Goal: Task Accomplishment & Management: Manage account settings

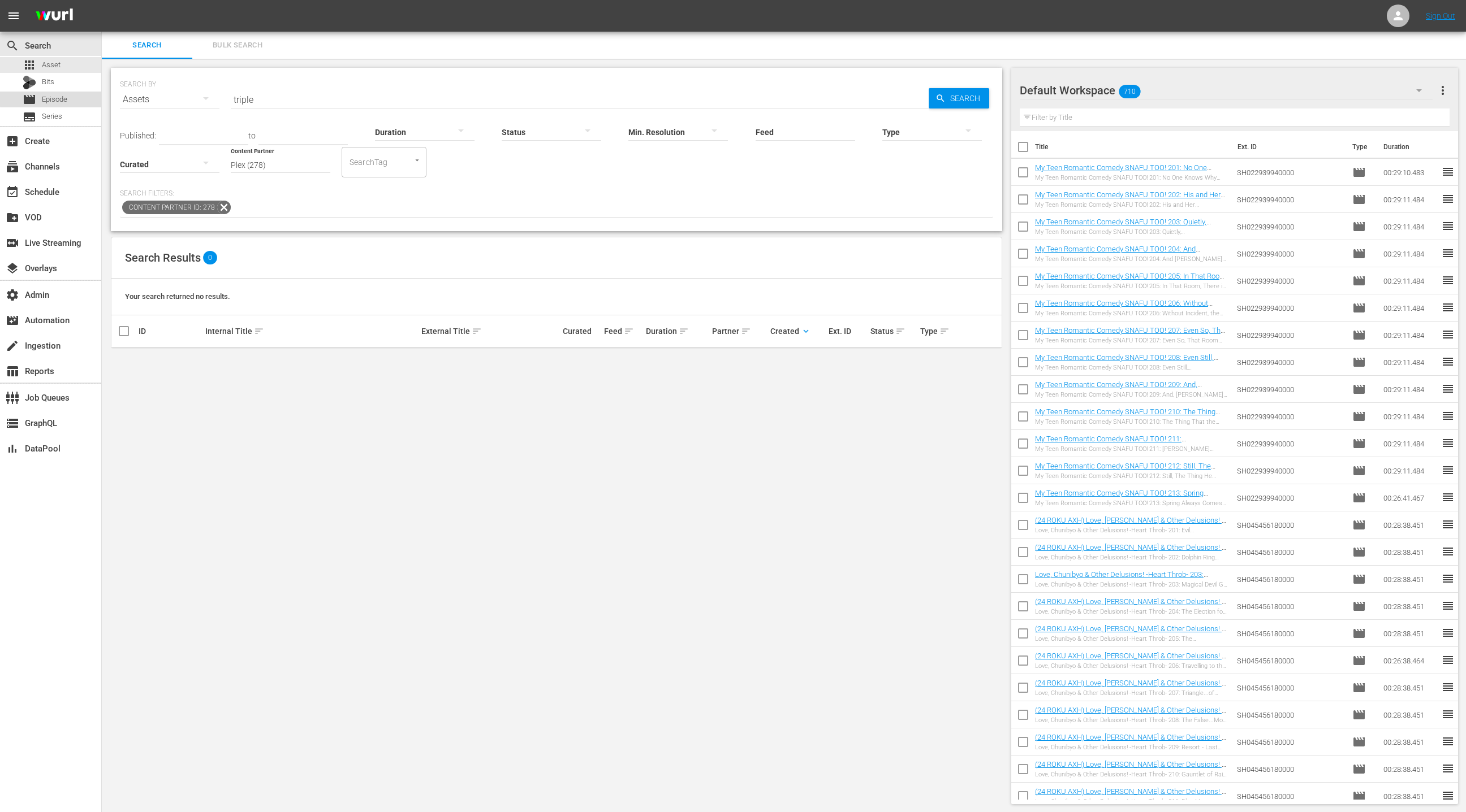
click at [75, 96] on div "movie Episode" at bounding box center [50, 99] width 102 height 16
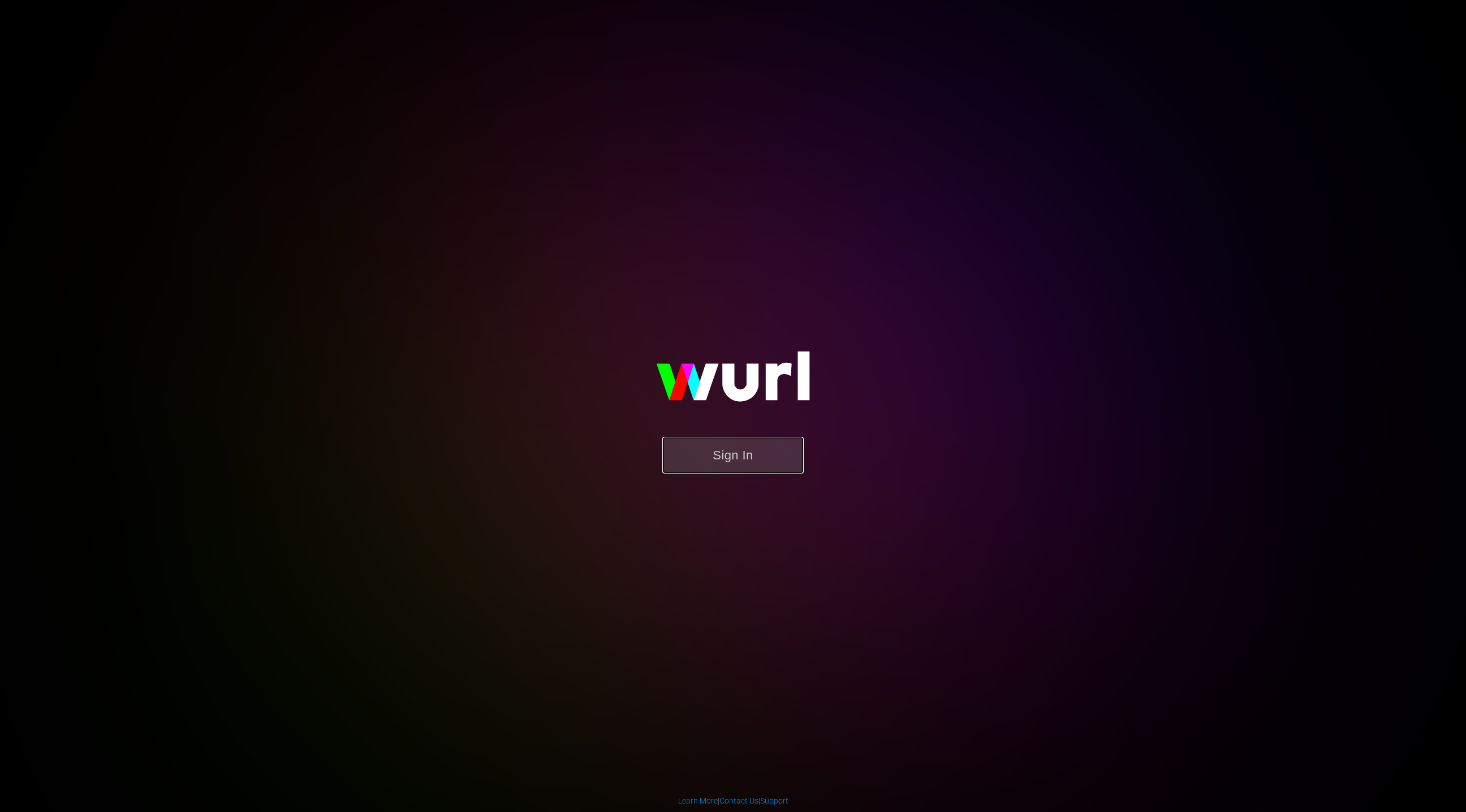
click at [707, 450] on button "Sign In" at bounding box center [733, 455] width 142 height 37
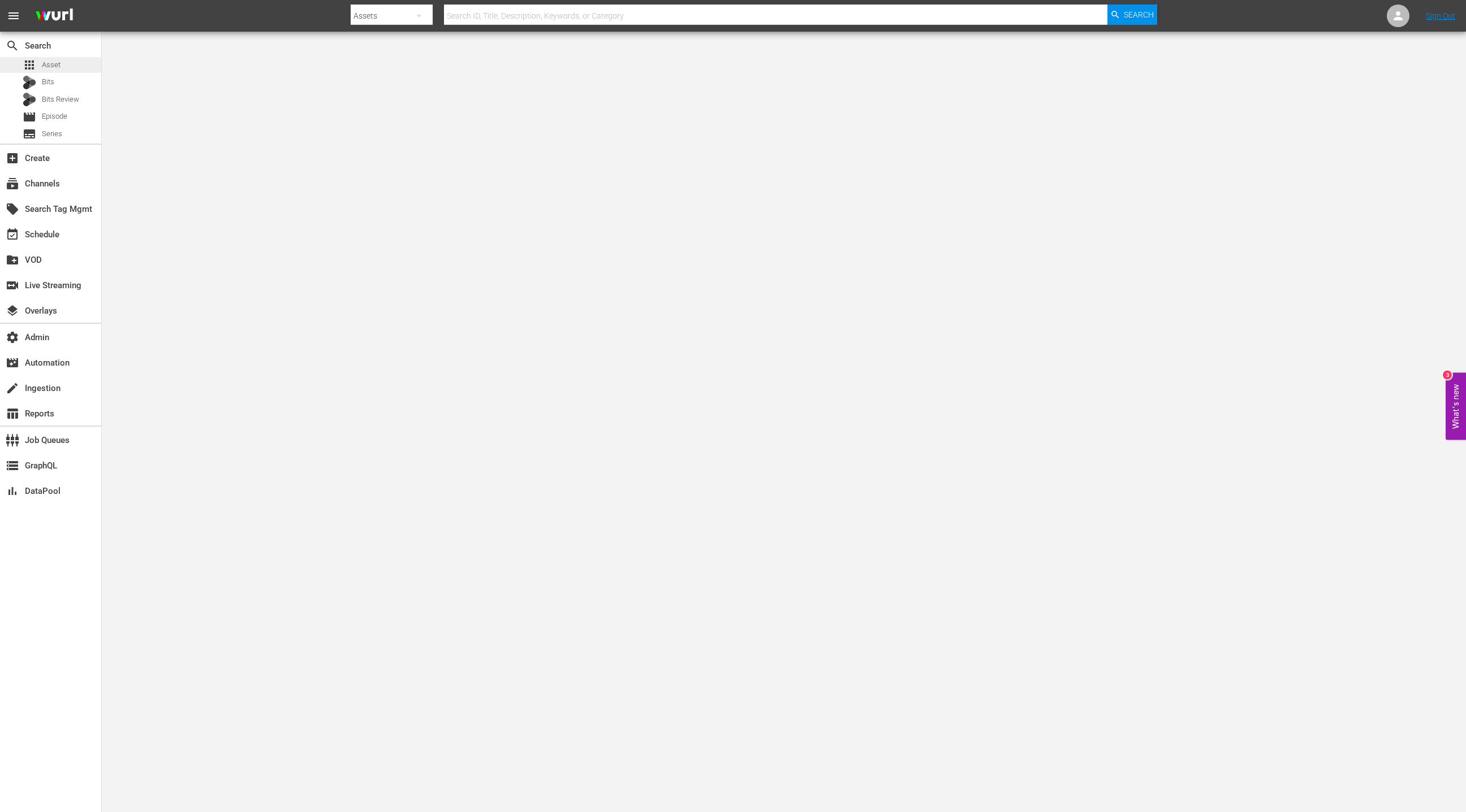
click at [61, 60] on div "apps Asset" at bounding box center [50, 65] width 102 height 16
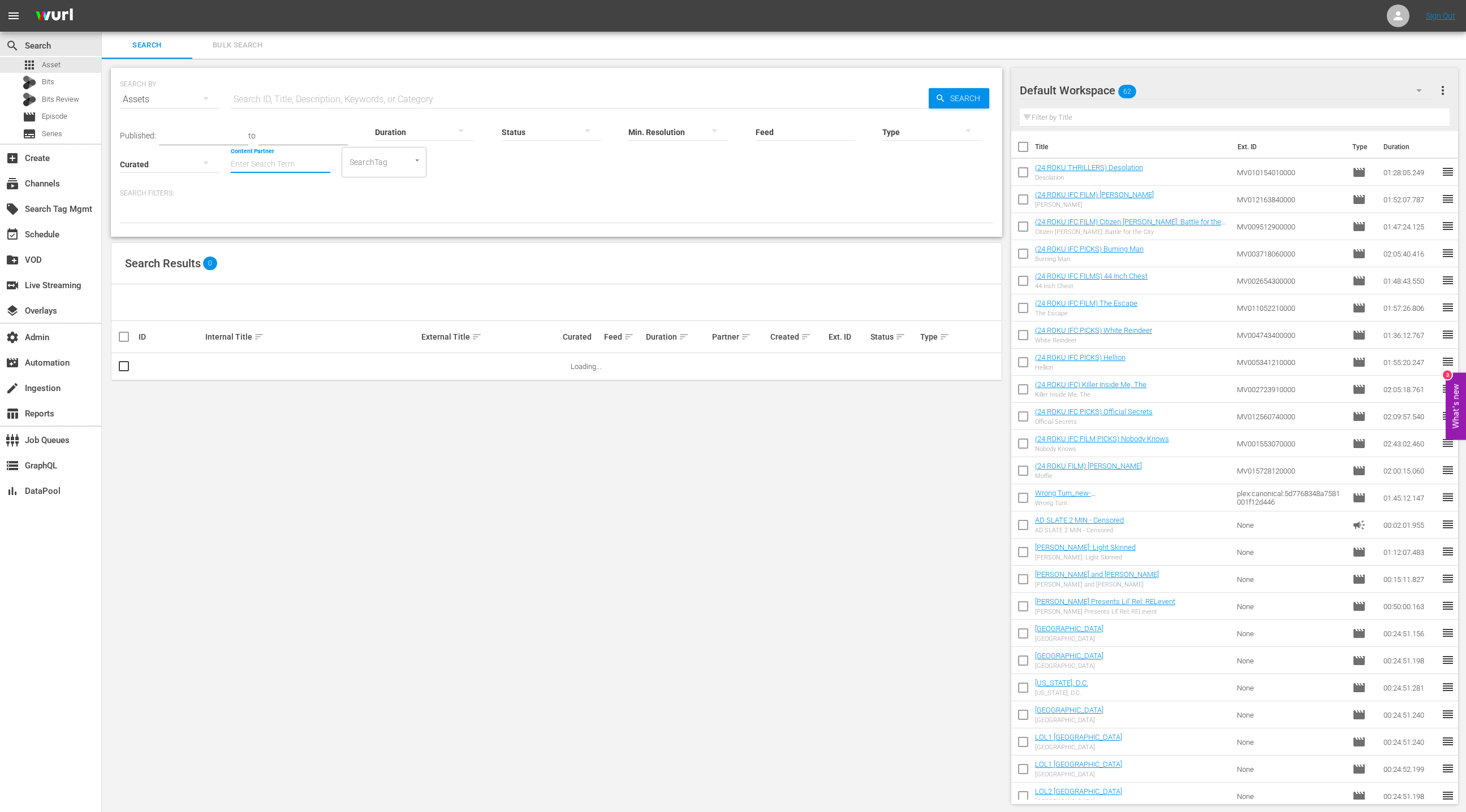
click at [281, 164] on input "Content Partner" at bounding box center [280, 165] width 100 height 41
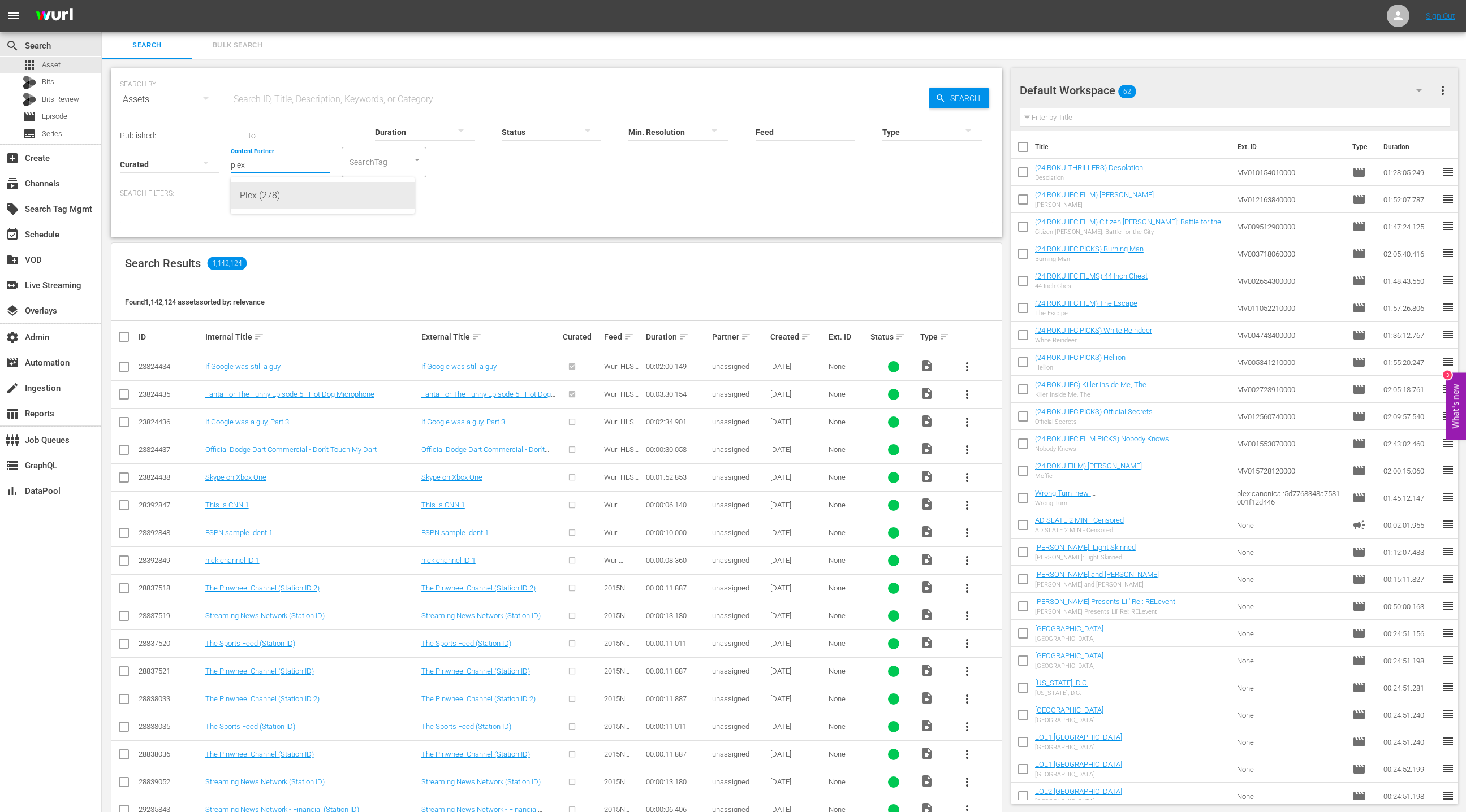
click at [294, 195] on div "Plex (278)" at bounding box center [323, 195] width 166 height 27
type input "Plex (278)"
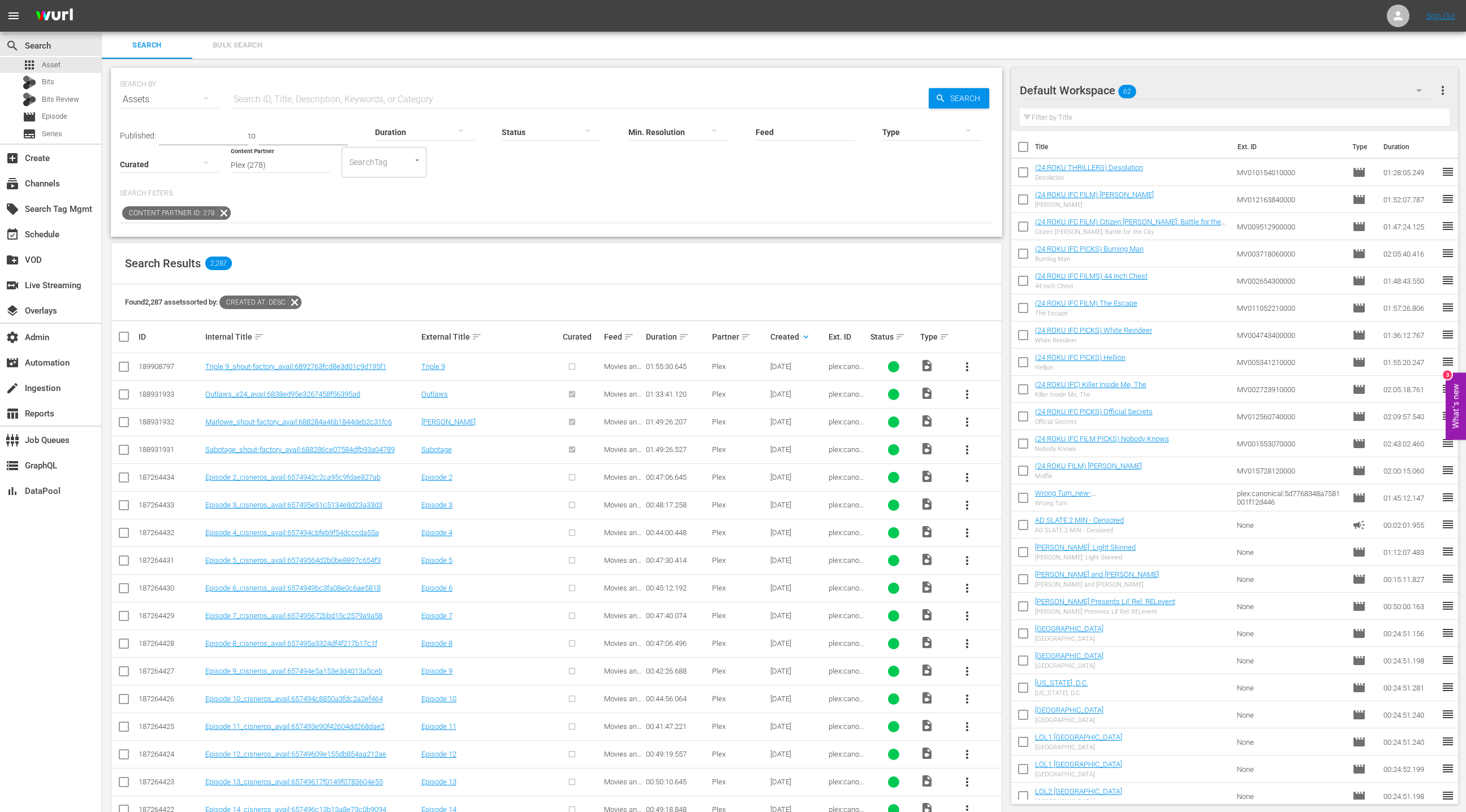
click at [125, 370] on input "checkbox" at bounding box center [124, 369] width 14 height 14
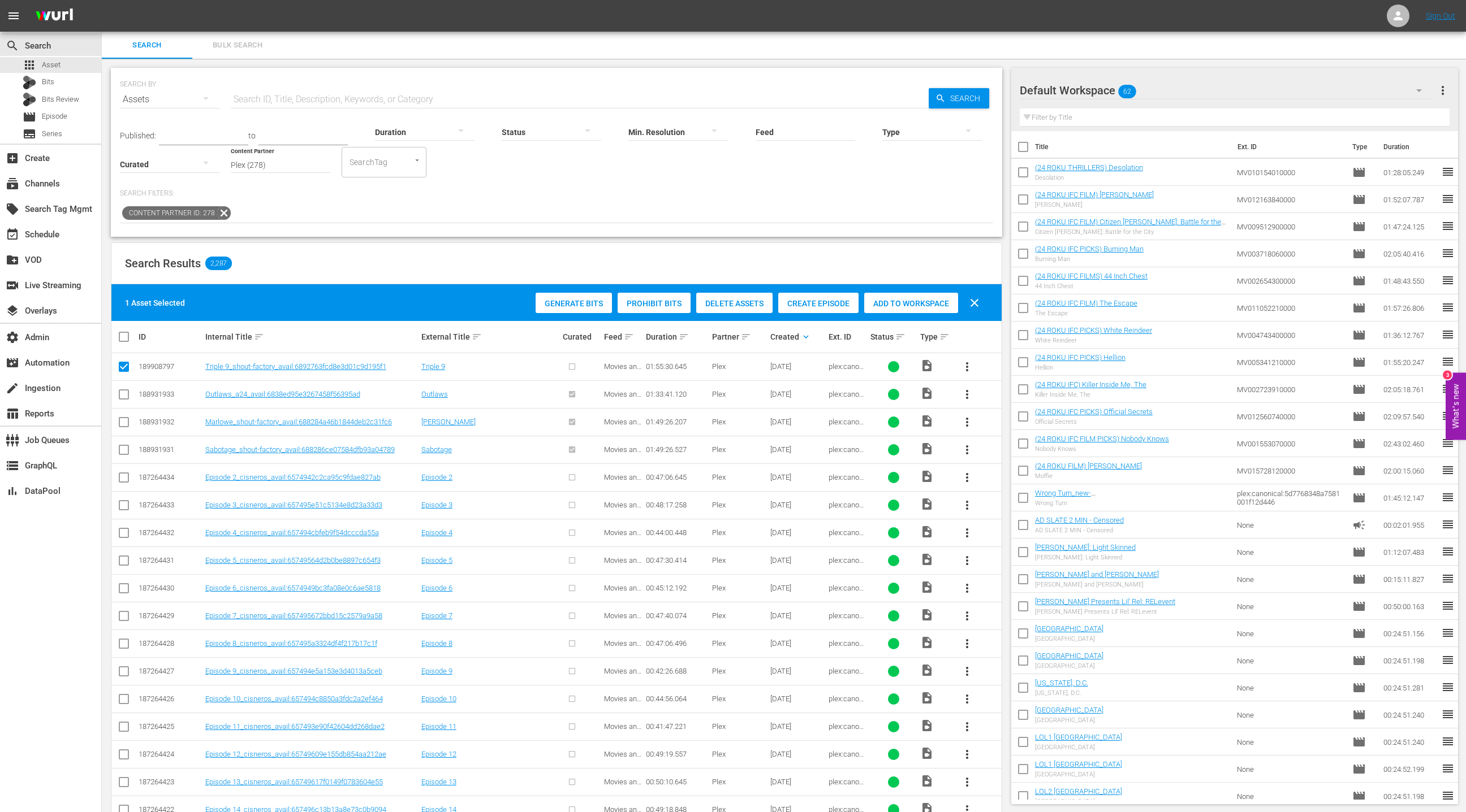
click at [830, 310] on div "Create Episode" at bounding box center [818, 303] width 80 height 21
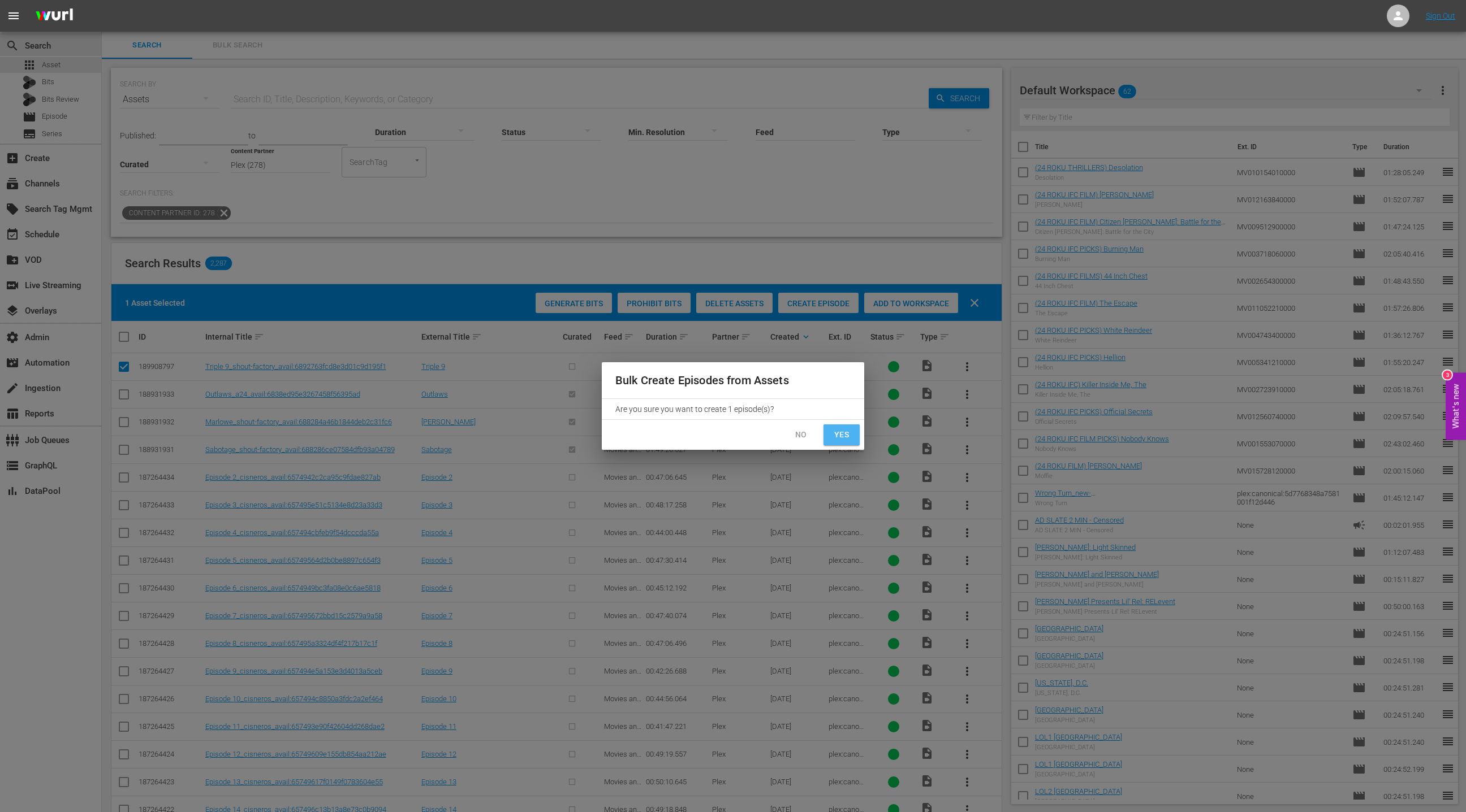
click at [846, 439] on span "Yes" at bounding box center [841, 435] width 18 height 14
checkbox input "false"
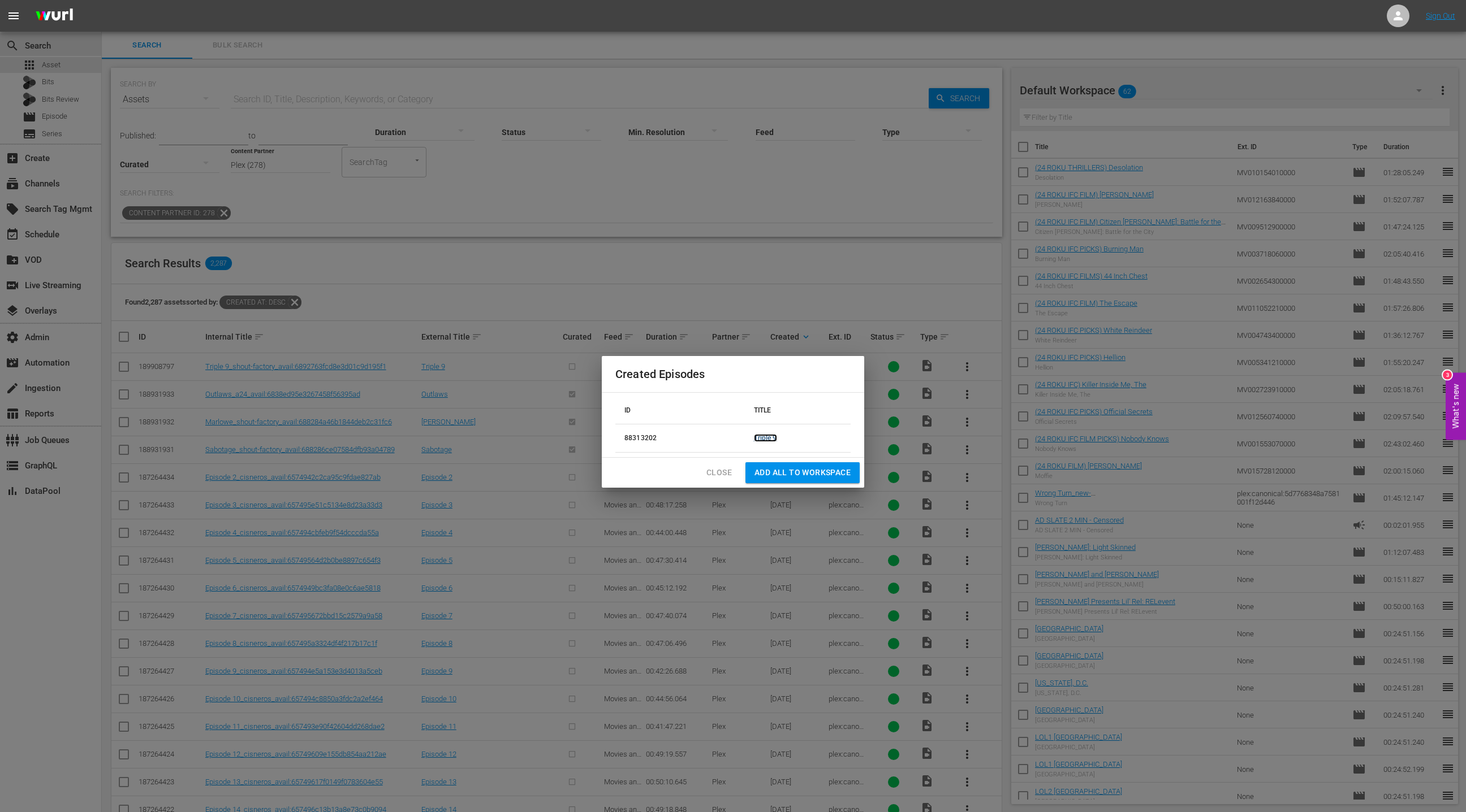
click at [767, 440] on link "Triple 9" at bounding box center [765, 438] width 23 height 8
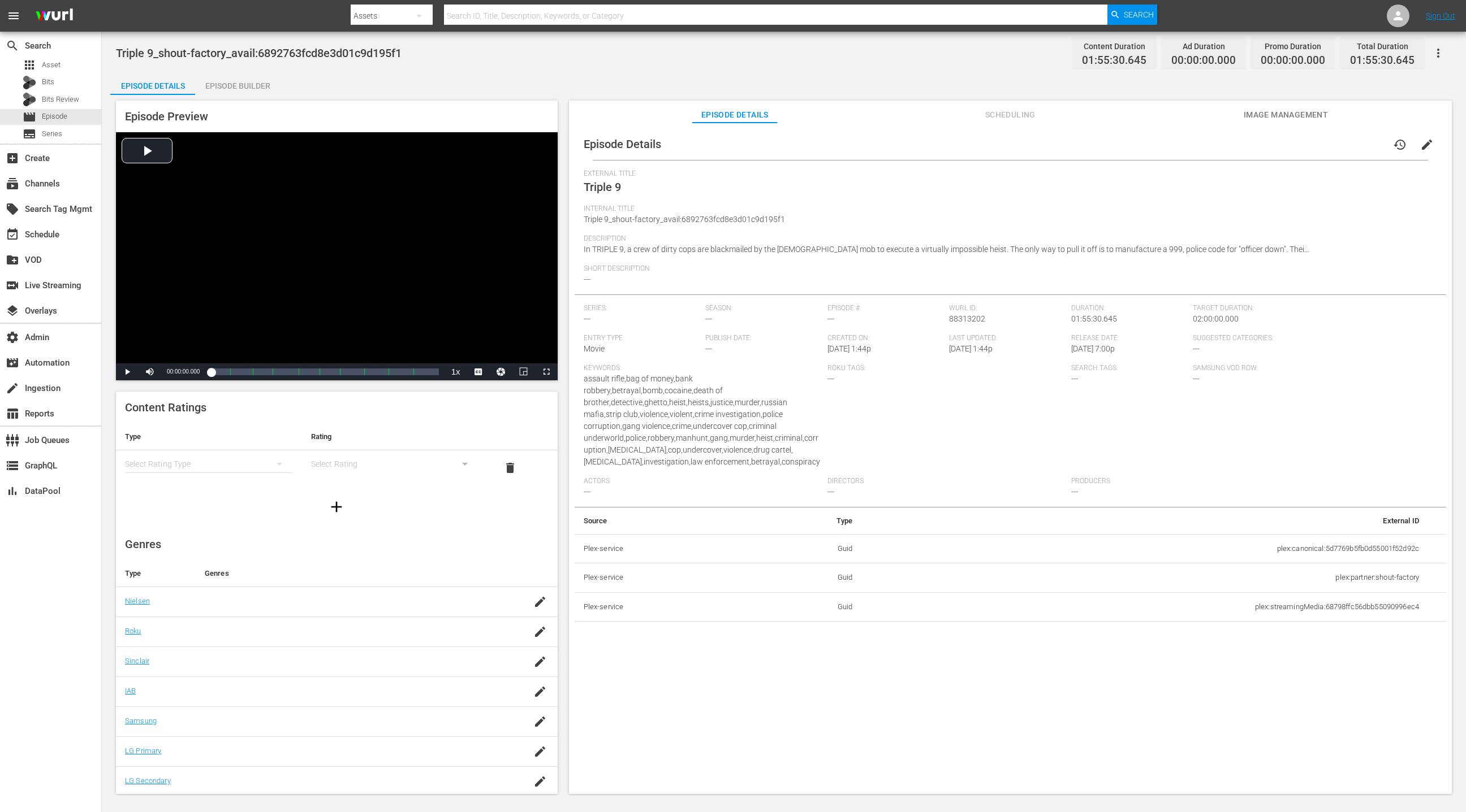
click at [1086, 60] on span "01:55:30.645" at bounding box center [1114, 61] width 65 height 13
drag, startPoint x: 1091, startPoint y: 60, endPoint x: 1117, endPoint y: 61, distance: 26.0
click at [1117, 61] on span "01:55:30.645" at bounding box center [1114, 61] width 65 height 13
click at [1126, 61] on span "01:55:30.645" at bounding box center [1114, 61] width 65 height 13
drag, startPoint x: 1124, startPoint y: 60, endPoint x: 1088, endPoint y: 58, distance: 36.1
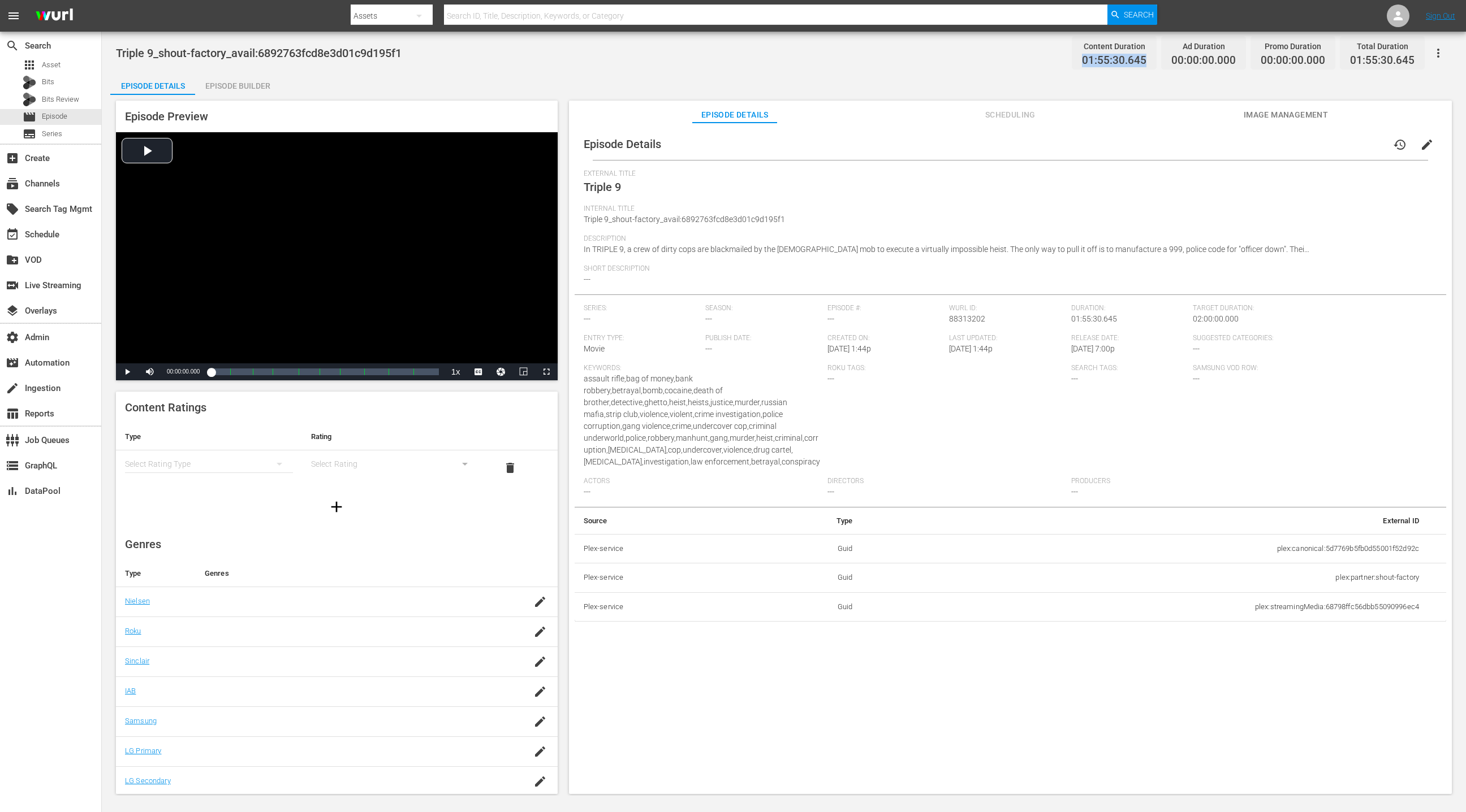
click at [1088, 58] on span "01:55:30.645" at bounding box center [1114, 61] width 65 height 13
copy span "01:55:30.645"
drag, startPoint x: 236, startPoint y: 96, endPoint x: 236, endPoint y: 88, distance: 8.0
click at [236, 96] on div "Episode Preview Video Player is loading. Play Video Play Mute Current Time 00:0…" at bounding box center [783, 449] width 1347 height 708
click at [236, 84] on div "Episode Builder" at bounding box center [237, 86] width 84 height 27
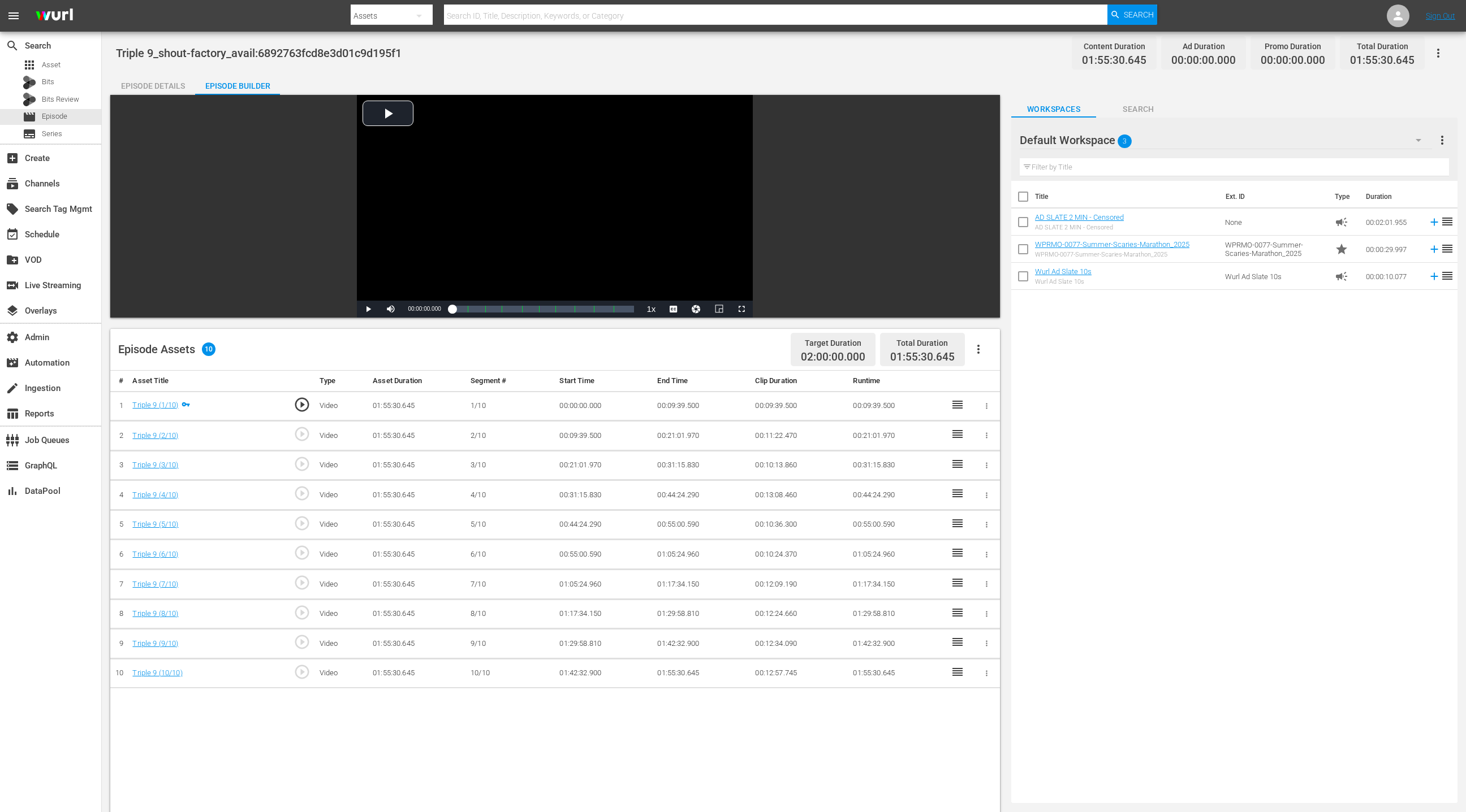
click at [978, 345] on icon "button" at bounding box center [979, 350] width 14 height 14
click at [998, 383] on div "Fill with Ads" at bounding box center [1012, 381] width 77 height 27
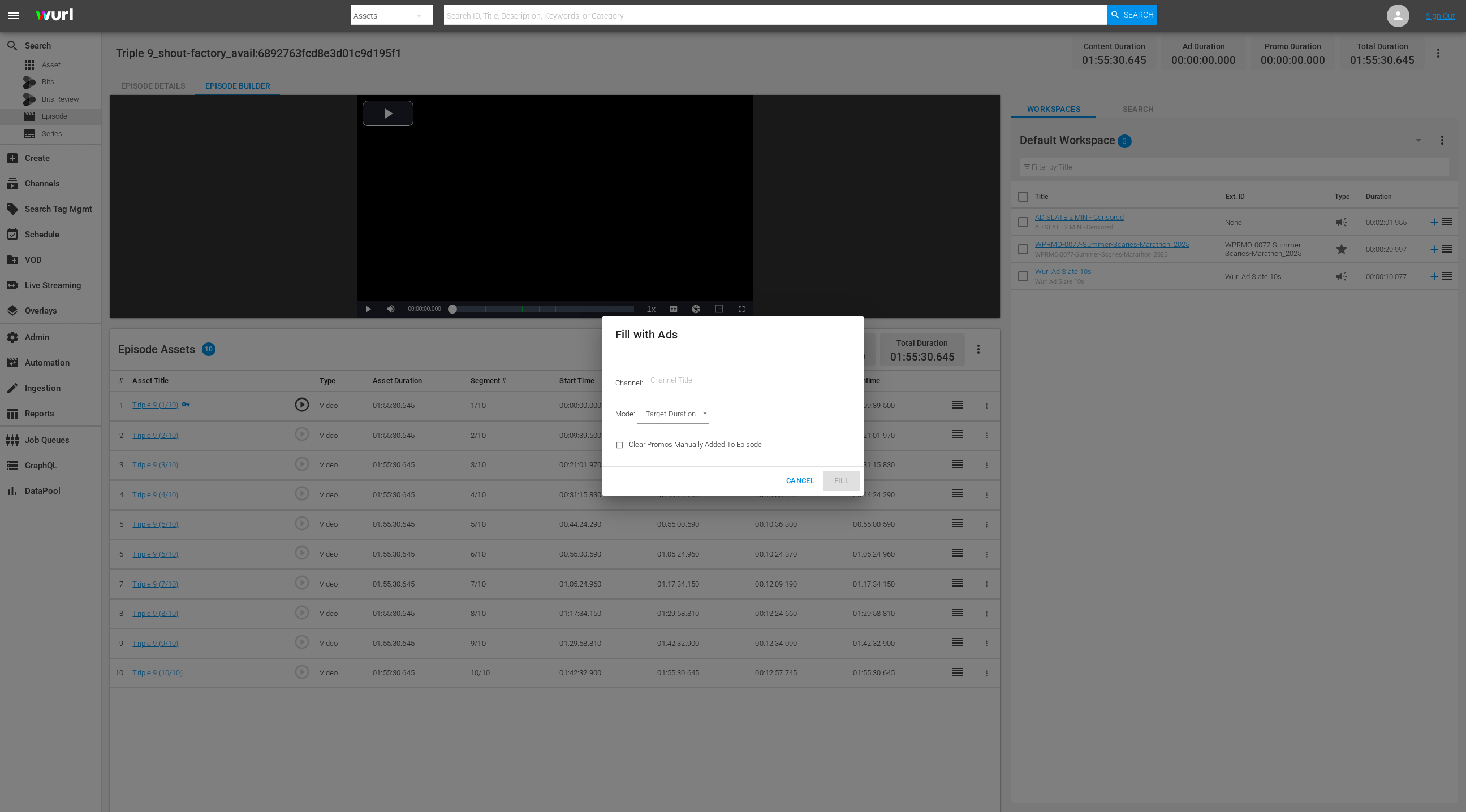
click at [705, 386] on input "text" at bounding box center [723, 380] width 145 height 27
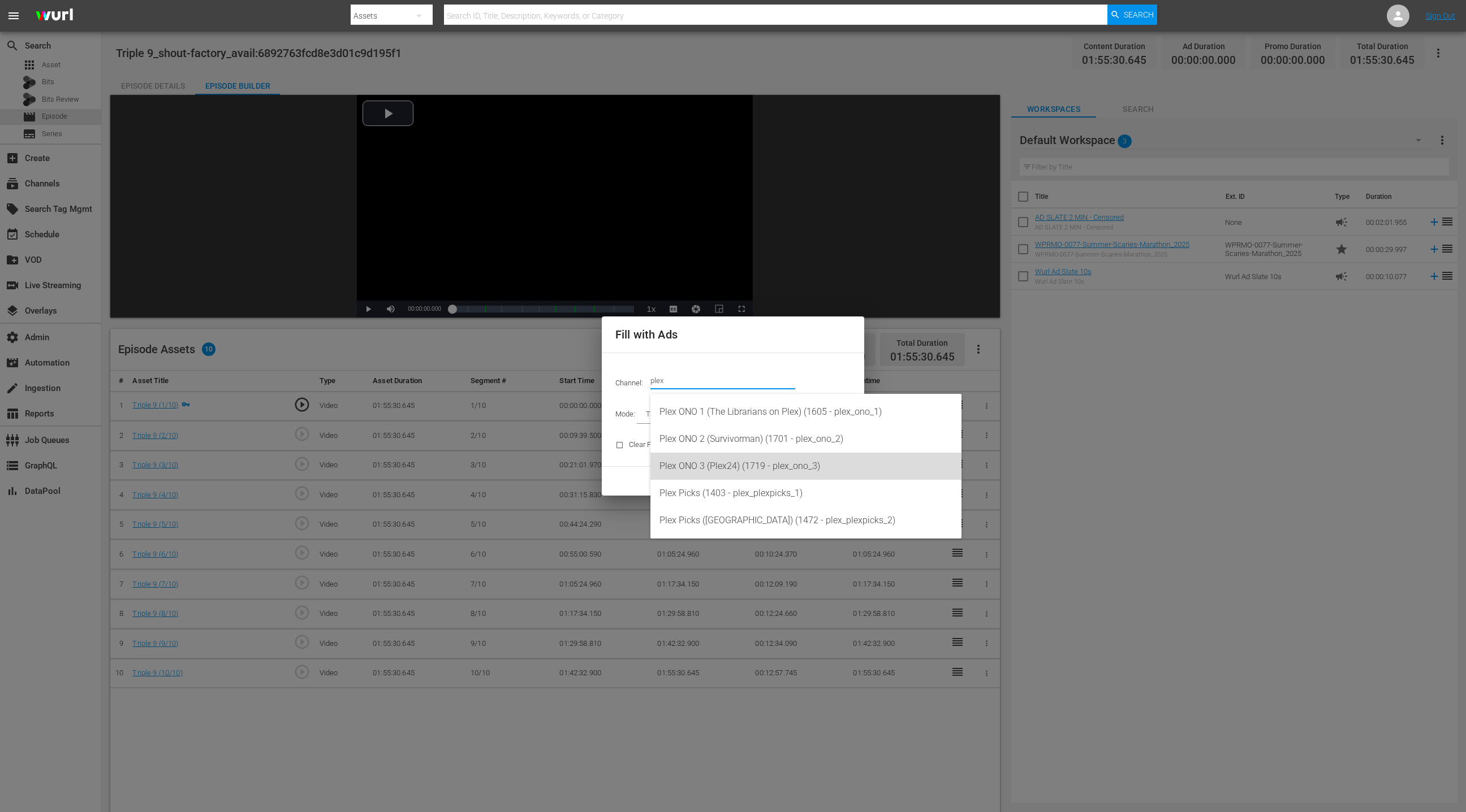
click at [813, 468] on div "Plex ONO 3 (Plex24) (1719 - plex_ono_3)" at bounding box center [806, 467] width 293 height 27
type input "Plex ONO 3 (Plex24) (1719)"
type input "AD_BREAK_DURATION"
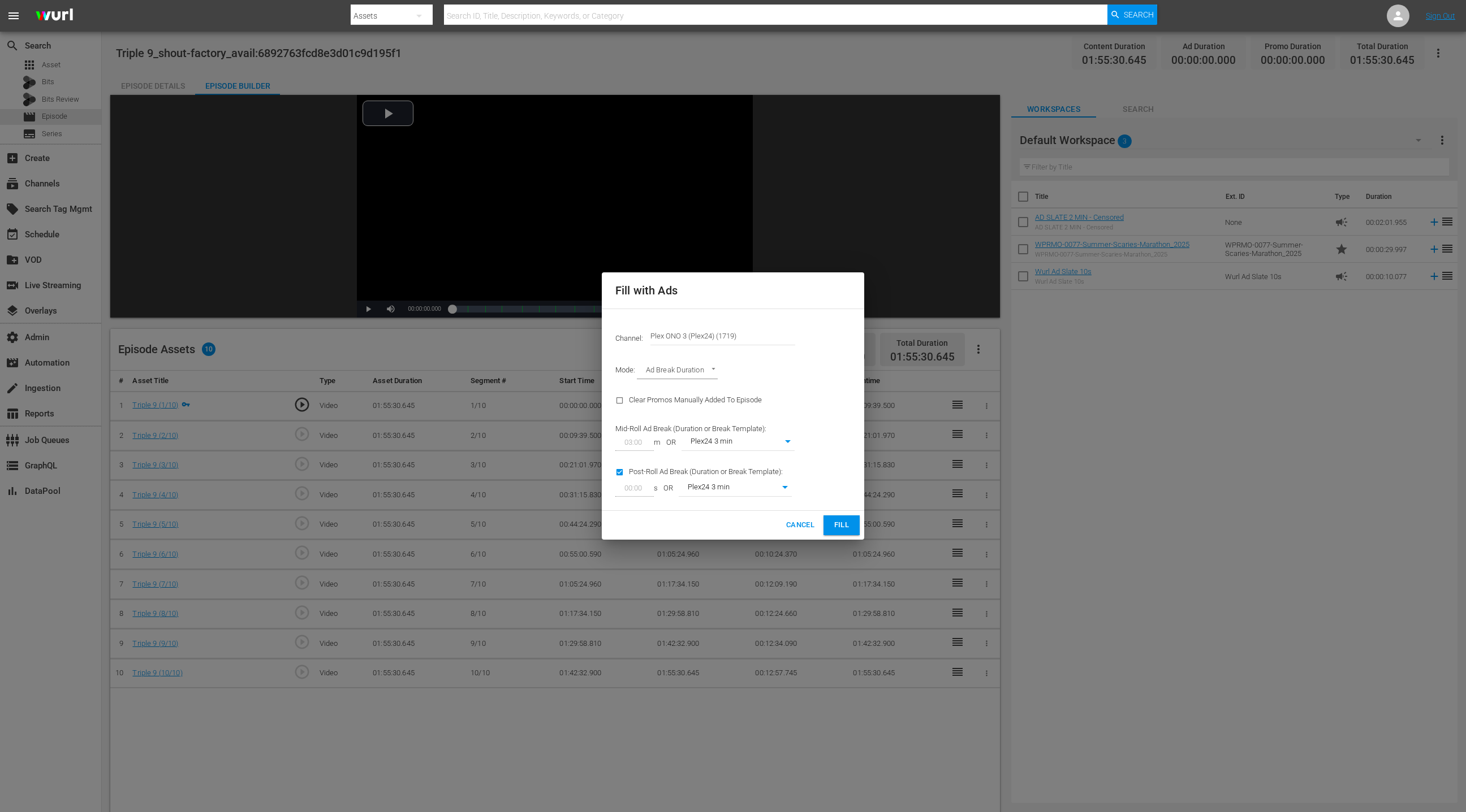
click at [837, 525] on span "Fill" at bounding box center [841, 525] width 18 height 13
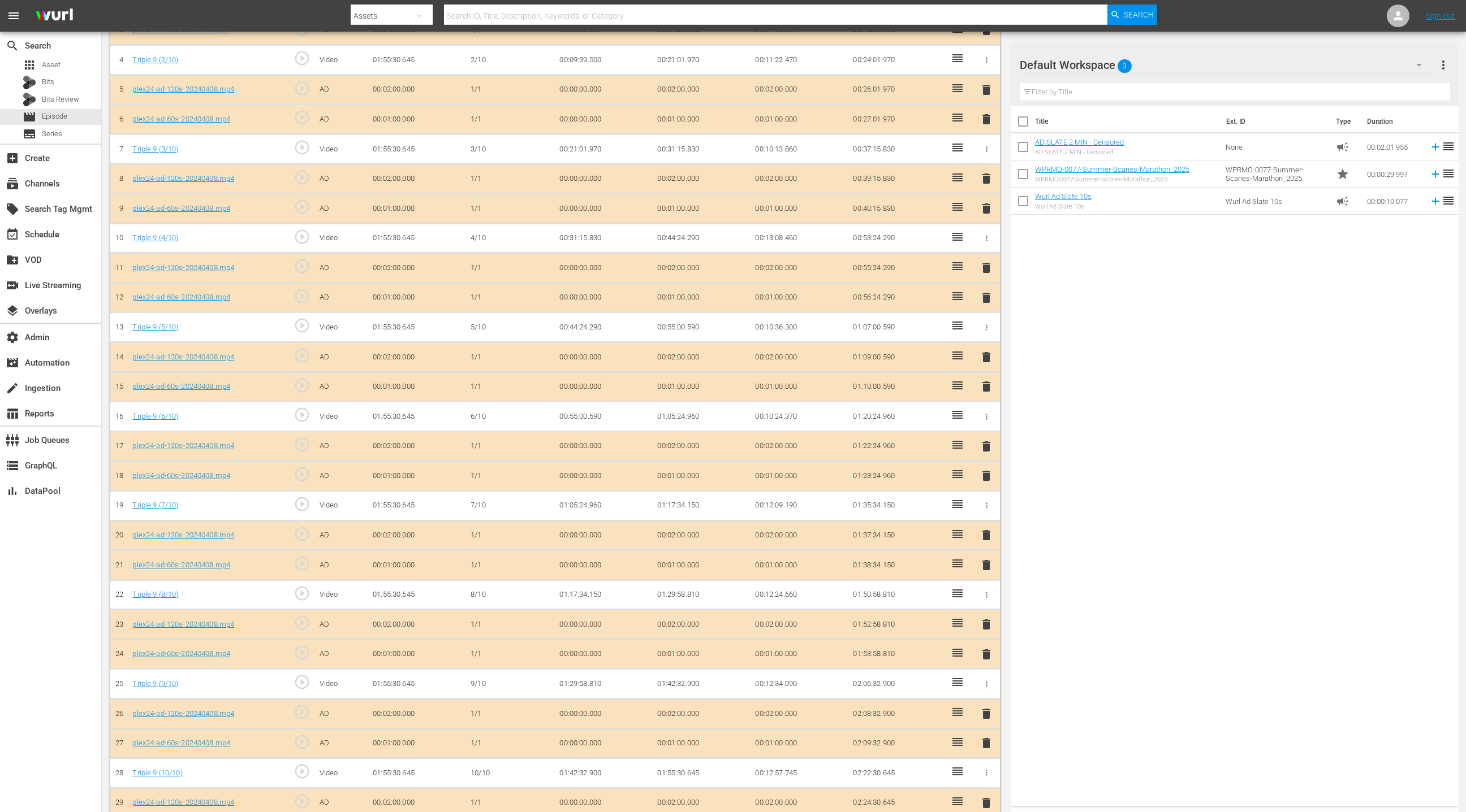
scroll to position [466, 0]
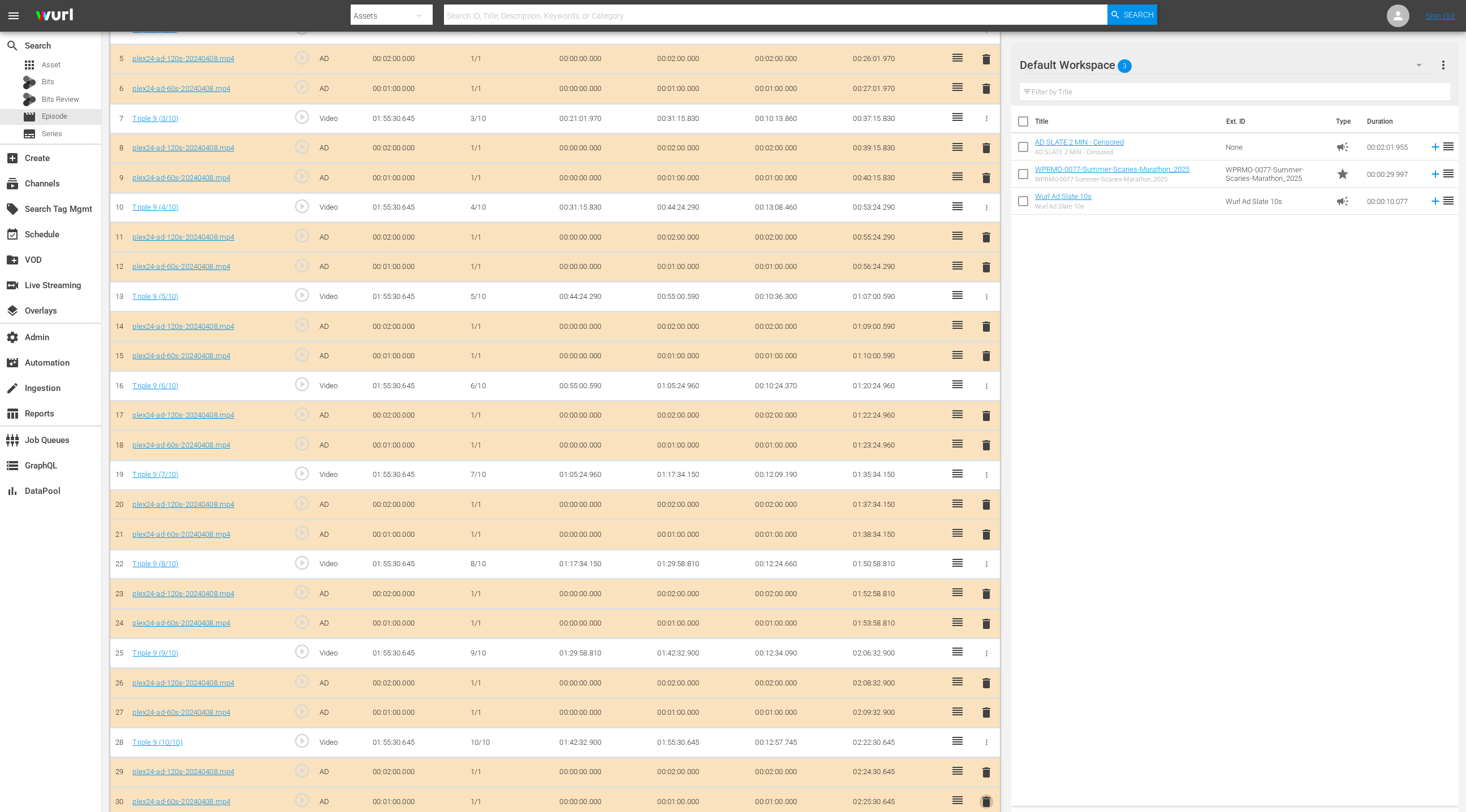
click at [982, 795] on span "delete" at bounding box center [986, 802] width 14 height 14
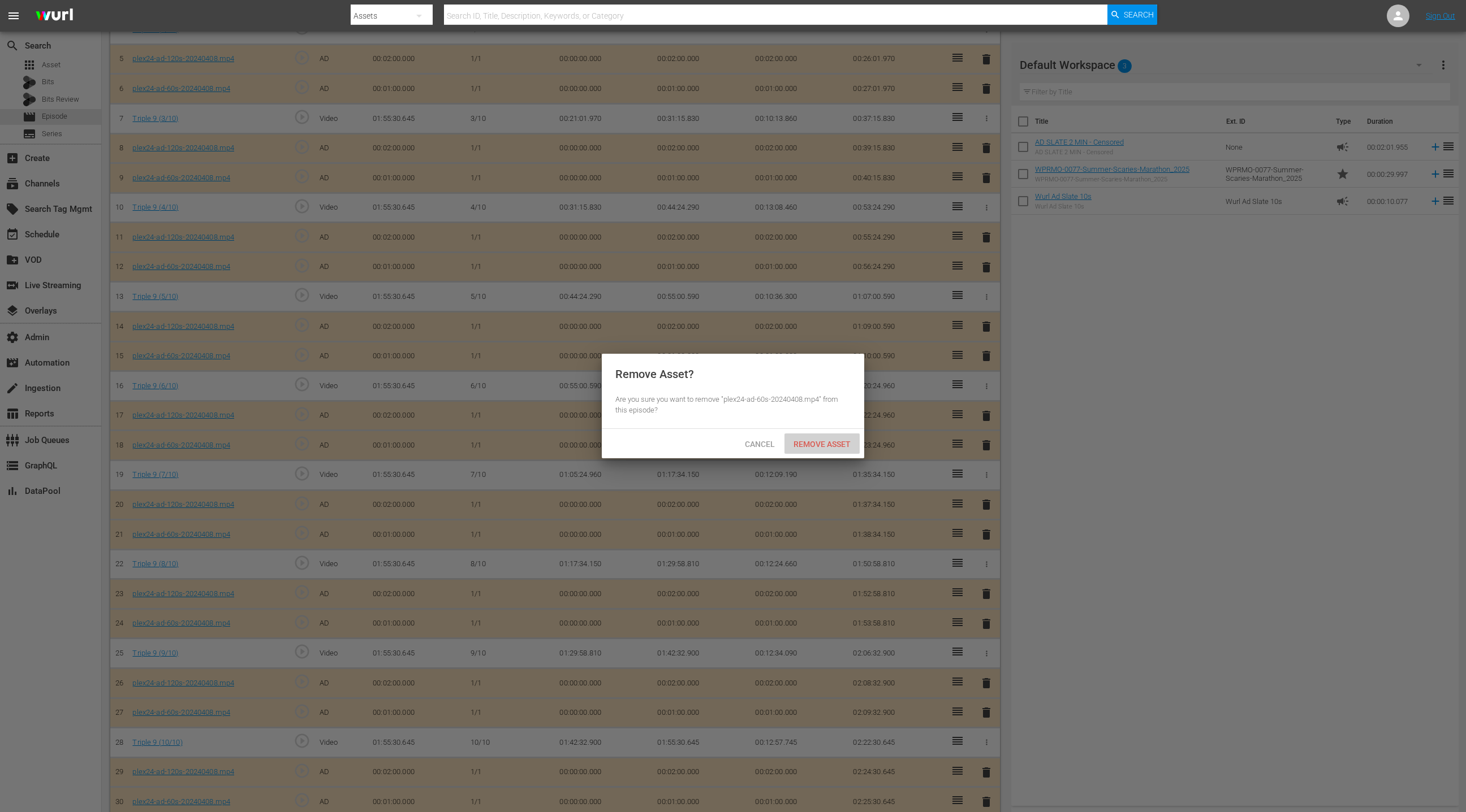
click at [843, 444] on span "Remove Asset" at bounding box center [822, 444] width 75 height 9
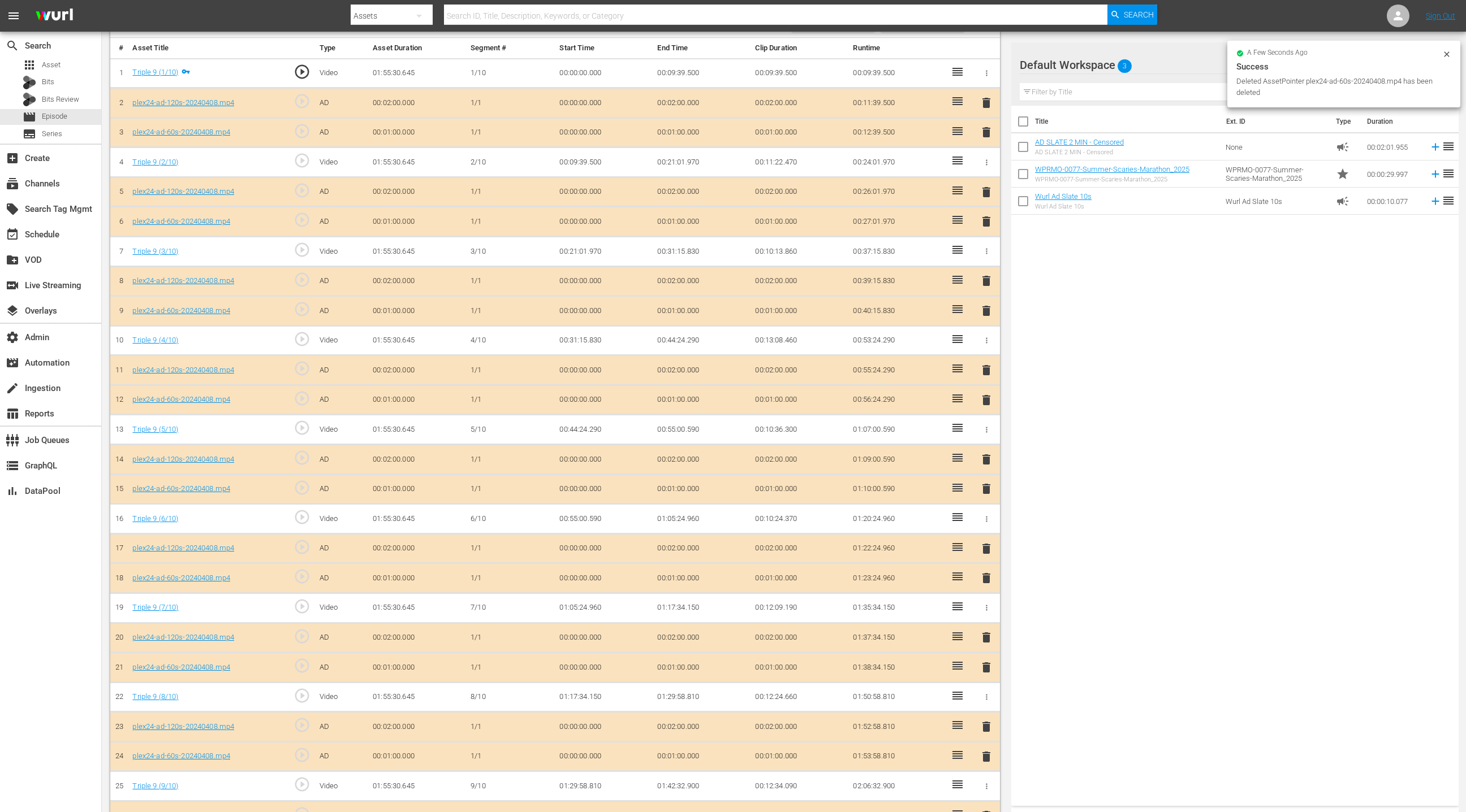
scroll to position [0, 0]
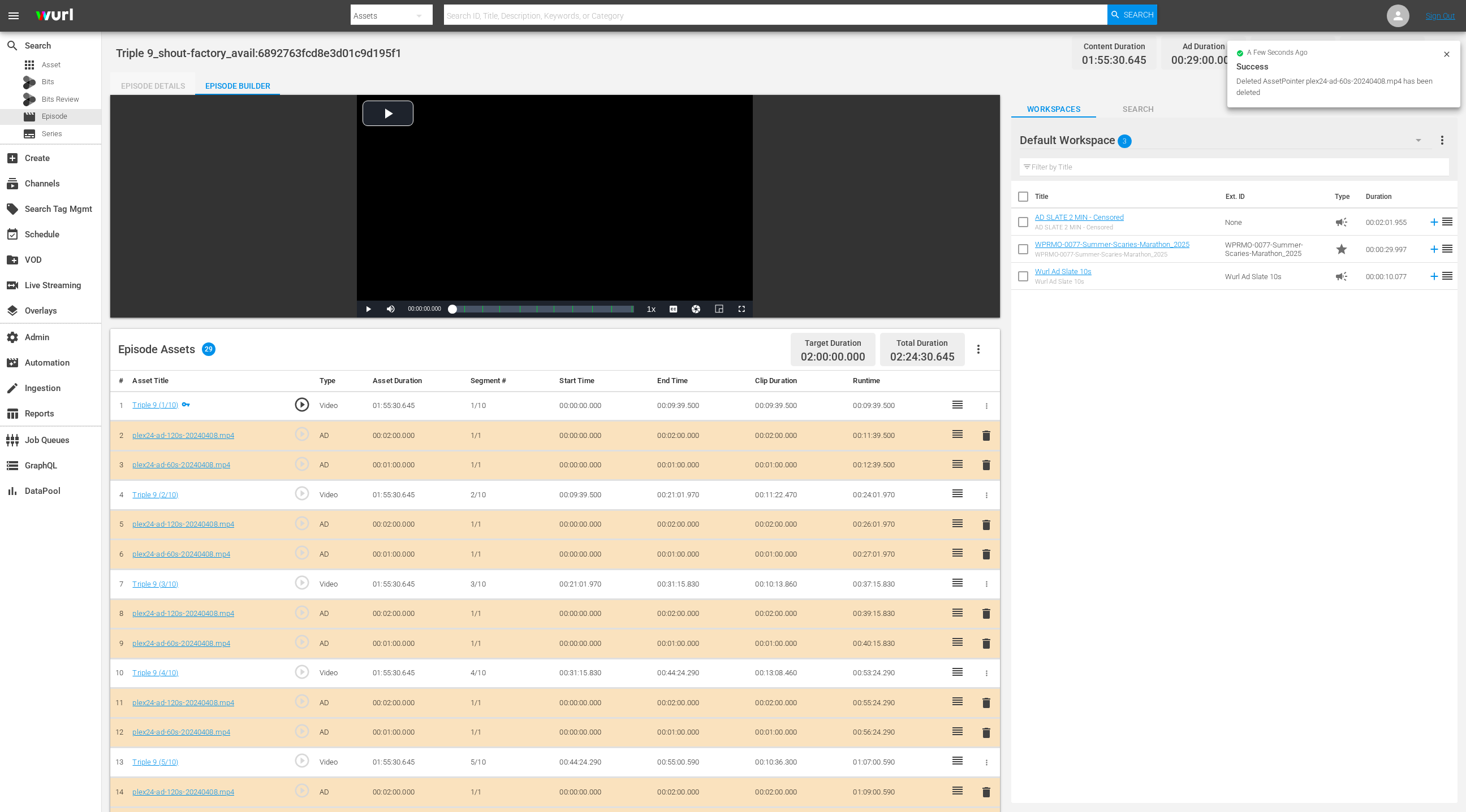
click at [147, 93] on div "Episode Details" at bounding box center [152, 86] width 84 height 27
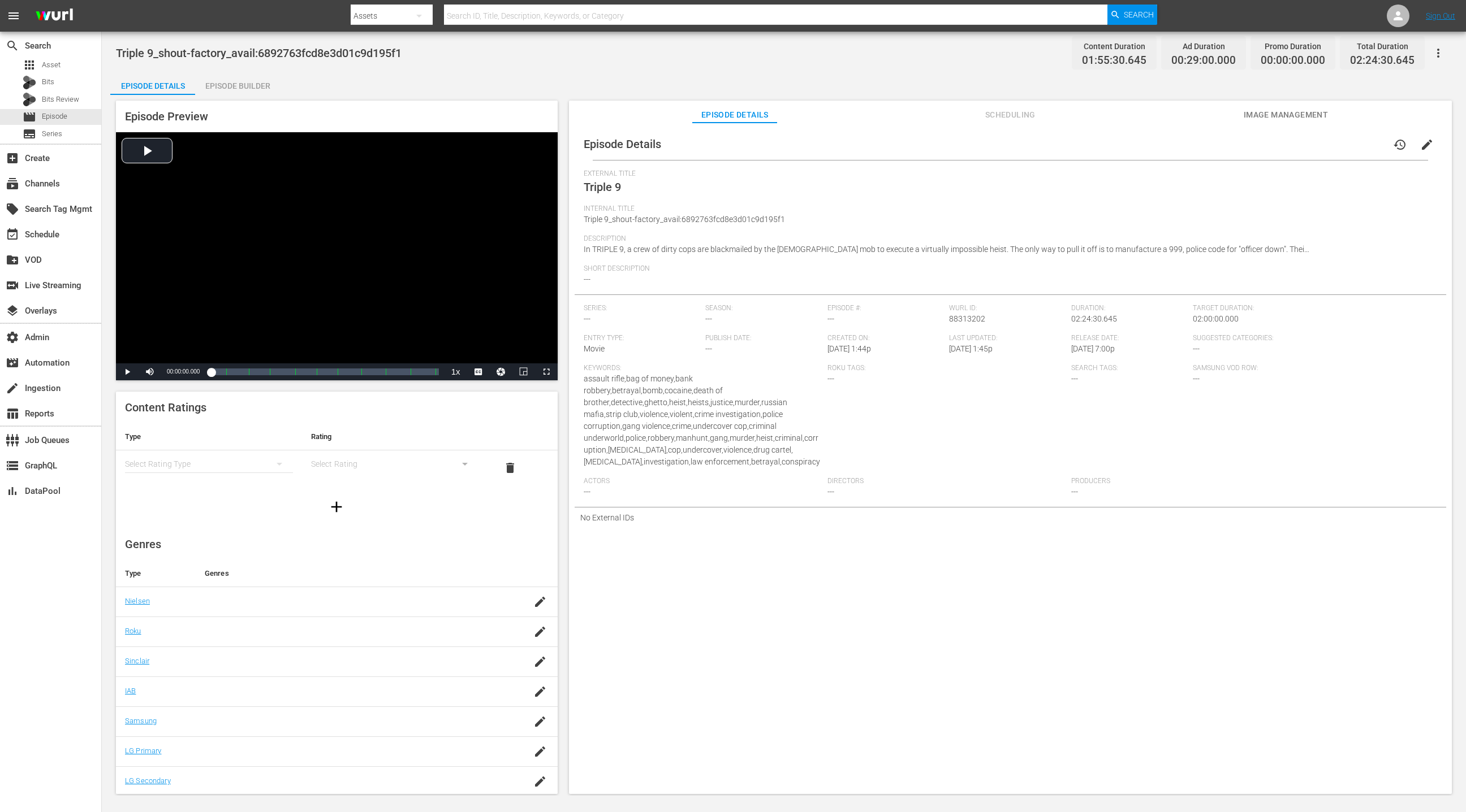
scroll to position [1, 0]
click at [1420, 144] on span "edit" at bounding box center [1427, 145] width 14 height 14
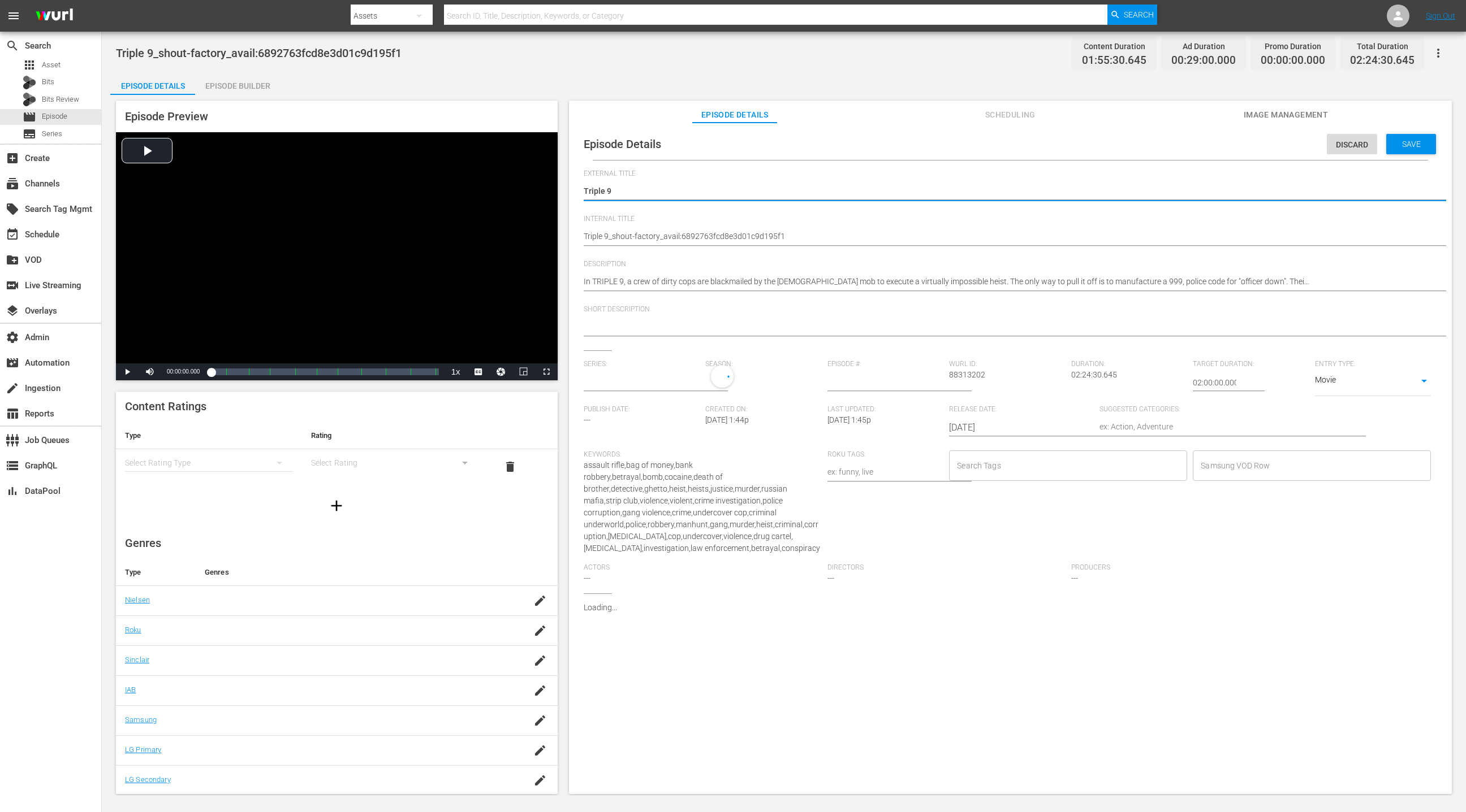
type input "No Series"
click at [1228, 714] on td "plex:streamingMedia:68798ffc56dbb55090996ec4" at bounding box center [1131, 726] width 544 height 29
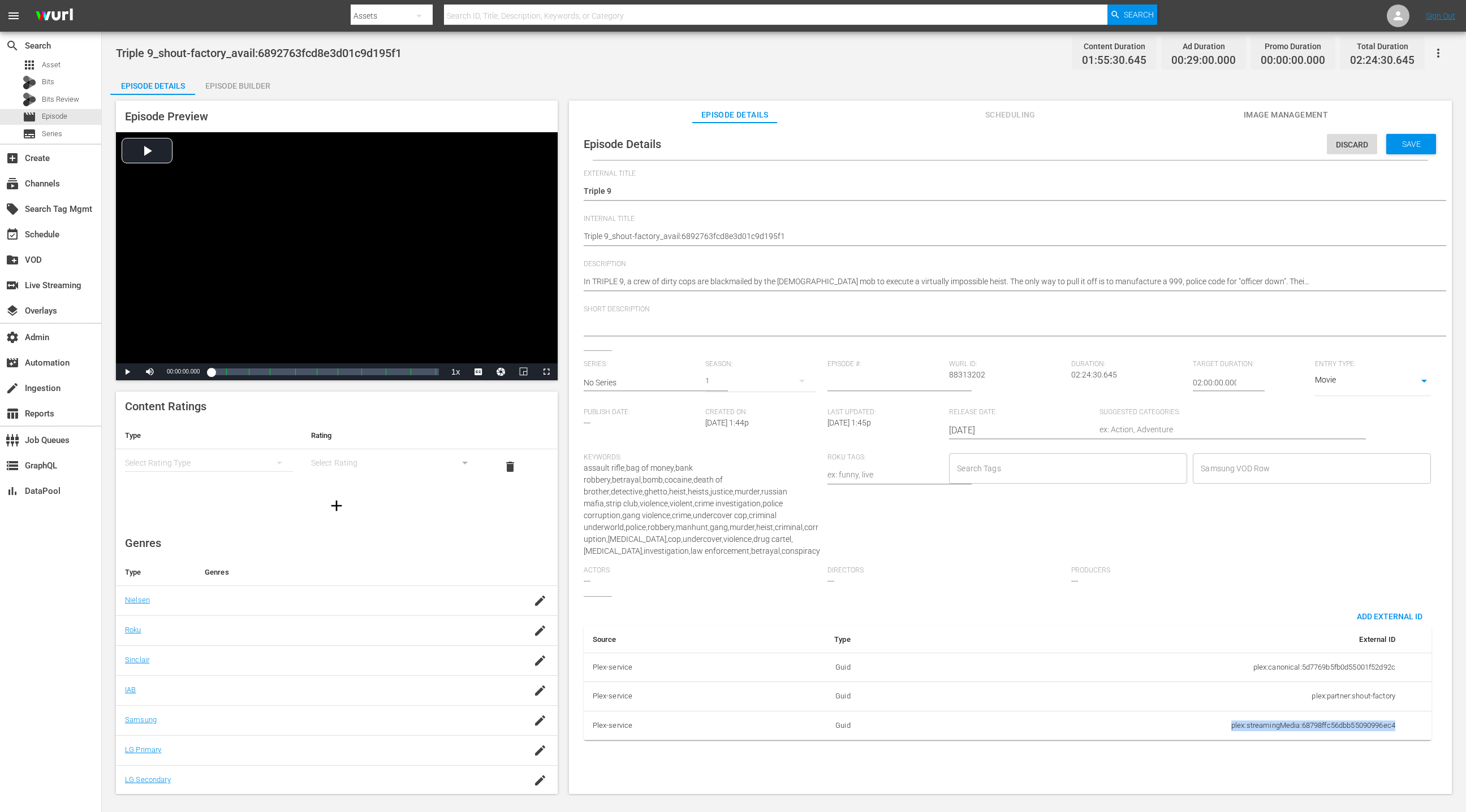
drag, startPoint x: 1229, startPoint y: 714, endPoint x: 1384, endPoint y: 711, distance: 155.0
click at [1384, 711] on td "plex:streamingMedia:68798ffc56dbb55090996ec4" at bounding box center [1131, 726] width 544 height 29
copy td "plex:streamingMedia:68798ffc56dbb55090996ec4"
drag, startPoint x: 1345, startPoint y: 148, endPoint x: 1341, endPoint y: 165, distance: 17.5
click at [1345, 148] on span "Discard" at bounding box center [1352, 144] width 50 height 9
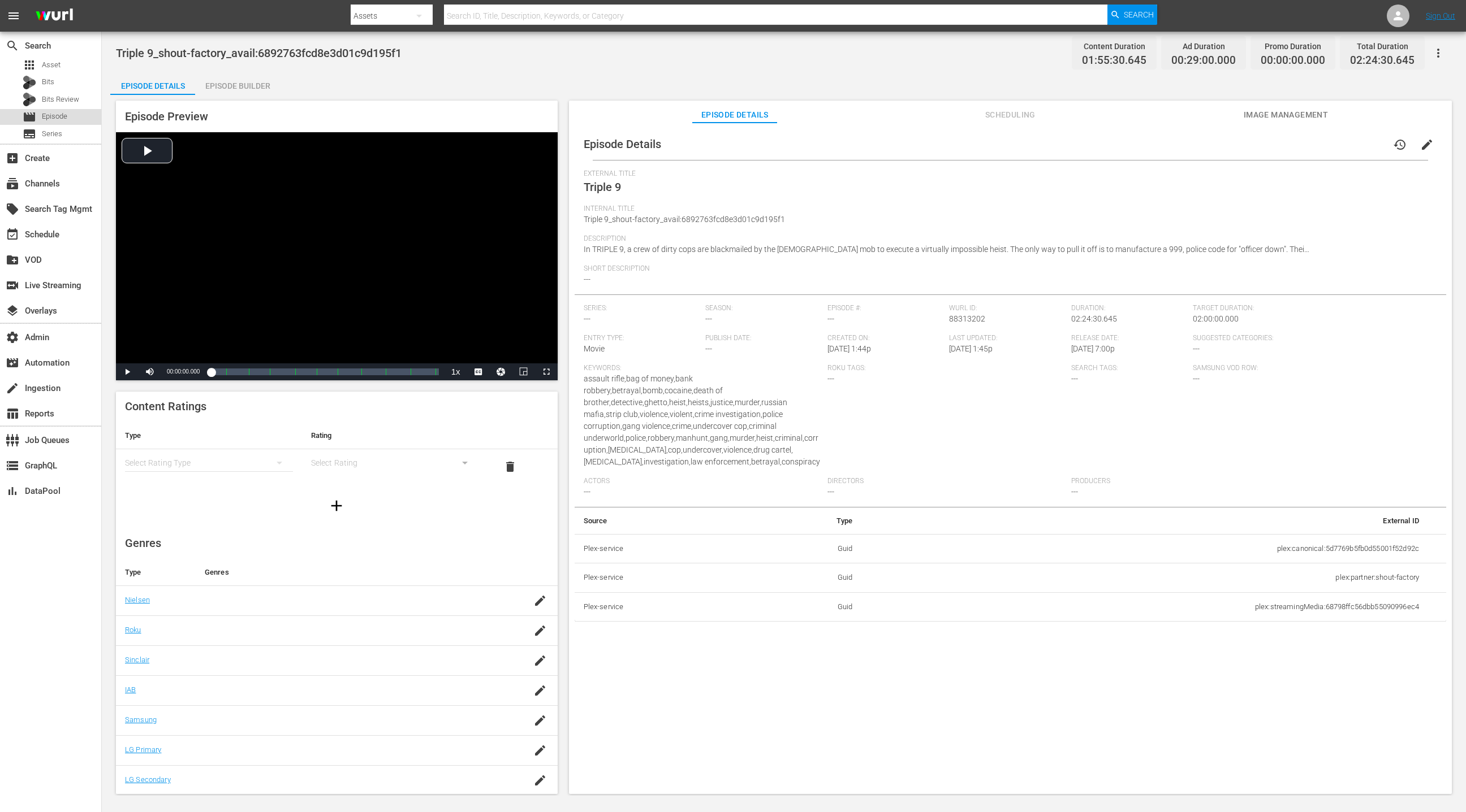
click at [63, 117] on span "Episode" at bounding box center [55, 116] width 26 height 11
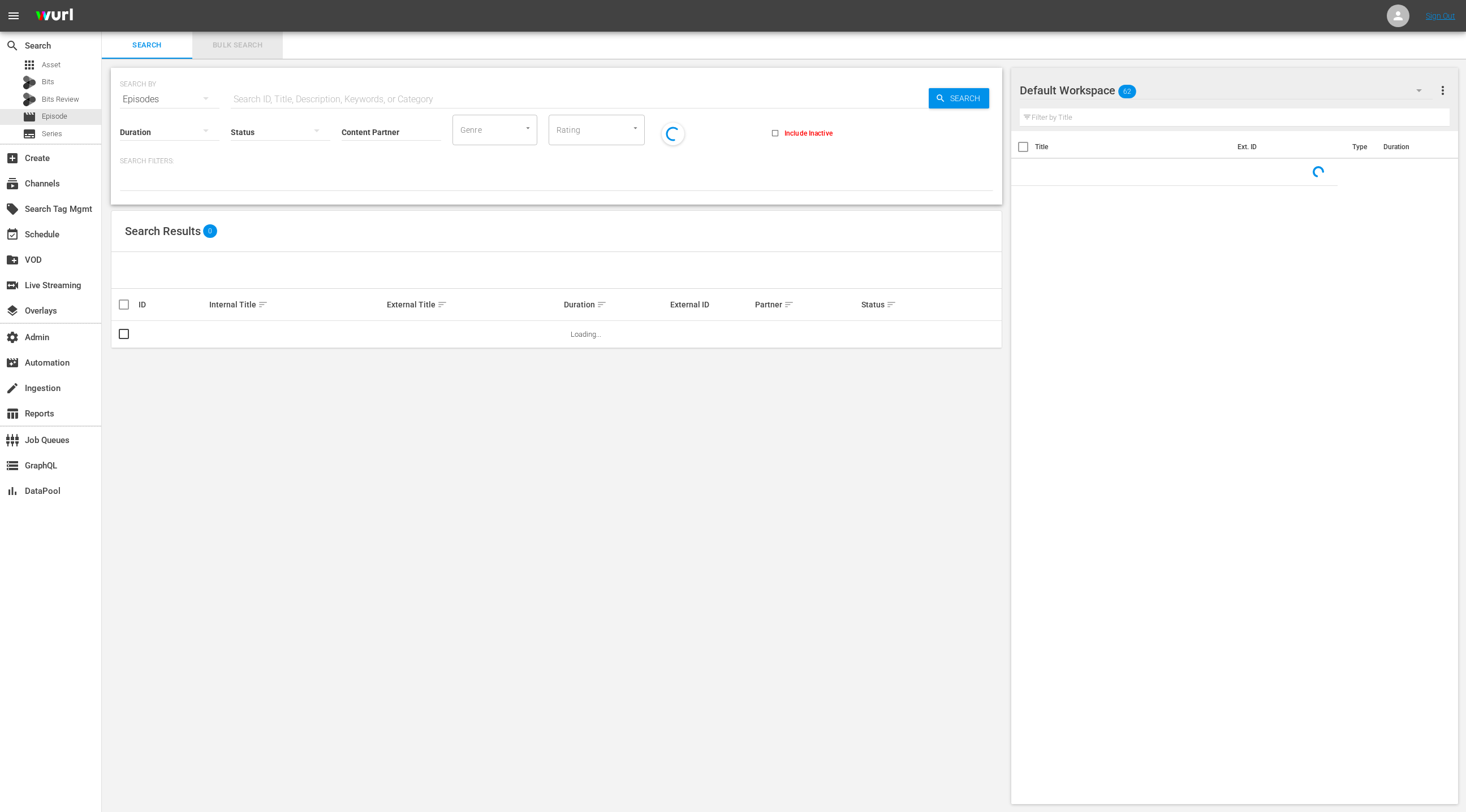
click at [236, 50] on span "Bulk Search" at bounding box center [237, 45] width 77 height 13
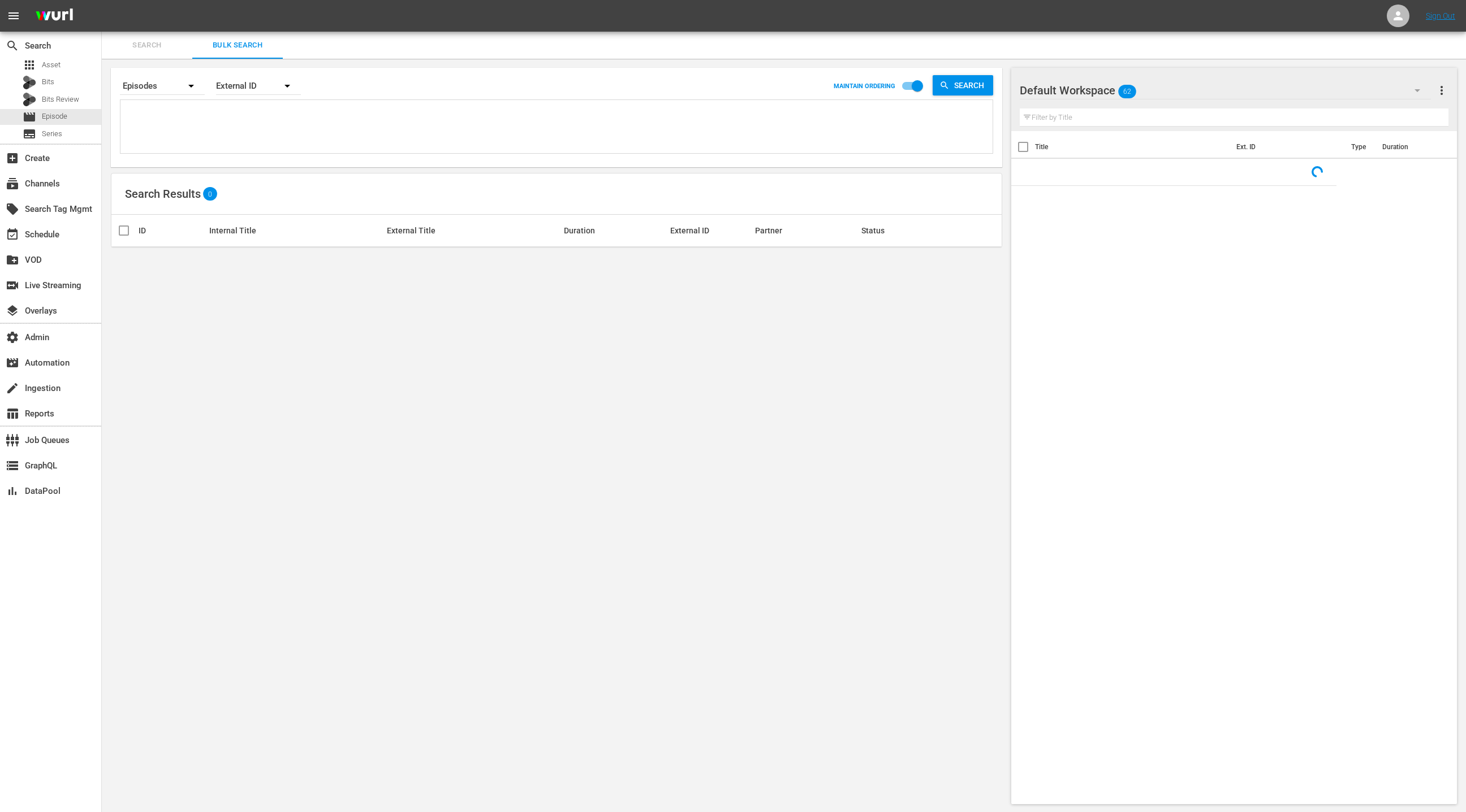
click at [236, 119] on textarea at bounding box center [557, 129] width 870 height 51
paste textarea "plex:streamingMedia:68798ffc56dbb55090996ec4 plex:streamingMedia:65dcdee50d83c0…"
type textarea "plex:streamingMedia:68798ffc56dbb55090996ec4 plex:streamingMedia:65dcdee50d83c0…"
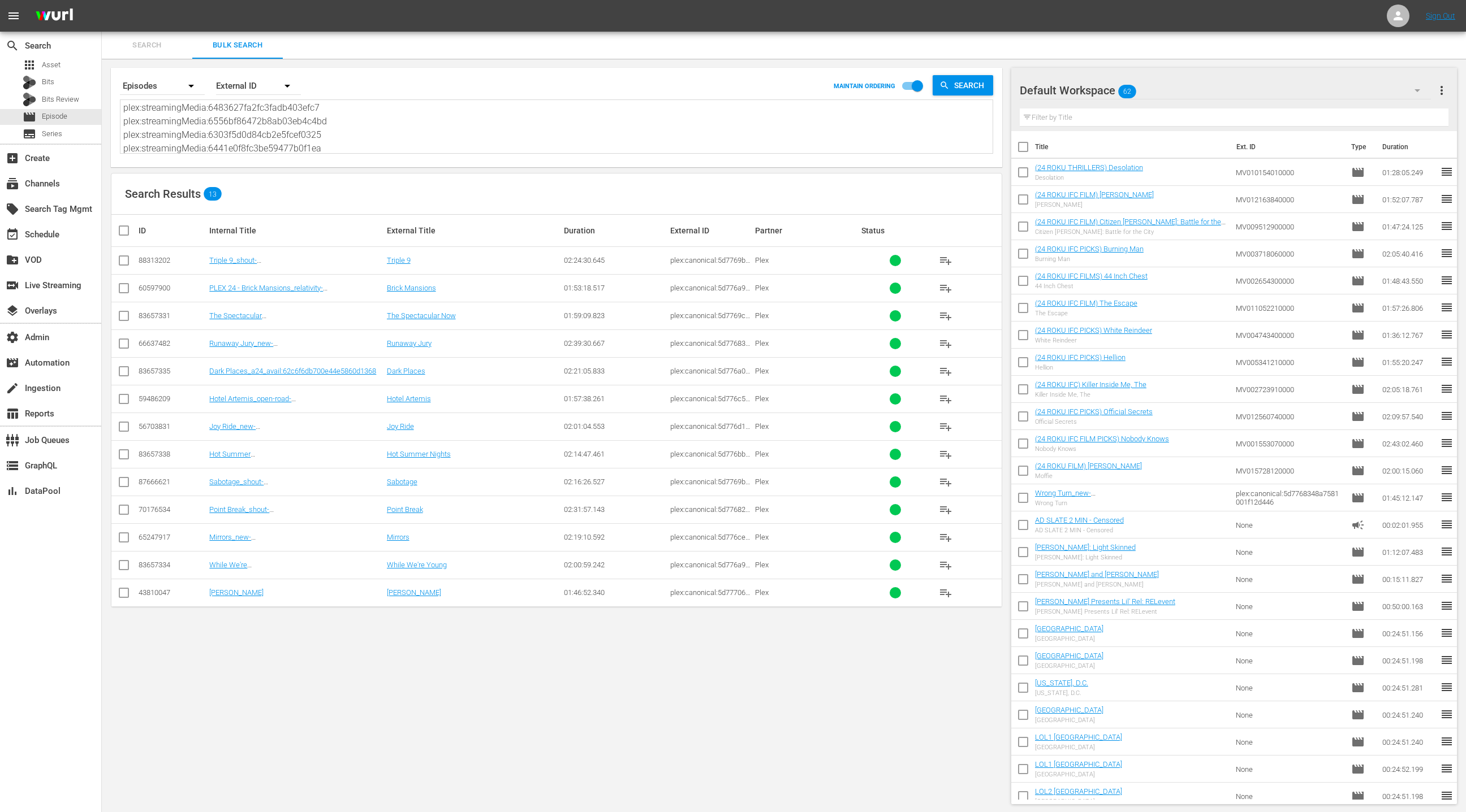
type textarea "plex:streamingMedia:68798ffc56dbb55090996ec4 plex:streamingMedia:65dcdee50d83c0…"
click at [1417, 90] on icon "button" at bounding box center [1417, 90] width 6 height 3
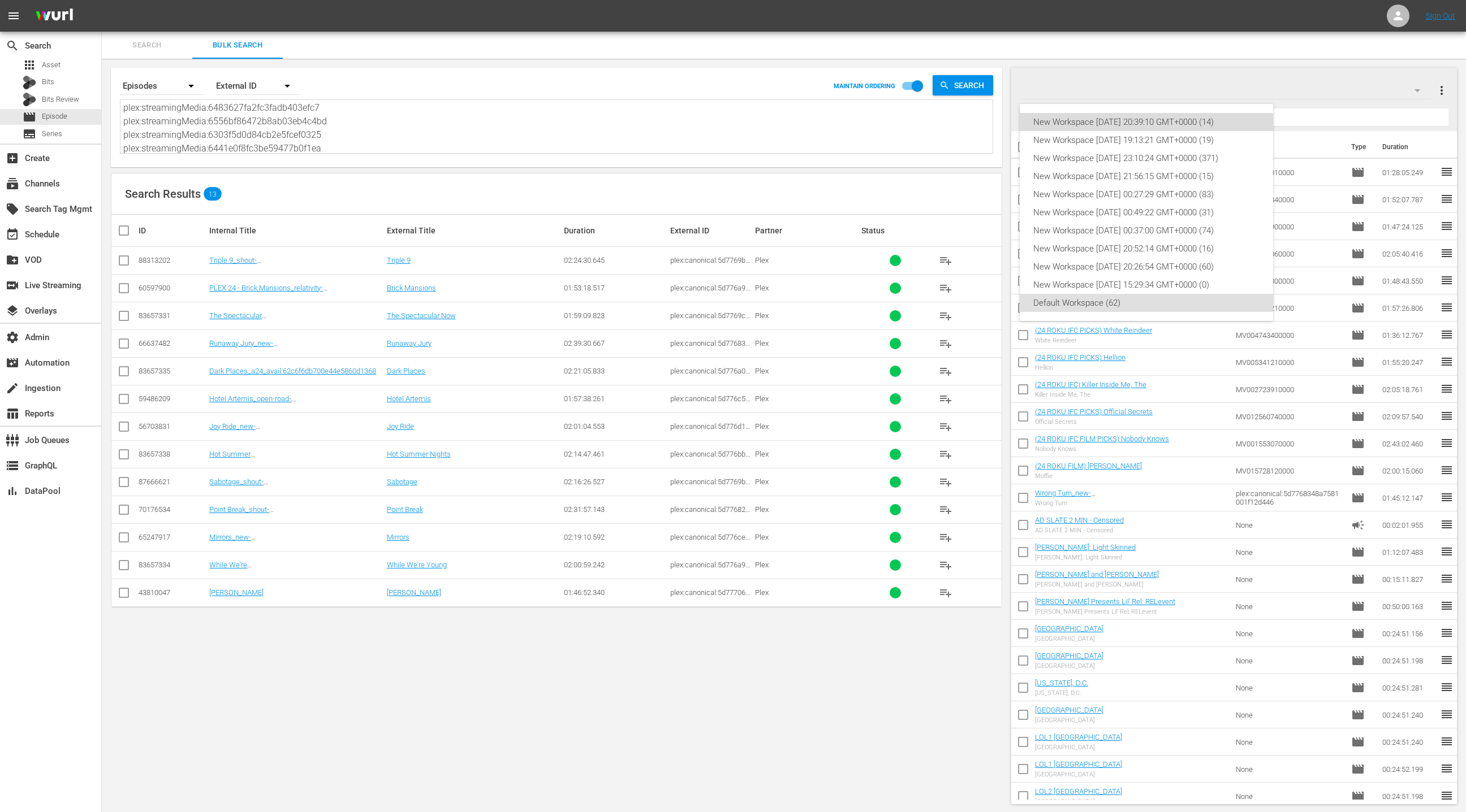
click at [1226, 123] on div "New Workspace Tue Aug 12 2025 20:39:10 GMT+0000 (14)" at bounding box center [1146, 122] width 226 height 18
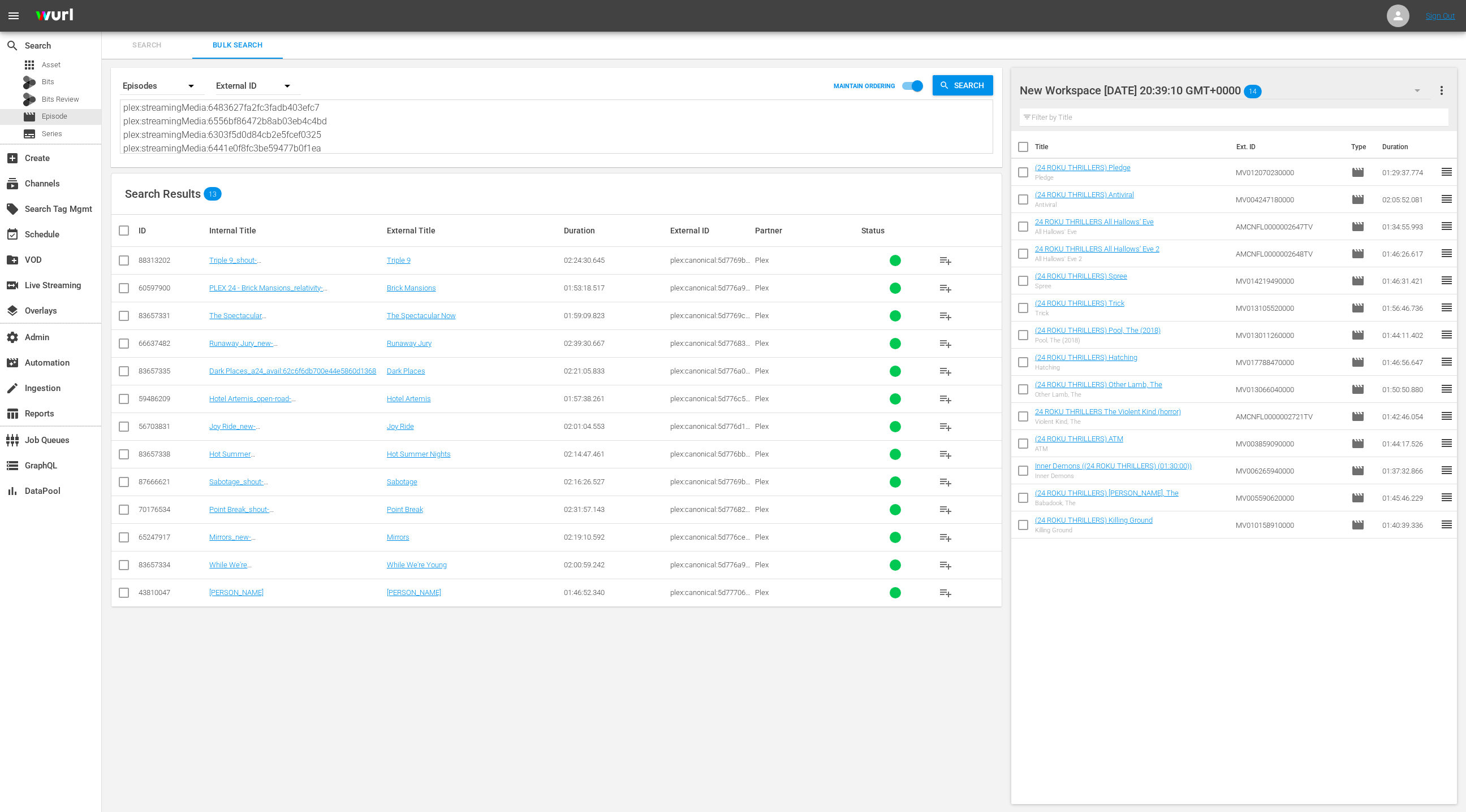
drag, startPoint x: 1441, startPoint y: 88, endPoint x: 1429, endPoint y: 95, distance: 13.9
click at [1441, 88] on span "more_vert" at bounding box center [1441, 90] width 14 height 14
drag, startPoint x: 1394, startPoint y: 115, endPoint x: 1377, endPoint y: 130, distance: 22.7
click at [1393, 115] on div "Clear All Workspace Items" at bounding box center [1369, 112] width 133 height 20
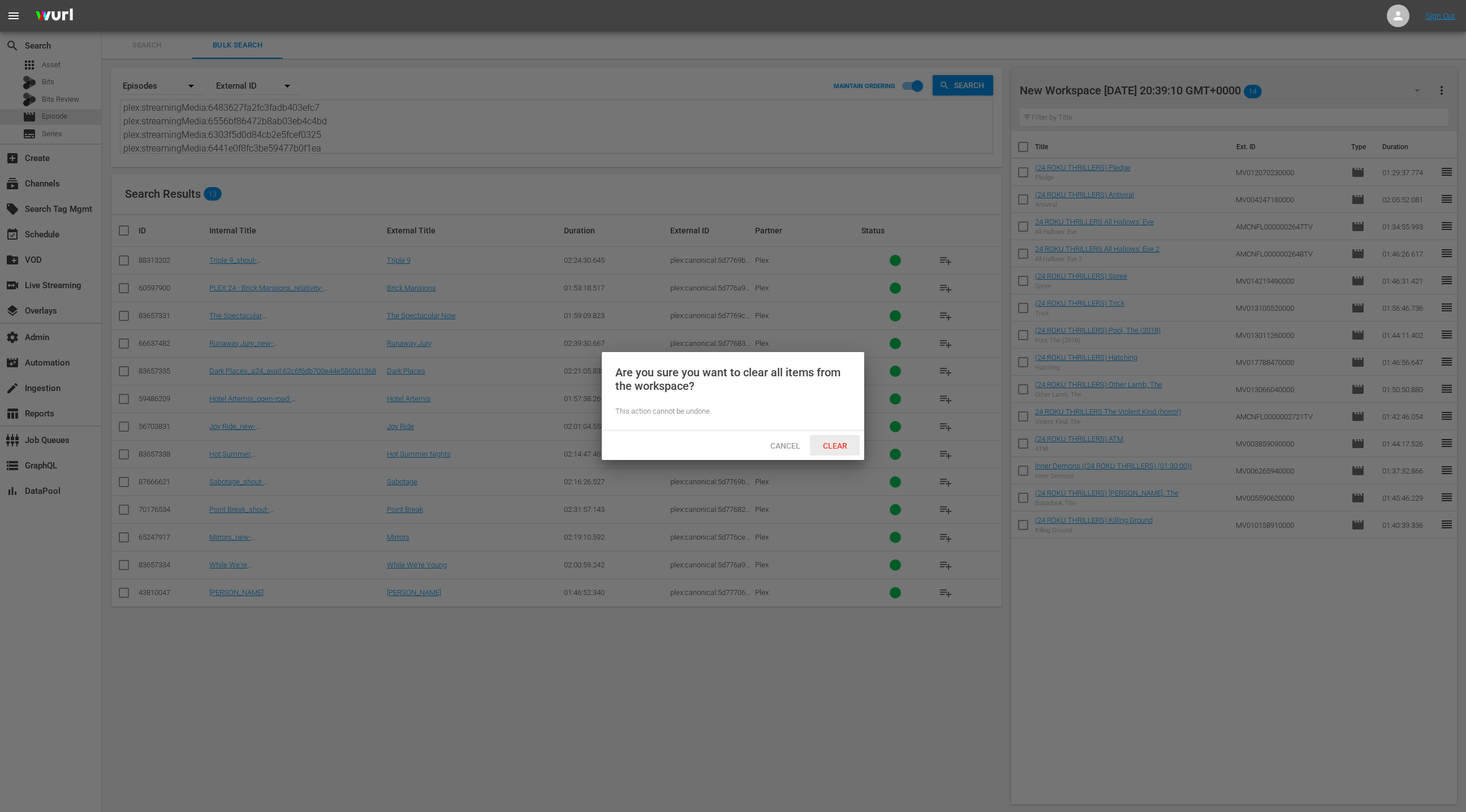
drag, startPoint x: 835, startPoint y: 445, endPoint x: 687, endPoint y: 347, distance: 177.5
click at [835, 445] on span "Clear" at bounding box center [835, 446] width 43 height 9
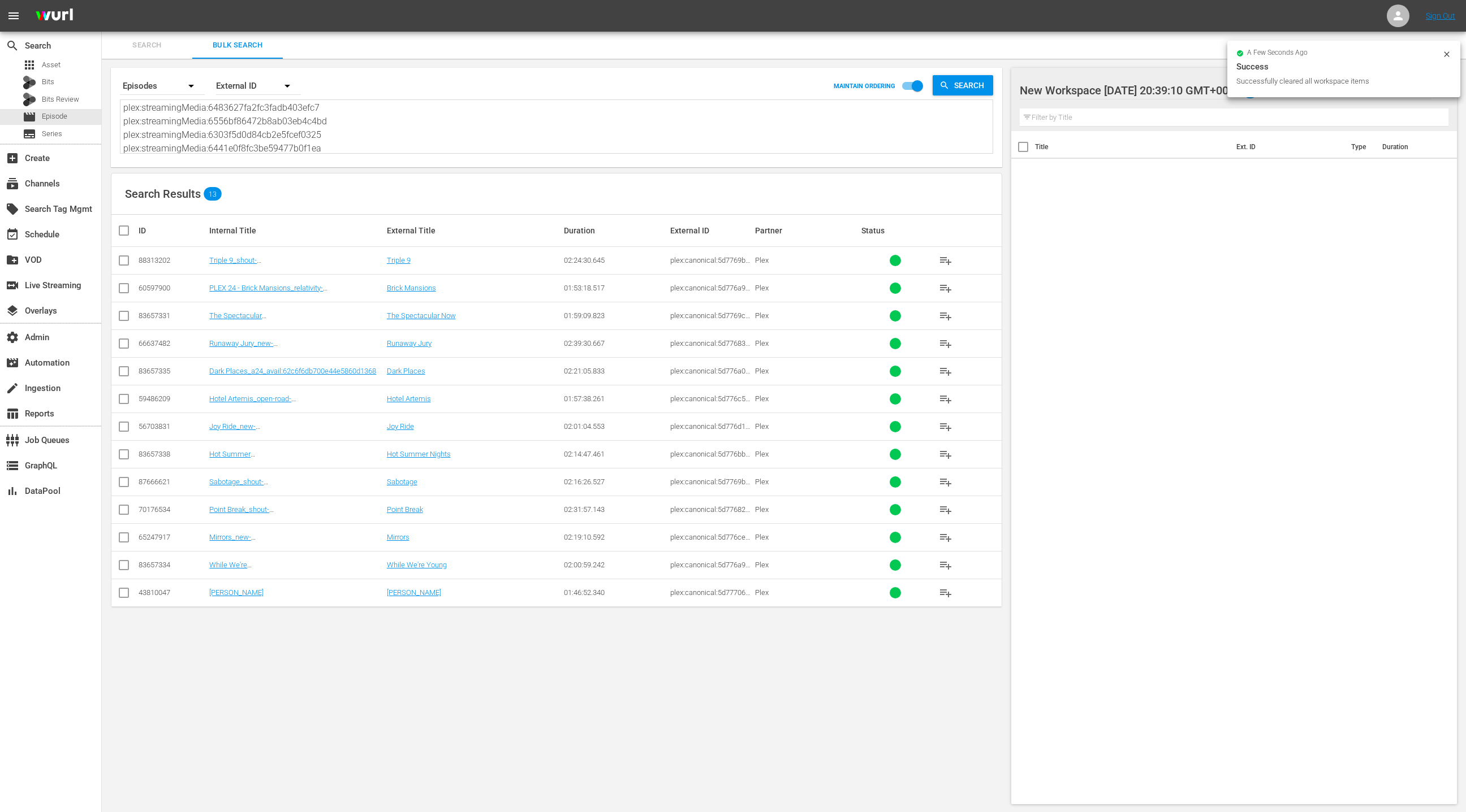
click at [124, 233] on input "checkbox" at bounding box center [128, 230] width 23 height 14
checkbox input "true"
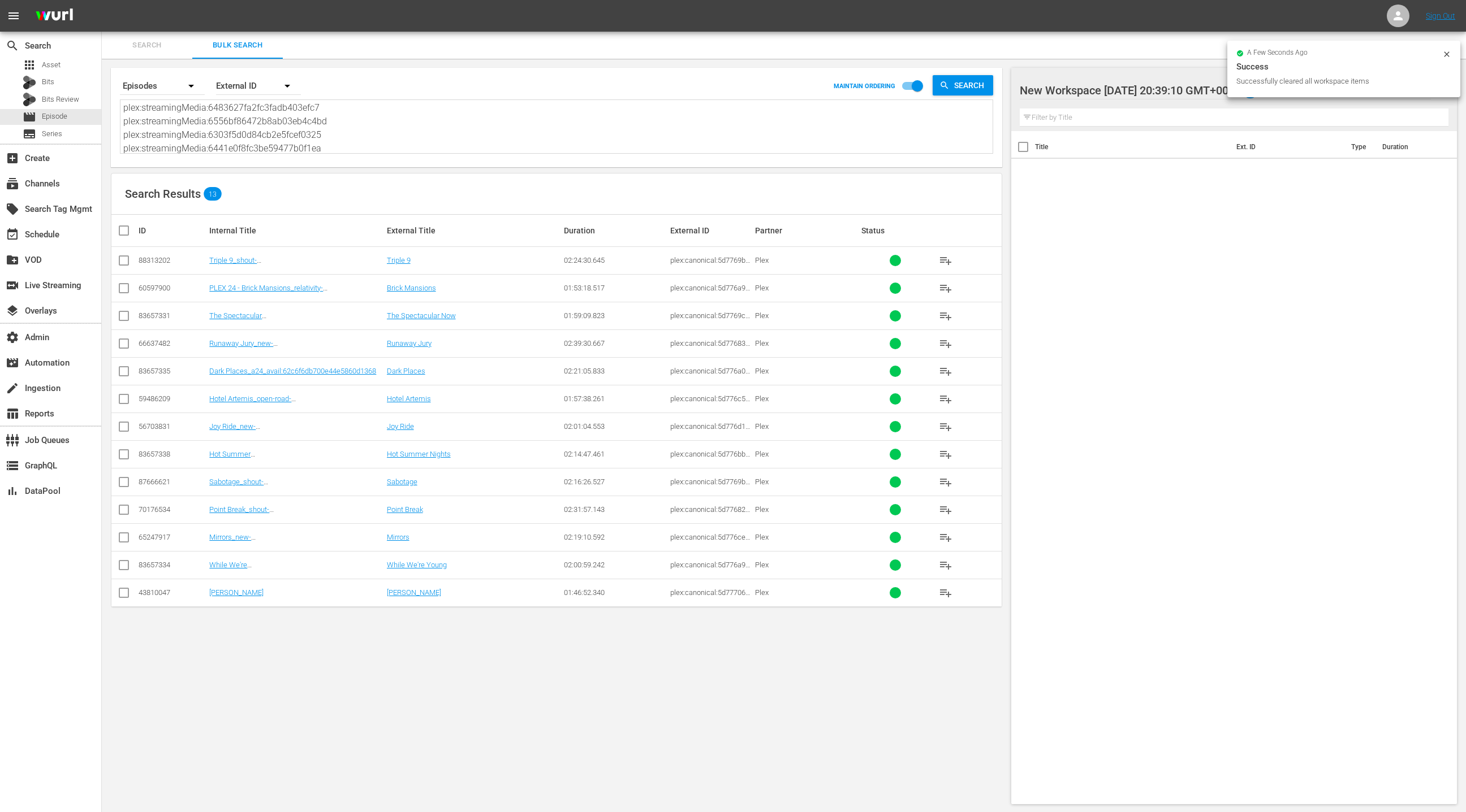
checkbox input "true"
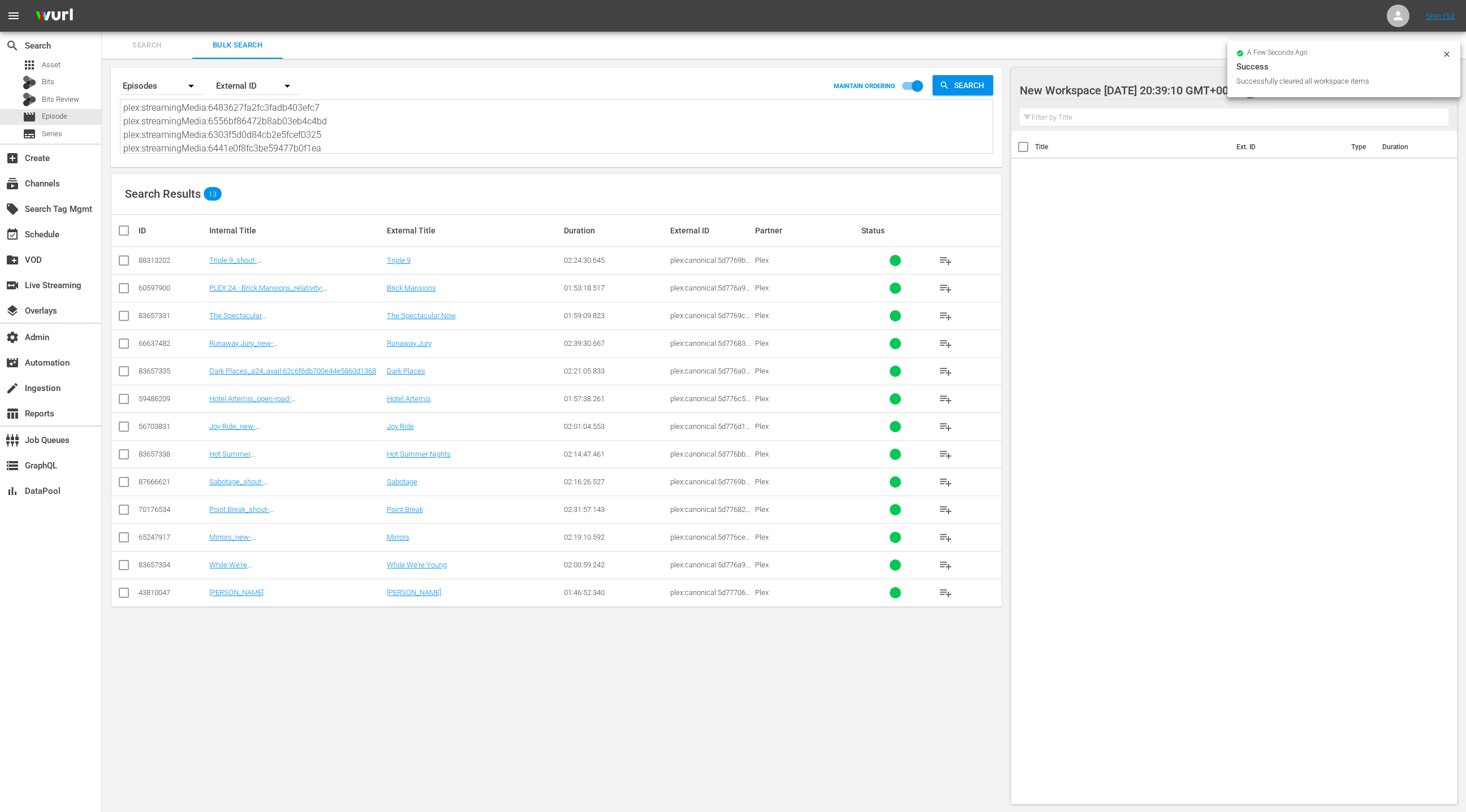
checkbox input "true"
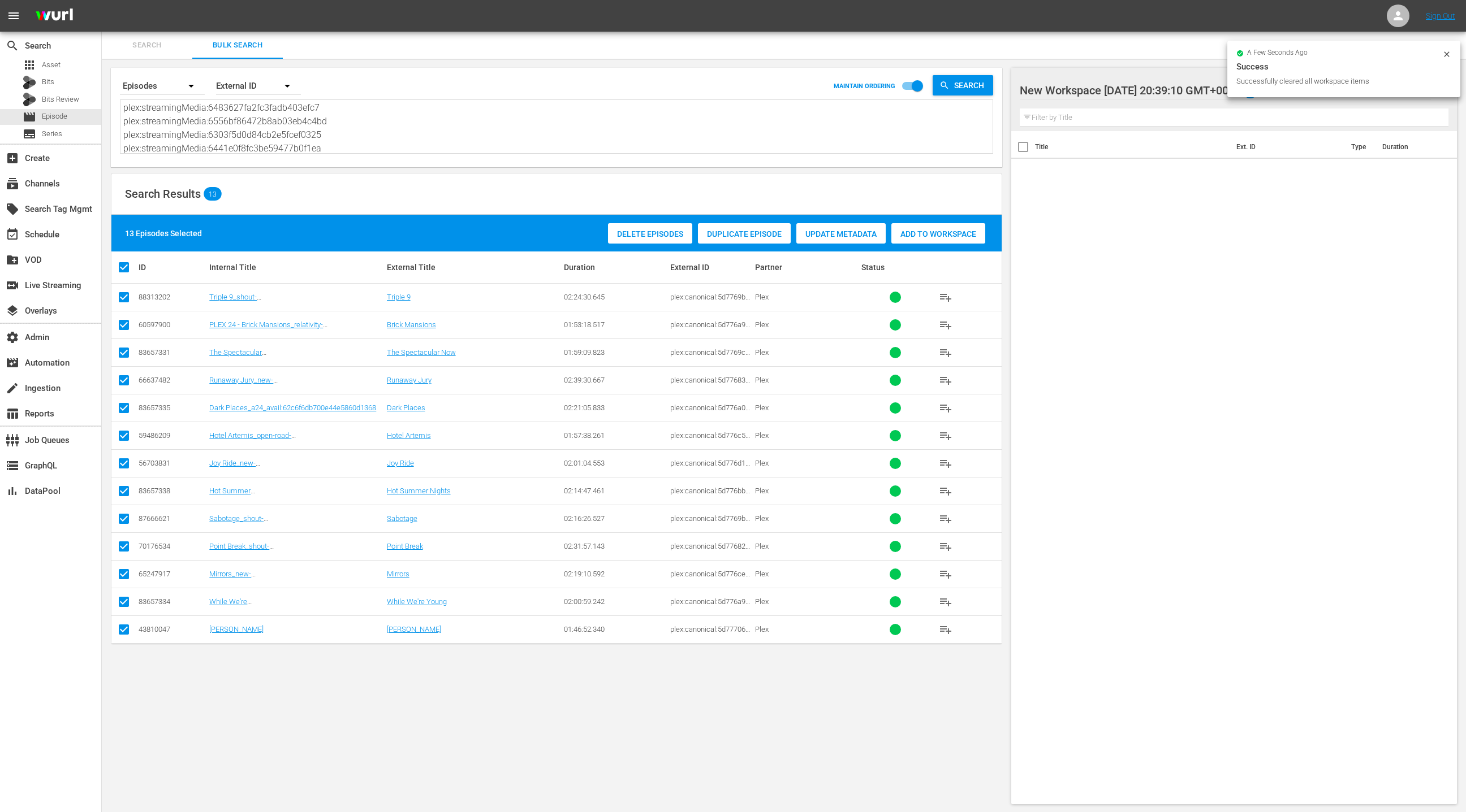
click at [908, 237] on span "Add to Workspace" at bounding box center [938, 234] width 94 height 9
click at [67, 232] on div "event_available Schedule" at bounding box center [50, 233] width 102 height 23
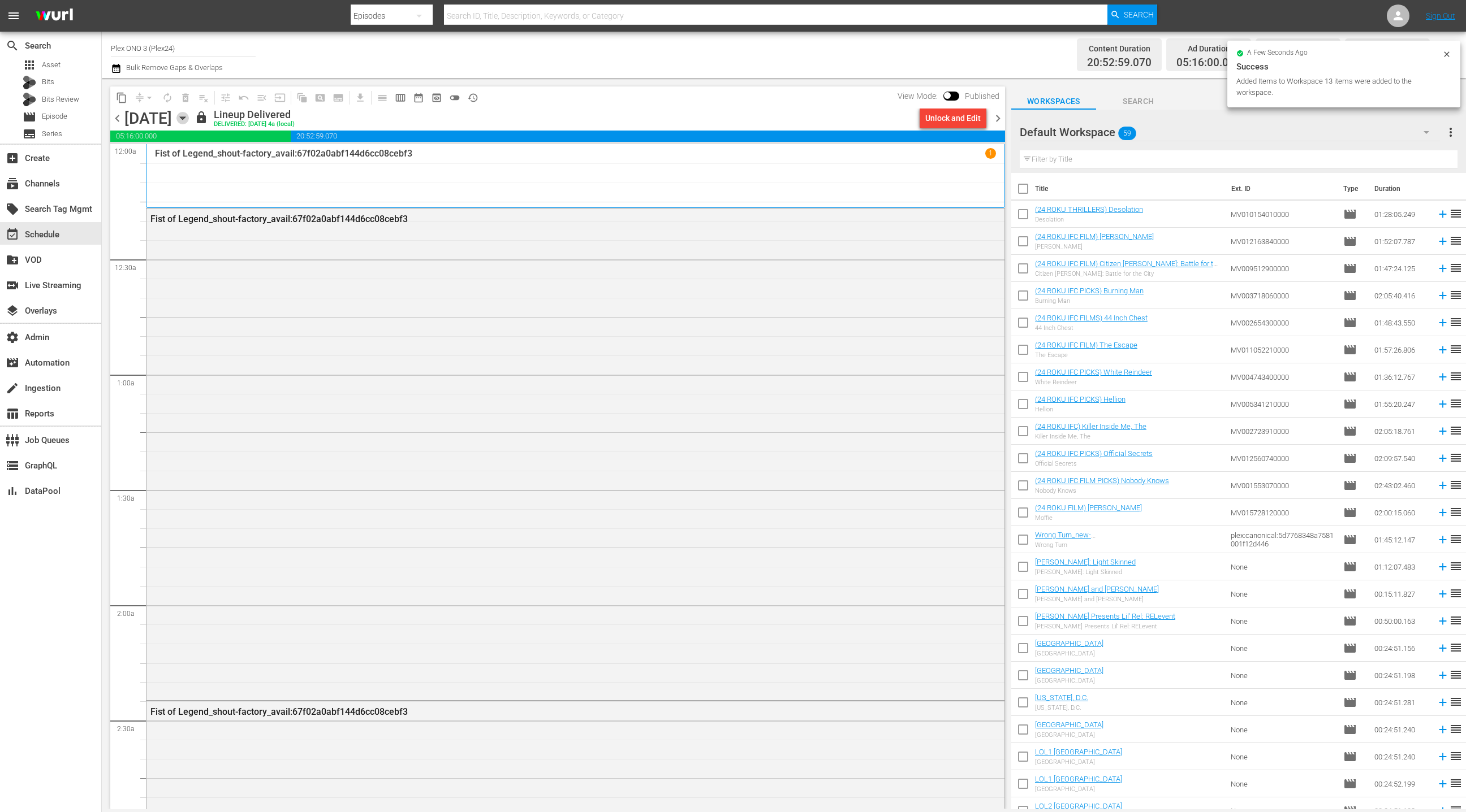
click at [189, 119] on icon "button" at bounding box center [183, 118] width 13 height 13
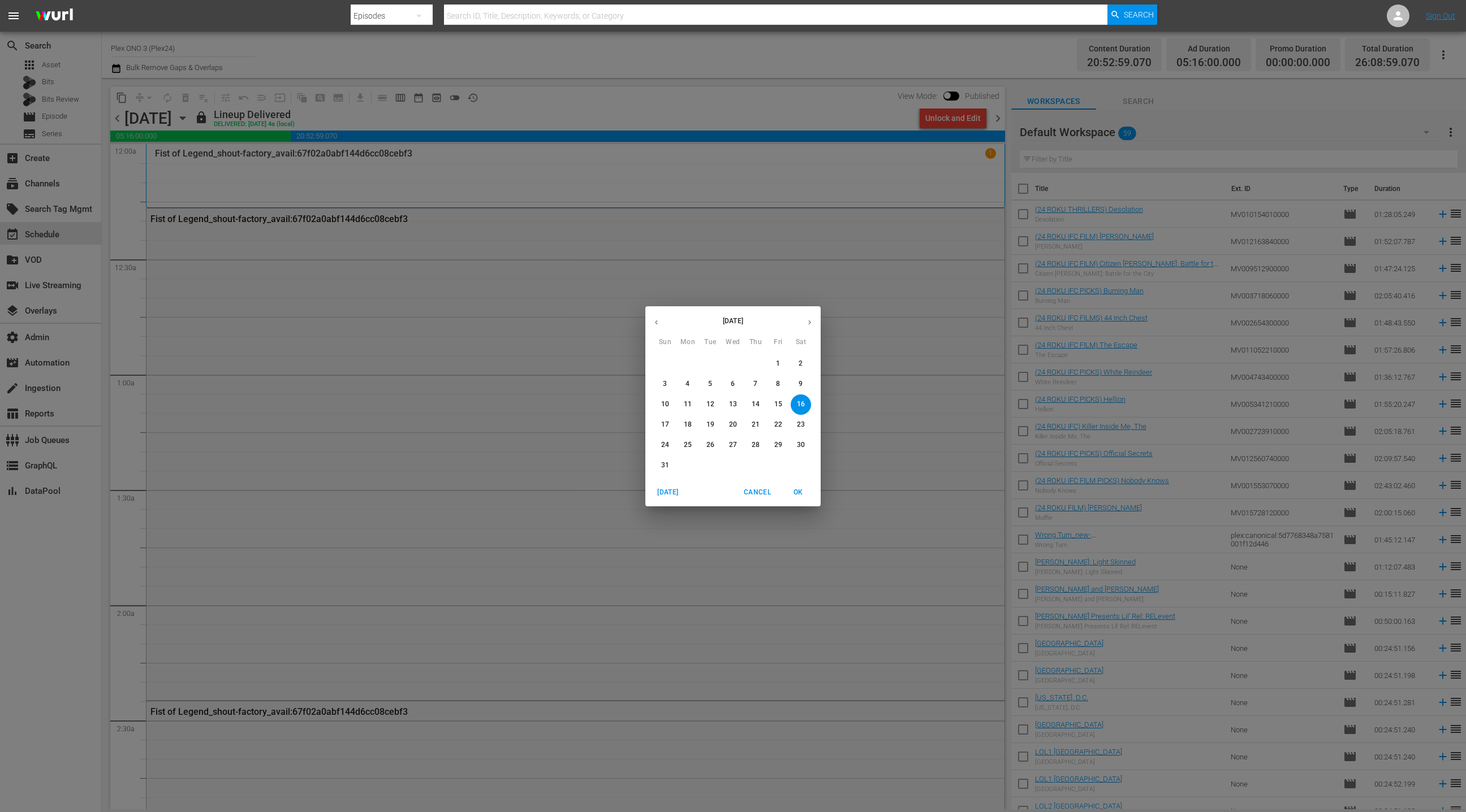
click at [813, 321] on icon "button" at bounding box center [810, 322] width 9 height 9
click at [737, 404] on span "17" at bounding box center [733, 404] width 20 height 9
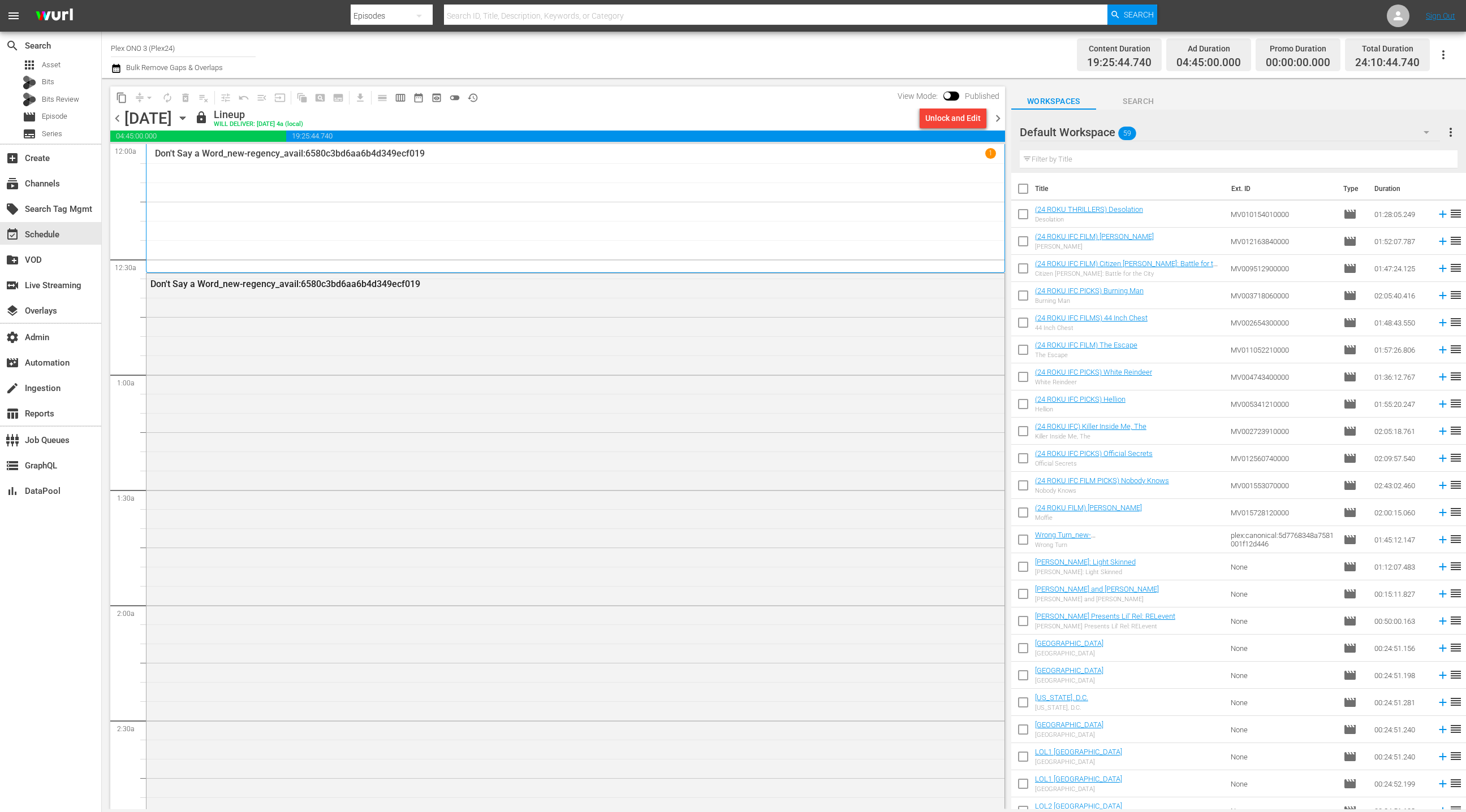
click at [997, 119] on span "chevron_right" at bounding box center [998, 119] width 15 height 14
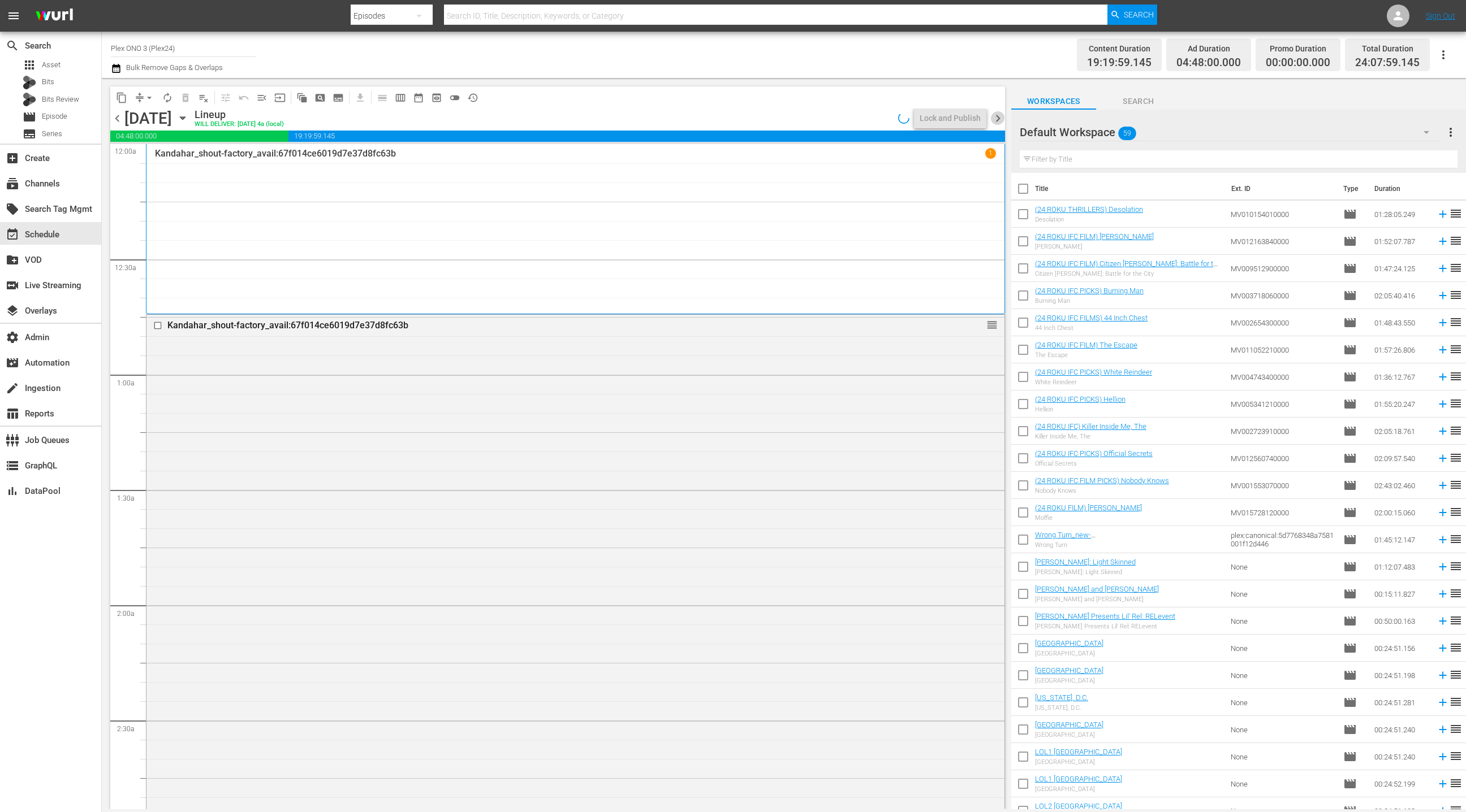
click at [997, 119] on span "chevron_right" at bounding box center [998, 119] width 15 height 14
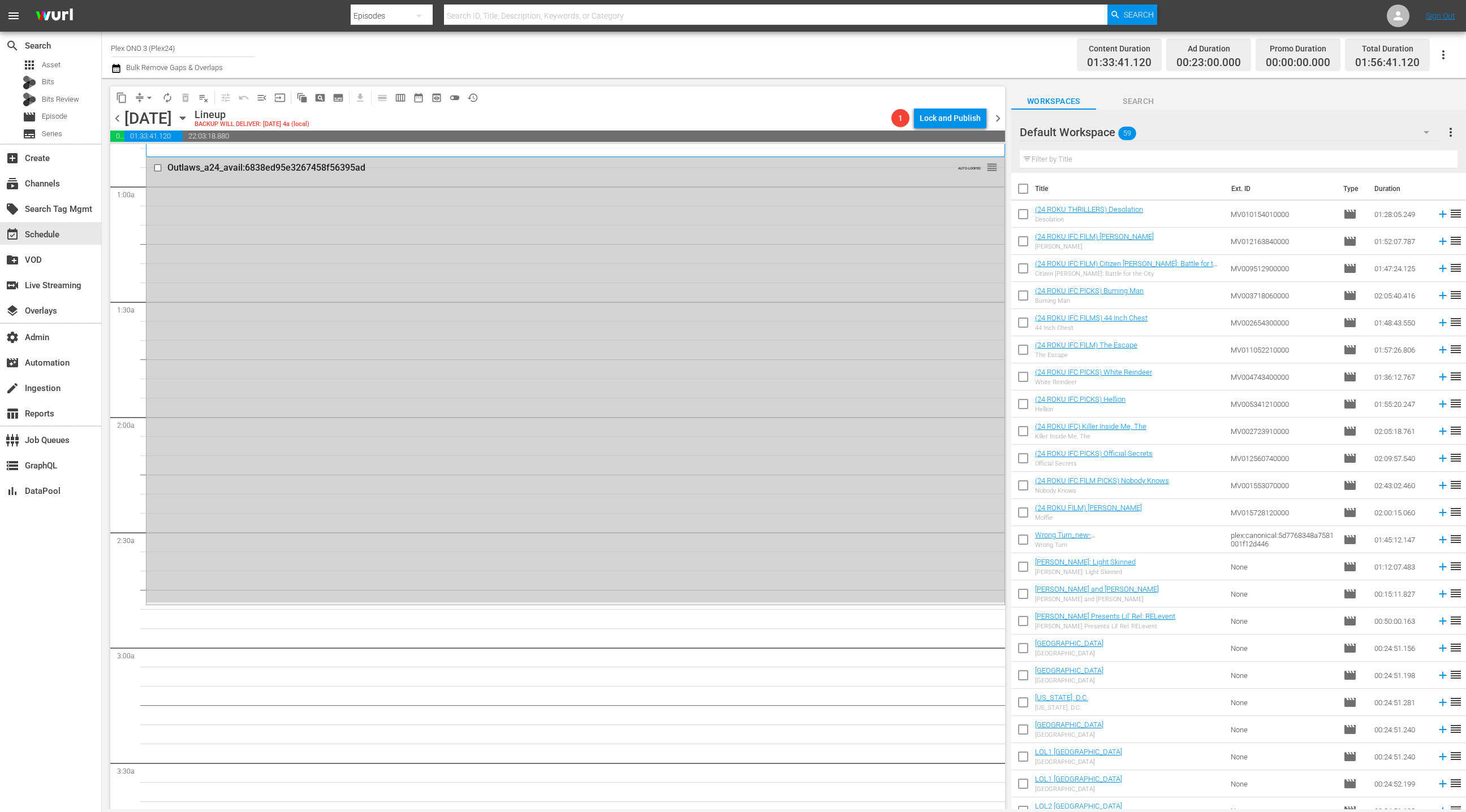
scroll to position [241, 0]
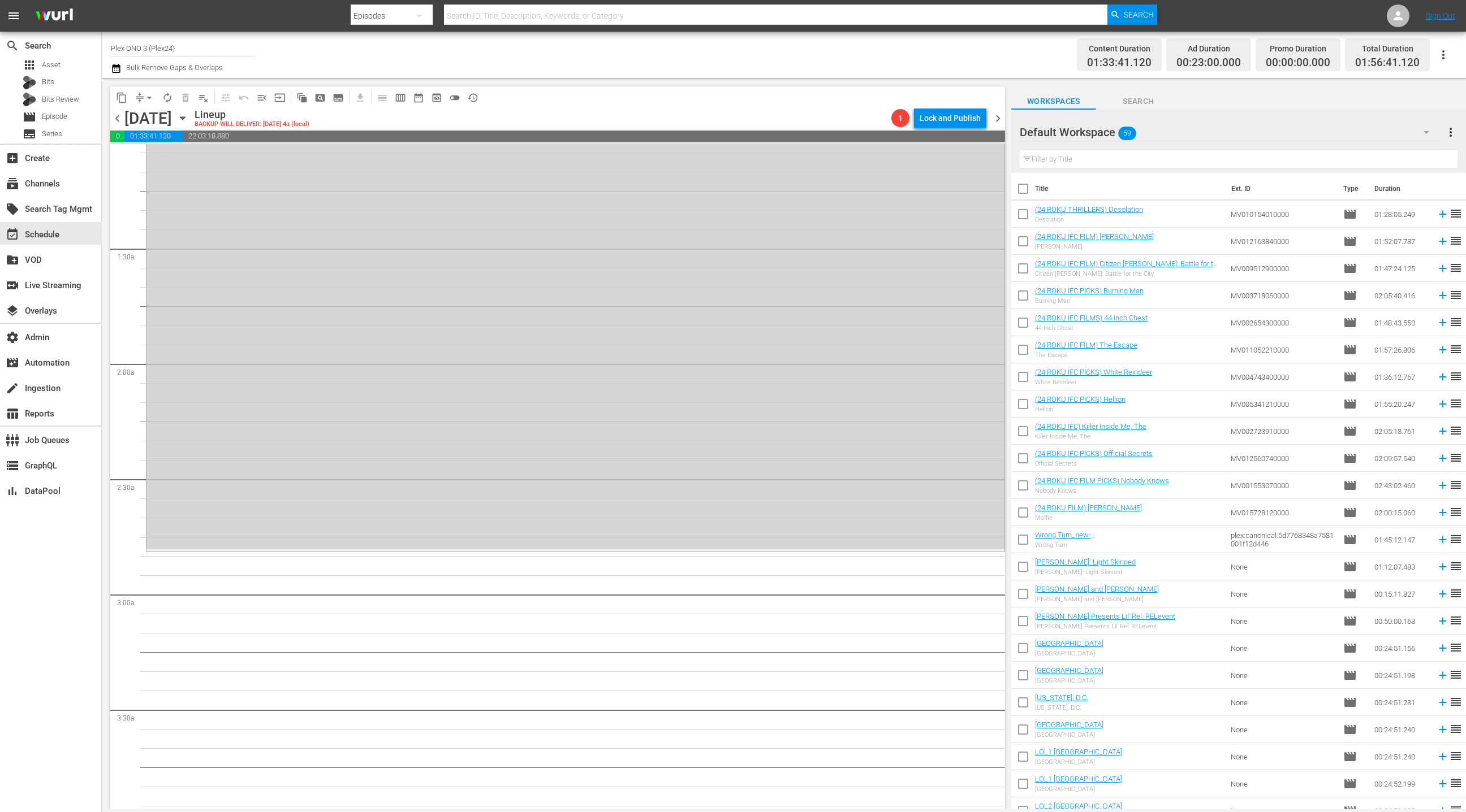
click at [556, 254] on div "Outlaws_a24_avail:6838ed95e3267458f56395ad AUTO-LOOPED reorder" at bounding box center [575, 327] width 858 height 445
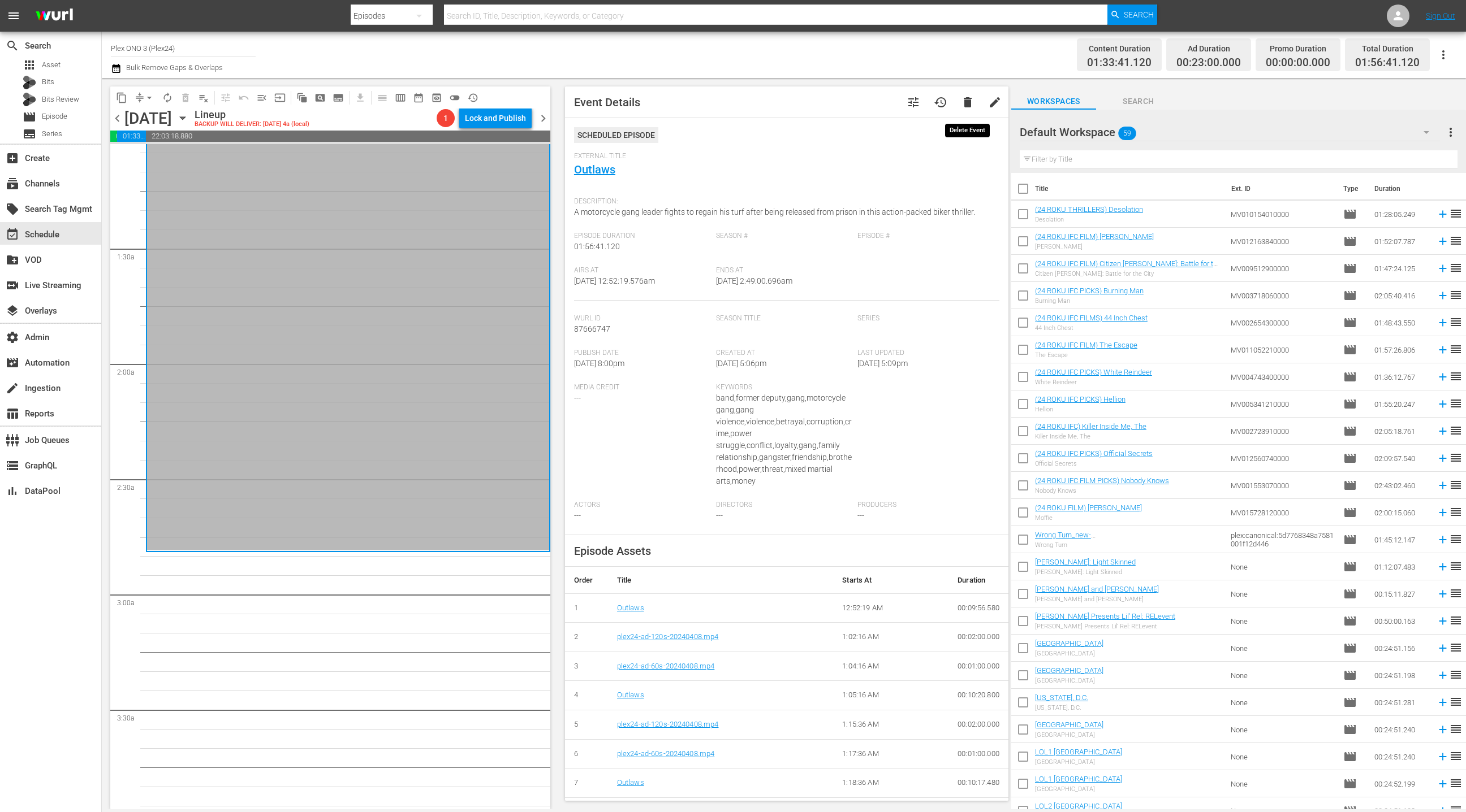
click at [968, 102] on span "delete" at bounding box center [968, 102] width 14 height 14
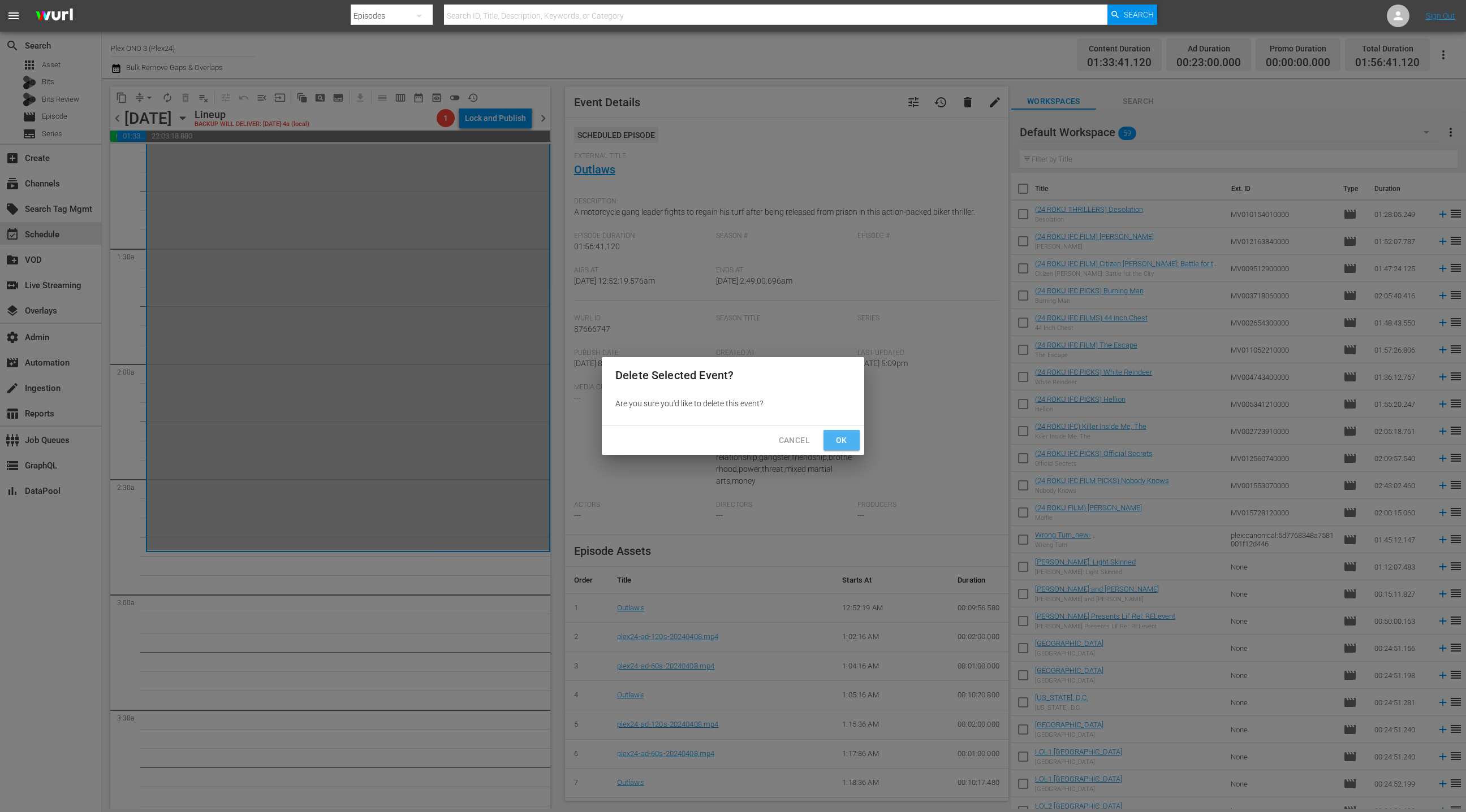
drag, startPoint x: 835, startPoint y: 438, endPoint x: 849, endPoint y: 430, distance: 16.1
click at [835, 437] on span "Ok" at bounding box center [841, 440] width 18 height 14
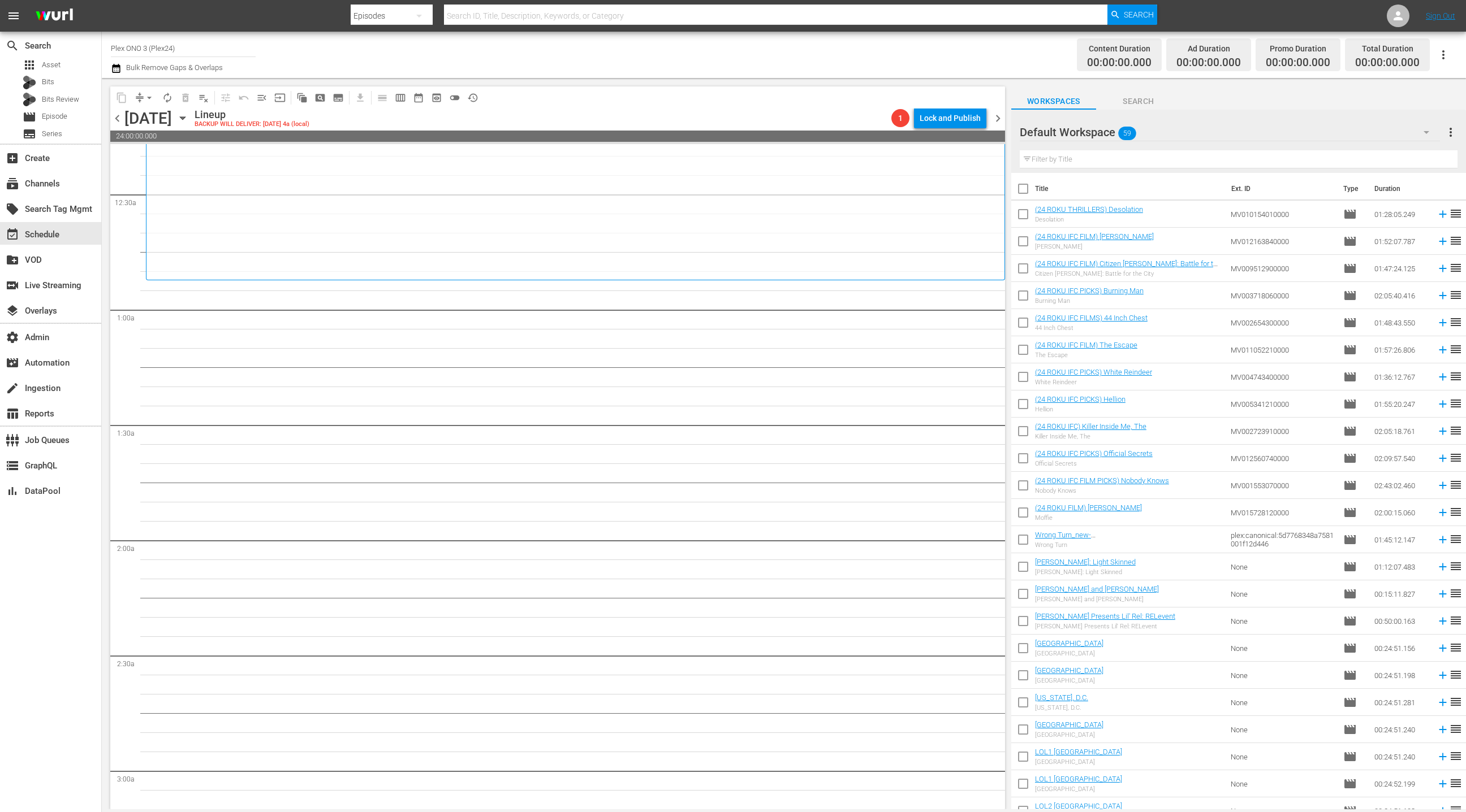
scroll to position [0, 0]
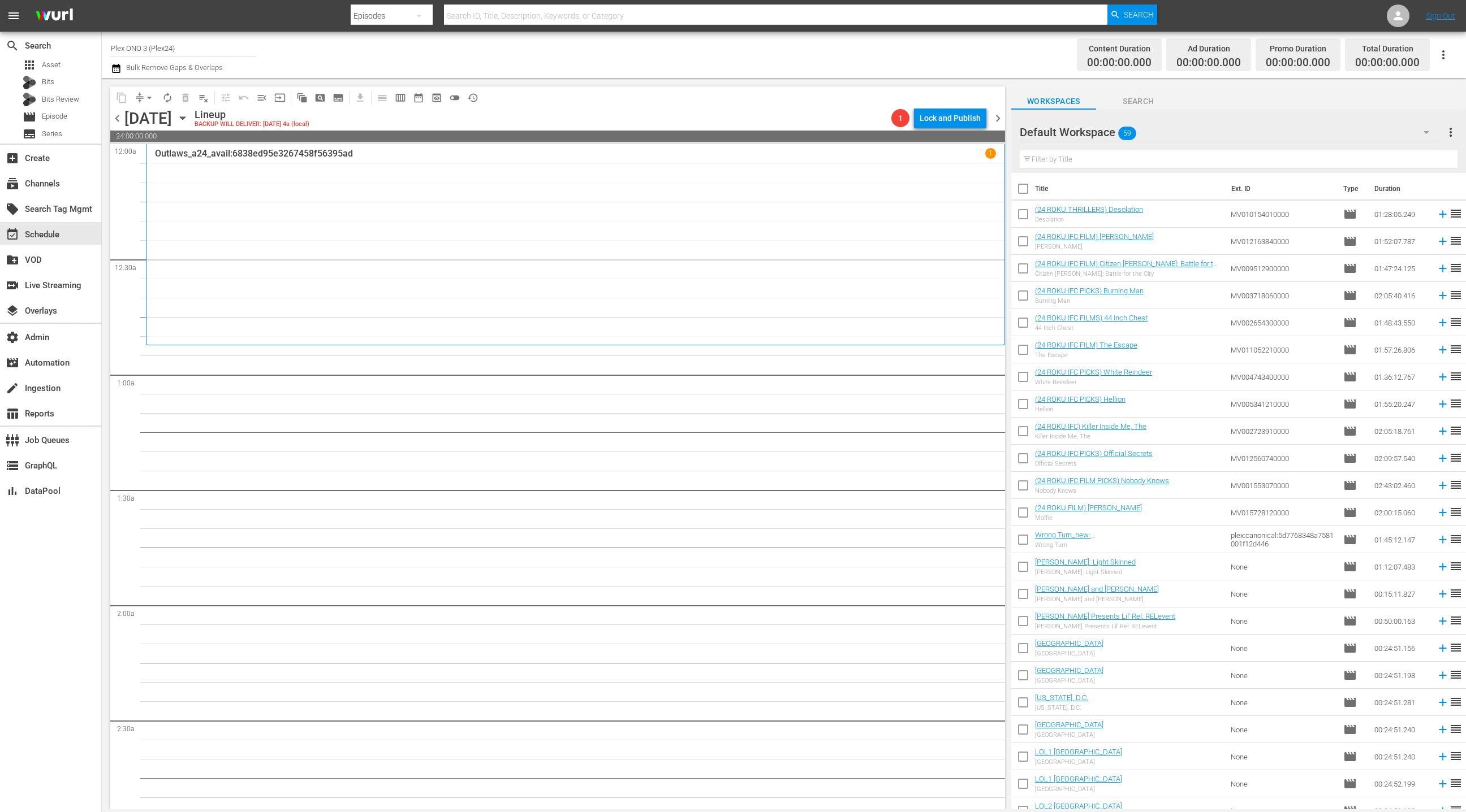
click at [633, 307] on div "Outlaws_a24_avail:6838ed95e3267458f56395ad 1" at bounding box center [575, 245] width 841 height 193
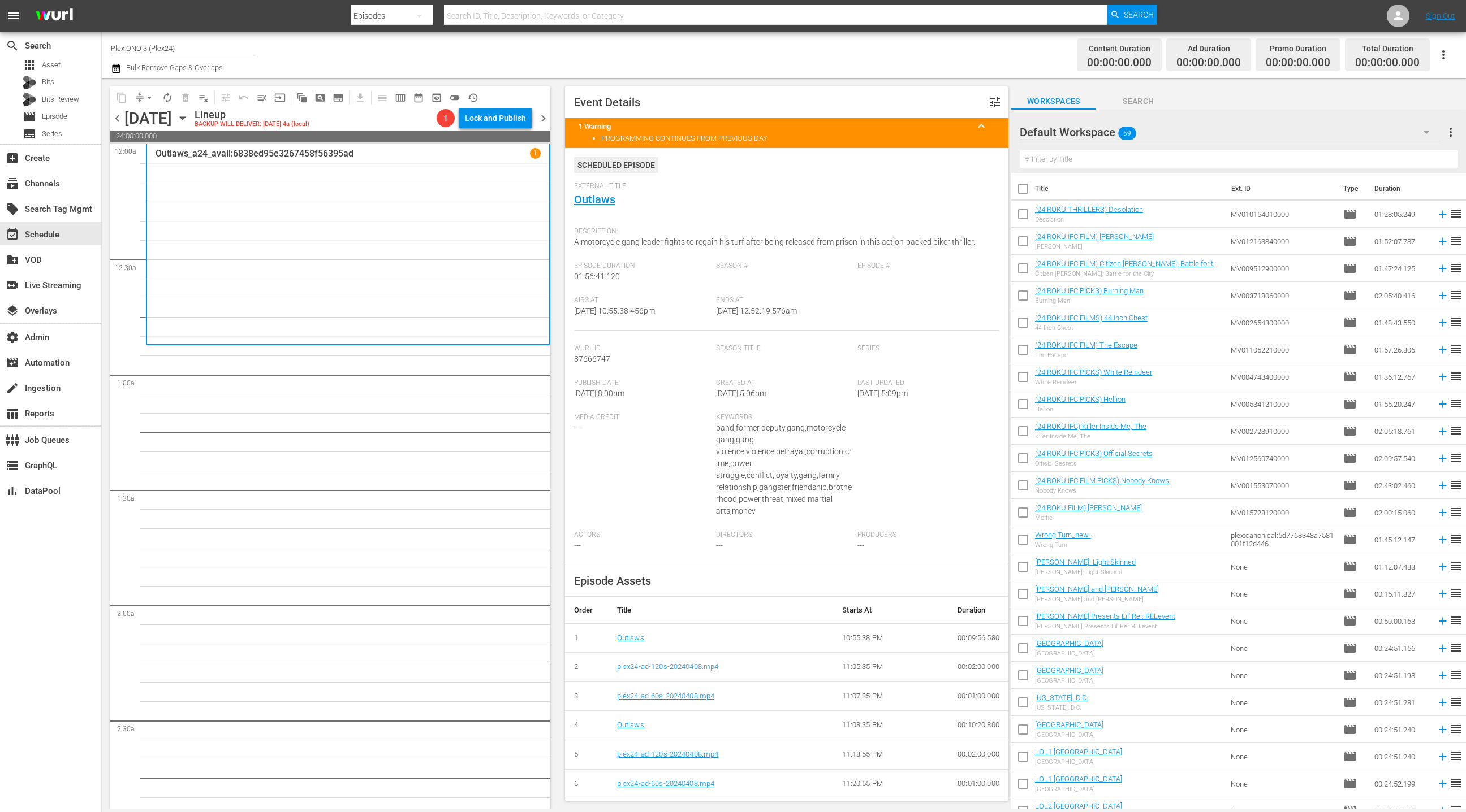
click at [1374, 136] on div "Default Workspace 59" at bounding box center [1230, 132] width 420 height 32
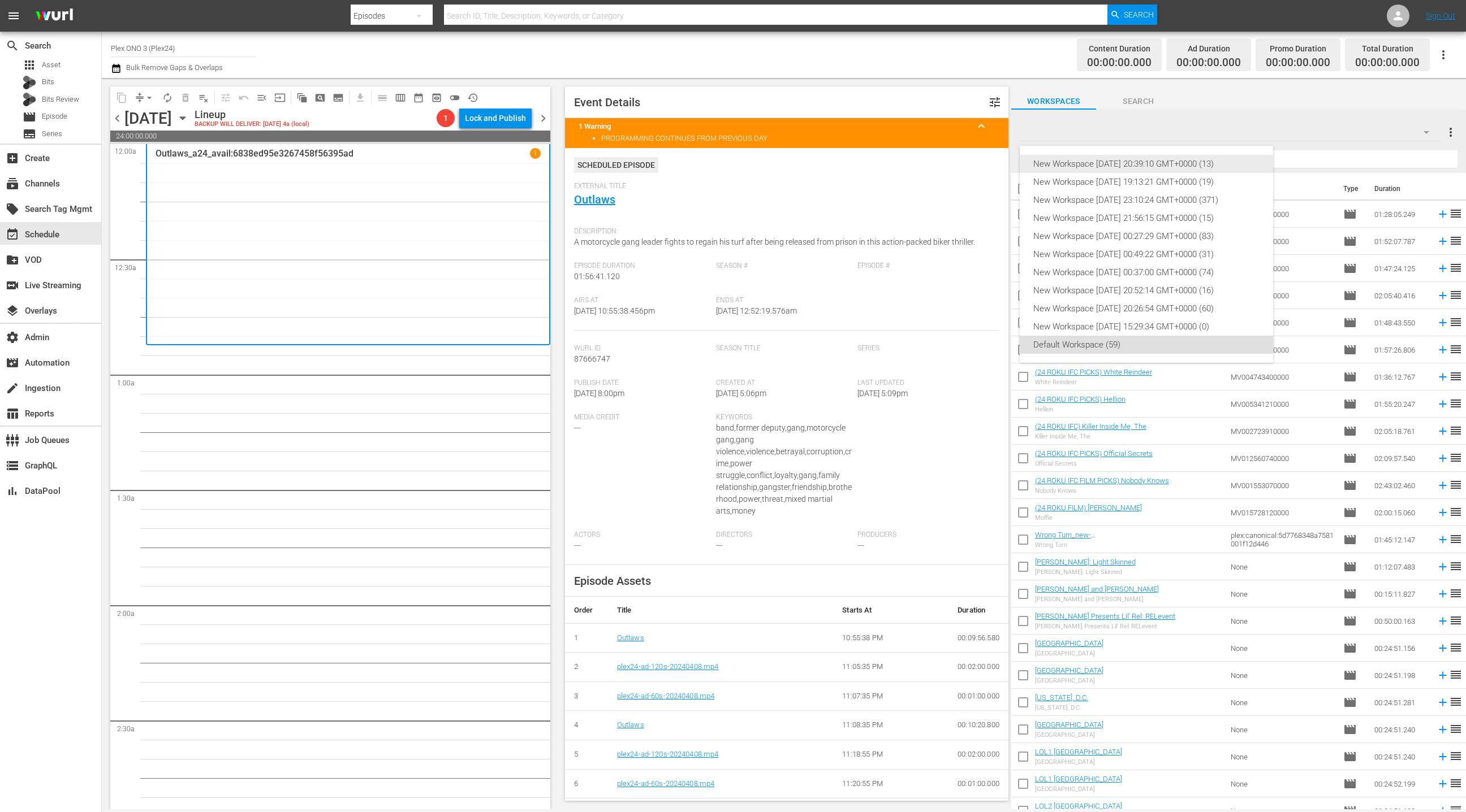
click at [1214, 166] on div "New Workspace Tue Aug 12 2025 20:39:10 GMT+0000 (13)" at bounding box center [1146, 164] width 226 height 18
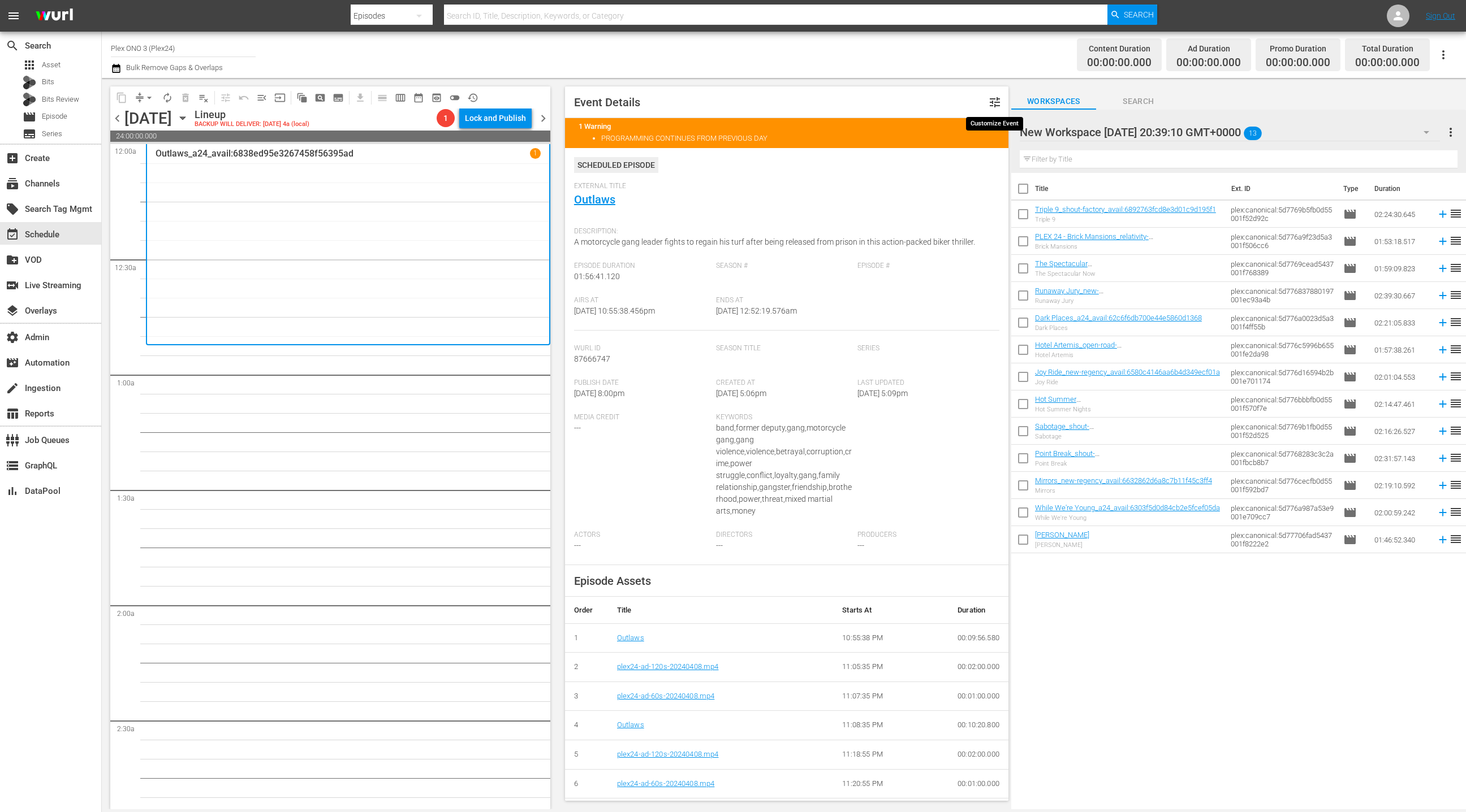
click at [994, 103] on span "tune" at bounding box center [995, 102] width 14 height 14
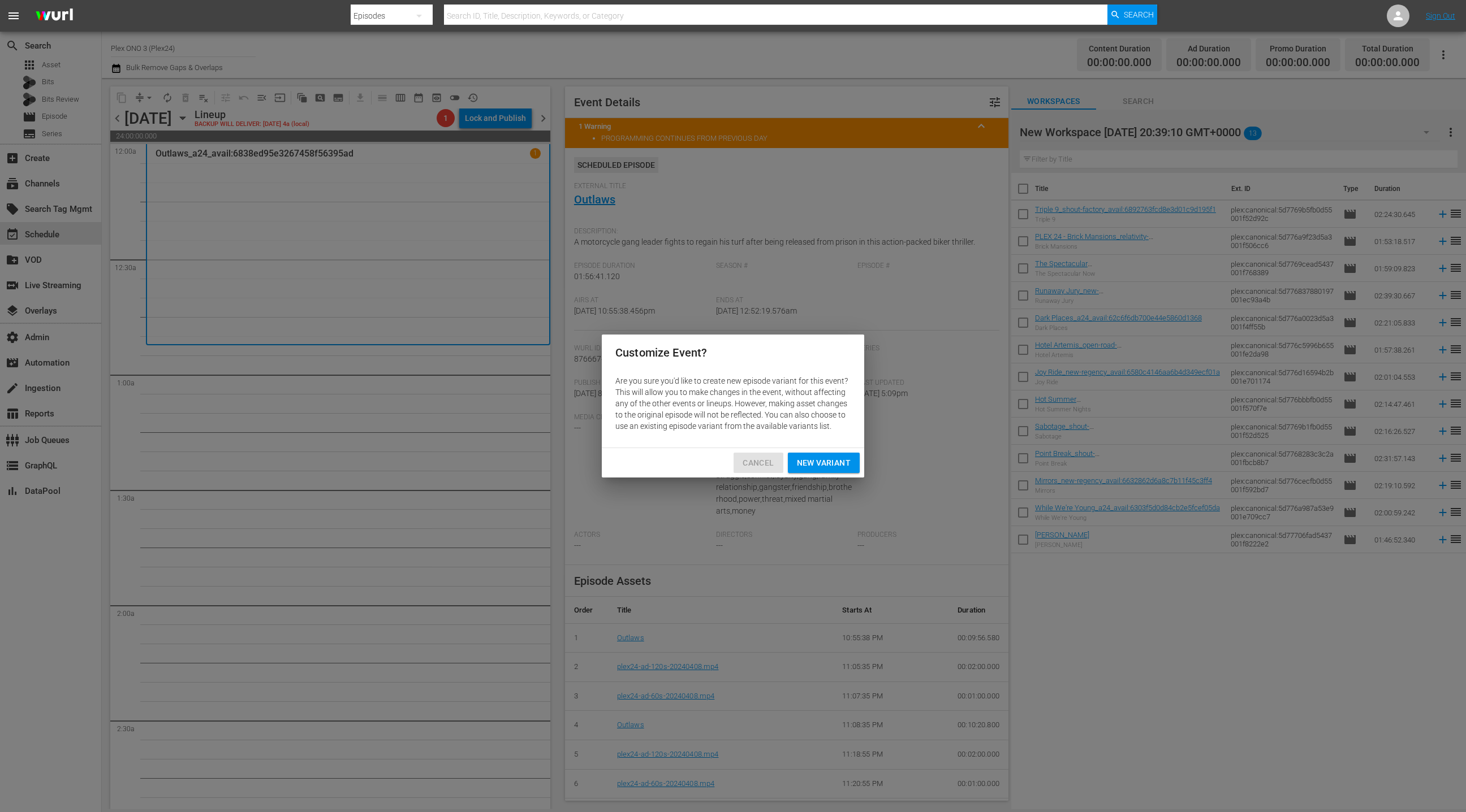
click at [757, 465] on span "Cancel" at bounding box center [758, 463] width 31 height 14
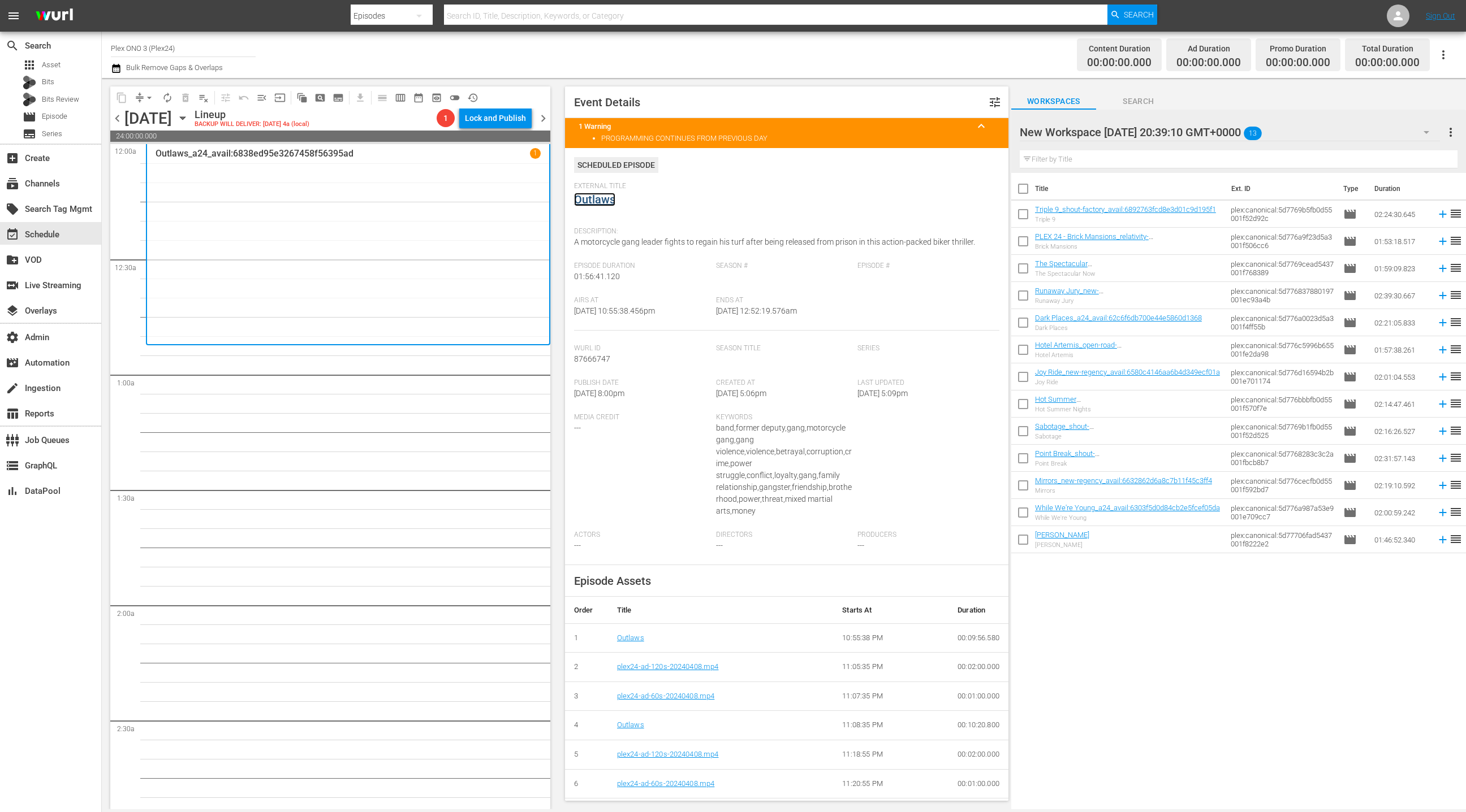
click at [594, 198] on link "Outlaws" at bounding box center [595, 200] width 41 height 14
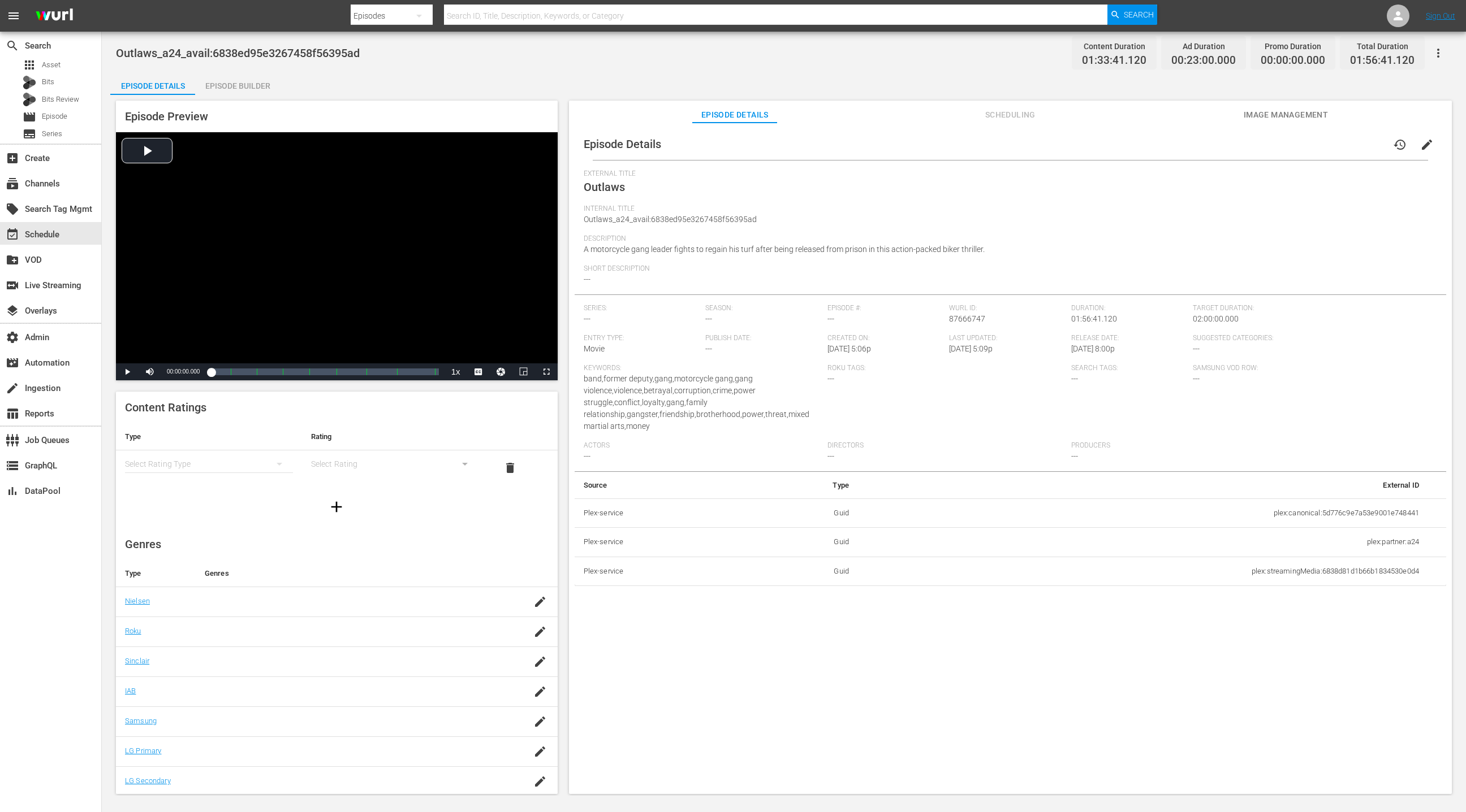
click at [1438, 50] on icon "button" at bounding box center [1438, 53] width 14 height 14
click at [1397, 58] on div "Add Episode to Workspace" at bounding box center [1357, 57] width 172 height 27
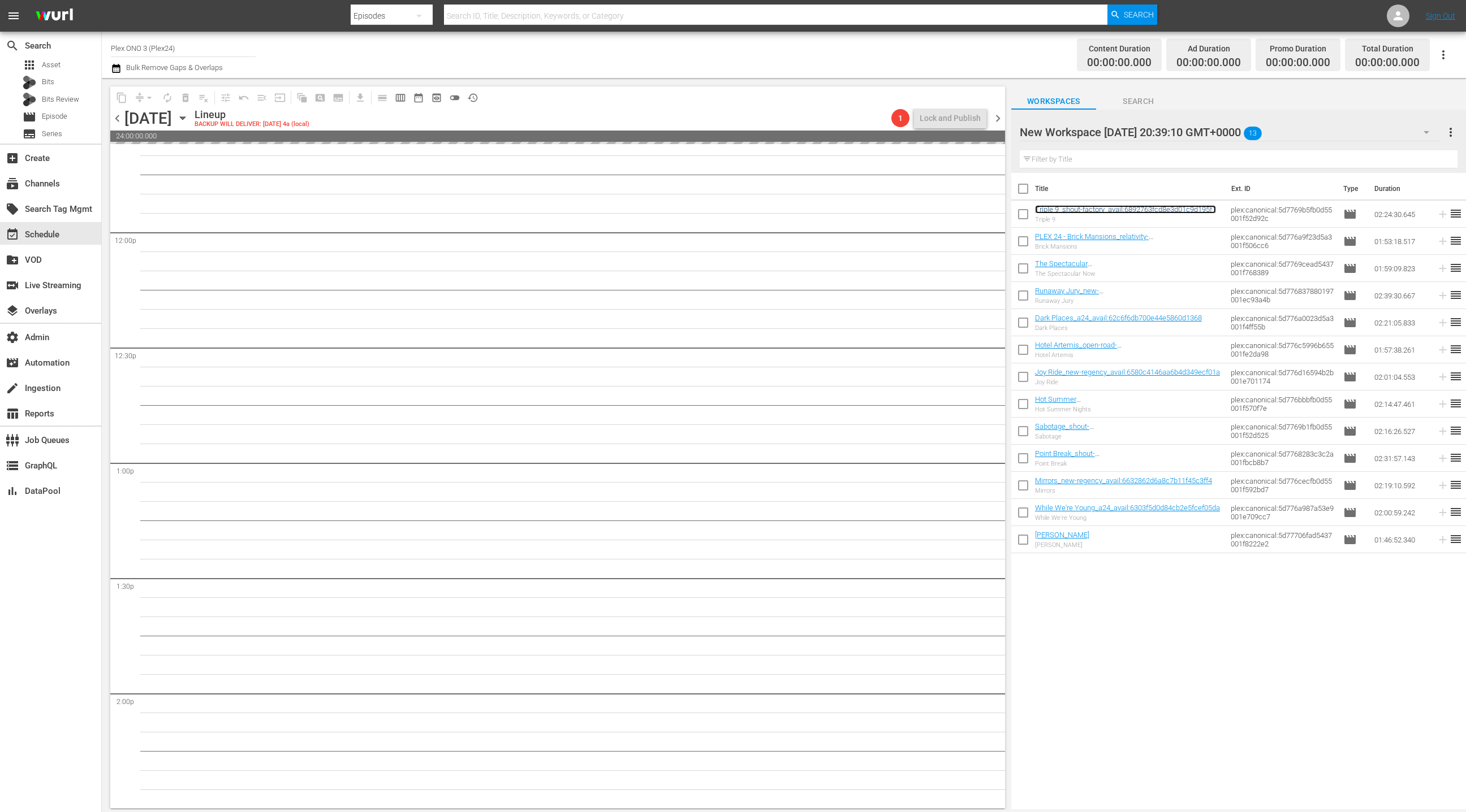
scroll to position [2689, 0]
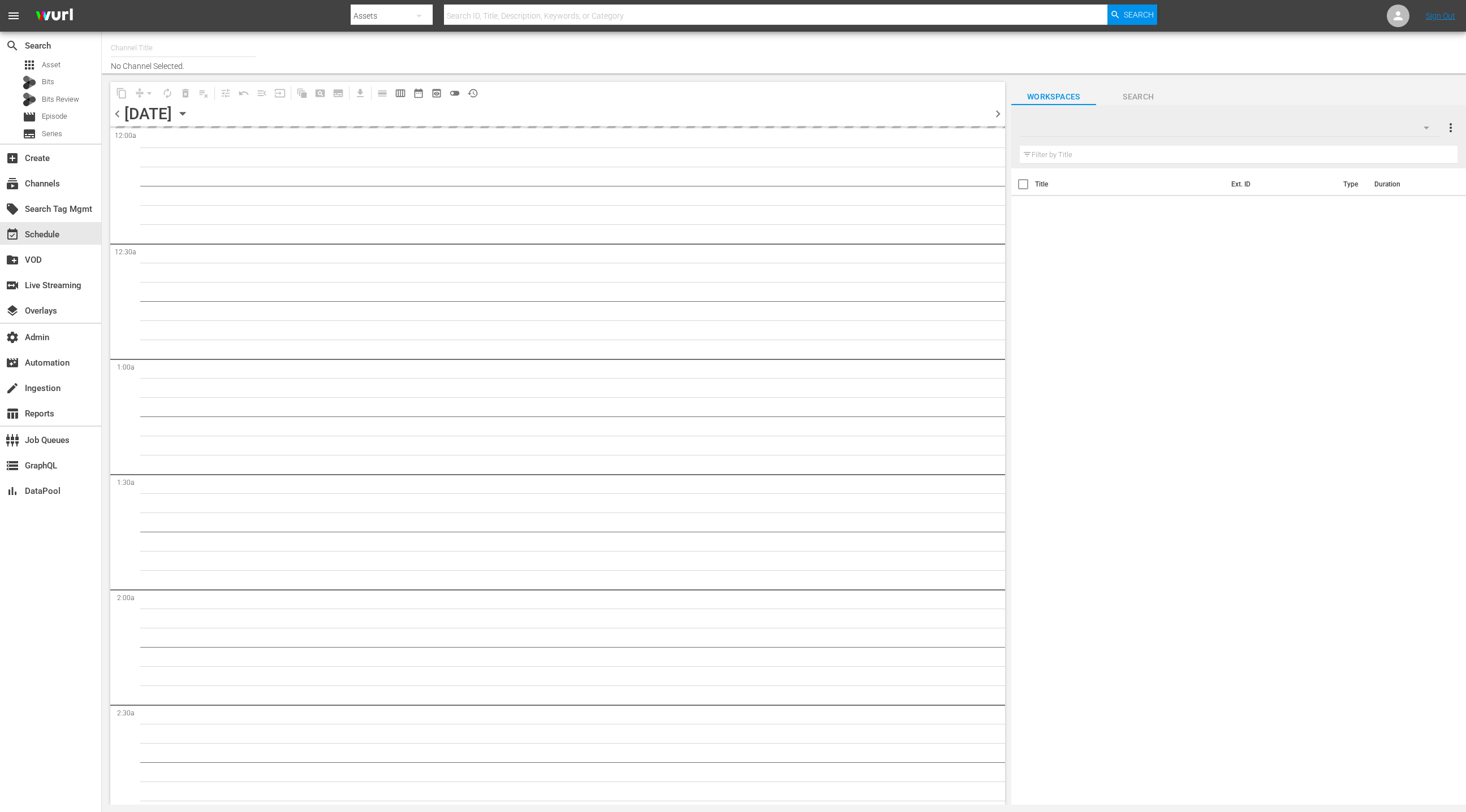
type input "Plex ONO 3 (Plex24) (1719)"
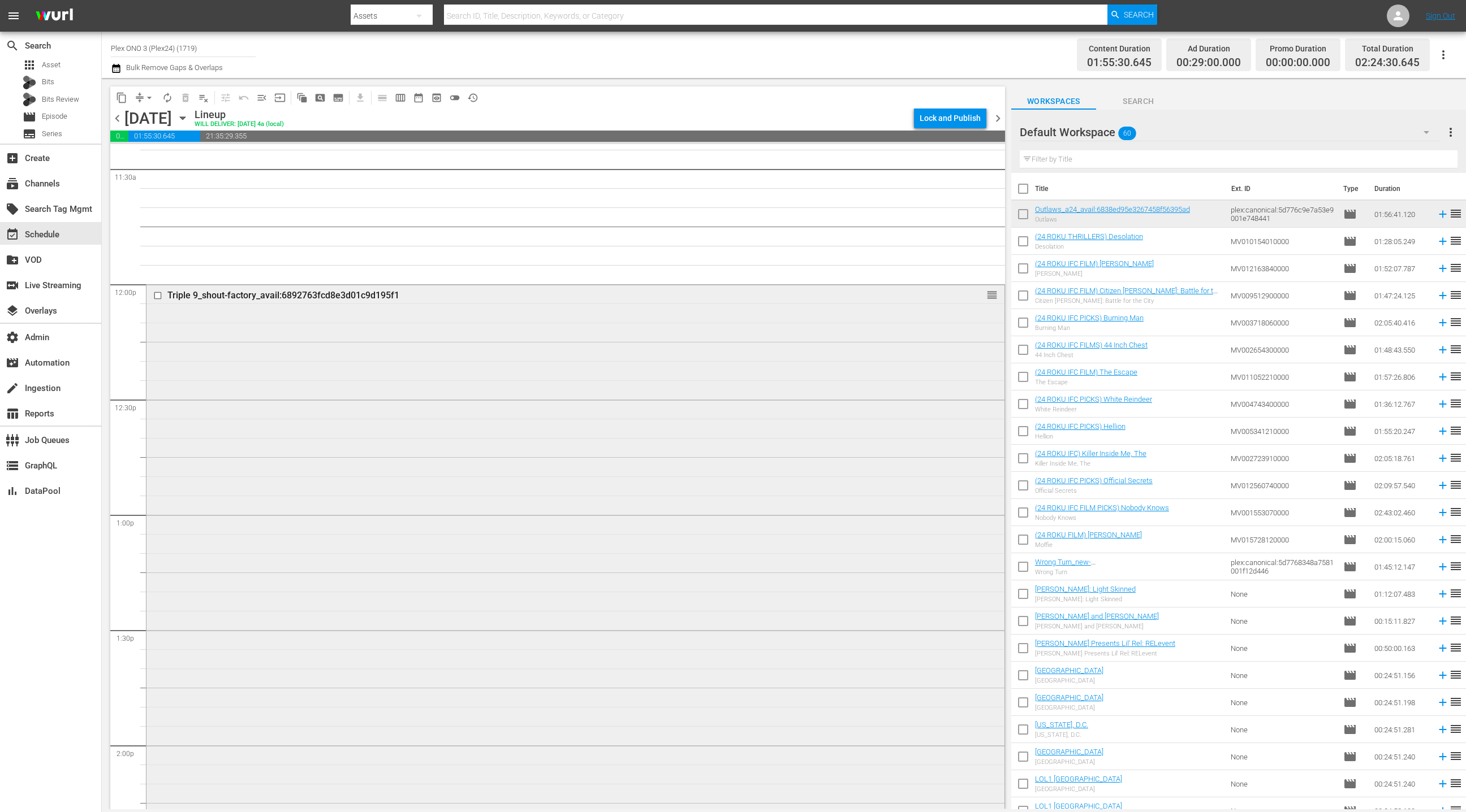
scroll to position [2656, 0]
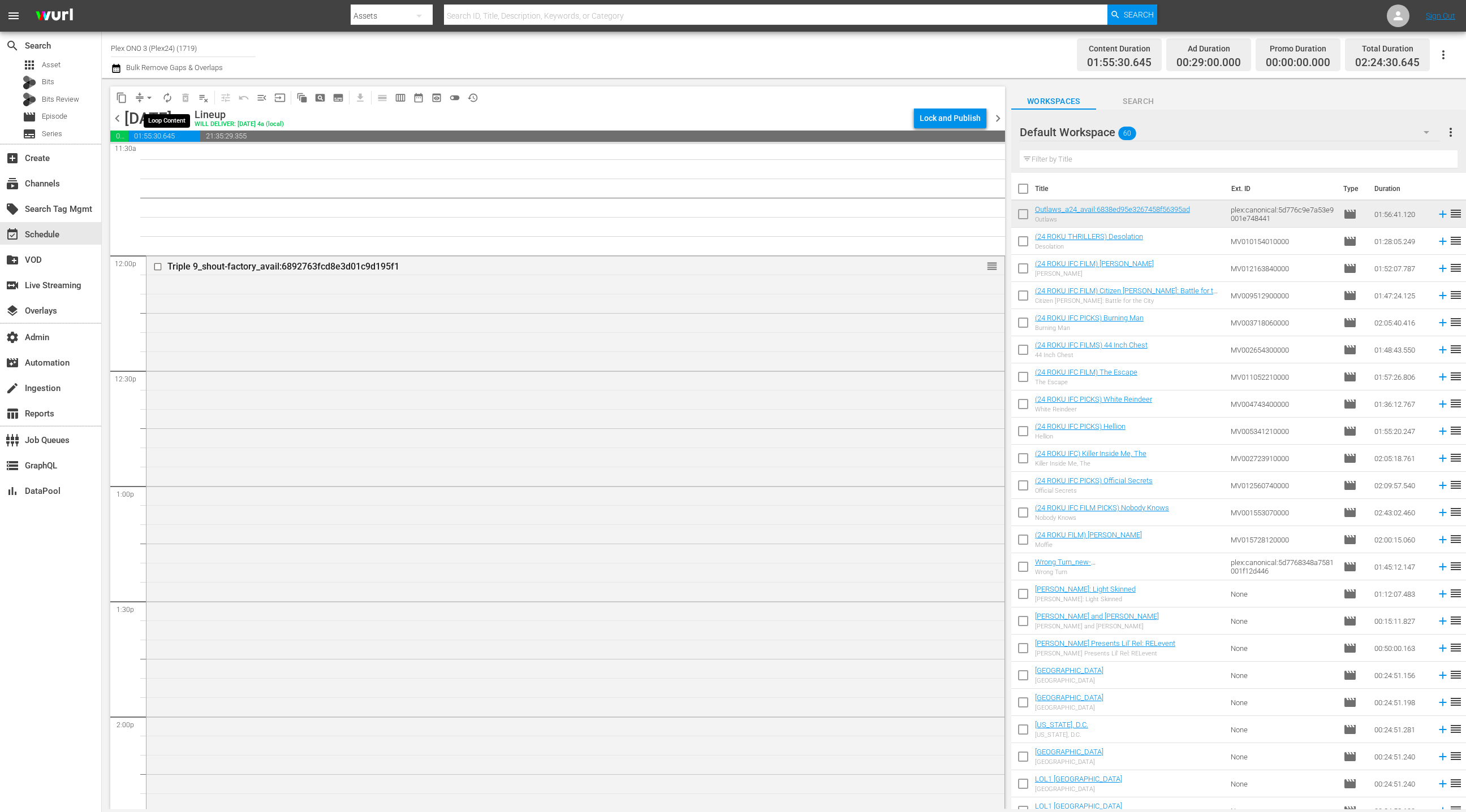
click at [171, 97] on span "autorenew_outlined" at bounding box center [167, 97] width 11 height 11
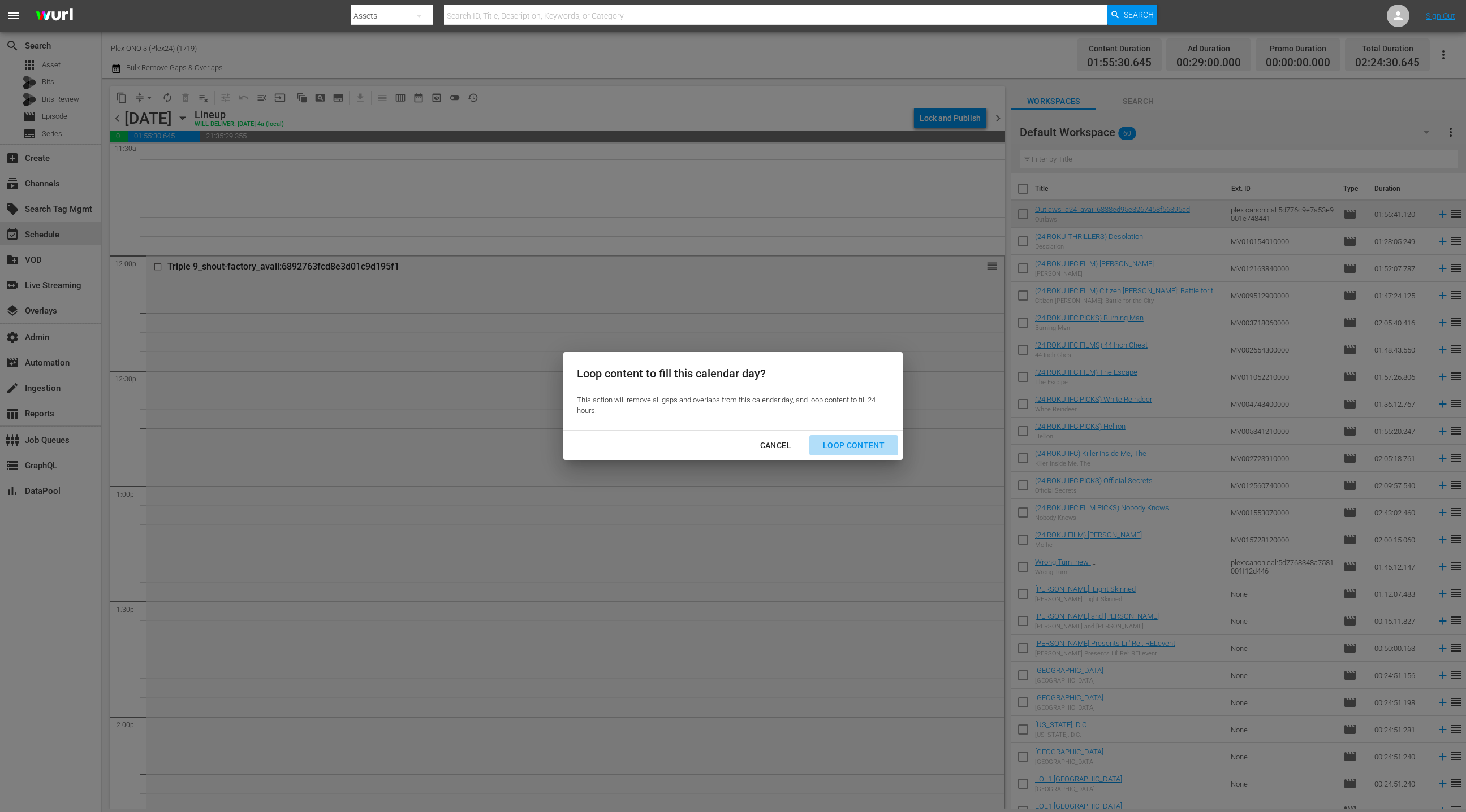
click at [855, 447] on div "Loop Content" at bounding box center [853, 445] width 79 height 14
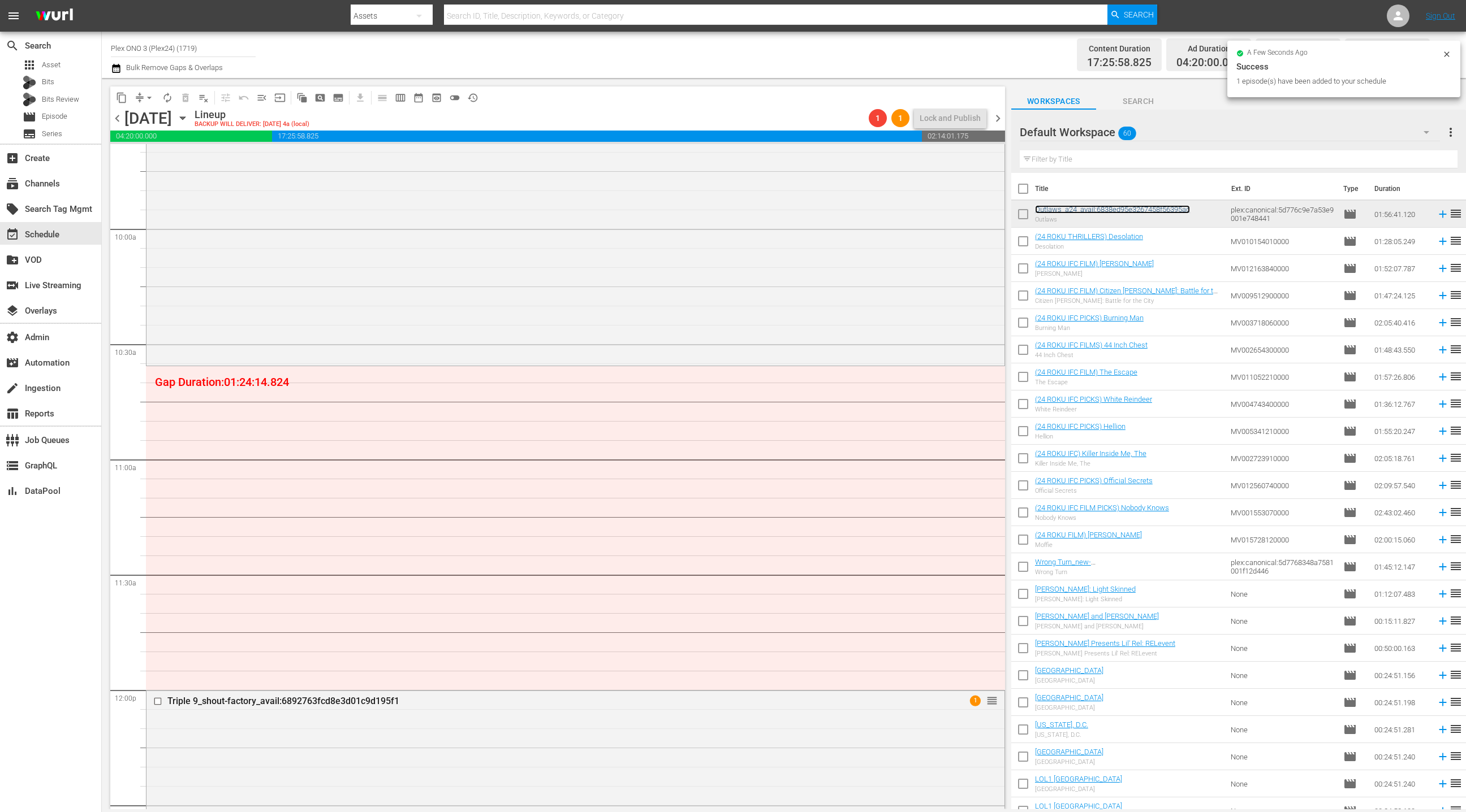
scroll to position [2404, 0]
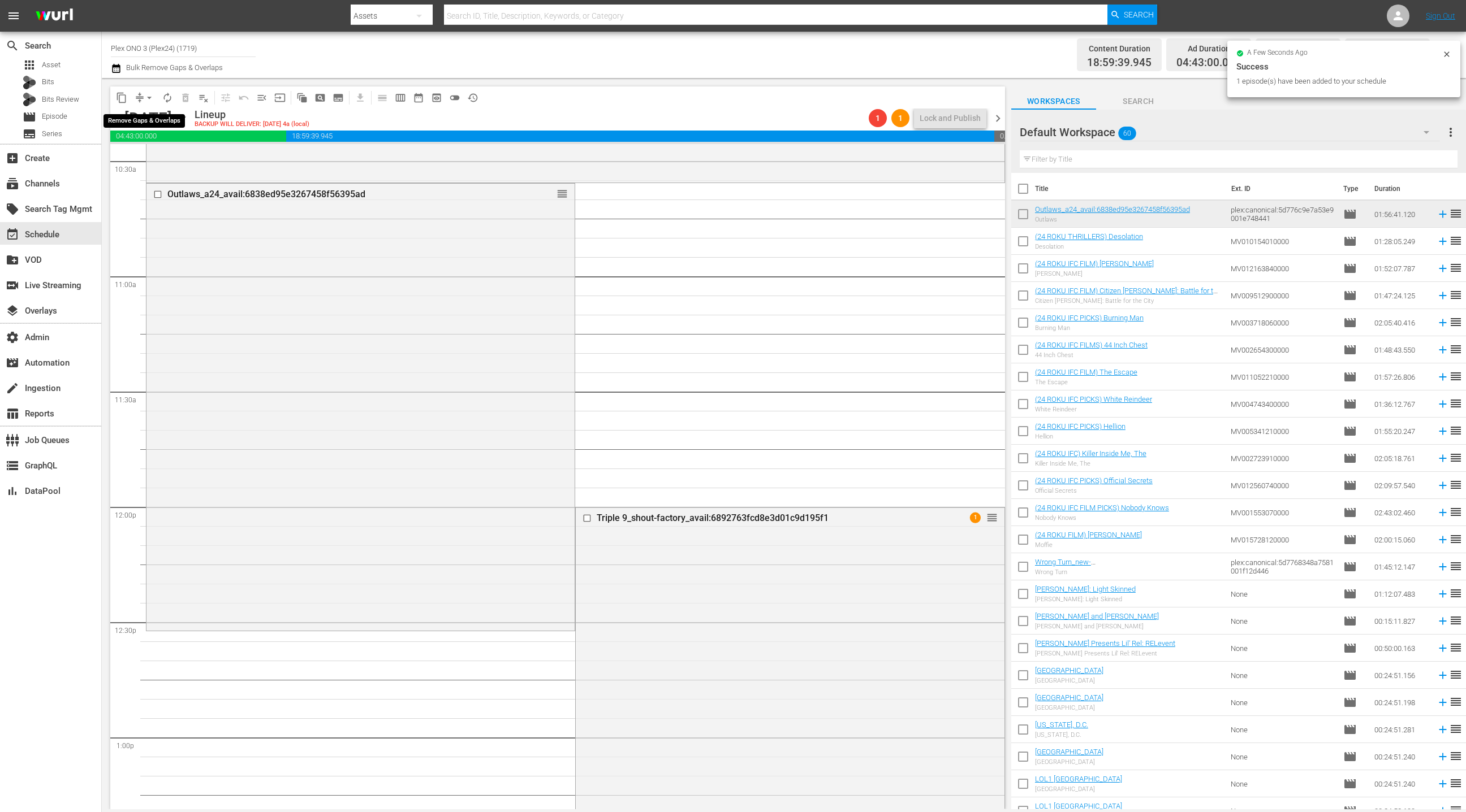
click at [146, 102] on span "arrow_drop_down" at bounding box center [148, 97] width 11 height 11
click at [165, 159] on li "Align to End of Previous Day" at bounding box center [149, 158] width 119 height 19
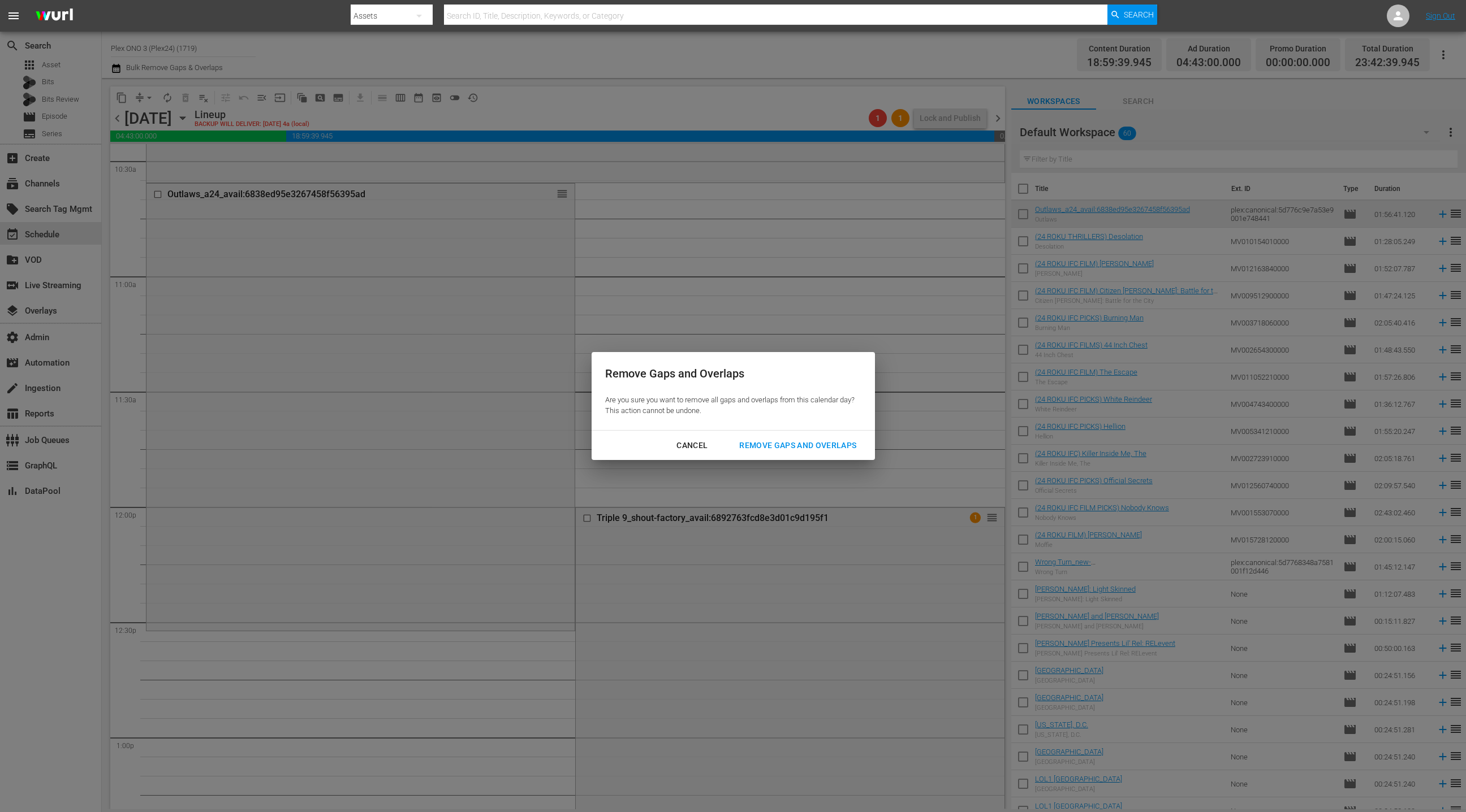
click at [764, 449] on div "Remove Gaps and Overlaps" at bounding box center [798, 445] width 135 height 14
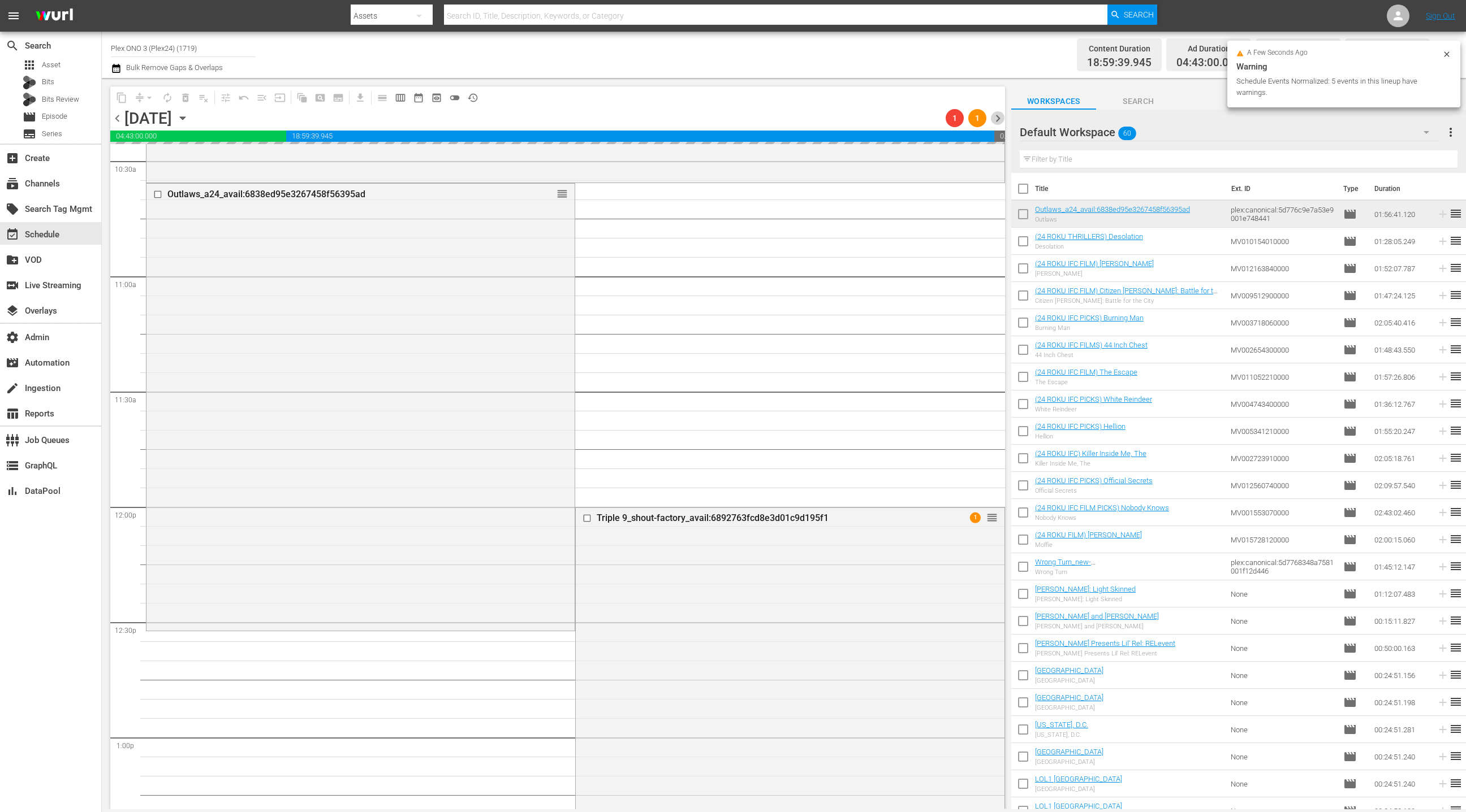
drag, startPoint x: 996, startPoint y: 119, endPoint x: 980, endPoint y: 130, distance: 19.4
click at [996, 119] on span "chevron_right" at bounding box center [998, 119] width 15 height 14
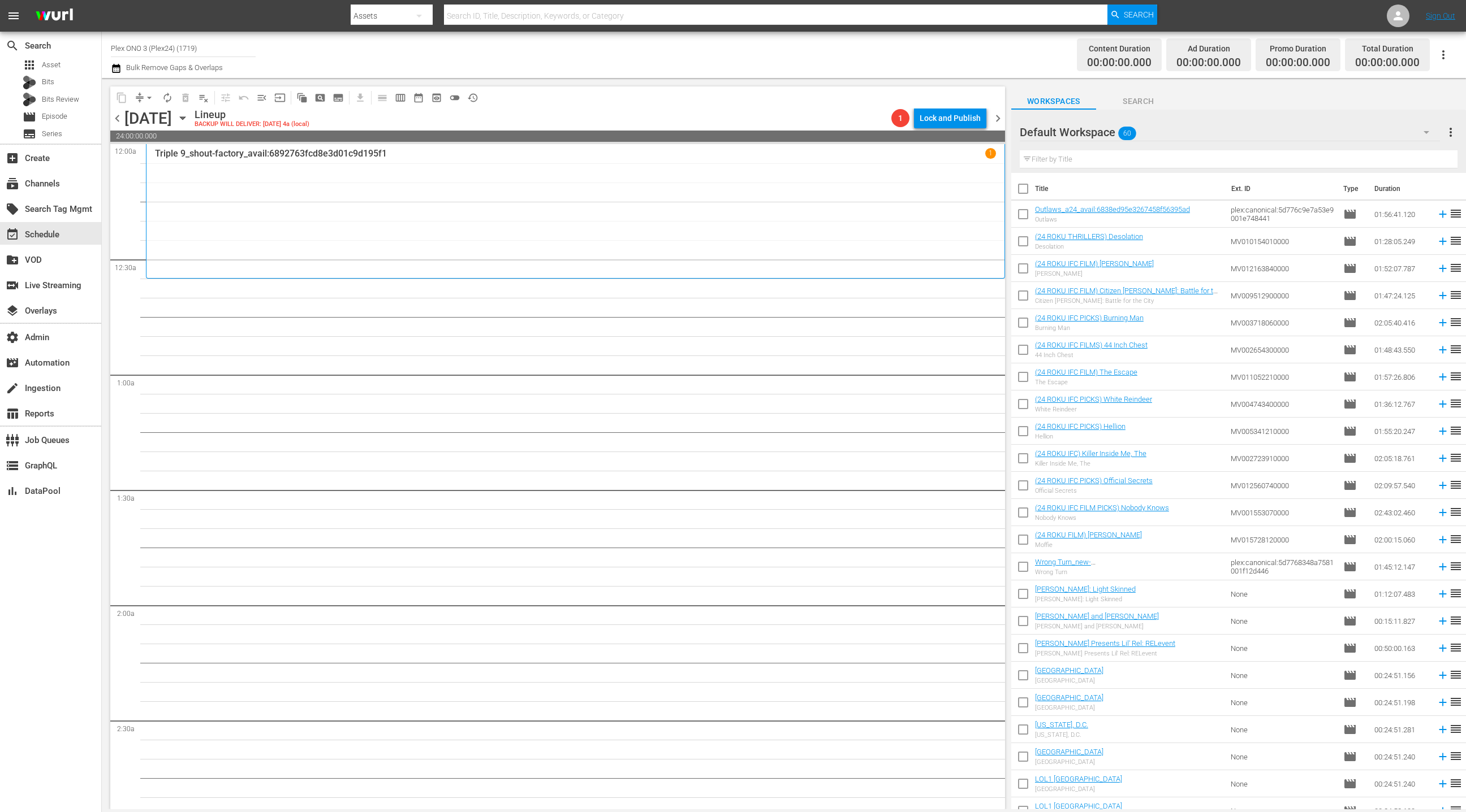
click at [1315, 131] on div "Default Workspace 60" at bounding box center [1230, 132] width 420 height 32
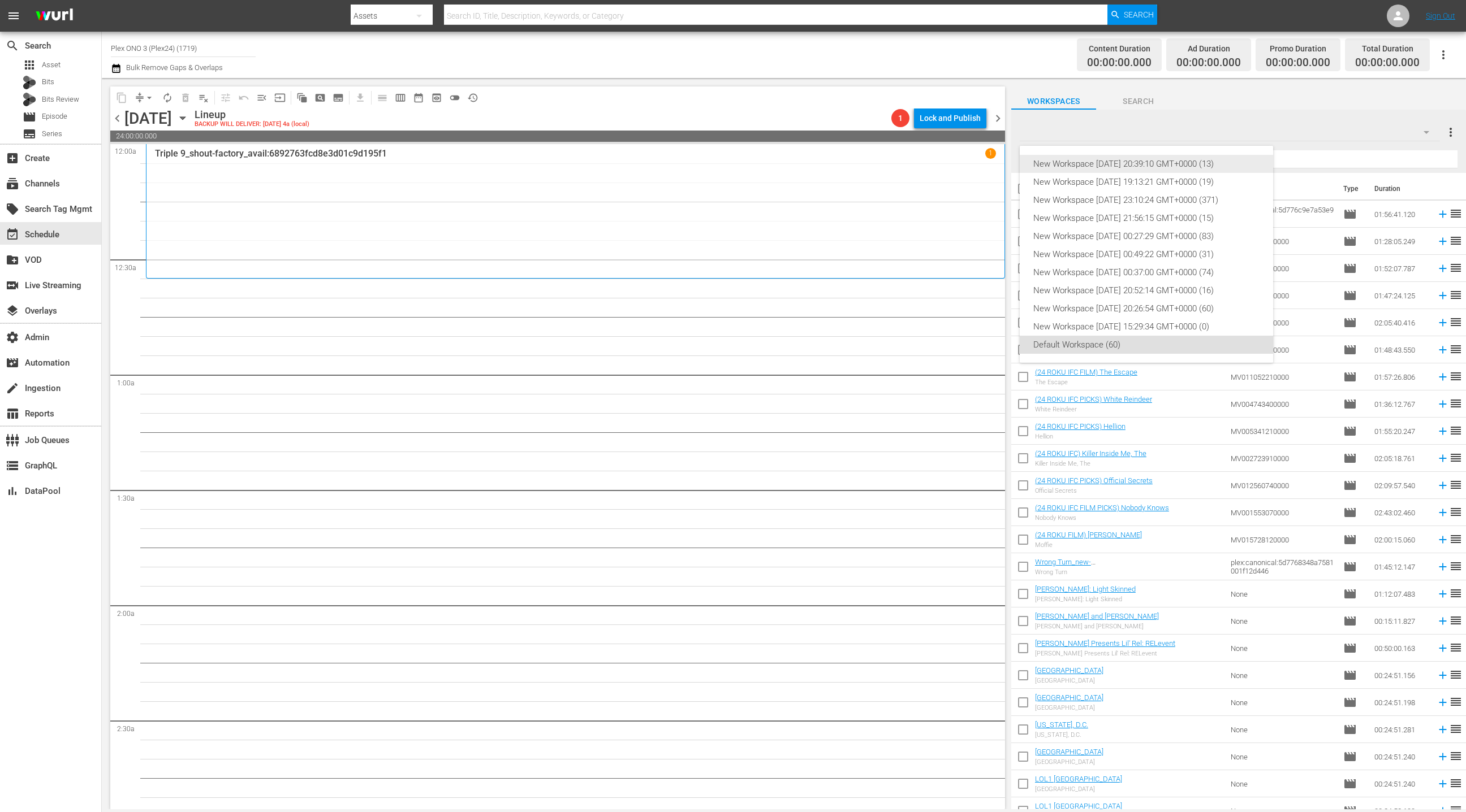
click at [1172, 165] on div "New Workspace Tue Aug 12 2025 20:39:10 GMT+0000 (13)" at bounding box center [1146, 164] width 226 height 18
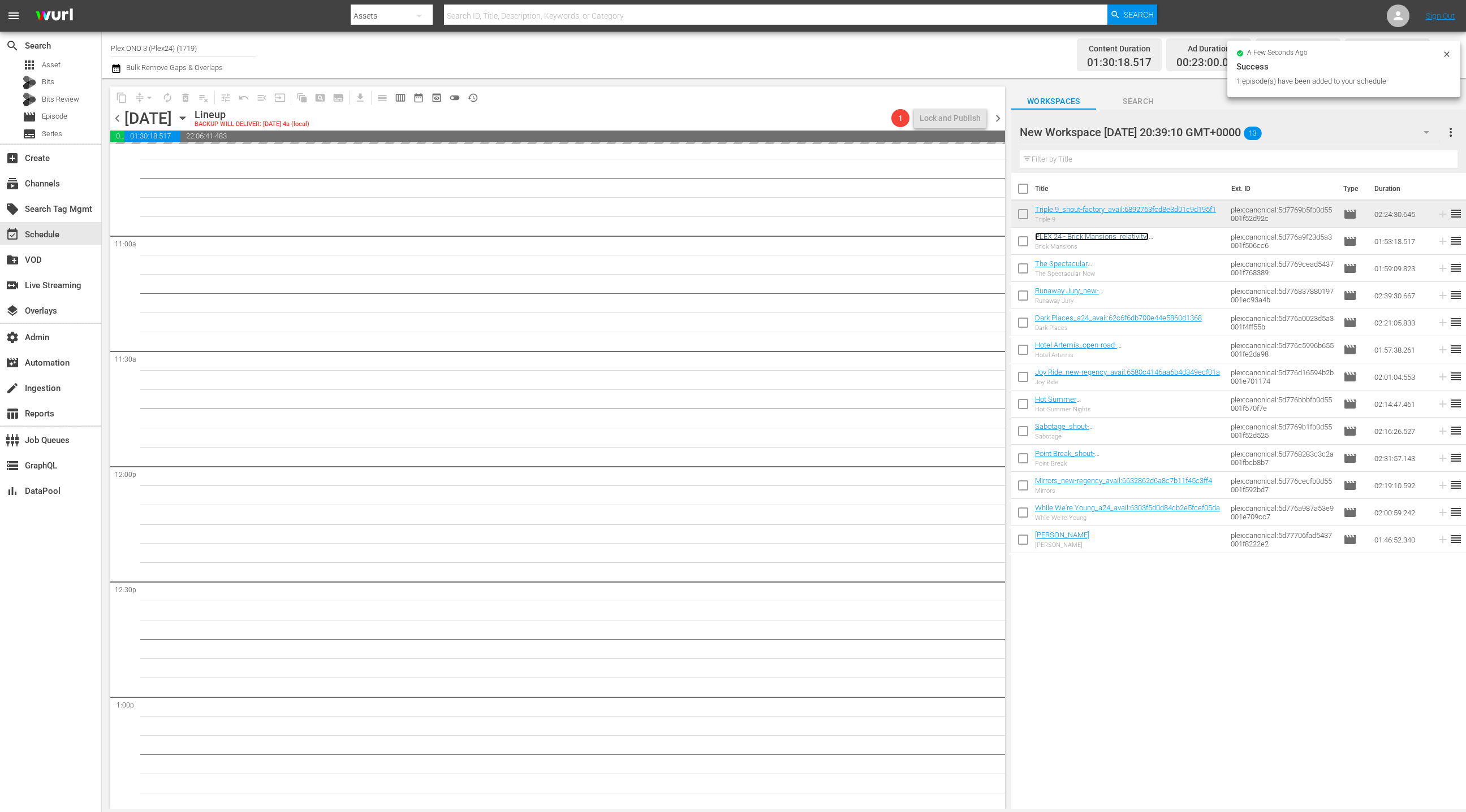
scroll to position [2543, 0]
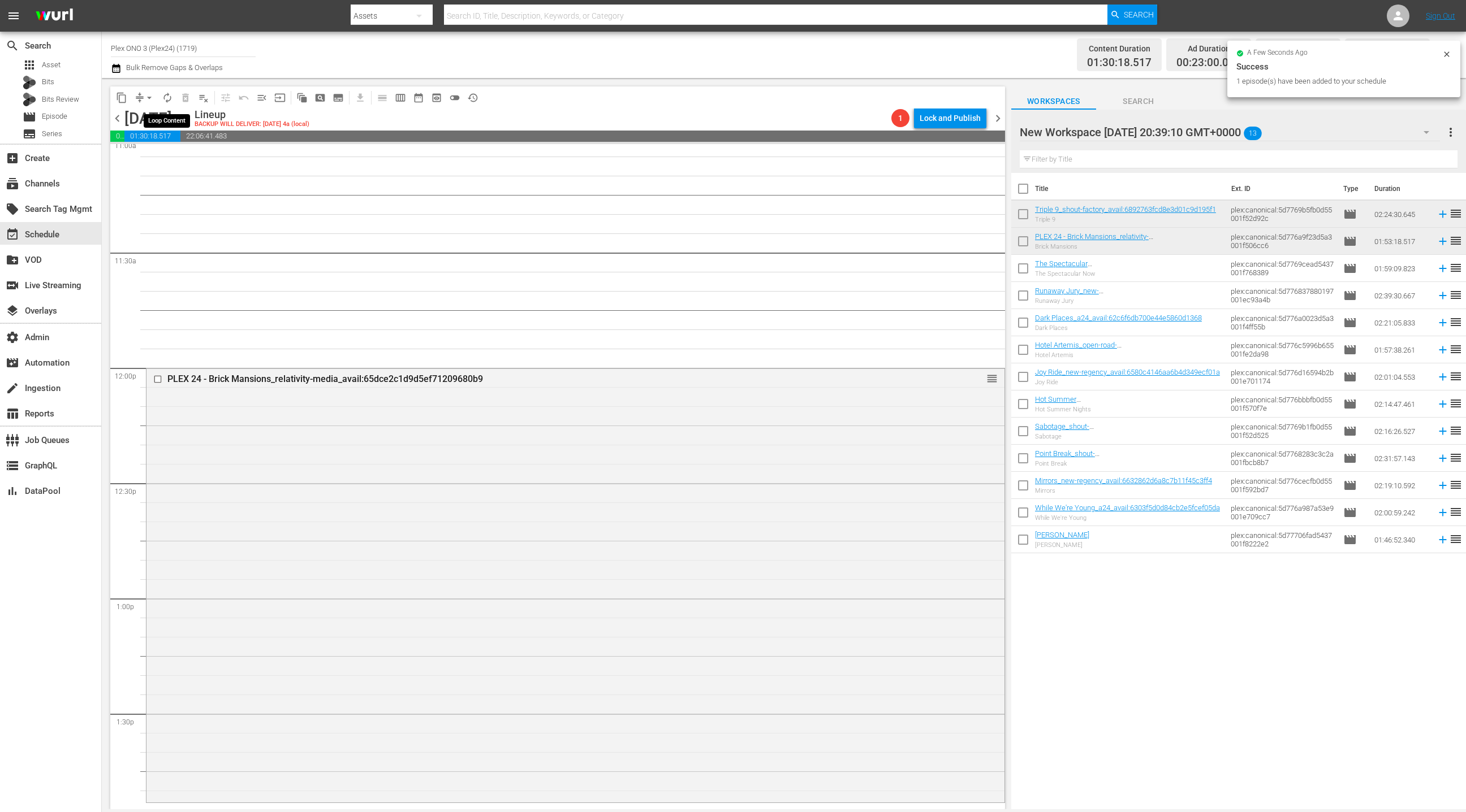
click at [168, 97] on span "autorenew_outlined" at bounding box center [167, 97] width 11 height 11
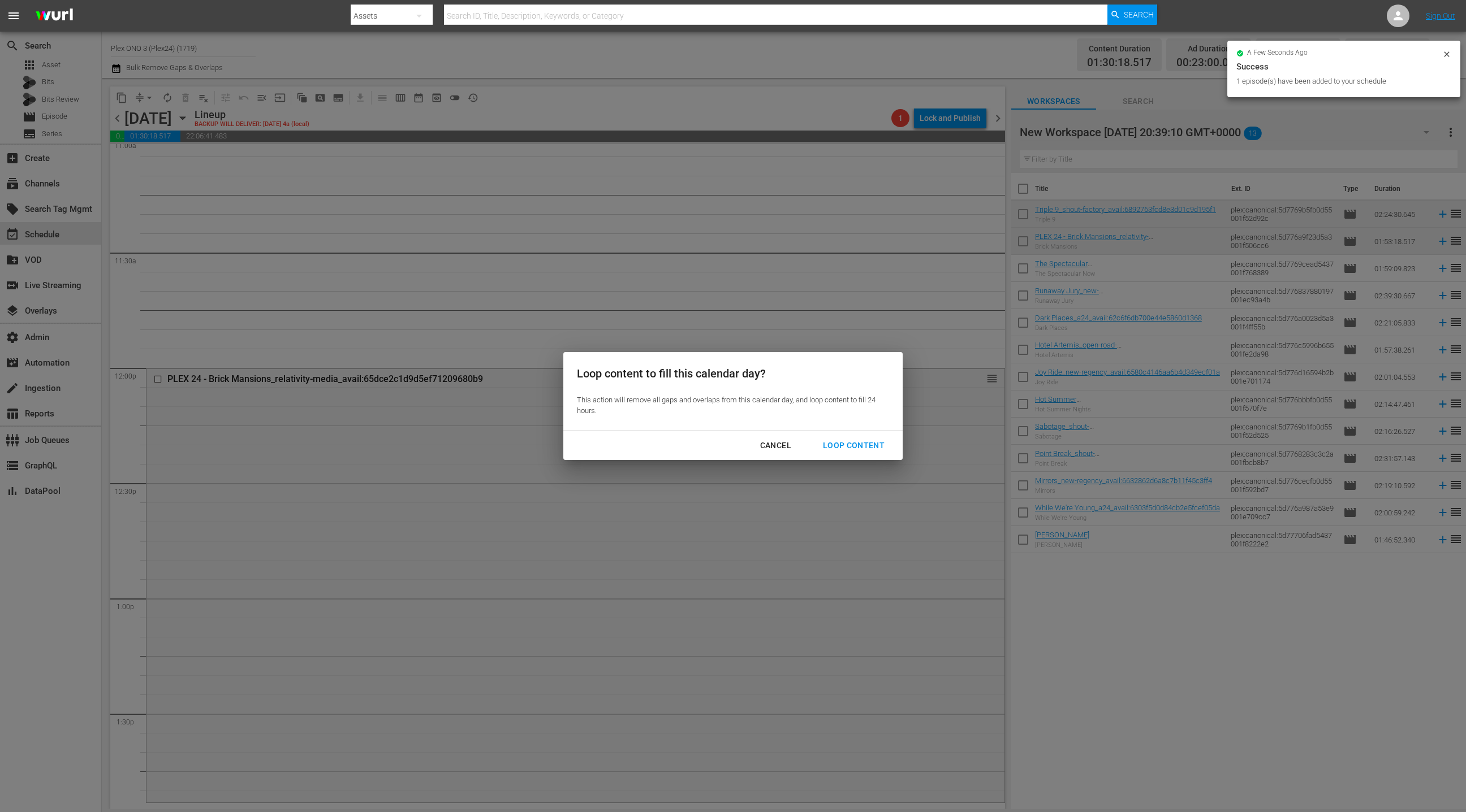
click at [857, 448] on div "Loop Content" at bounding box center [853, 445] width 79 height 14
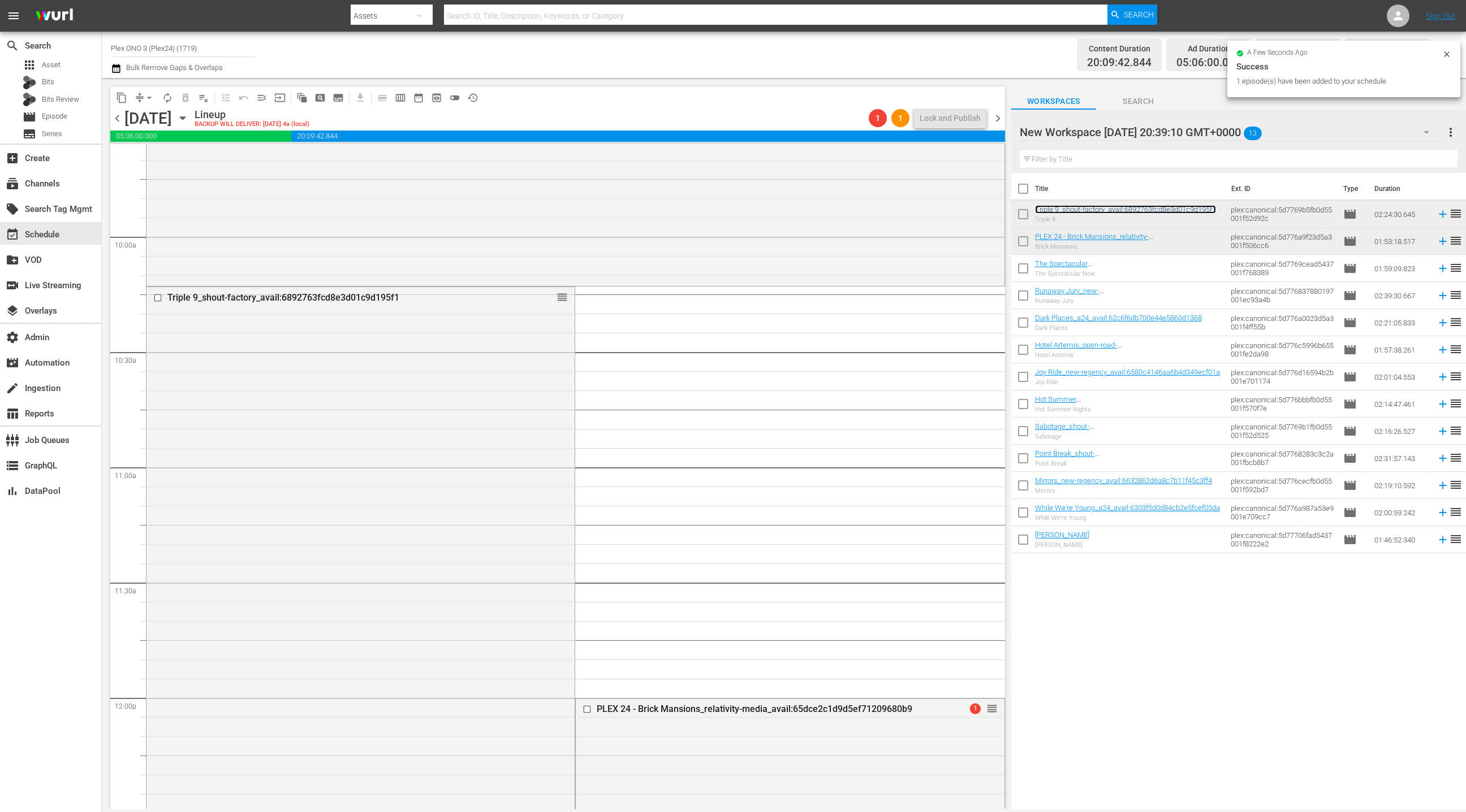
scroll to position [2408, 0]
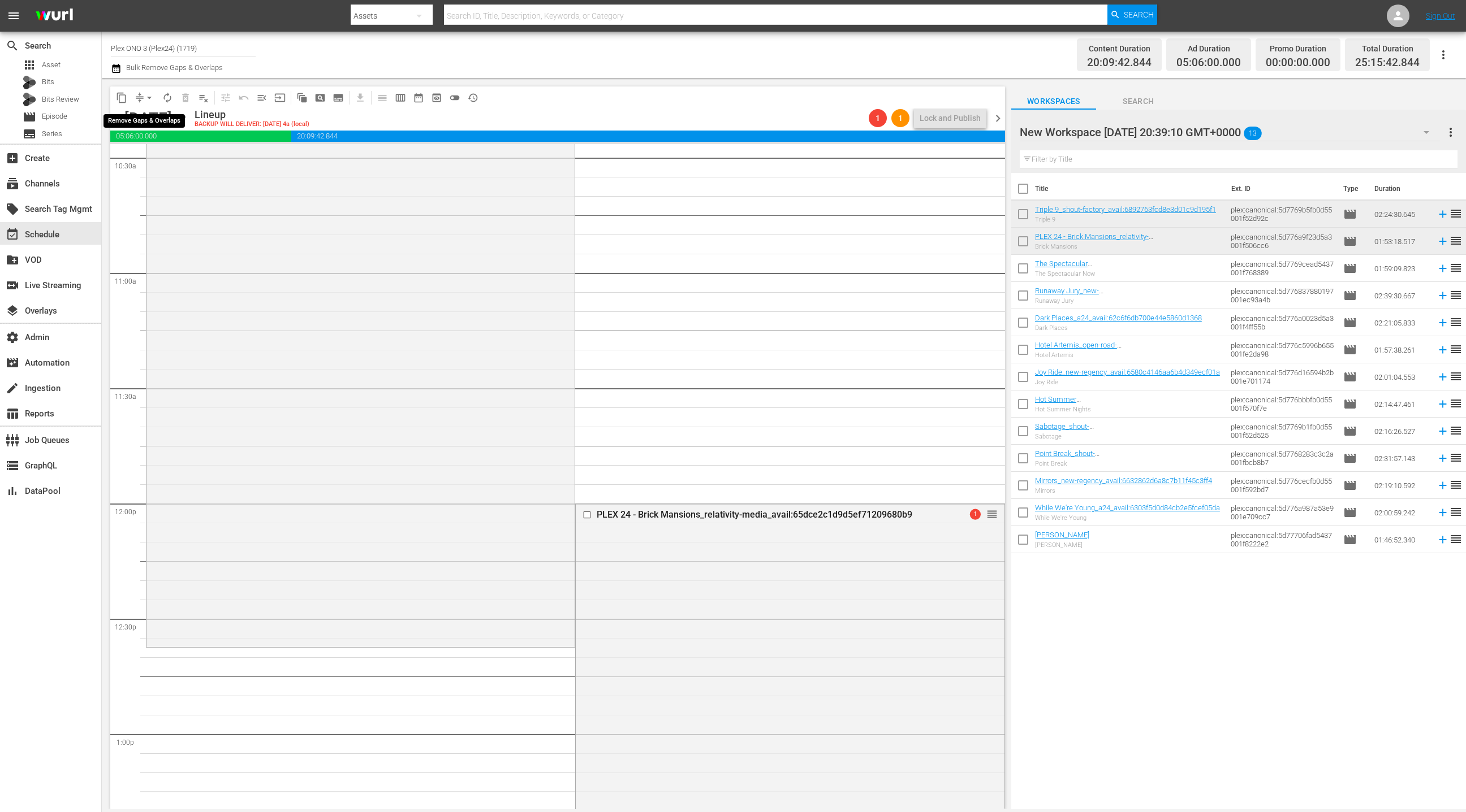
click at [148, 98] on span "arrow_drop_down" at bounding box center [148, 97] width 11 height 11
click at [155, 164] on li "Align to End of Previous Day" at bounding box center [149, 158] width 119 height 19
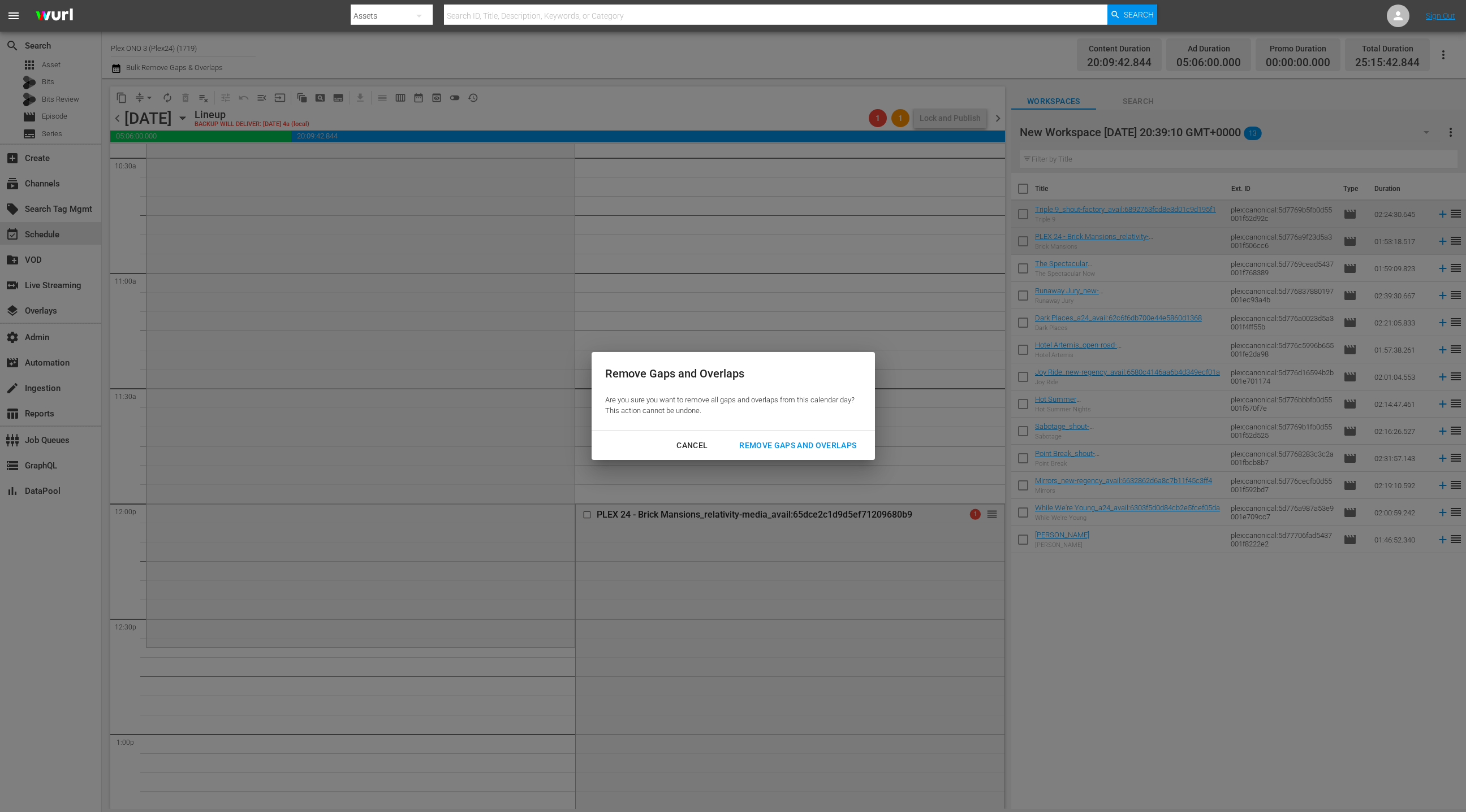
click at [765, 440] on div "Remove Gaps and Overlaps" at bounding box center [798, 445] width 135 height 14
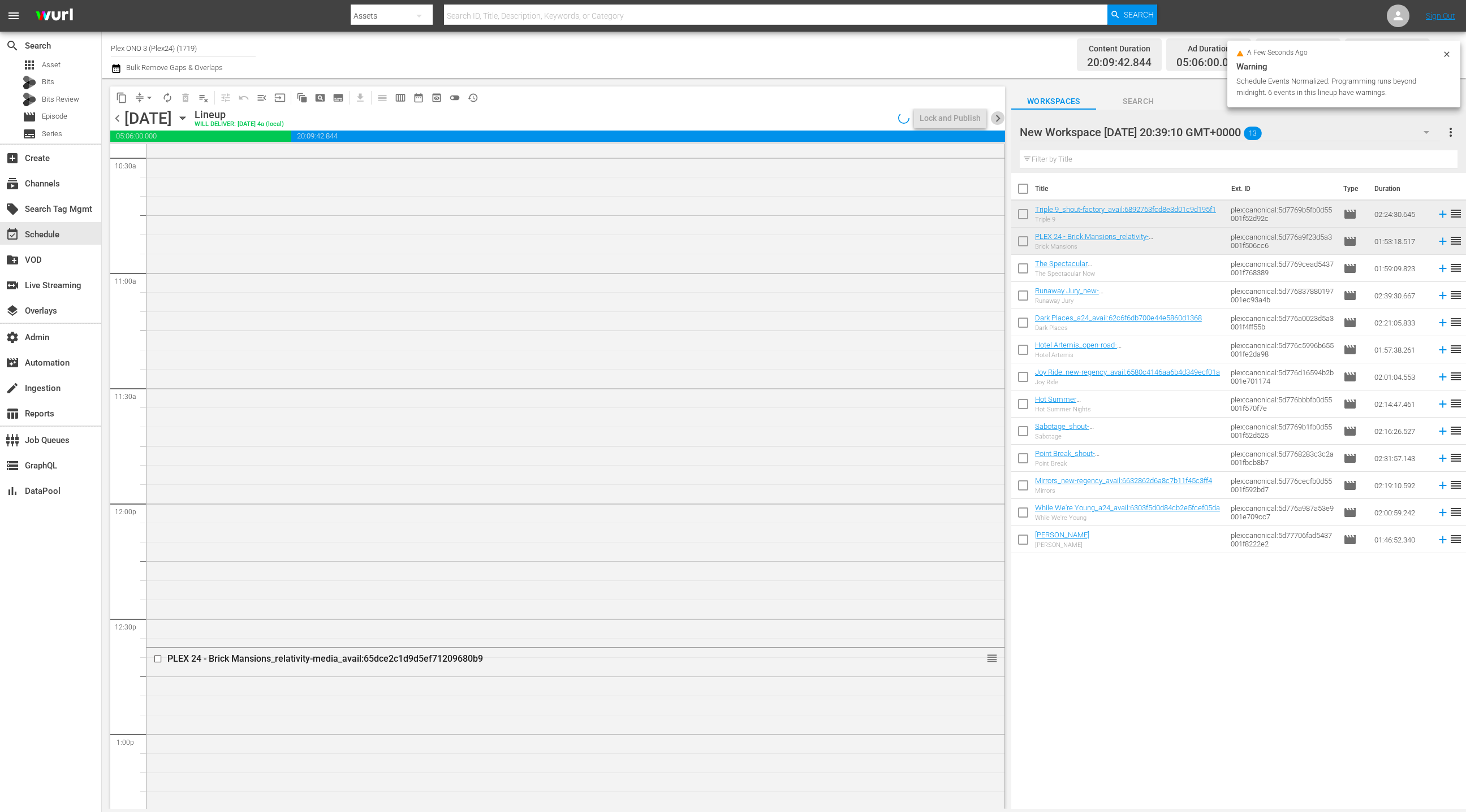
click at [1002, 116] on span "chevron_right" at bounding box center [998, 119] width 15 height 14
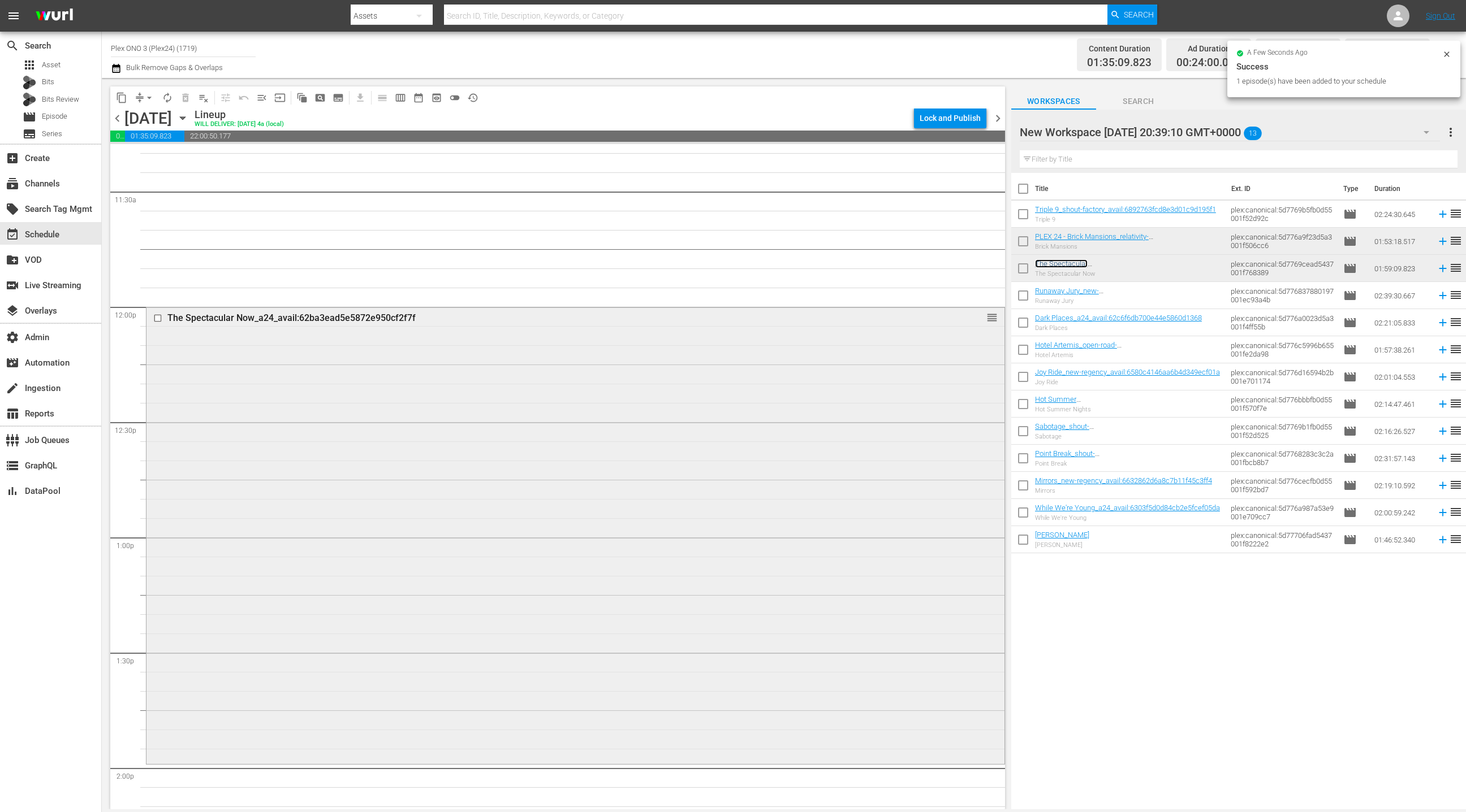
scroll to position [2612, 0]
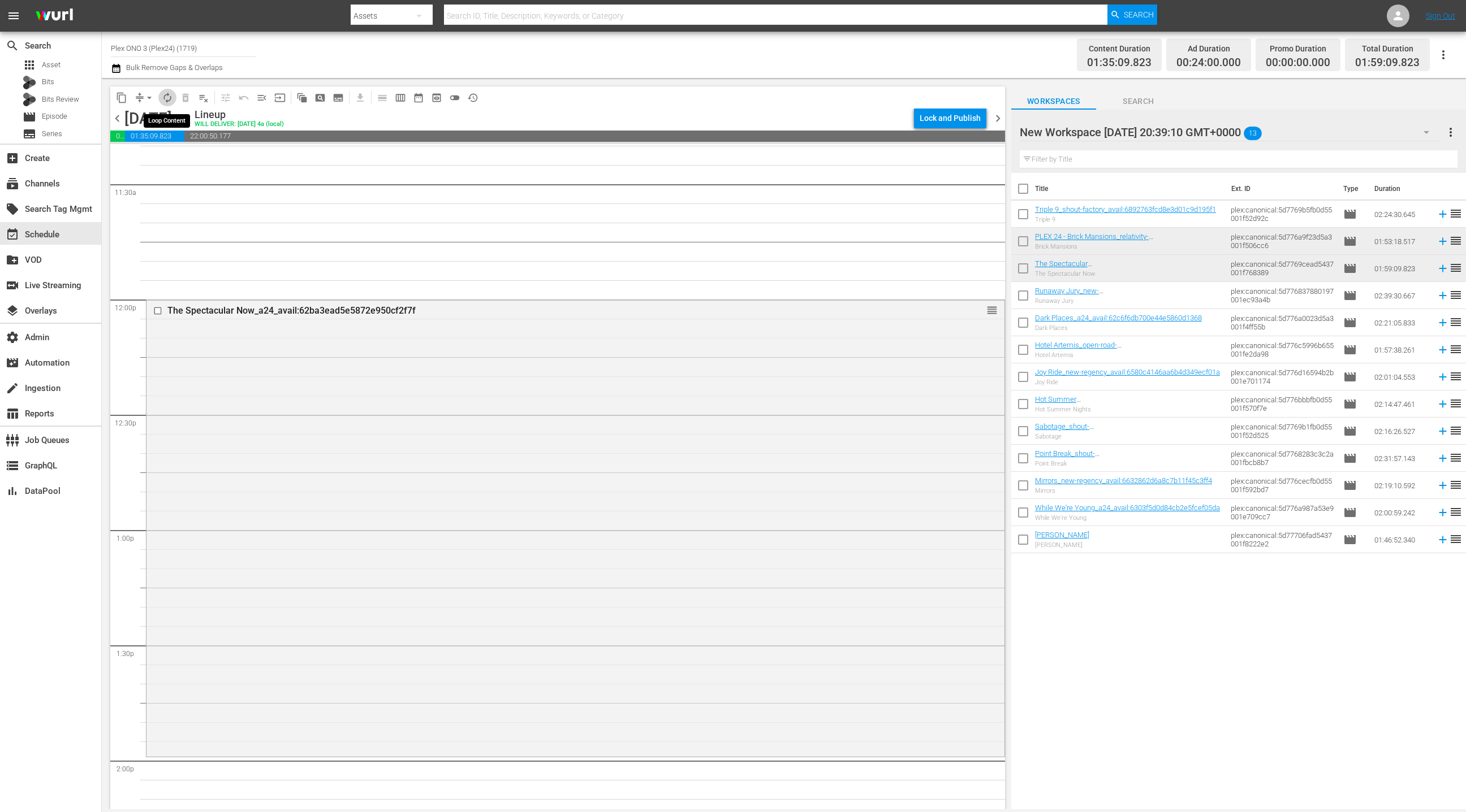
click at [170, 100] on span "autorenew_outlined" at bounding box center [167, 97] width 11 height 11
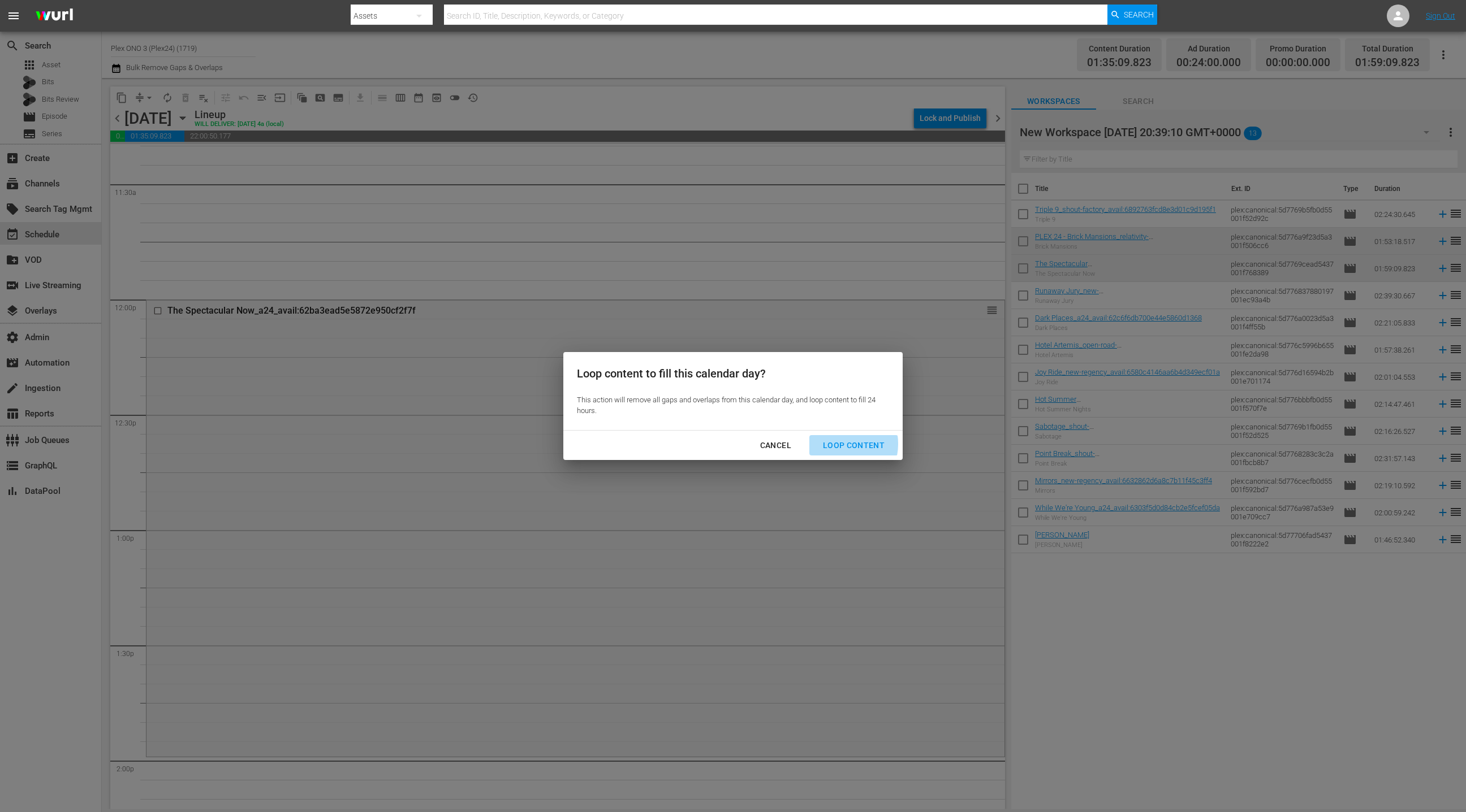
drag, startPoint x: 840, startPoint y: 444, endPoint x: 783, endPoint y: 402, distance: 70.8
click at [840, 444] on div "Loop Content" at bounding box center [853, 445] width 79 height 14
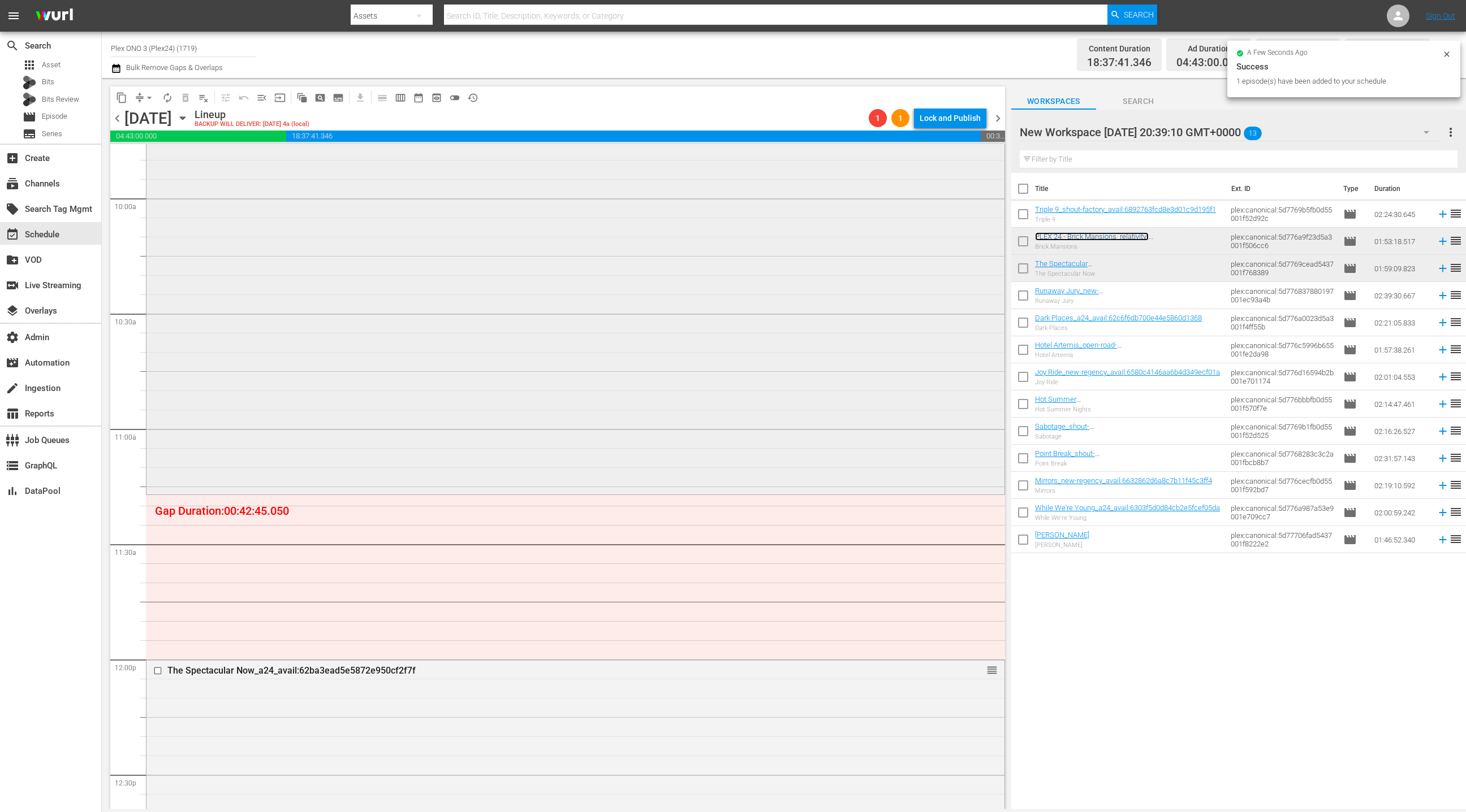
scroll to position [2346, 0]
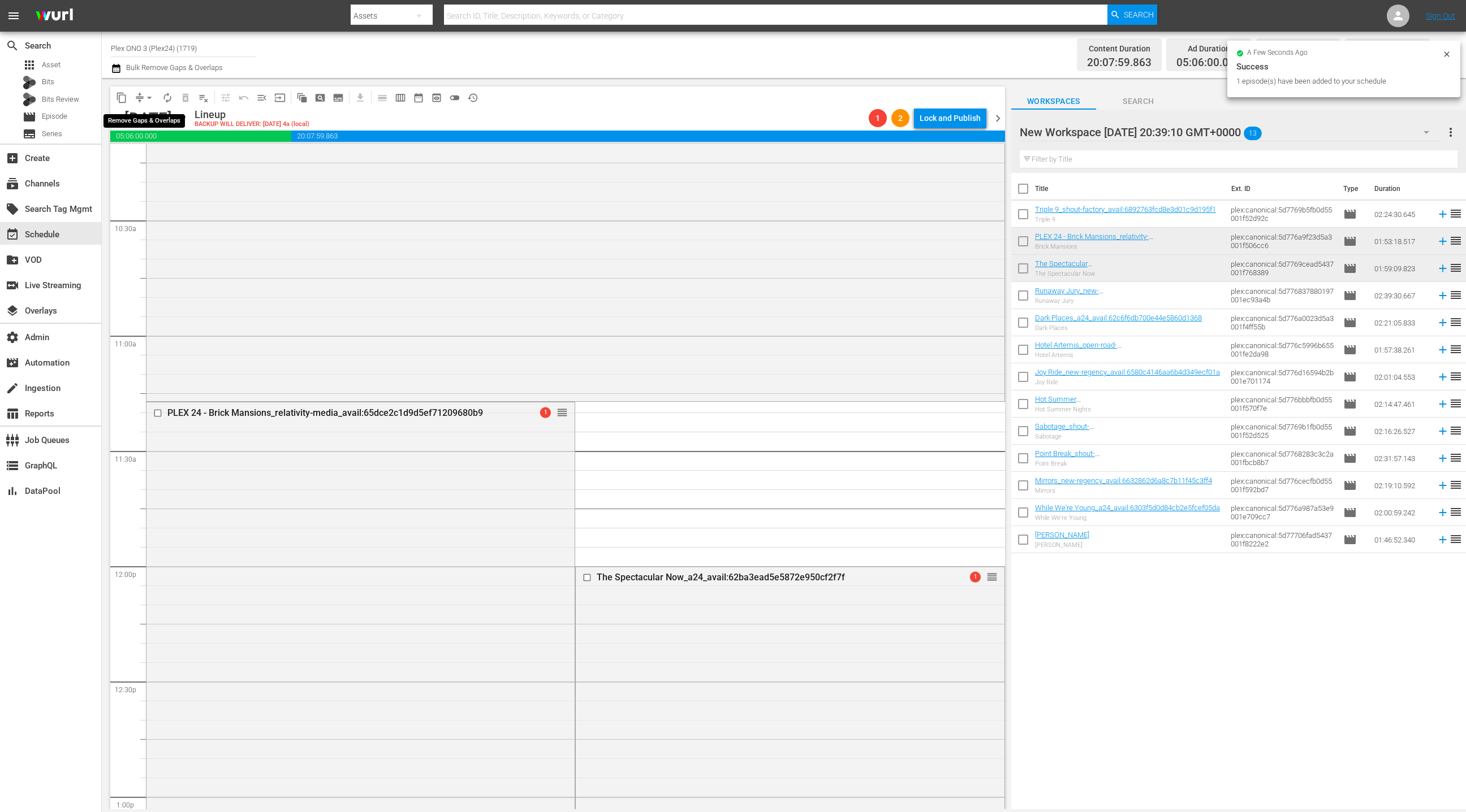
drag, startPoint x: 148, startPoint y: 91, endPoint x: 148, endPoint y: 105, distance: 14.0
click at [148, 91] on button "arrow_drop_down" at bounding box center [148, 97] width 18 height 18
click at [160, 165] on li "Align to End of Previous Day" at bounding box center [149, 158] width 119 height 19
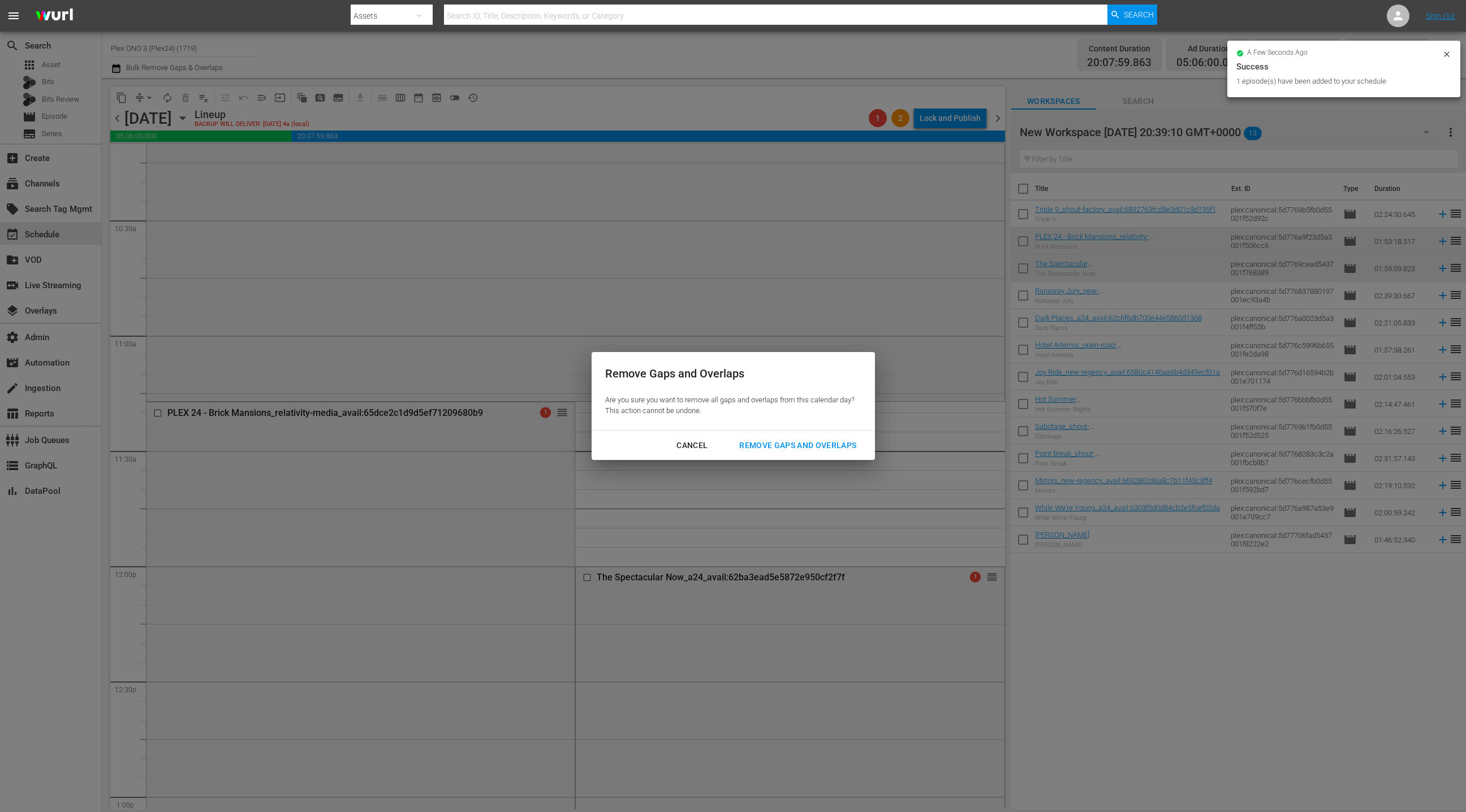
click at [824, 452] on button "Remove Gaps and Overlaps" at bounding box center [797, 445] width 144 height 21
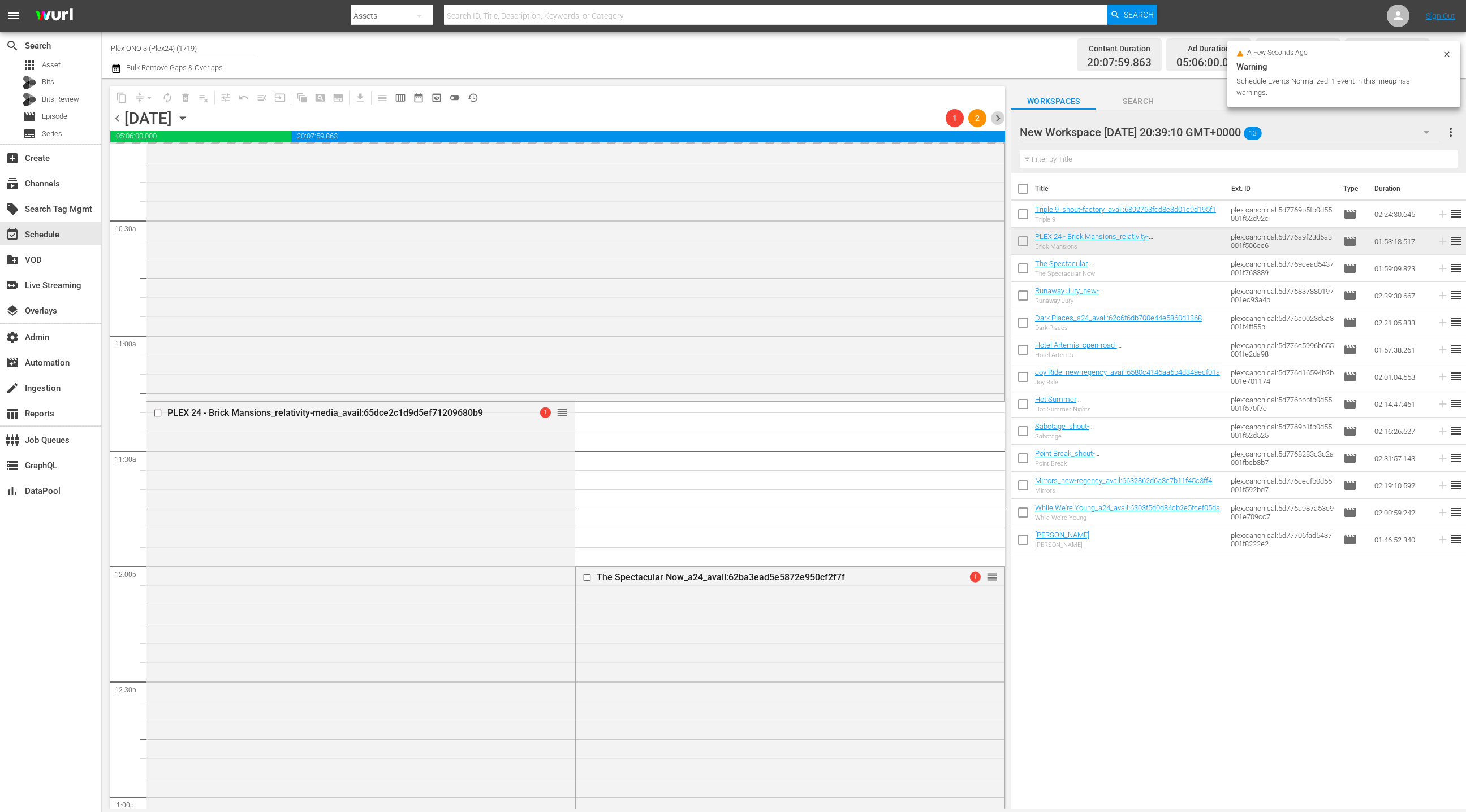
click at [998, 119] on span "chevron_right" at bounding box center [998, 119] width 15 height 14
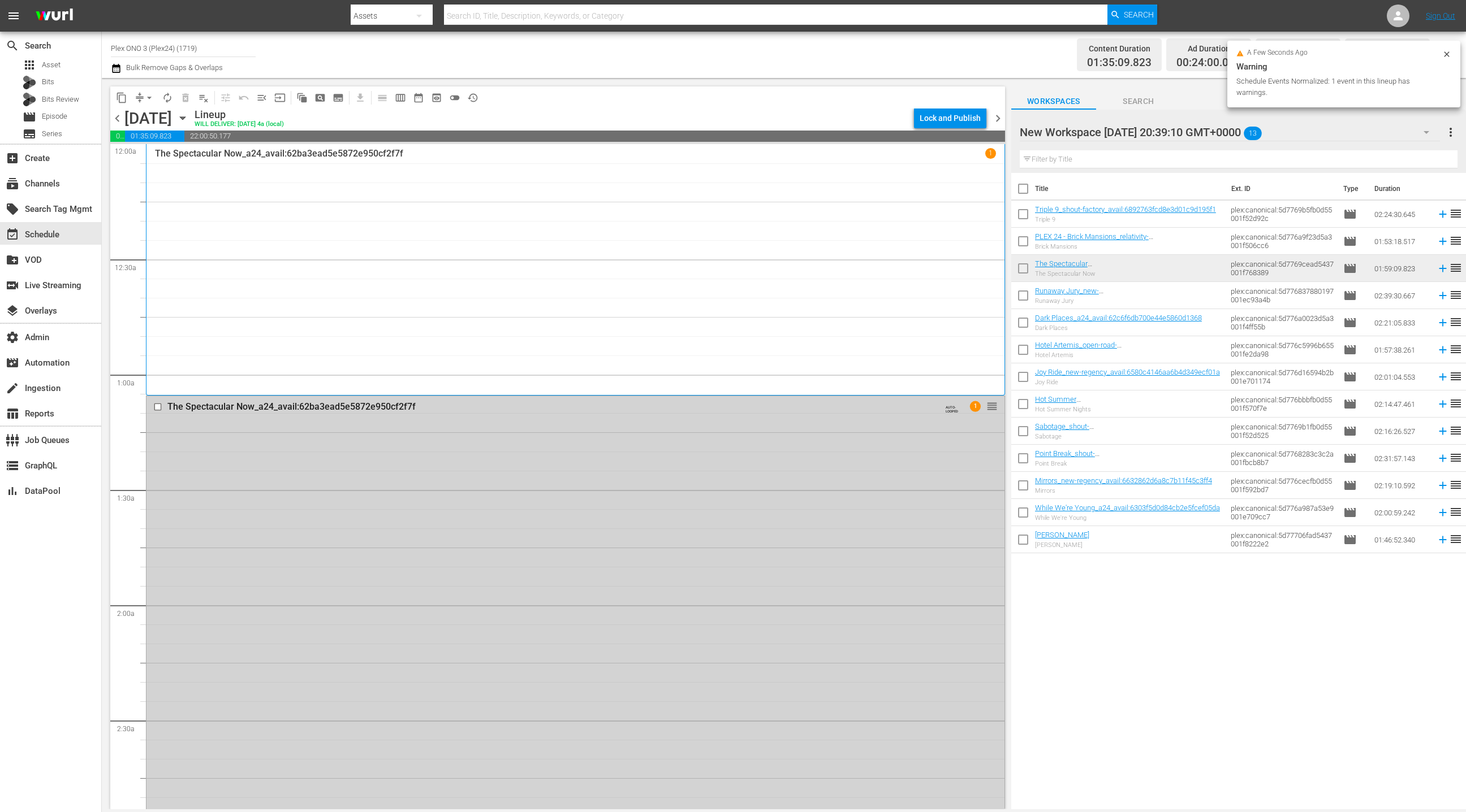
click at [475, 505] on div "The Spectacular Now_a24_avail:62ba3ead5e5872e950cf2f7f AUTO-LOOPED 1 reorder" at bounding box center [575, 624] width 858 height 455
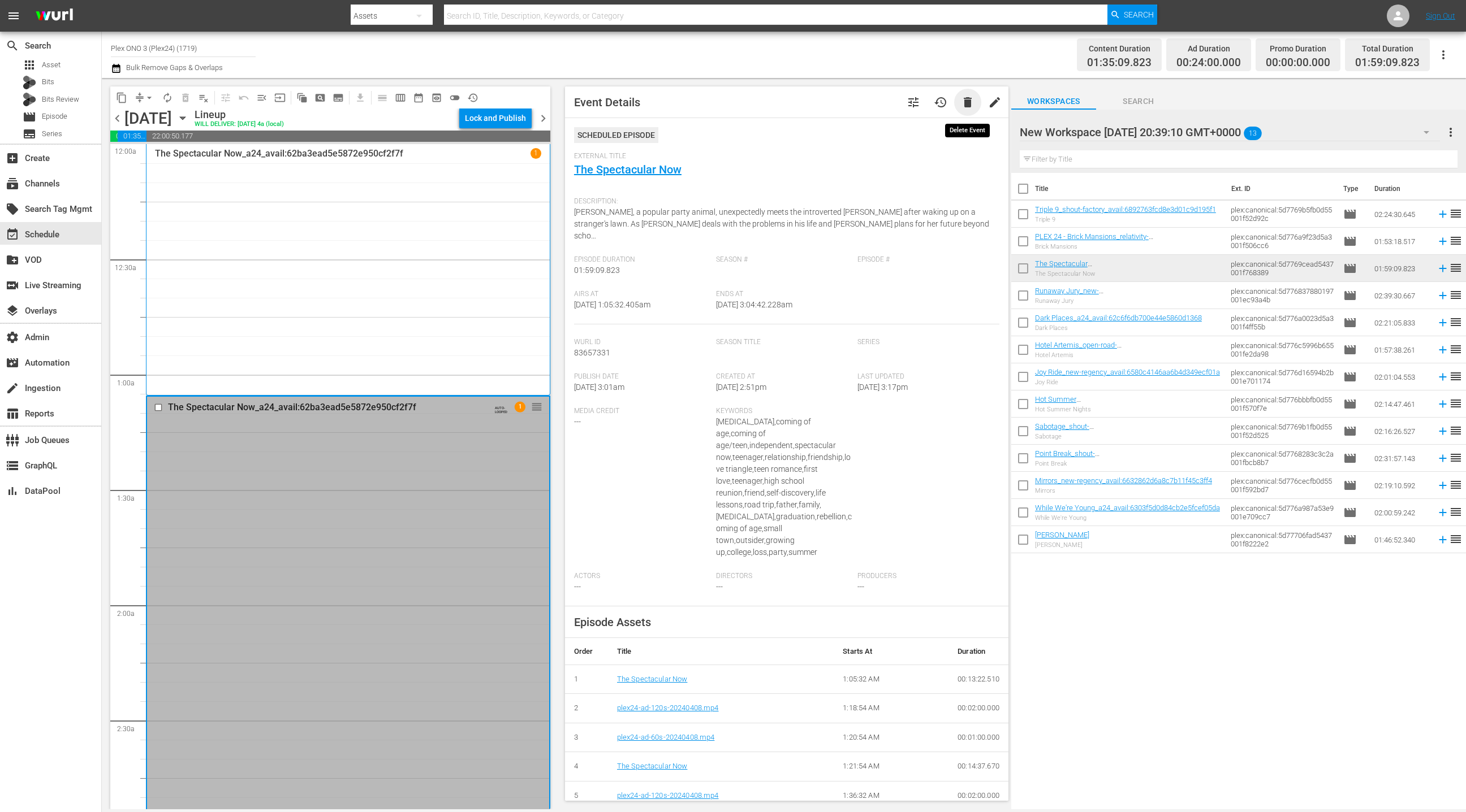
click at [966, 105] on span "delete" at bounding box center [968, 102] width 14 height 14
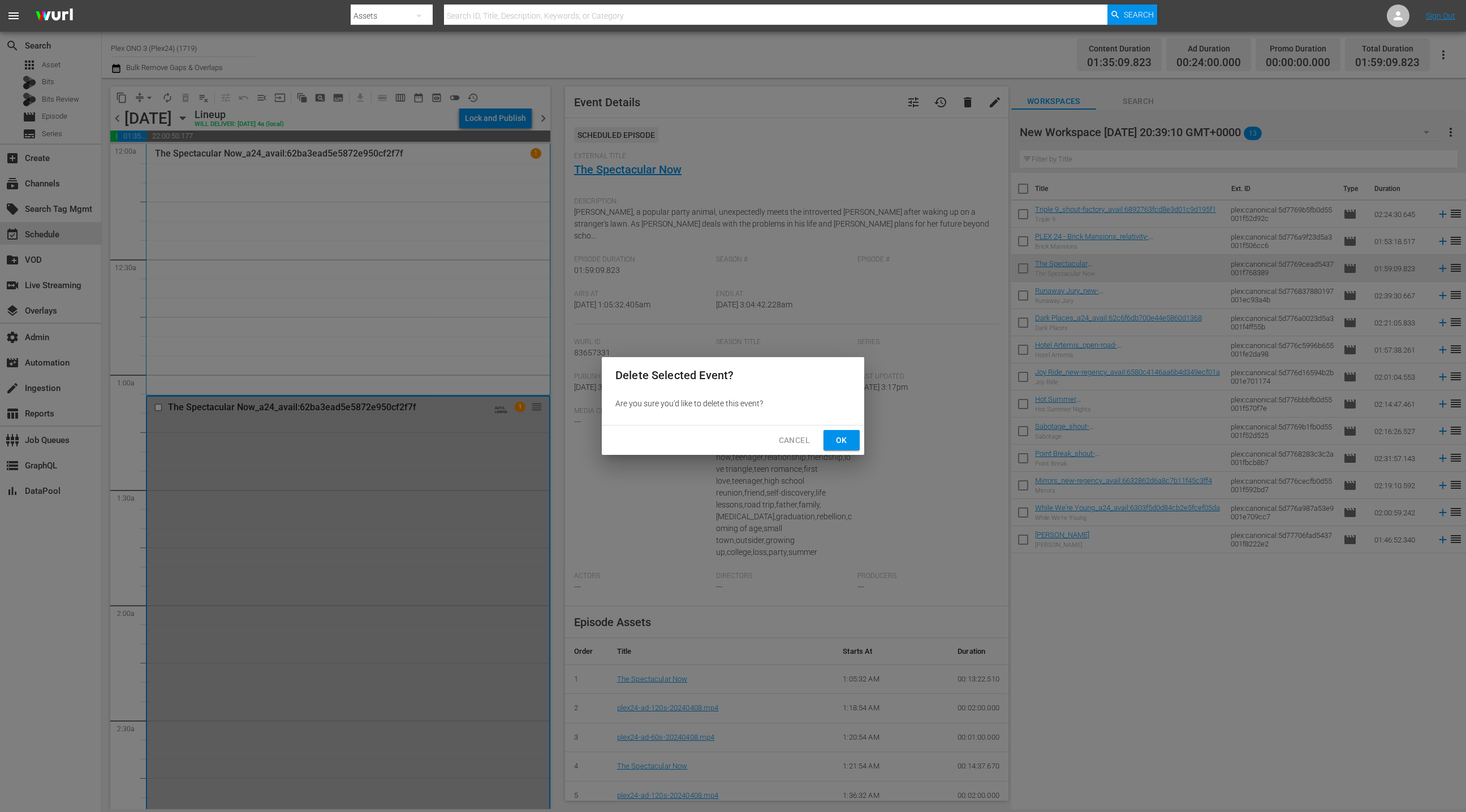
click at [834, 444] on span "Ok" at bounding box center [841, 440] width 18 height 14
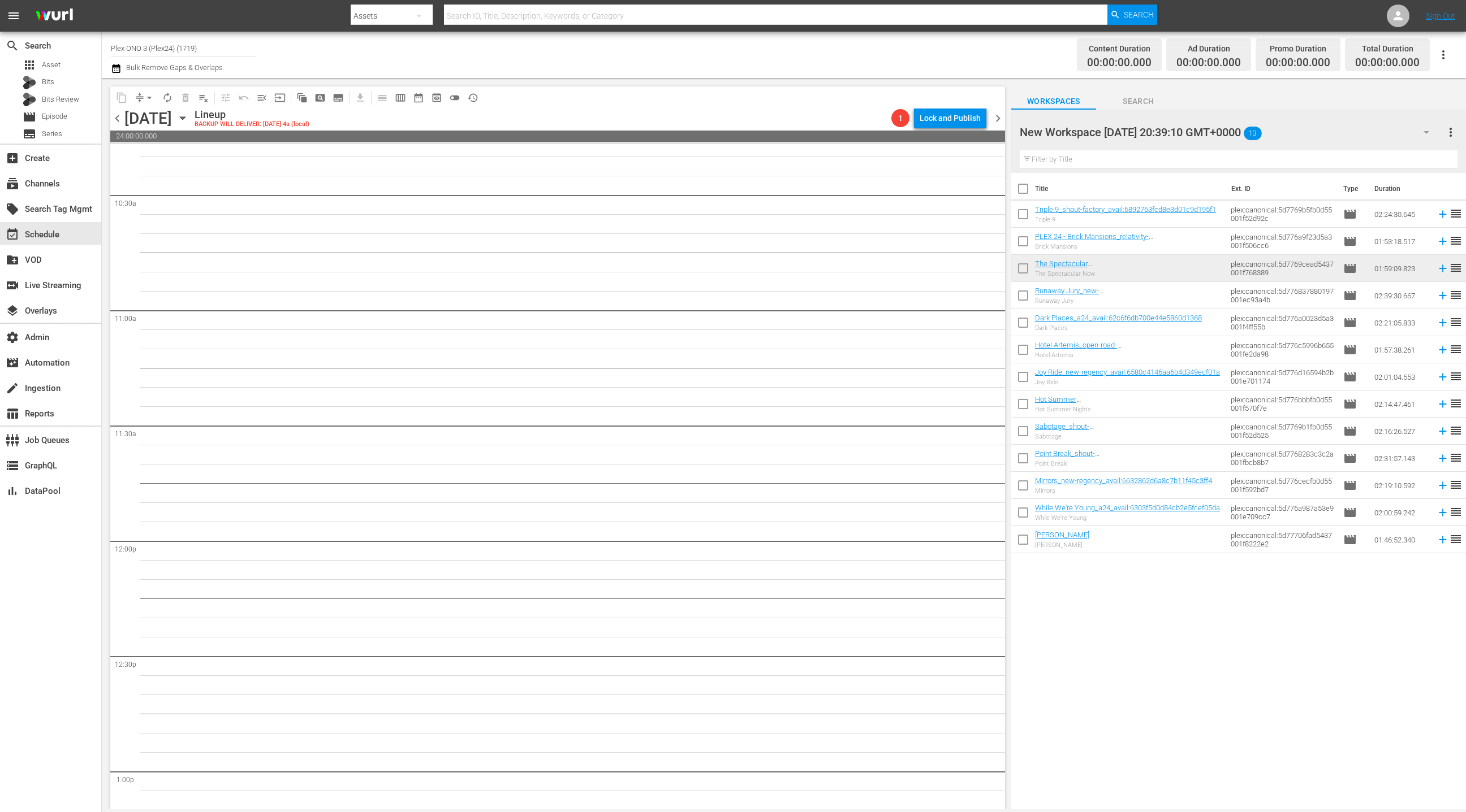
scroll to position [2508, 0]
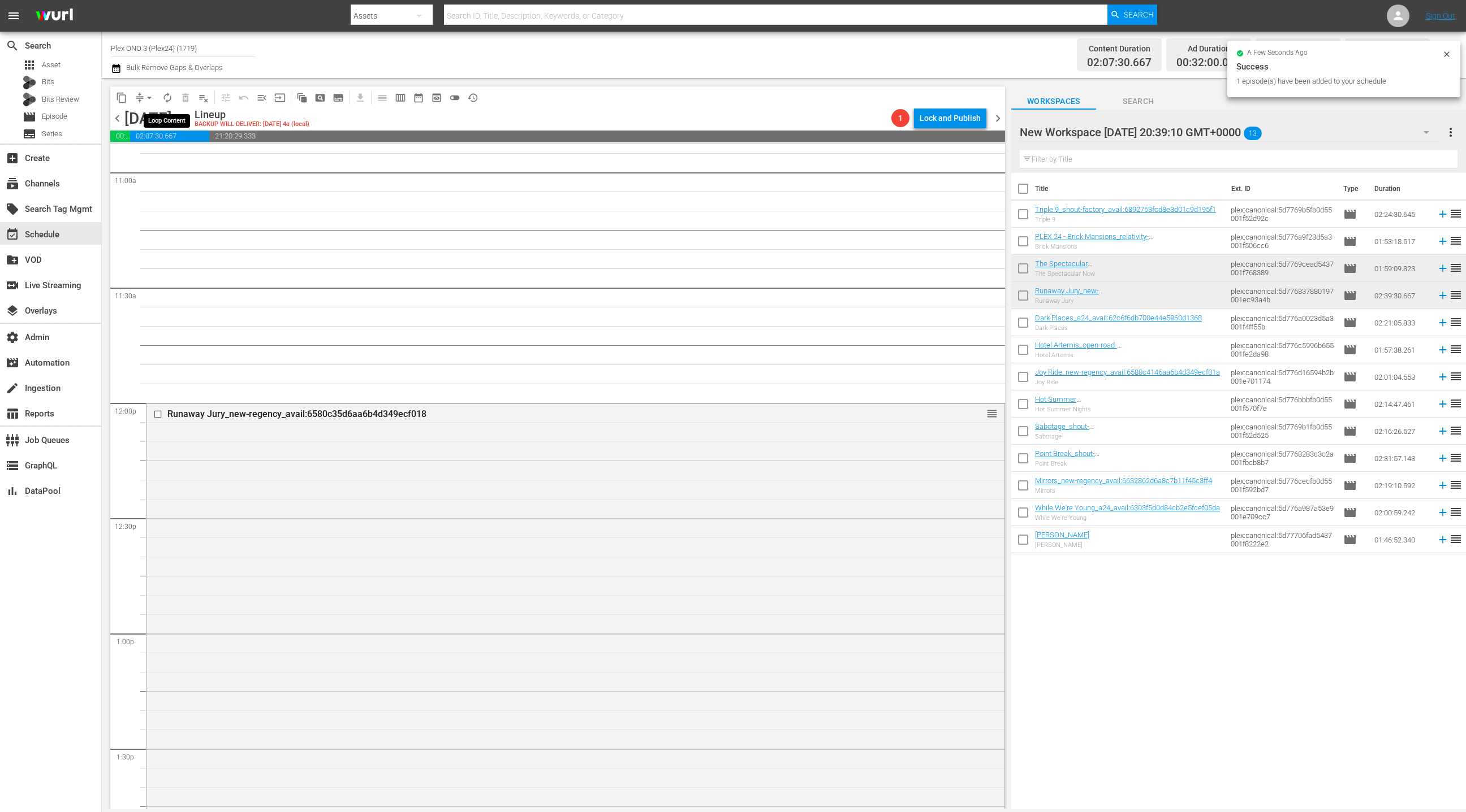
click at [170, 102] on span "autorenew_outlined" at bounding box center [167, 97] width 11 height 11
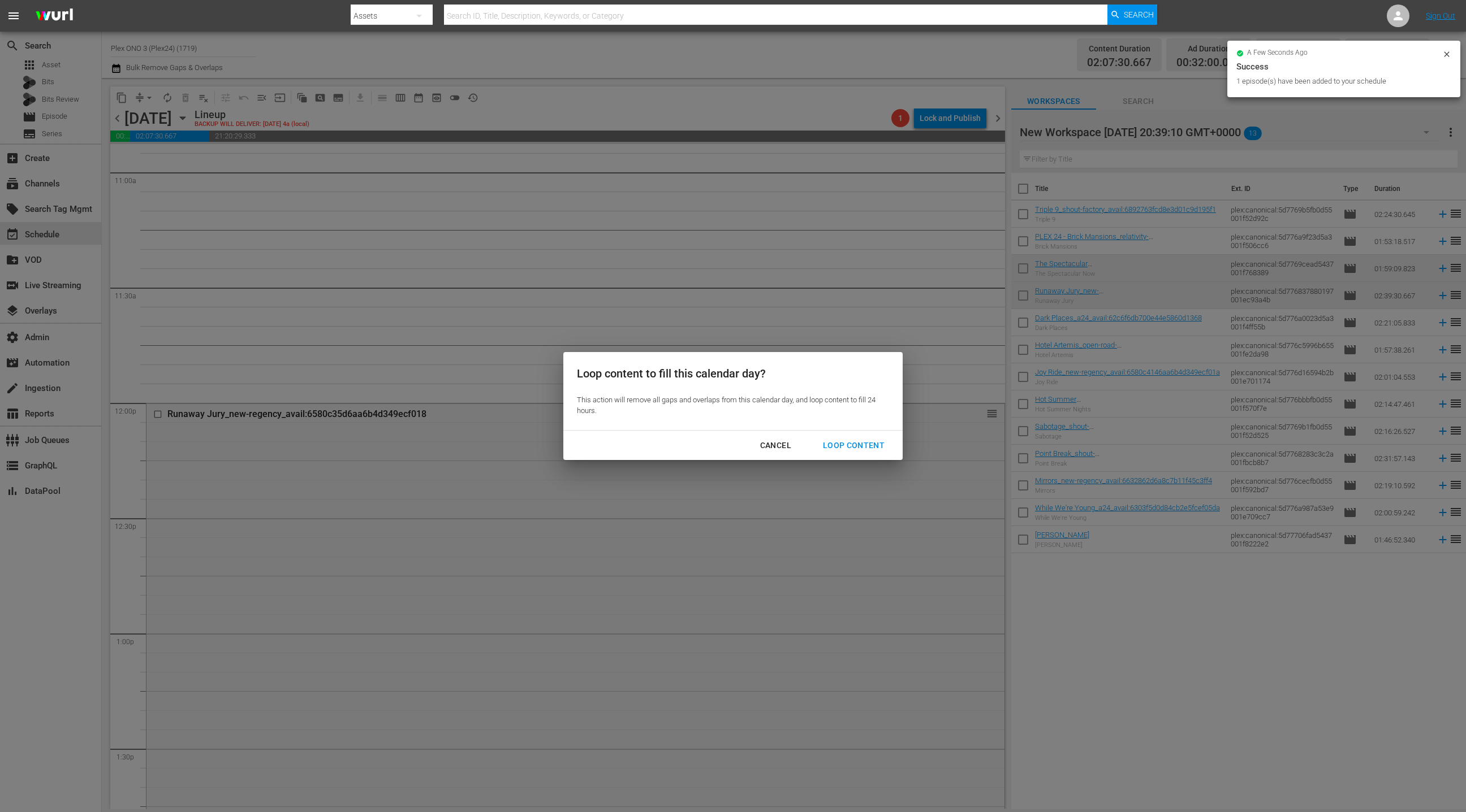
drag, startPoint x: 850, startPoint y: 452, endPoint x: 846, endPoint y: 433, distance: 19.4
click at [849, 451] on button "Loop Content" at bounding box center [853, 445] width 89 height 21
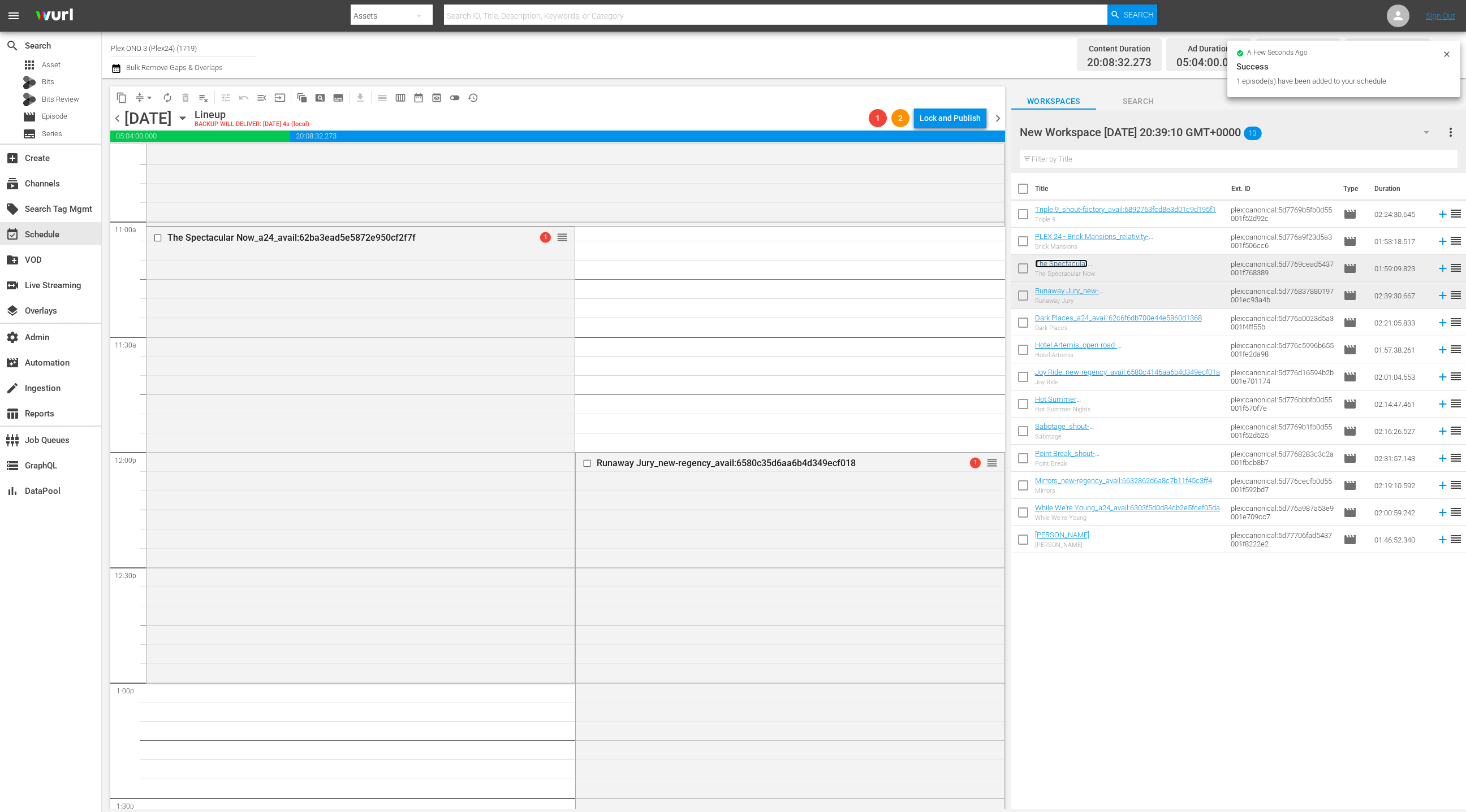
scroll to position [2505, 0]
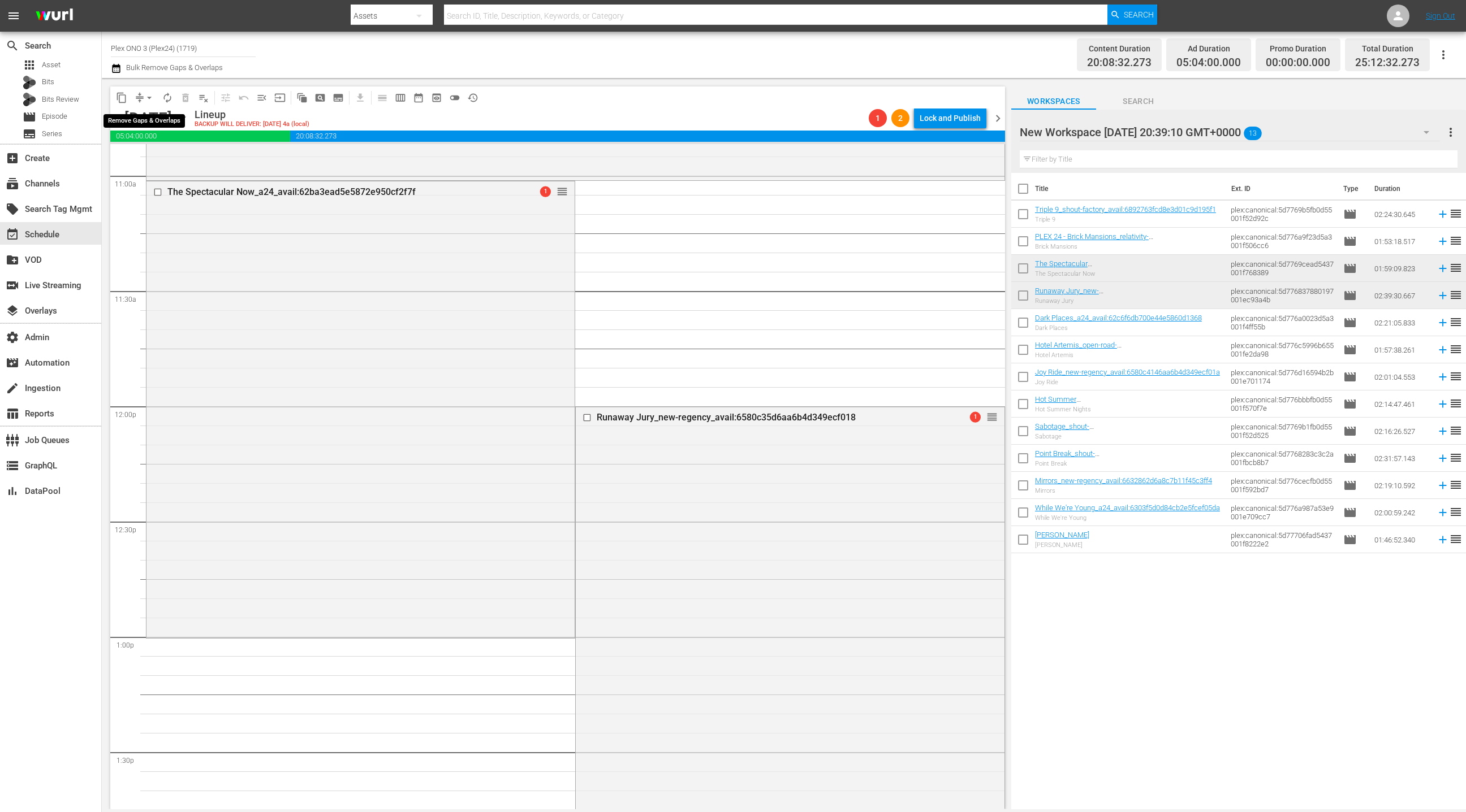
click at [139, 98] on span "compress" at bounding box center [139, 97] width 11 height 11
click at [145, 95] on span "arrow_drop_down" at bounding box center [148, 97] width 11 height 11
click at [155, 159] on li "Align to End of Previous Day" at bounding box center [149, 158] width 119 height 19
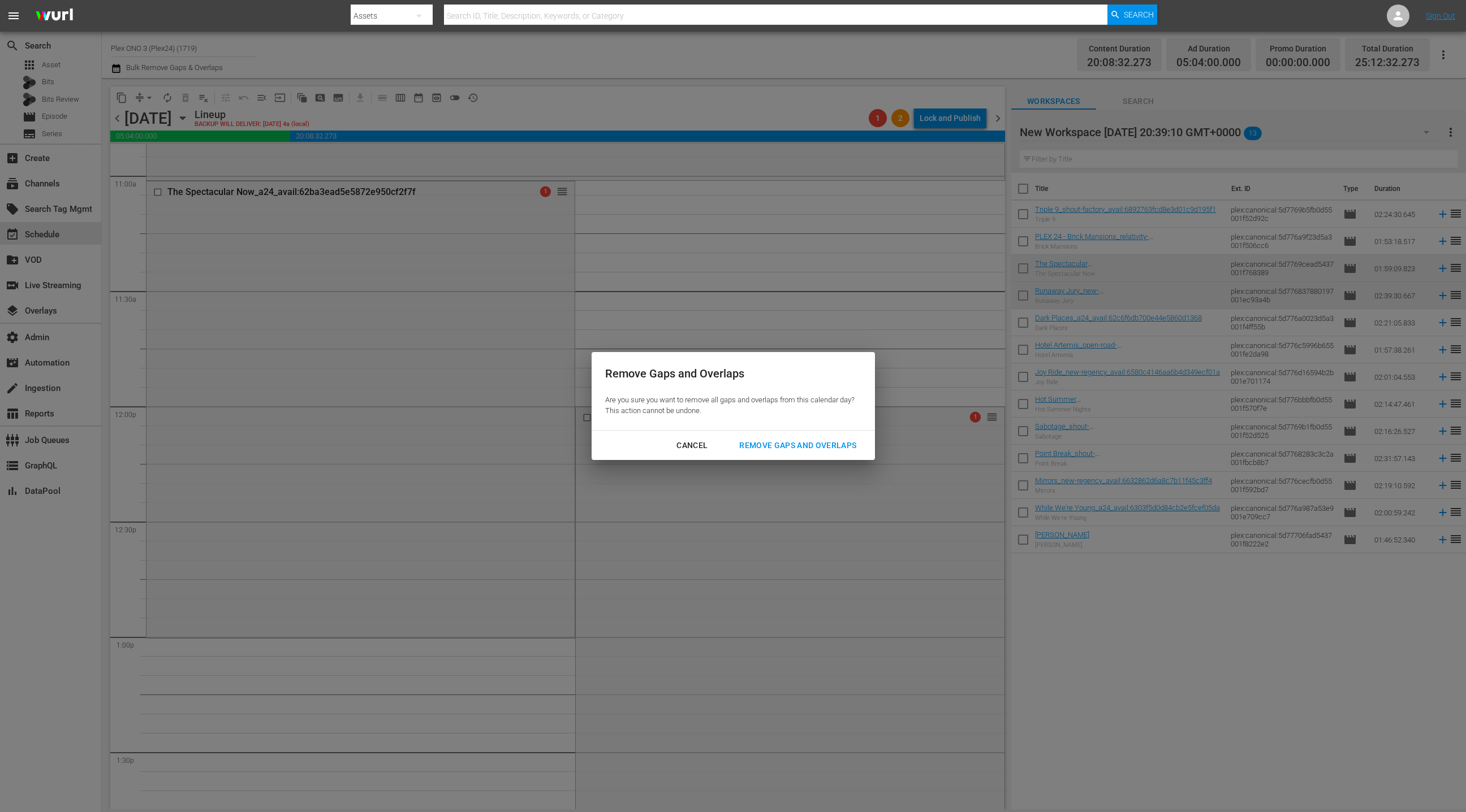
click at [752, 443] on div "Remove Gaps and Overlaps" at bounding box center [798, 445] width 135 height 14
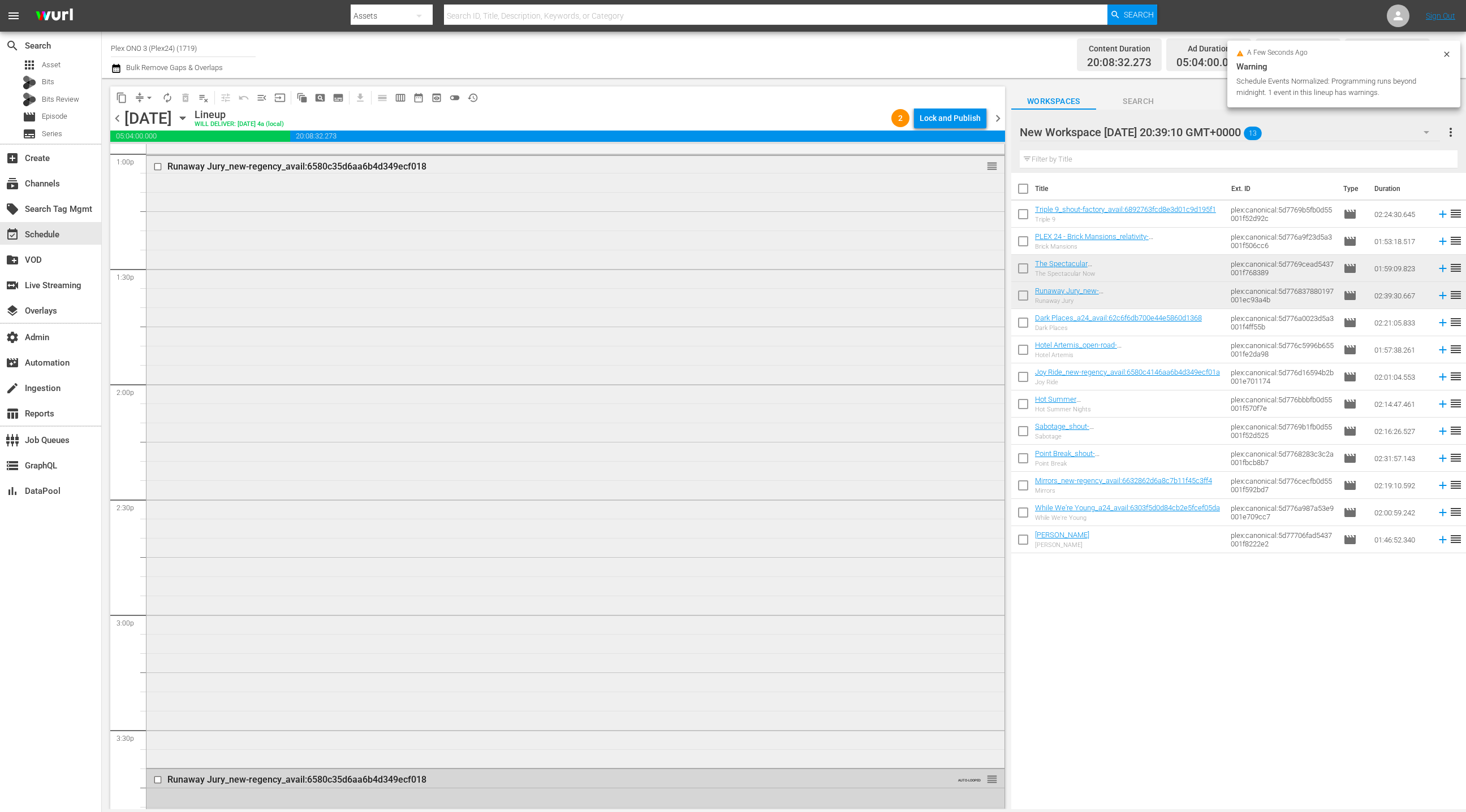
scroll to position [3054, 0]
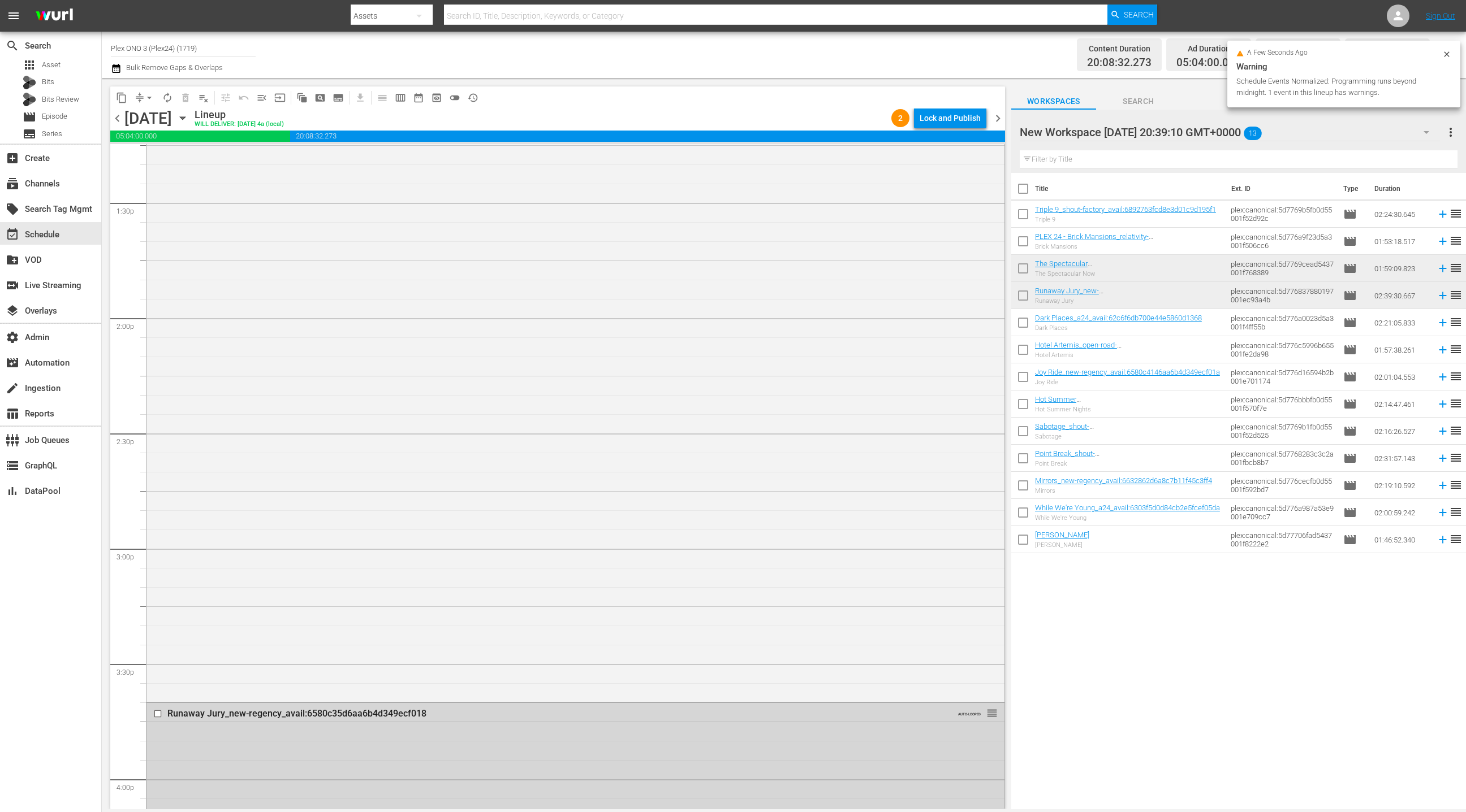
drag, startPoint x: 1000, startPoint y: 119, endPoint x: 949, endPoint y: 142, distance: 55.9
click at [1000, 119] on span "chevron_right" at bounding box center [998, 119] width 15 height 14
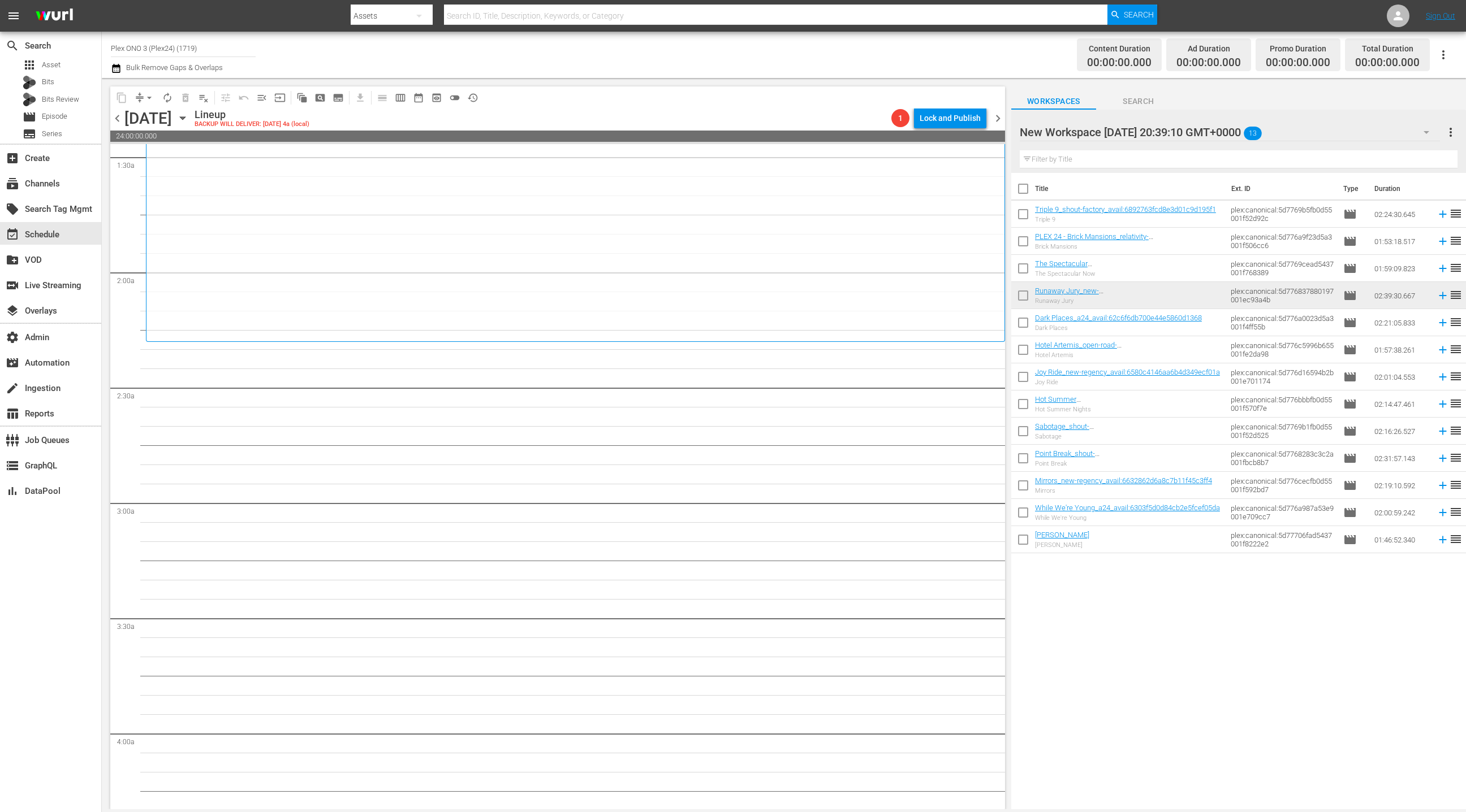
scroll to position [353, 0]
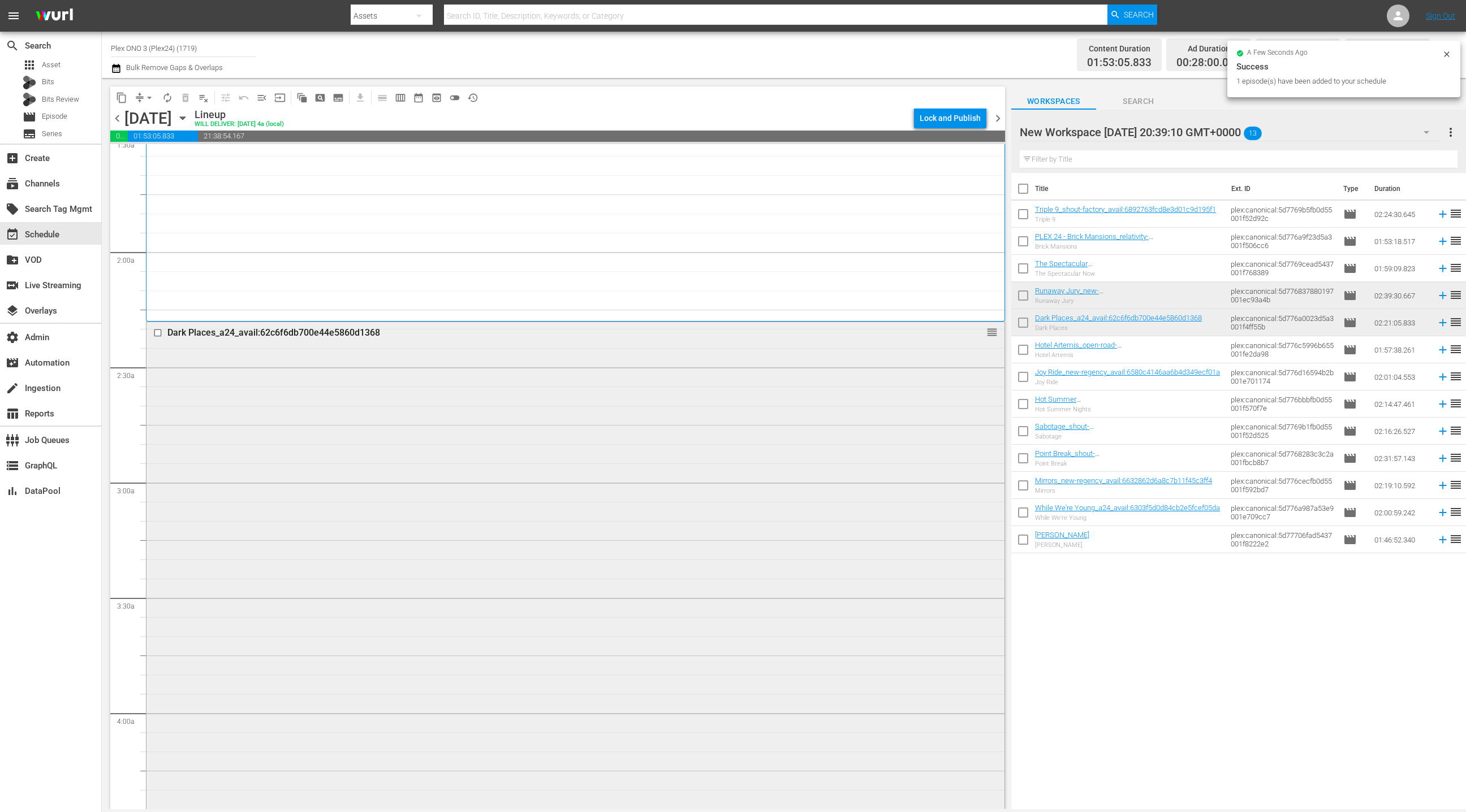
click at [539, 418] on div "Dark Places_a24_avail:62c6f6db700e44e5860d1368 reorder" at bounding box center [575, 592] width 858 height 539
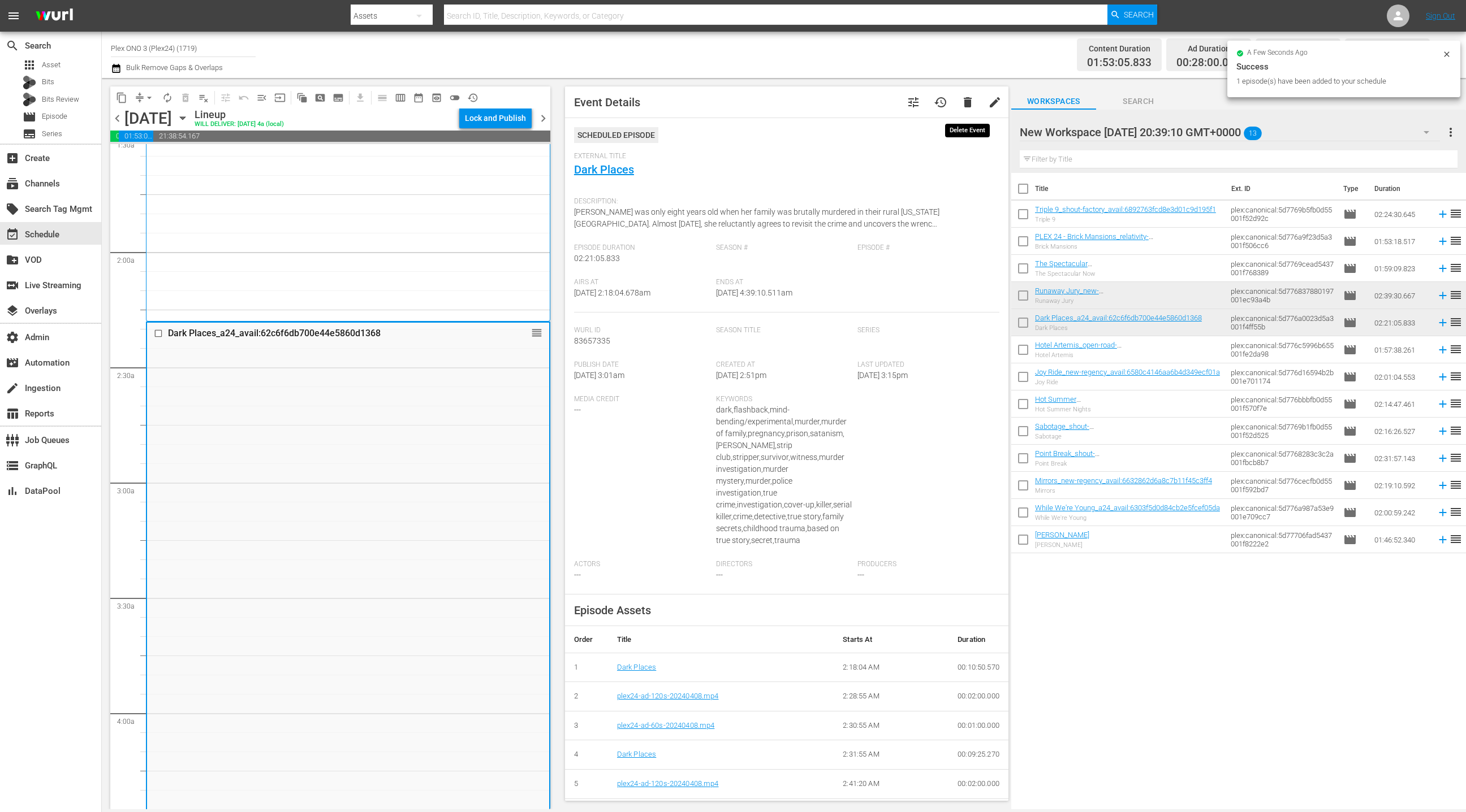
click at [974, 107] on button "delete" at bounding box center [968, 102] width 27 height 27
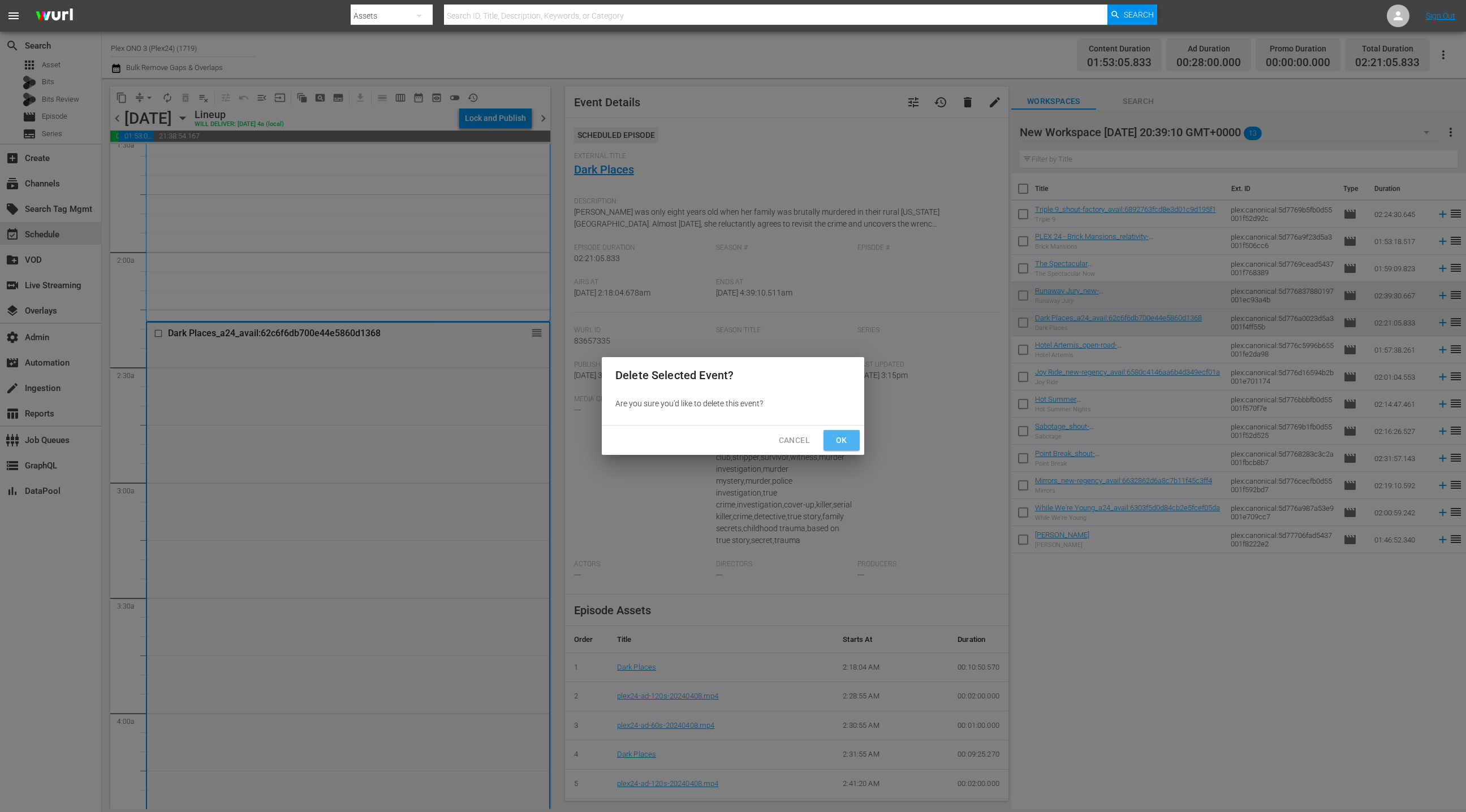
click at [852, 442] on button "Ok" at bounding box center [841, 440] width 36 height 21
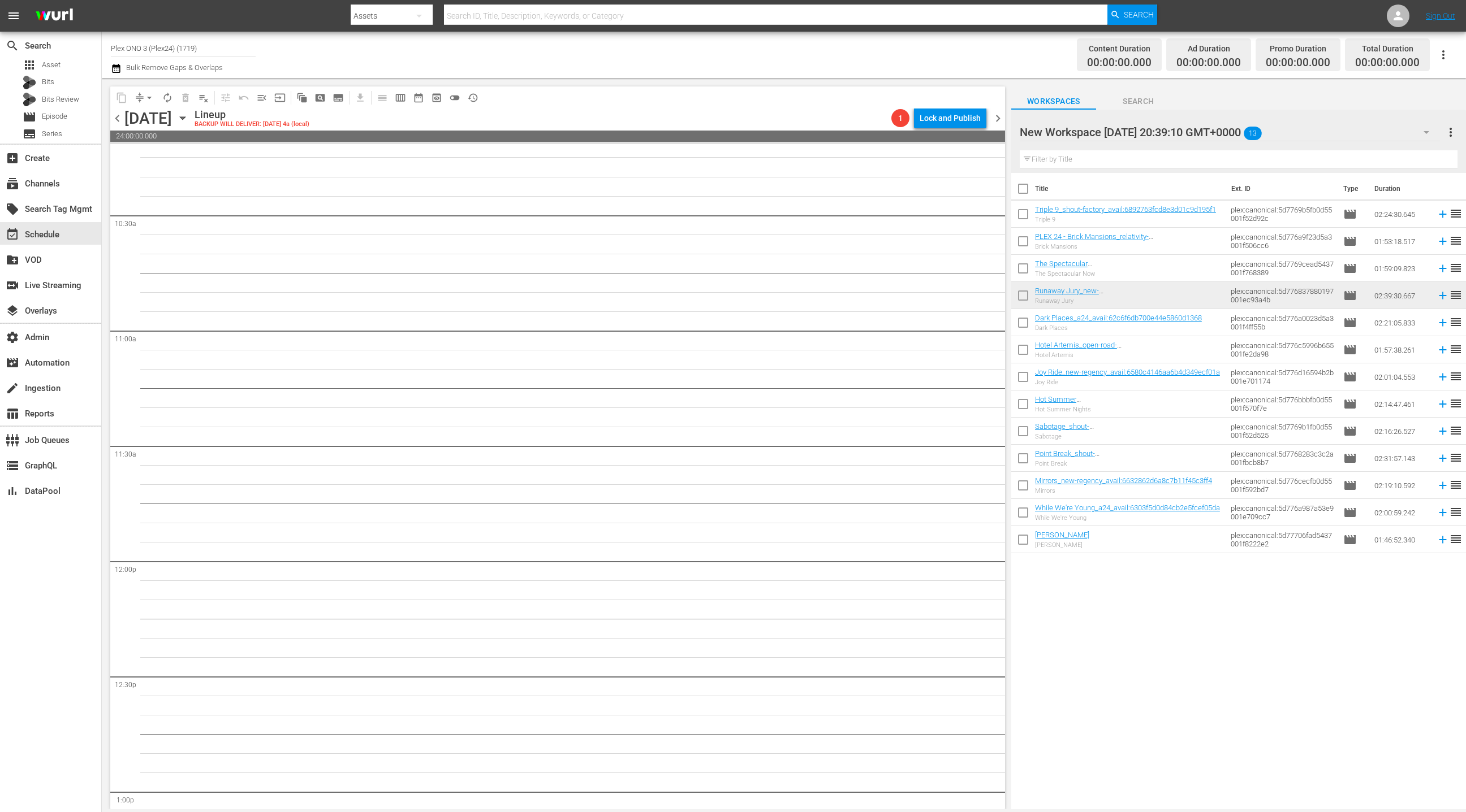
scroll to position [2409, 0]
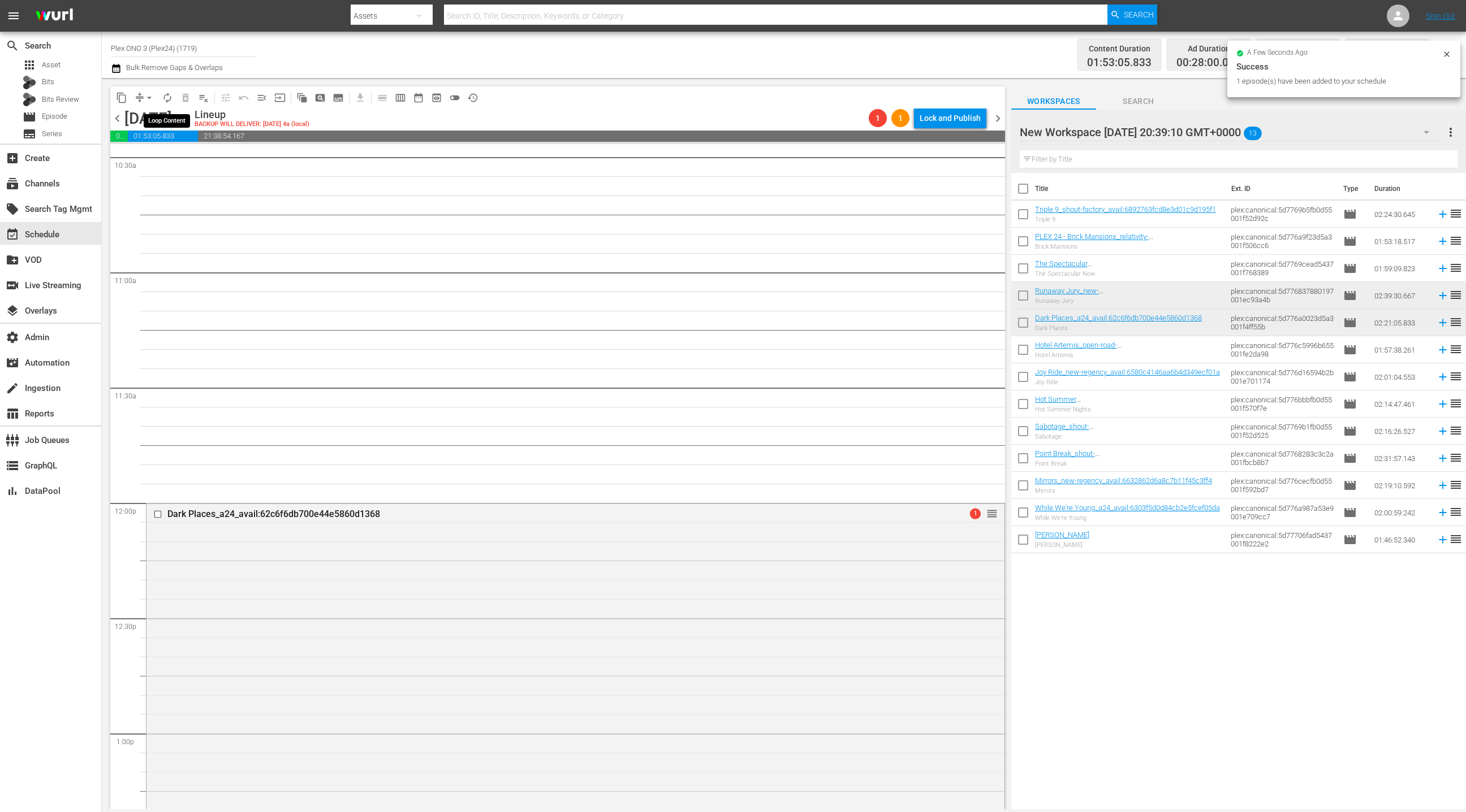
click at [173, 98] on button "autorenew_outlined" at bounding box center [167, 97] width 18 height 18
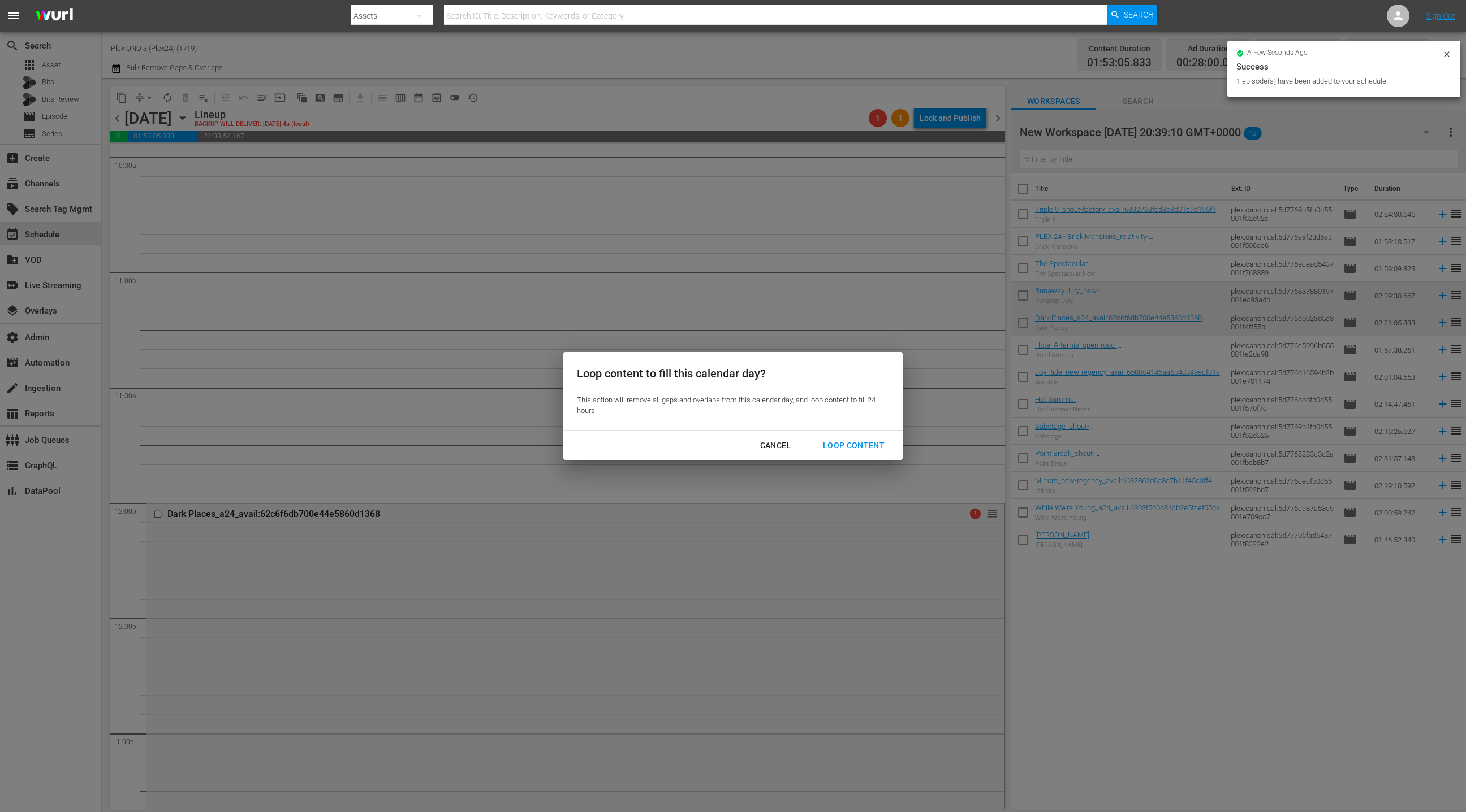
click at [858, 445] on div "Loop Content" at bounding box center [853, 445] width 79 height 14
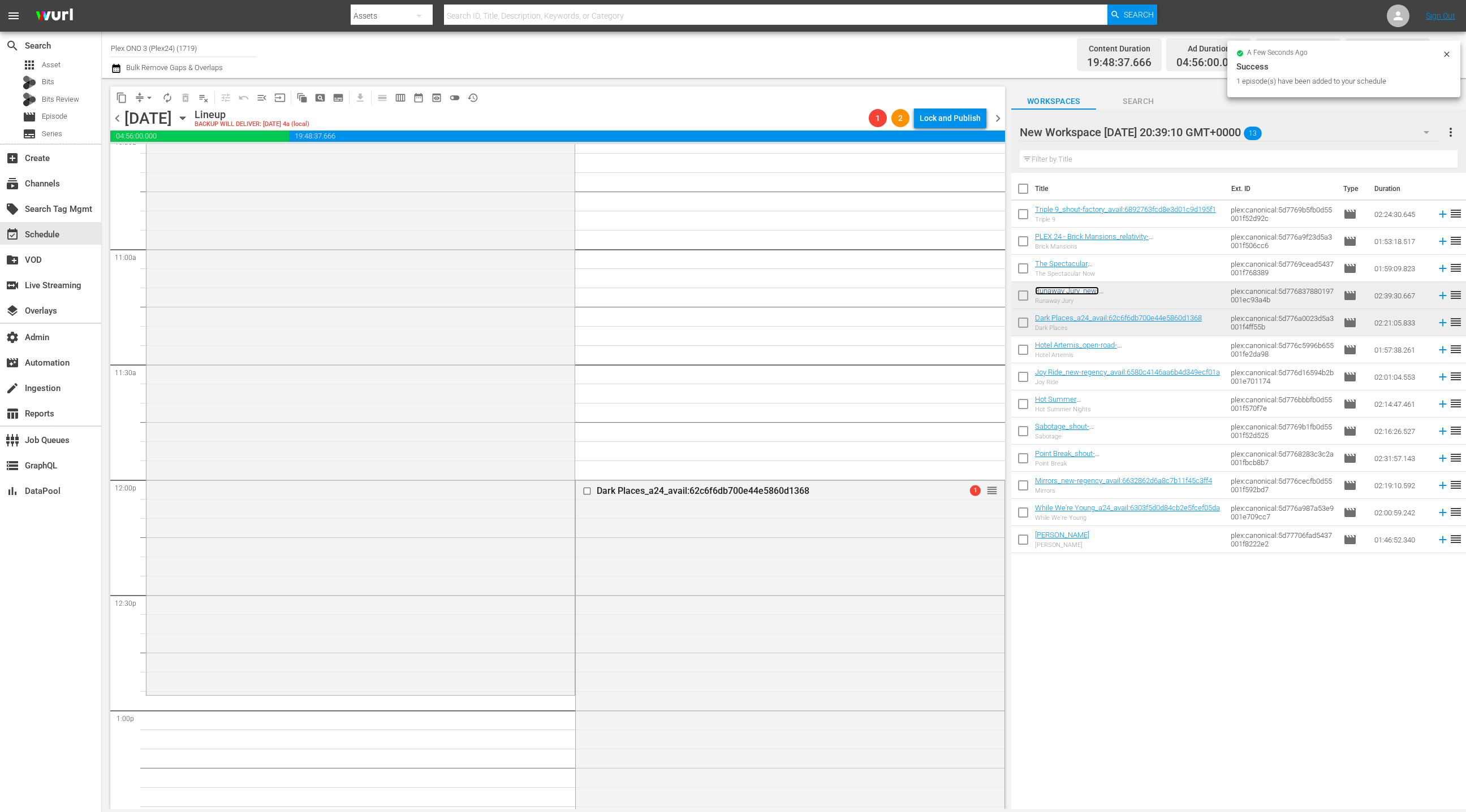
scroll to position [2500, 0]
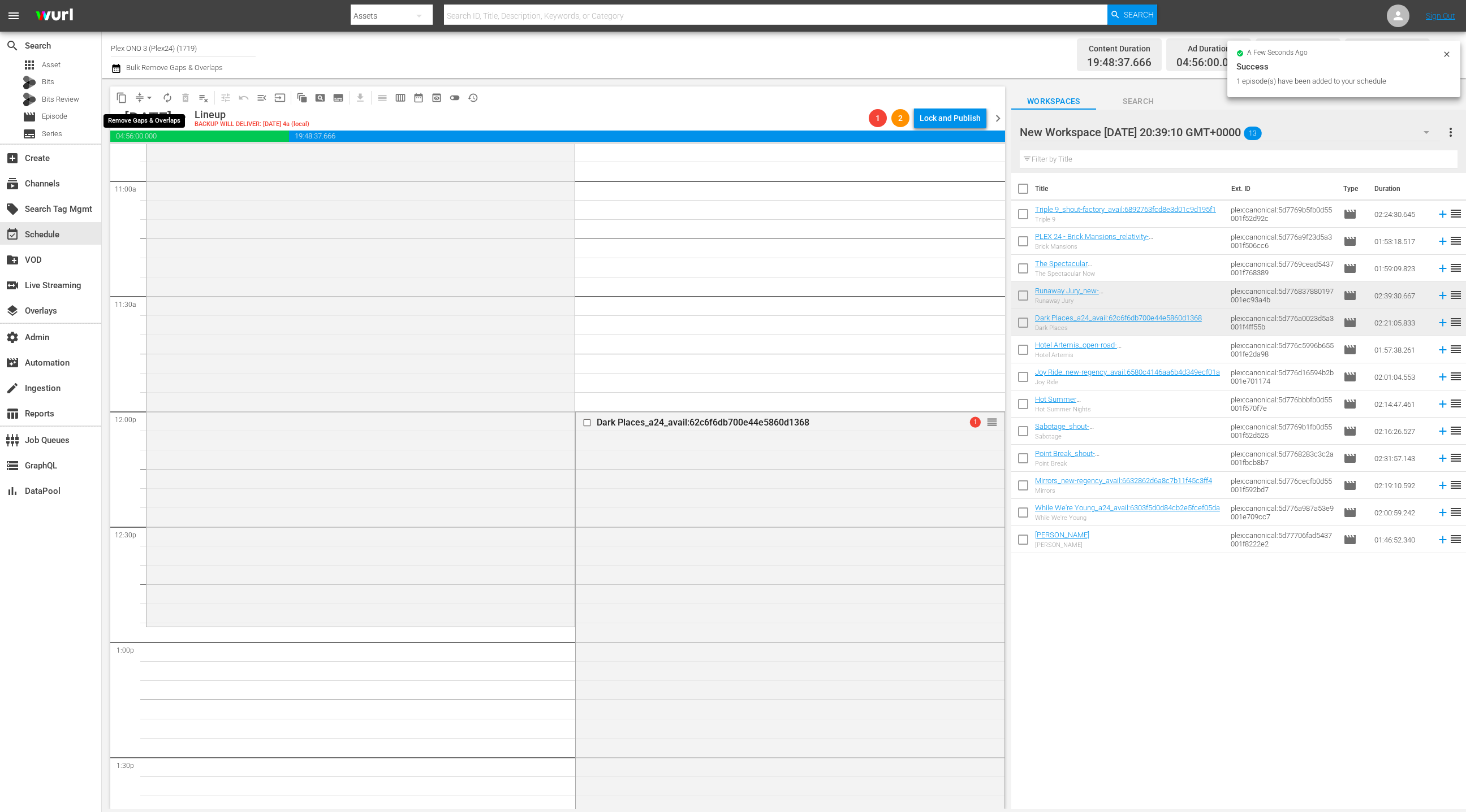
click at [143, 96] on span "arrow_drop_down" at bounding box center [148, 97] width 11 height 11
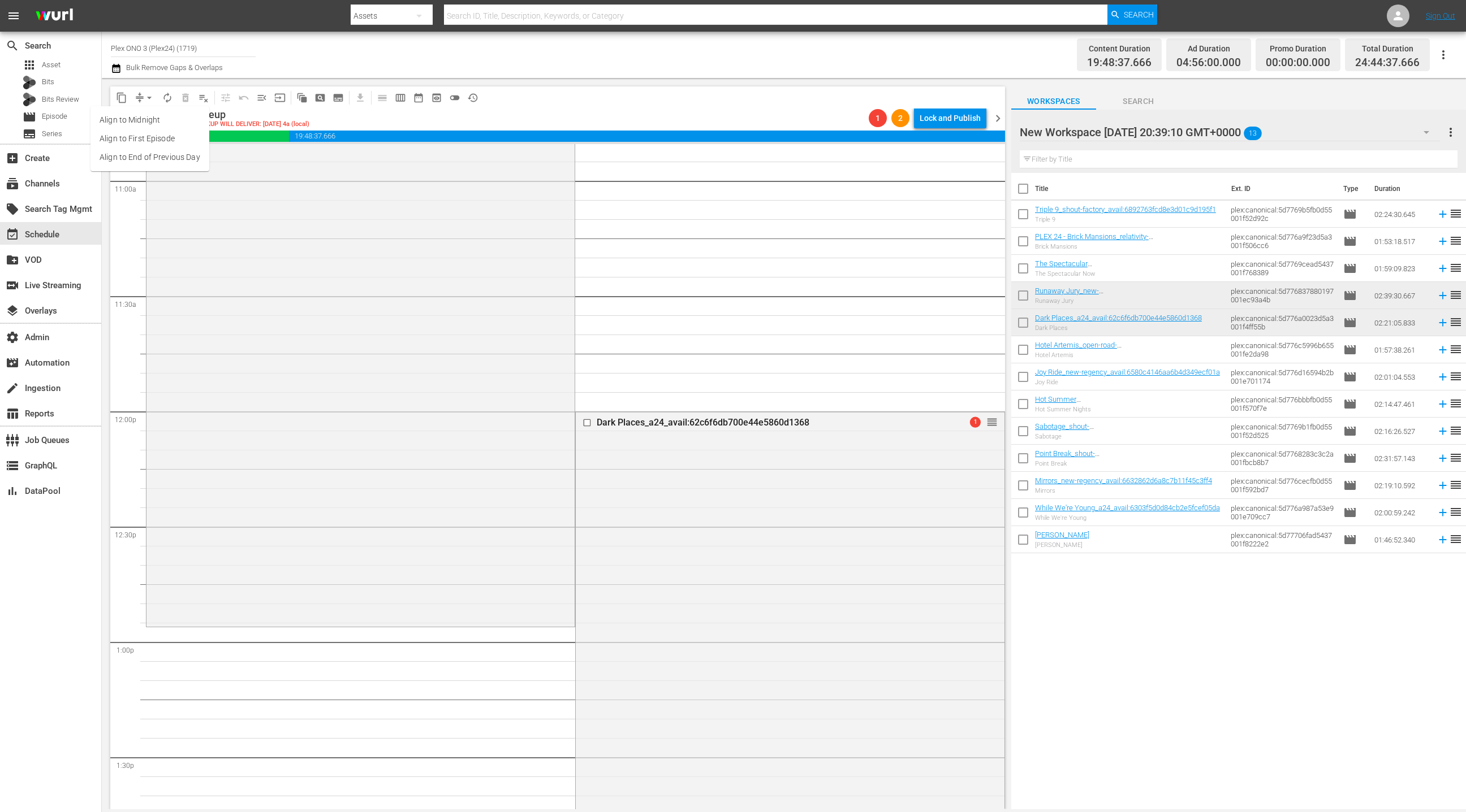
click at [166, 155] on li "Align to End of Previous Day" at bounding box center [149, 158] width 119 height 19
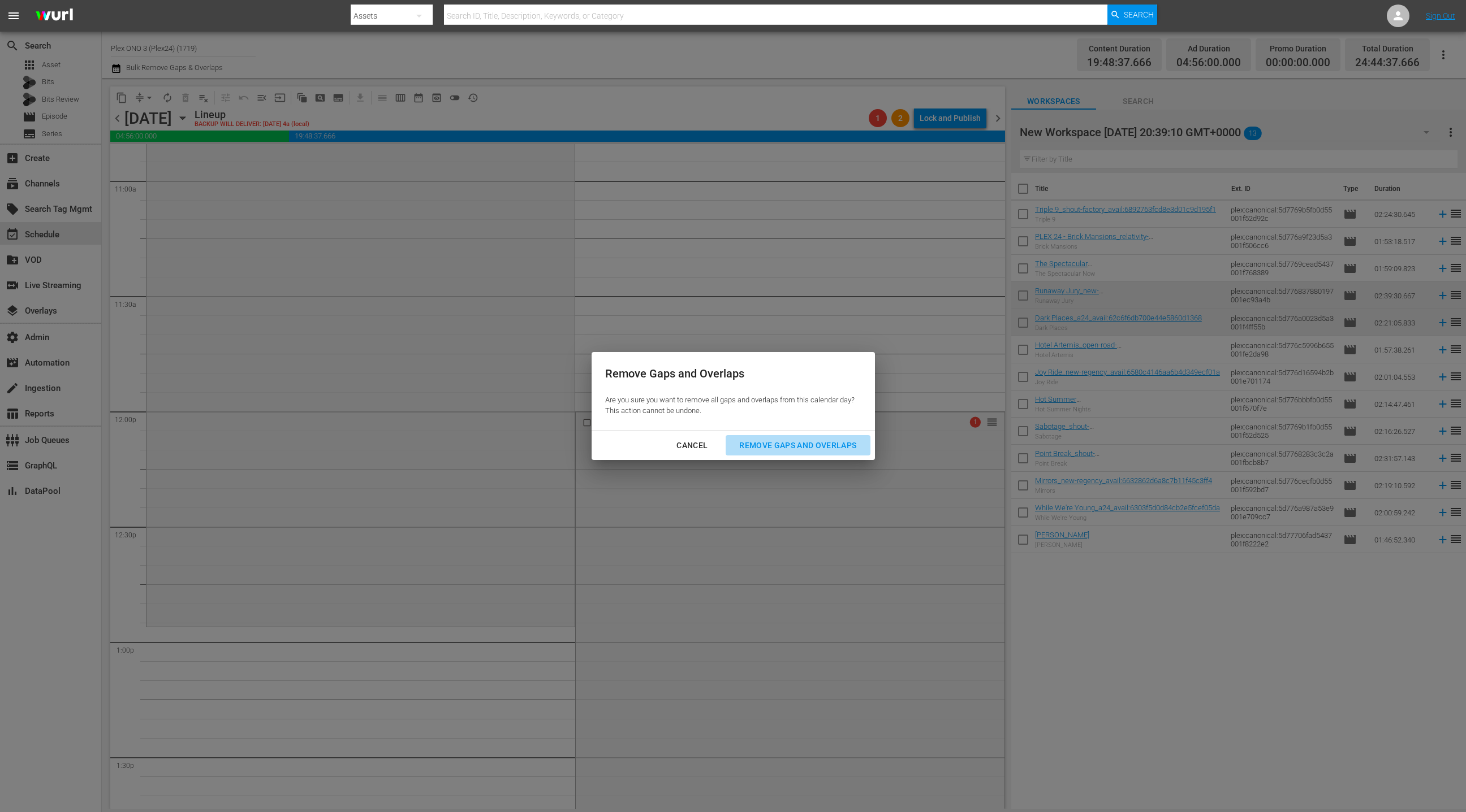
drag, startPoint x: 771, startPoint y: 451, endPoint x: 792, endPoint y: 402, distance: 53.3
click at [771, 451] on div "Remove Gaps and Overlaps" at bounding box center [798, 445] width 135 height 14
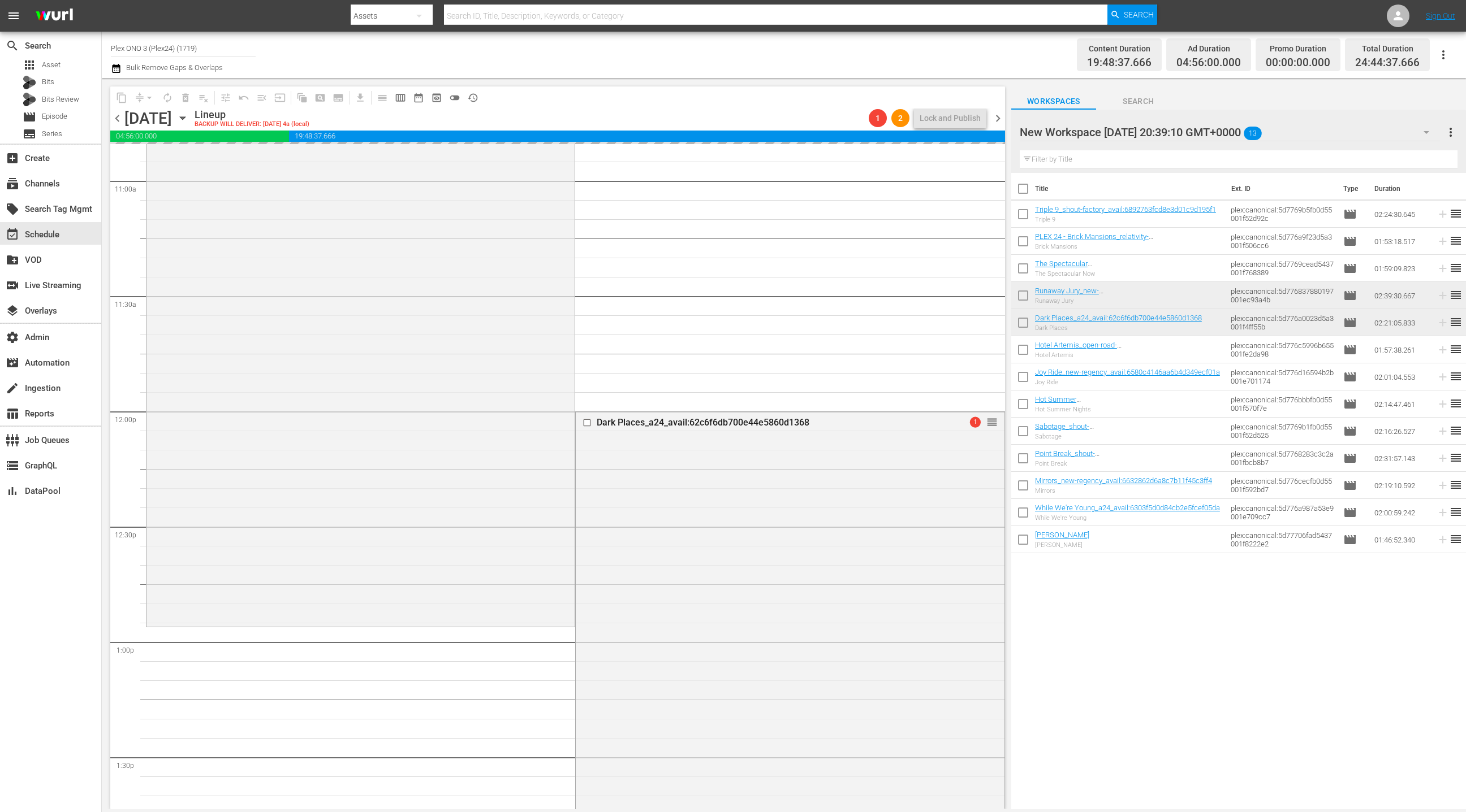
scroll to position [2495, 0]
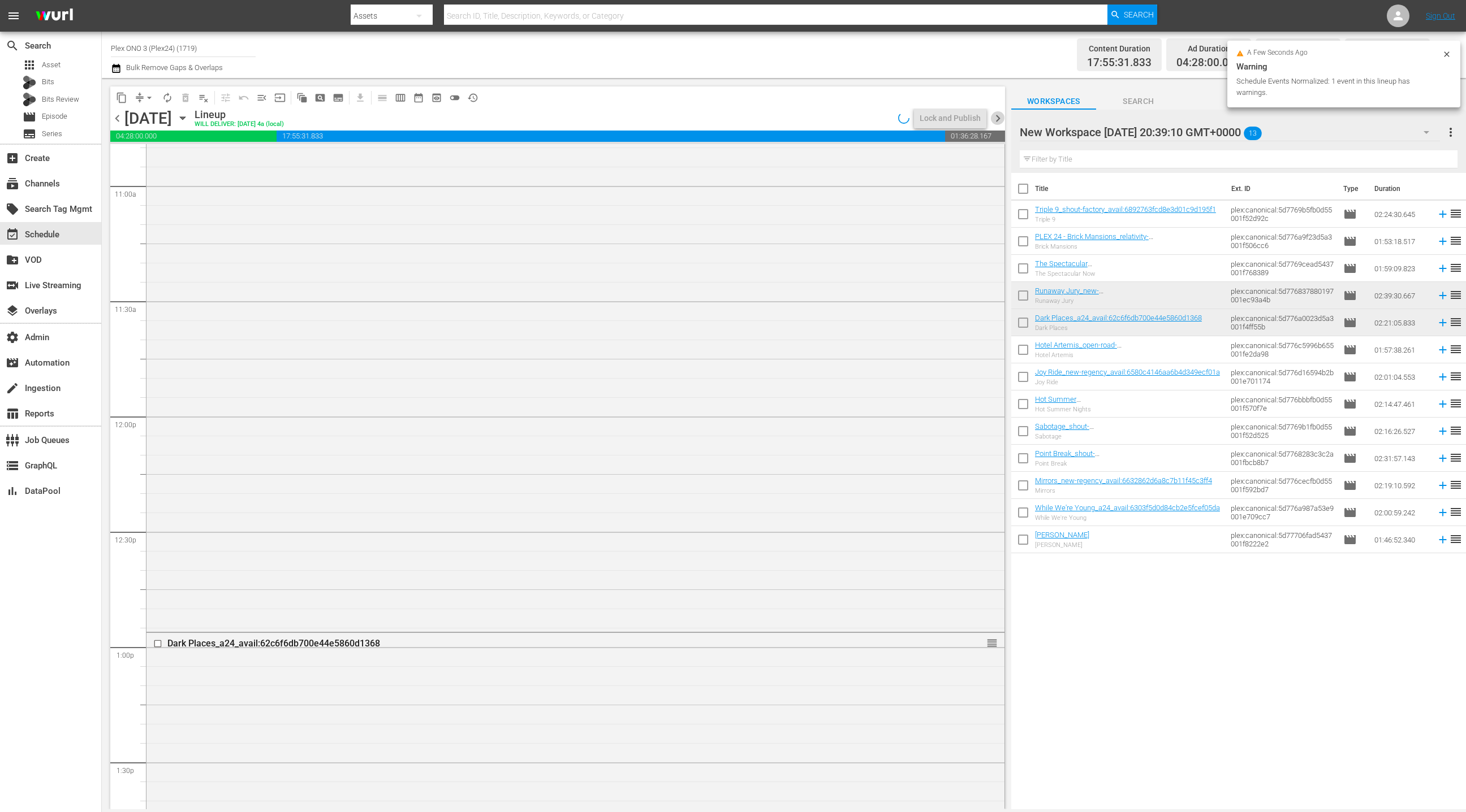
click at [1002, 120] on span "chevron_right" at bounding box center [998, 119] width 15 height 14
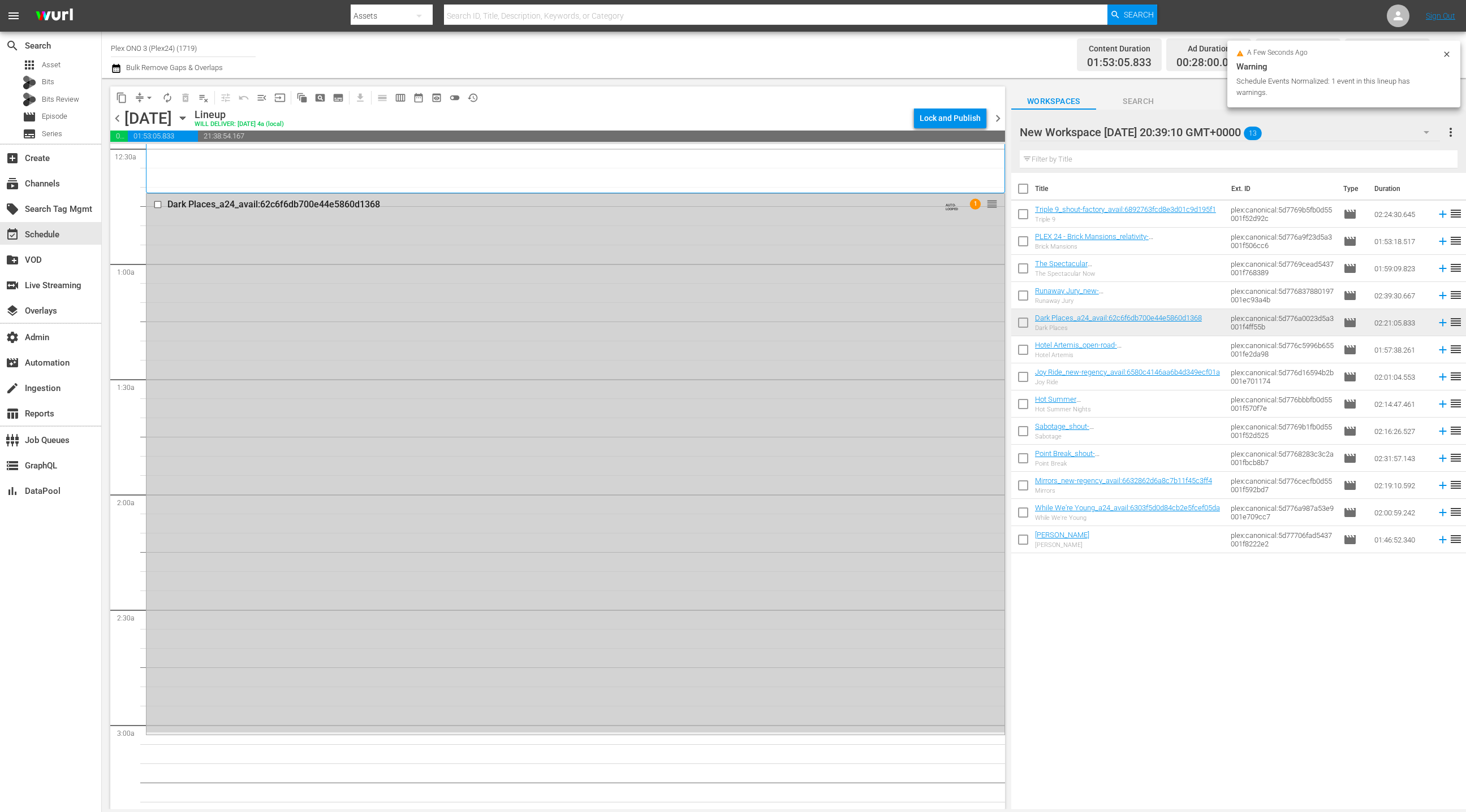
scroll to position [159, 0]
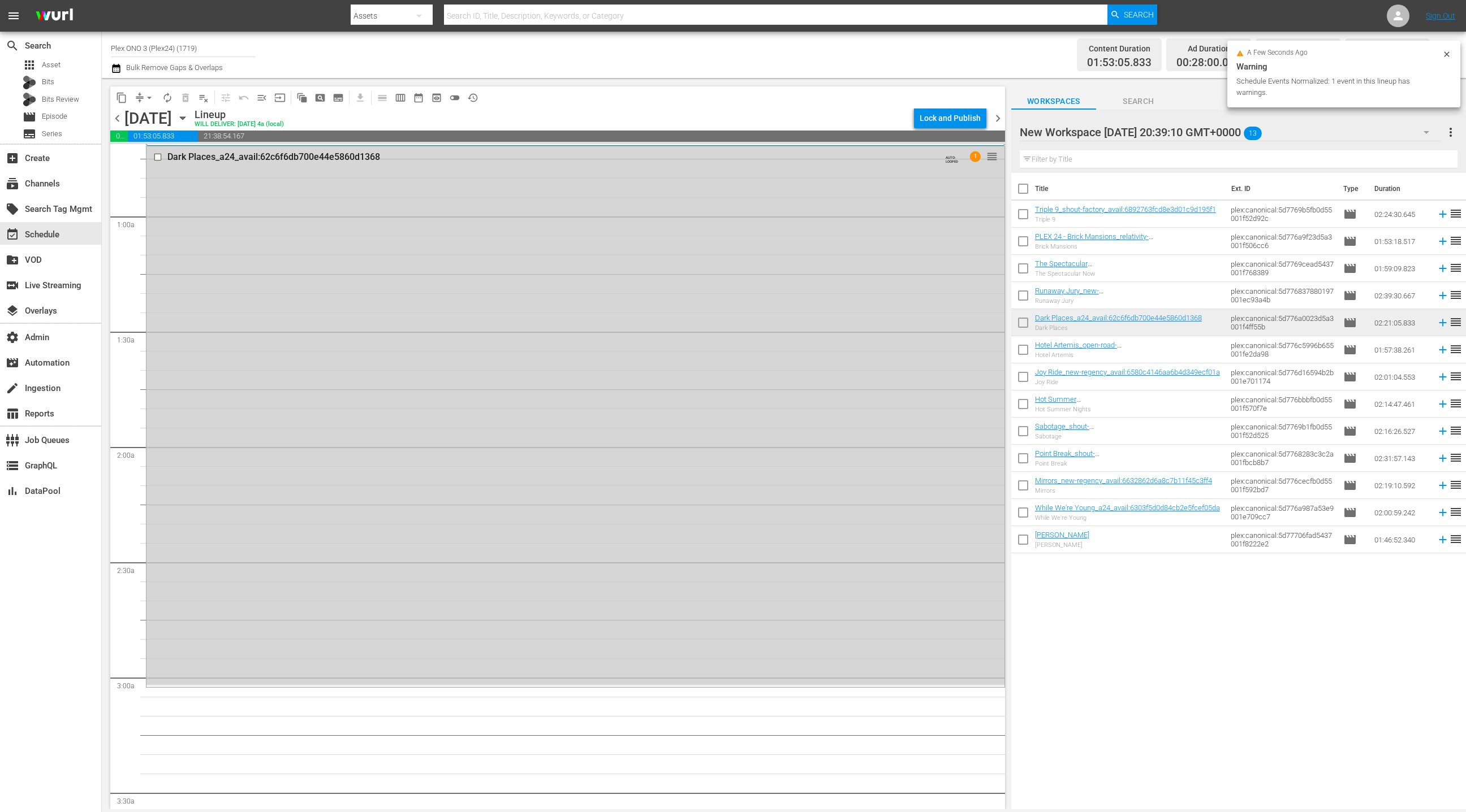
click at [631, 316] on div "Dark Places_a24_avail:62c6f6db700e44e5860d1368 AUTO-LOOPED 1 reorder" at bounding box center [575, 416] width 858 height 539
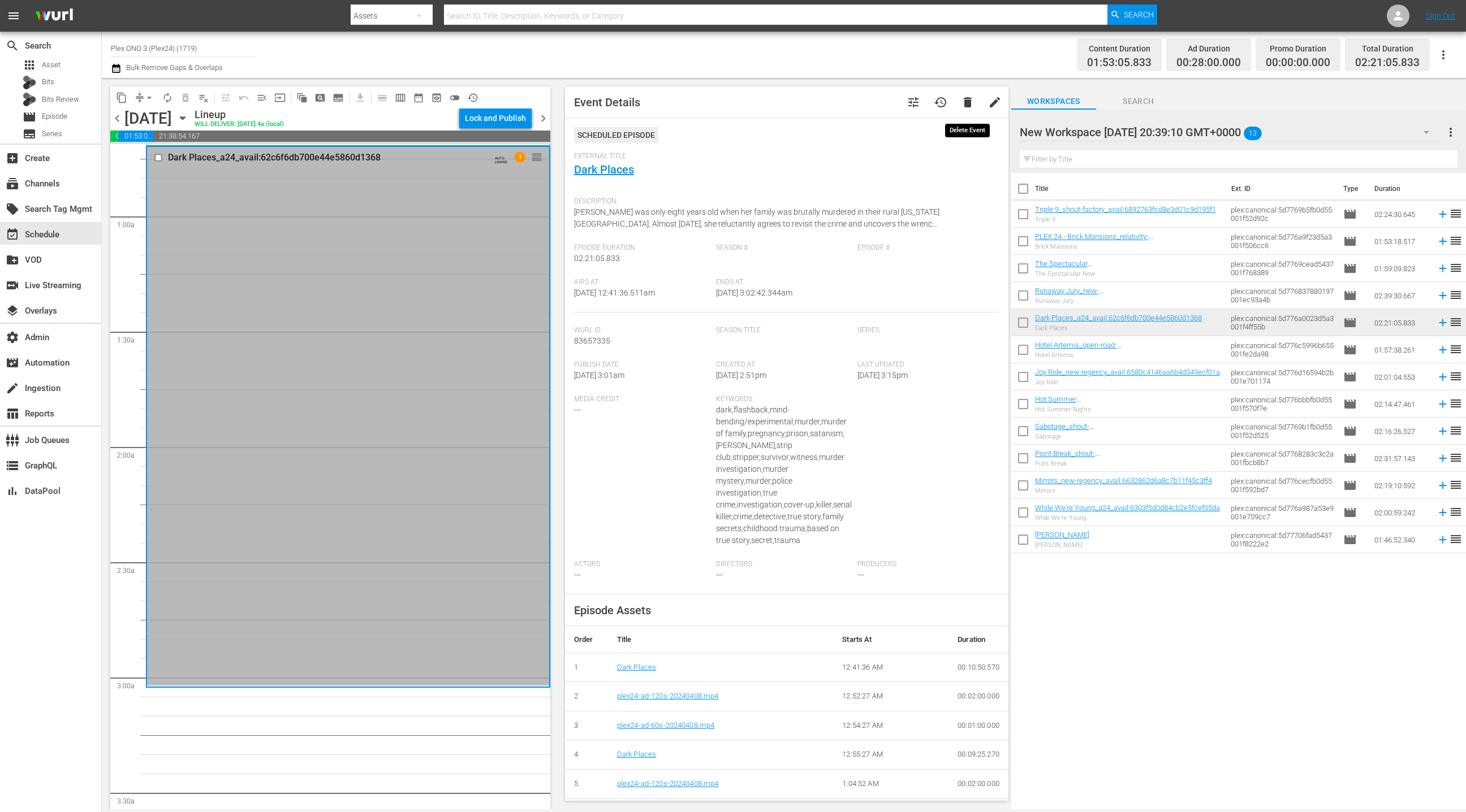
click at [966, 102] on span "delete" at bounding box center [968, 102] width 14 height 14
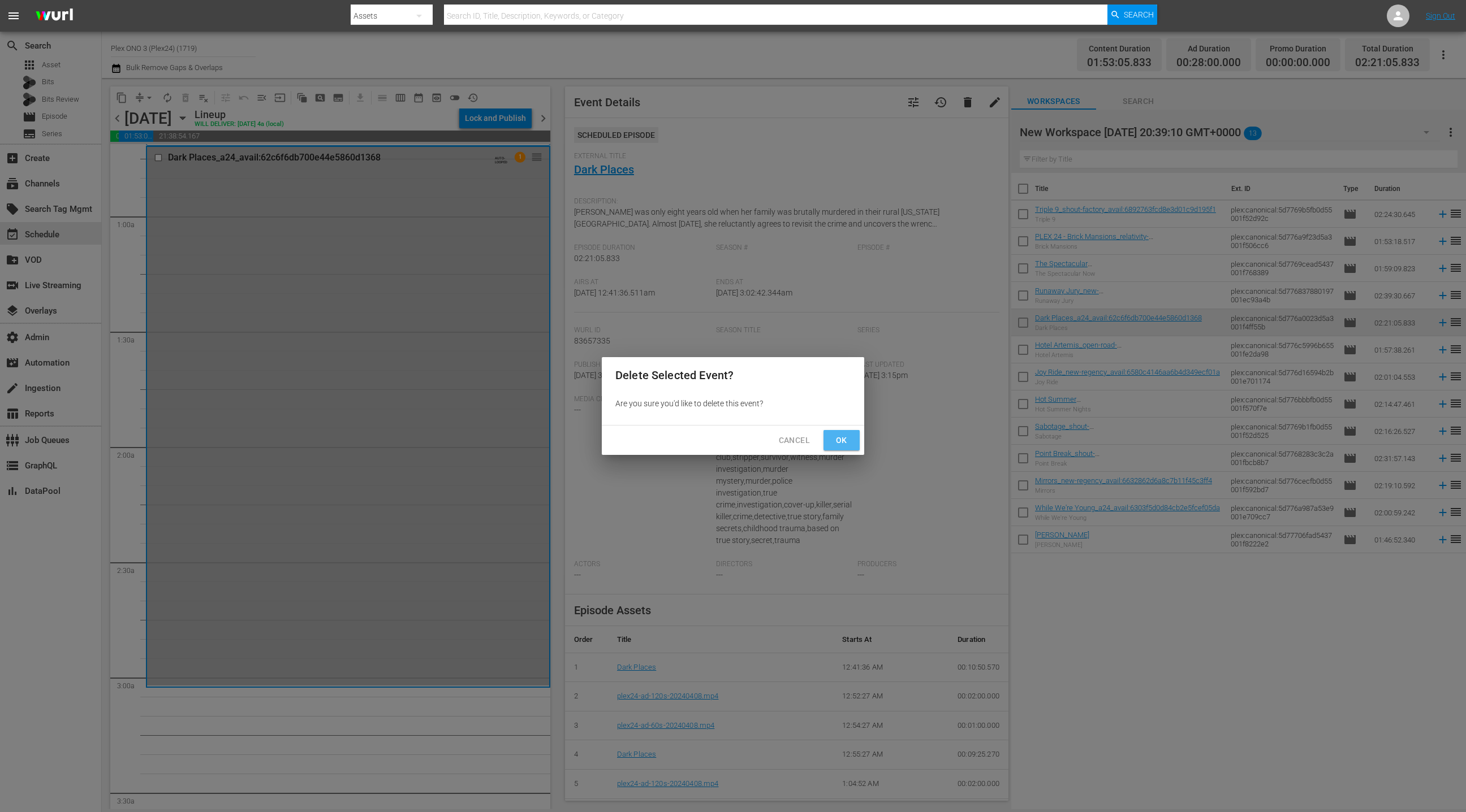
click at [844, 441] on span "Ok" at bounding box center [841, 440] width 18 height 14
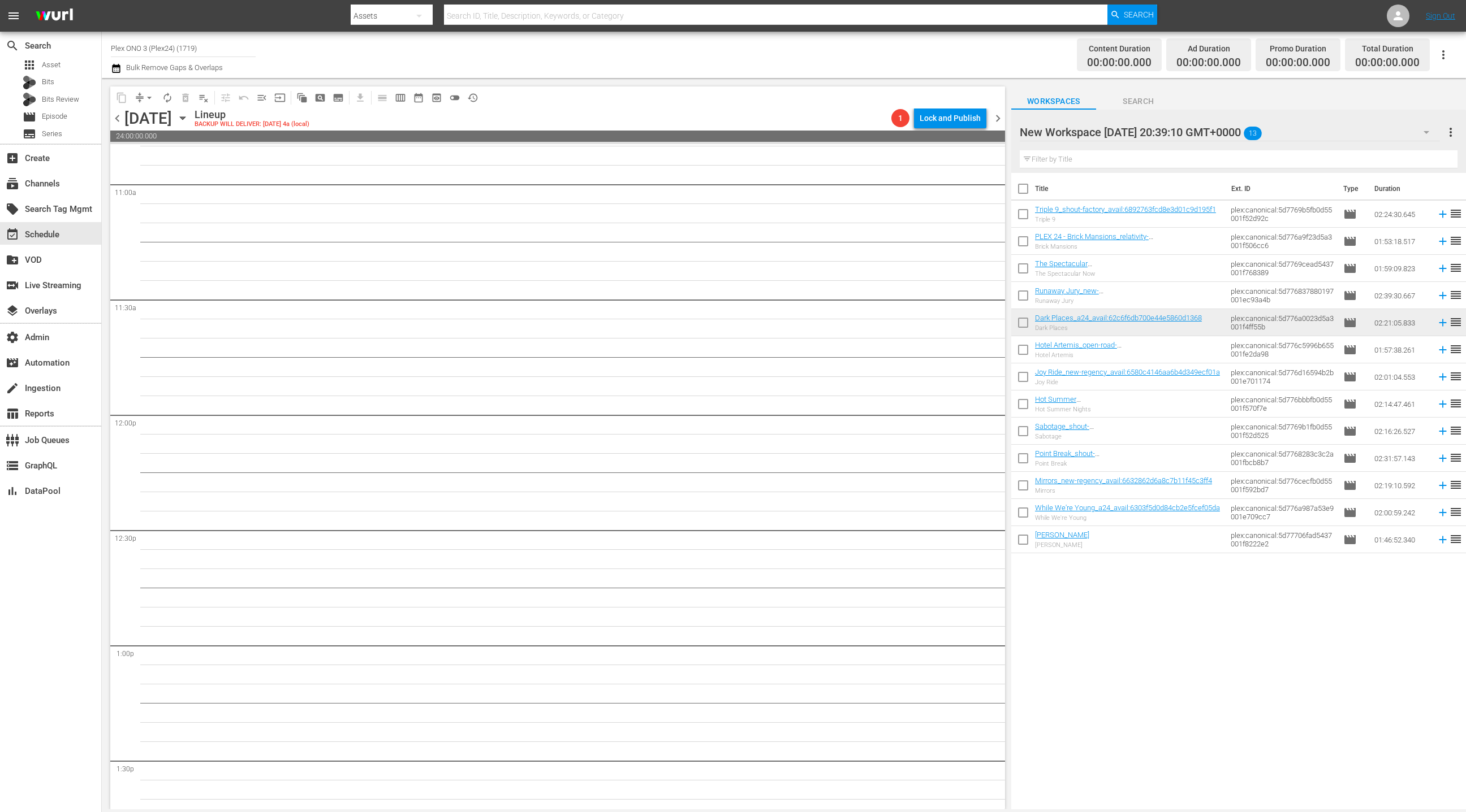
scroll to position [2541, 0]
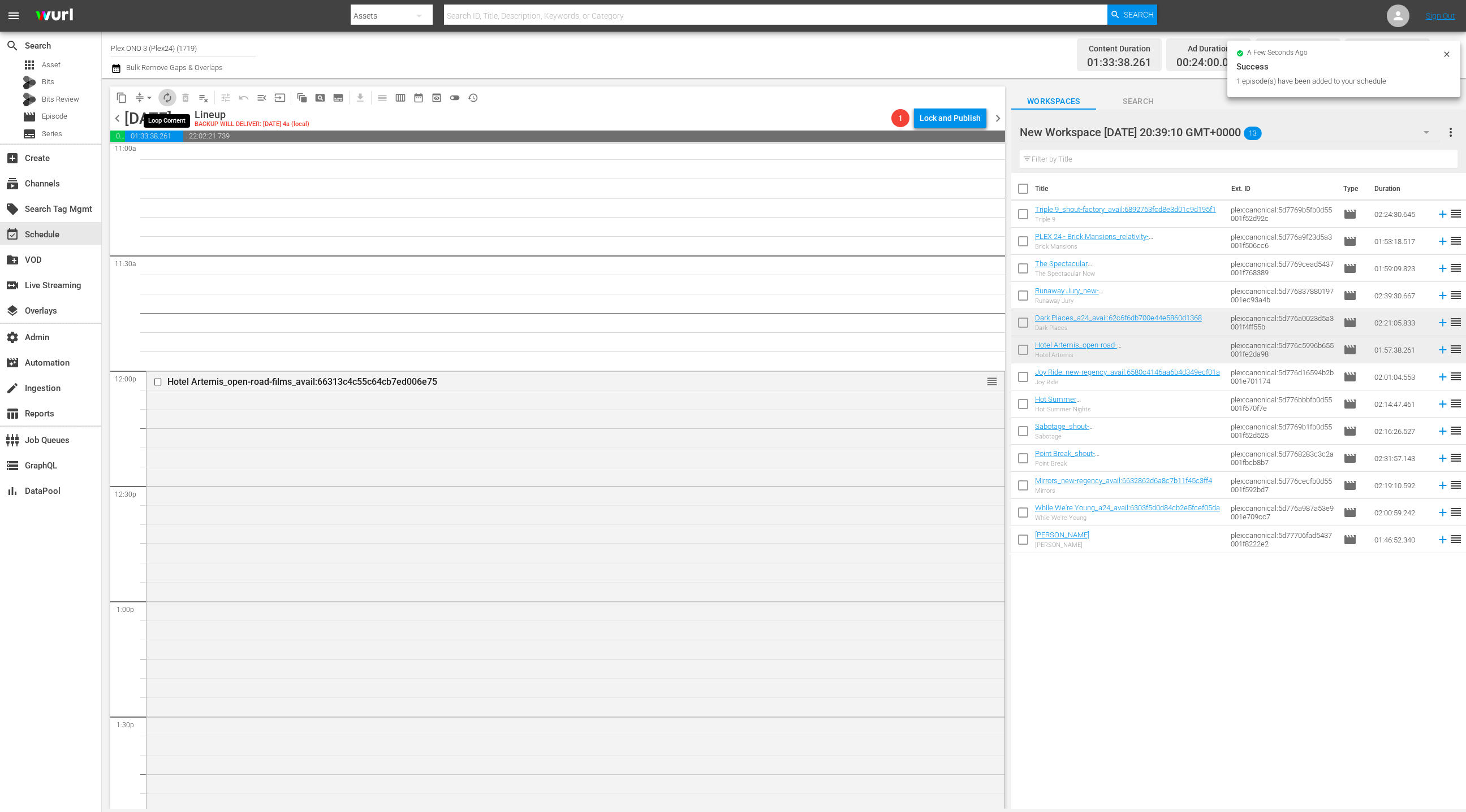
click at [171, 96] on span "autorenew_outlined" at bounding box center [167, 97] width 11 height 11
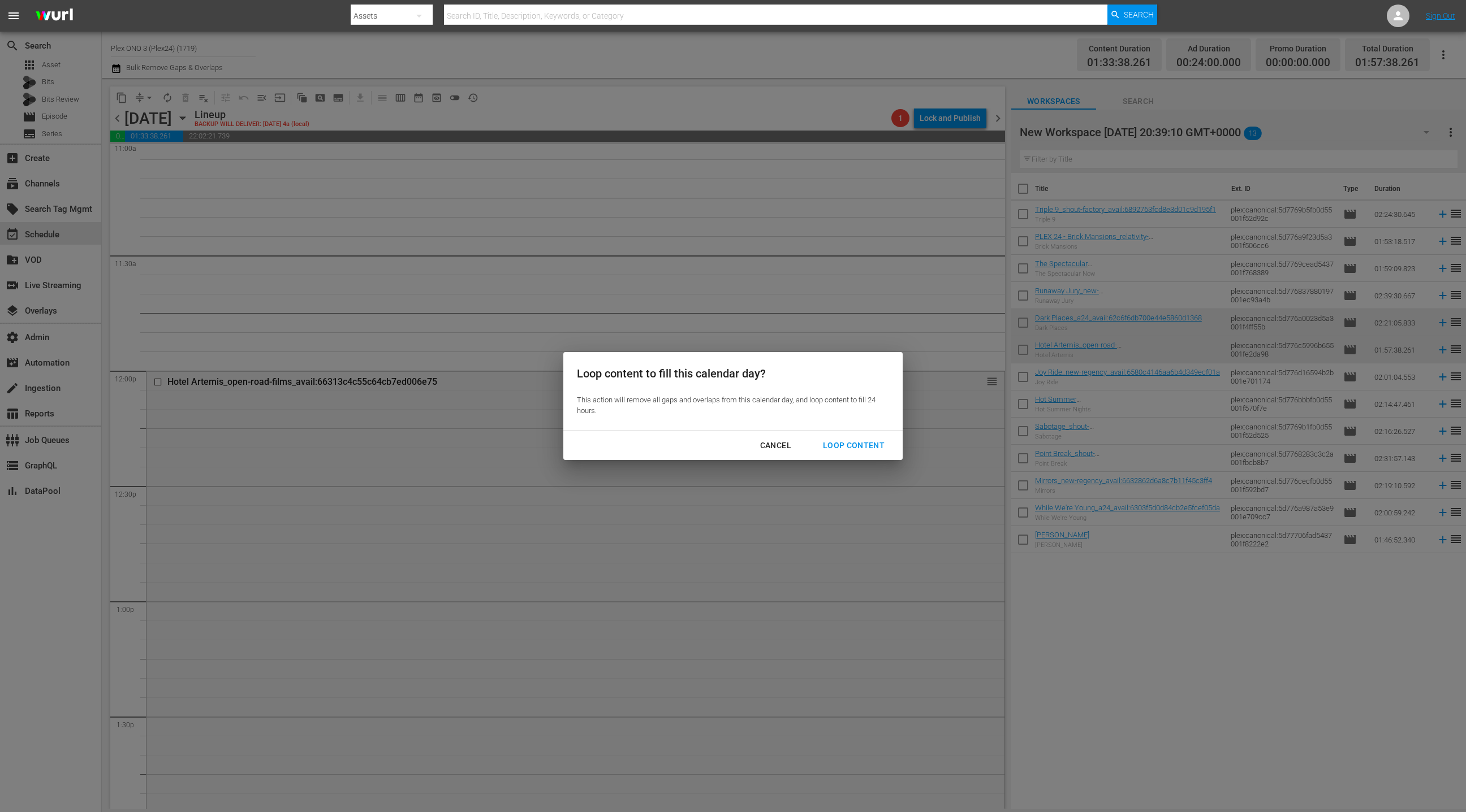
click at [847, 451] on div "Loop Content" at bounding box center [853, 445] width 79 height 14
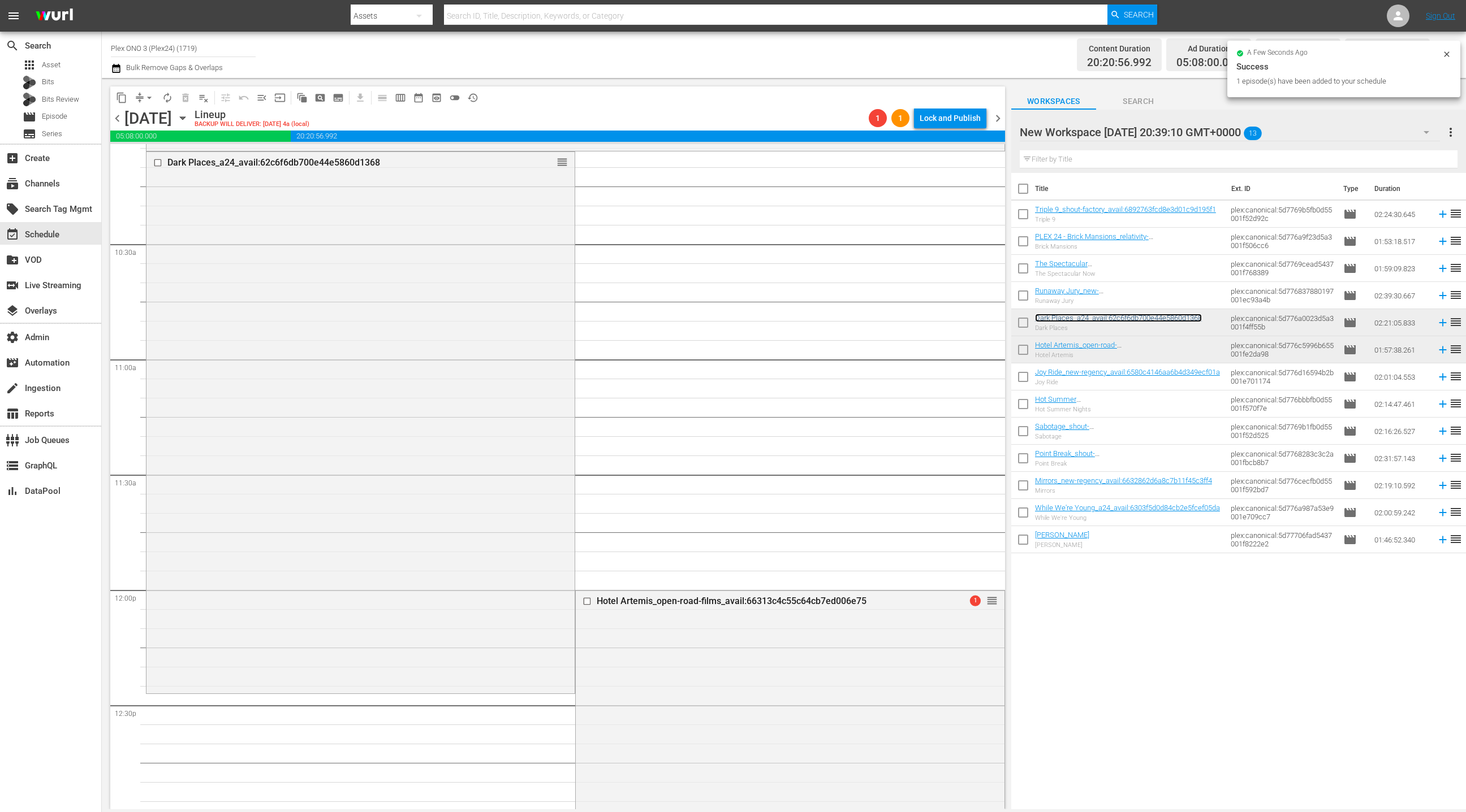
scroll to position [2382, 0]
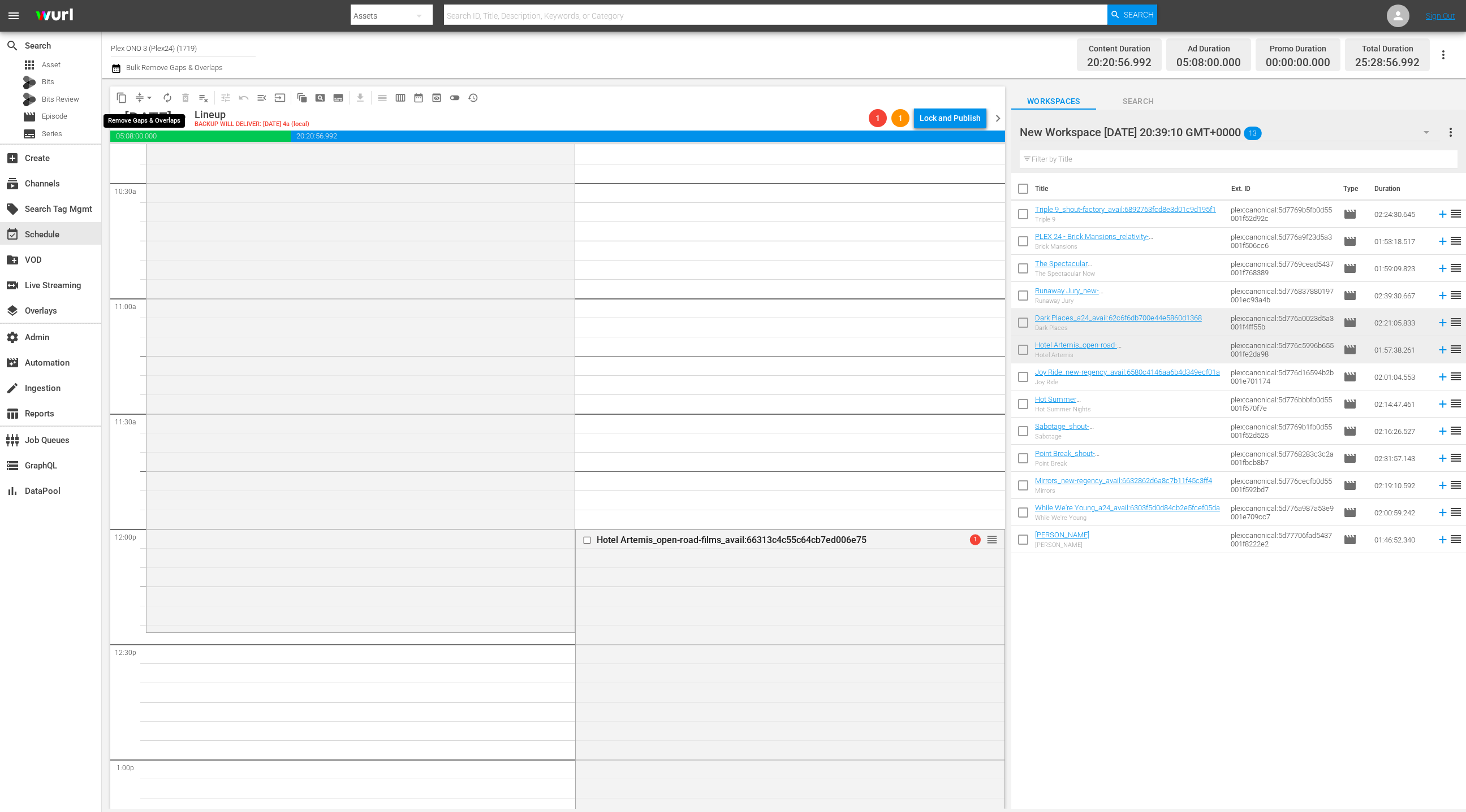
click at [143, 97] on button "arrow_drop_down" at bounding box center [148, 97] width 18 height 18
click at [161, 160] on li "Align to End of Previous Day" at bounding box center [149, 158] width 119 height 19
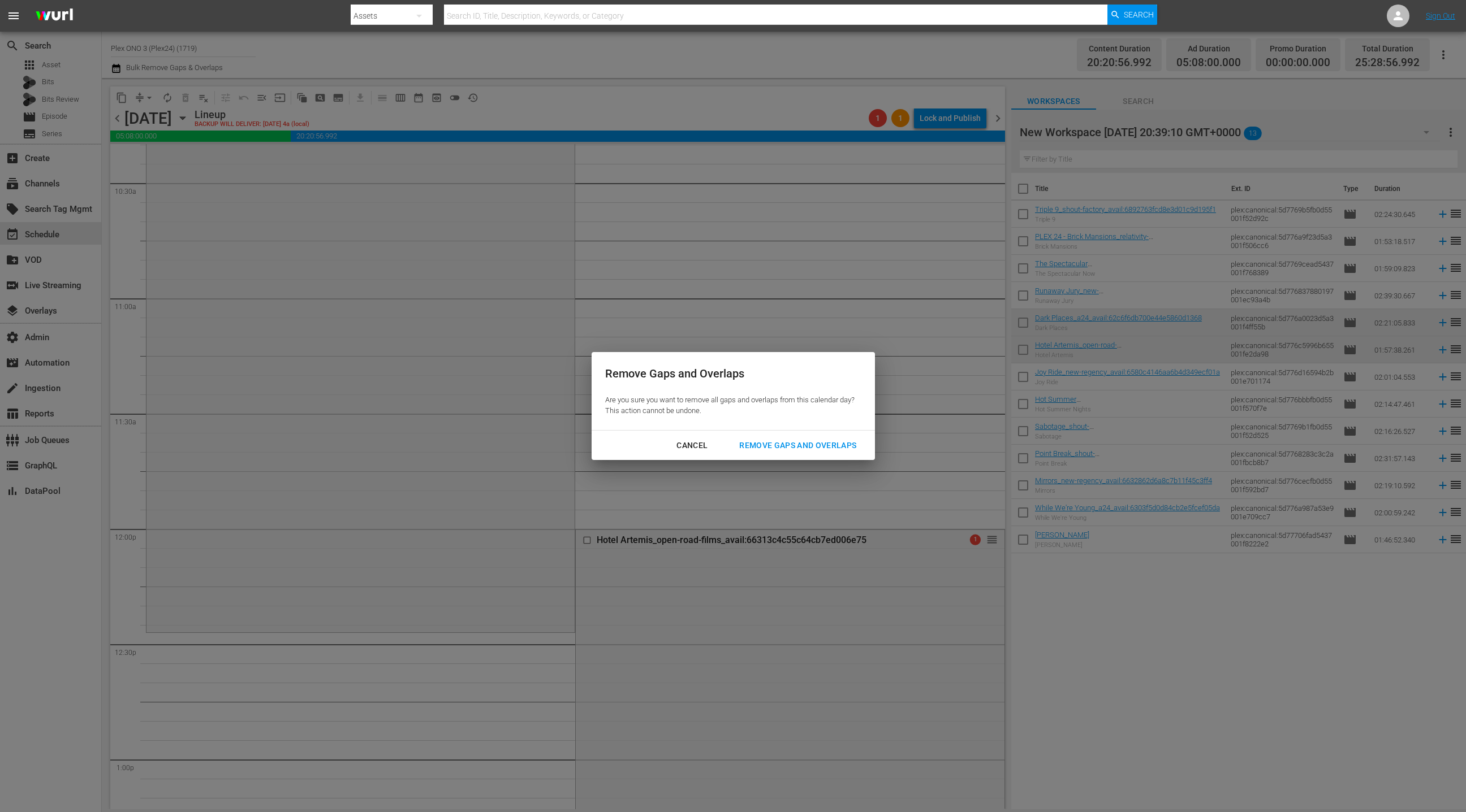
click at [771, 445] on div "Remove Gaps and Overlaps" at bounding box center [798, 445] width 135 height 14
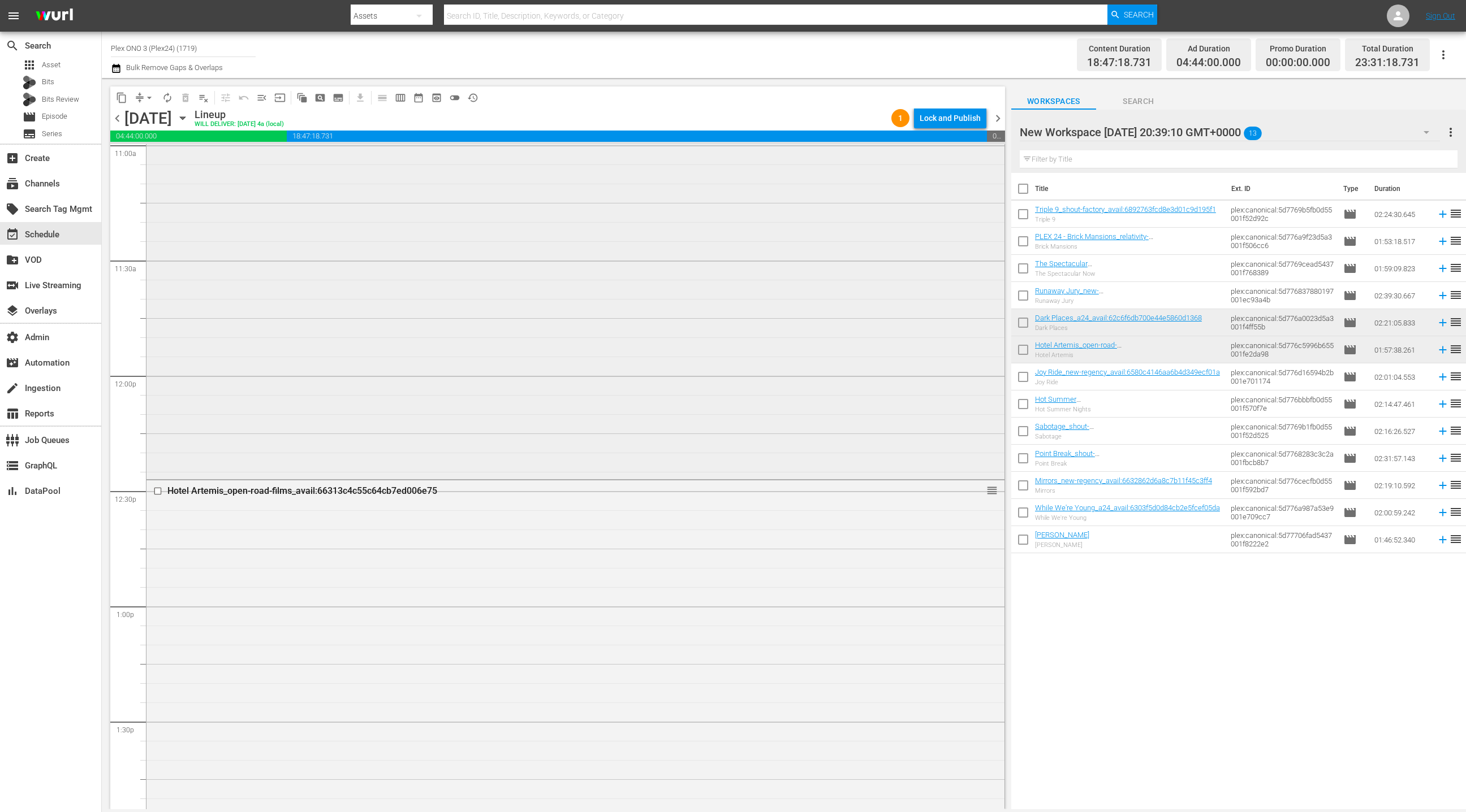
scroll to position [2537, 0]
click at [1001, 115] on span "chevron_right" at bounding box center [998, 119] width 15 height 14
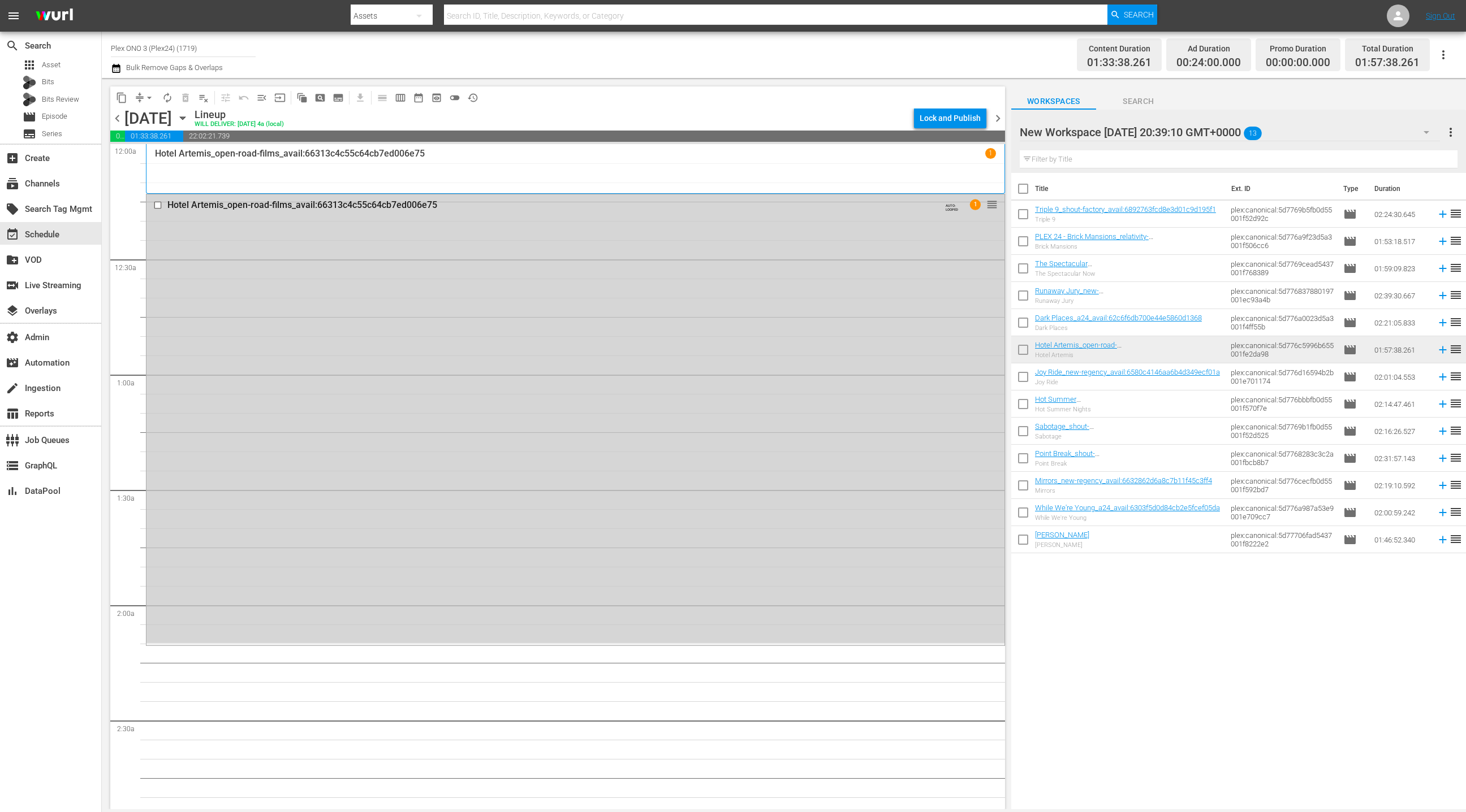
click at [692, 334] on div "Hotel Artemis_open-road-films_avail:66313c4c55c64cb7ed006e75 AUTO-LOOPED 1 reor…" at bounding box center [575, 419] width 858 height 449
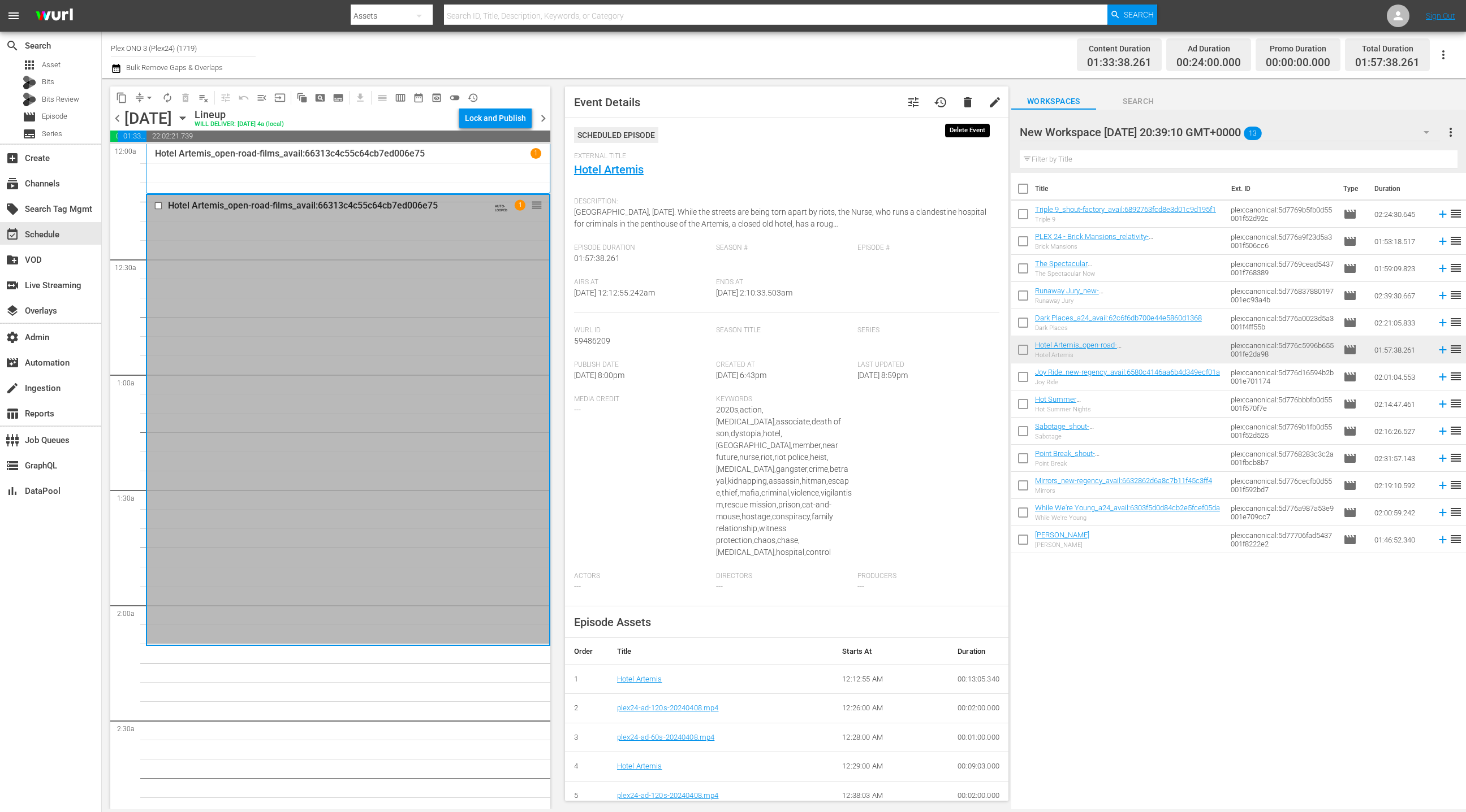
click at [966, 107] on span "delete" at bounding box center [968, 102] width 14 height 14
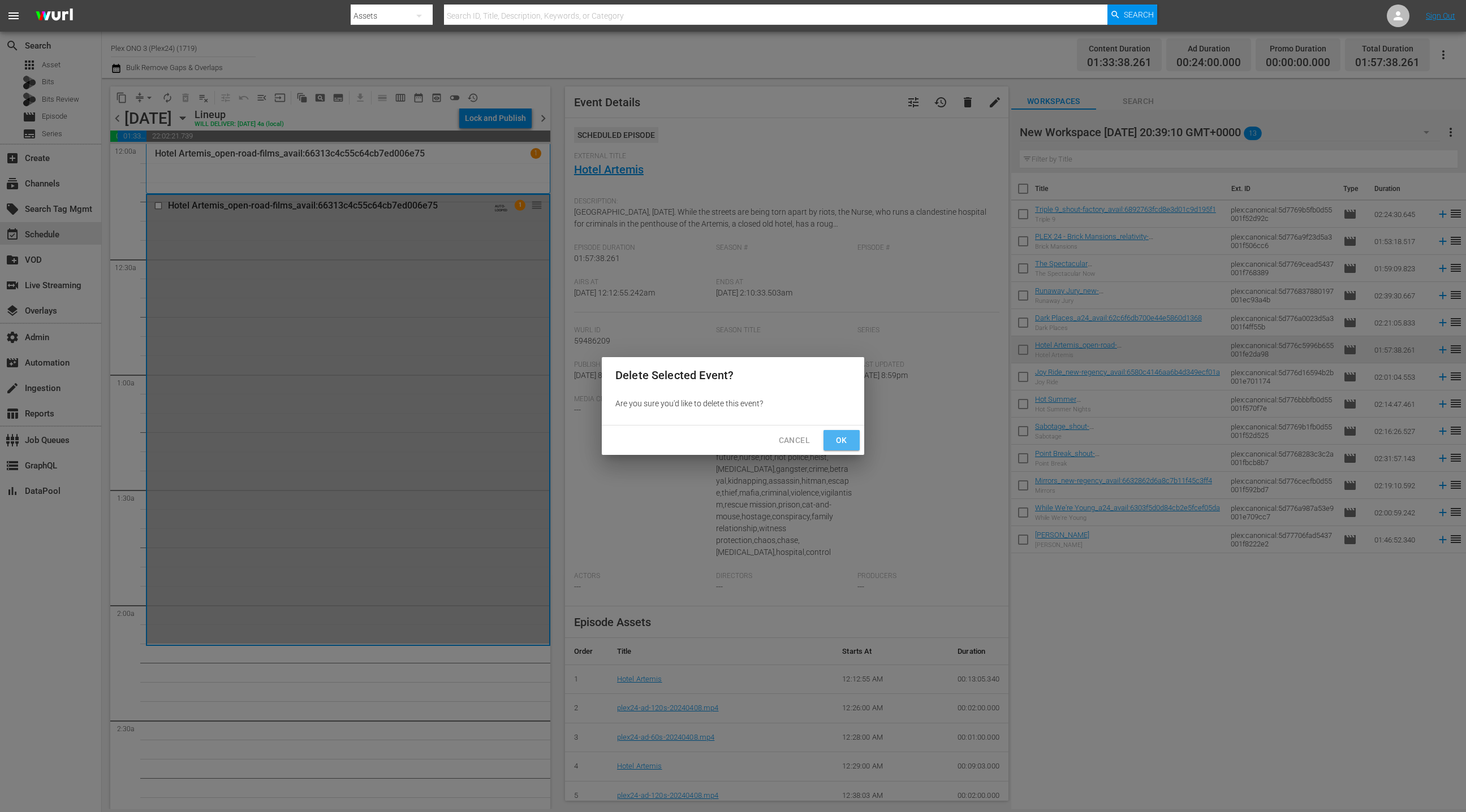
click at [846, 449] on button "Ok" at bounding box center [841, 440] width 36 height 21
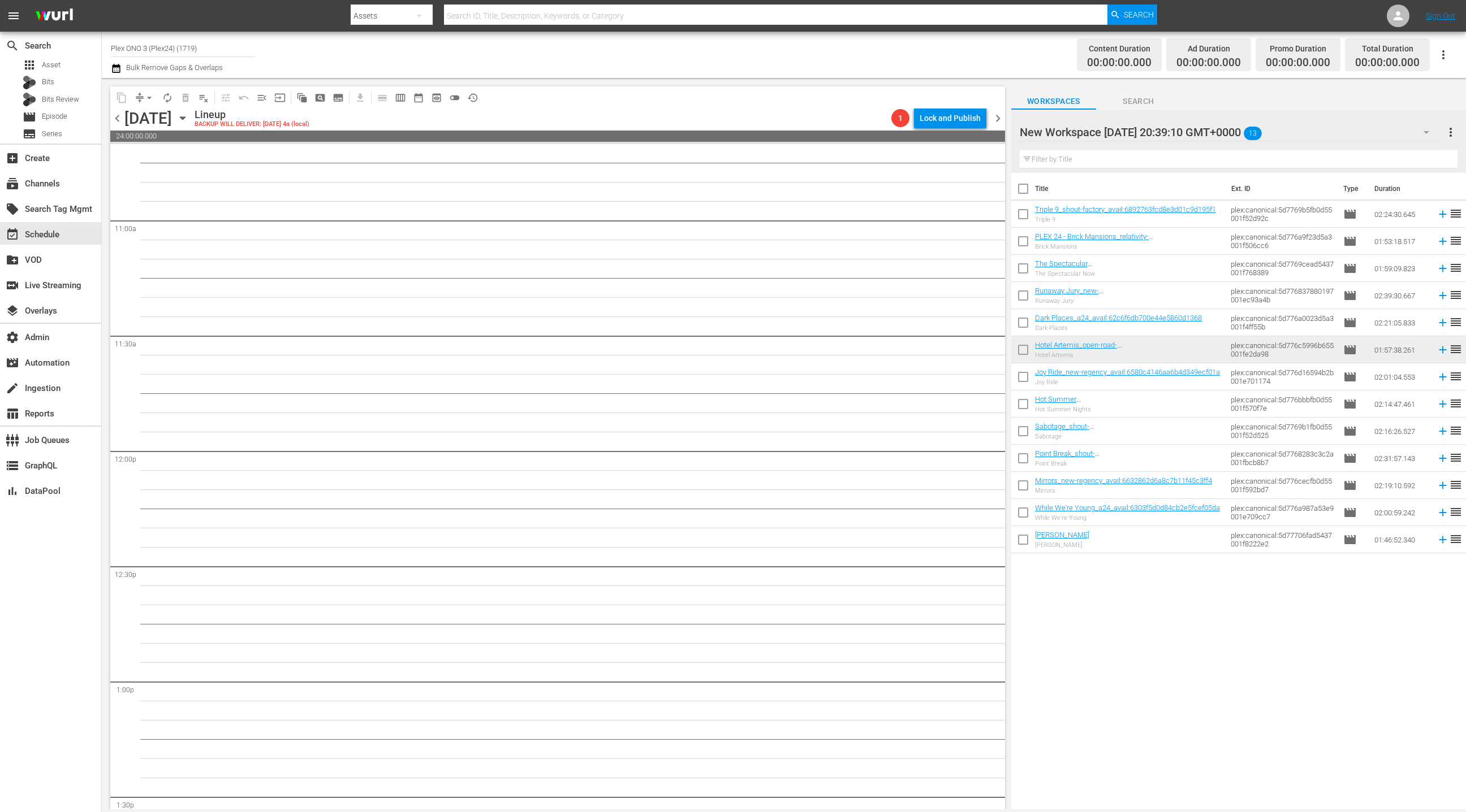
scroll to position [2514, 0]
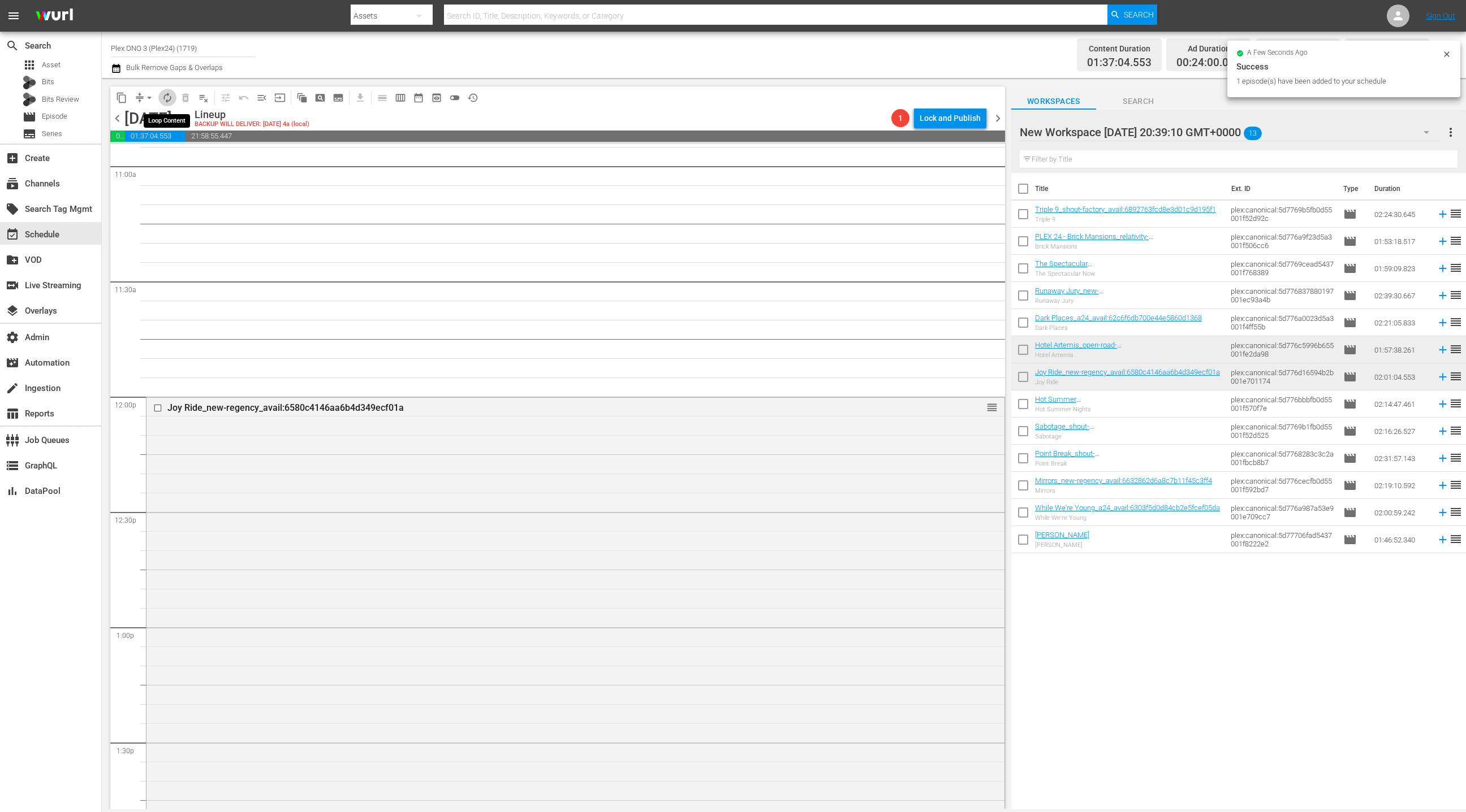
click at [172, 101] on span "autorenew_outlined" at bounding box center [167, 97] width 11 height 11
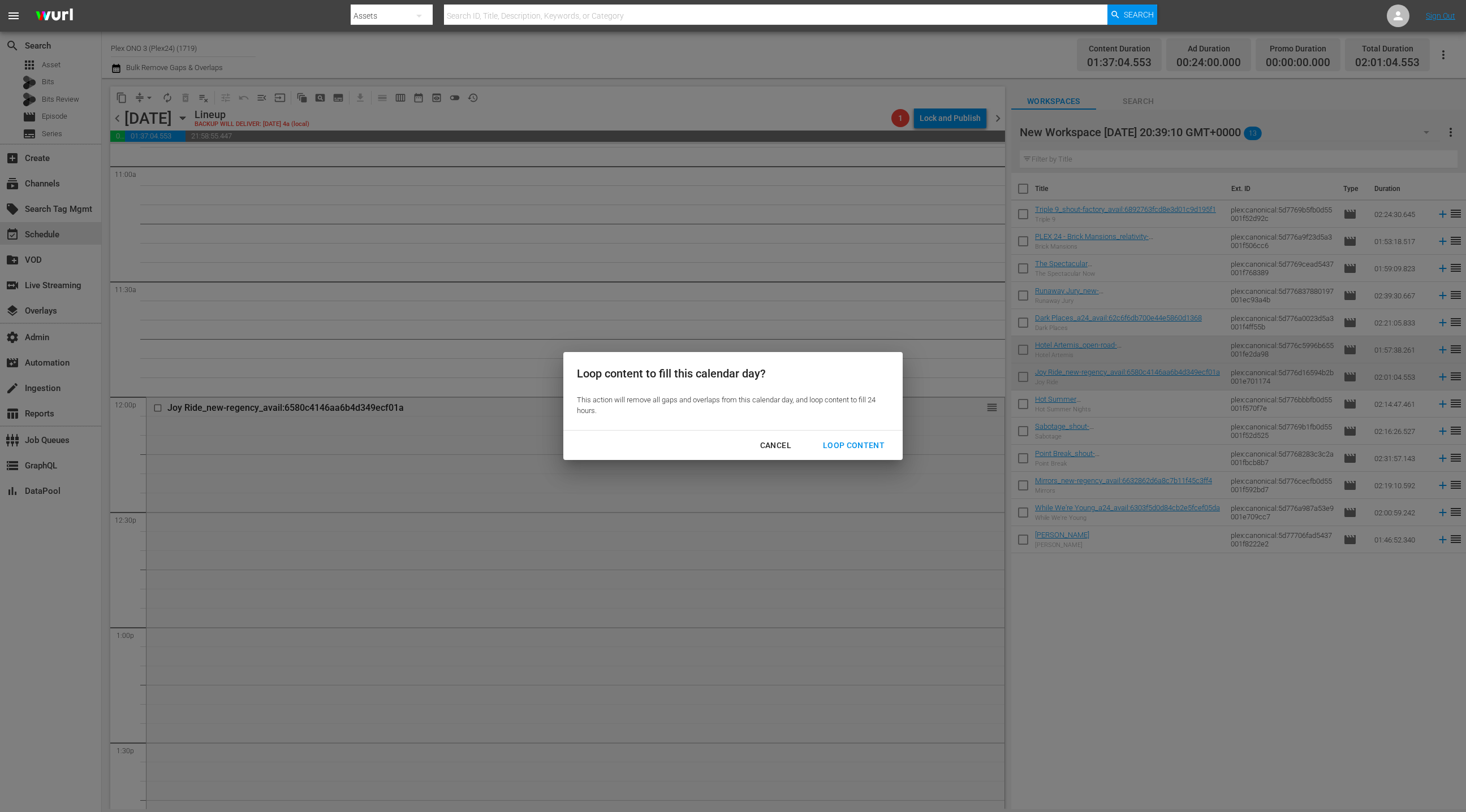
click at [854, 449] on div "Loop Content" at bounding box center [853, 445] width 79 height 14
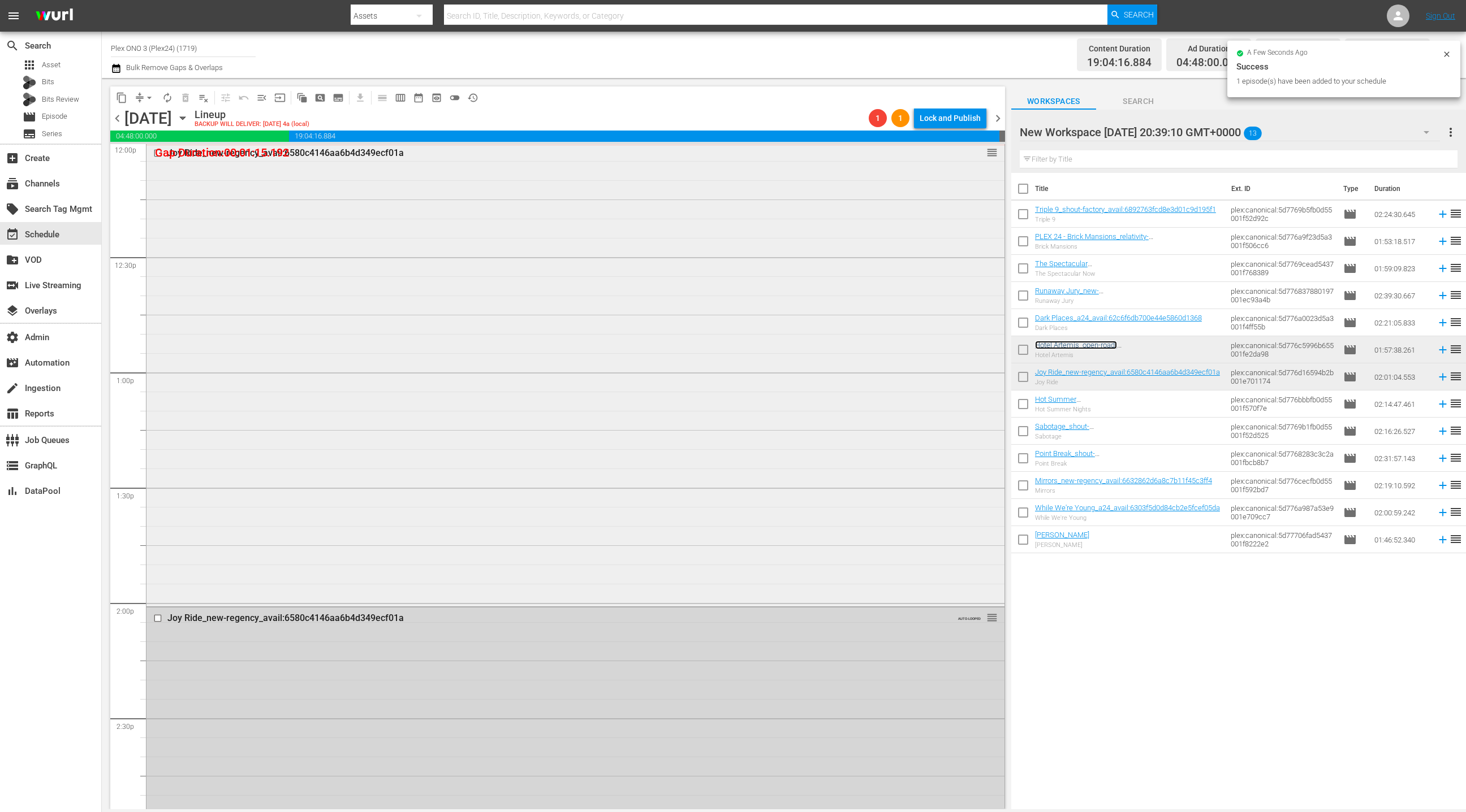
scroll to position [2781, 0]
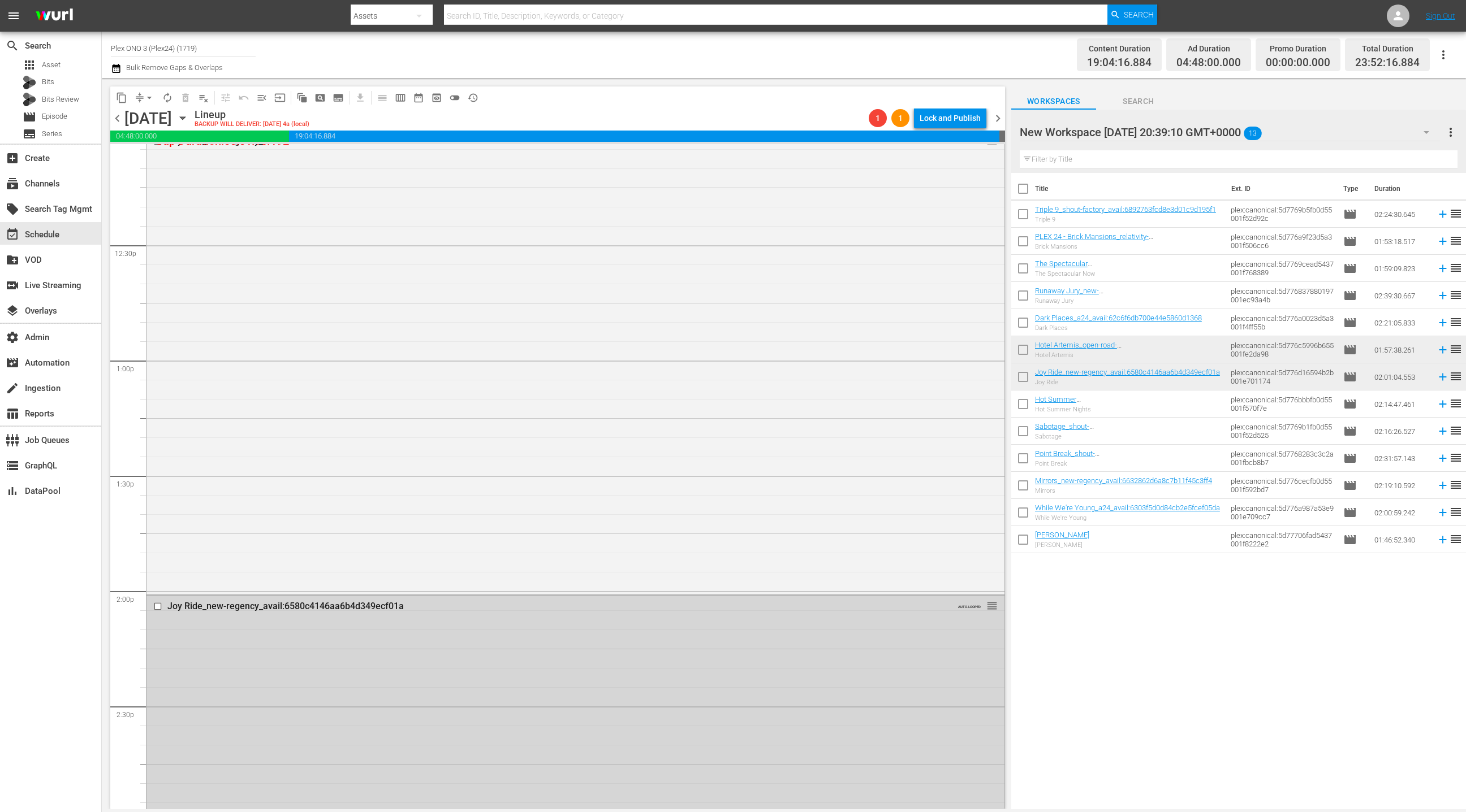
click at [143, 96] on span "arrow_drop_down" at bounding box center [148, 97] width 11 height 11
click at [163, 161] on li "Align to End of Previous Day" at bounding box center [149, 158] width 119 height 19
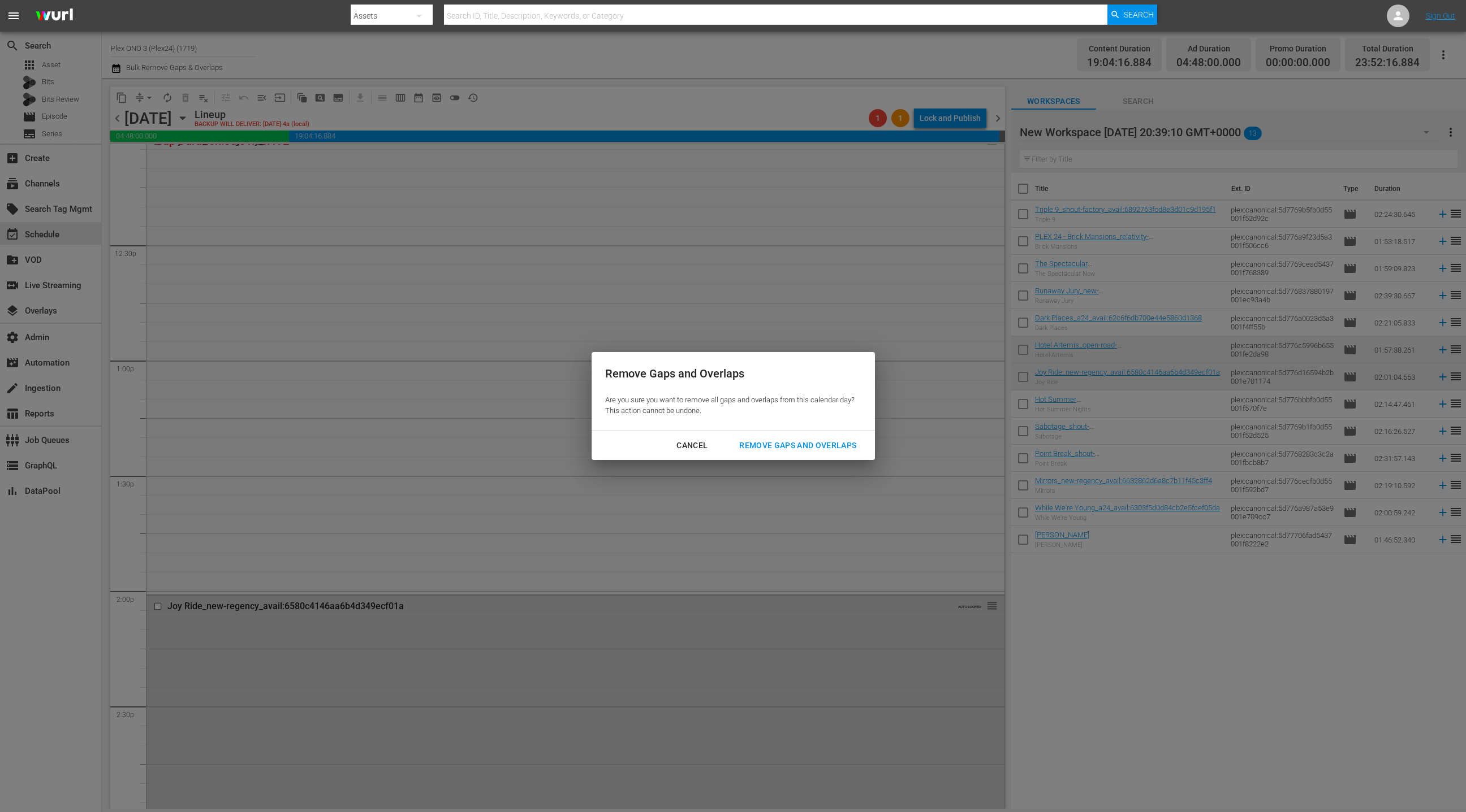
click at [765, 438] on div "Remove Gaps and Overlaps" at bounding box center [798, 445] width 135 height 14
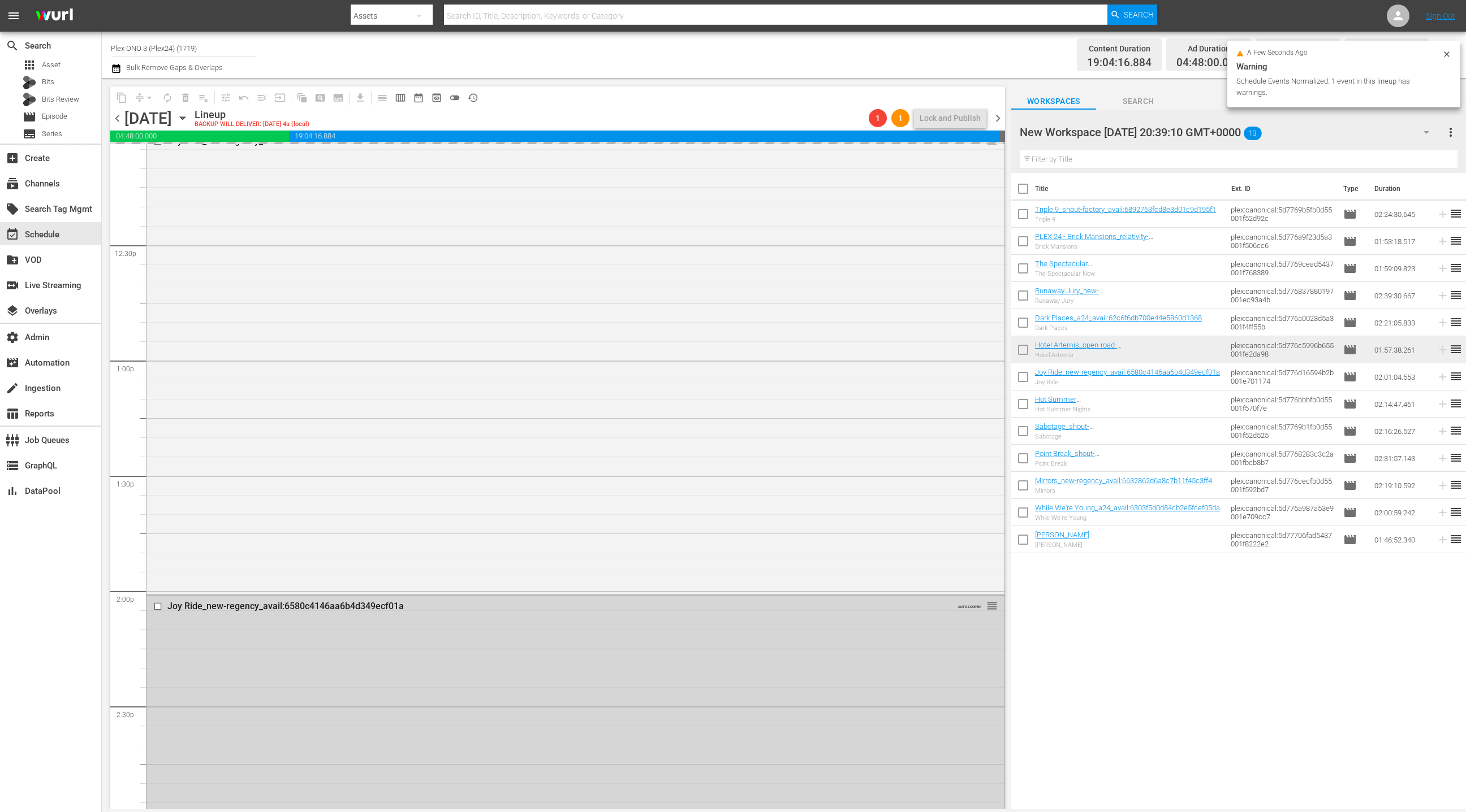
click at [998, 117] on span "chevron_right" at bounding box center [998, 119] width 15 height 14
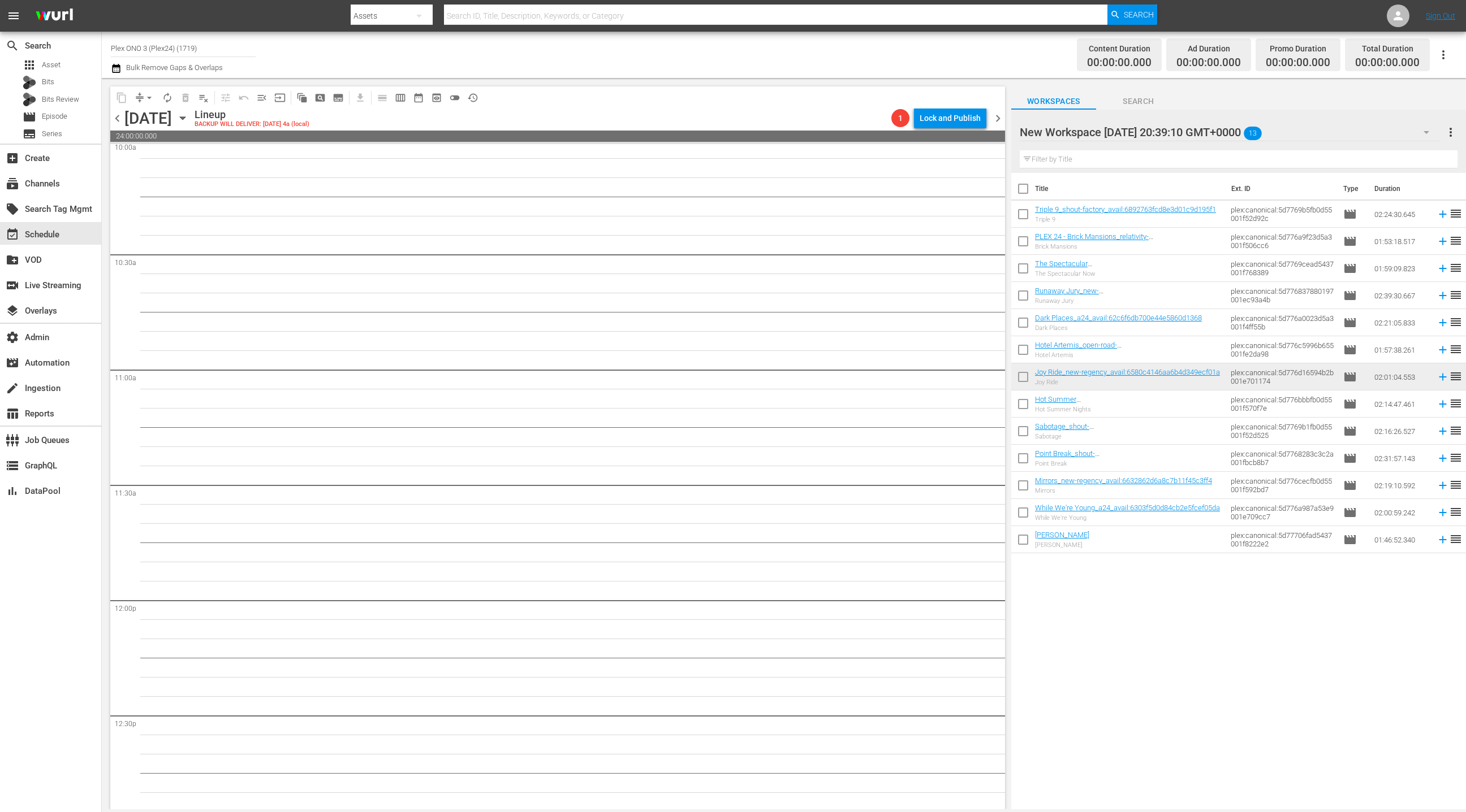
scroll to position [2449, 0]
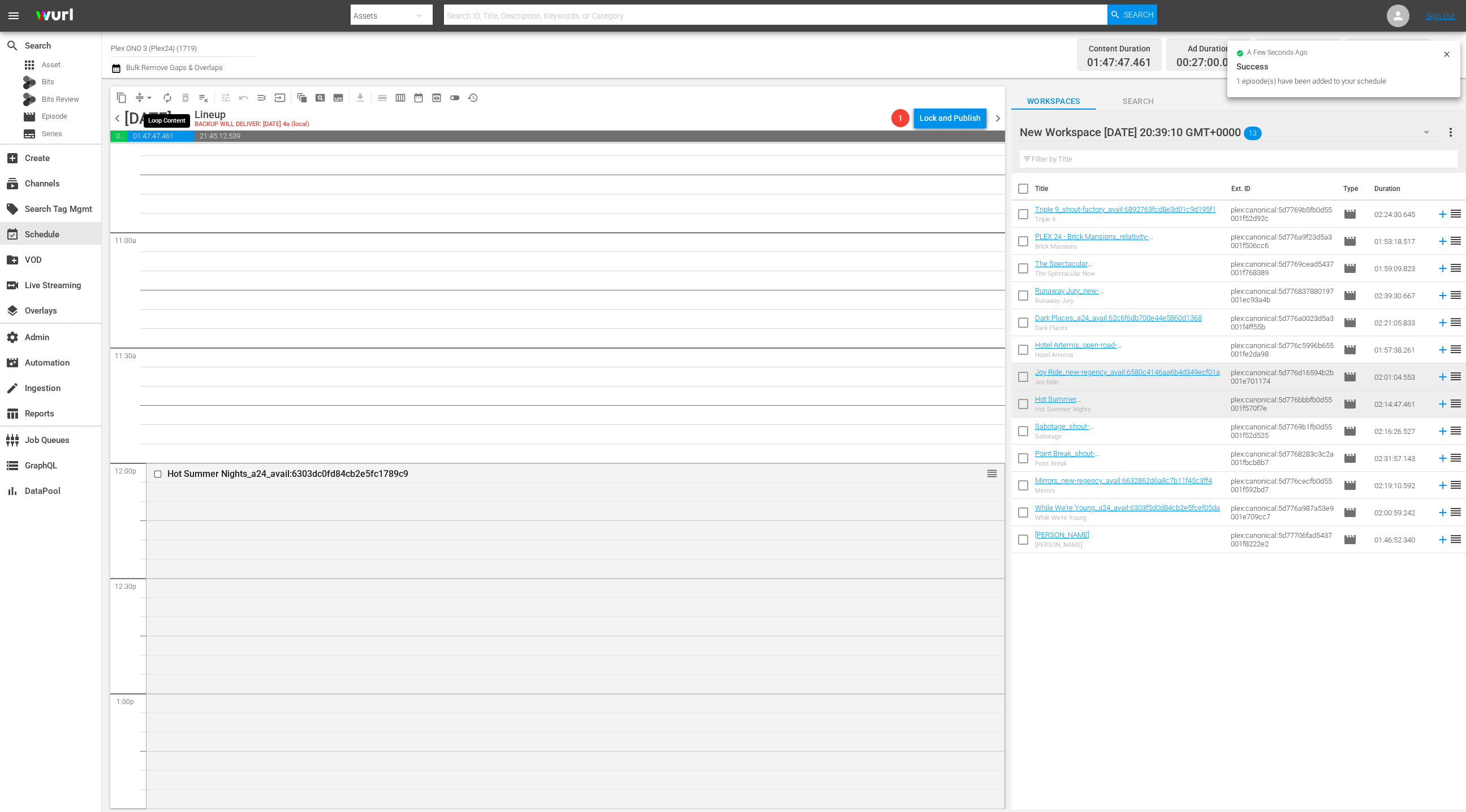
click at [170, 98] on span "autorenew_outlined" at bounding box center [167, 97] width 11 height 11
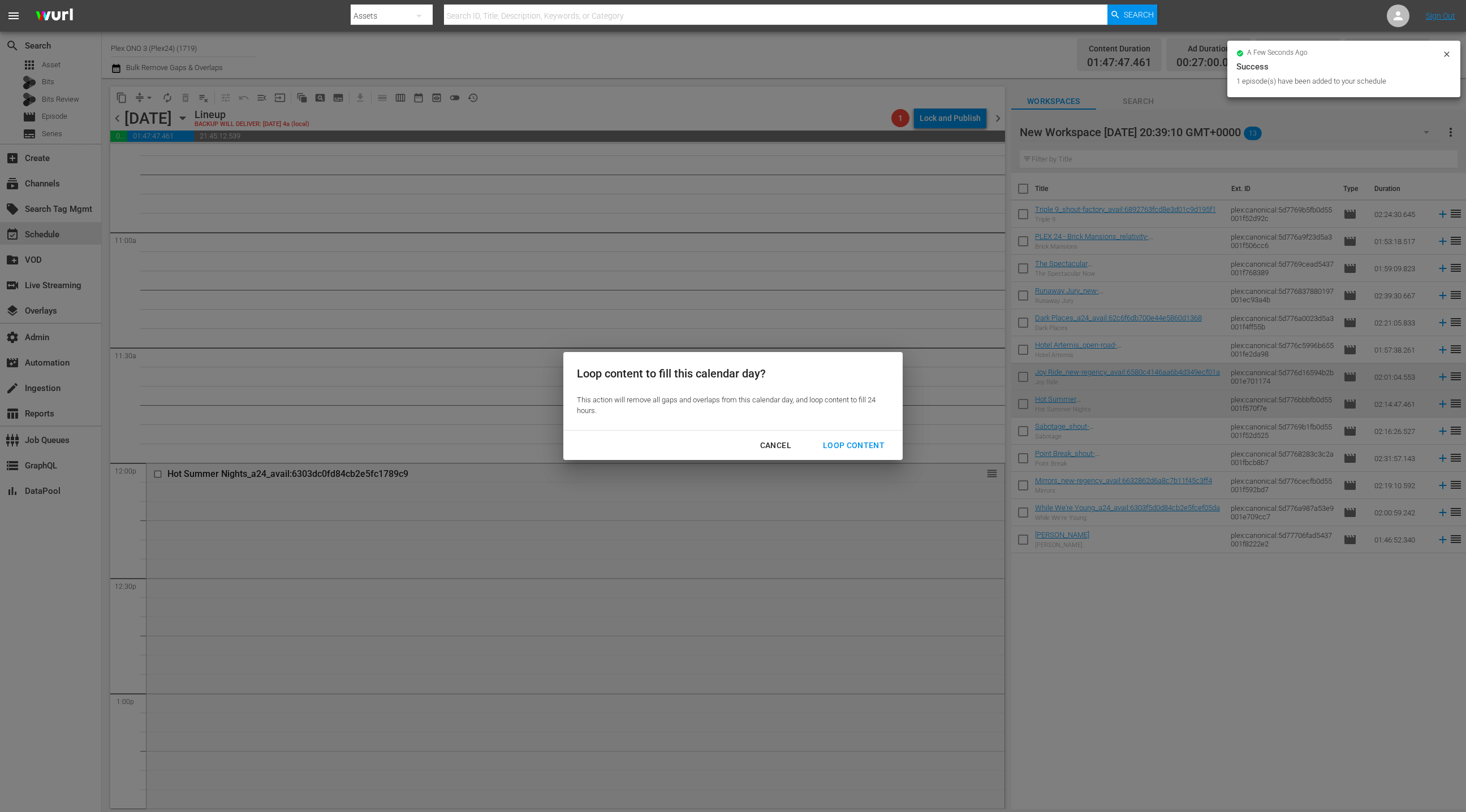
click at [849, 444] on div "Loop Content" at bounding box center [853, 445] width 79 height 14
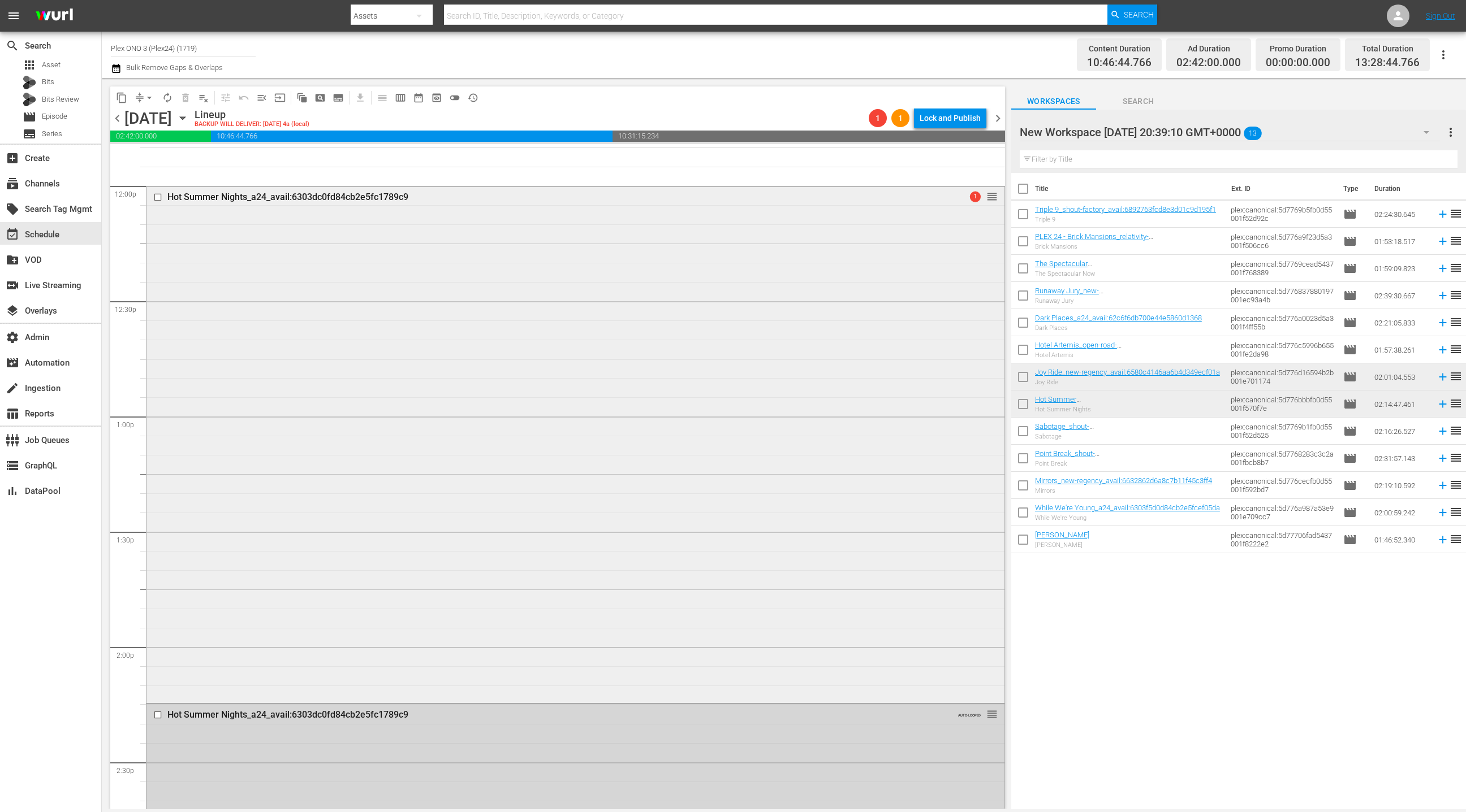
scroll to position [2759, 0]
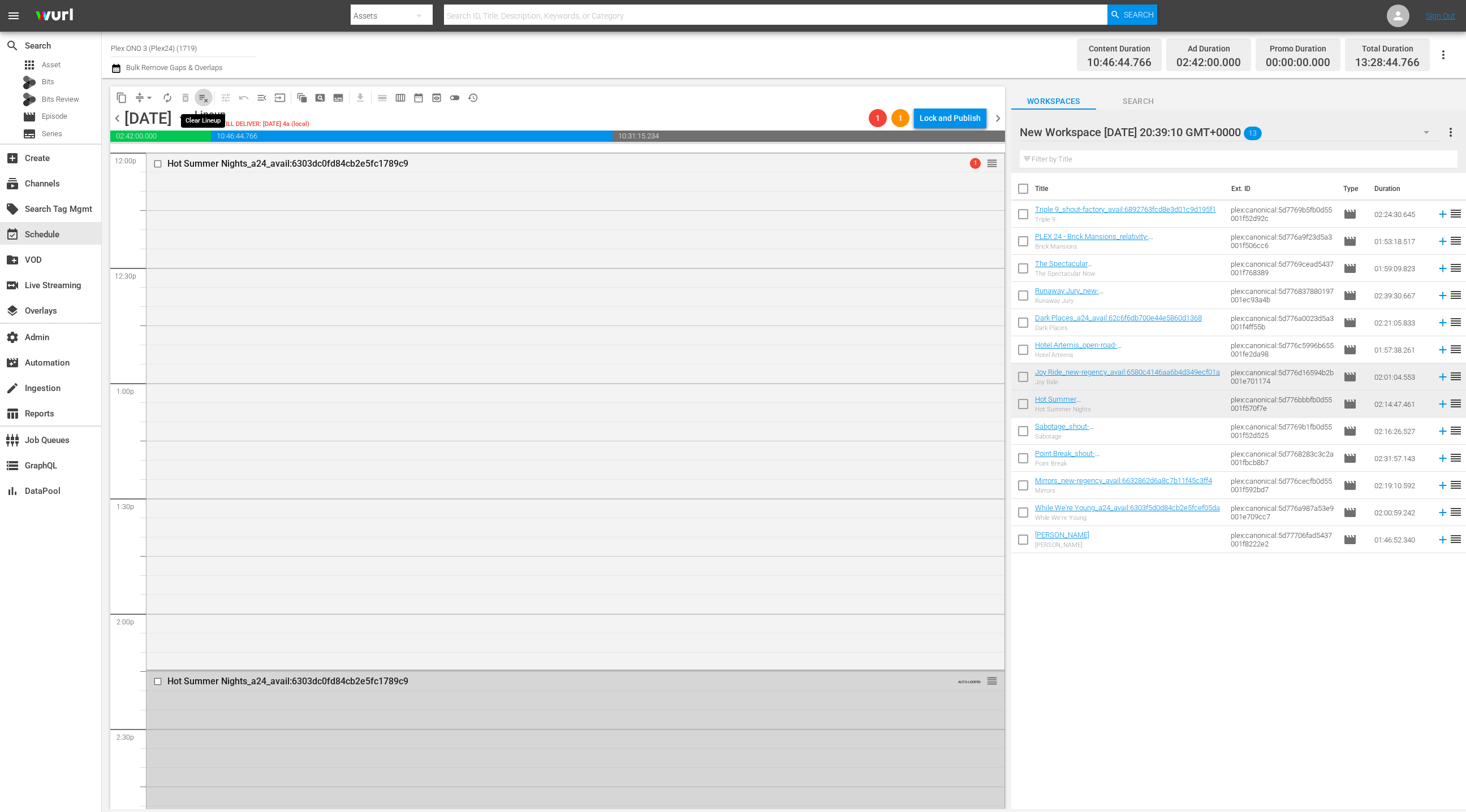
click at [207, 102] on span "playlist_remove_outlined" at bounding box center [203, 97] width 11 height 11
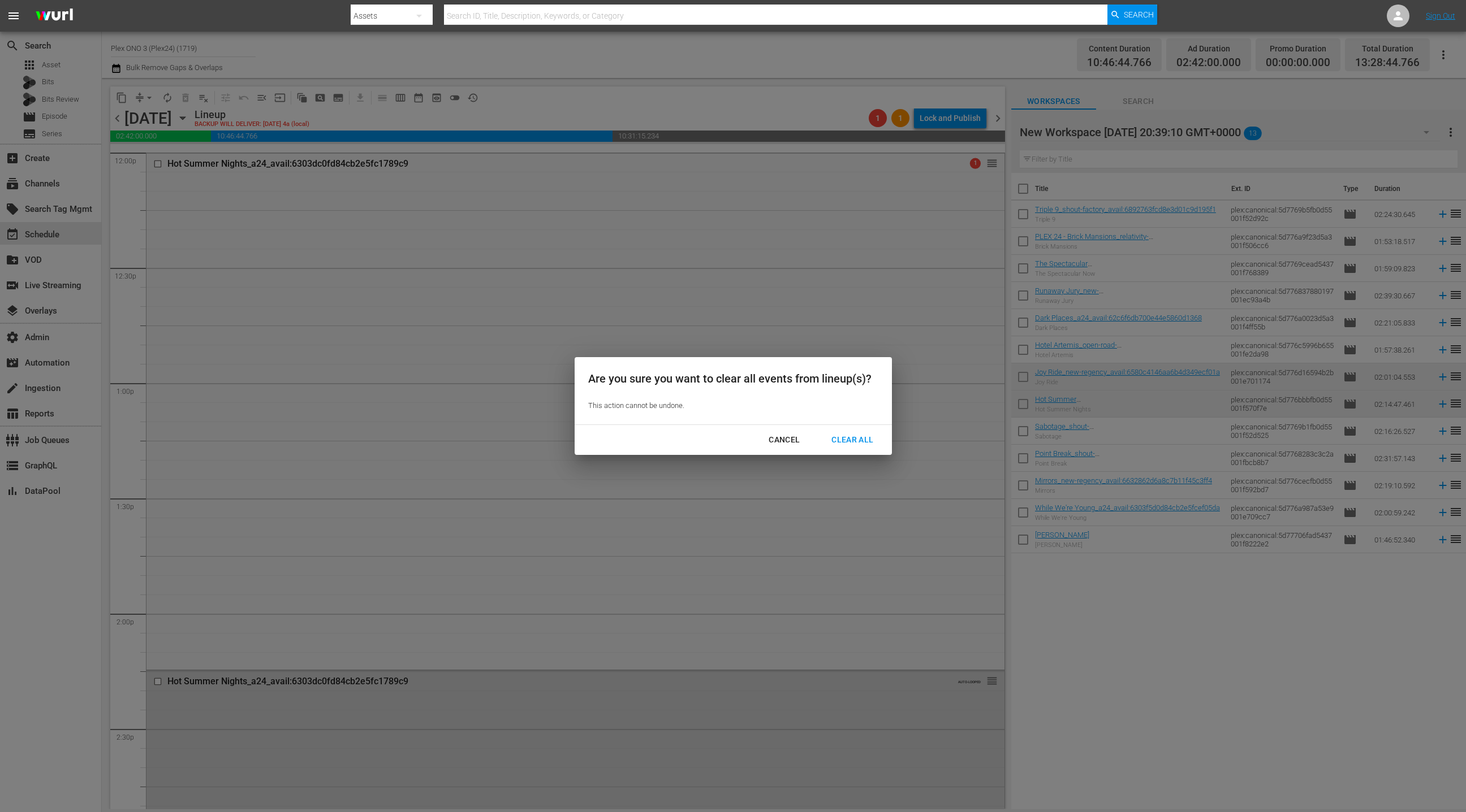
click at [854, 440] on div "Clear All" at bounding box center [852, 440] width 60 height 14
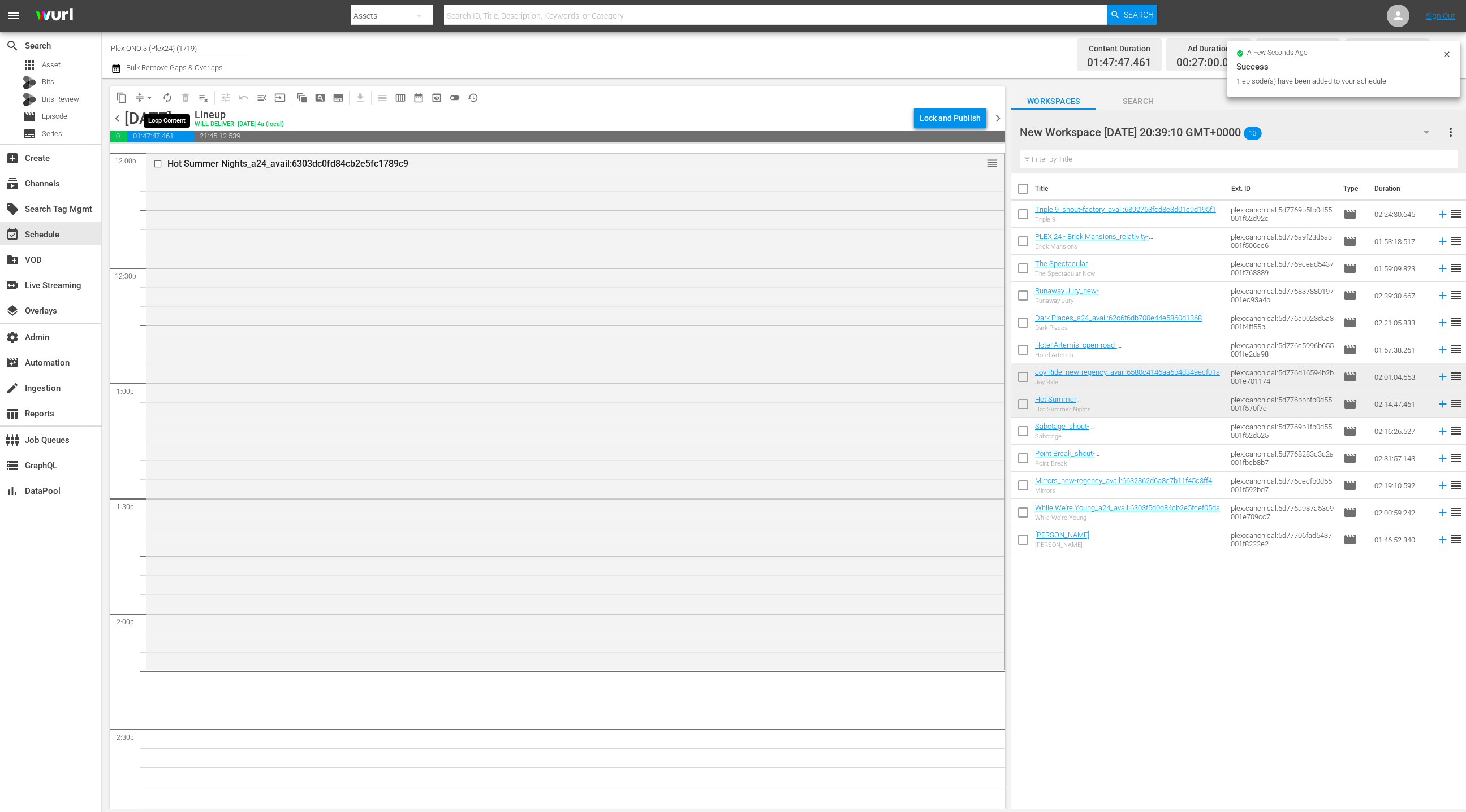
click at [170, 96] on span "autorenew_outlined" at bounding box center [167, 97] width 11 height 11
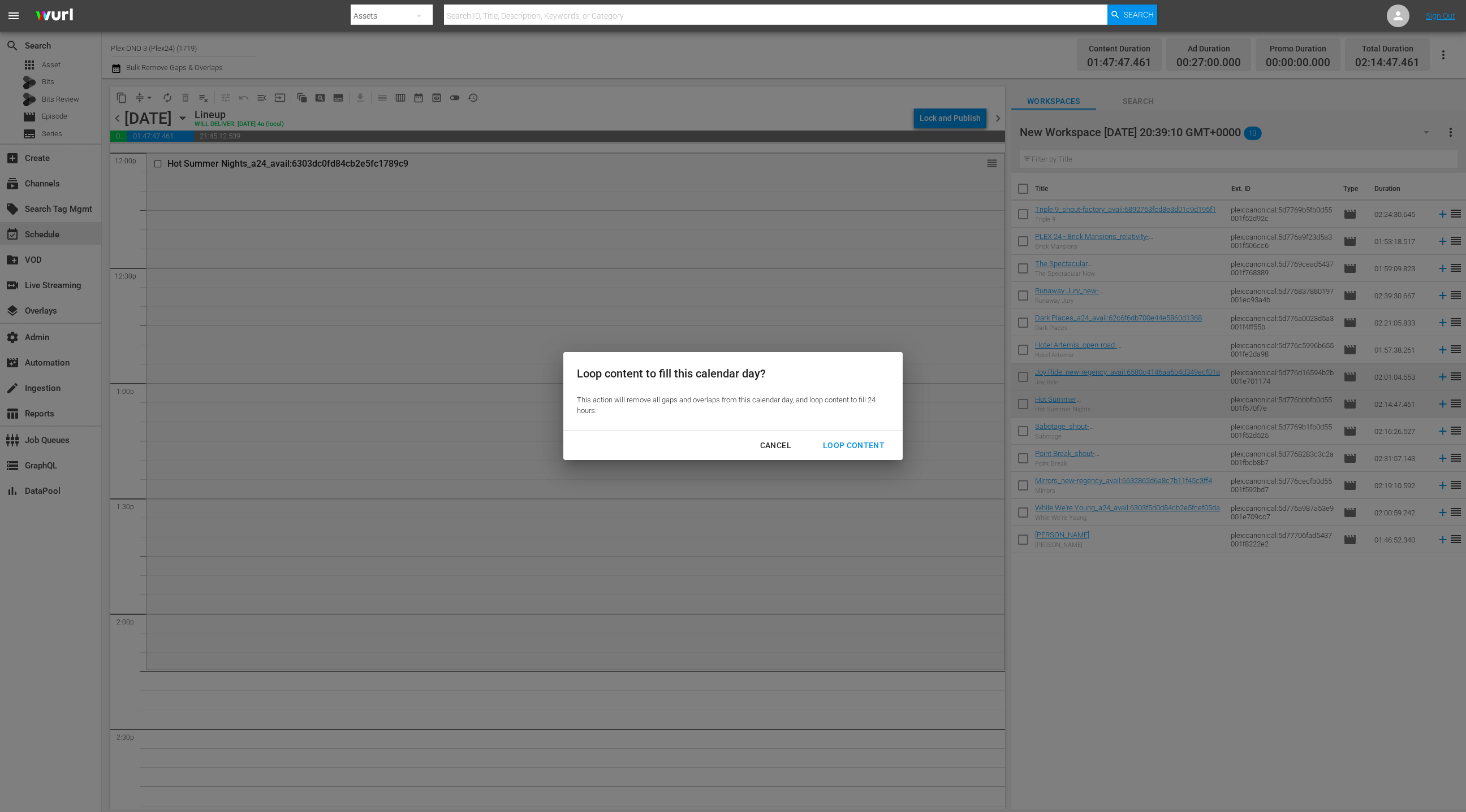
click at [844, 447] on div "Loop Content" at bounding box center [853, 445] width 79 height 14
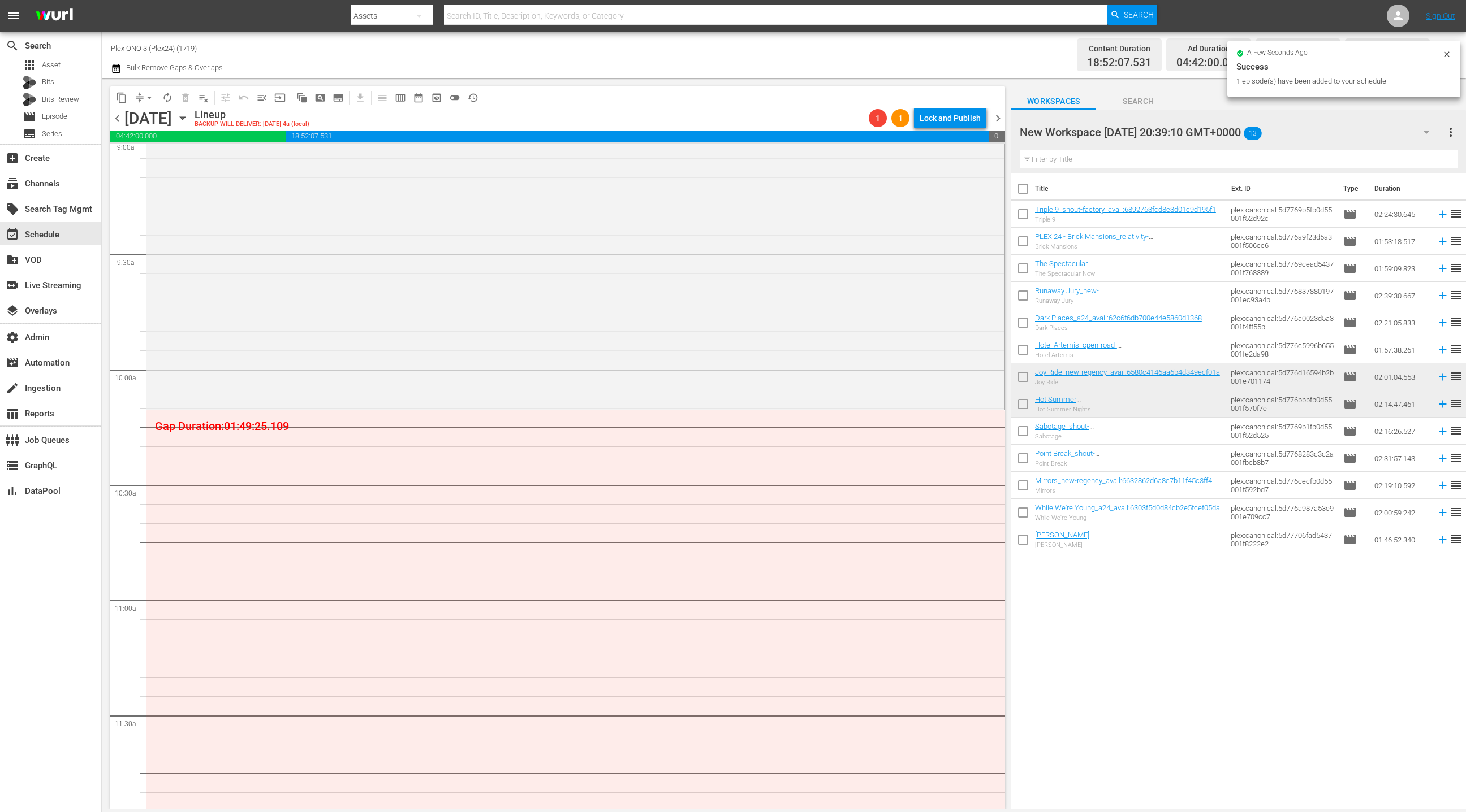
scroll to position [2131, 0]
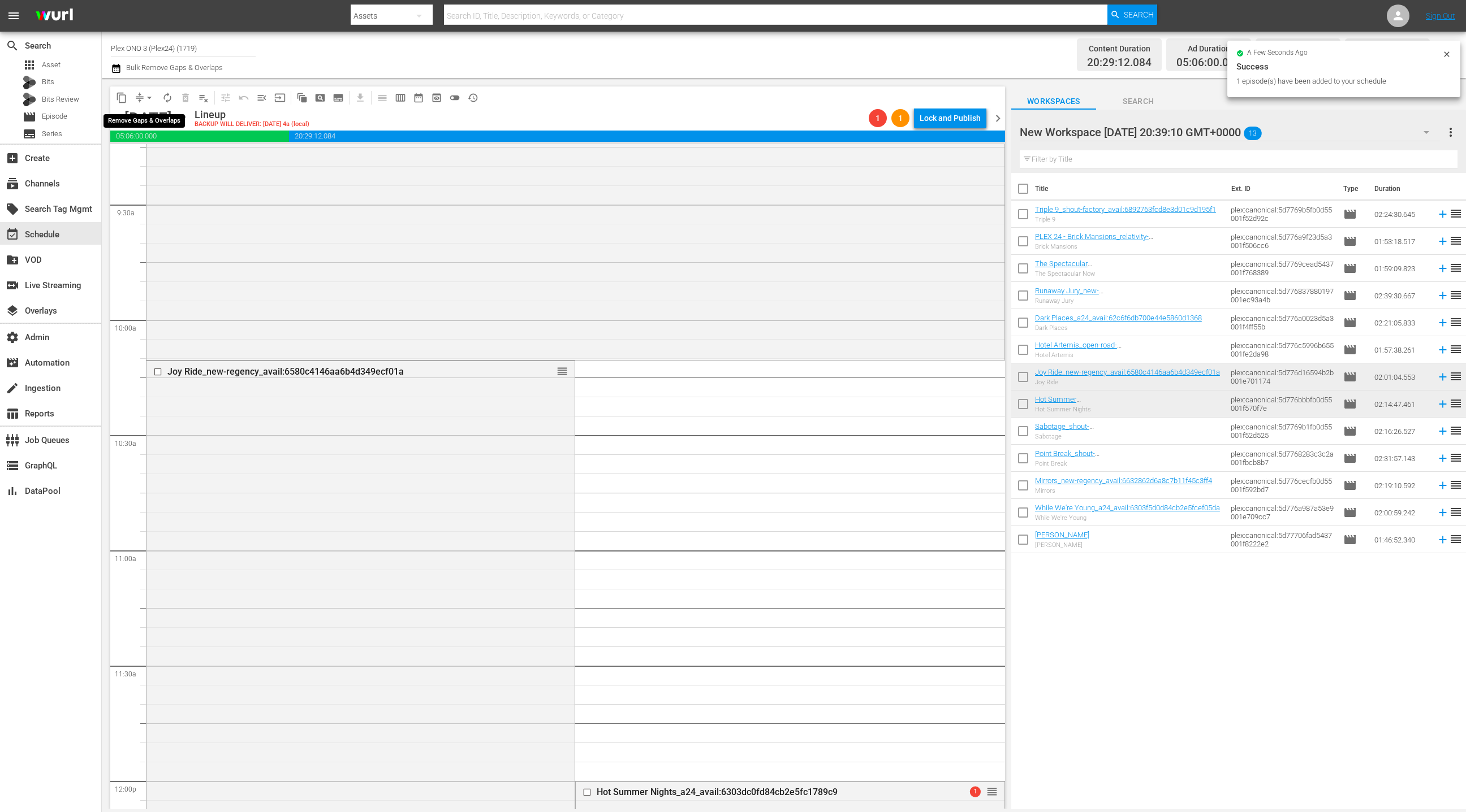
click at [145, 100] on span "arrow_drop_down" at bounding box center [148, 97] width 11 height 11
click at [166, 160] on li "Align to End of Previous Day" at bounding box center [149, 158] width 119 height 19
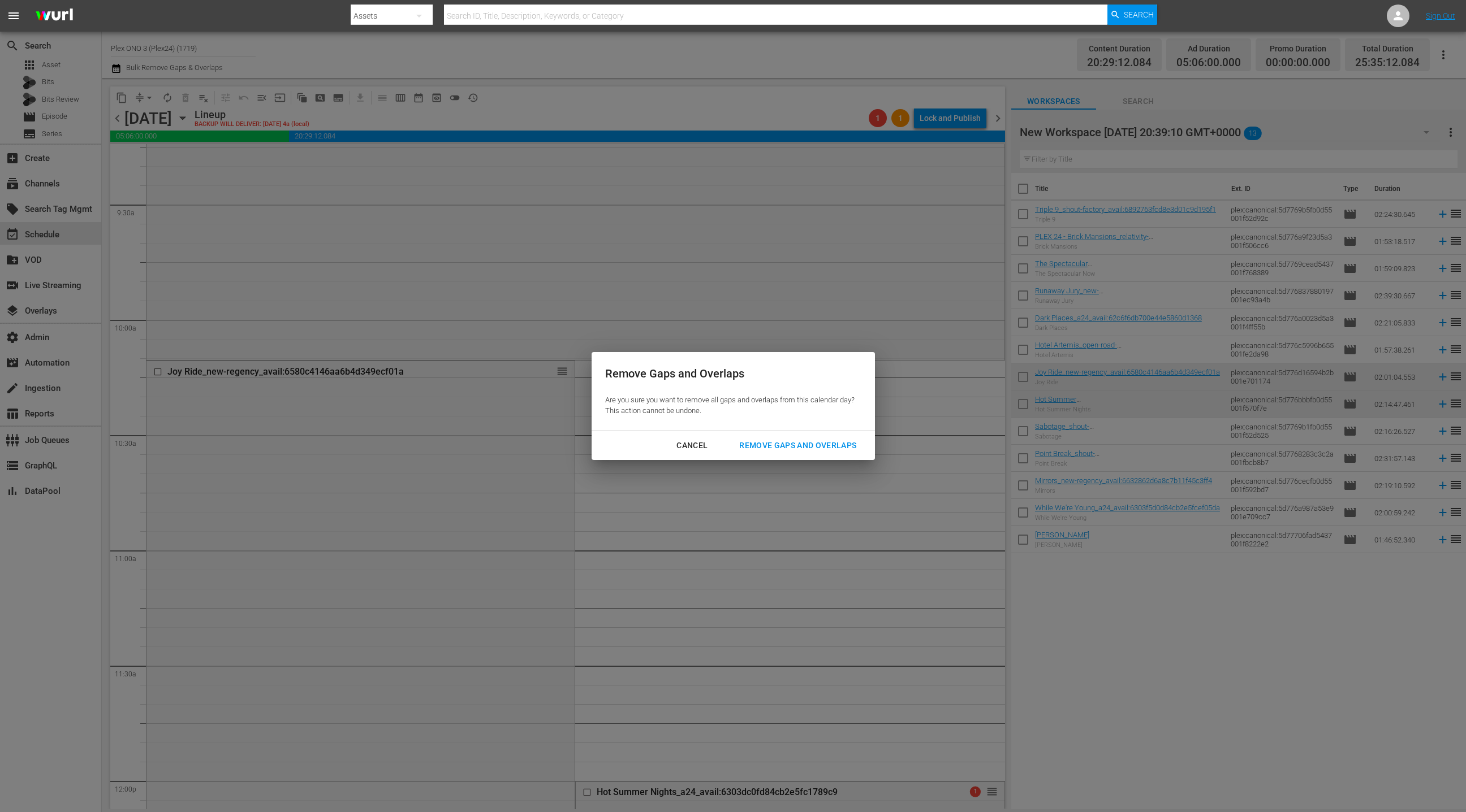
click at [779, 447] on div "Remove Gaps and Overlaps" at bounding box center [798, 445] width 135 height 14
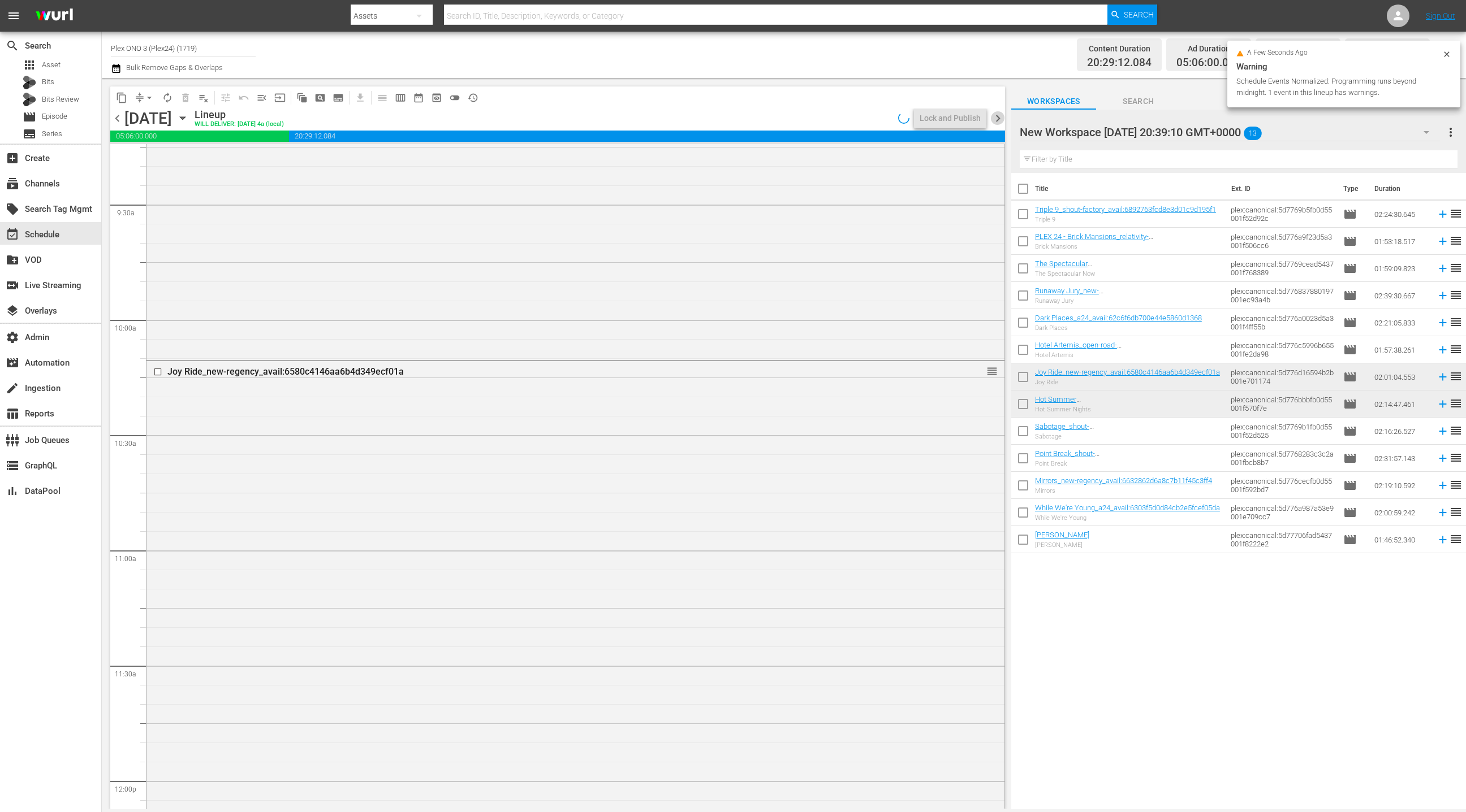
click at [998, 119] on span "chevron_right" at bounding box center [998, 119] width 15 height 14
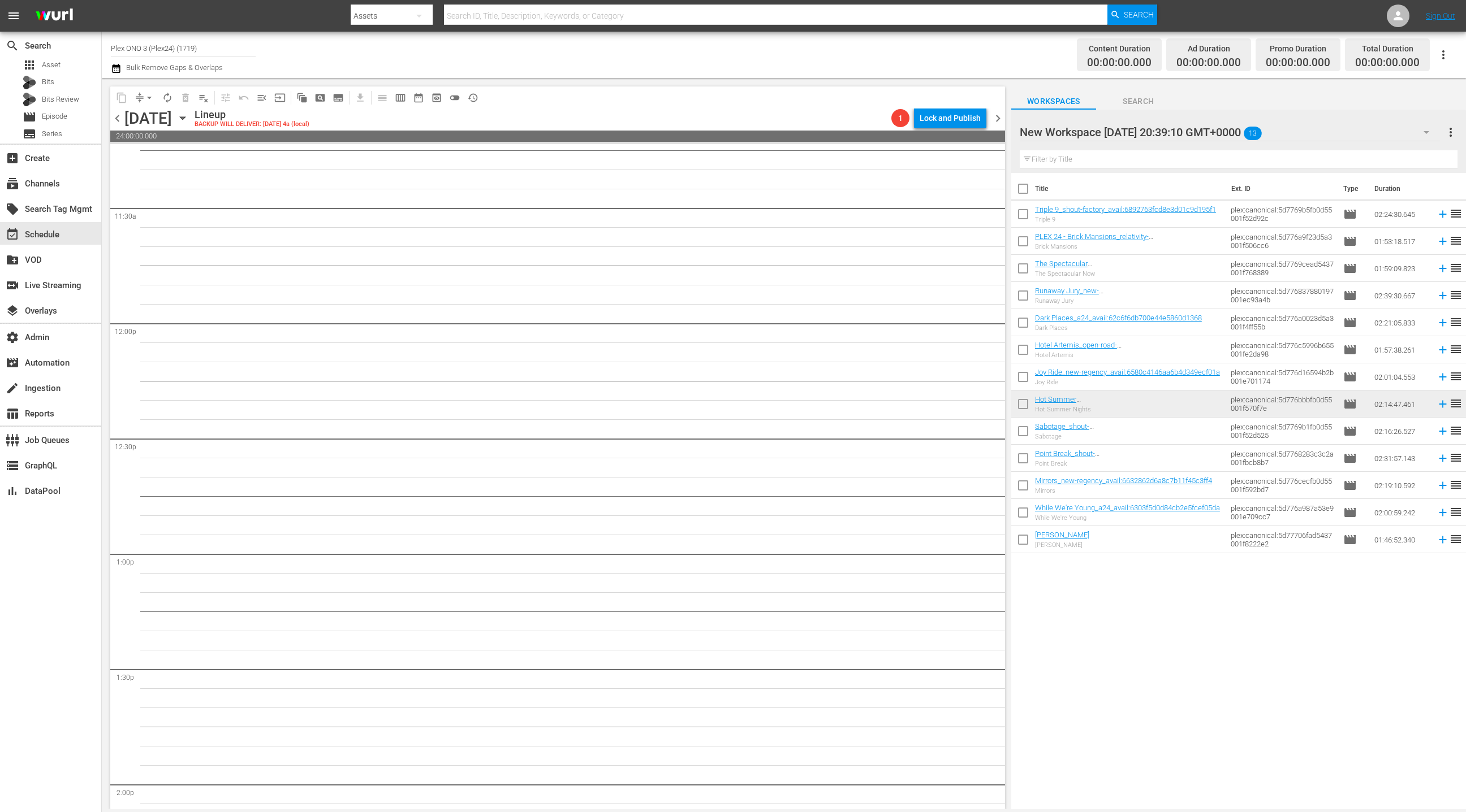
scroll to position [2617, 0]
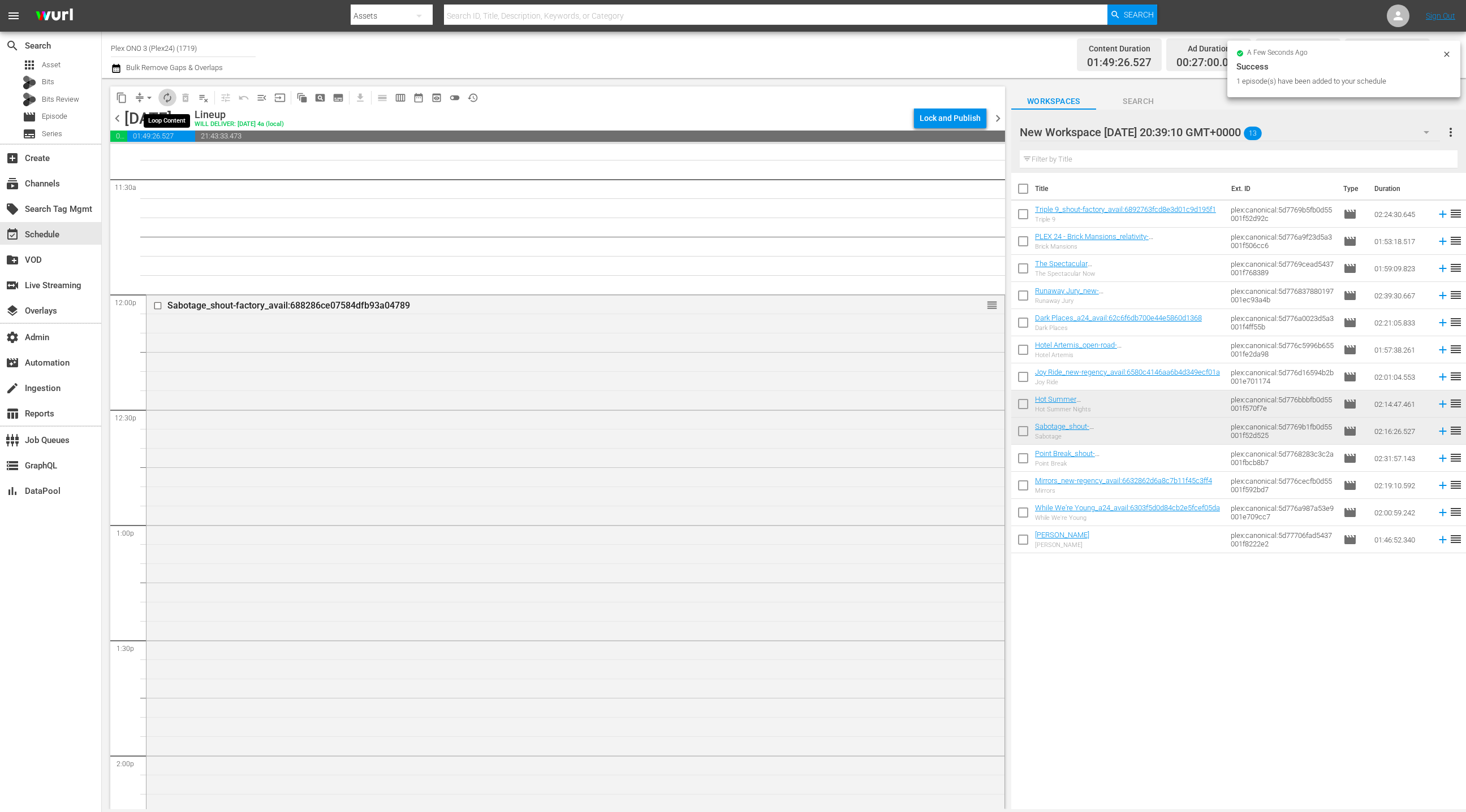
click at [166, 99] on span "autorenew_outlined" at bounding box center [167, 97] width 11 height 11
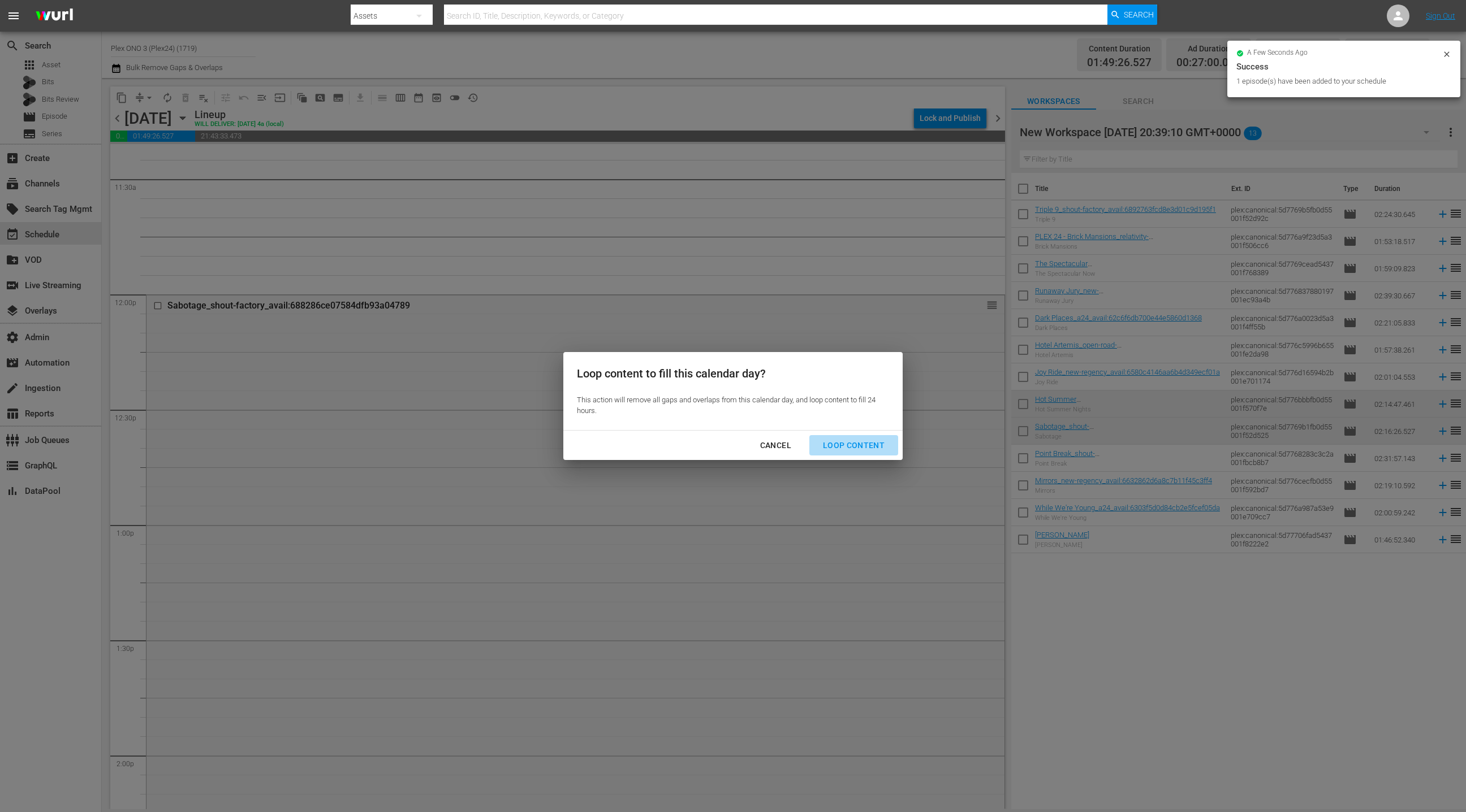
click at [856, 449] on div "Loop Content" at bounding box center [853, 445] width 79 height 14
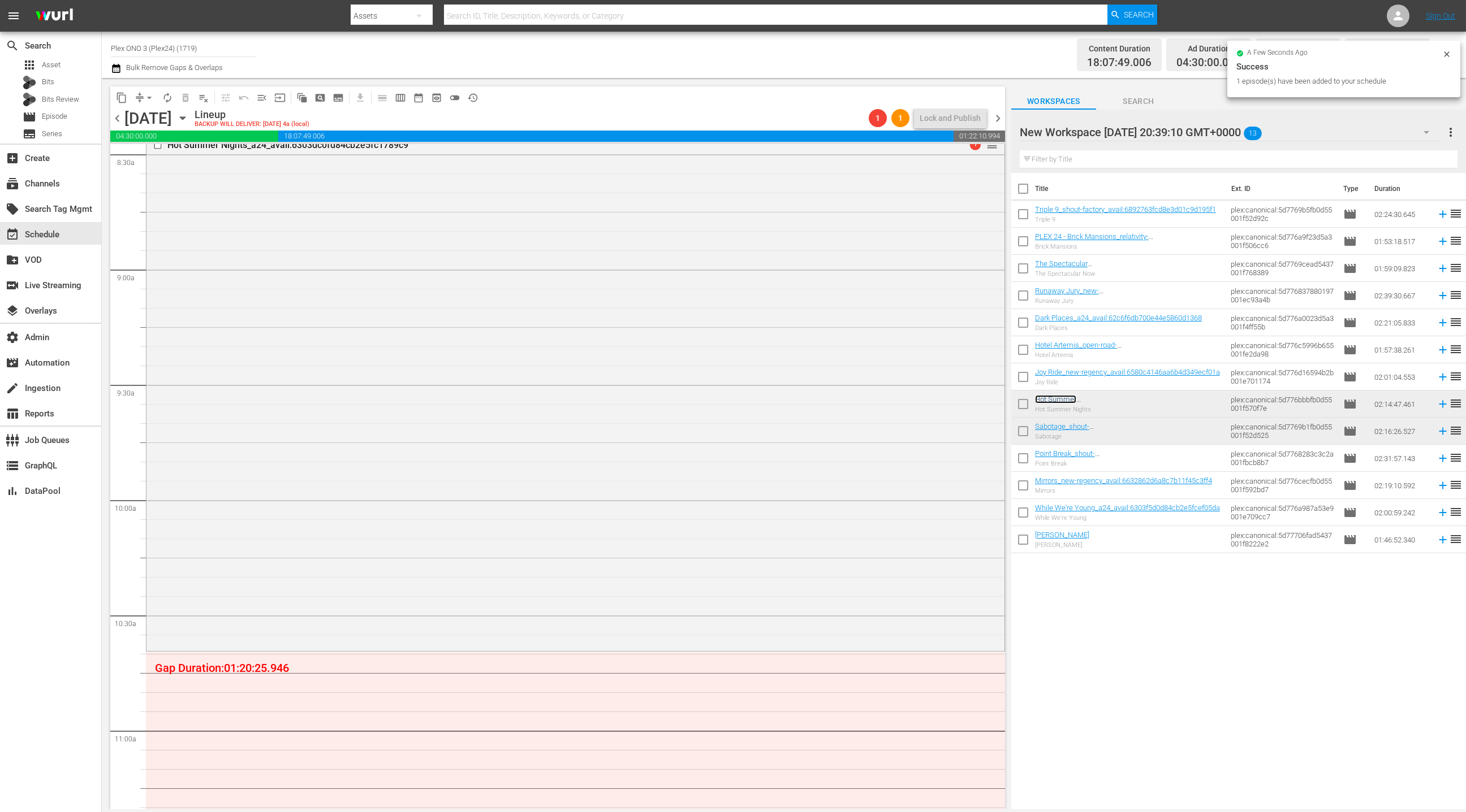
scroll to position [2195, 0]
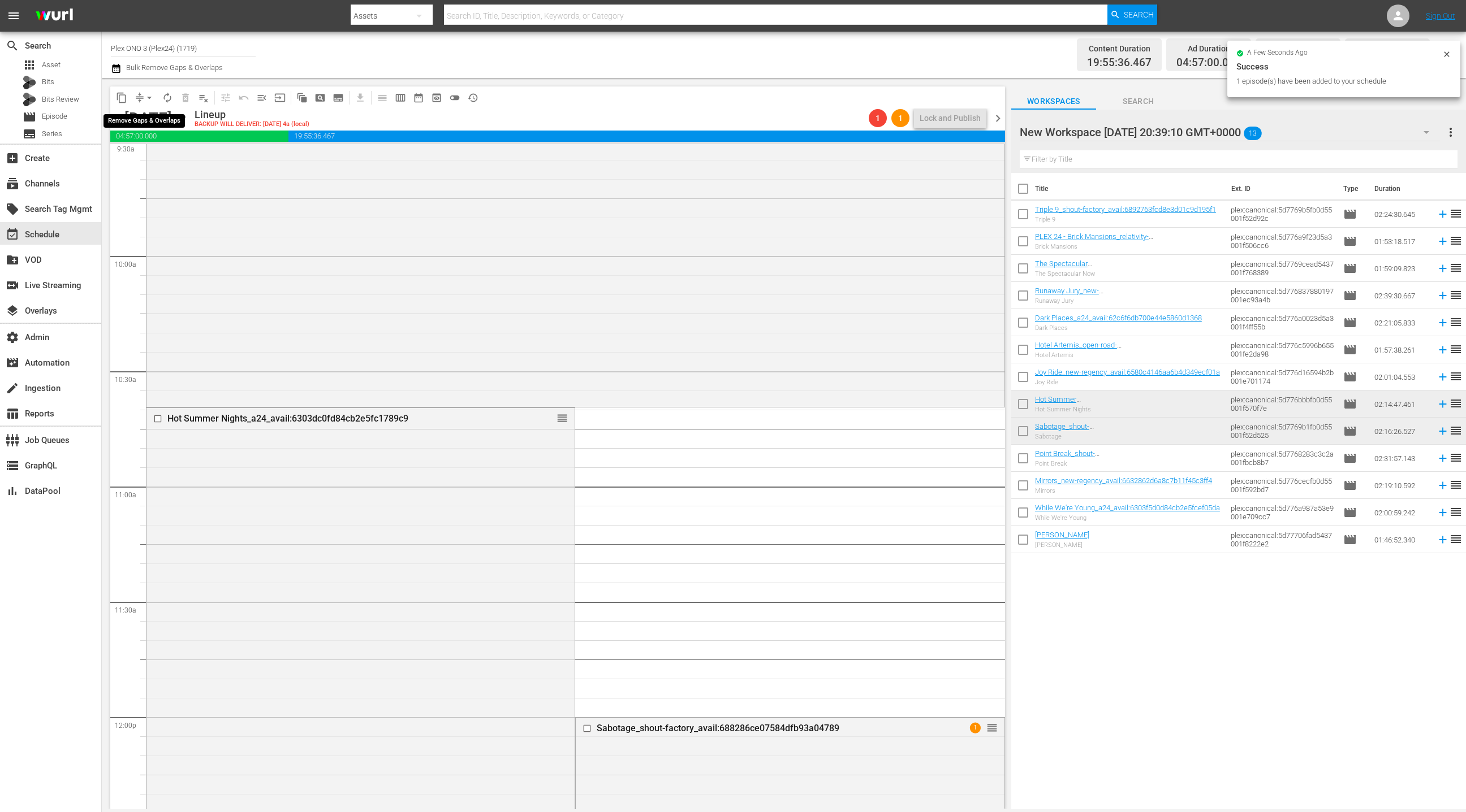
click at [146, 101] on span "arrow_drop_down" at bounding box center [148, 97] width 11 height 11
click at [177, 162] on li "Align to End of Previous Day" at bounding box center [149, 158] width 119 height 19
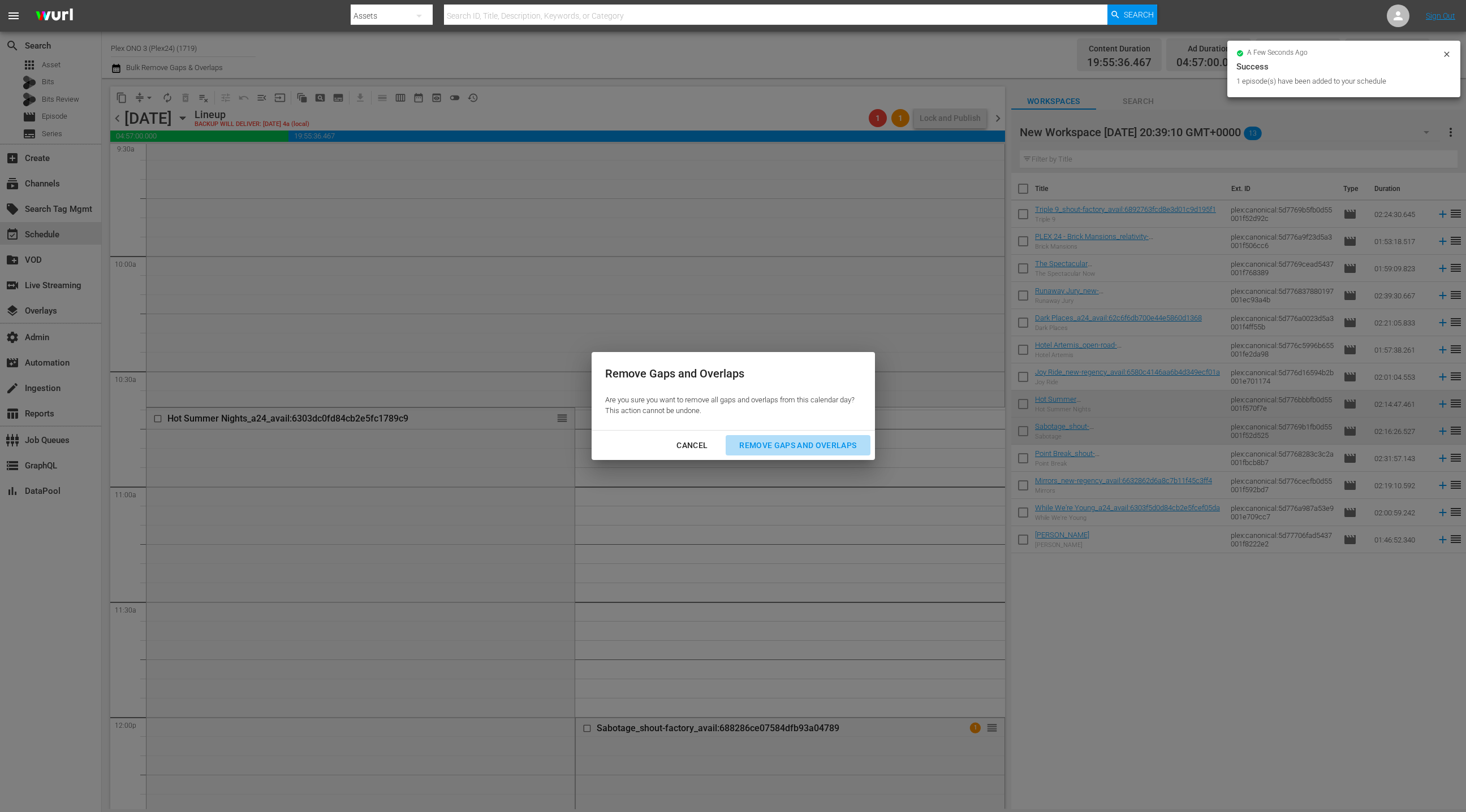
drag, startPoint x: 768, startPoint y: 449, endPoint x: 763, endPoint y: 419, distance: 30.4
click at [768, 449] on div "Remove Gaps and Overlaps" at bounding box center [798, 445] width 135 height 14
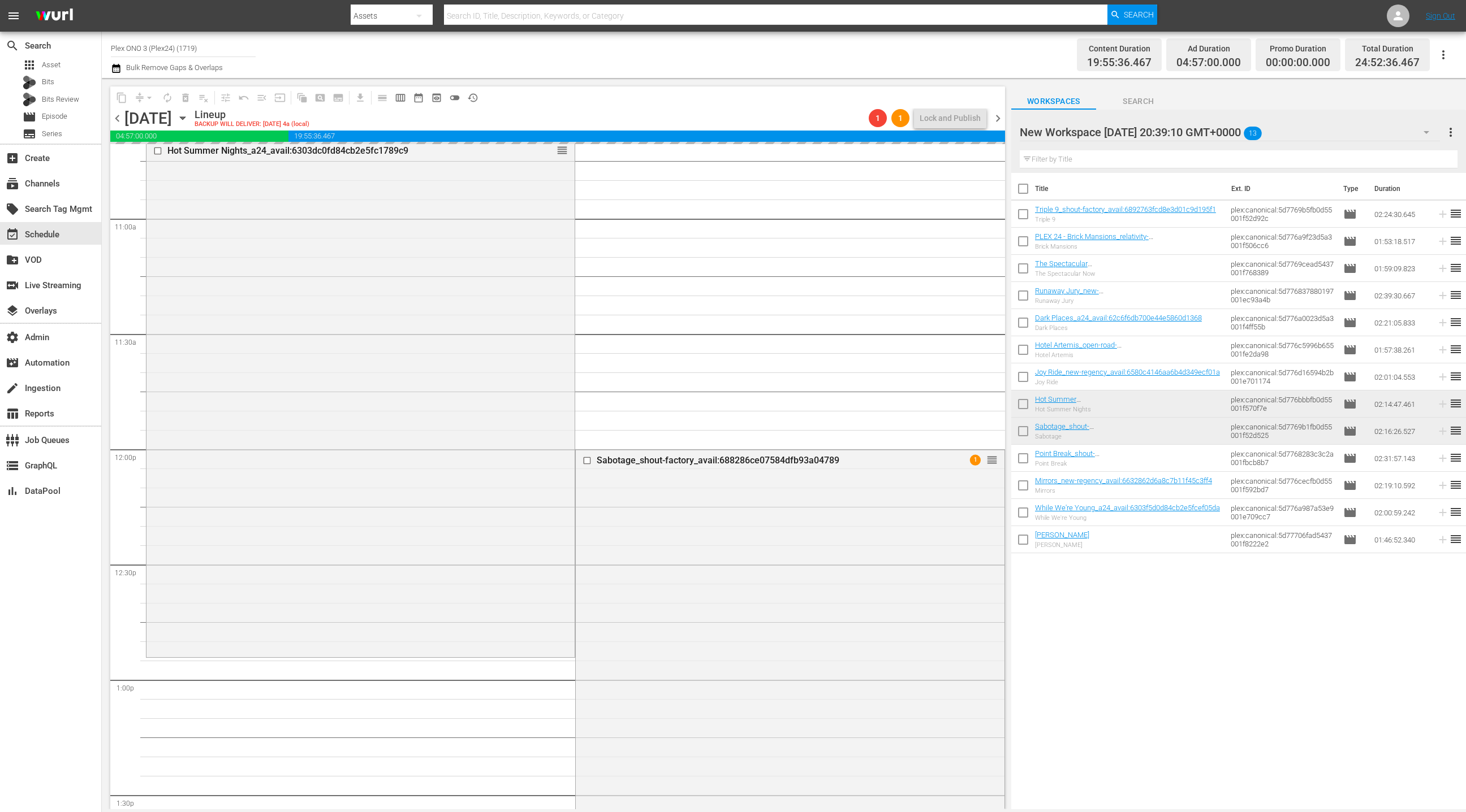
scroll to position [2648, 0]
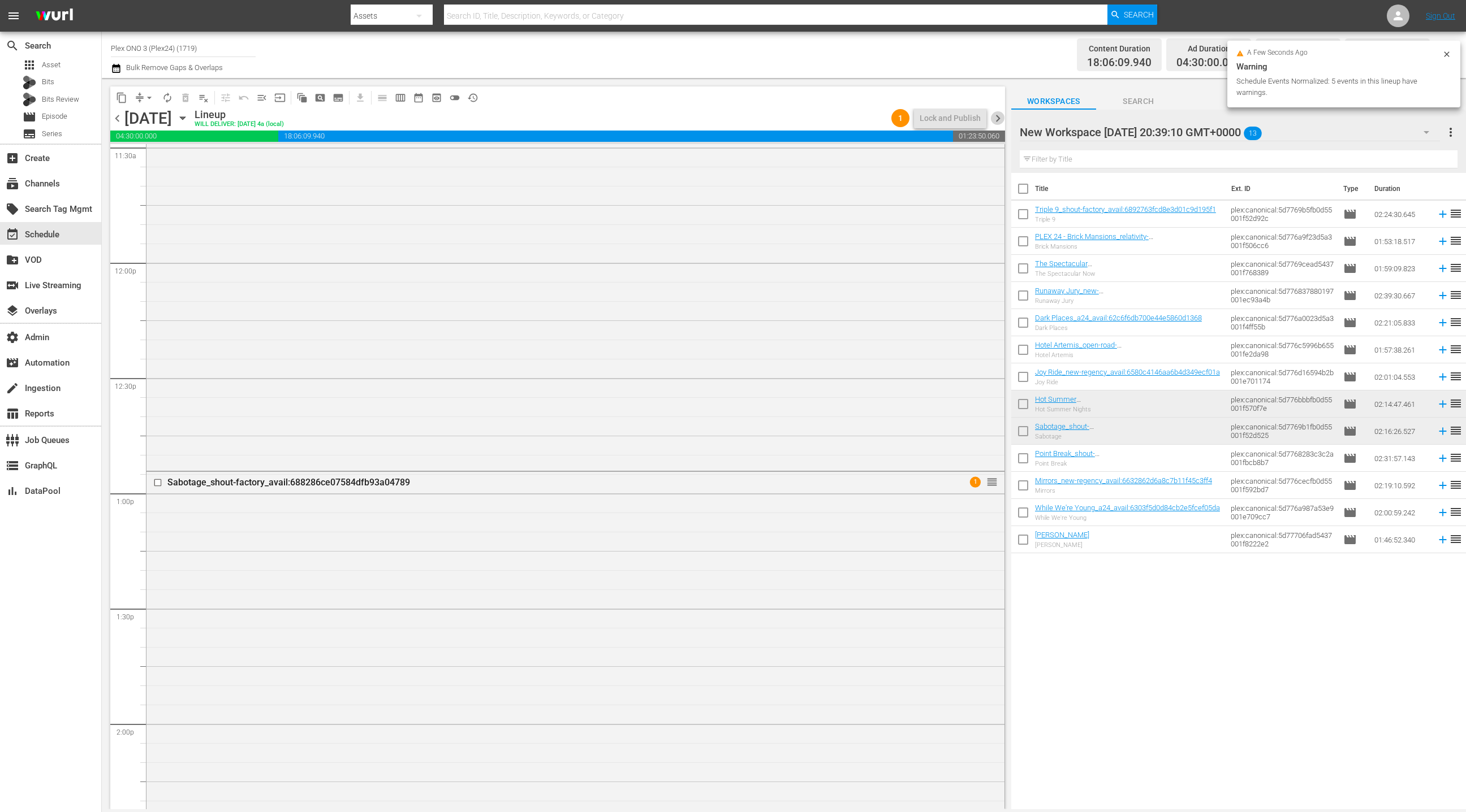
click at [998, 120] on span "chevron_right" at bounding box center [998, 119] width 15 height 14
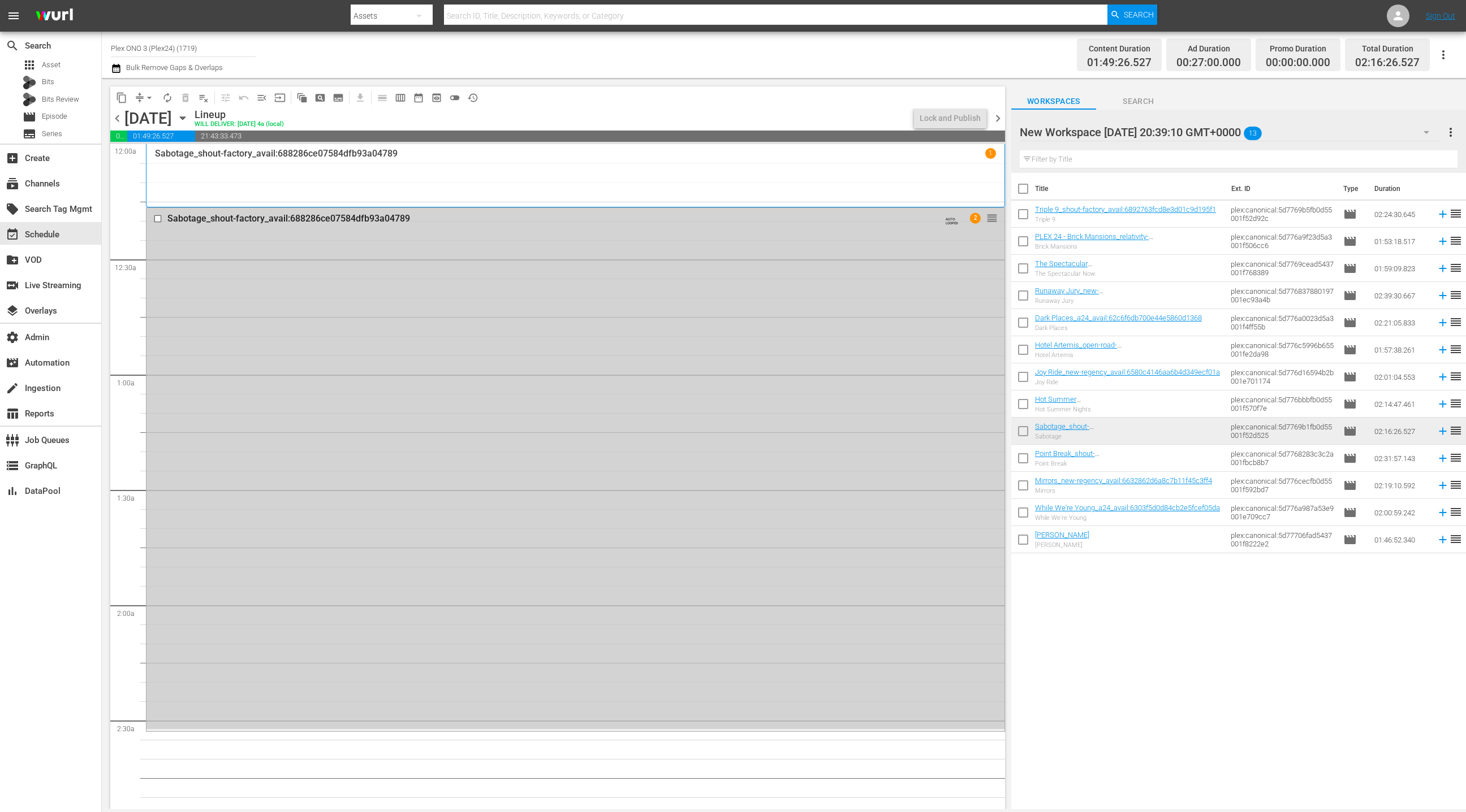
click at [688, 282] on div "Sabotage_shout-factory_avail:688286ce07584dfb93a04789 AUTO-LOOPED 2 reorder" at bounding box center [575, 468] width 858 height 521
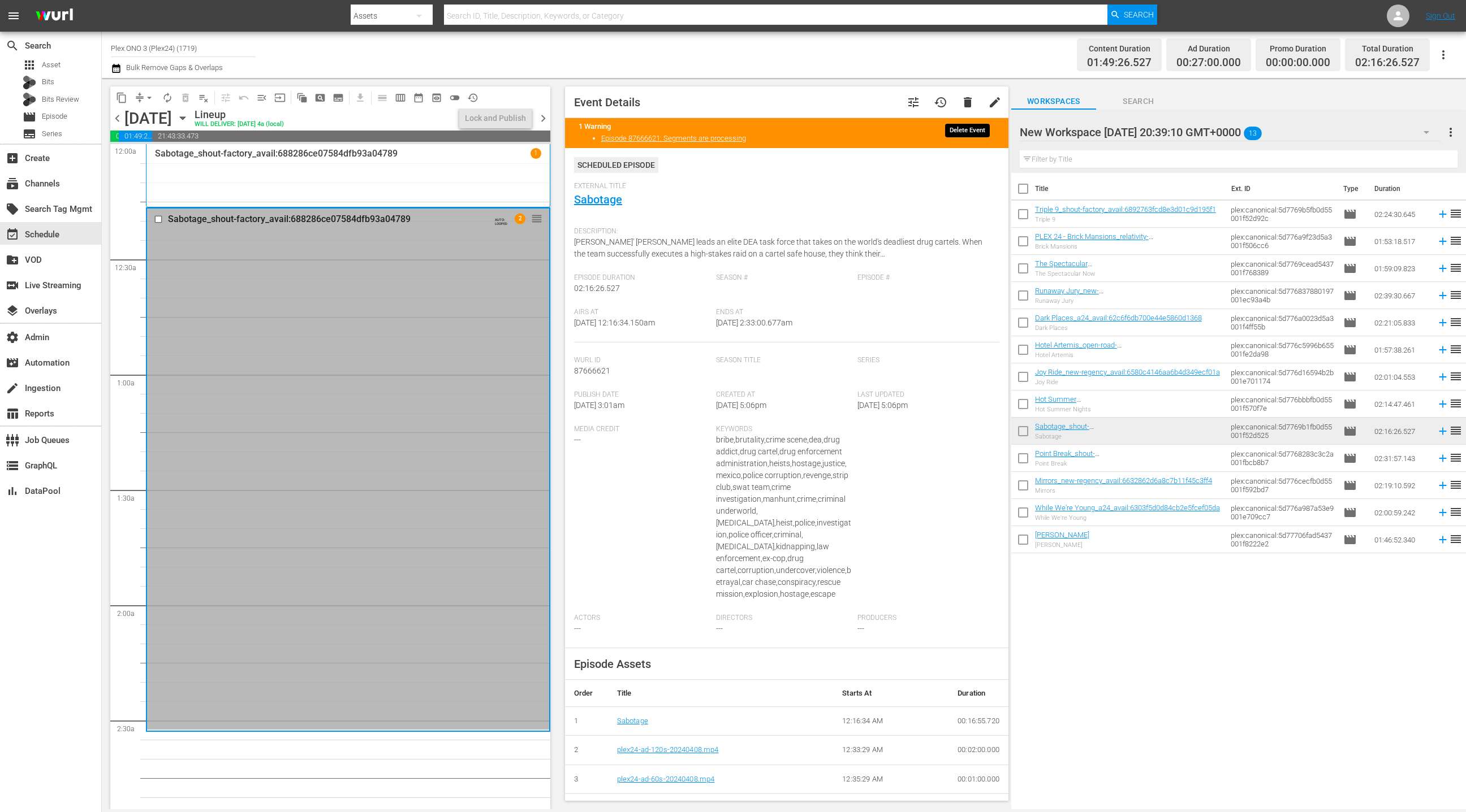
click at [964, 97] on span "delete" at bounding box center [968, 102] width 14 height 14
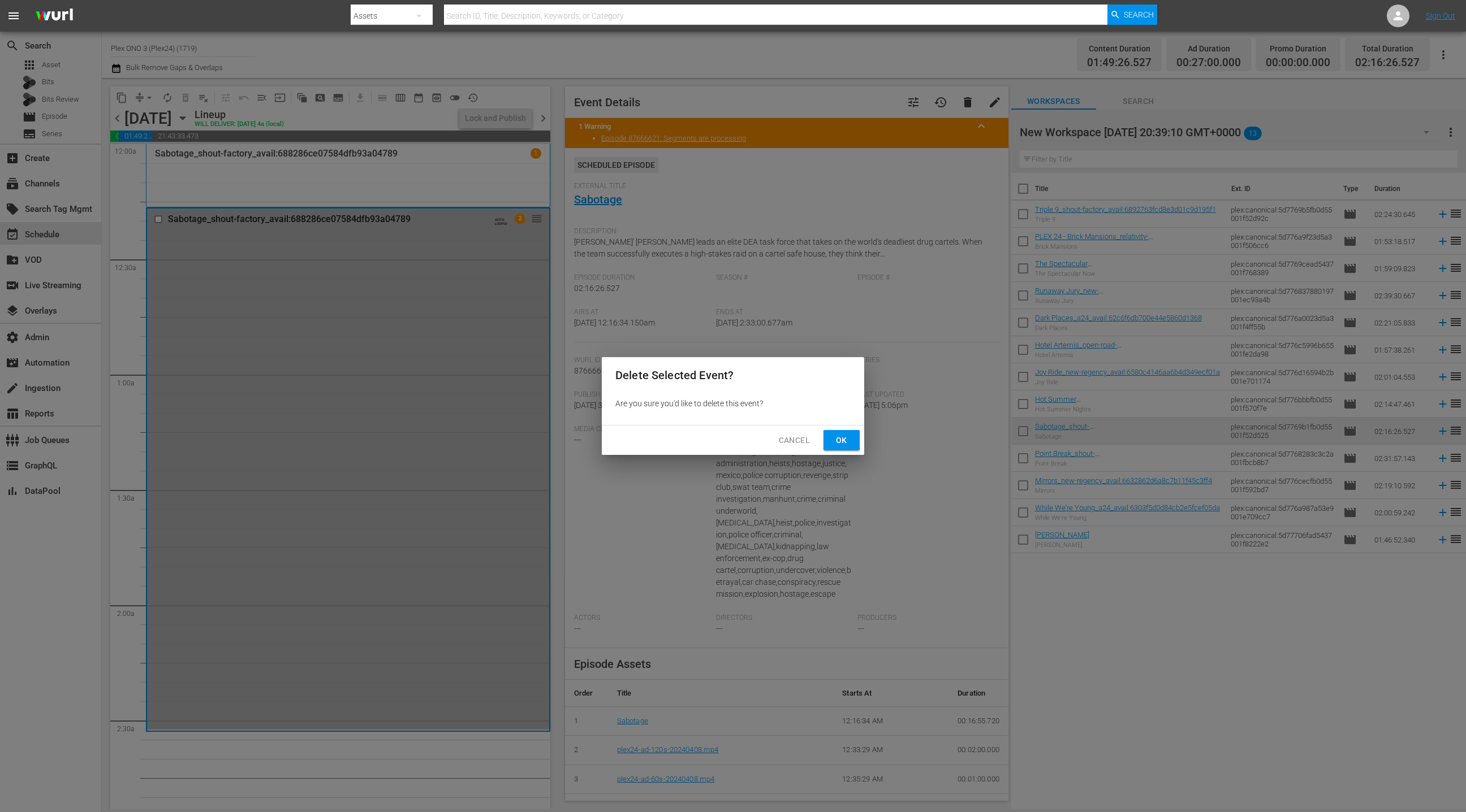
click at [849, 430] on button "Ok" at bounding box center [841, 440] width 36 height 21
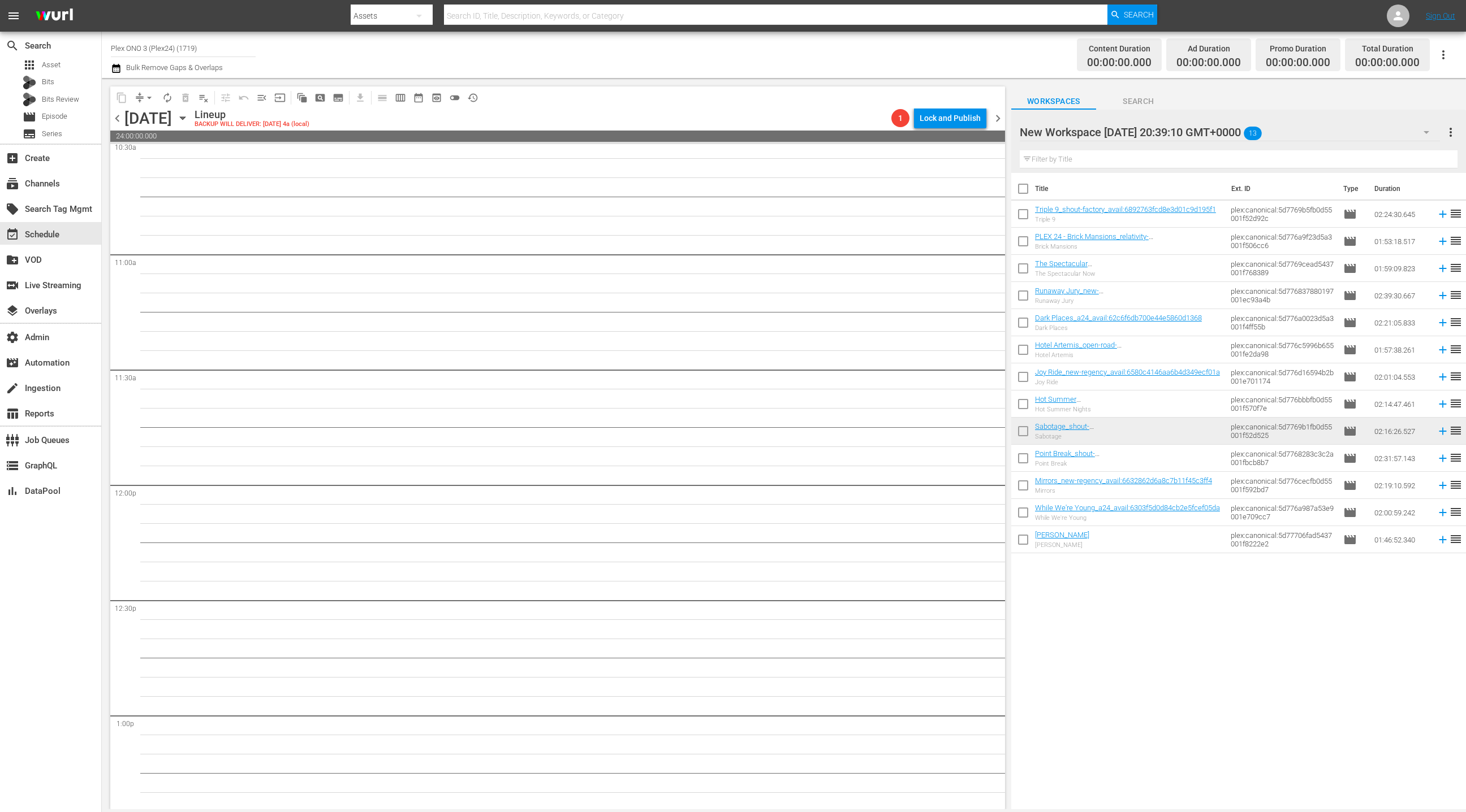
scroll to position [2527, 0]
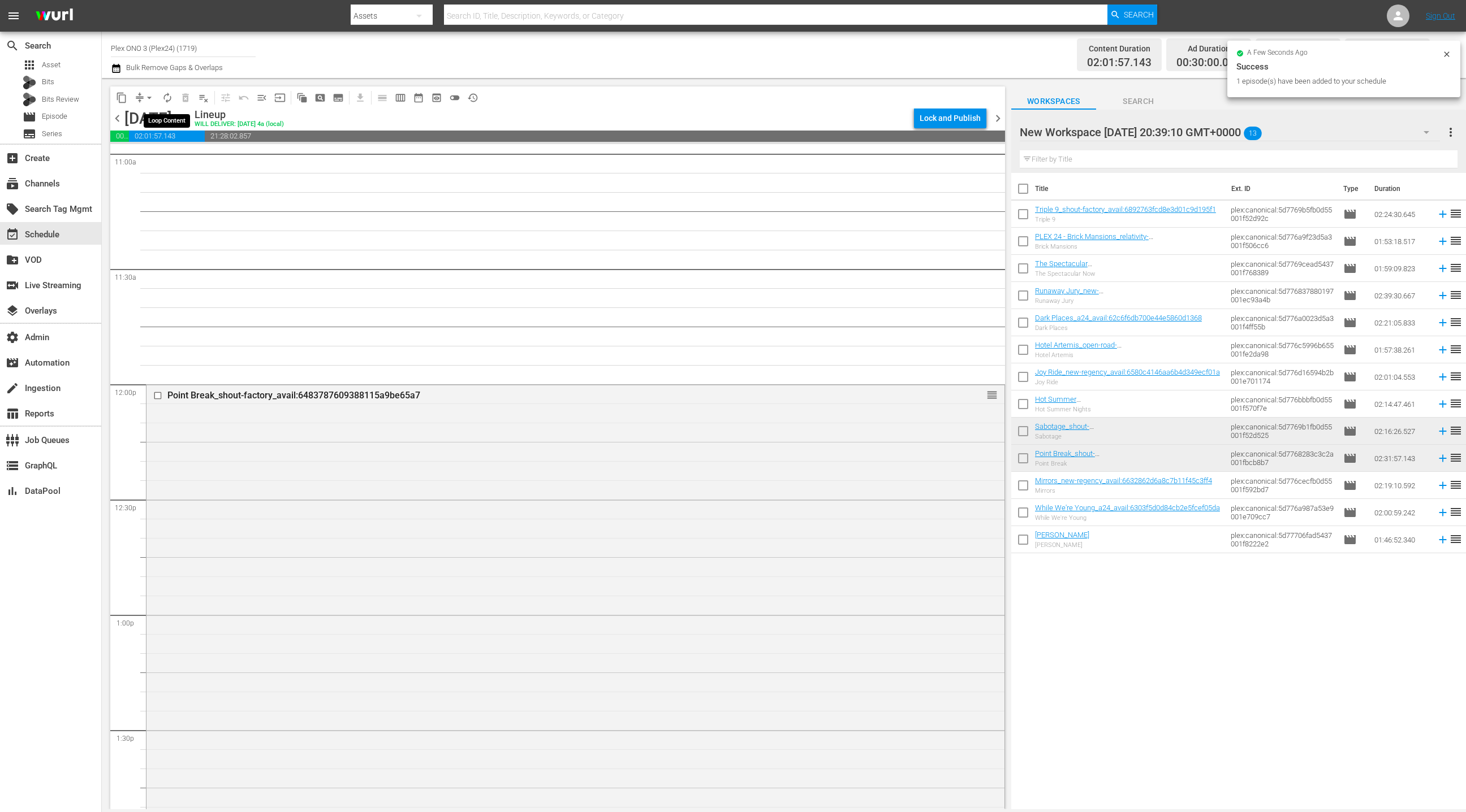
click at [166, 96] on span "autorenew_outlined" at bounding box center [167, 97] width 11 height 11
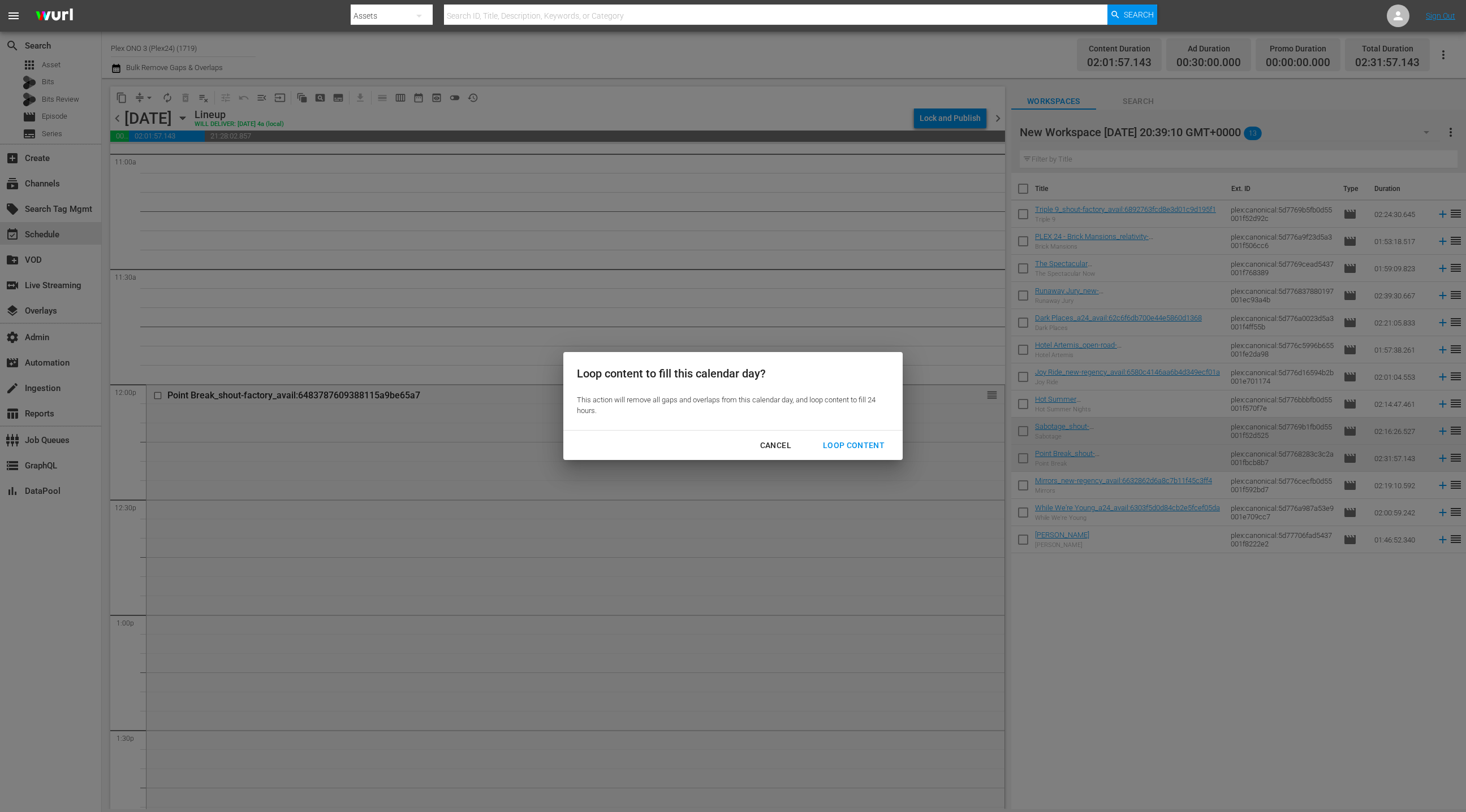
click at [870, 446] on div "Loop Content" at bounding box center [853, 445] width 79 height 14
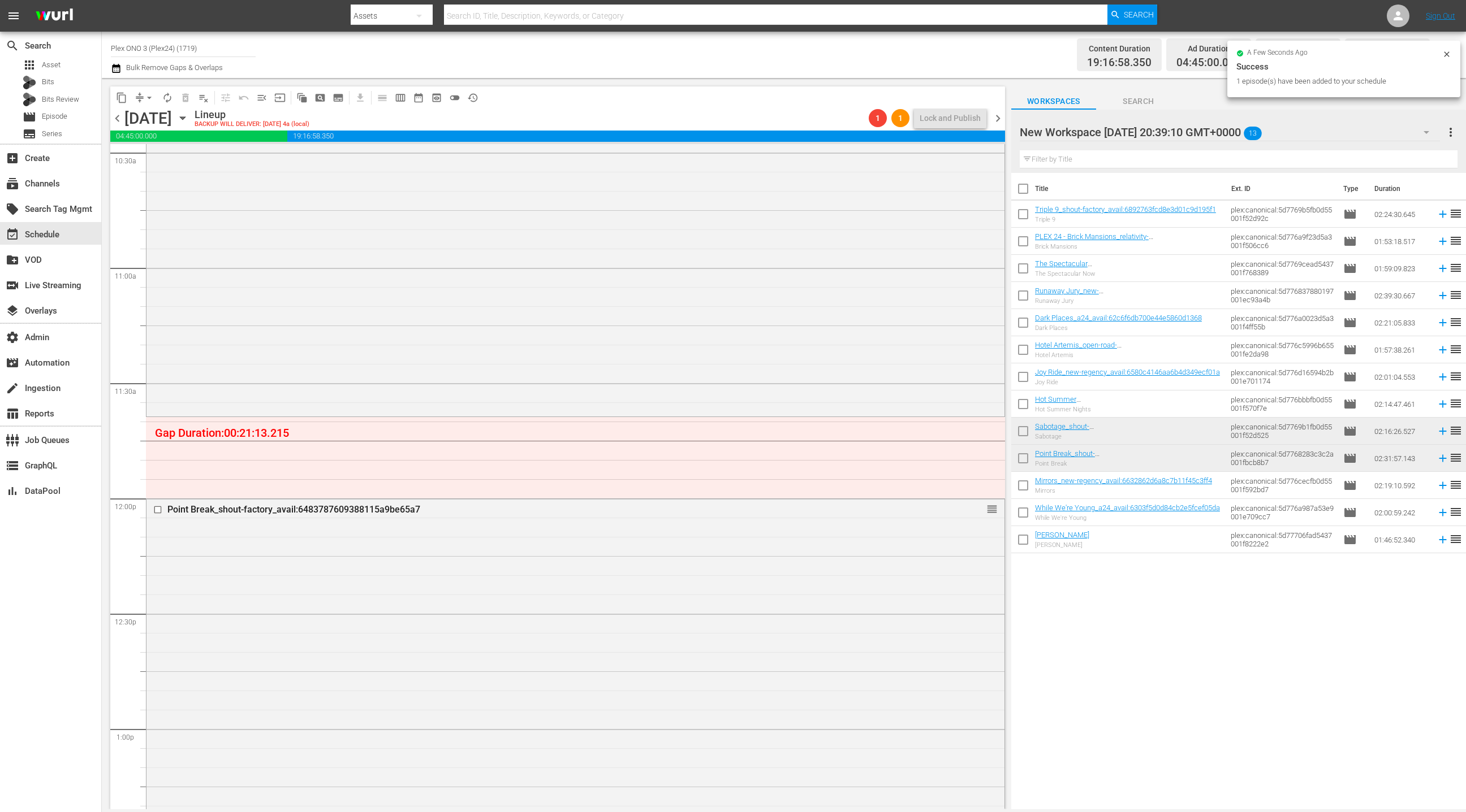
scroll to position [2433, 0]
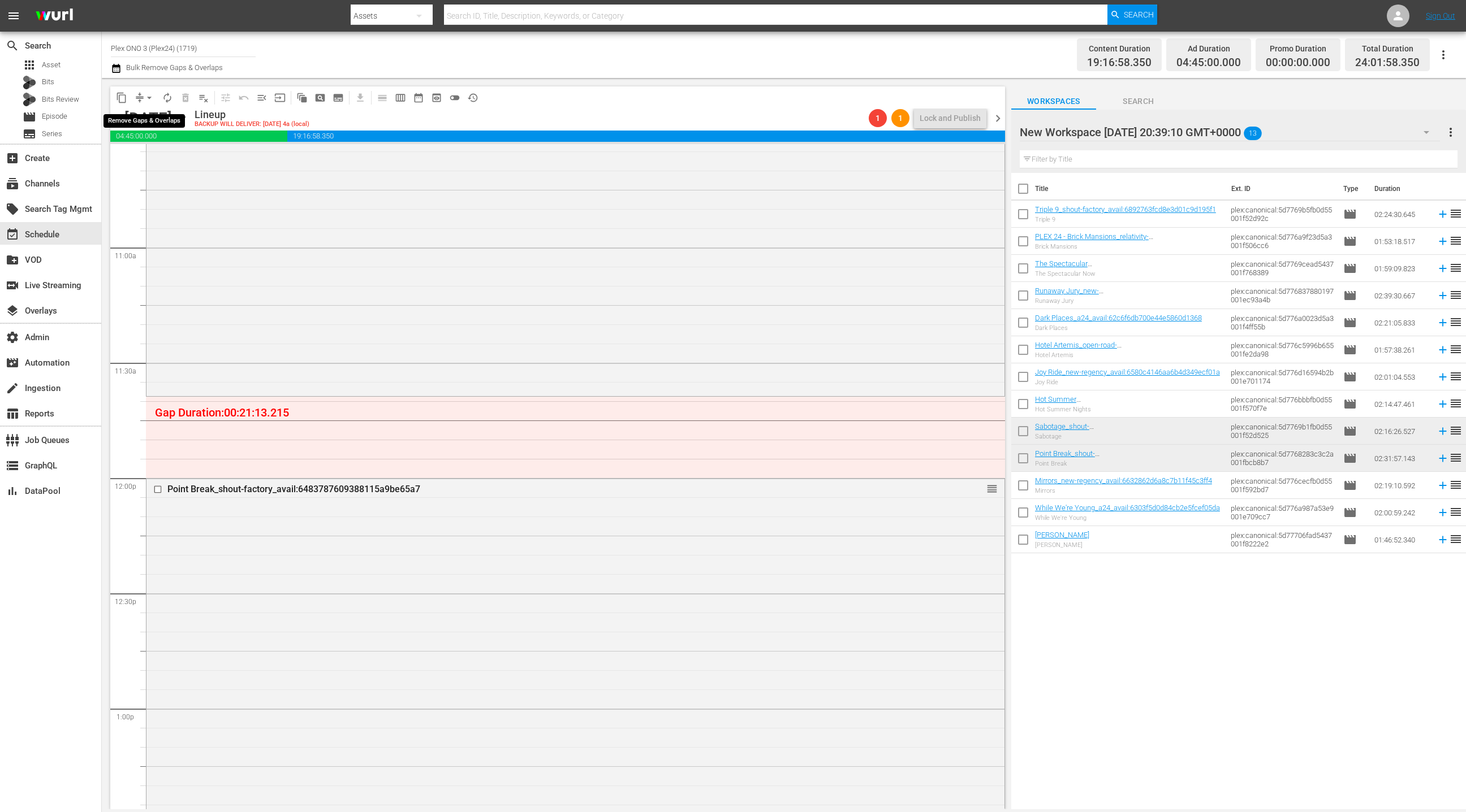
click at [142, 97] on button "arrow_drop_down" at bounding box center [148, 97] width 18 height 18
click at [164, 157] on li "Align to End of Previous Day" at bounding box center [149, 158] width 119 height 19
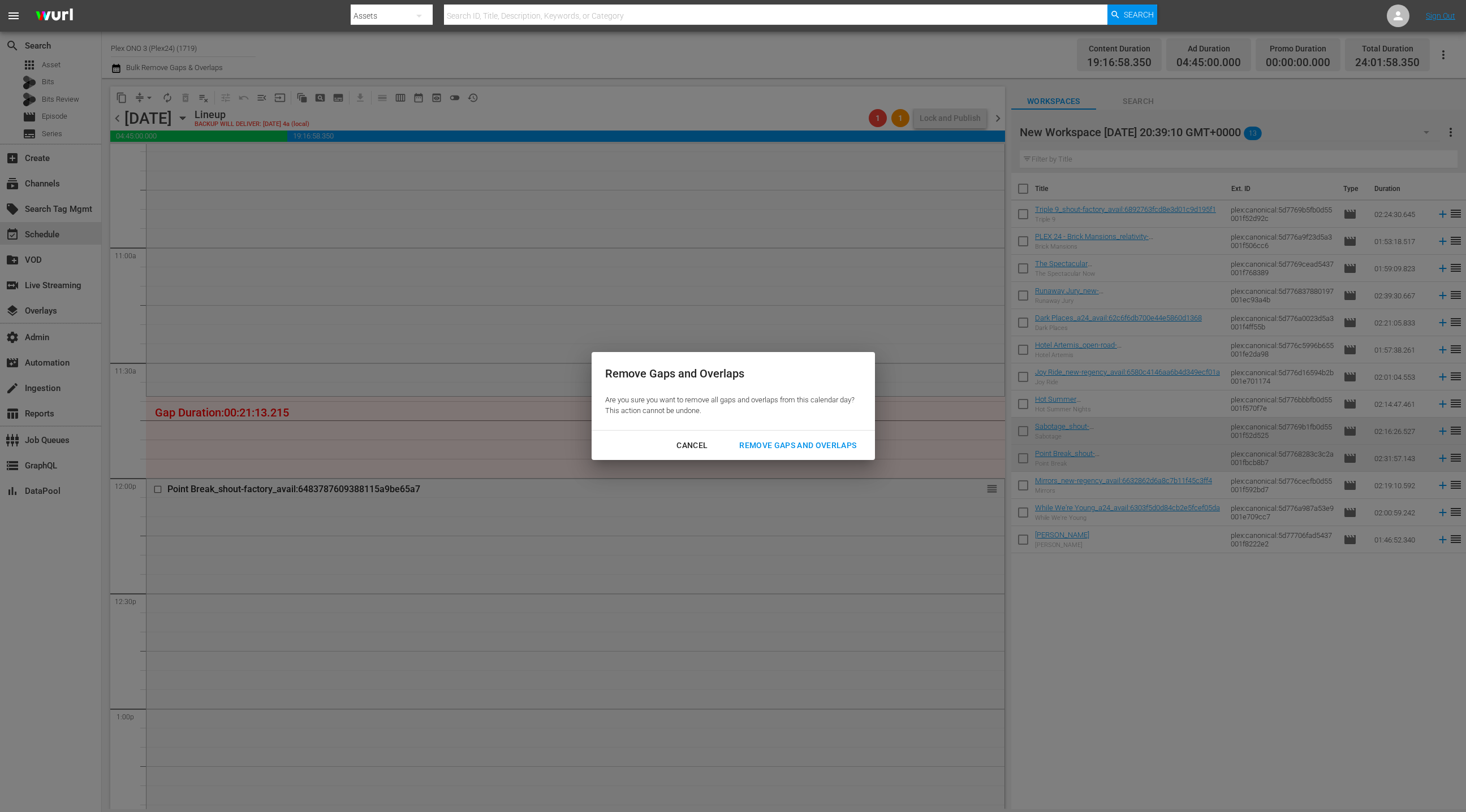
click at [777, 444] on div "Remove Gaps and Overlaps" at bounding box center [798, 445] width 135 height 14
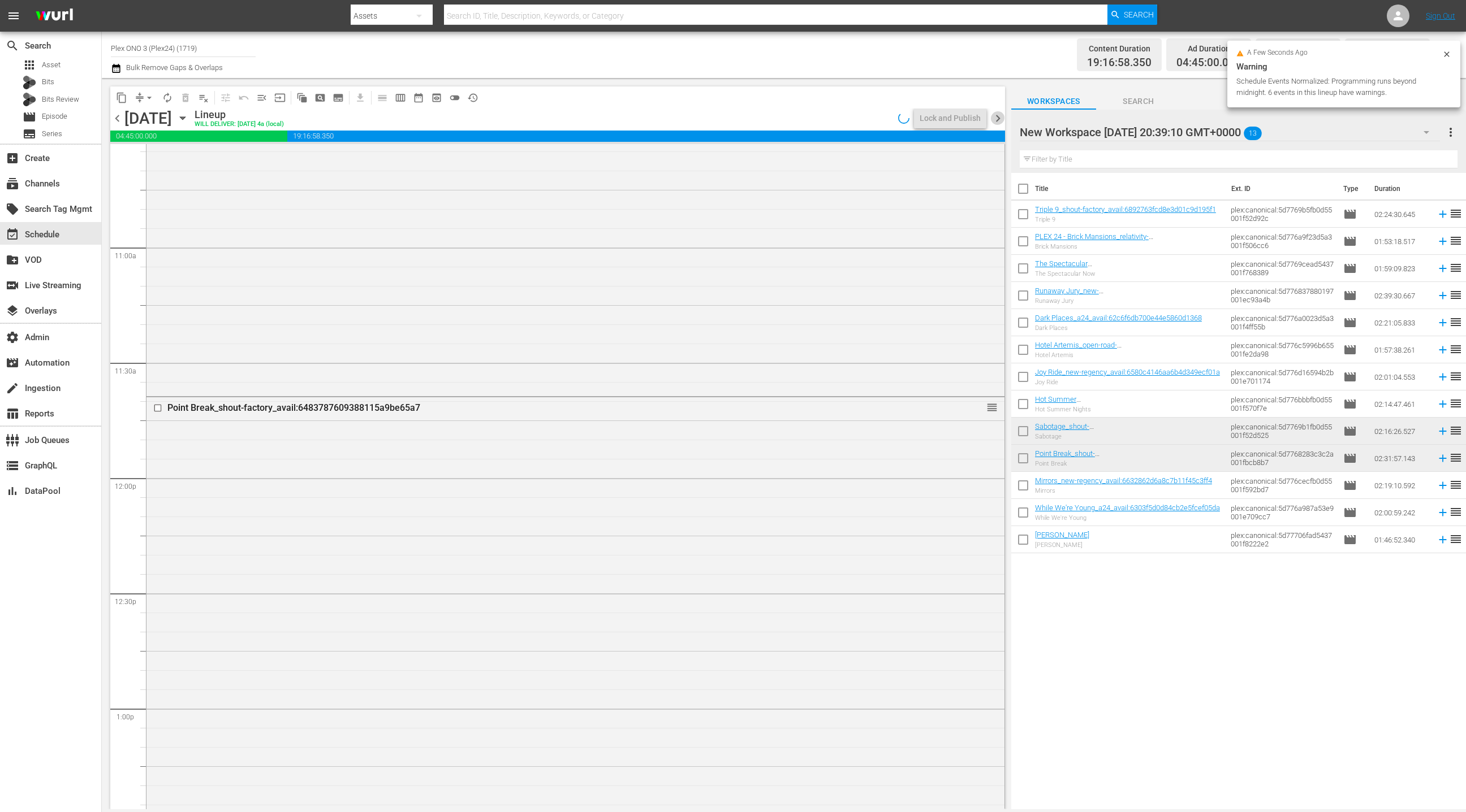
drag, startPoint x: 995, startPoint y: 119, endPoint x: 958, endPoint y: 129, distance: 38.3
click at [994, 119] on span "chevron_right" at bounding box center [998, 119] width 15 height 14
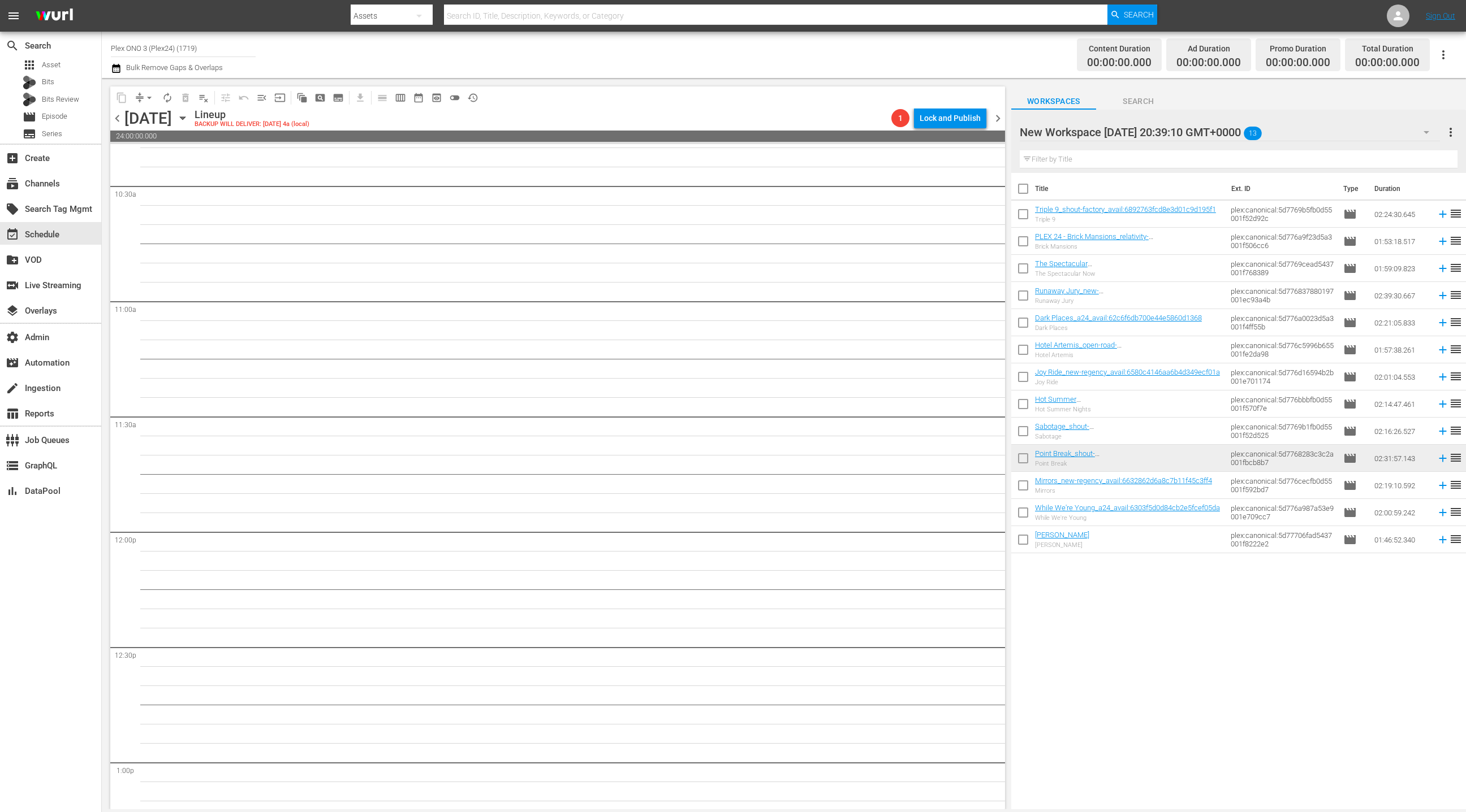
scroll to position [2456, 0]
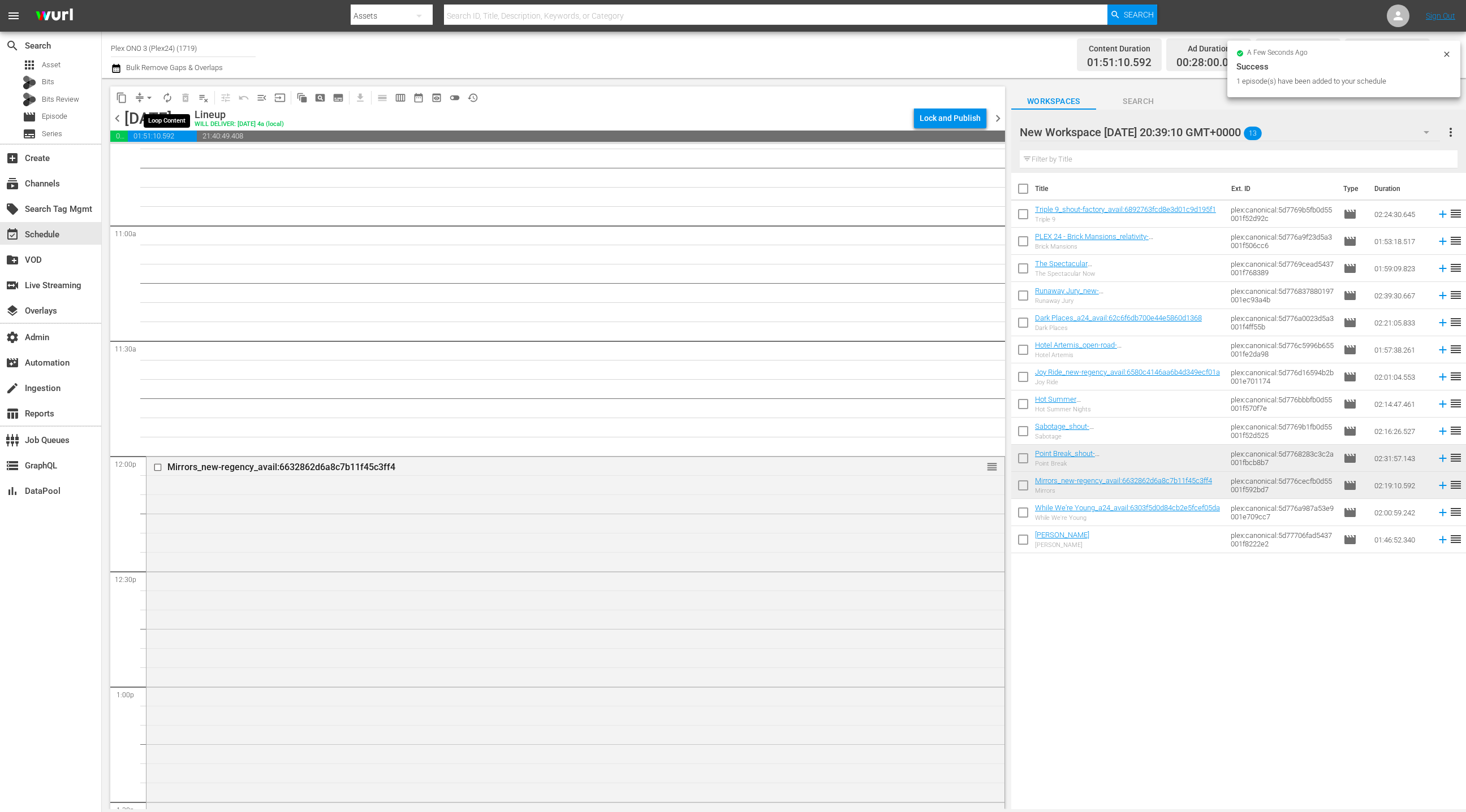
click at [167, 98] on span "autorenew_outlined" at bounding box center [167, 97] width 11 height 11
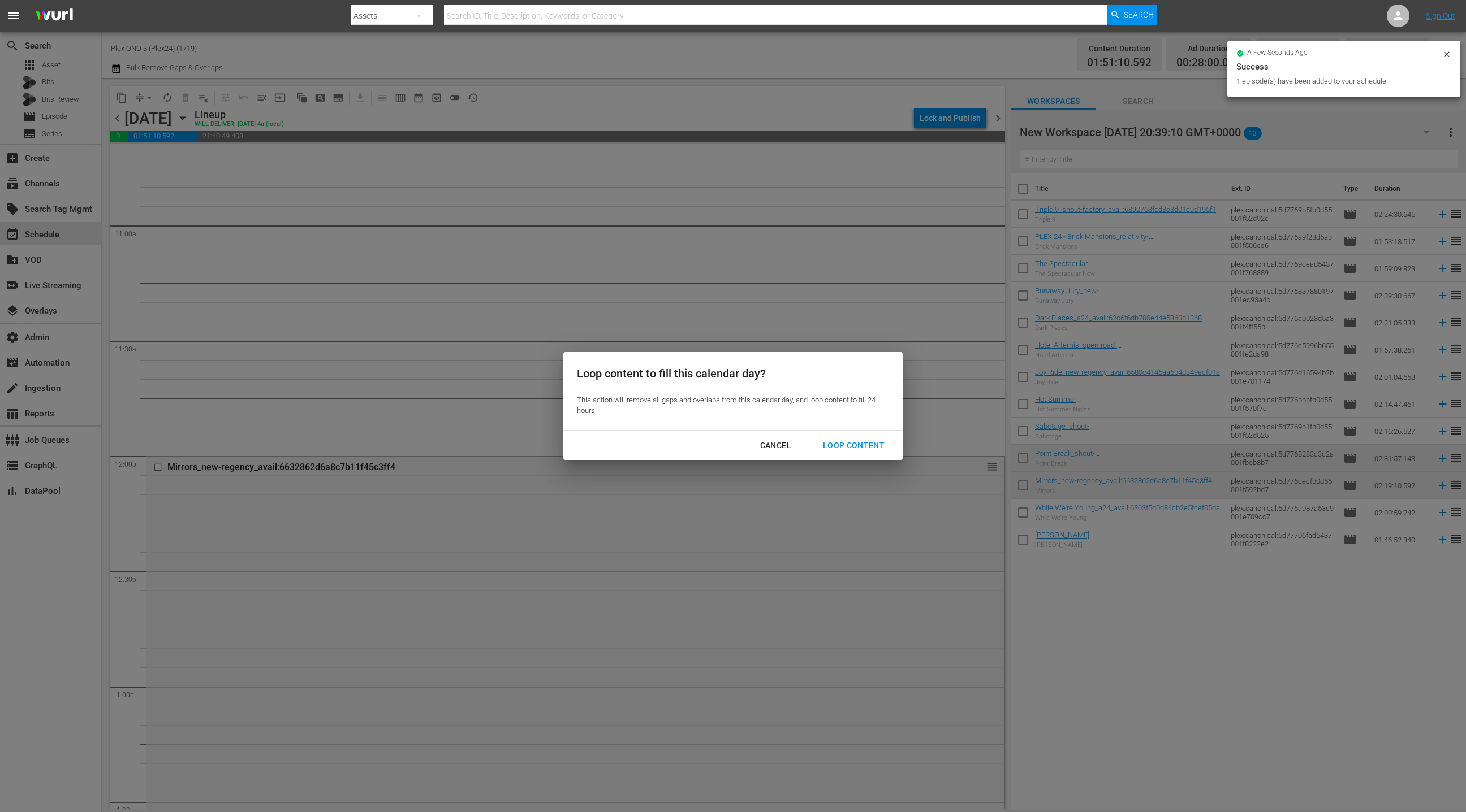
click at [832, 442] on div "Loop Content" at bounding box center [853, 445] width 79 height 14
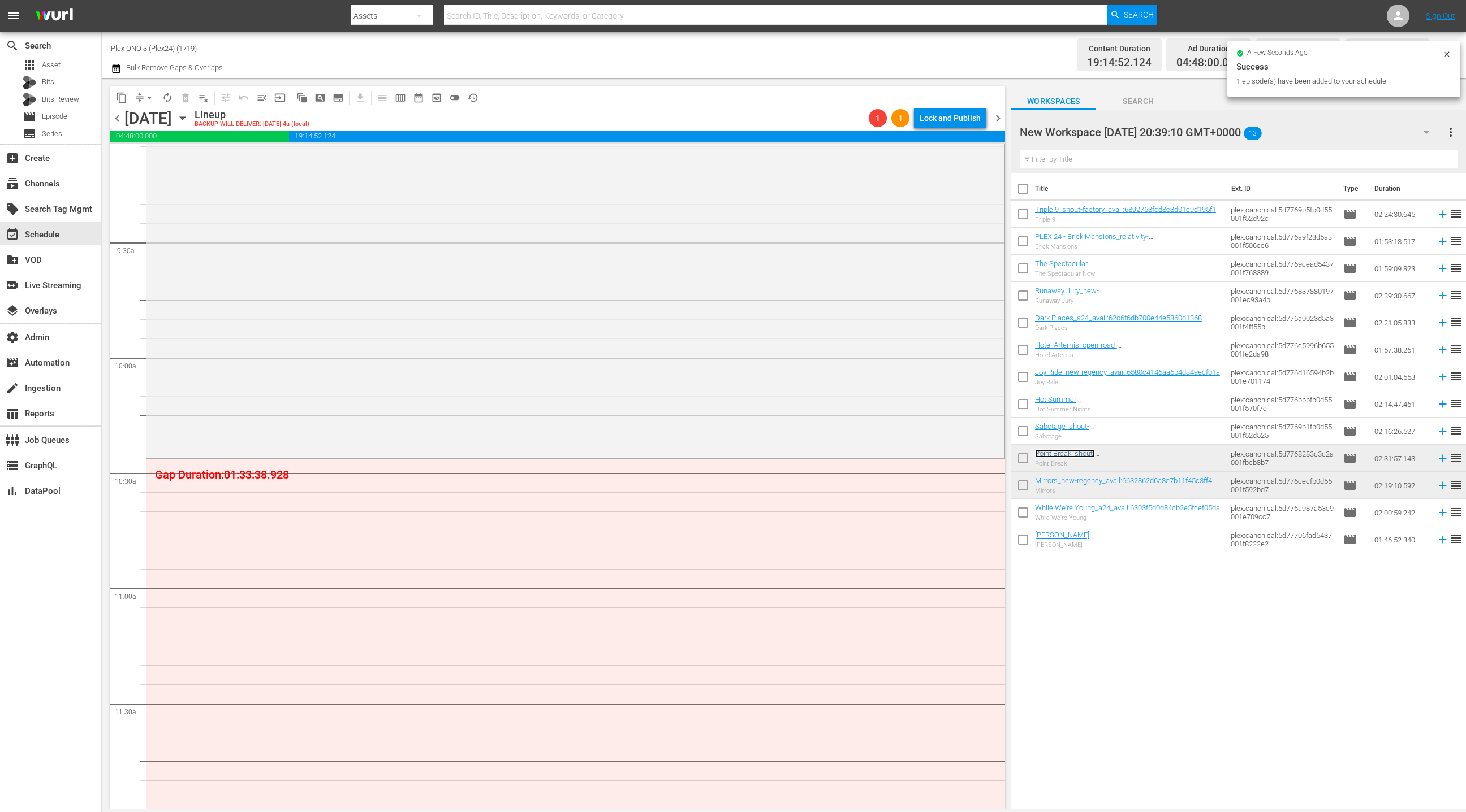
scroll to position [2116, 0]
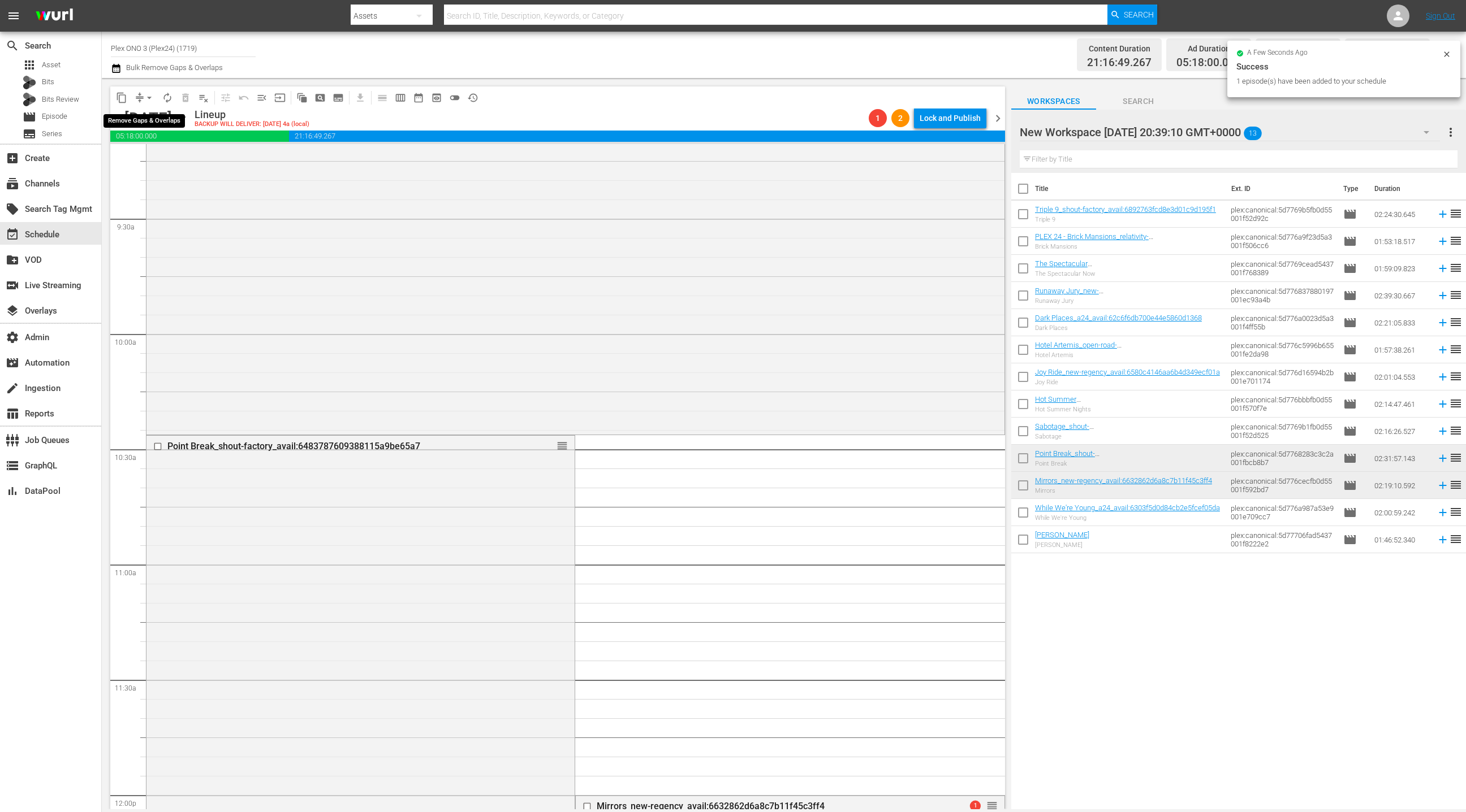
drag, startPoint x: 143, startPoint y: 96, endPoint x: 148, endPoint y: 103, distance: 8.6
click at [143, 96] on button "arrow_drop_down" at bounding box center [148, 97] width 18 height 18
click at [159, 160] on li "Align to End of Previous Day" at bounding box center [149, 158] width 119 height 19
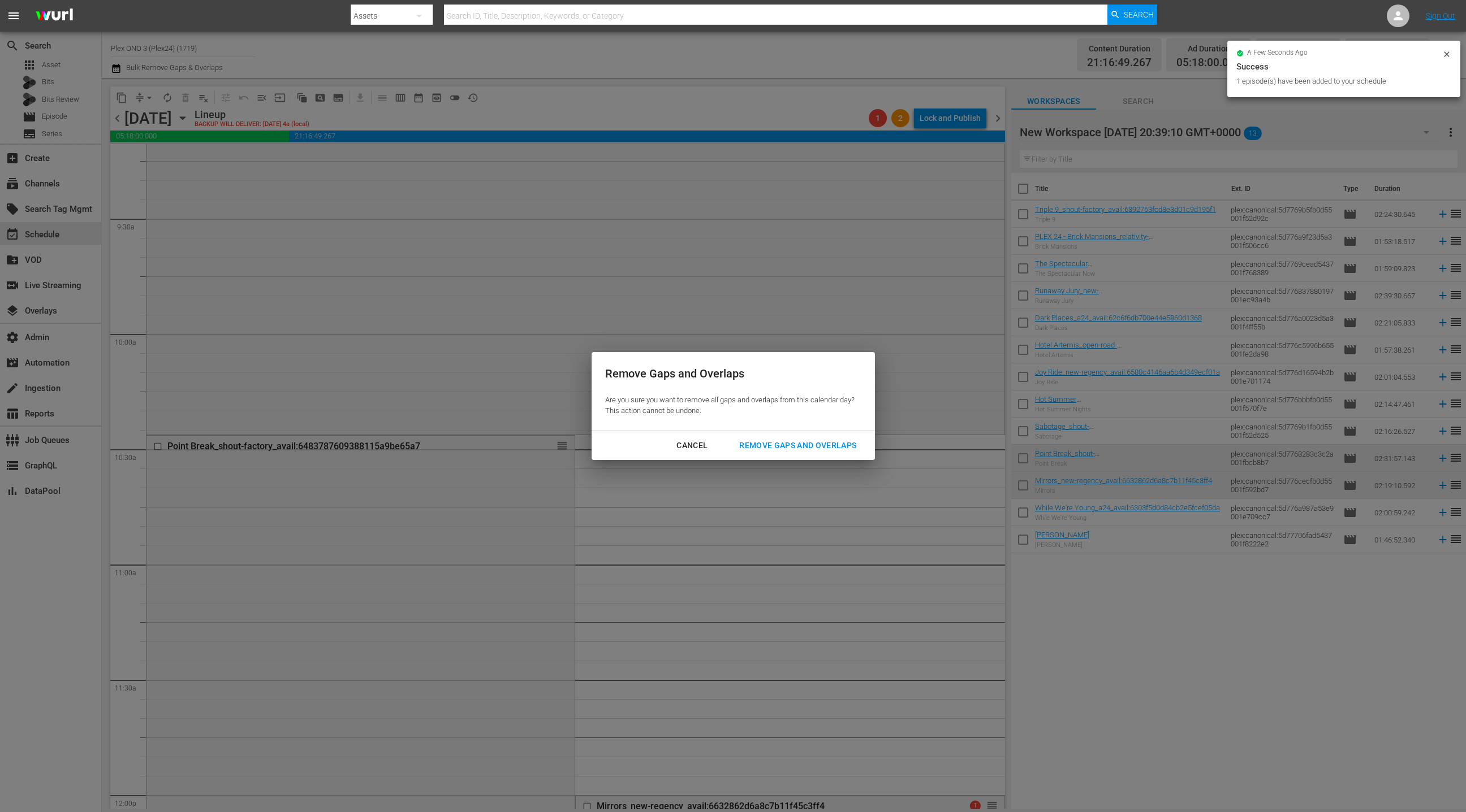
click at [782, 444] on div "Remove Gaps and Overlaps" at bounding box center [798, 445] width 135 height 14
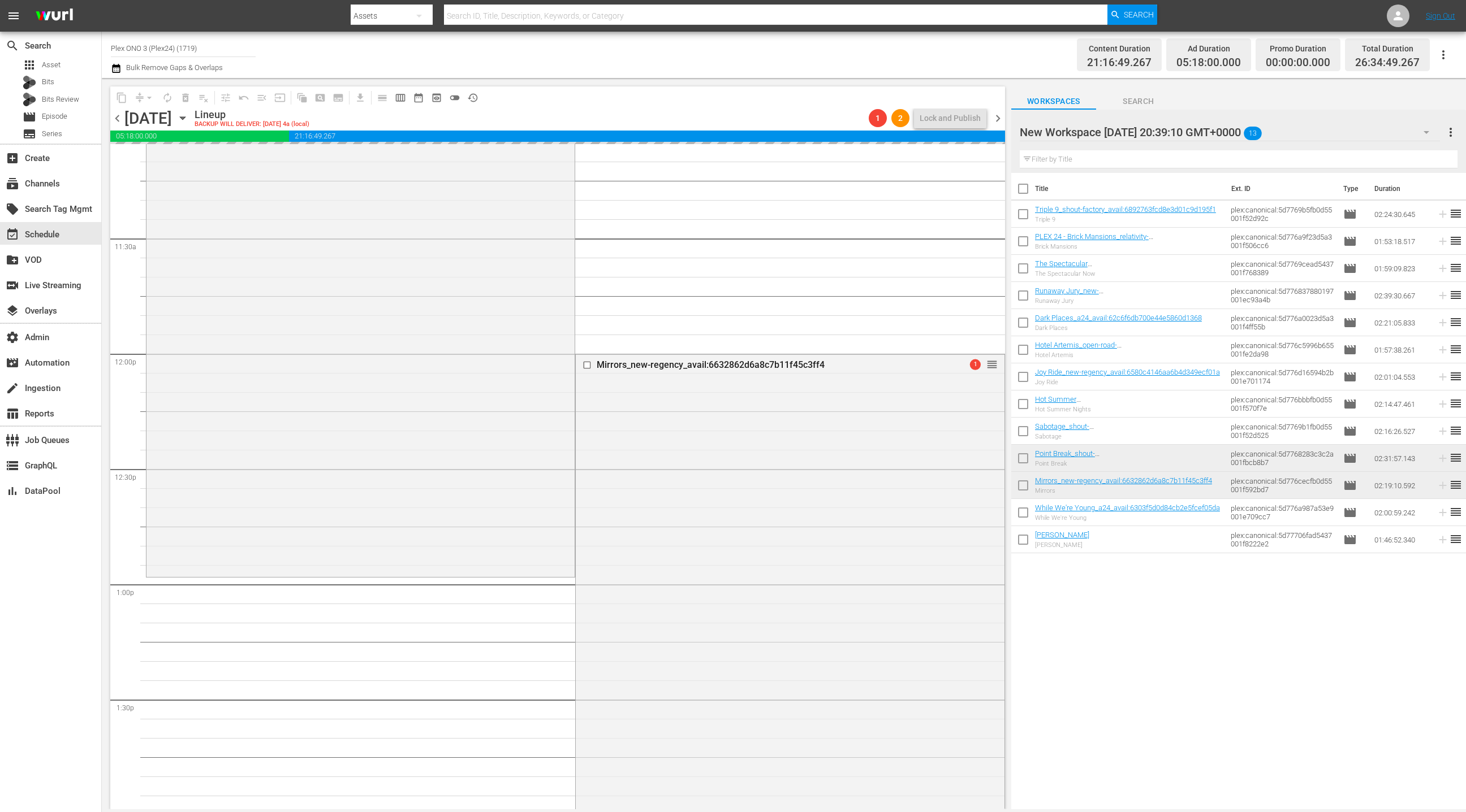
scroll to position [2988, 0]
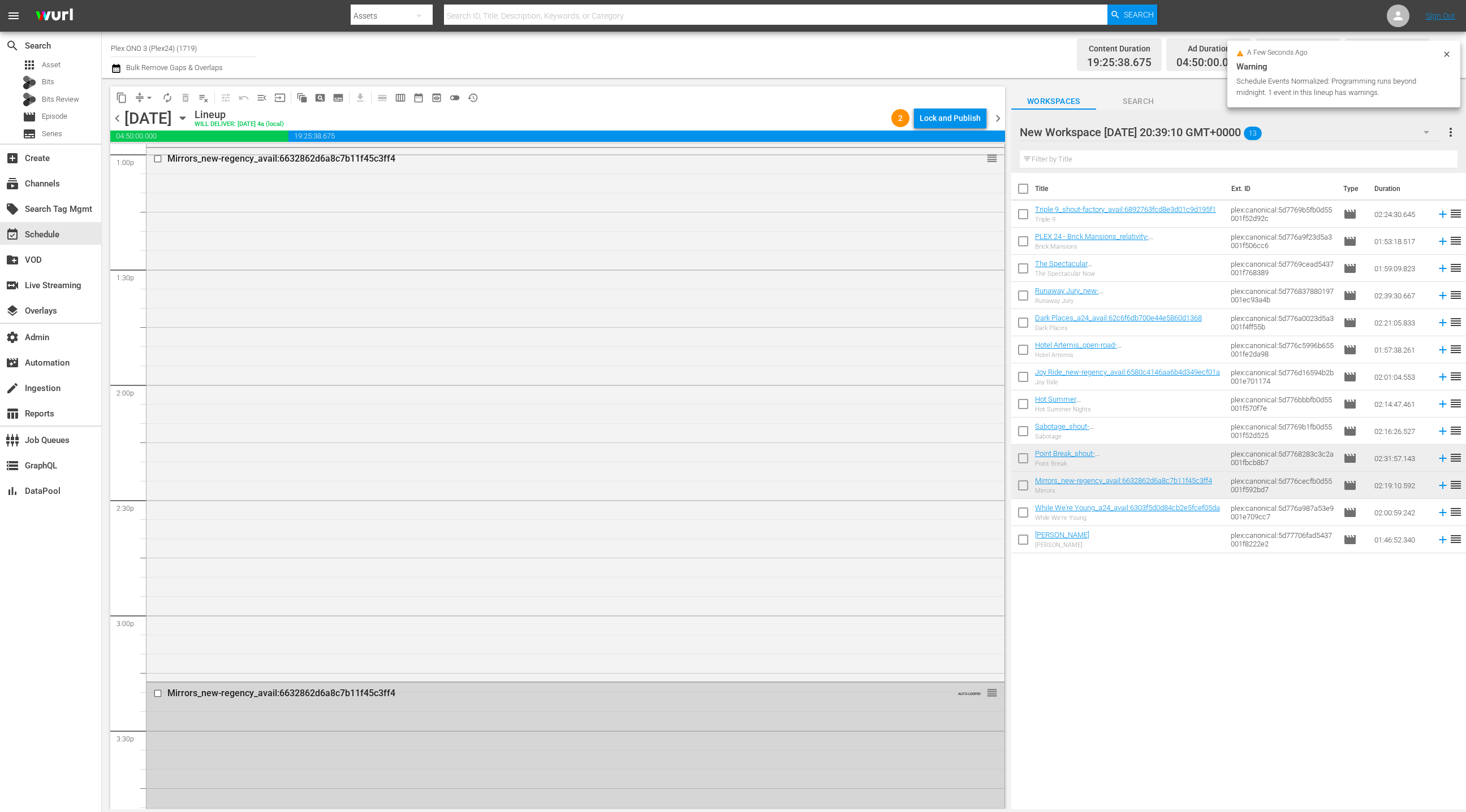
click at [997, 119] on span "chevron_right" at bounding box center [998, 119] width 15 height 14
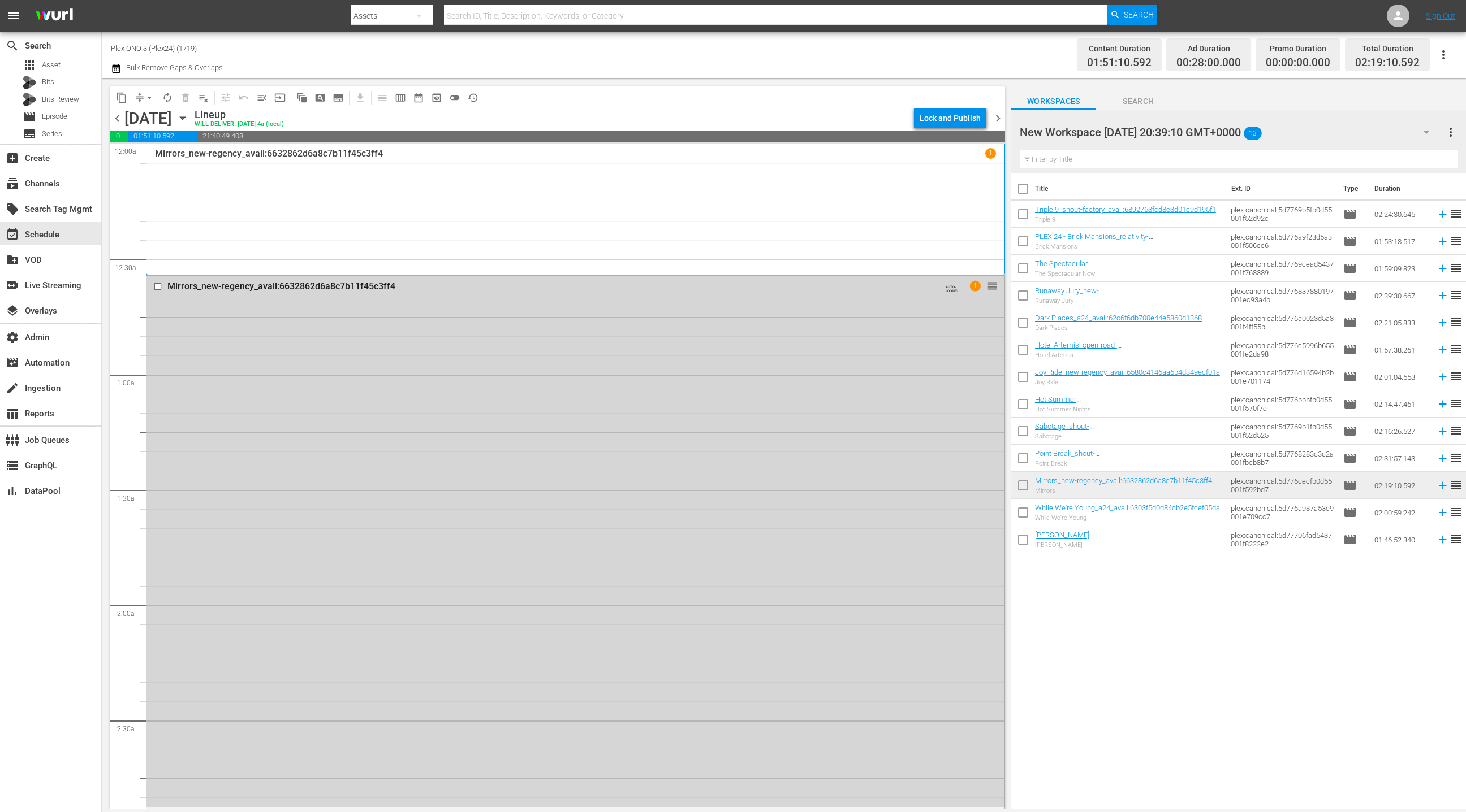
click at [630, 370] on div "Mirrors_new-regency_avail:6632862d6a8c7b11f45c3ff4 AUTO-LOOPED 1 reorder" at bounding box center [575, 541] width 858 height 531
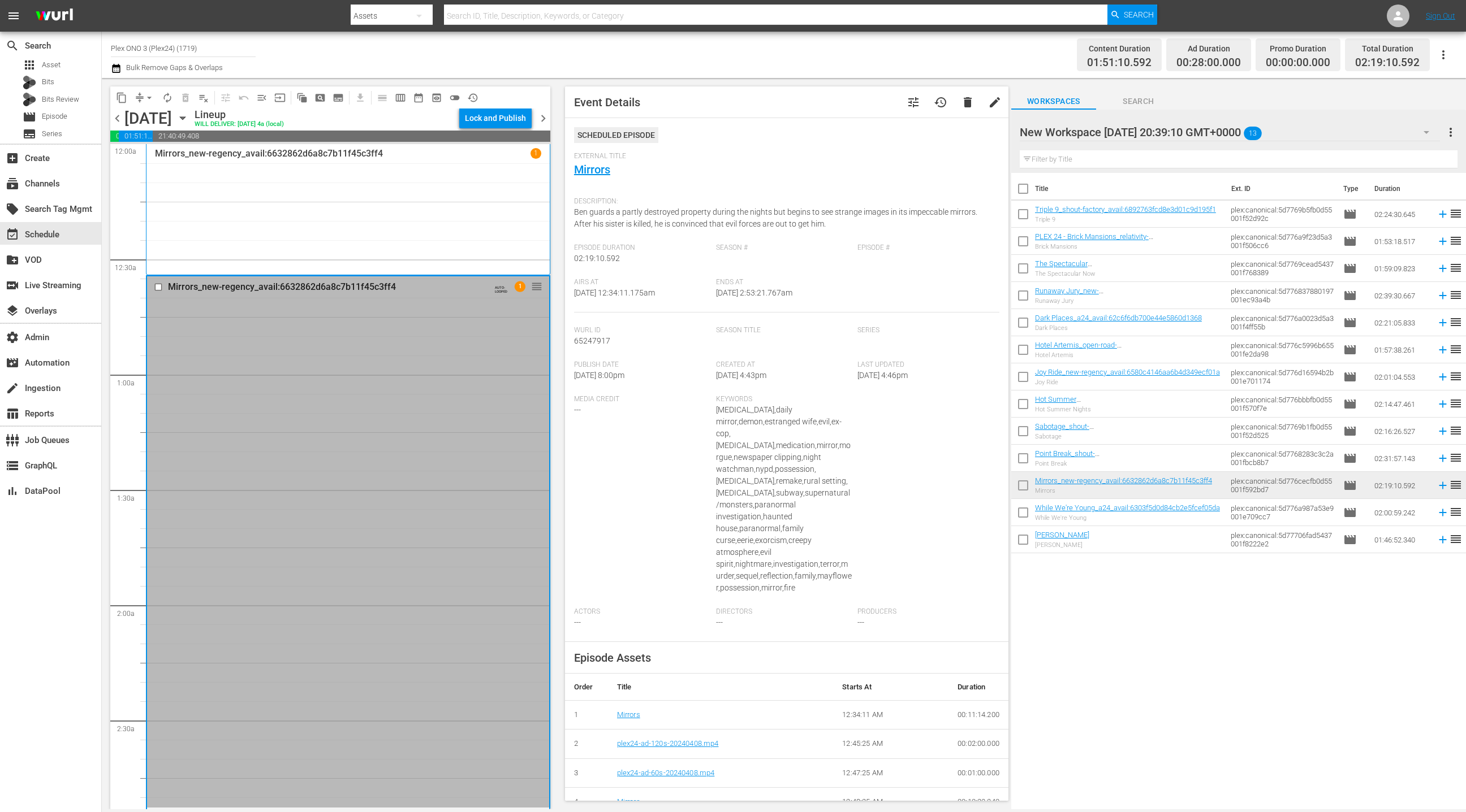
click at [967, 105] on span "delete" at bounding box center [968, 102] width 14 height 14
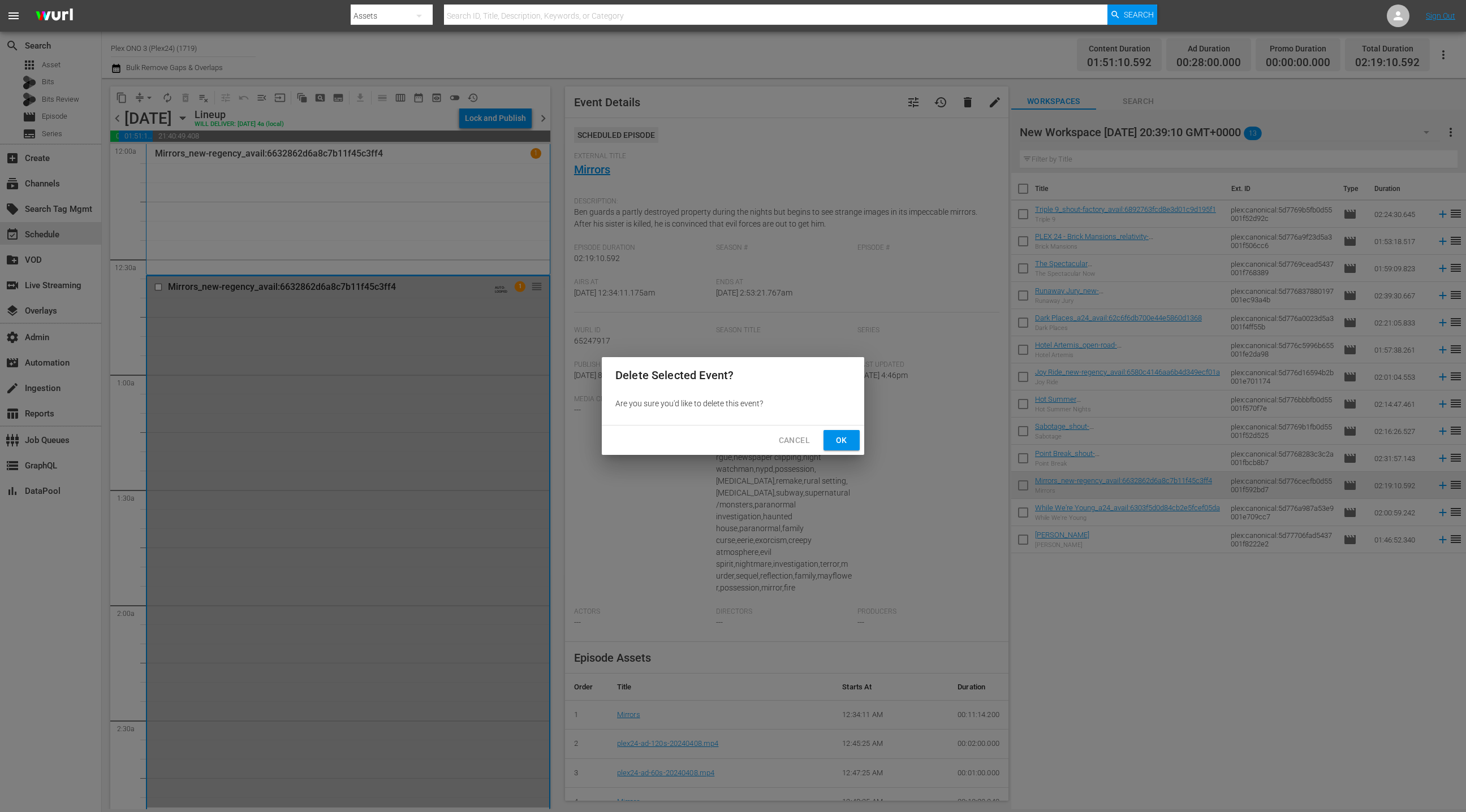
click at [846, 444] on span "Ok" at bounding box center [841, 440] width 18 height 14
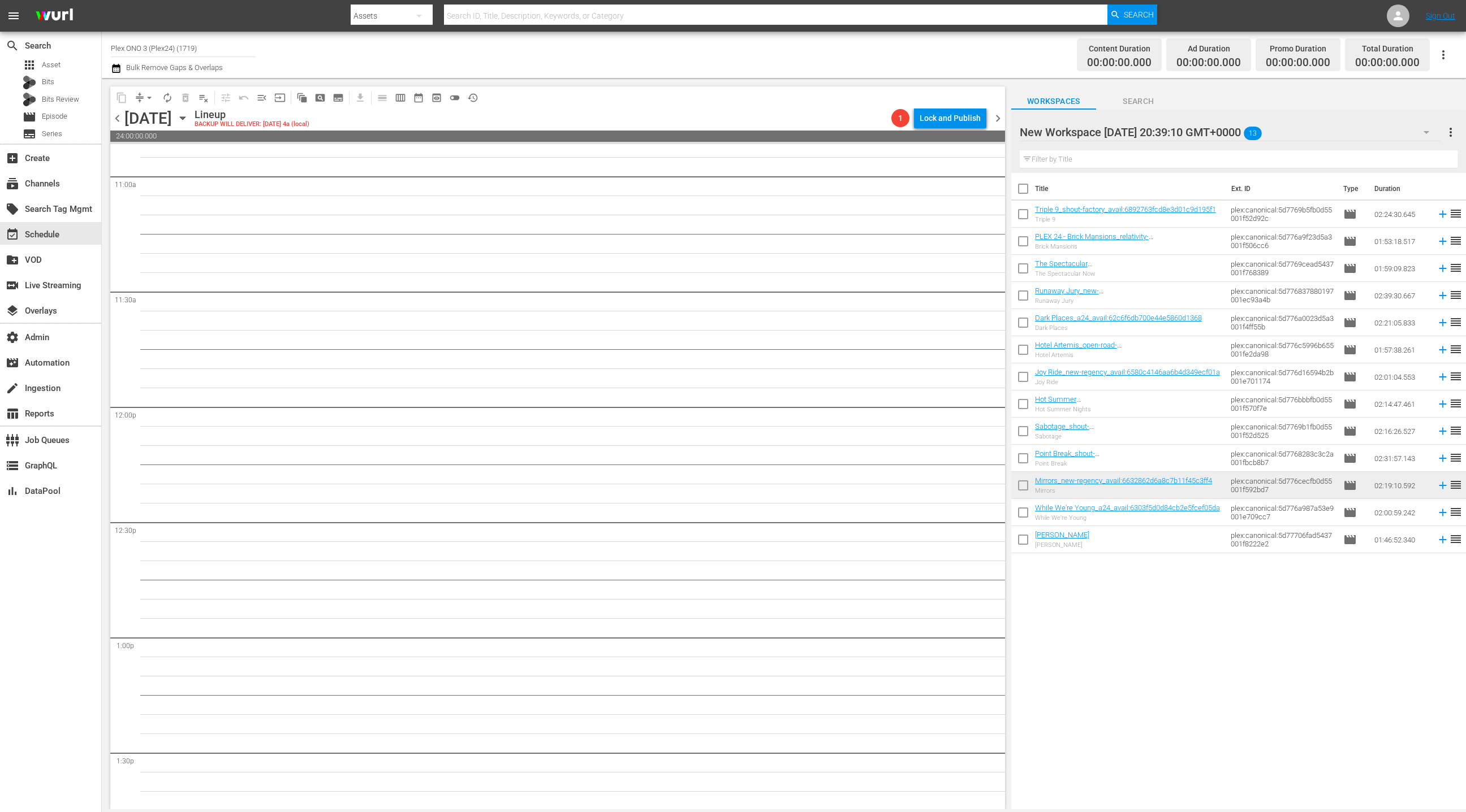
scroll to position [2507, 0]
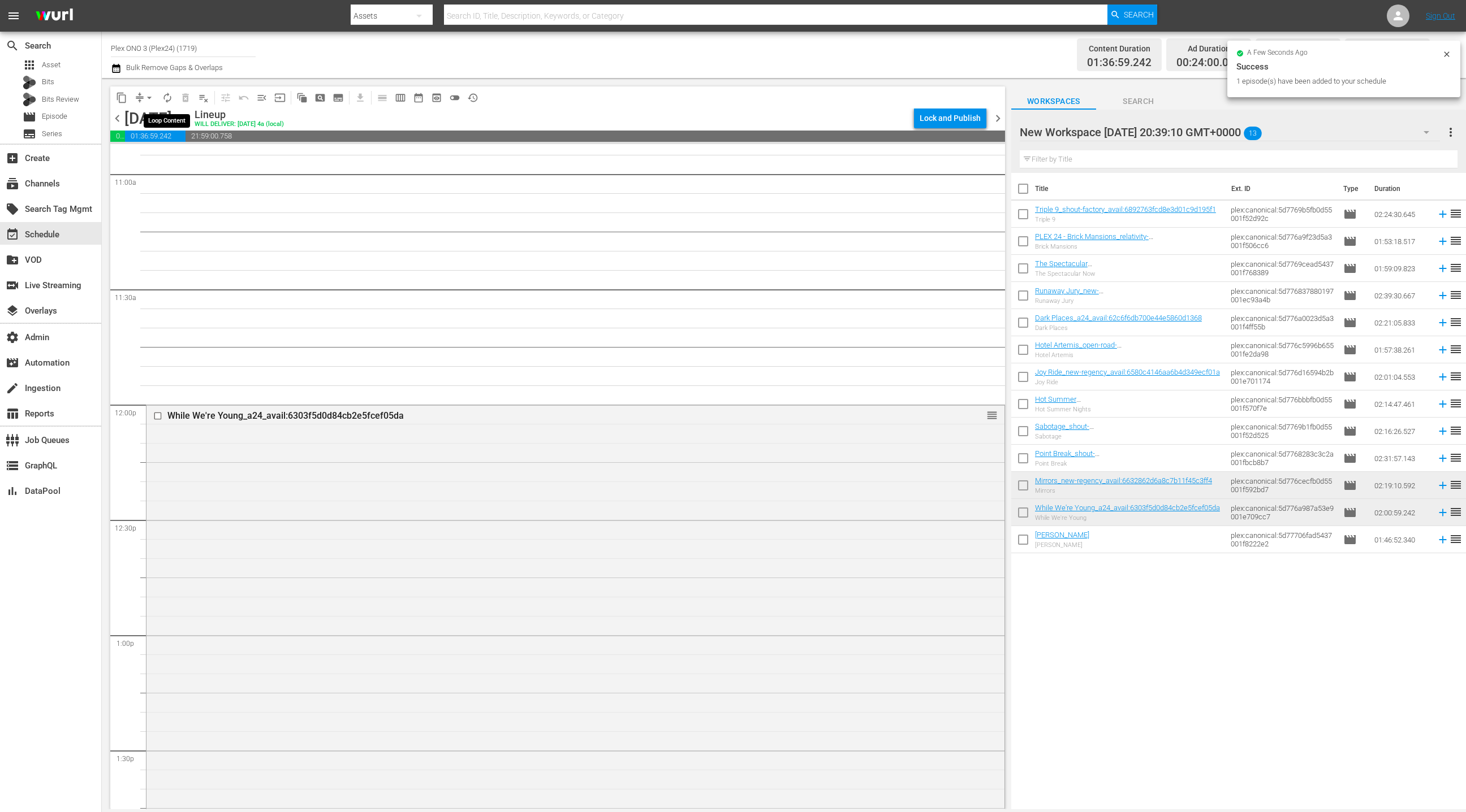
click at [171, 98] on span "autorenew_outlined" at bounding box center [167, 97] width 11 height 11
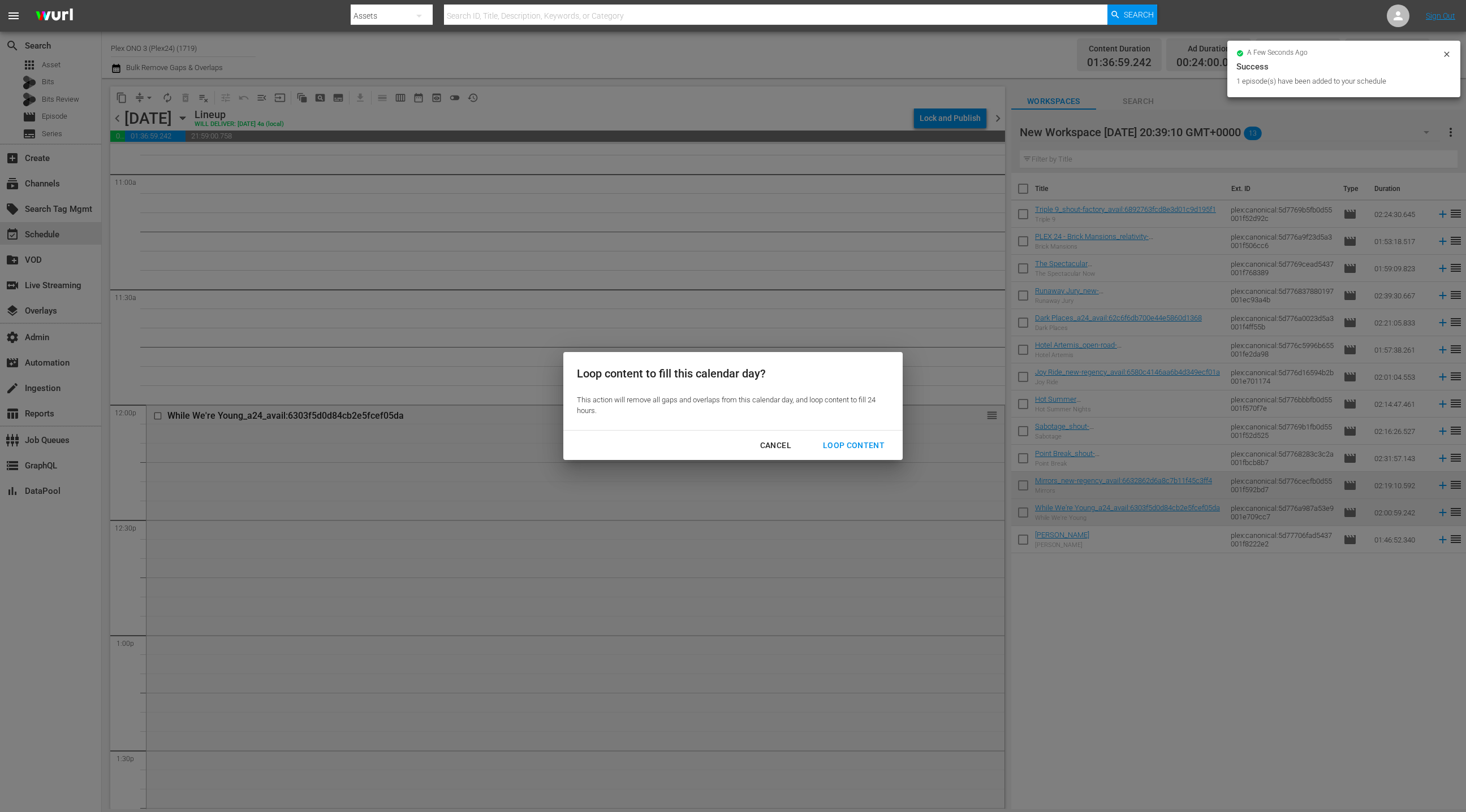
drag, startPoint x: 844, startPoint y: 446, endPoint x: 795, endPoint y: 416, distance: 57.5
click at [844, 446] on div "Loop Content" at bounding box center [853, 445] width 79 height 14
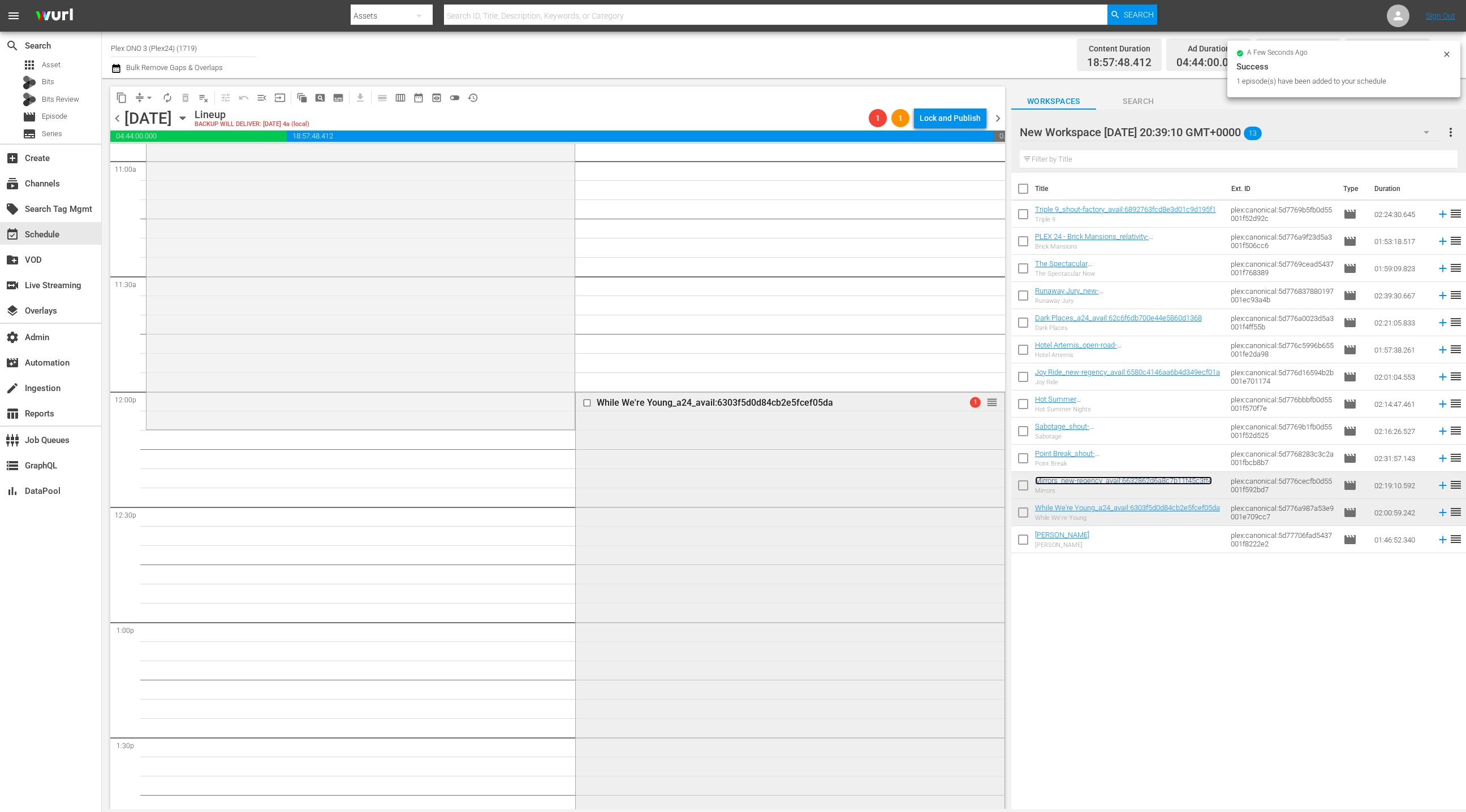
scroll to position [2586, 0]
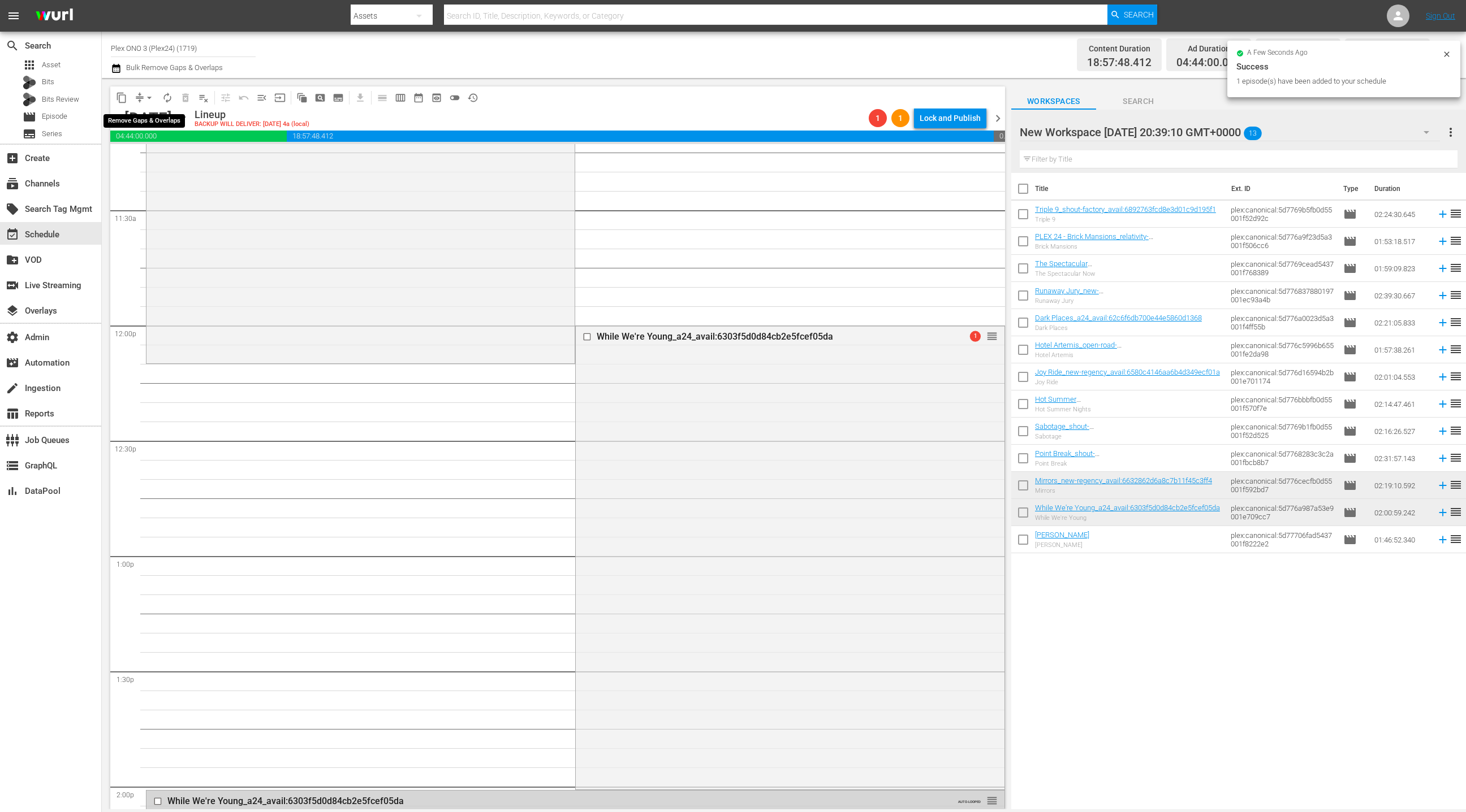
drag, startPoint x: 142, startPoint y: 97, endPoint x: 148, endPoint y: 102, distance: 7.8
click at [142, 97] on button "arrow_drop_down" at bounding box center [148, 97] width 18 height 18
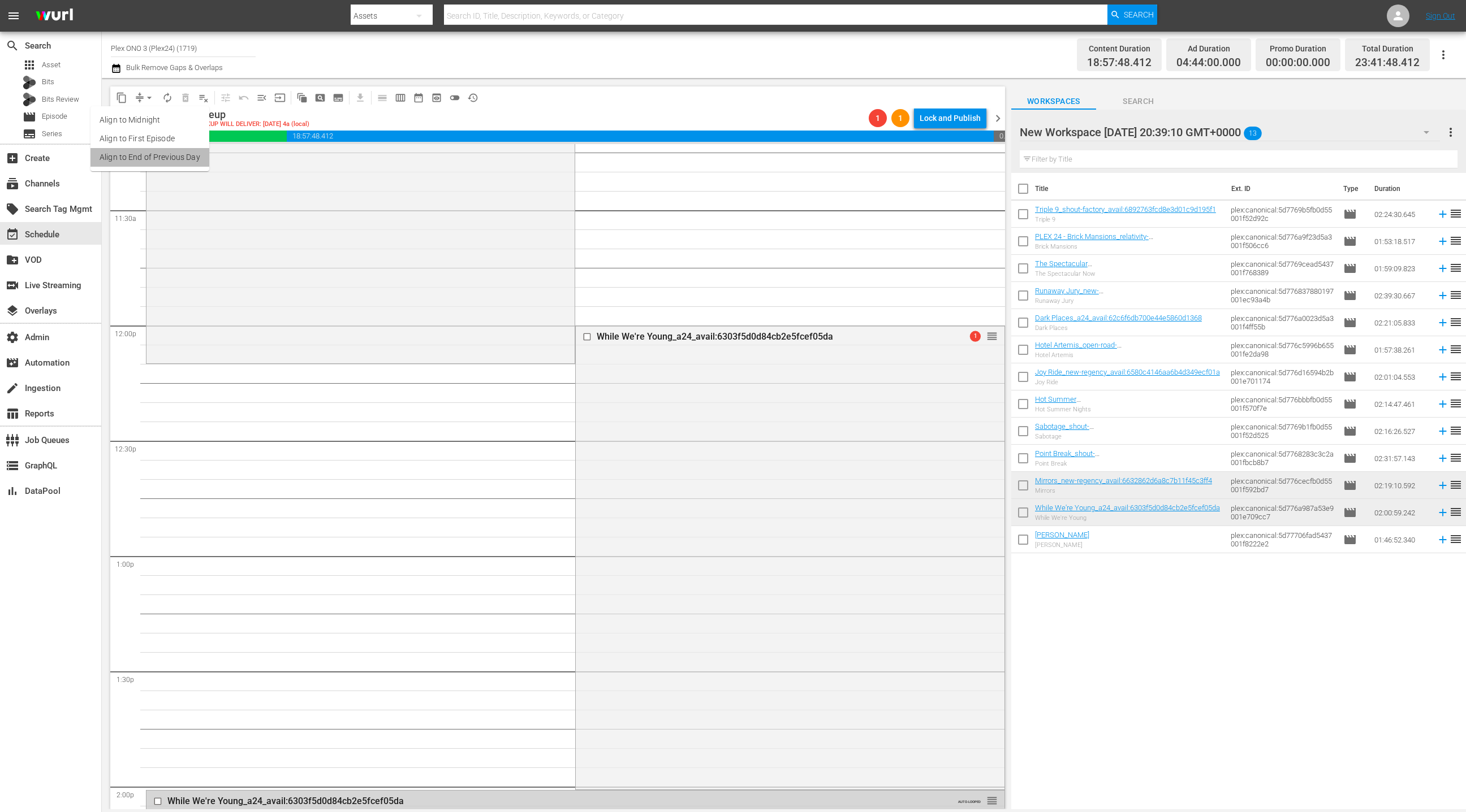
drag, startPoint x: 172, startPoint y: 162, endPoint x: 177, endPoint y: 164, distance: 5.4
click at [177, 164] on li "Align to End of Previous Day" at bounding box center [149, 158] width 119 height 19
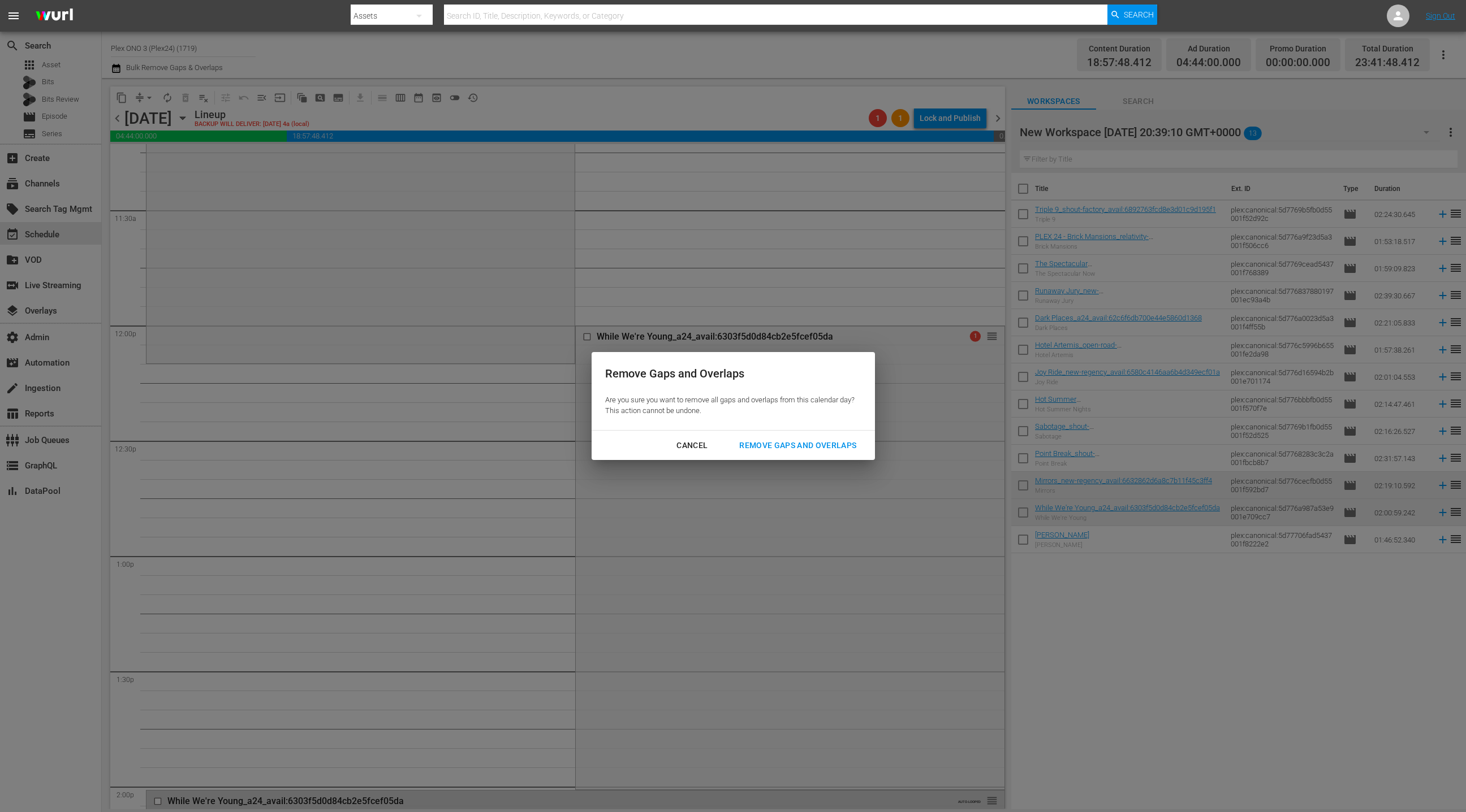
drag, startPoint x: 781, startPoint y: 446, endPoint x: 776, endPoint y: 440, distance: 7.8
click at [780, 445] on div "Remove Gaps and Overlaps" at bounding box center [798, 445] width 135 height 14
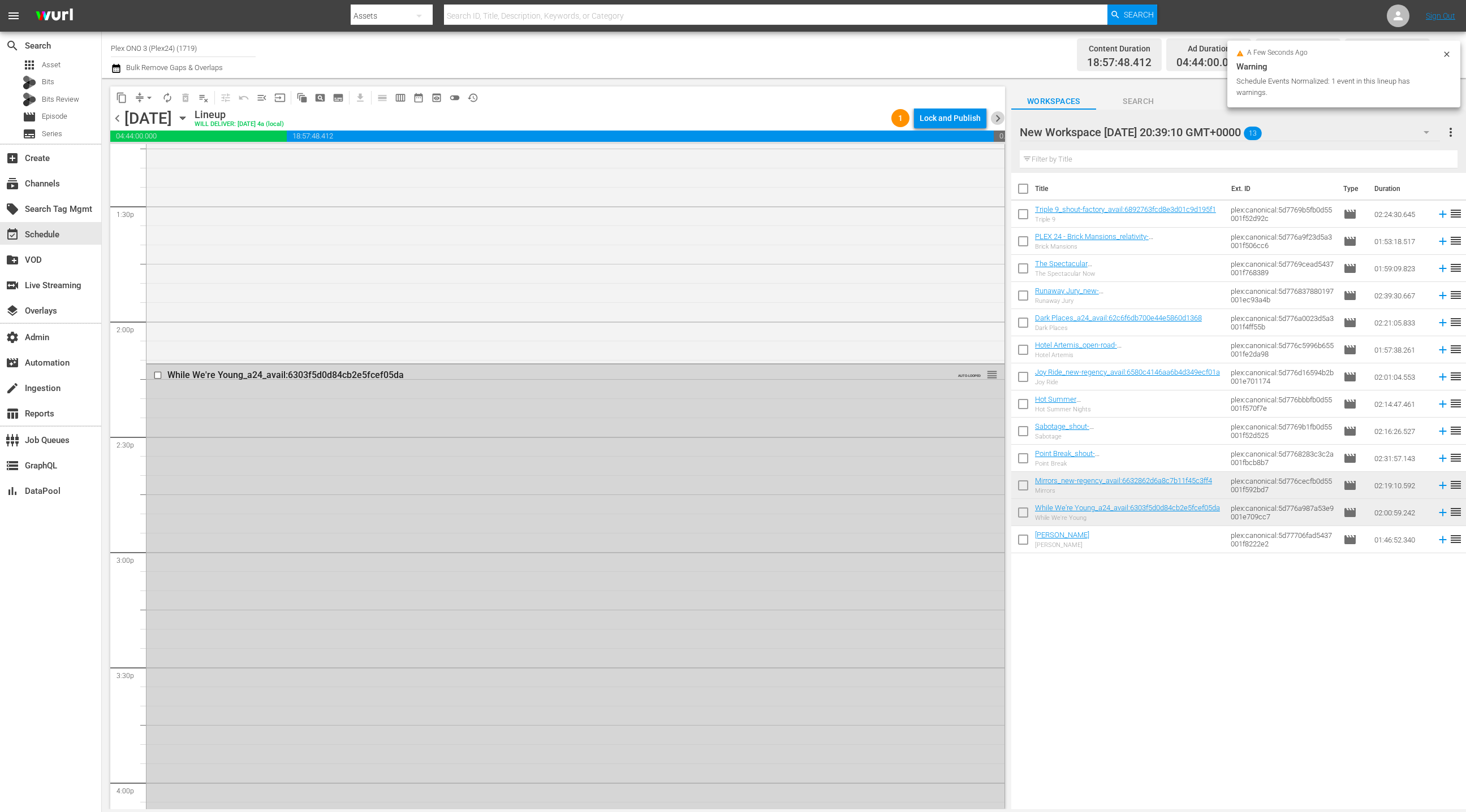
click at [998, 121] on span "chevron_right" at bounding box center [998, 119] width 15 height 14
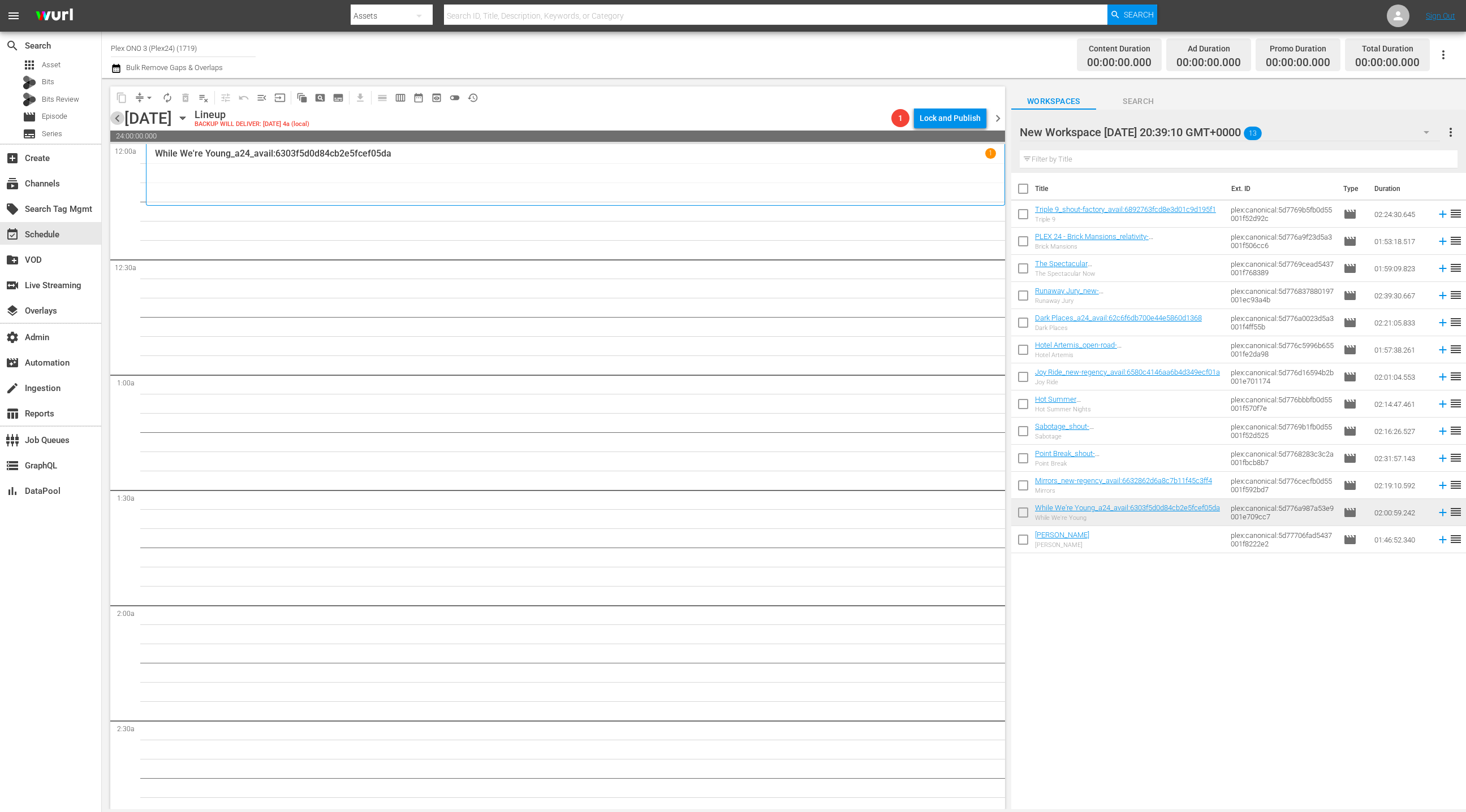
click at [117, 119] on span "chevron_left" at bounding box center [117, 119] width 15 height 14
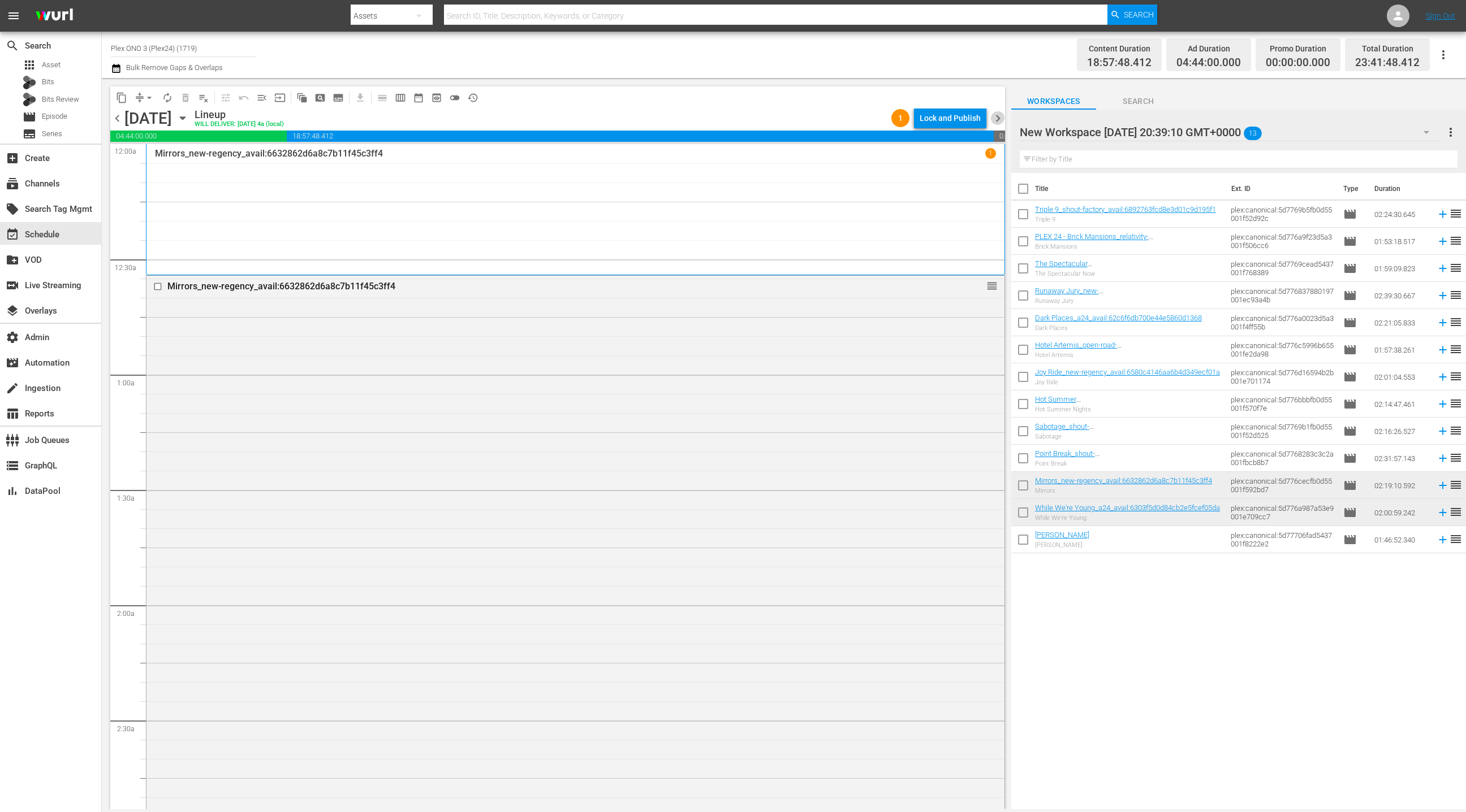
click at [999, 121] on span "chevron_right" at bounding box center [998, 119] width 15 height 14
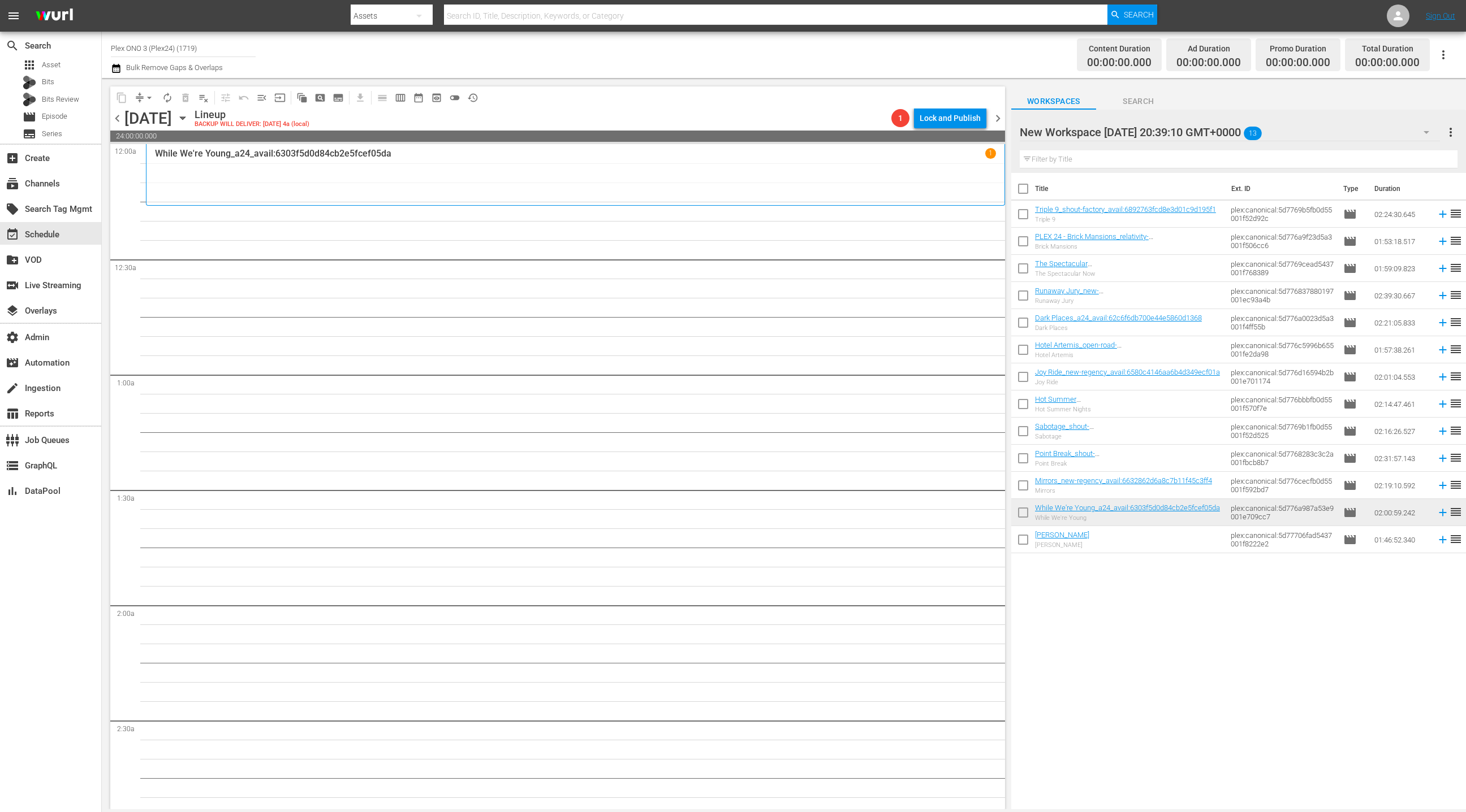
click at [117, 70] on icon "button" at bounding box center [115, 68] width 8 height 9
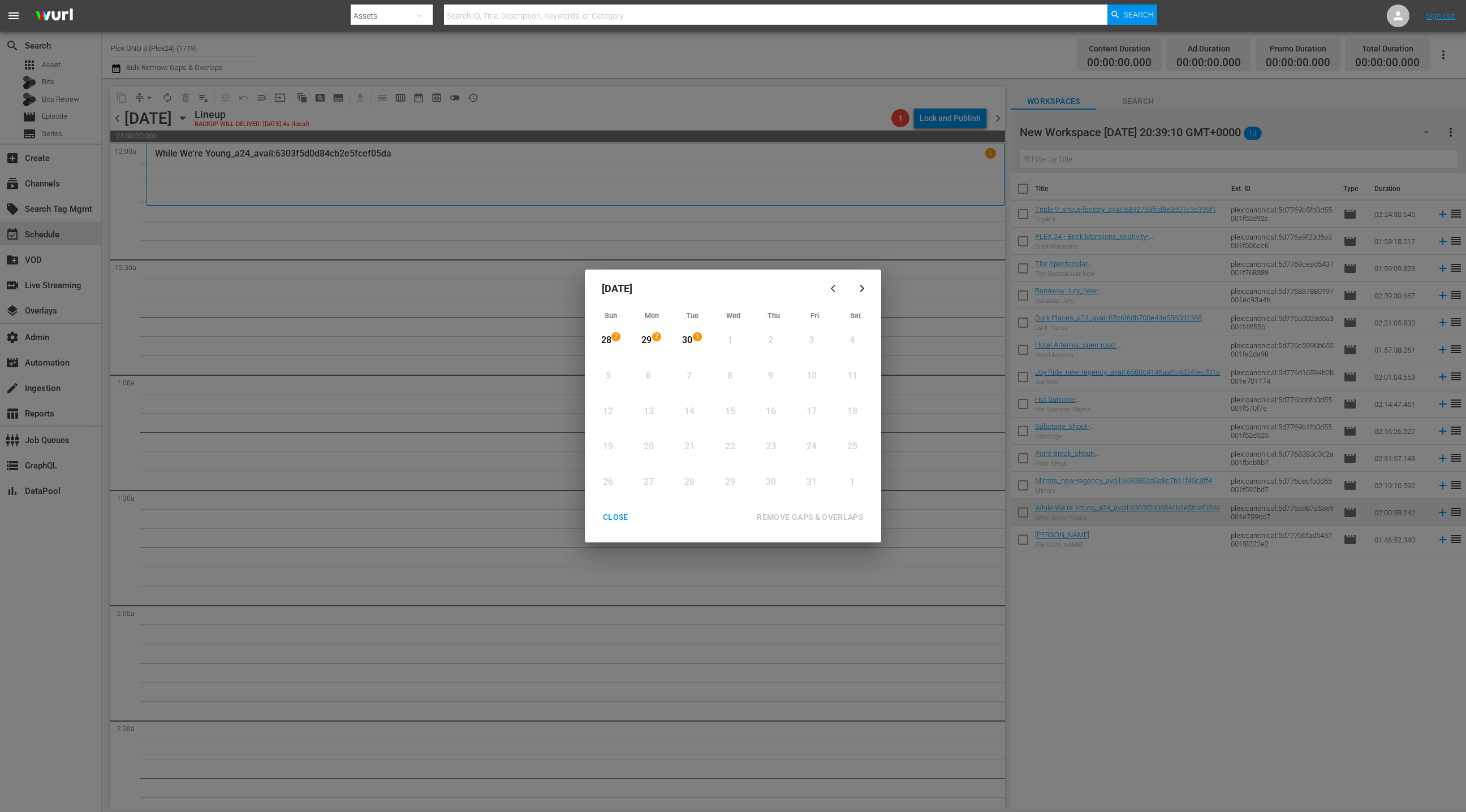
click at [834, 293] on button "button" at bounding box center [835, 289] width 27 height 27
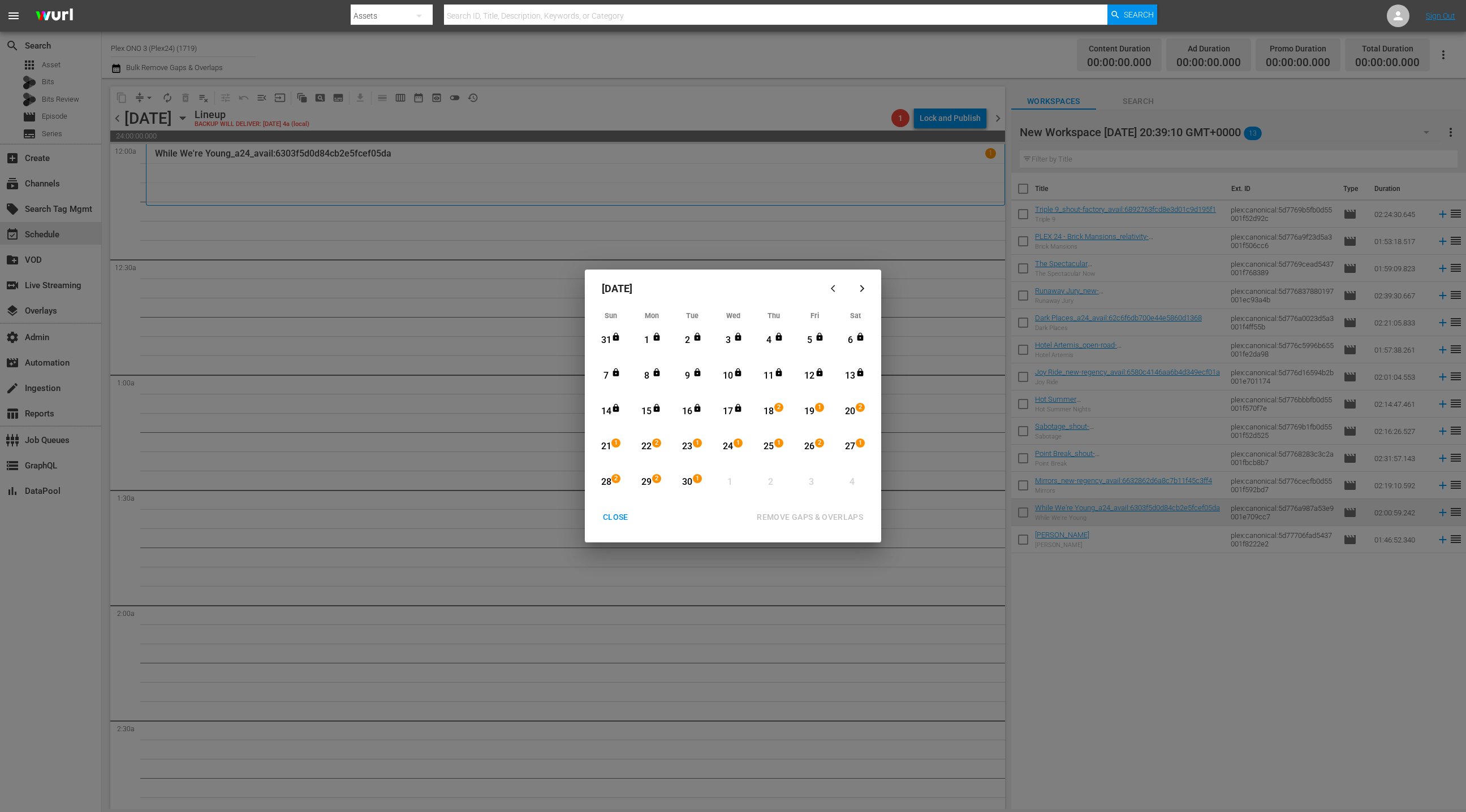
drag, startPoint x: 772, startPoint y: 415, endPoint x: 754, endPoint y: 433, distance: 25.5
click at [772, 415] on div "18" at bounding box center [769, 411] width 15 height 13
click at [685, 483] on div "30" at bounding box center [687, 482] width 15 height 13
click at [782, 517] on div "REMOVE GAPS & OVERLAPS" at bounding box center [810, 517] width 125 height 14
click at [614, 519] on div "CLOSE" at bounding box center [615, 517] width 44 height 14
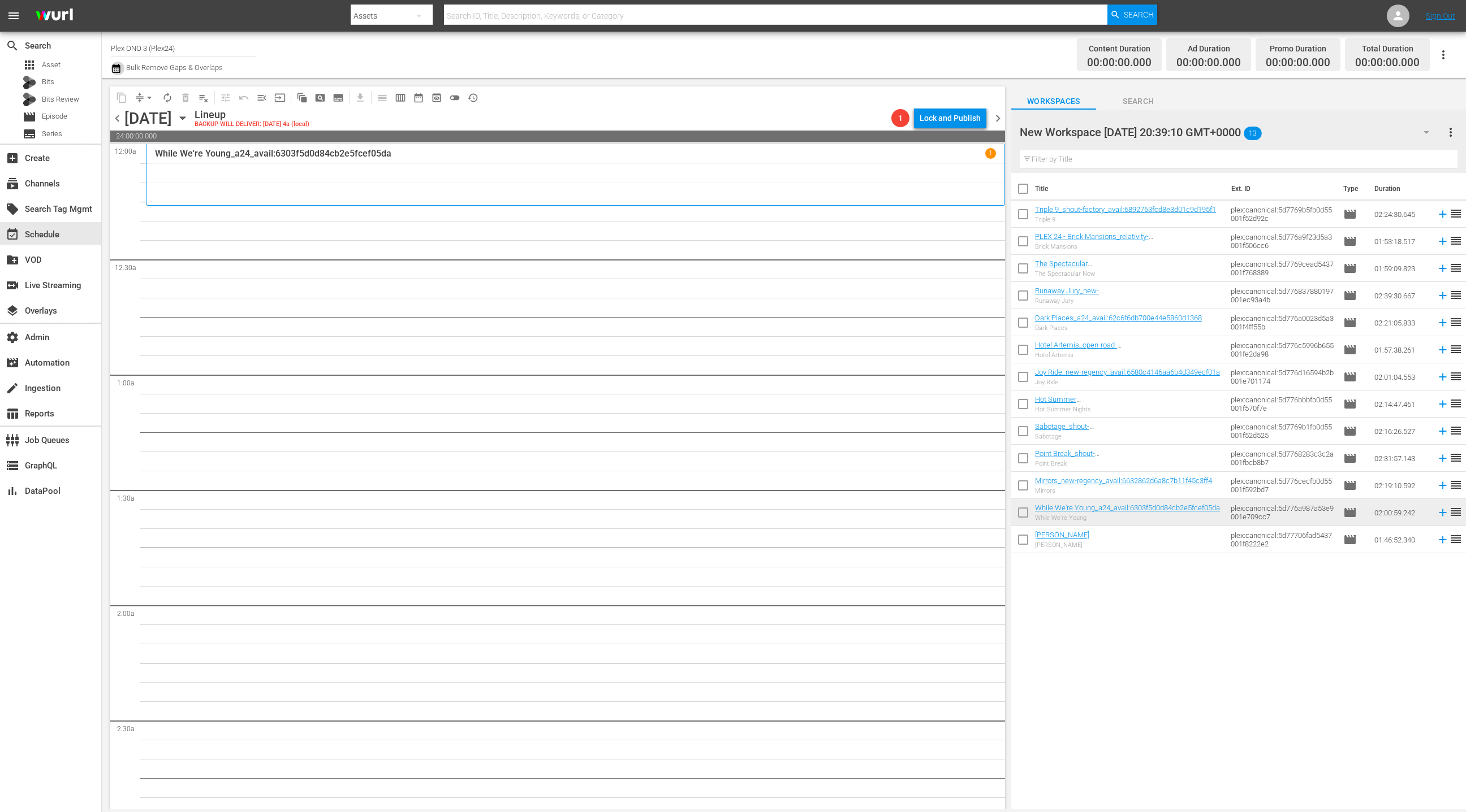
click at [111, 69] on icon "button" at bounding box center [116, 68] width 11 height 14
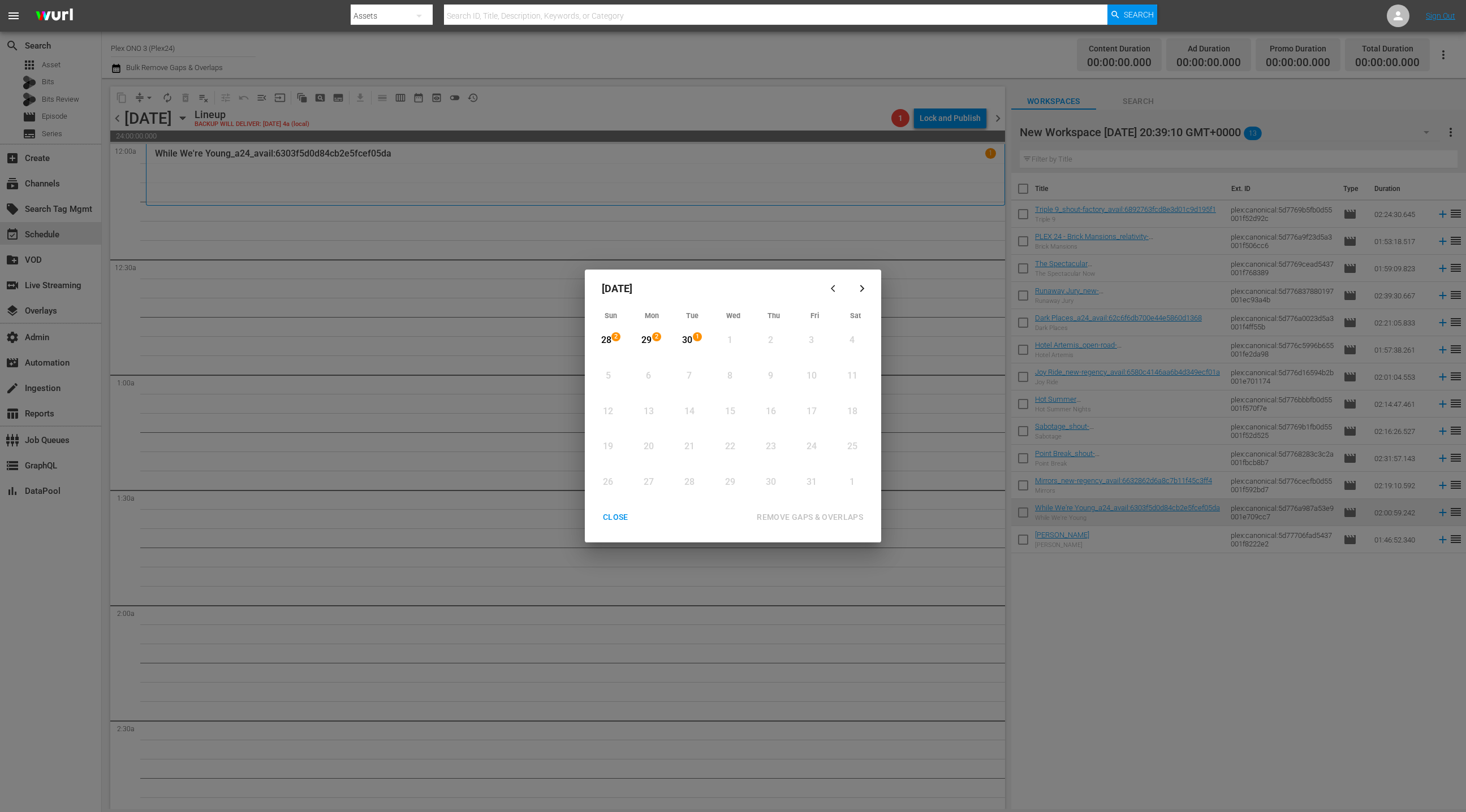
click at [824, 288] on button "button" at bounding box center [835, 289] width 27 height 27
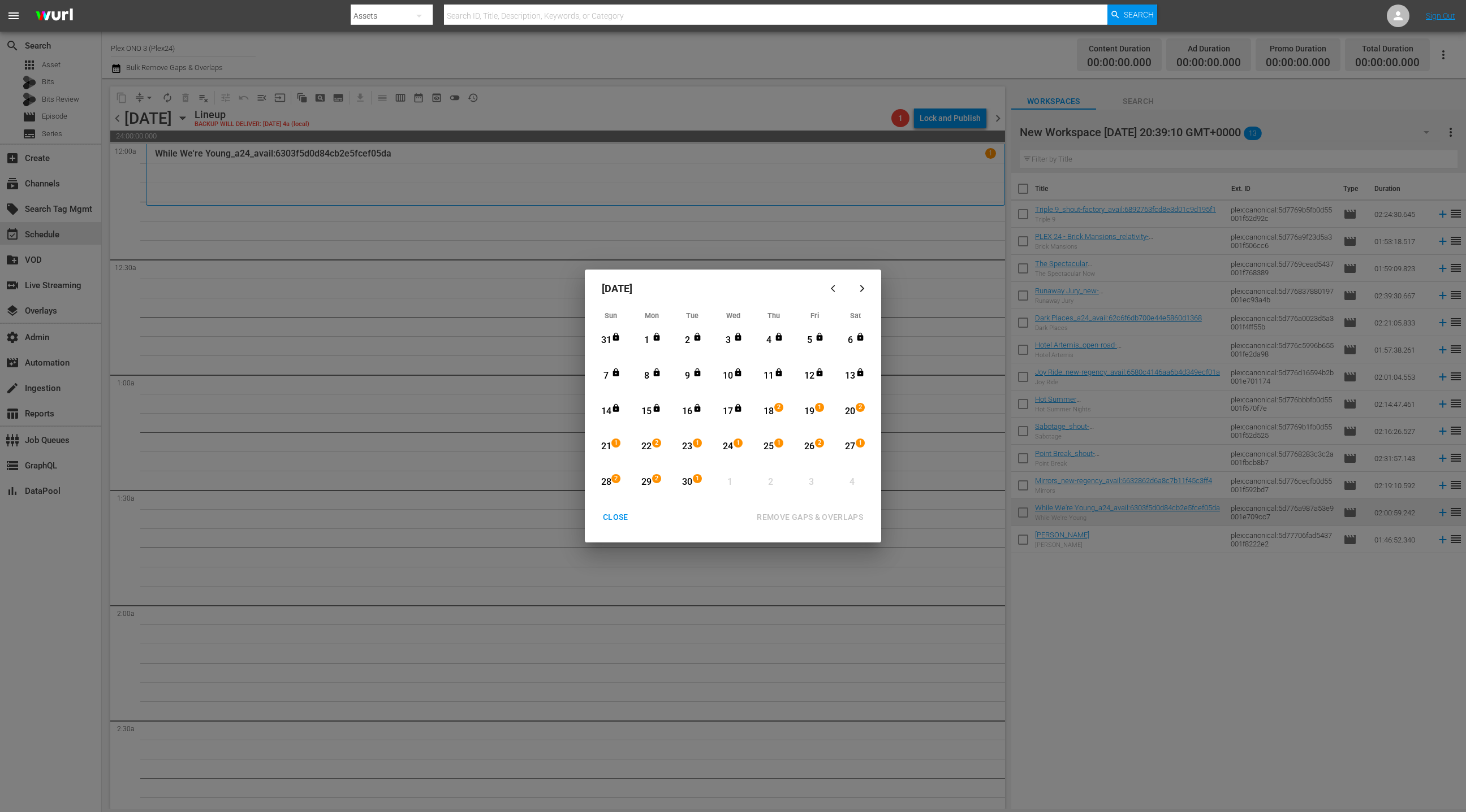
click at [618, 517] on div "CLOSE" at bounding box center [615, 517] width 44 height 14
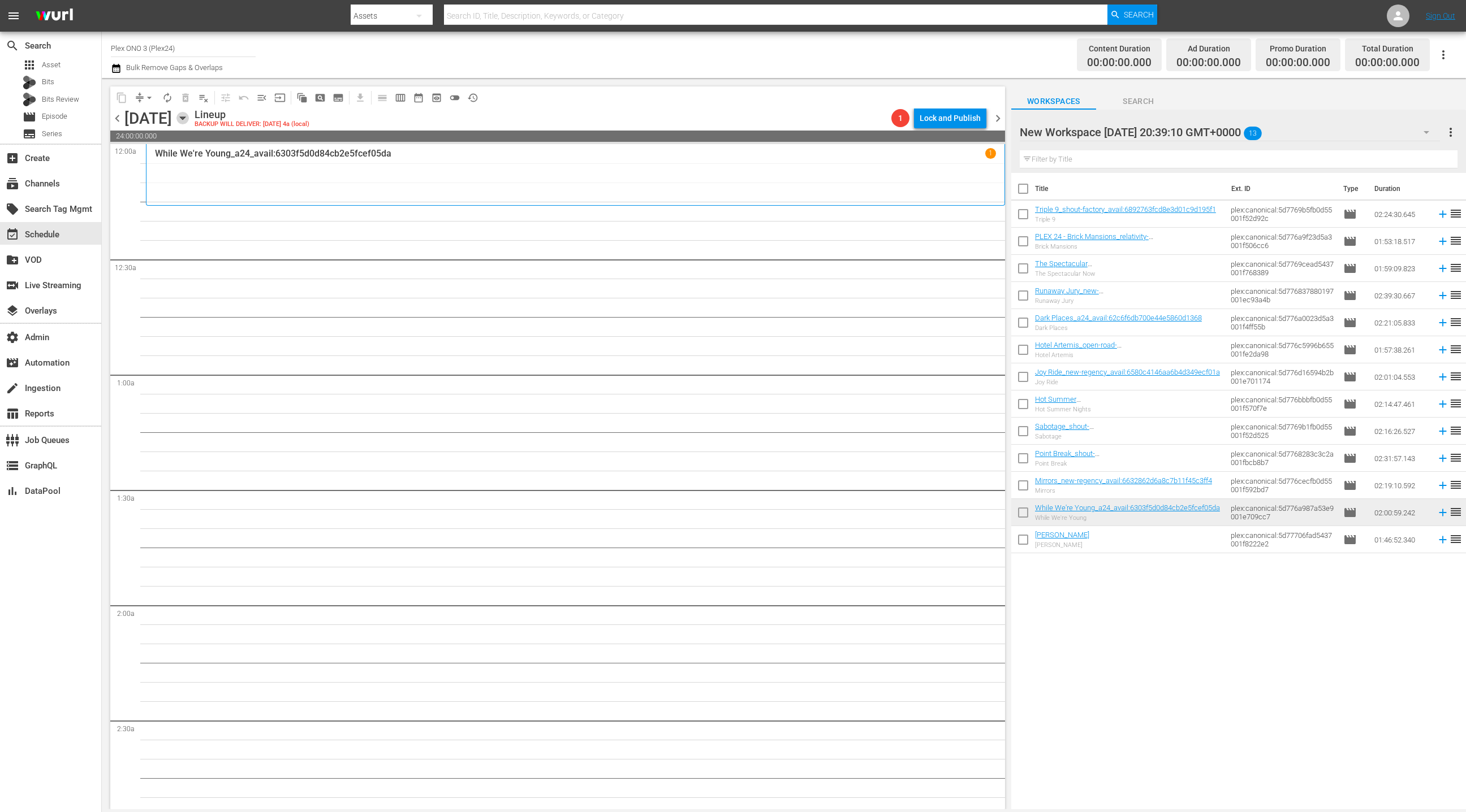
click at [189, 115] on icon "button" at bounding box center [183, 118] width 13 height 13
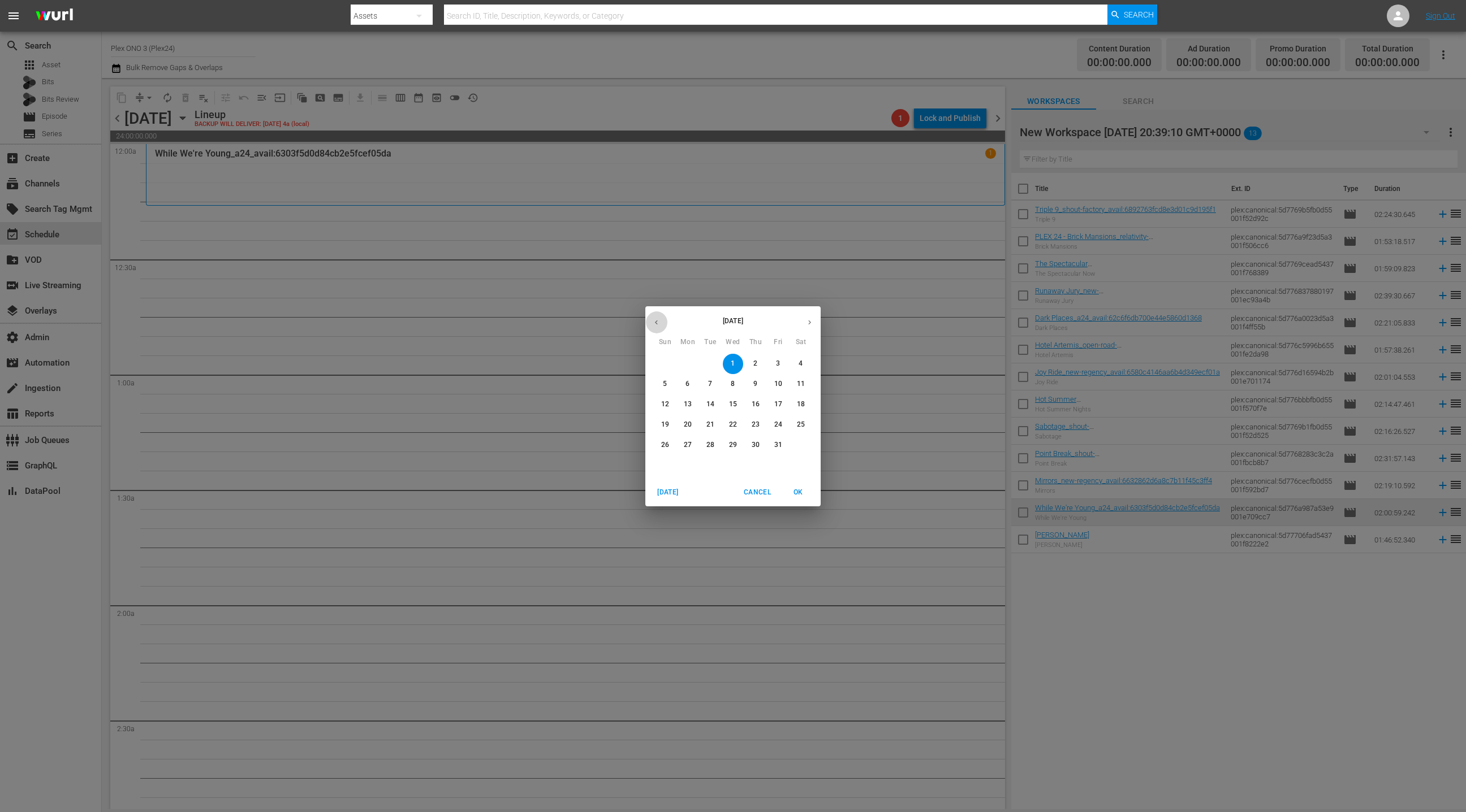
click at [659, 321] on icon "button" at bounding box center [656, 322] width 9 height 9
click at [757, 404] on p "18" at bounding box center [755, 404] width 8 height 9
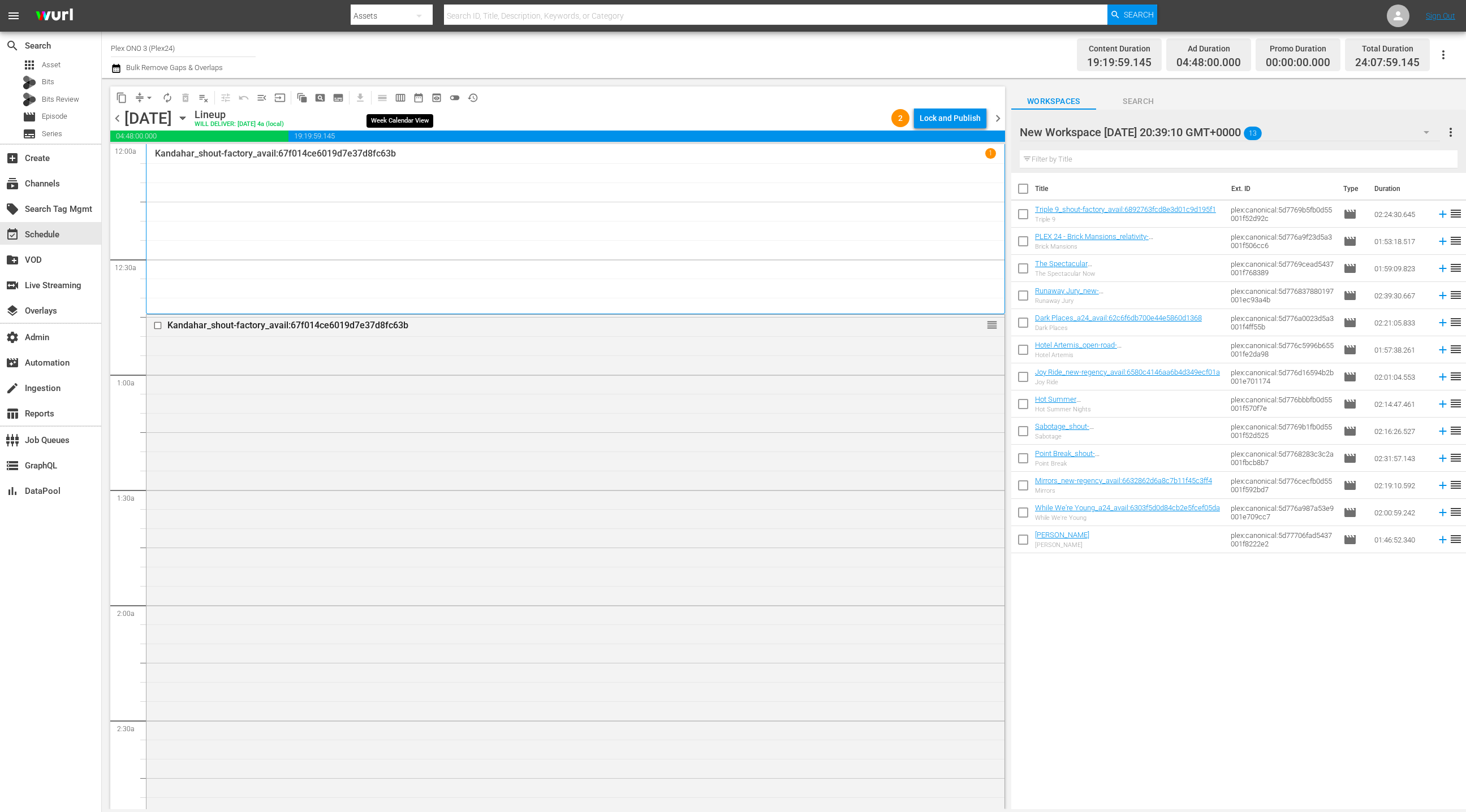
click at [398, 96] on span "calendar_view_week_outlined" at bounding box center [400, 97] width 11 height 11
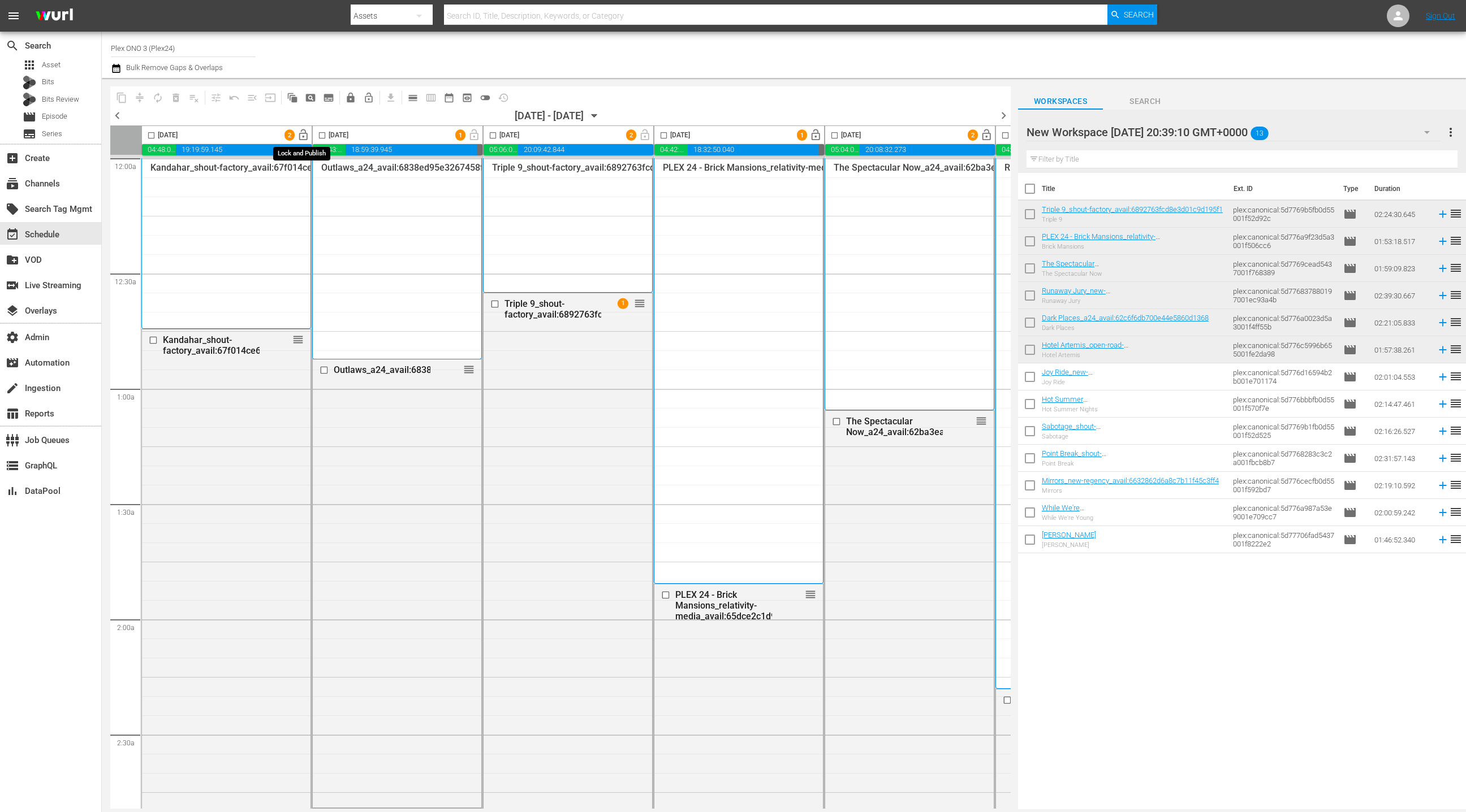
click at [308, 138] on span "lock_open" at bounding box center [303, 135] width 13 height 13
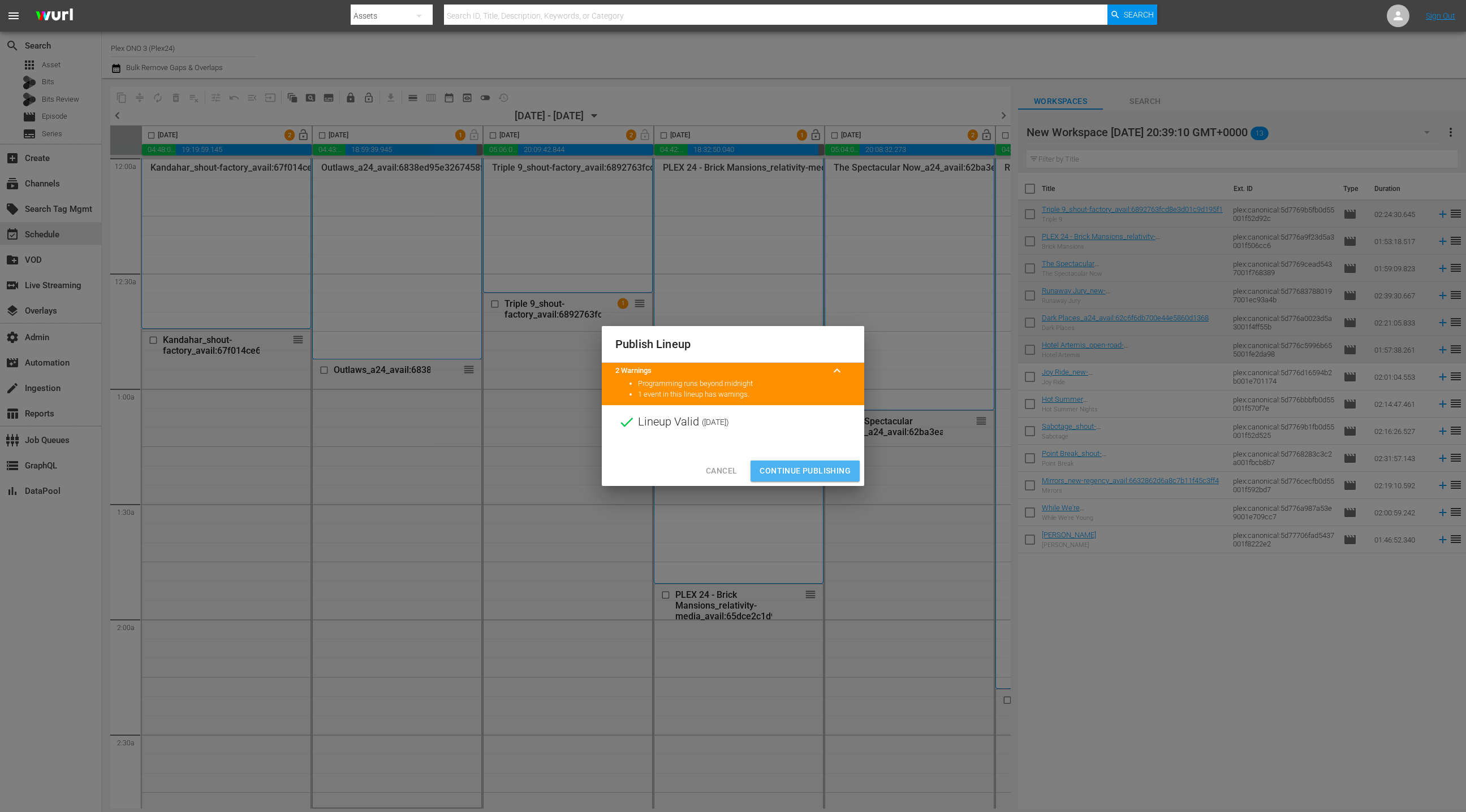
click at [812, 471] on span "Continue Publishing" at bounding box center [805, 471] width 91 height 14
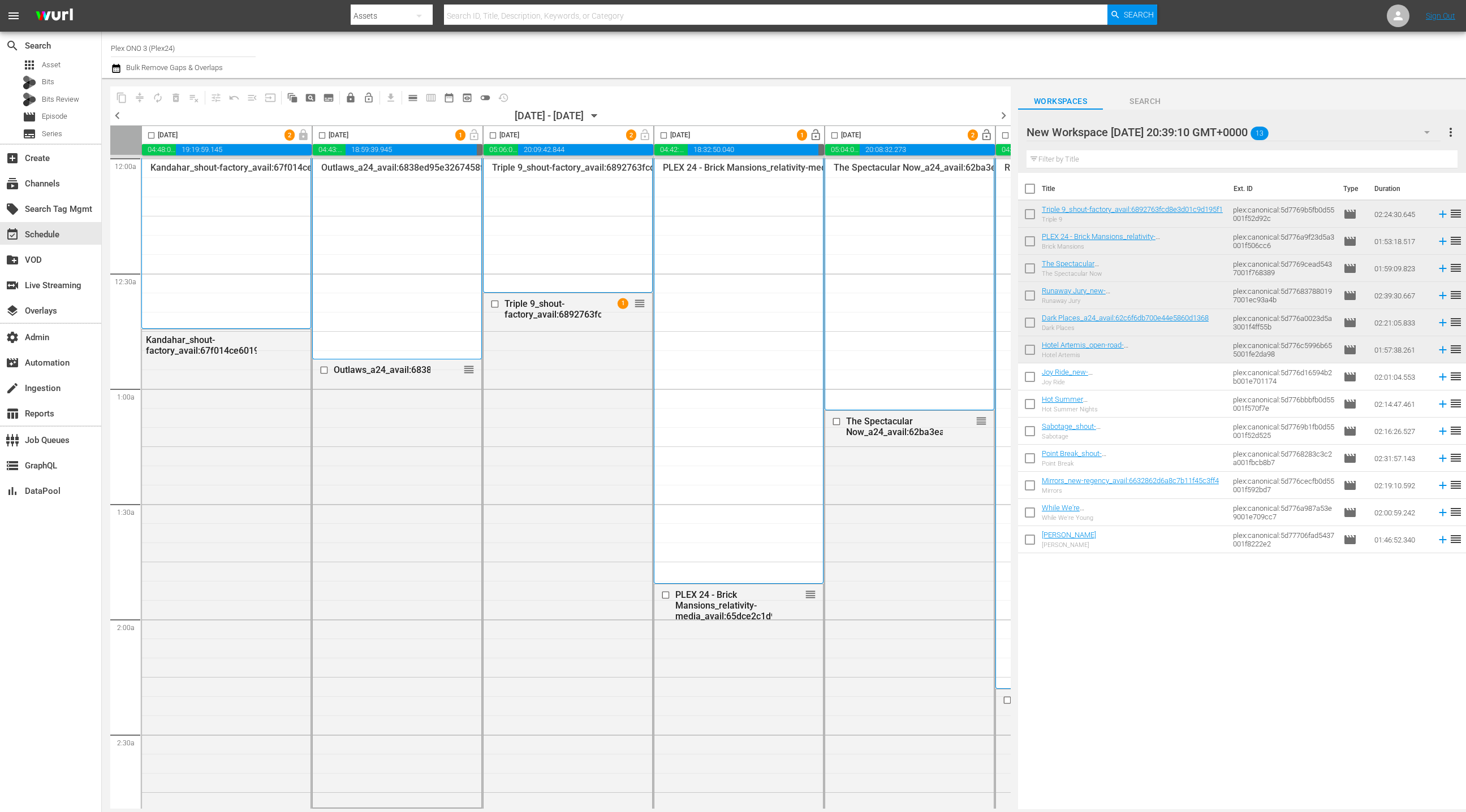
scroll to position [0, 236]
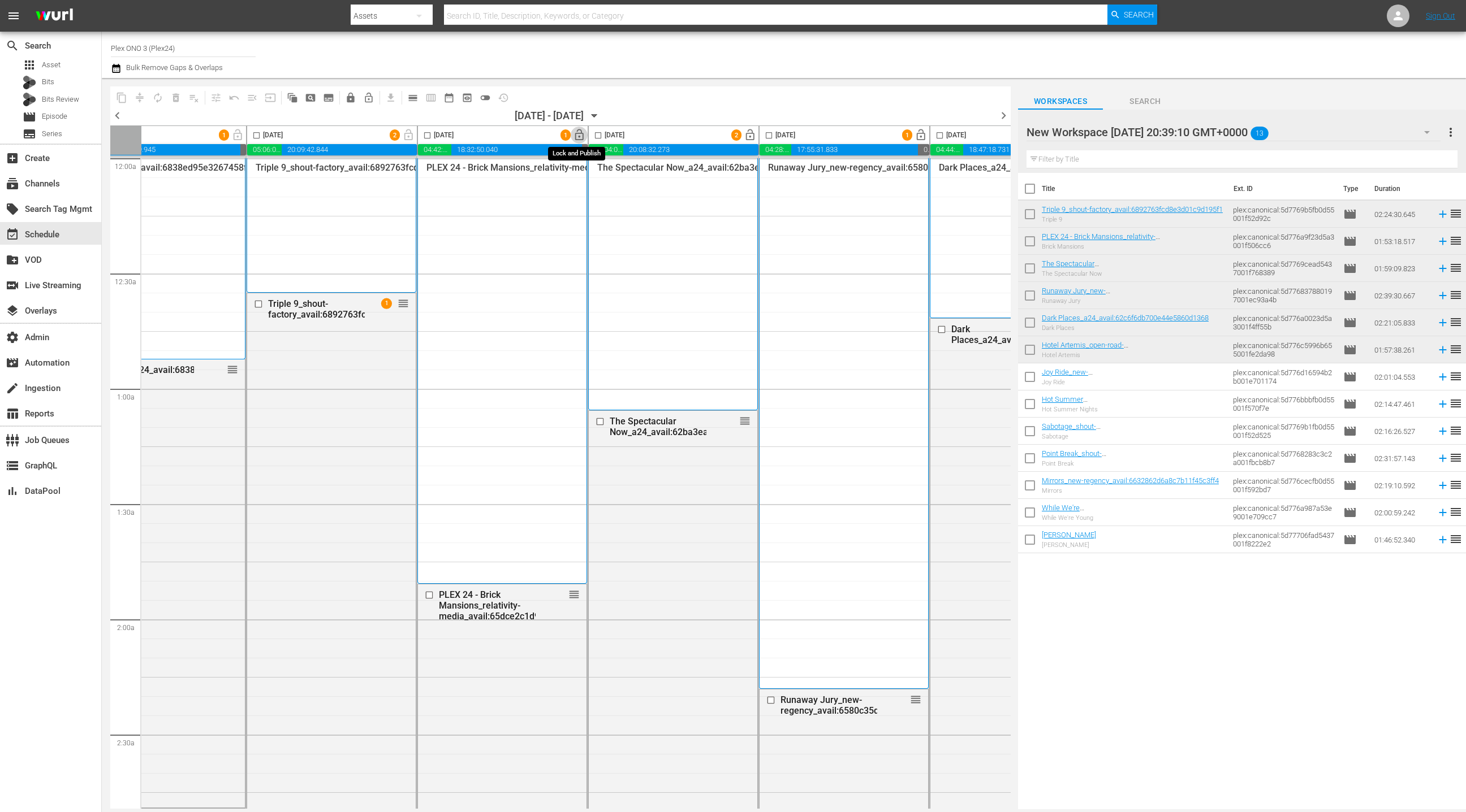
click at [581, 140] on span "lock_open" at bounding box center [579, 135] width 13 height 13
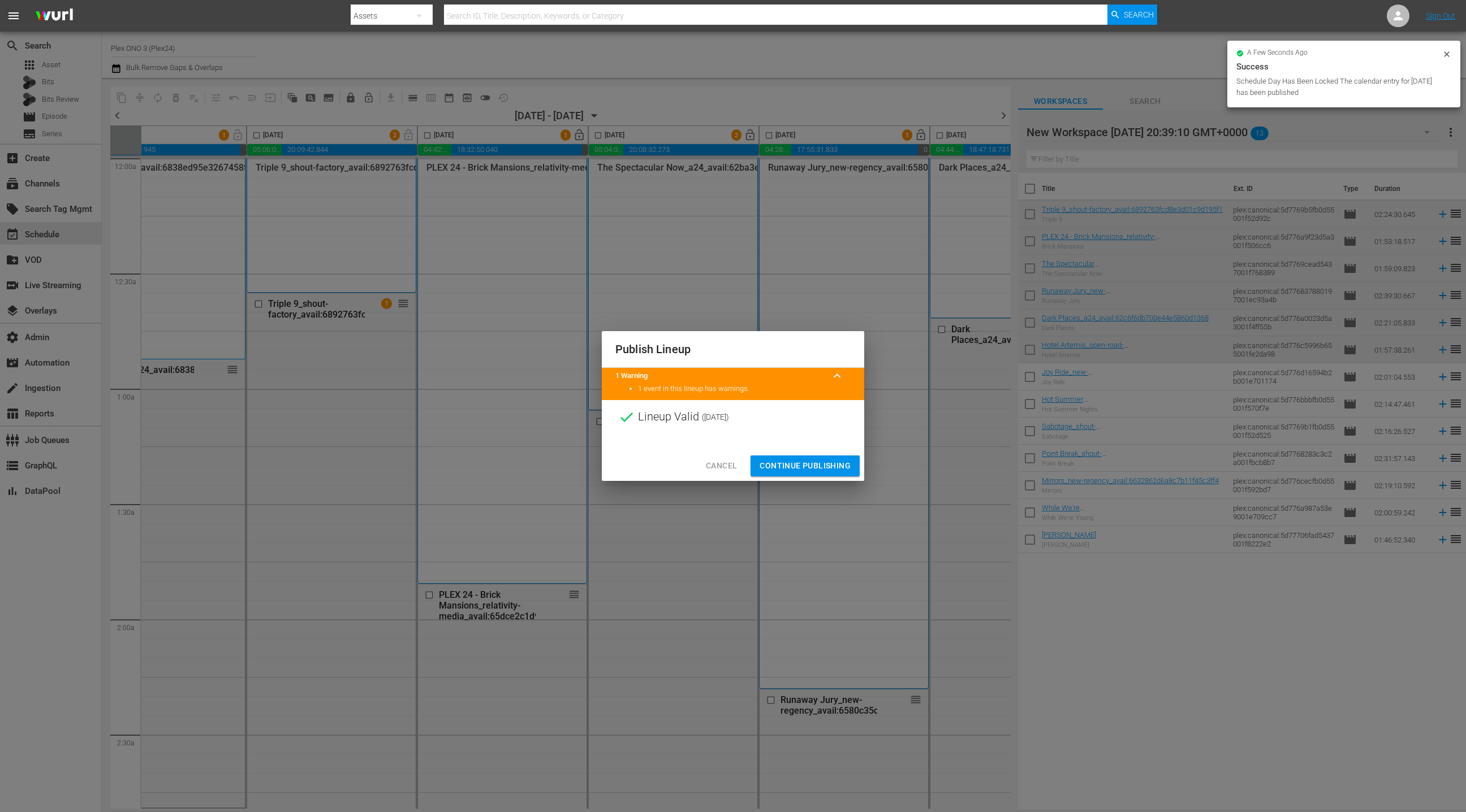
click at [788, 454] on div "Cancel Continue Publishing" at bounding box center [732, 466] width 262 height 30
drag, startPoint x: 788, startPoint y: 464, endPoint x: 782, endPoint y: 364, distance: 100.2
click at [788, 464] on span "Continue Publishing" at bounding box center [805, 466] width 91 height 14
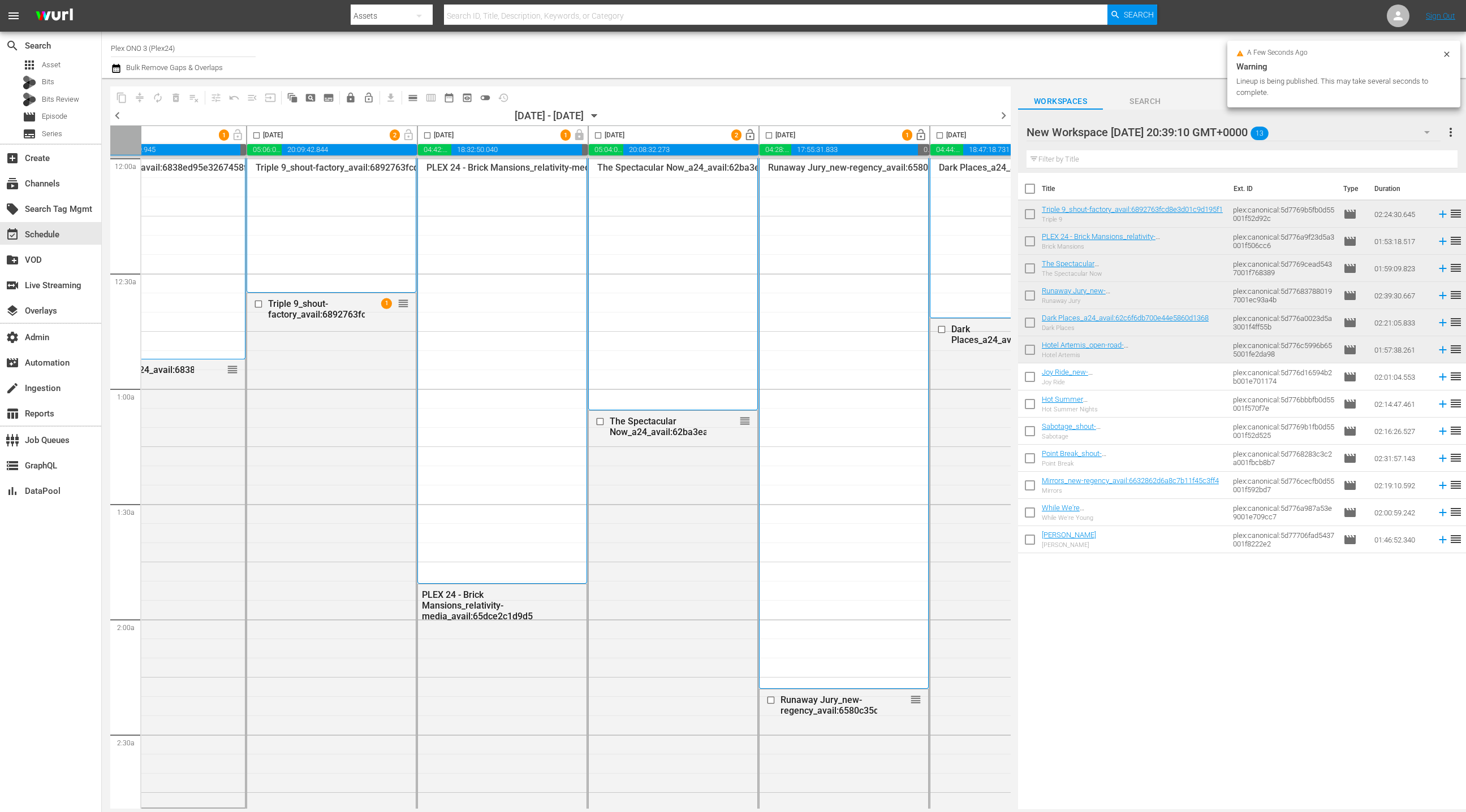
scroll to position [0, 328]
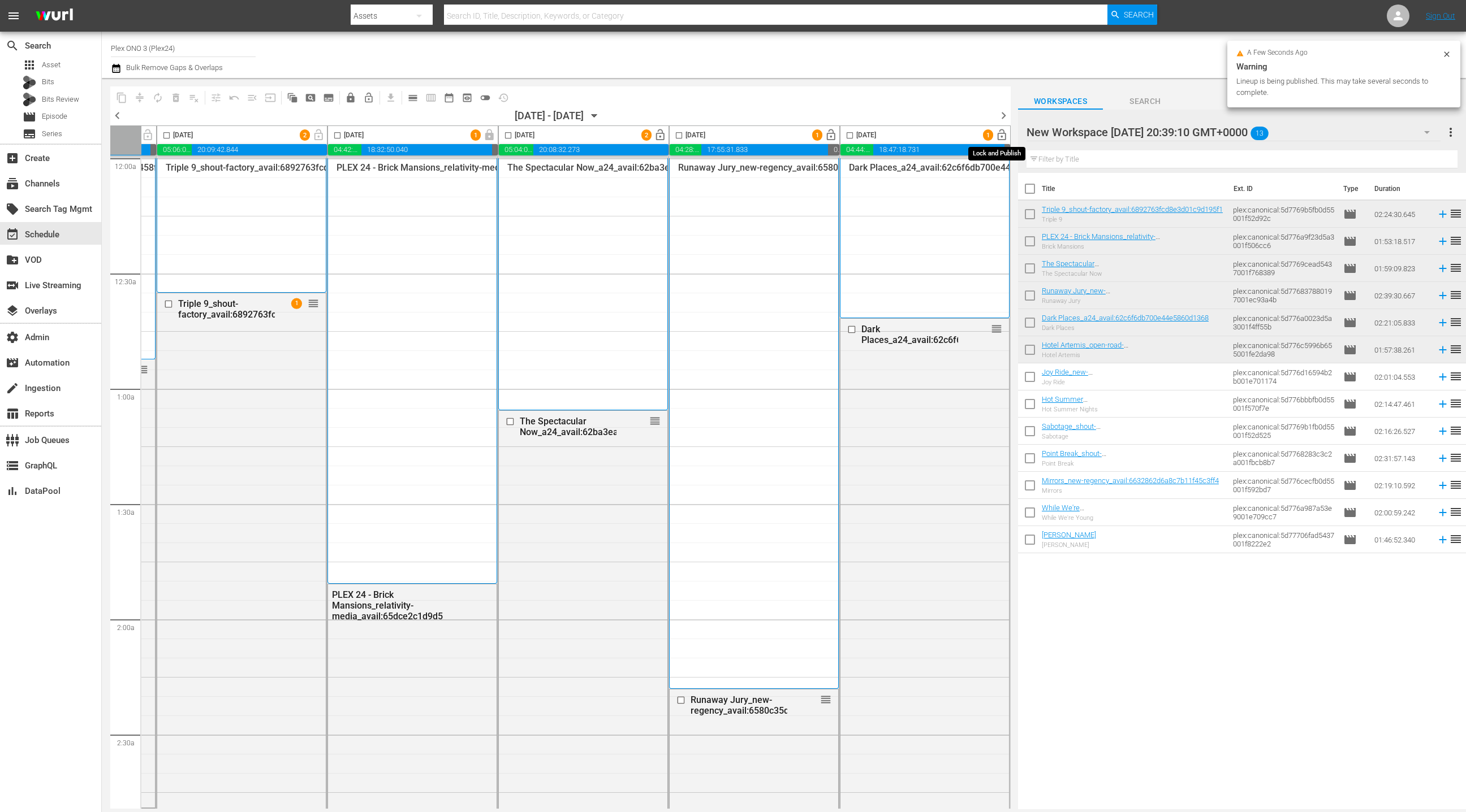
click at [998, 137] on span "lock_open" at bounding box center [1001, 135] width 13 height 13
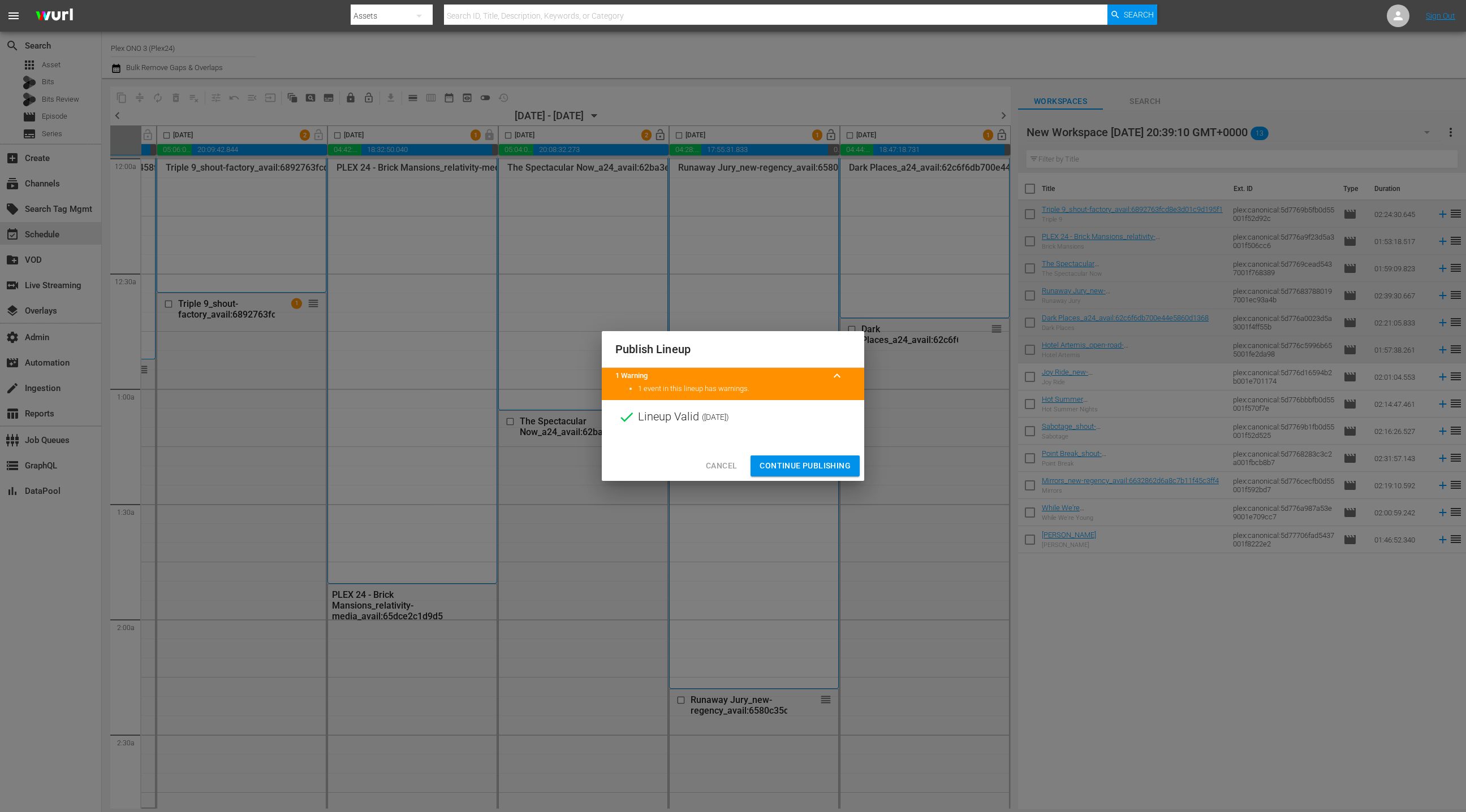
click at [826, 467] on span "Continue Publishing" at bounding box center [805, 466] width 91 height 14
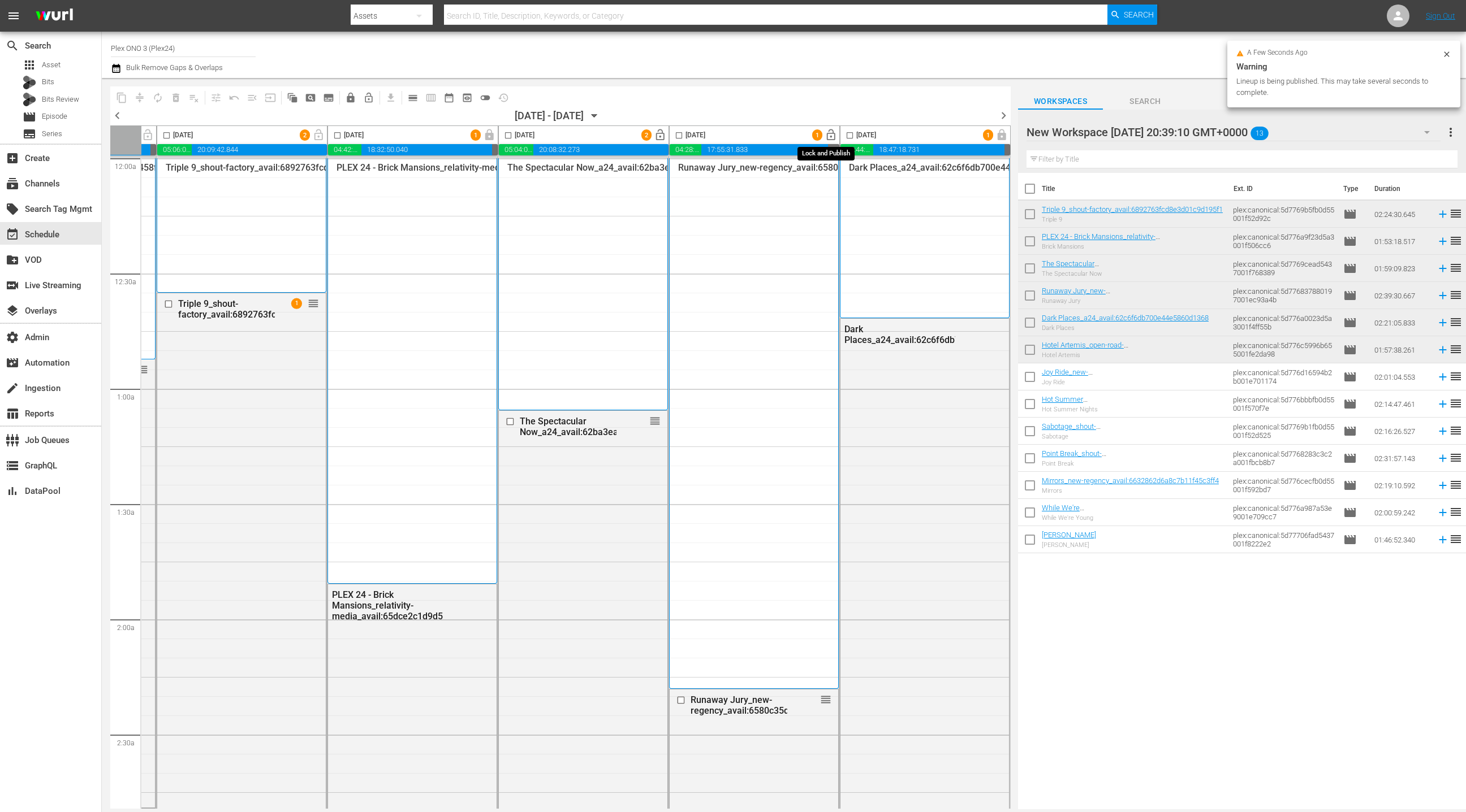
click at [830, 136] on span "lock_open" at bounding box center [830, 135] width 13 height 13
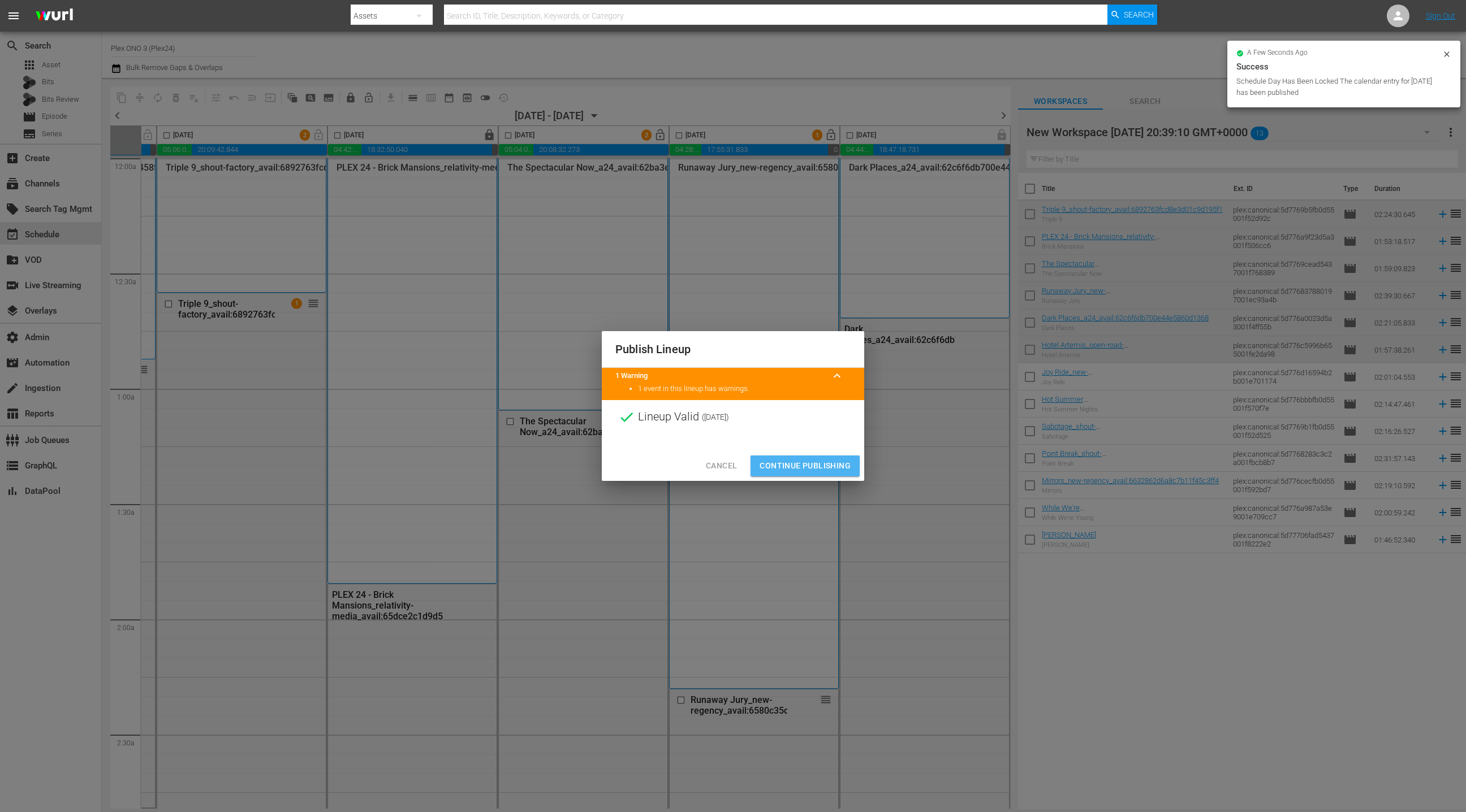
drag, startPoint x: 819, startPoint y: 465, endPoint x: 833, endPoint y: 428, distance: 39.6
click at [819, 465] on span "Continue Publishing" at bounding box center [805, 466] width 91 height 14
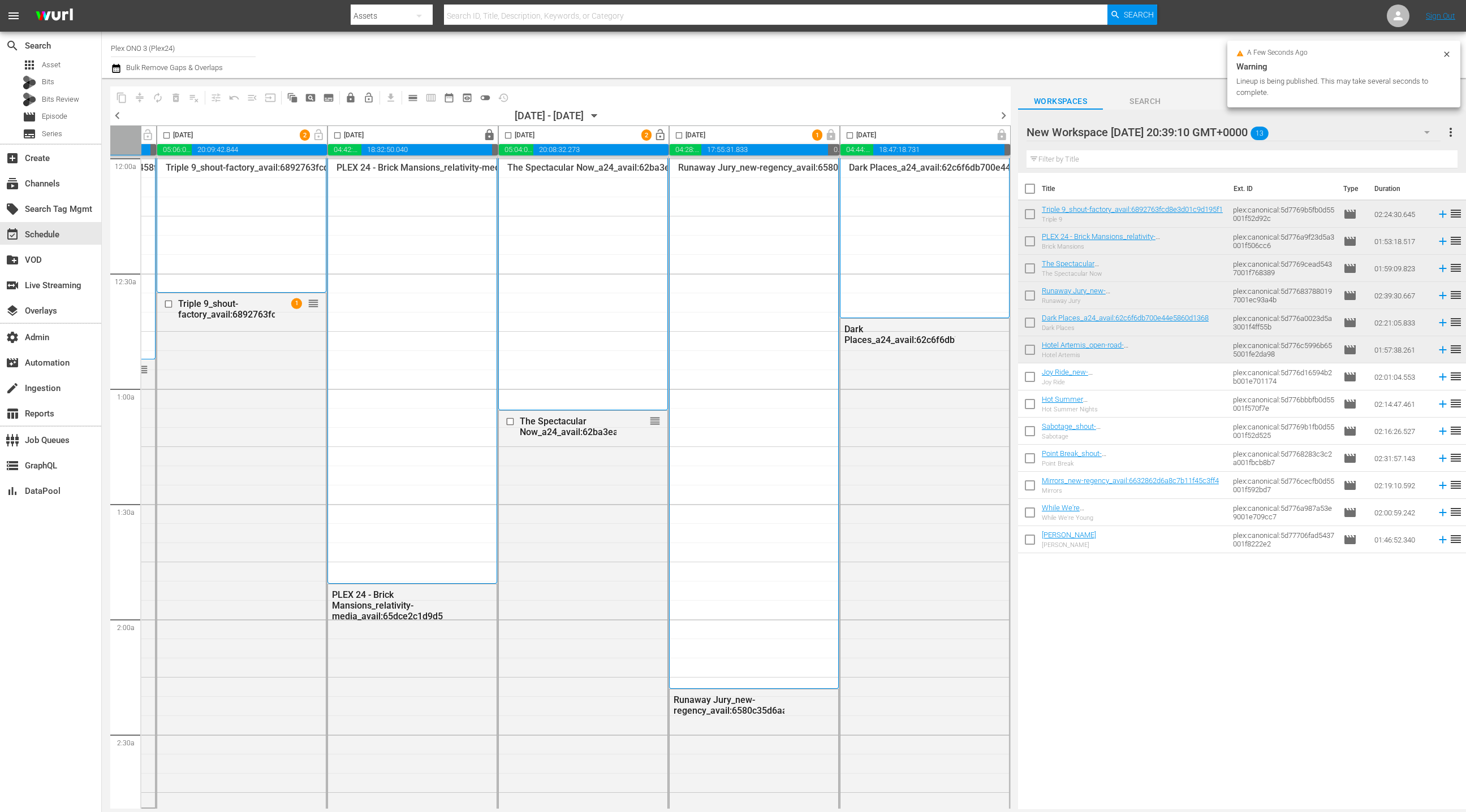
click at [1005, 117] on span "chevron_right" at bounding box center [1004, 115] width 15 height 14
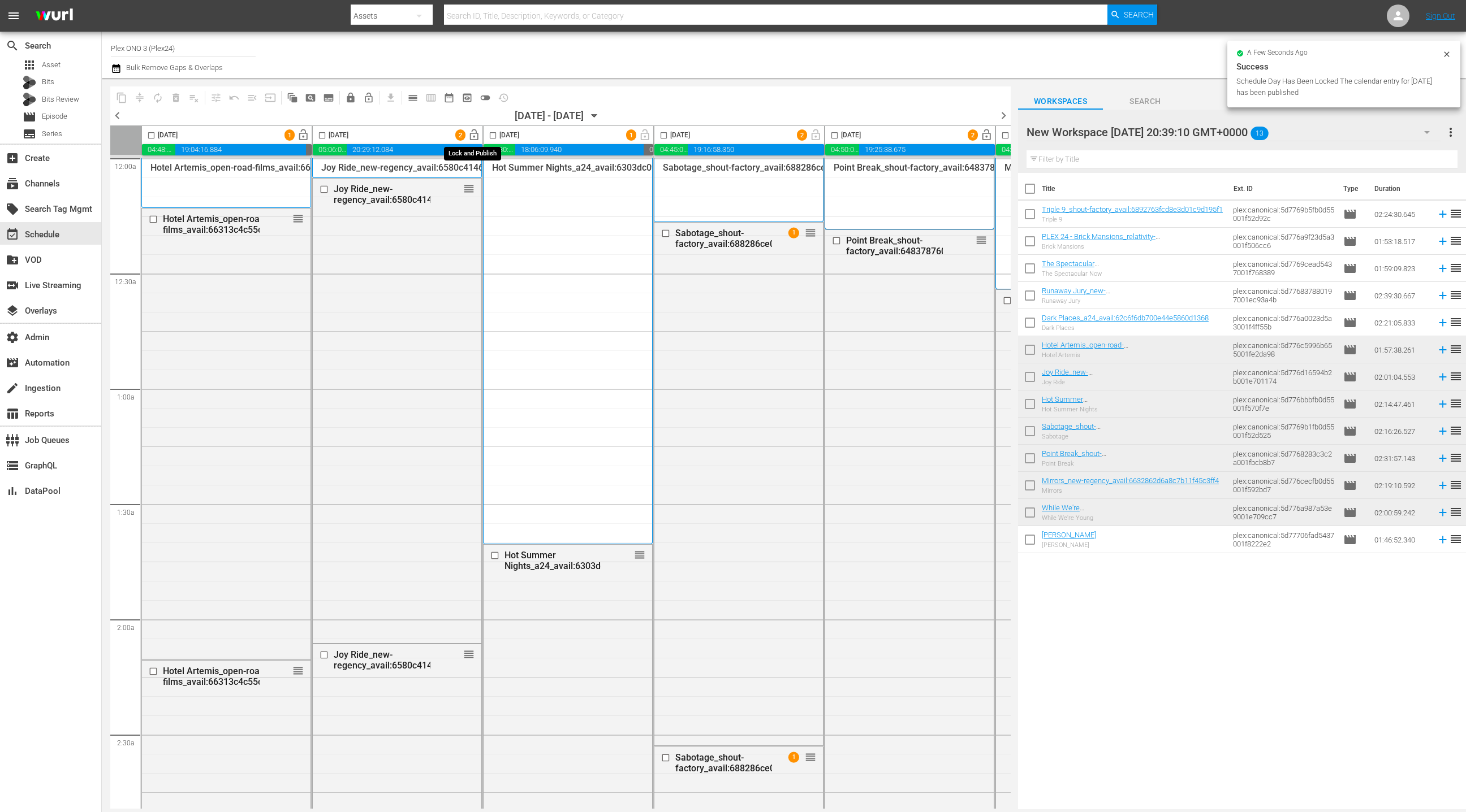
click at [472, 135] on span "lock_open" at bounding box center [474, 135] width 13 height 13
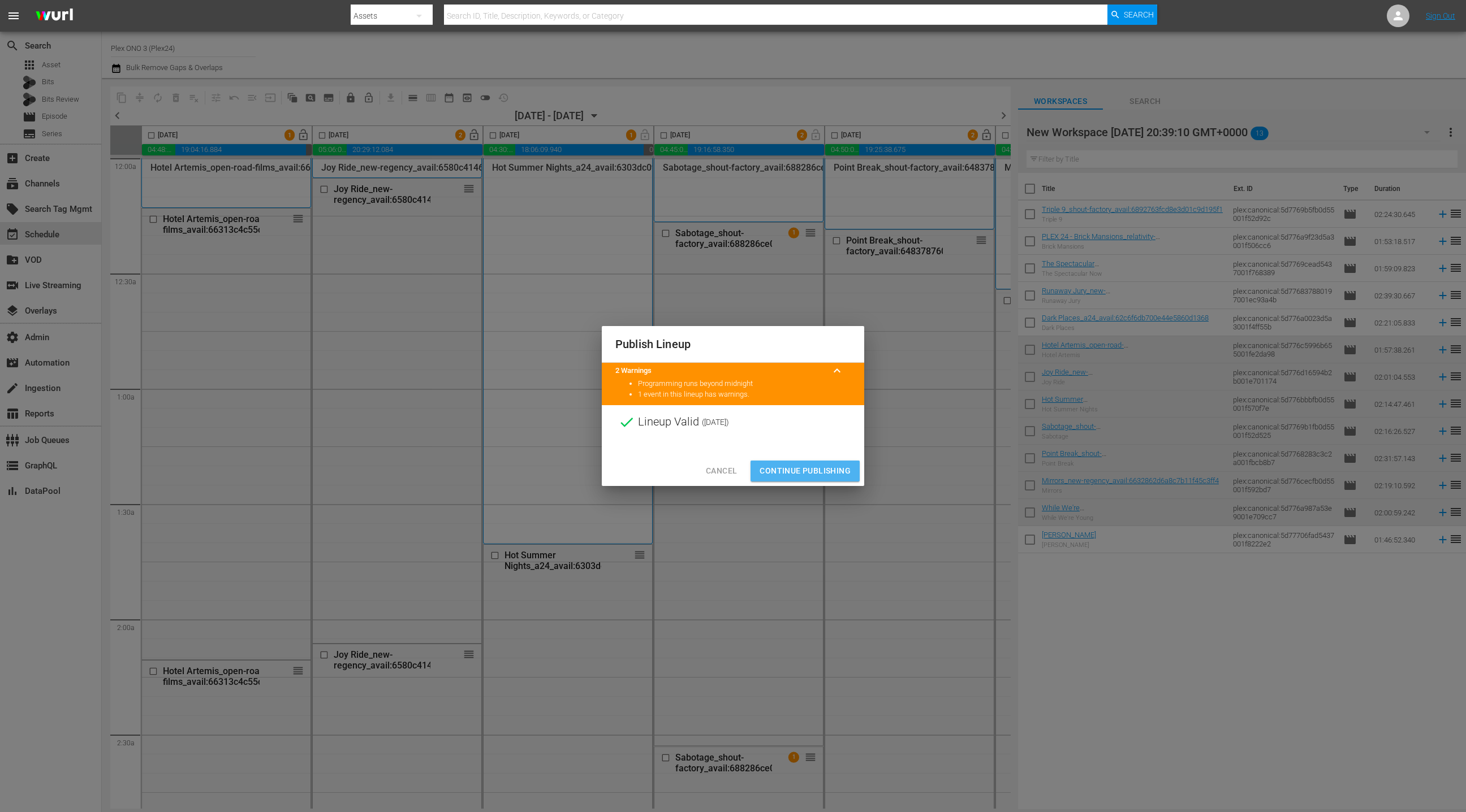
drag, startPoint x: 823, startPoint y: 476, endPoint x: 516, endPoint y: 277, distance: 365.9
click at [823, 476] on span "Continue Publishing" at bounding box center [805, 471] width 91 height 14
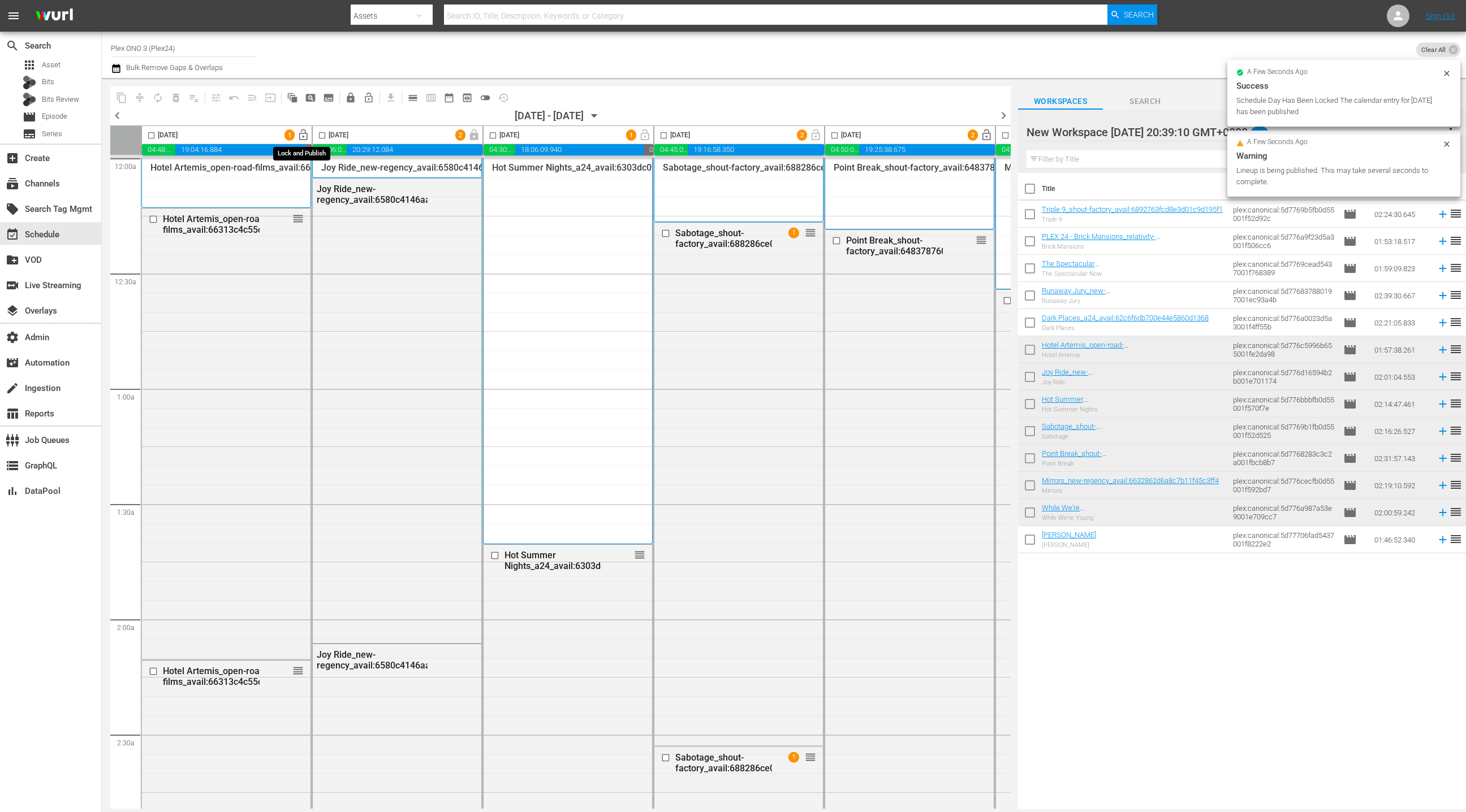
click at [305, 136] on span "lock_open" at bounding box center [303, 135] width 13 height 13
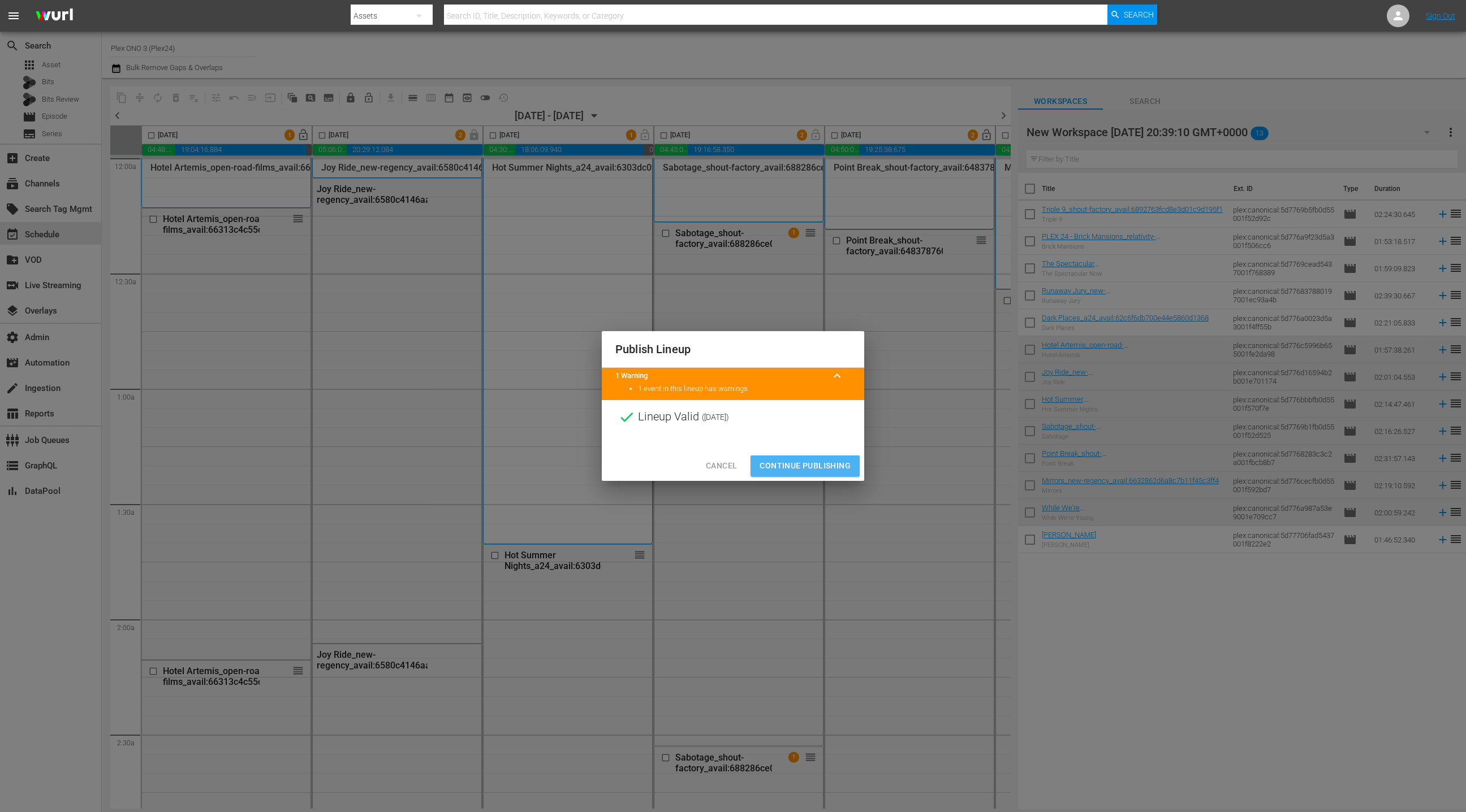
drag, startPoint x: 819, startPoint y: 465, endPoint x: 732, endPoint y: 287, distance: 198.1
click at [818, 465] on span "Continue Publishing" at bounding box center [805, 466] width 91 height 14
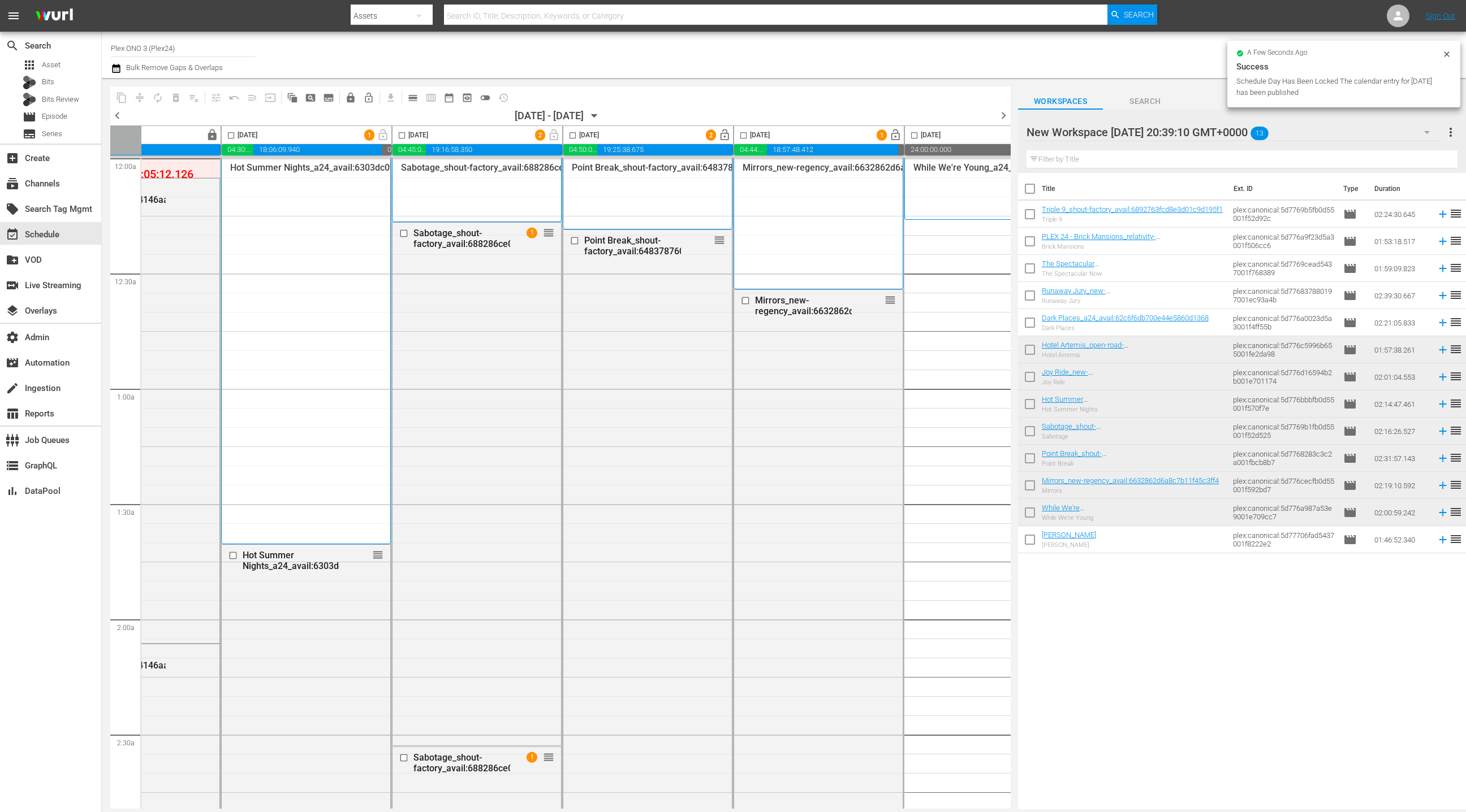
scroll to position [0, 328]
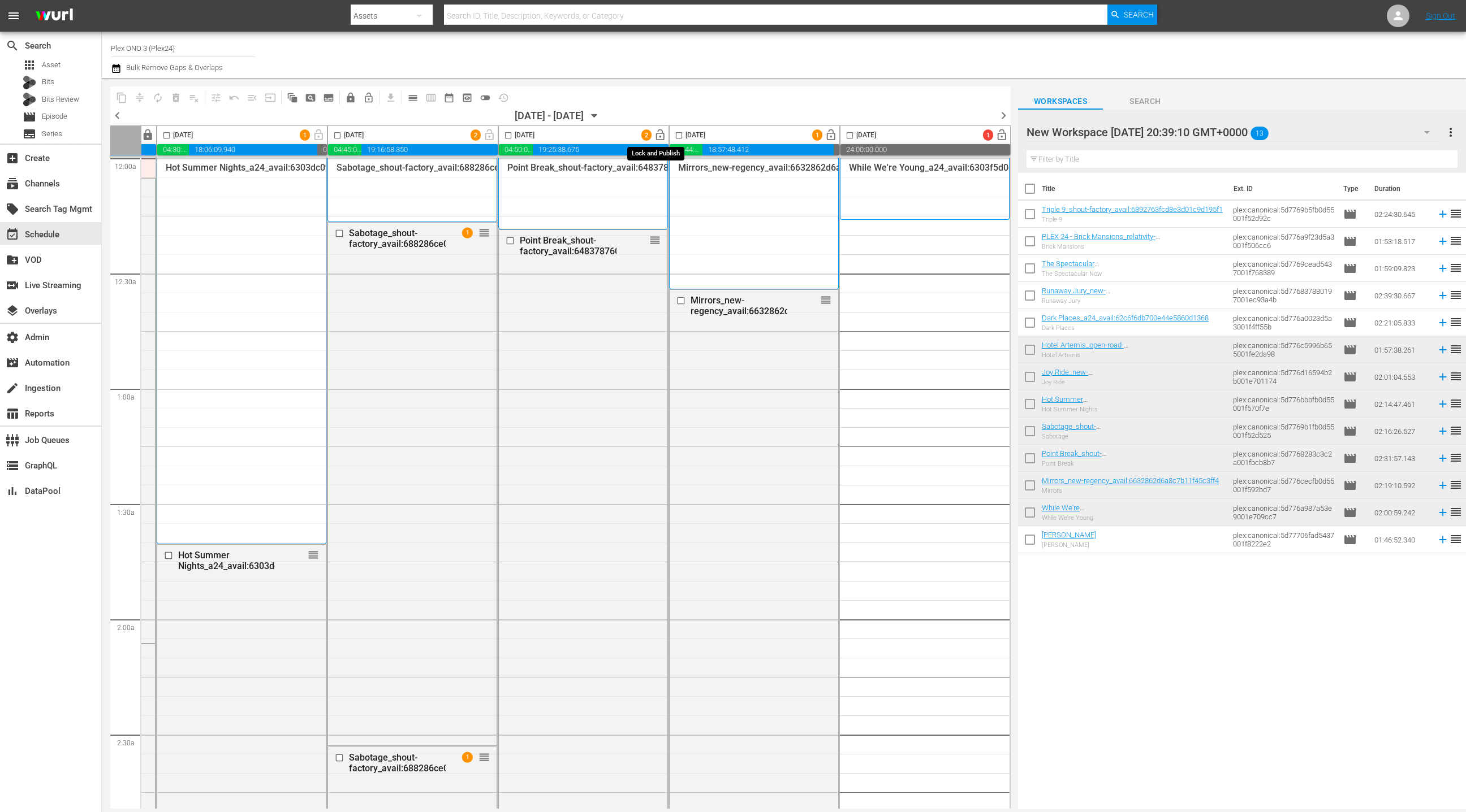
click at [659, 133] on span "lock_open" at bounding box center [660, 135] width 13 height 13
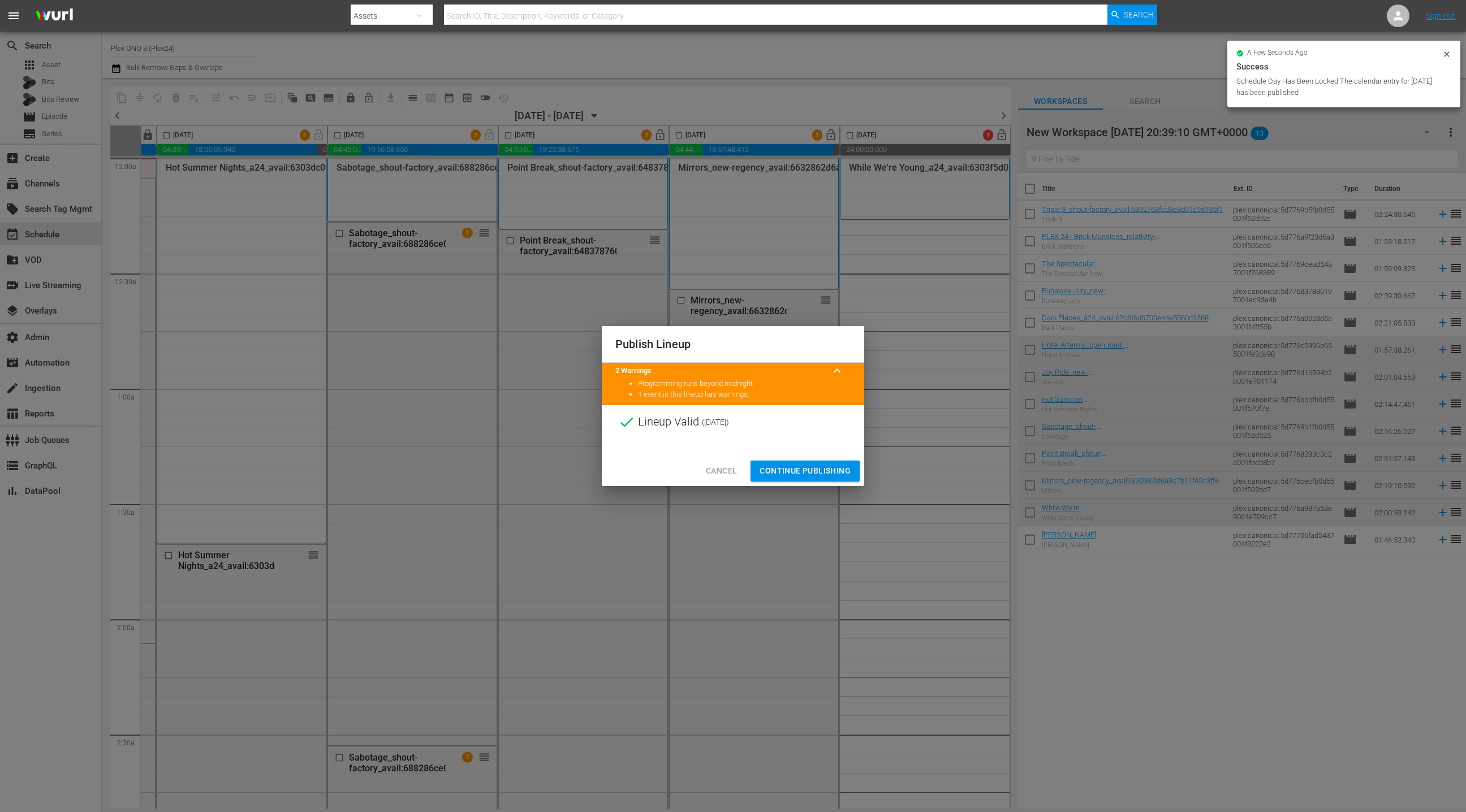
click at [817, 472] on span "Continue Publishing" at bounding box center [805, 471] width 91 height 14
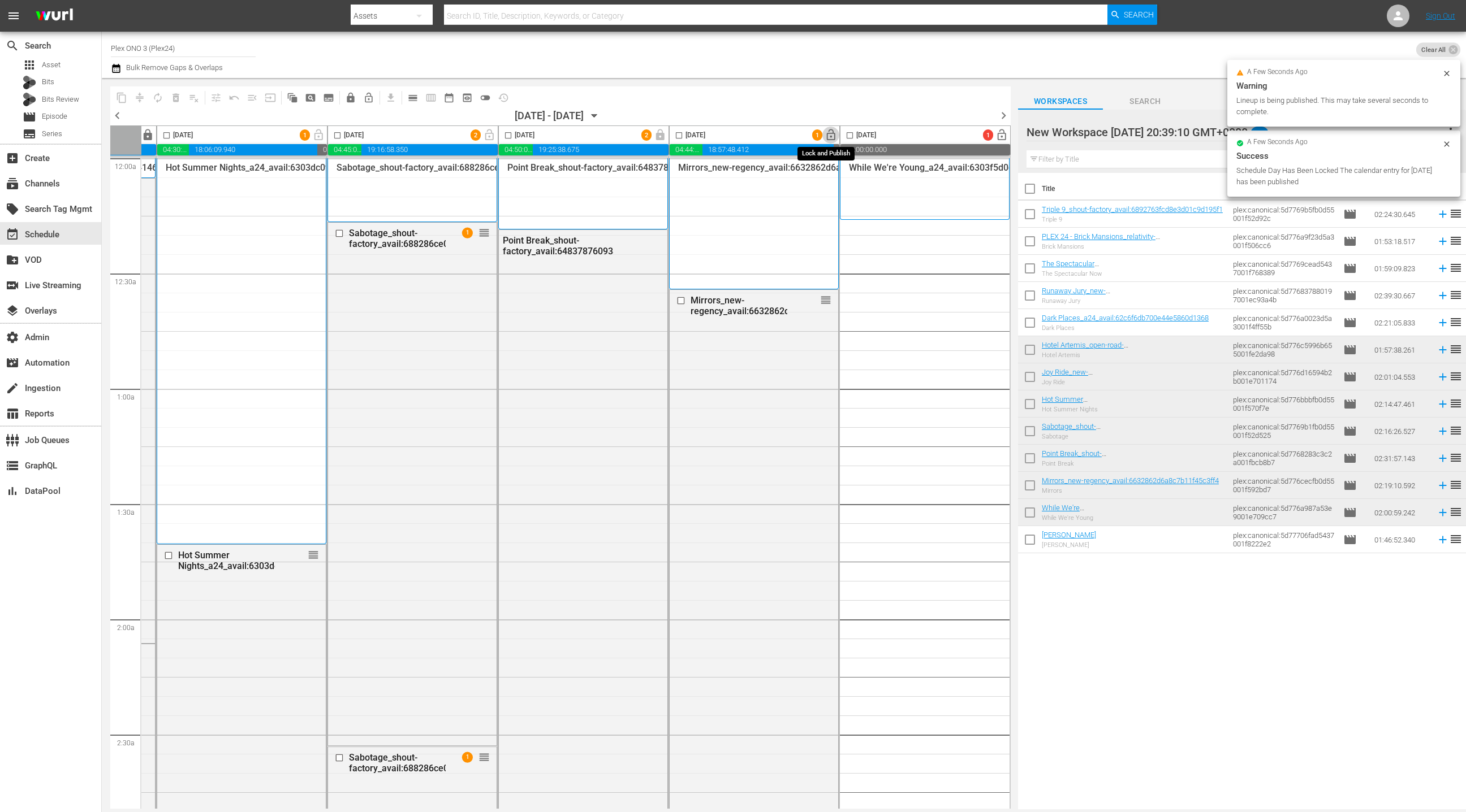
click at [830, 135] on span "lock_open" at bounding box center [830, 135] width 13 height 13
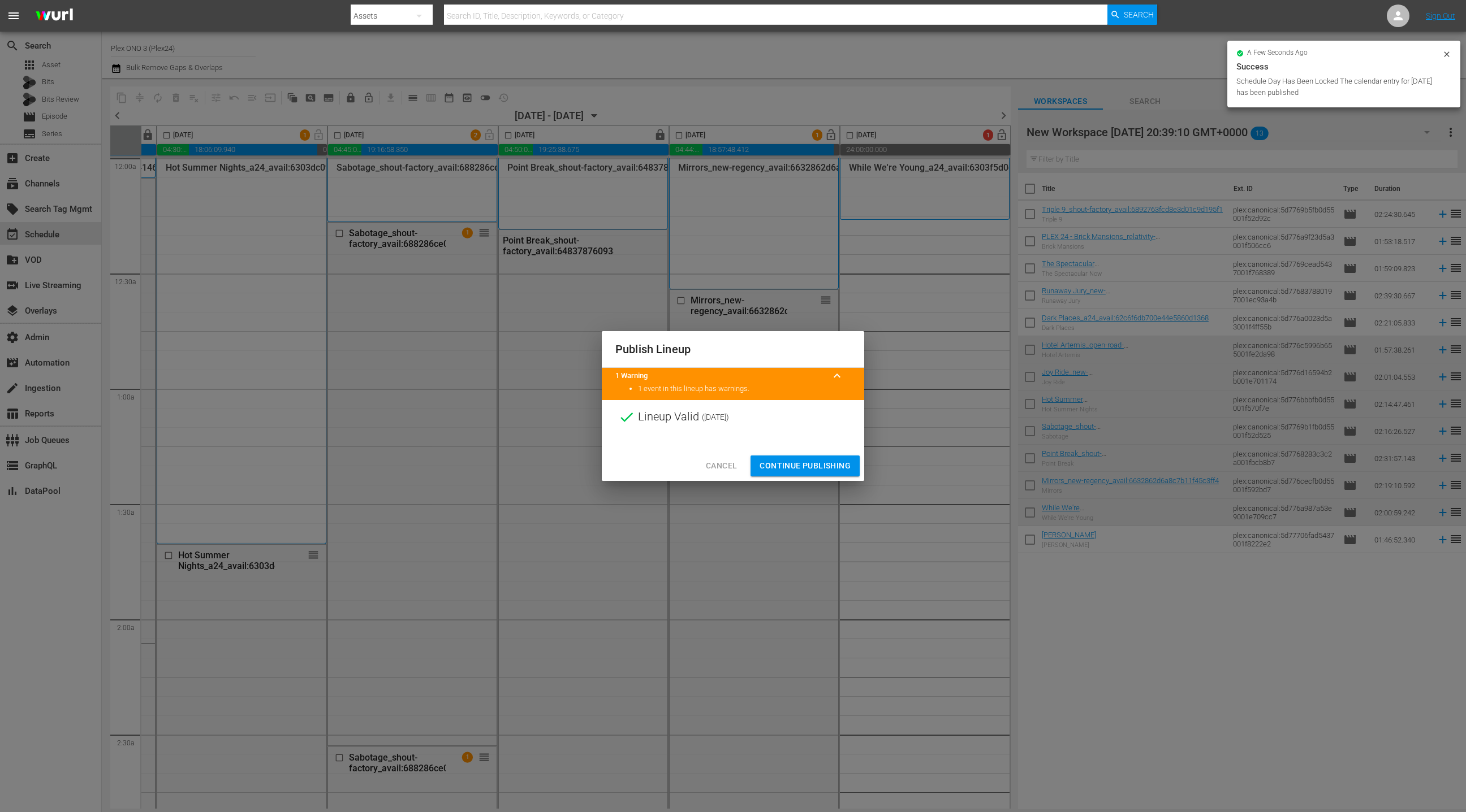
click at [821, 465] on span "Continue Publishing" at bounding box center [805, 466] width 91 height 14
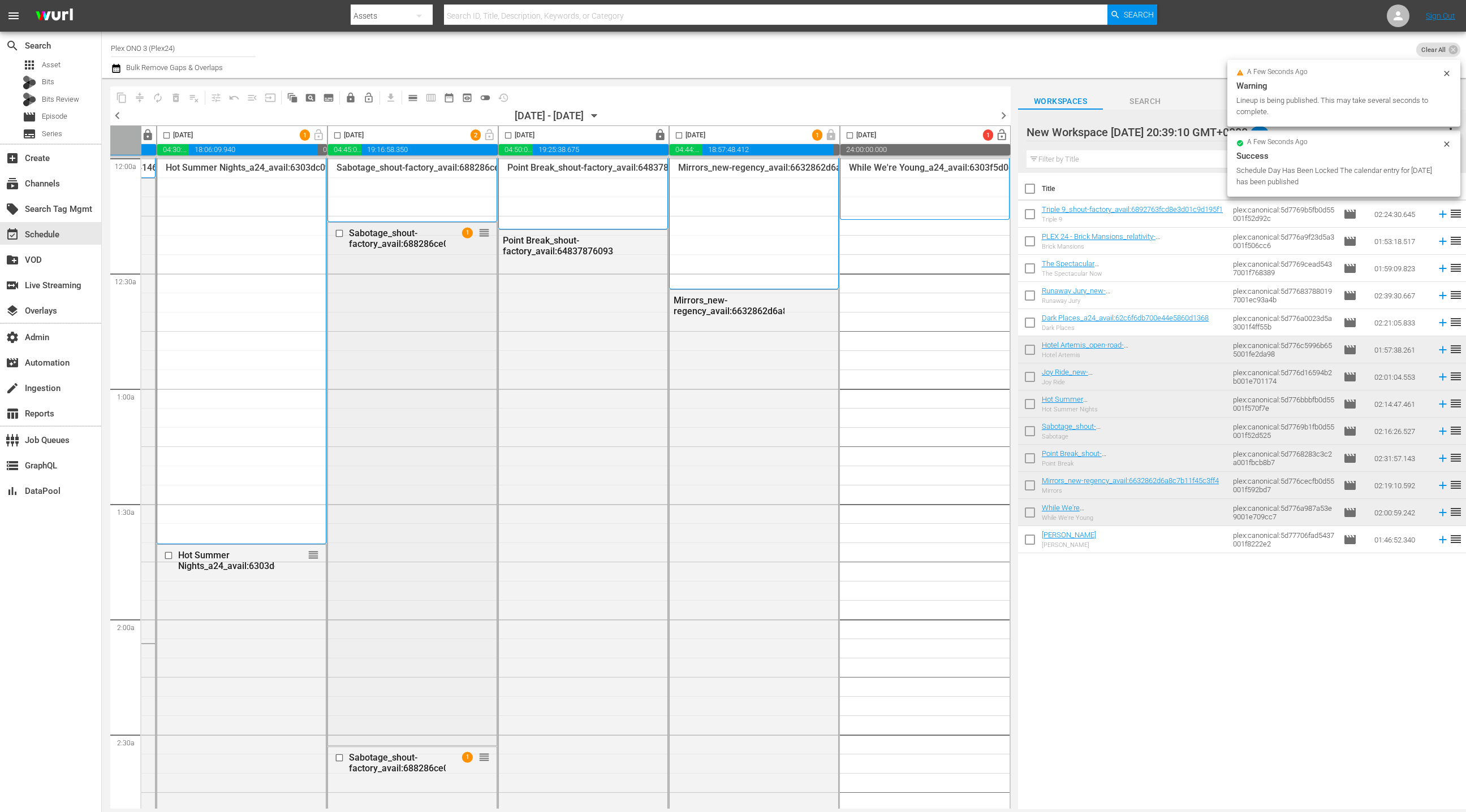
click at [427, 263] on div "Sabotage_shout-factory_avail:688286ce07584dfb93a04789 1 reorder" at bounding box center [411, 483] width 168 height 521
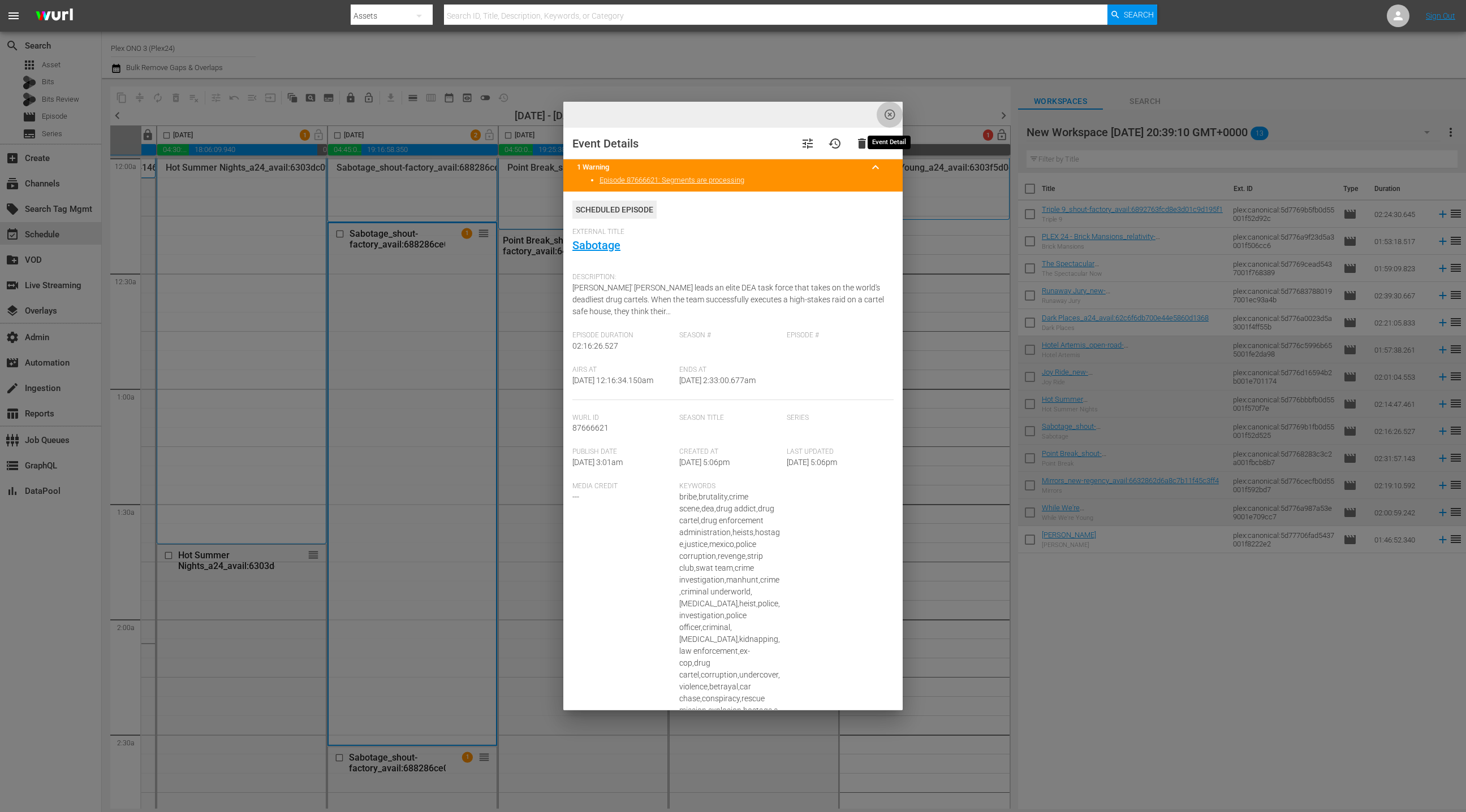
drag, startPoint x: 893, startPoint y: 118, endPoint x: 335, endPoint y: 259, distance: 575.5
click at [893, 118] on span "highlight_off_icon" at bounding box center [889, 114] width 13 height 13
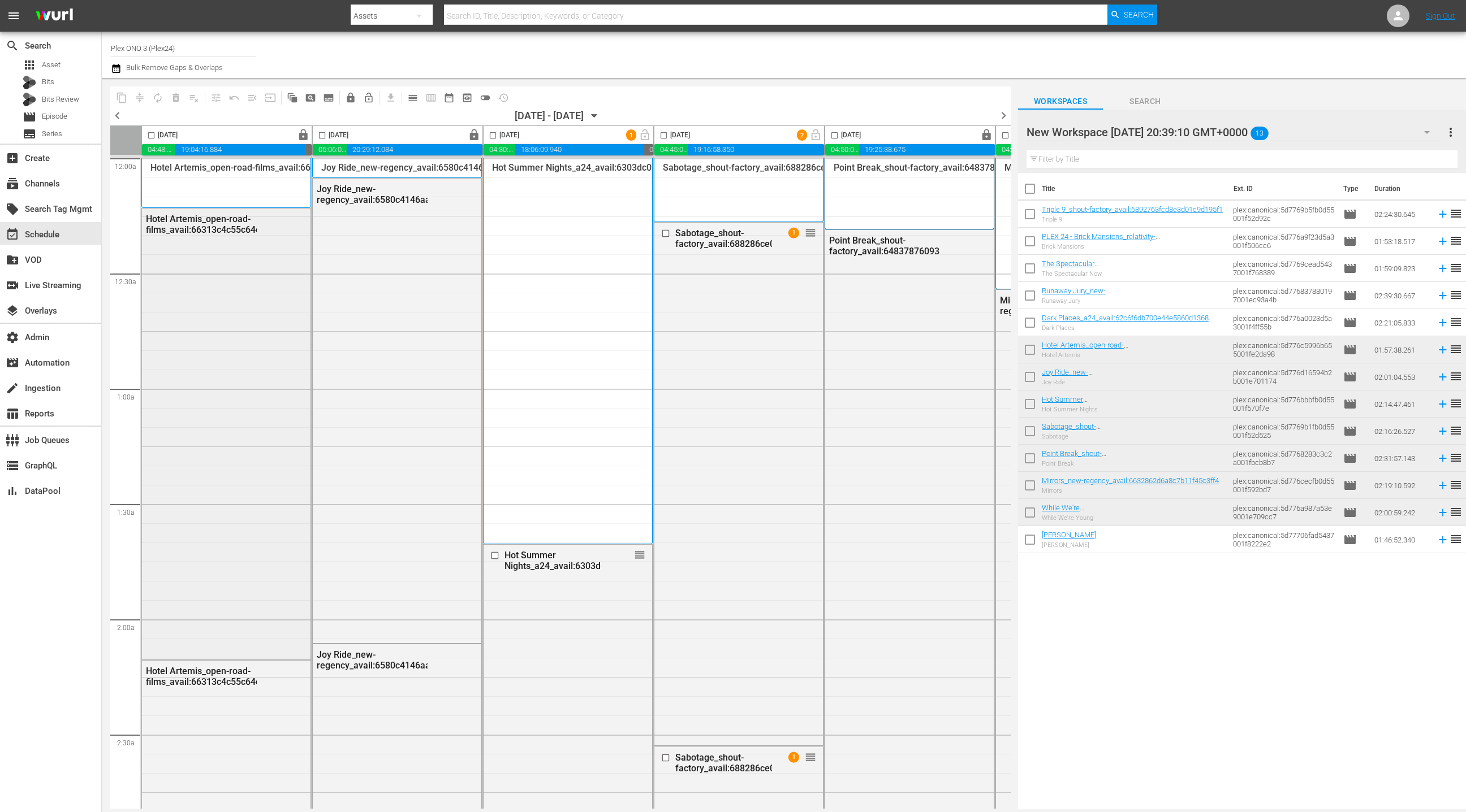
scroll to position [0, 6]
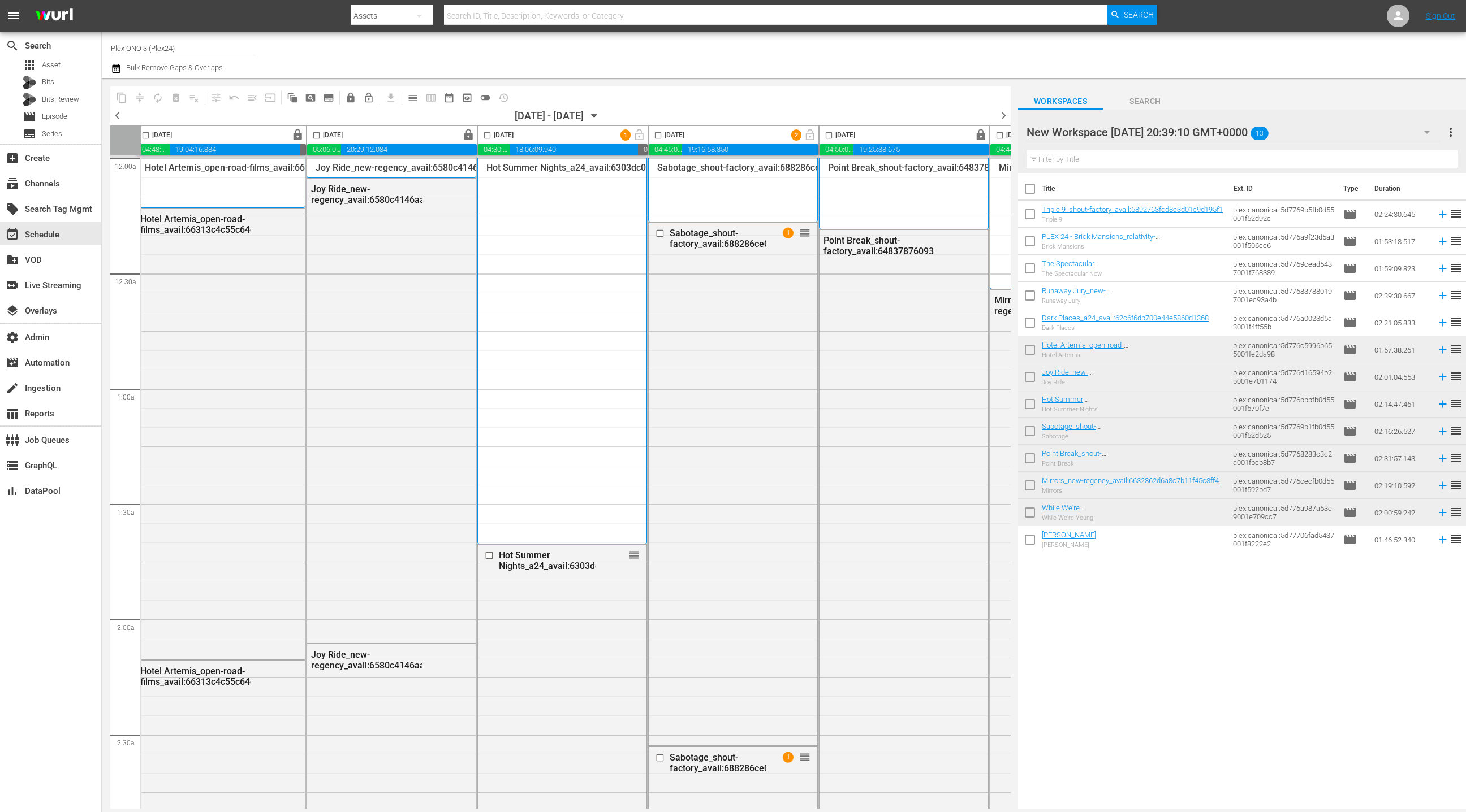
drag, startPoint x: 115, startPoint y: 117, endPoint x: 137, endPoint y: 117, distance: 22.0
click at [115, 117] on span "chevron_left" at bounding box center [117, 115] width 15 height 14
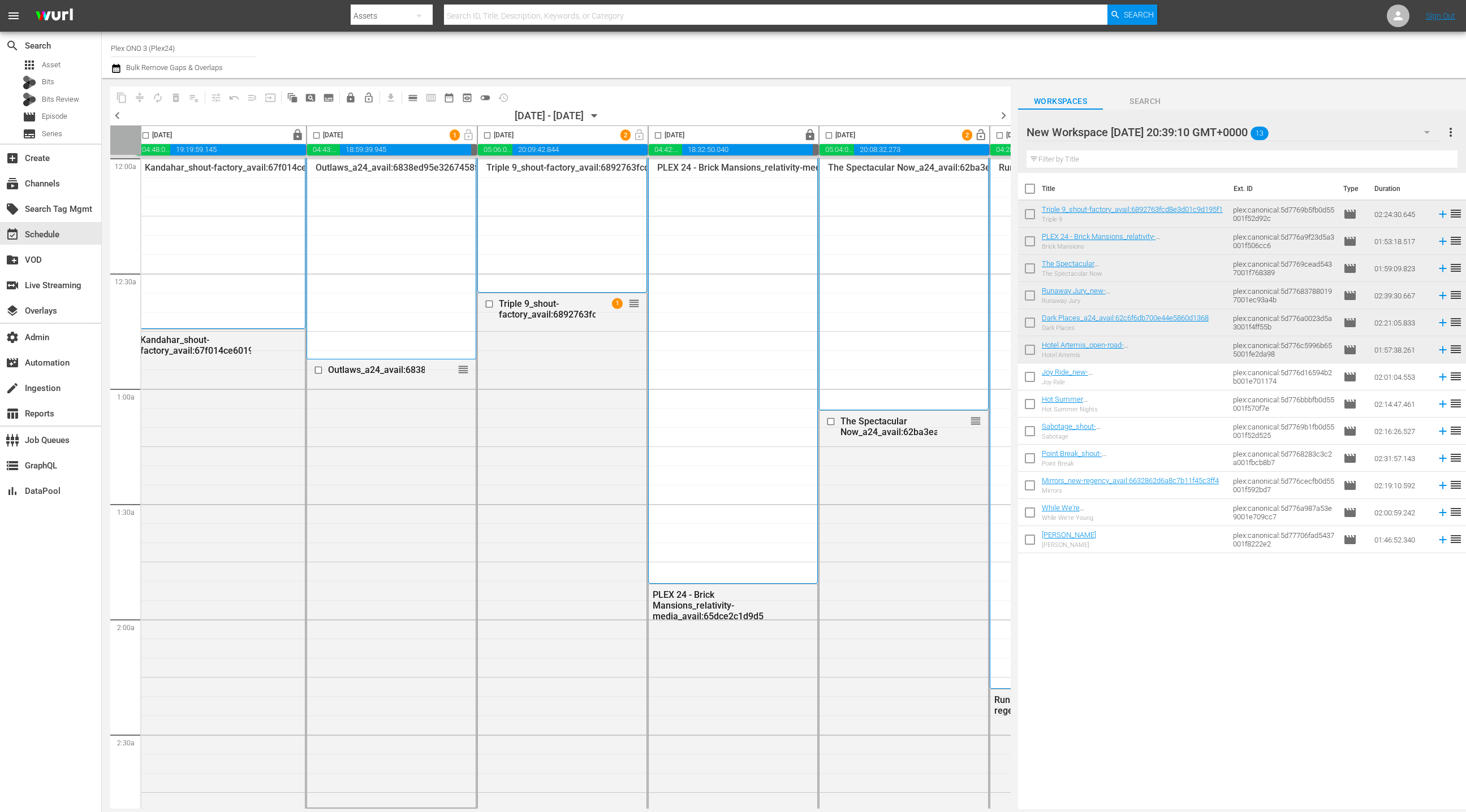
click at [296, 239] on div "Outlaws_a24_avail:6838ed95e3267458f56395ad 1" at bounding box center [221, 243] width 152 height 162
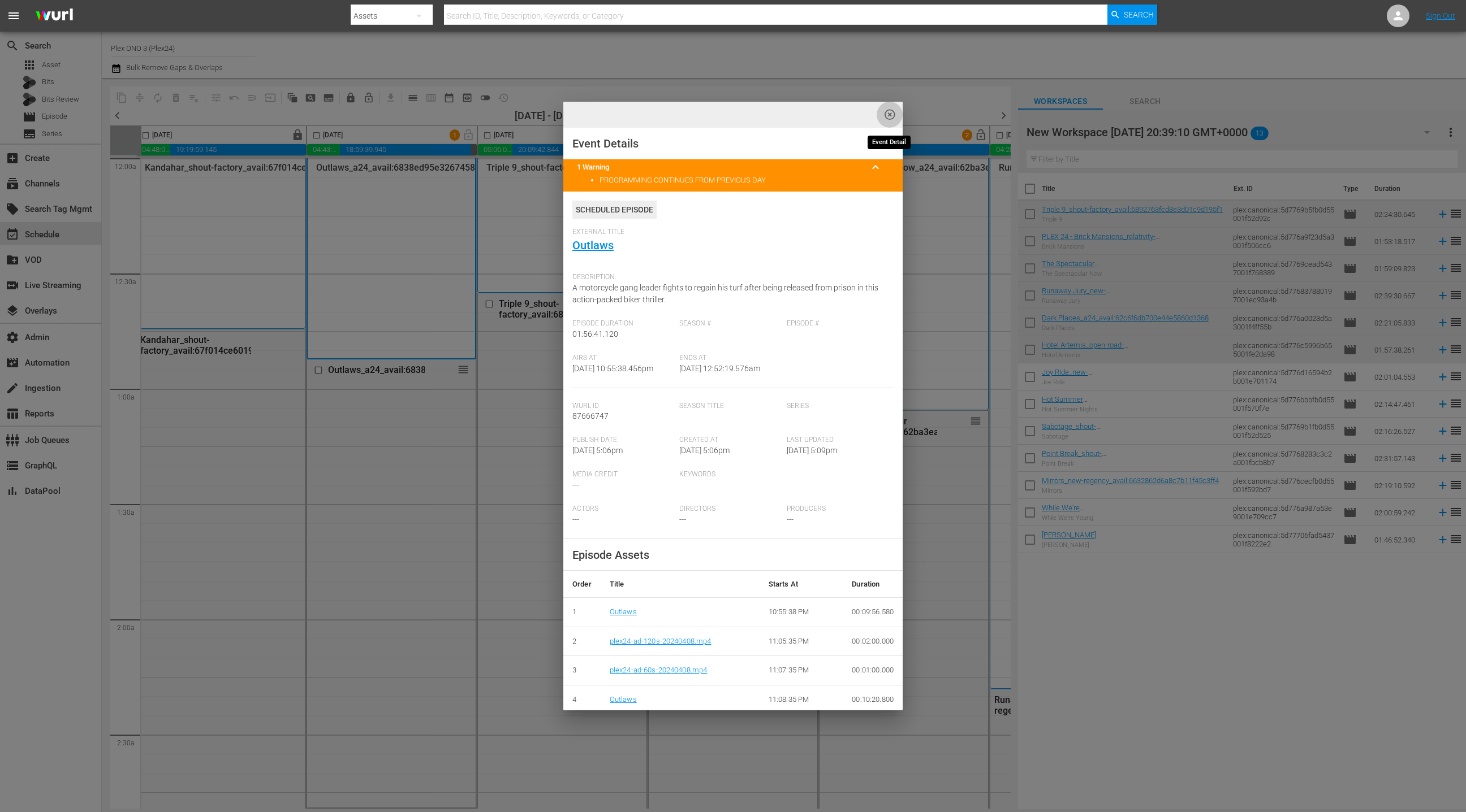
click at [893, 118] on span "highlight_off_icon" at bounding box center [889, 114] width 13 height 13
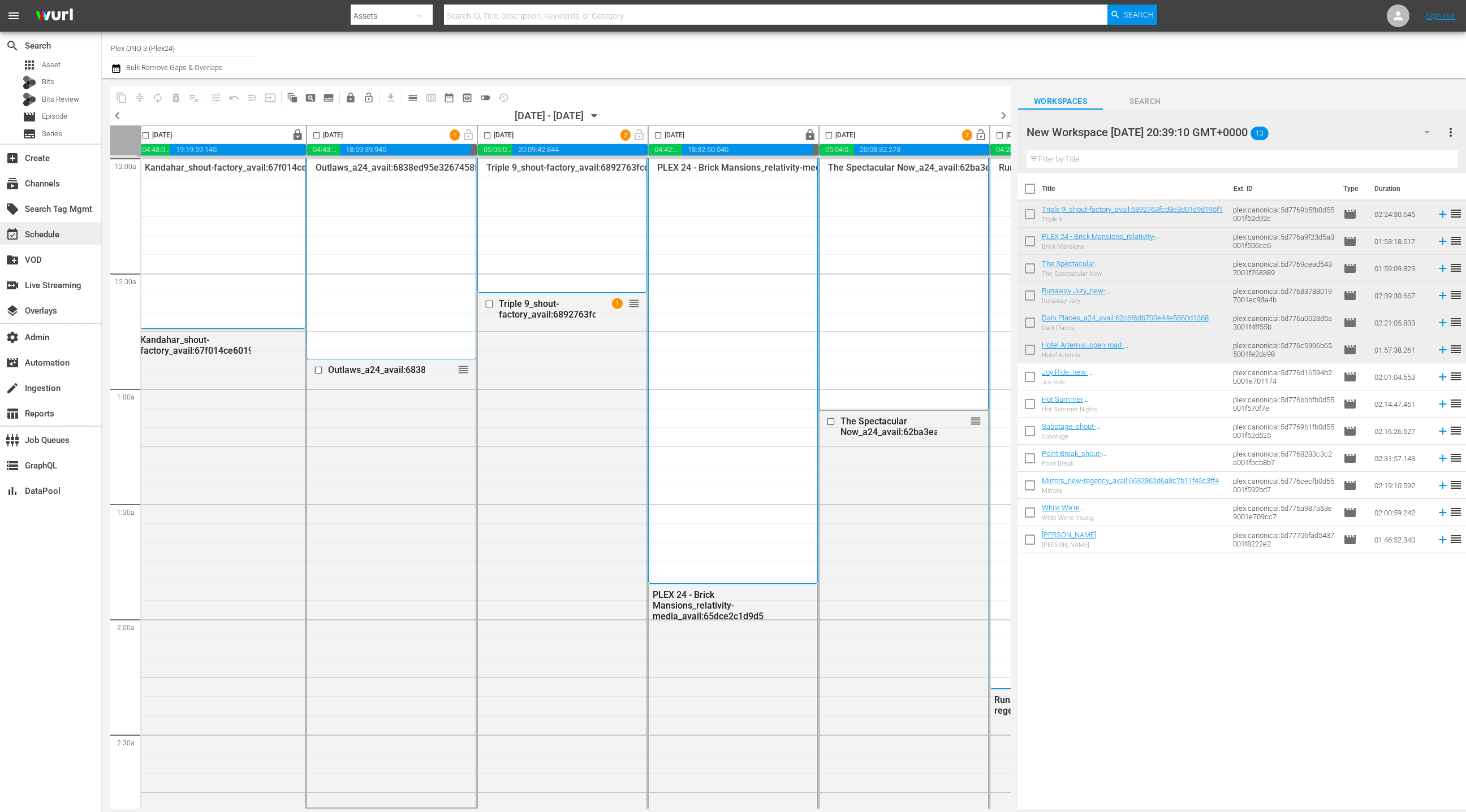
click at [61, 238] on div "event_available Schedule" at bounding box center [50, 233] width 102 height 23
click at [428, 98] on span "calendar_view_week_outlined" at bounding box center [430, 97] width 18 height 18
click at [412, 99] on span "calendar_view_day_outlined" at bounding box center [412, 97] width 11 height 11
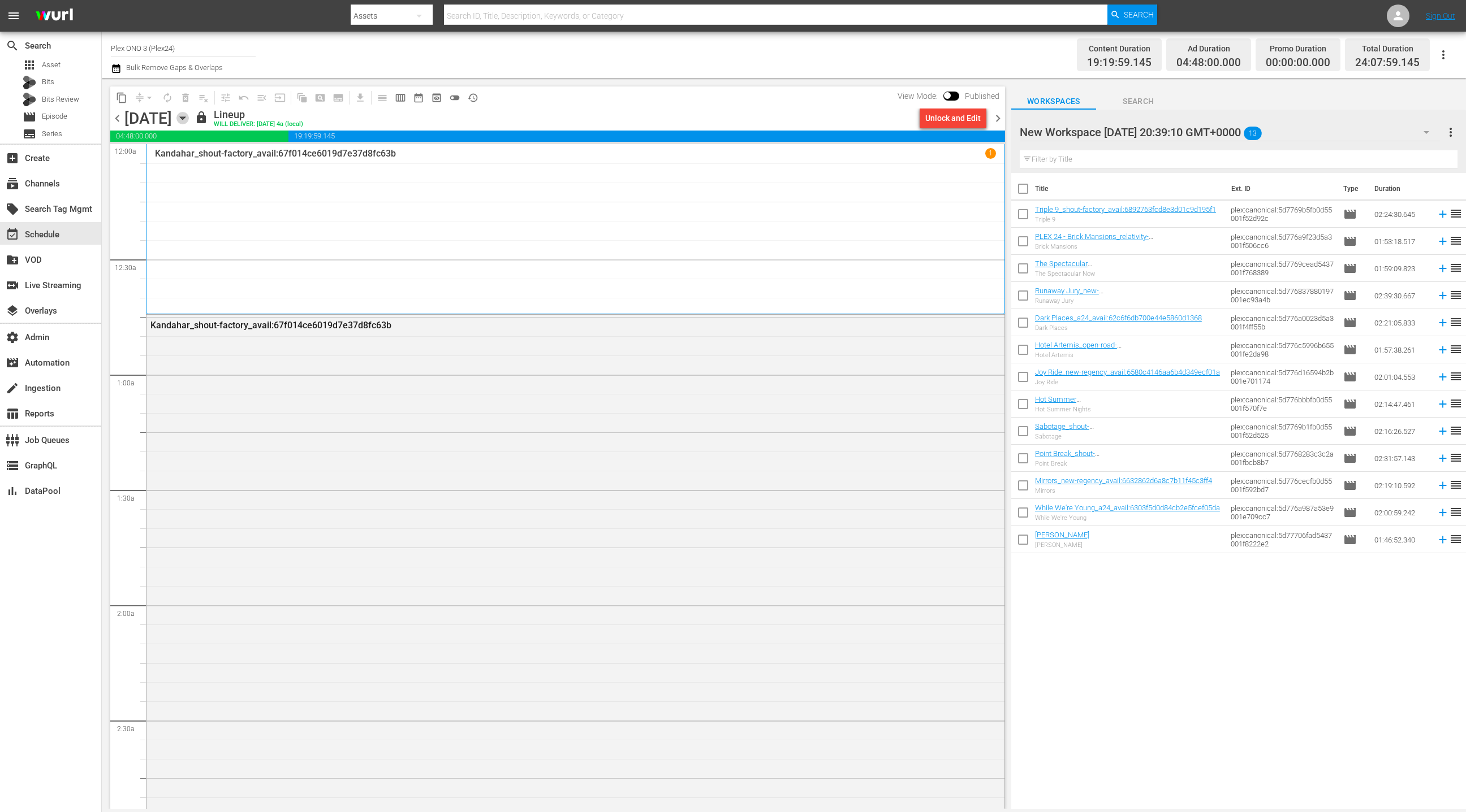
click at [189, 119] on icon "button" at bounding box center [183, 118] width 13 height 13
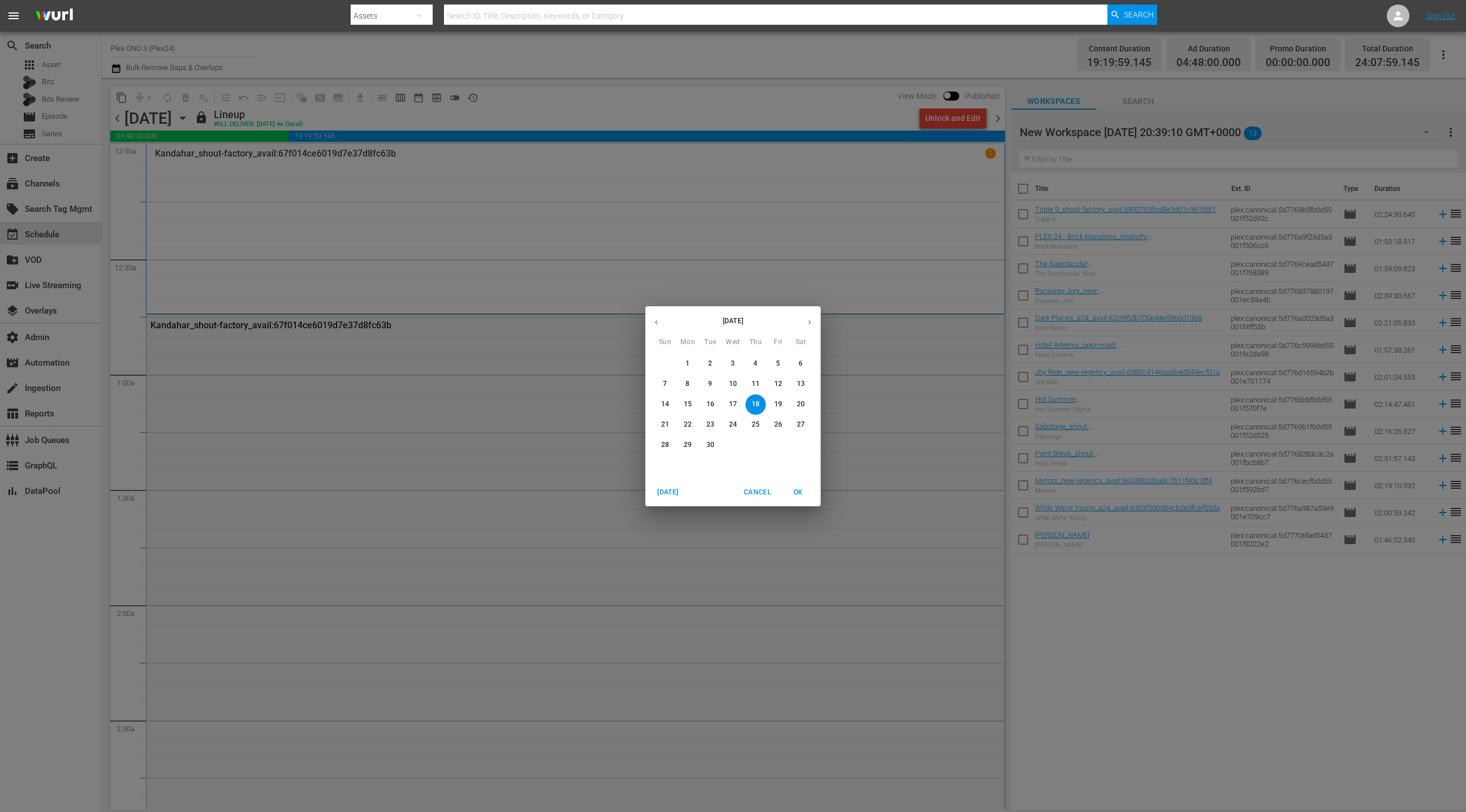
click at [725, 438] on div "31 1 2 3 4 5 6 7 8 9 10 11 12 13 14 15 16 17 18 19 20 21 22 23 24 25 26 27 28 2…" at bounding box center [732, 404] width 175 height 102
click at [710, 447] on p "30" at bounding box center [710, 444] width 8 height 9
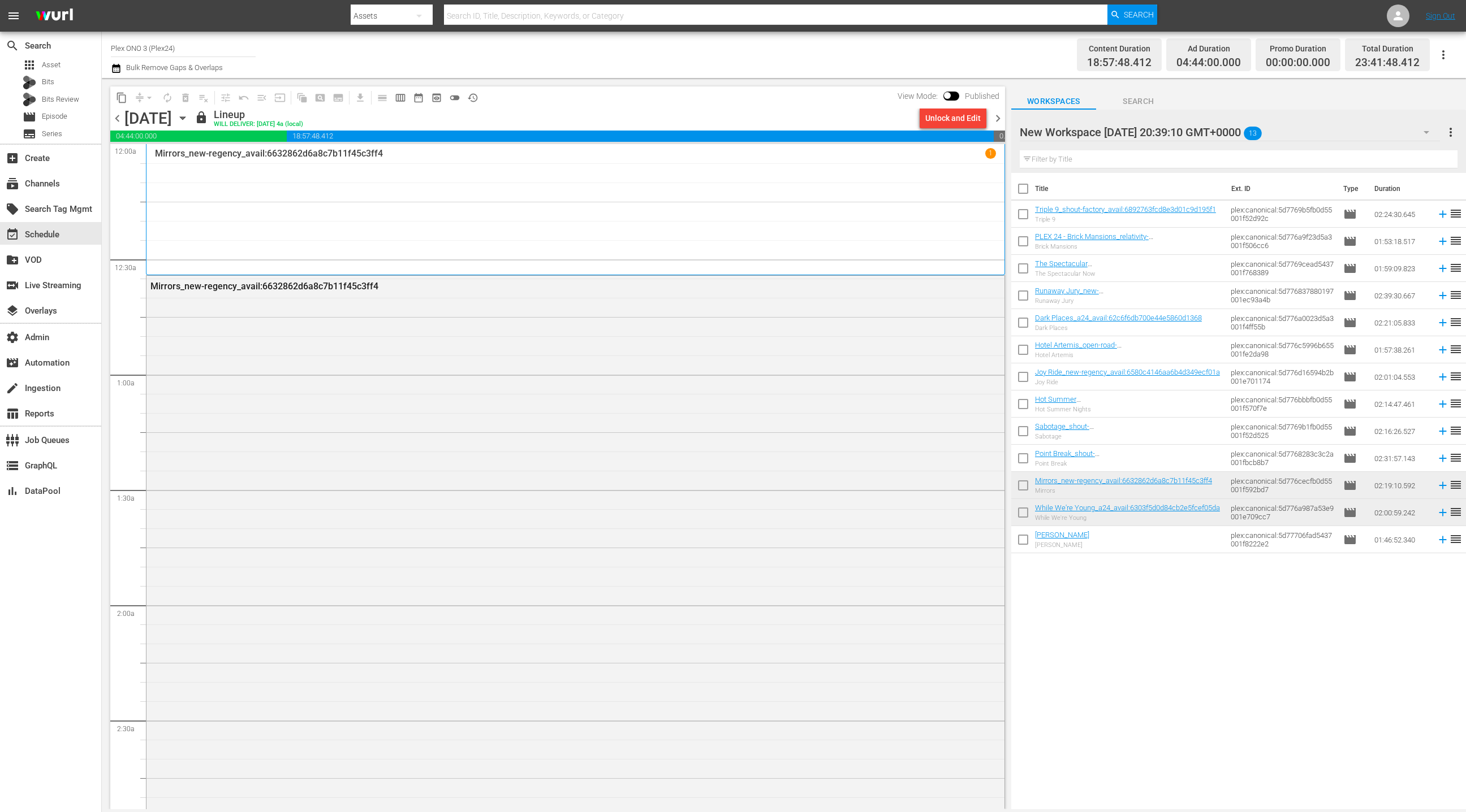
click at [998, 119] on span "chevron_right" at bounding box center [998, 119] width 15 height 14
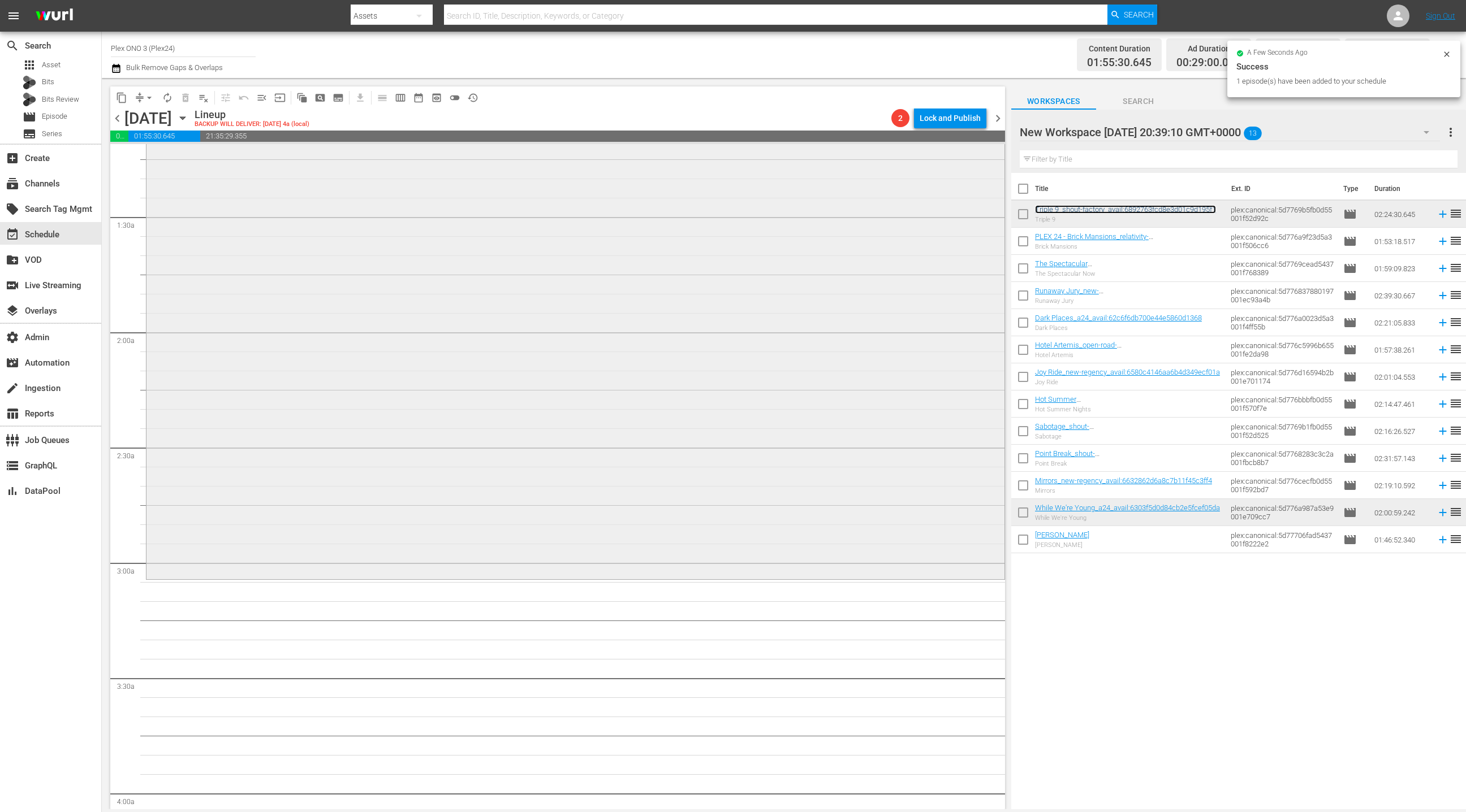
scroll to position [305, 0]
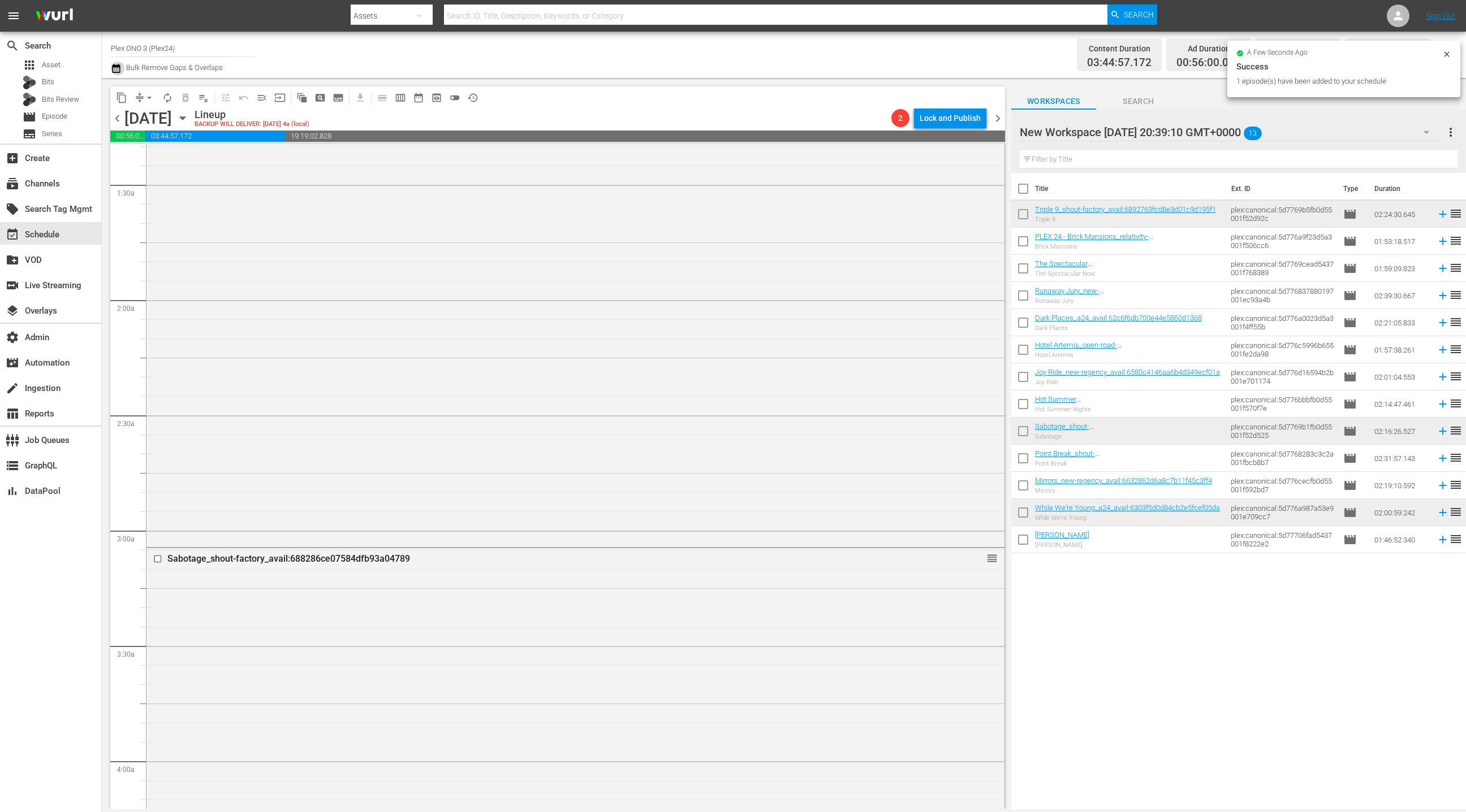
click at [117, 67] on icon "button" at bounding box center [115, 68] width 8 height 9
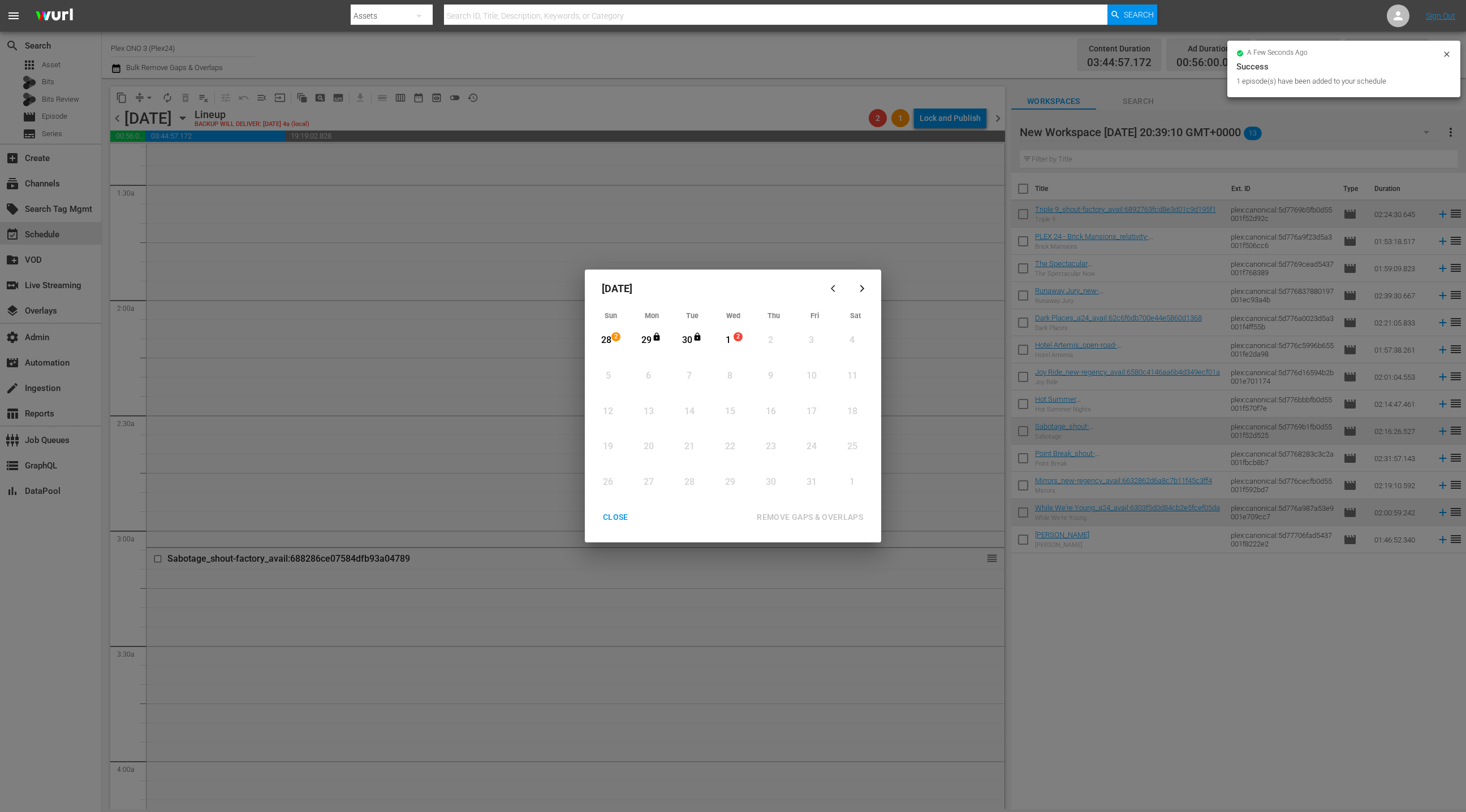
drag, startPoint x: 819, startPoint y: 291, endPoint x: 830, endPoint y: 288, distance: 11.4
click at [830, 288] on icon "button" at bounding box center [835, 288] width 9 height 9
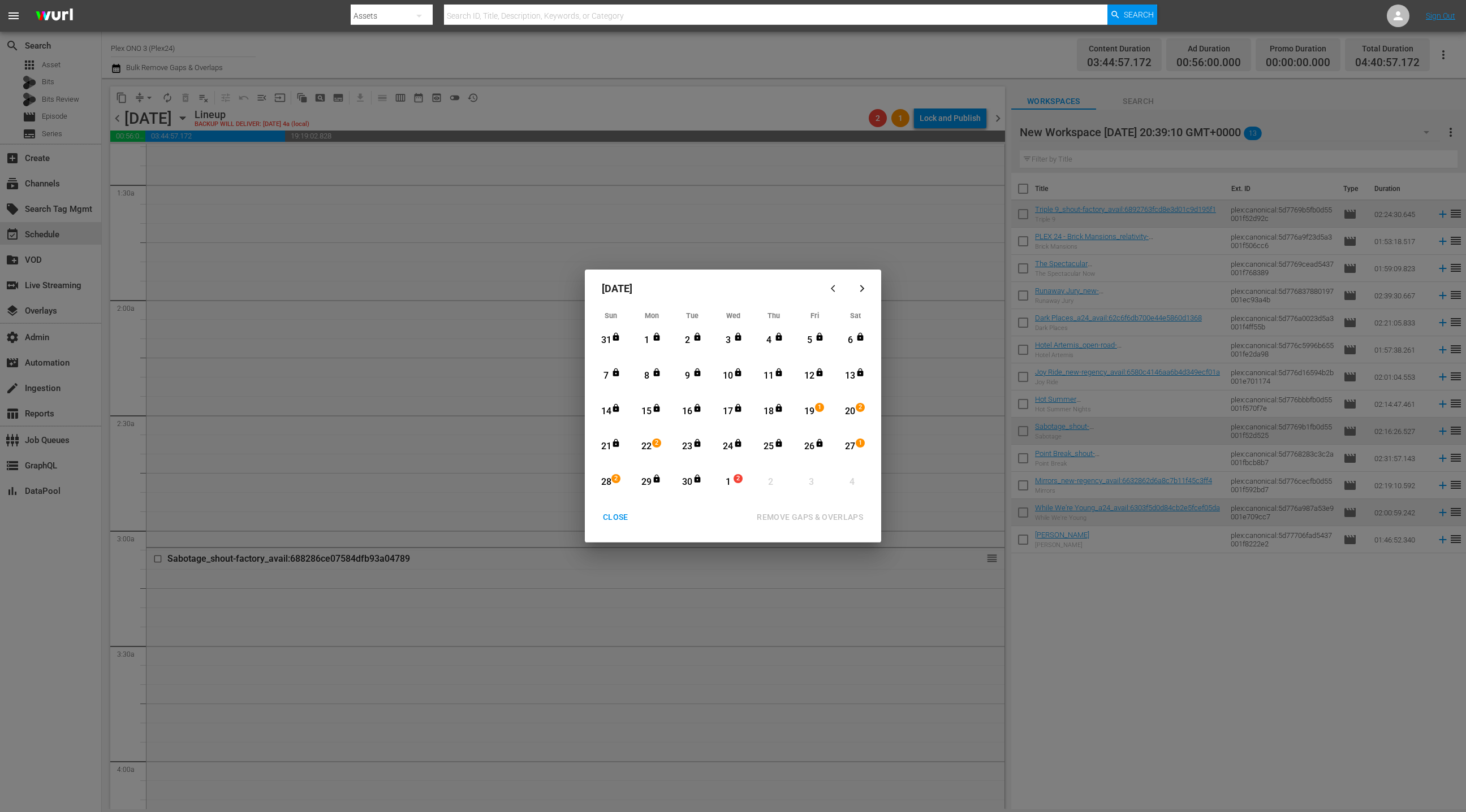
click at [614, 520] on div "CLOSE" at bounding box center [615, 517] width 44 height 14
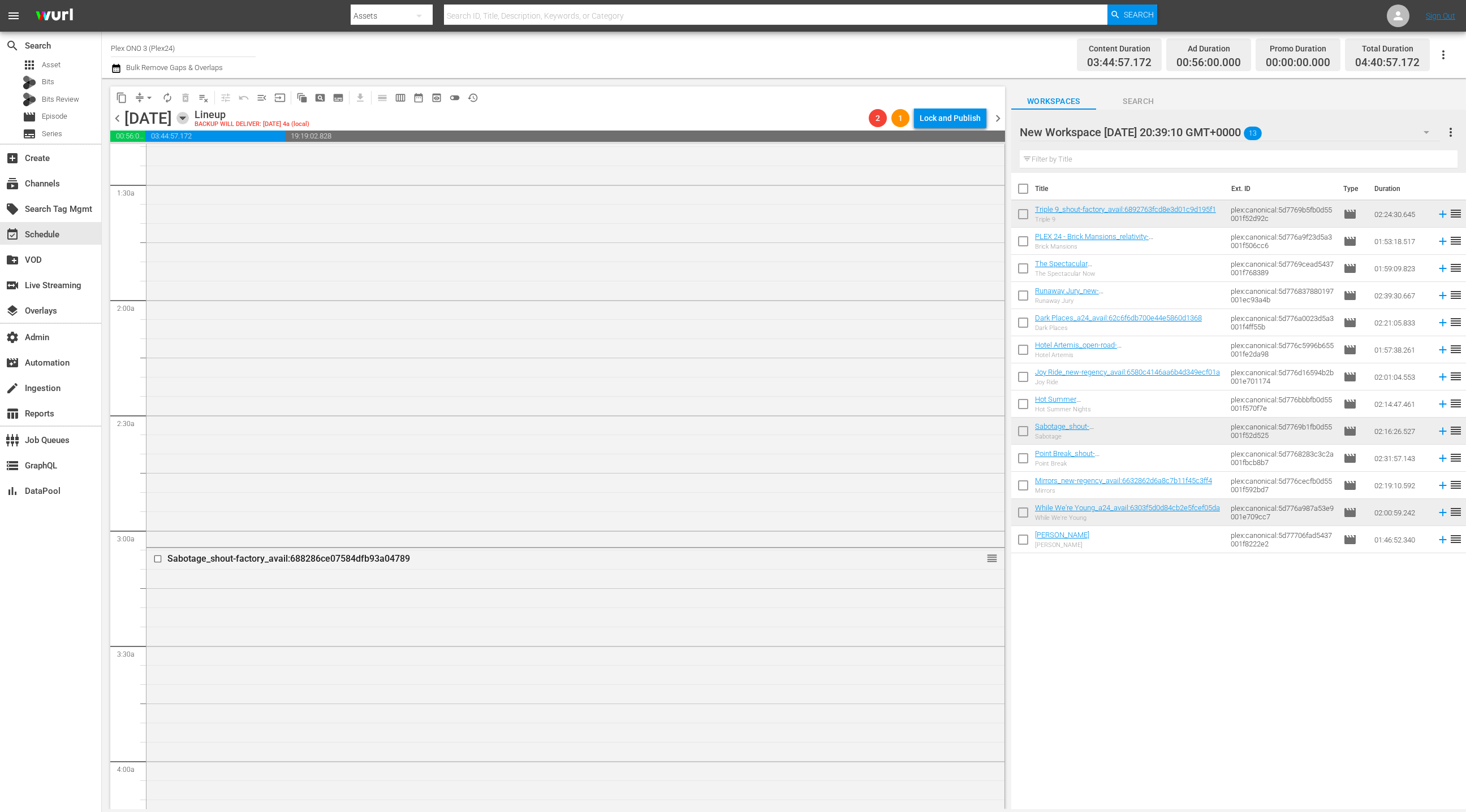
click at [189, 124] on icon "button" at bounding box center [183, 118] width 13 height 13
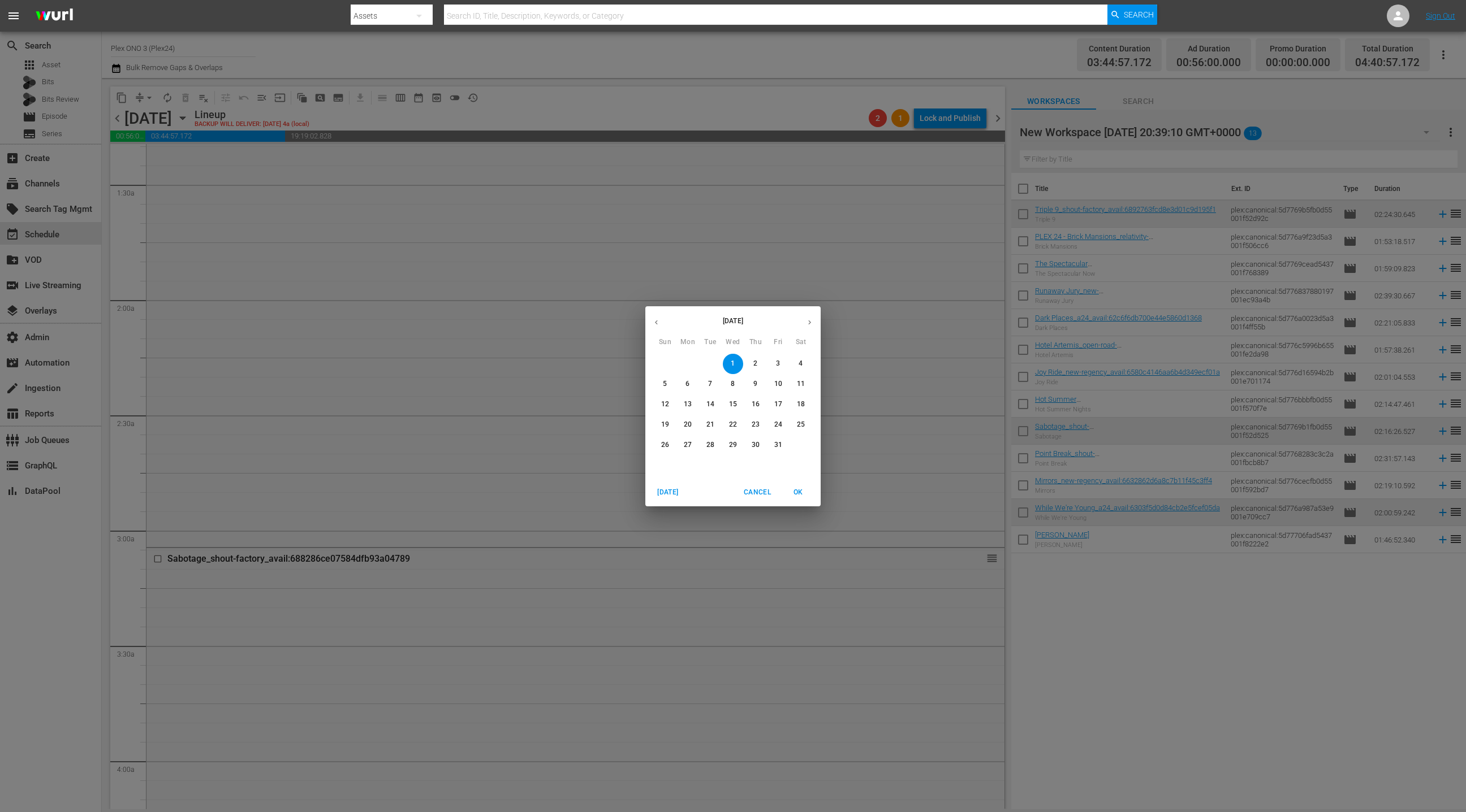
click at [664, 325] on button "button" at bounding box center [656, 322] width 22 height 22
click at [774, 406] on p "19" at bounding box center [777, 404] width 8 height 9
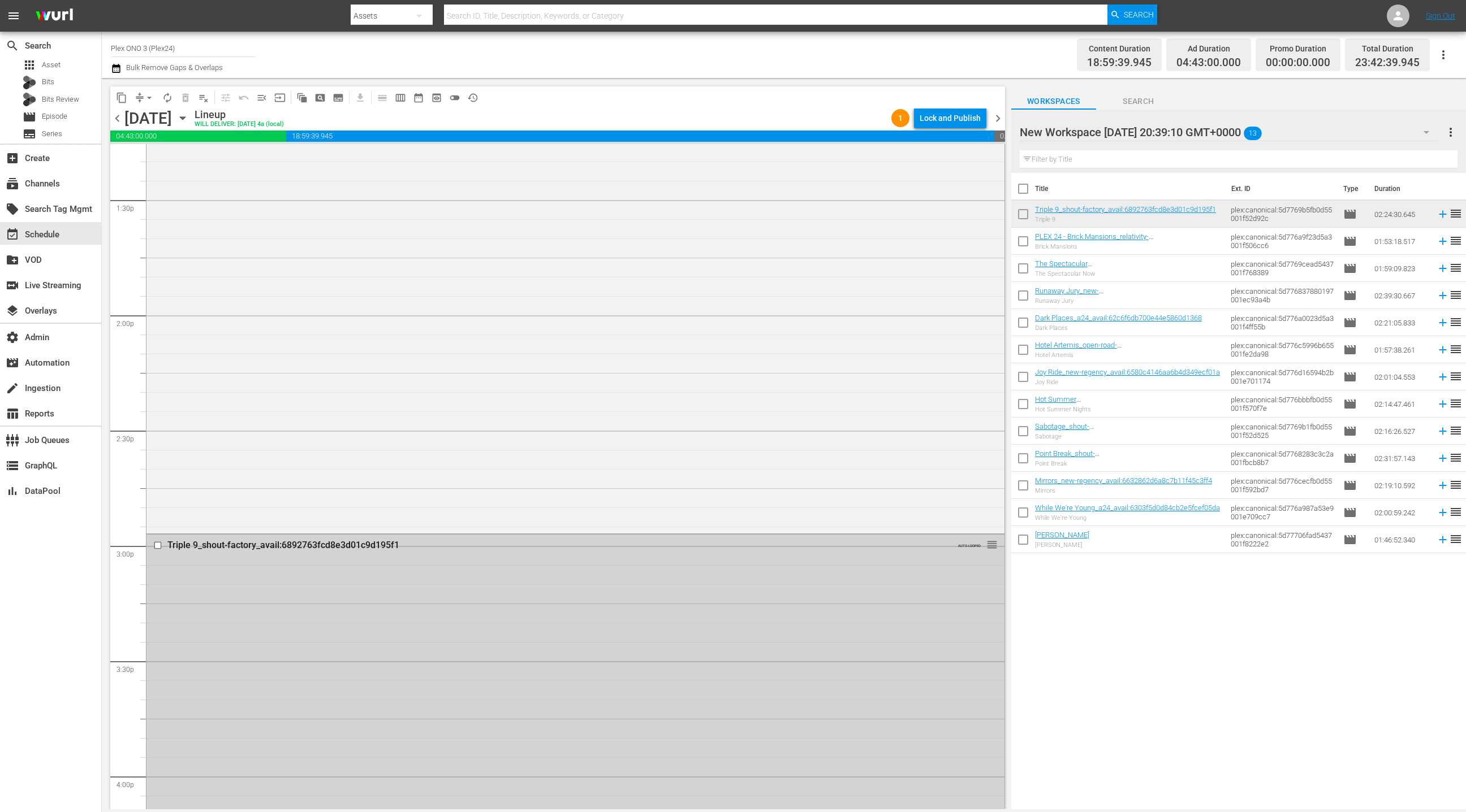
scroll to position [3401, 0]
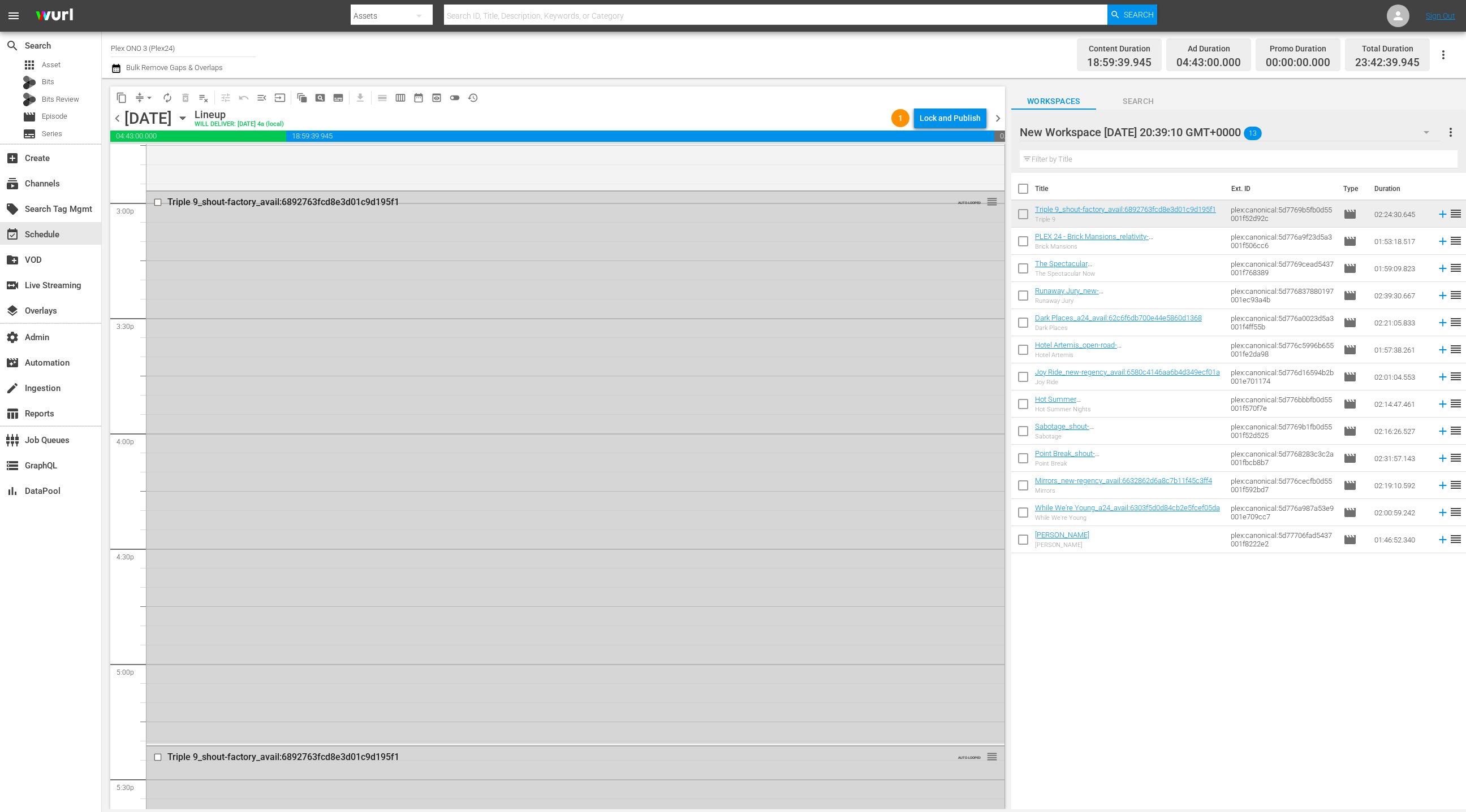
click at [587, 314] on div "Triple 9_shout-factory_avail:6892763fcd8e3d01c9d195f1 AUTO-LOOPED reorder" at bounding box center [575, 467] width 858 height 552
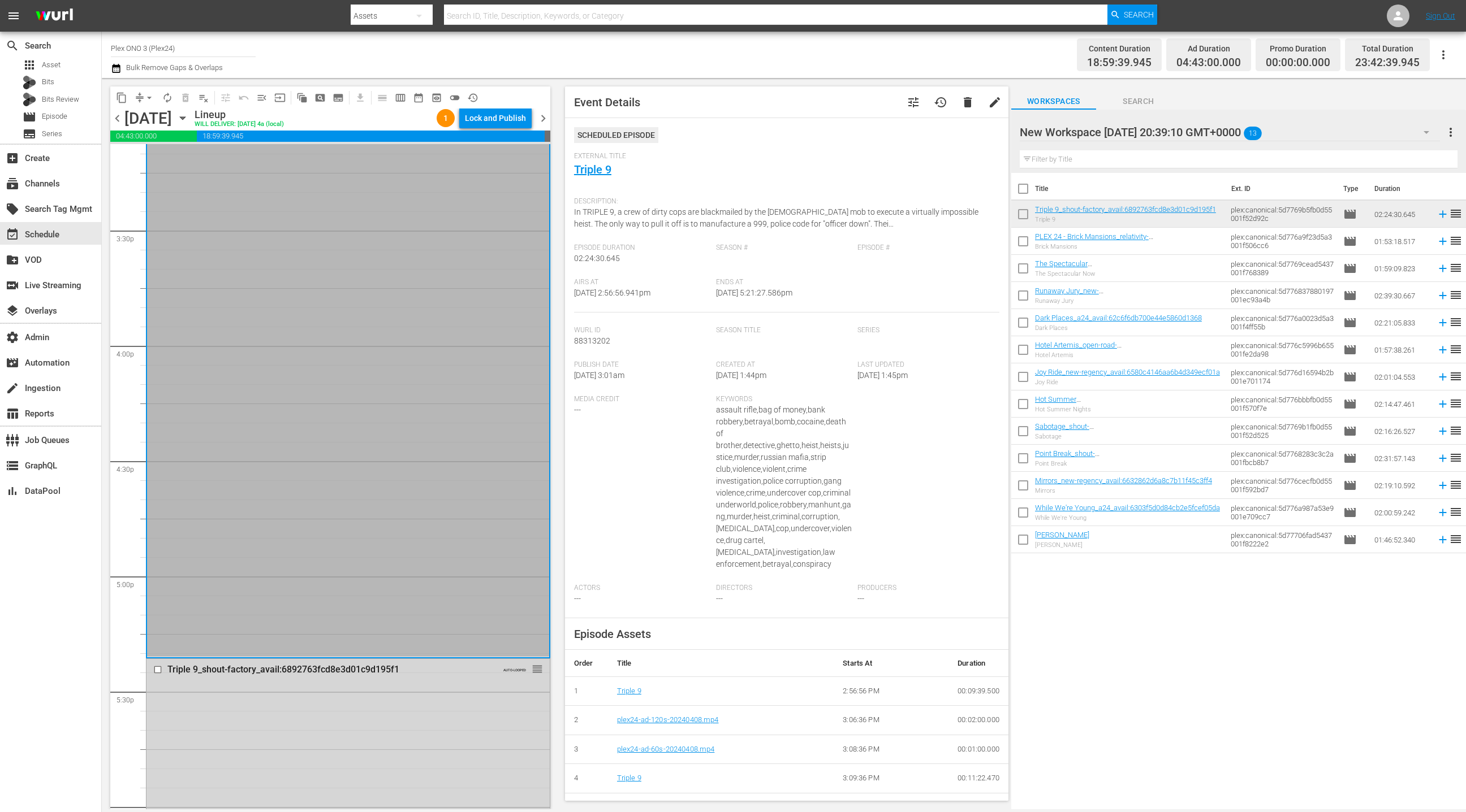
scroll to position [3492, 0]
click at [484, 119] on div "Lock and Publish" at bounding box center [496, 119] width 61 height 20
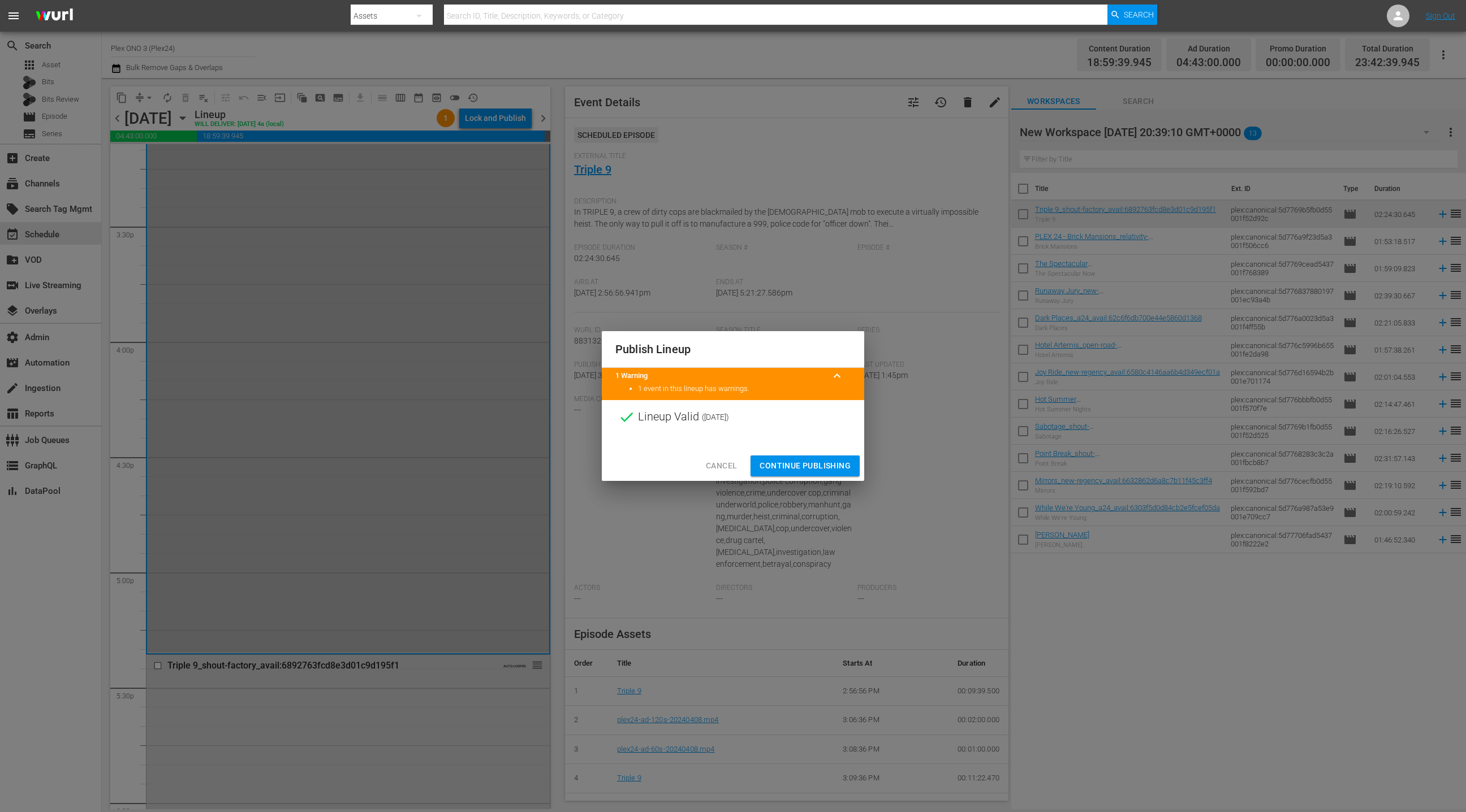
drag, startPoint x: 811, startPoint y: 463, endPoint x: 776, endPoint y: 420, distance: 55.4
click at [809, 461] on span "Continue Publishing" at bounding box center [805, 466] width 91 height 14
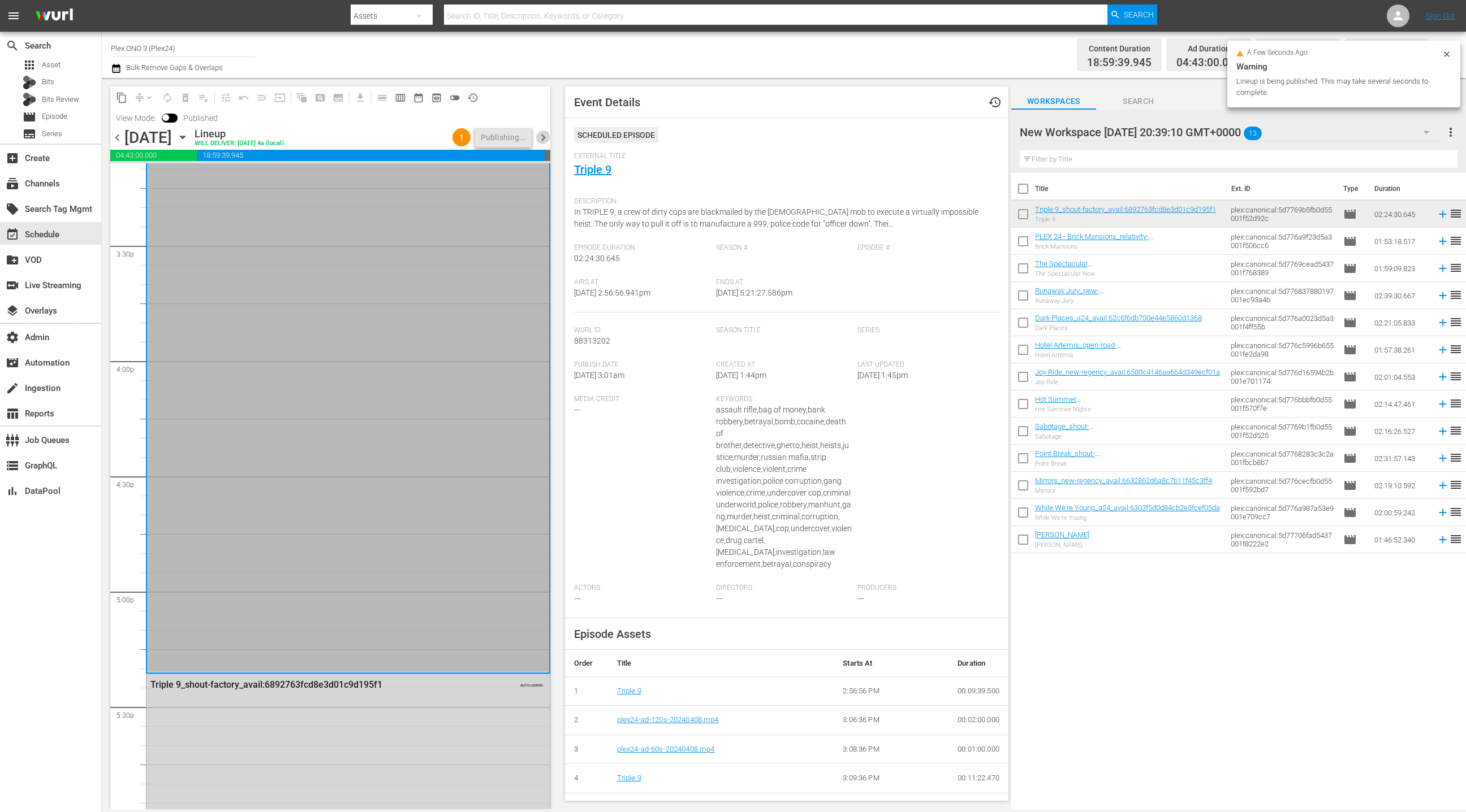
click at [542, 135] on span "chevron_right" at bounding box center [543, 137] width 15 height 14
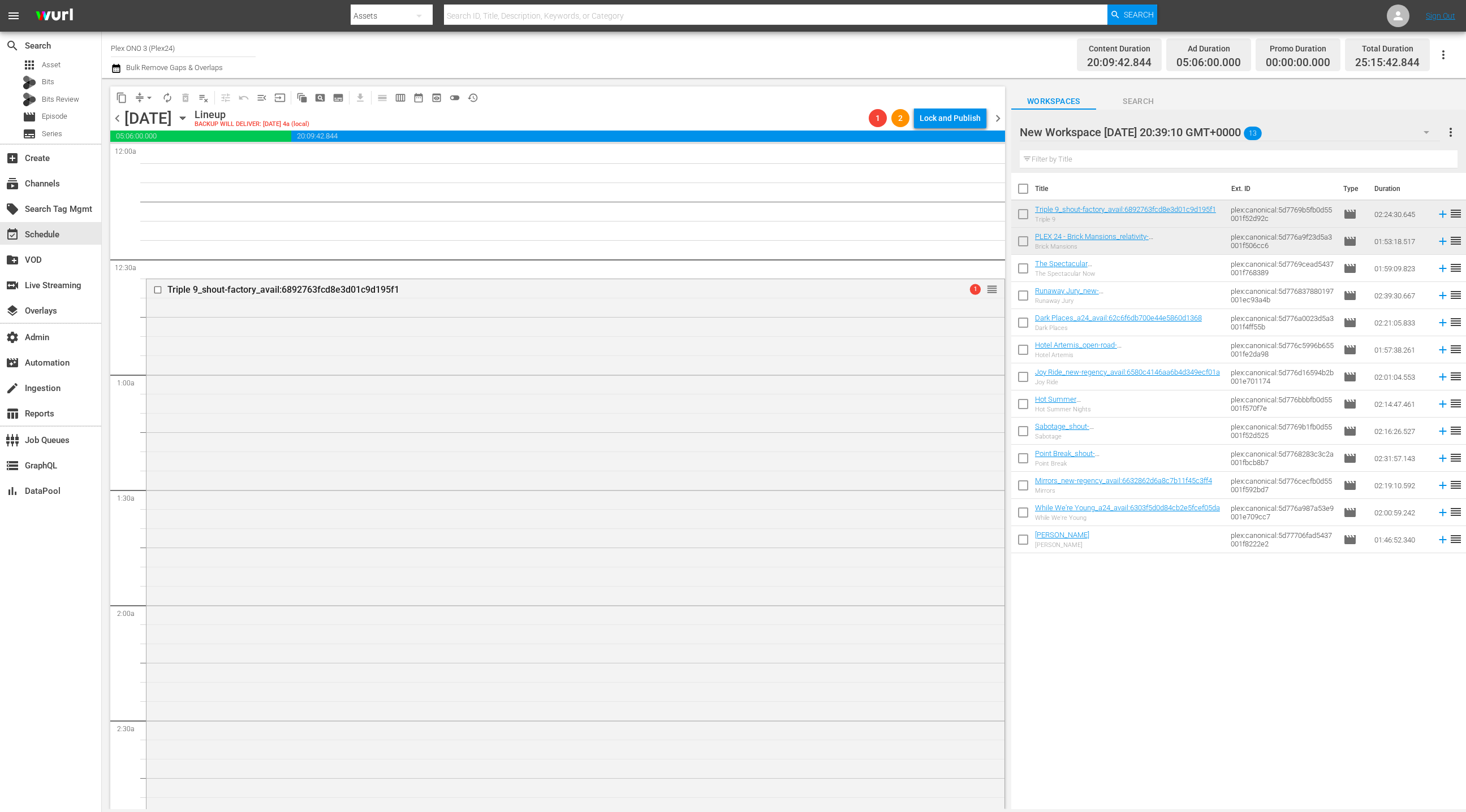
click at [941, 321] on div "Triple 9_shout-factory_avail:6892763fcd8e3d01c9d195f1 1 reorder" at bounding box center [575, 554] width 858 height 552
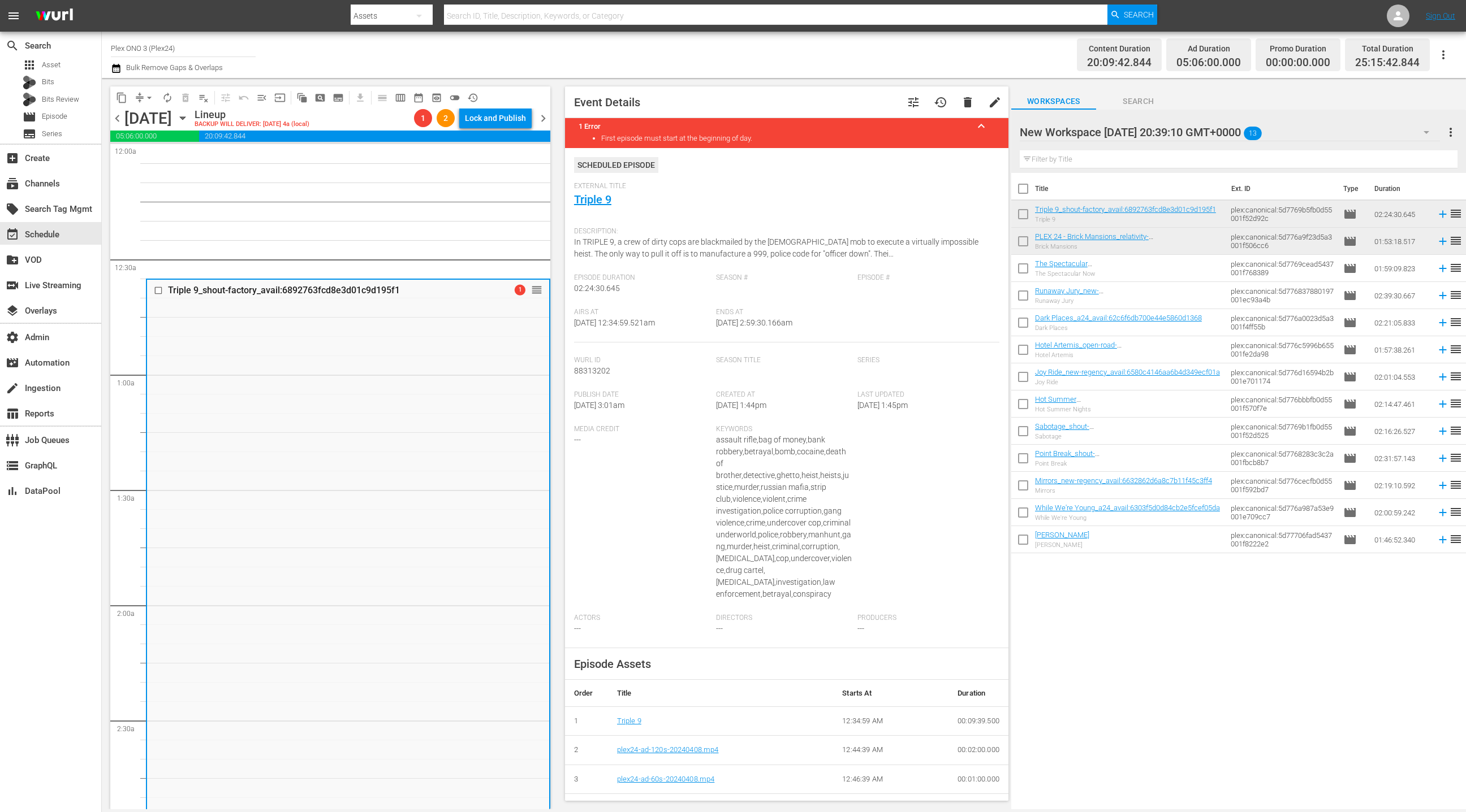
click at [544, 119] on span "chevron_right" at bounding box center [543, 119] width 15 height 14
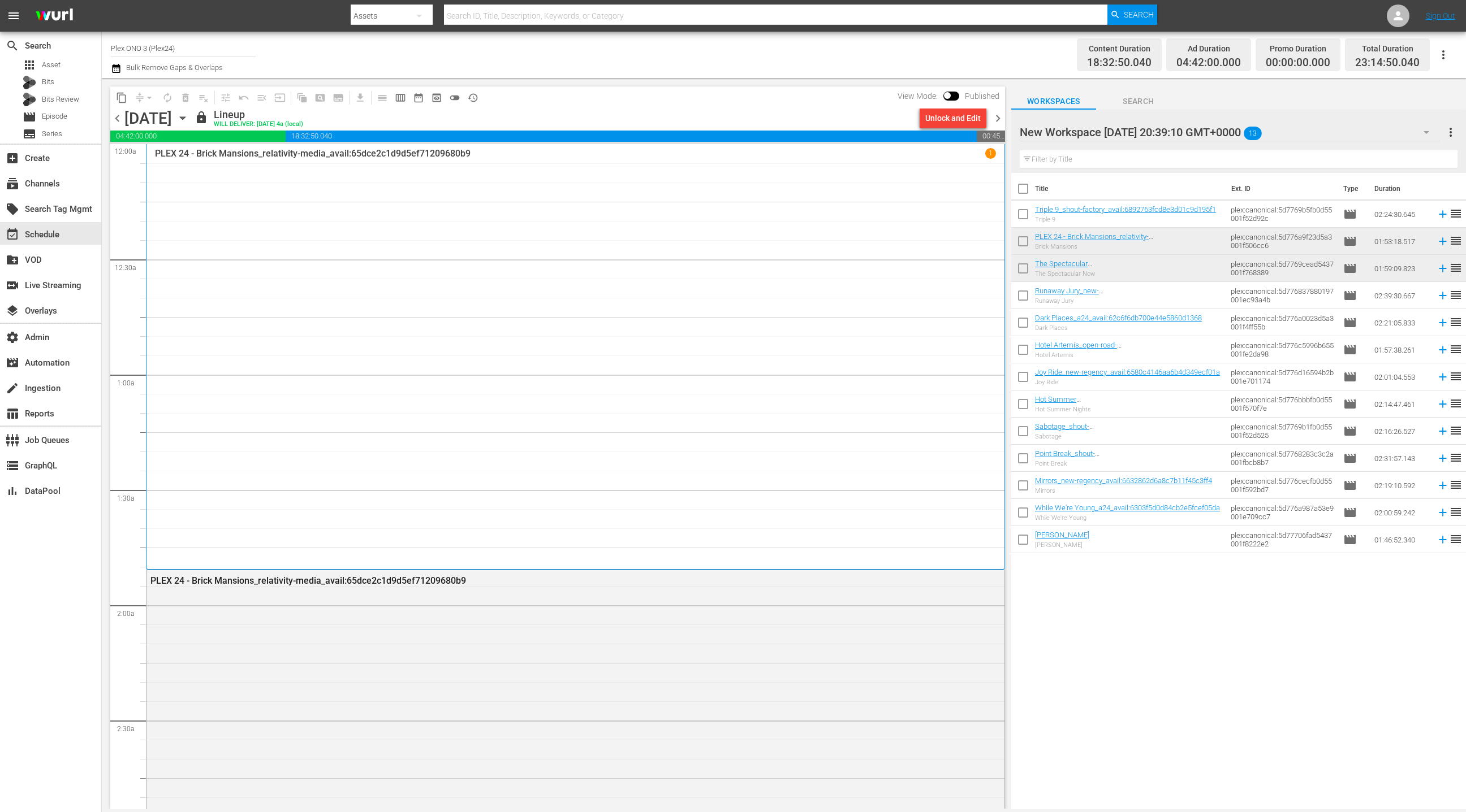
click at [121, 117] on span "chevron_left" at bounding box center [117, 119] width 15 height 14
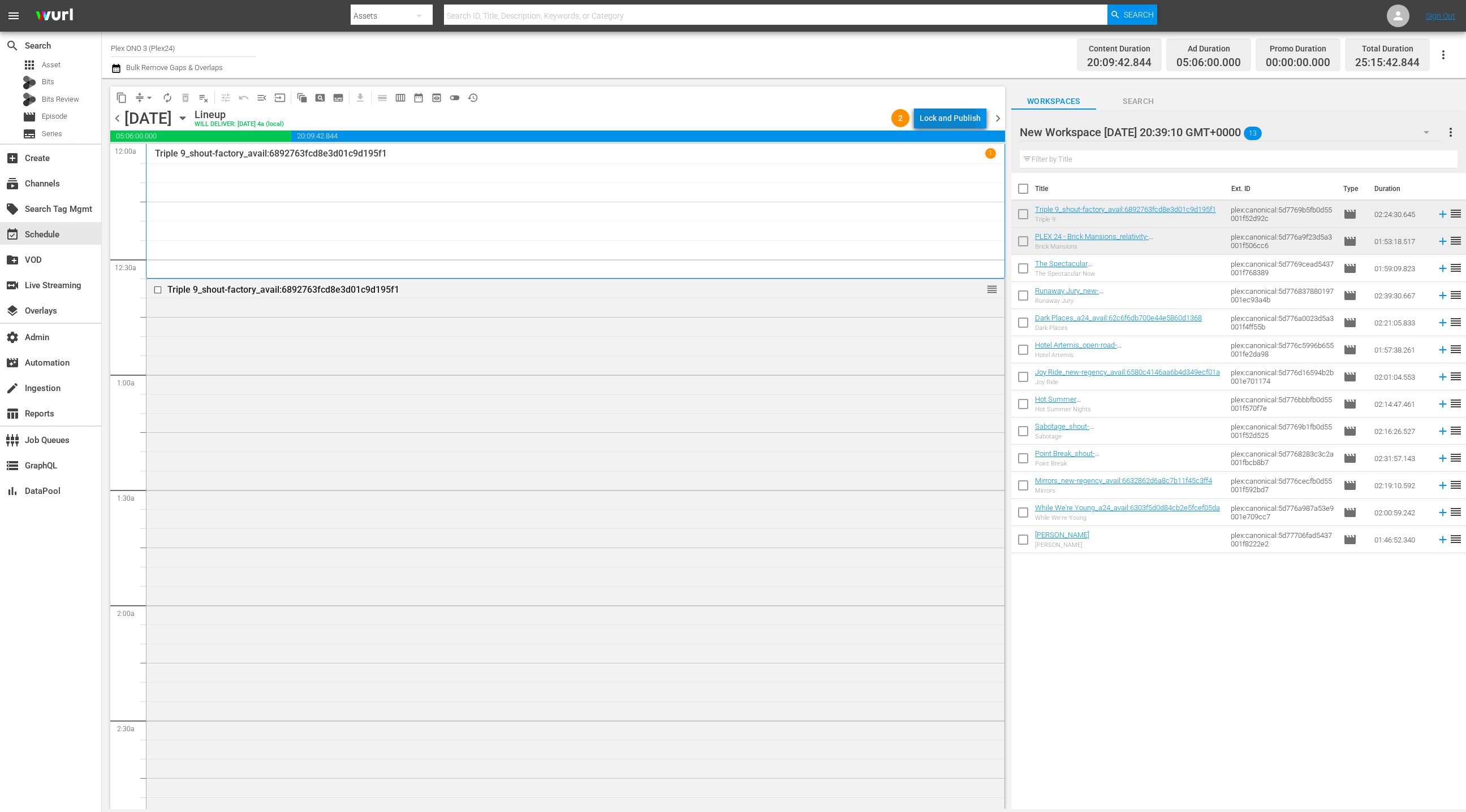
click at [929, 119] on div "Lock and Publish" at bounding box center [951, 119] width 61 height 20
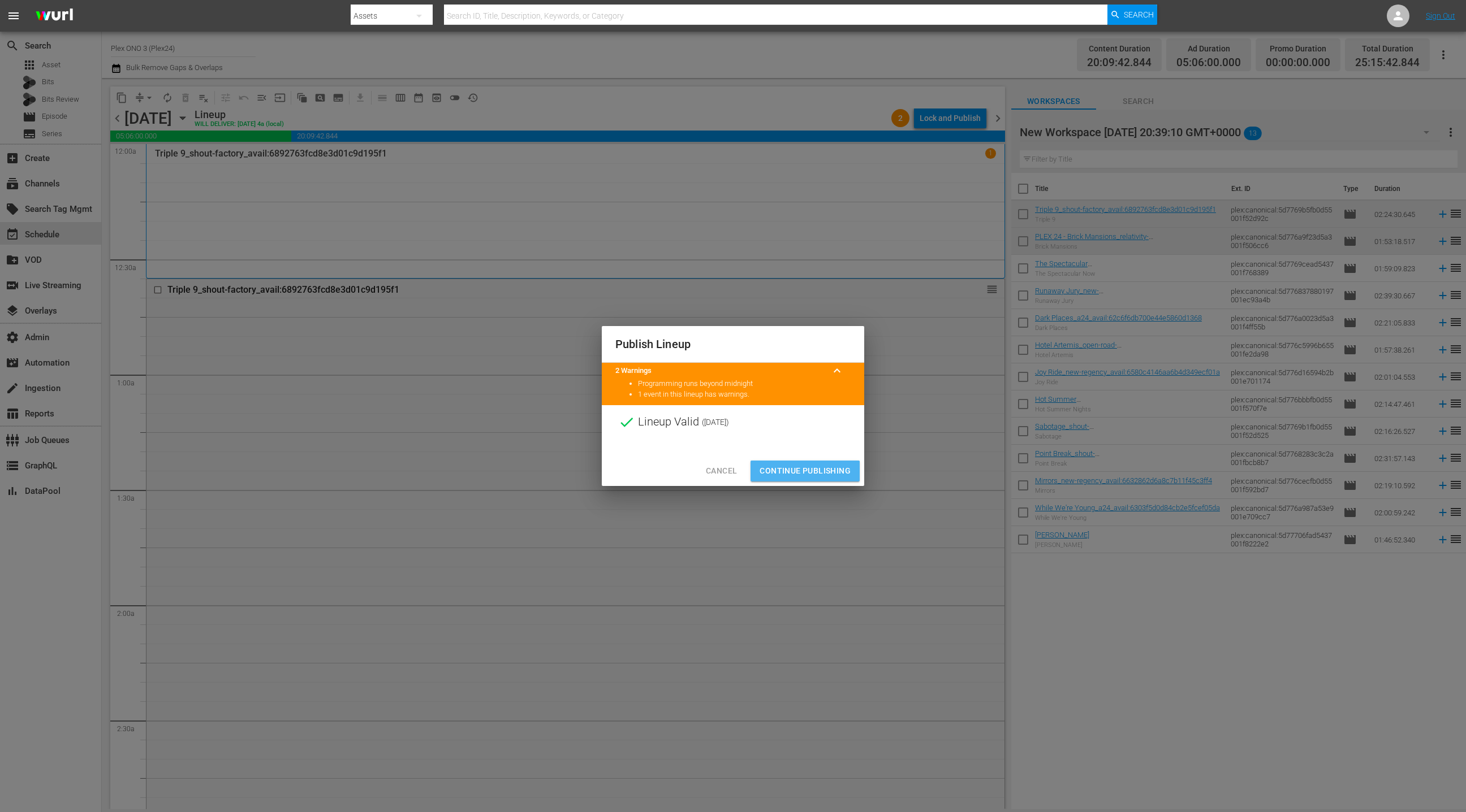
click at [779, 472] on span "Continue Publishing" at bounding box center [805, 471] width 91 height 14
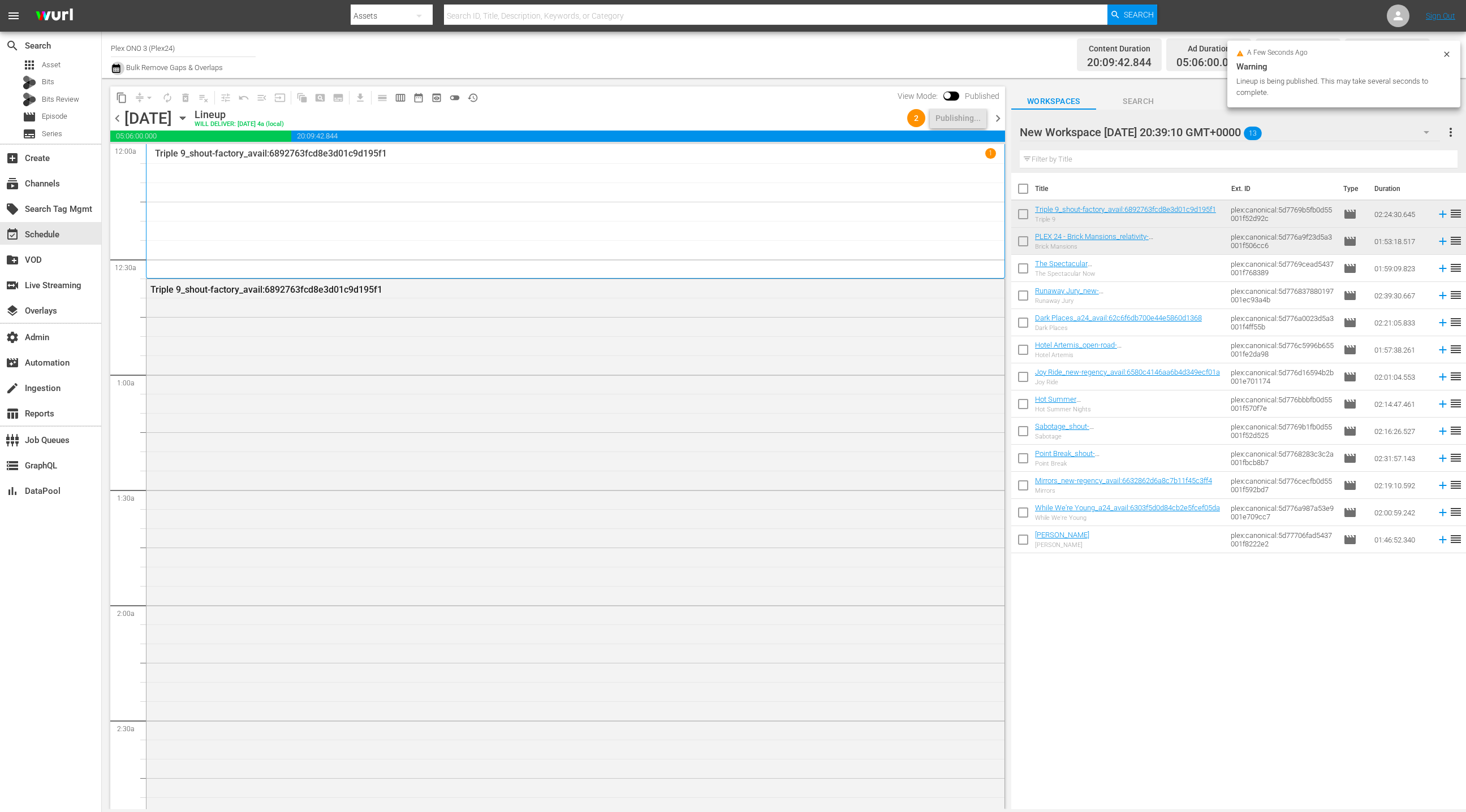
click at [118, 70] on icon "button" at bounding box center [115, 68] width 8 height 9
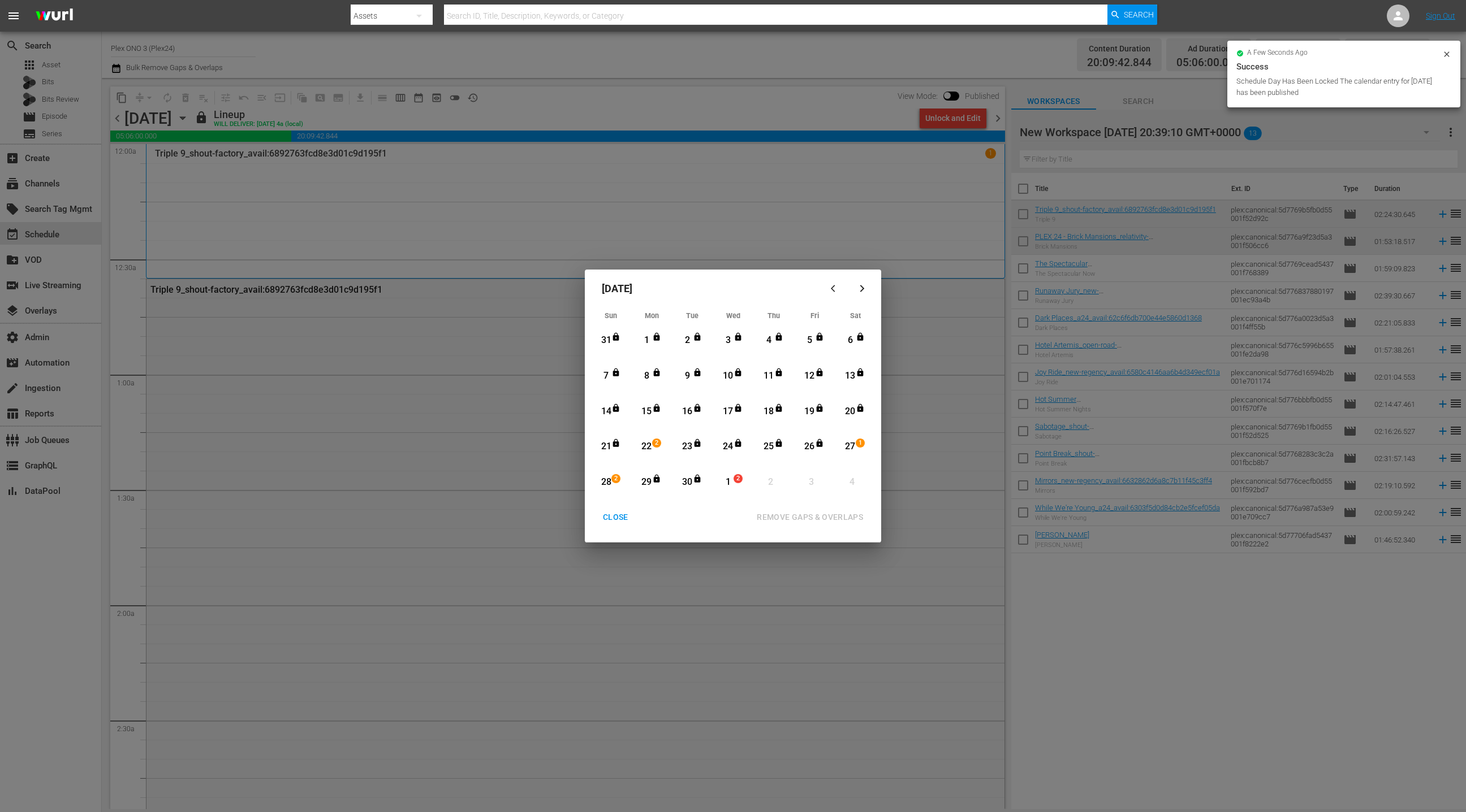
click at [609, 520] on div "CLOSE" at bounding box center [615, 517] width 44 height 14
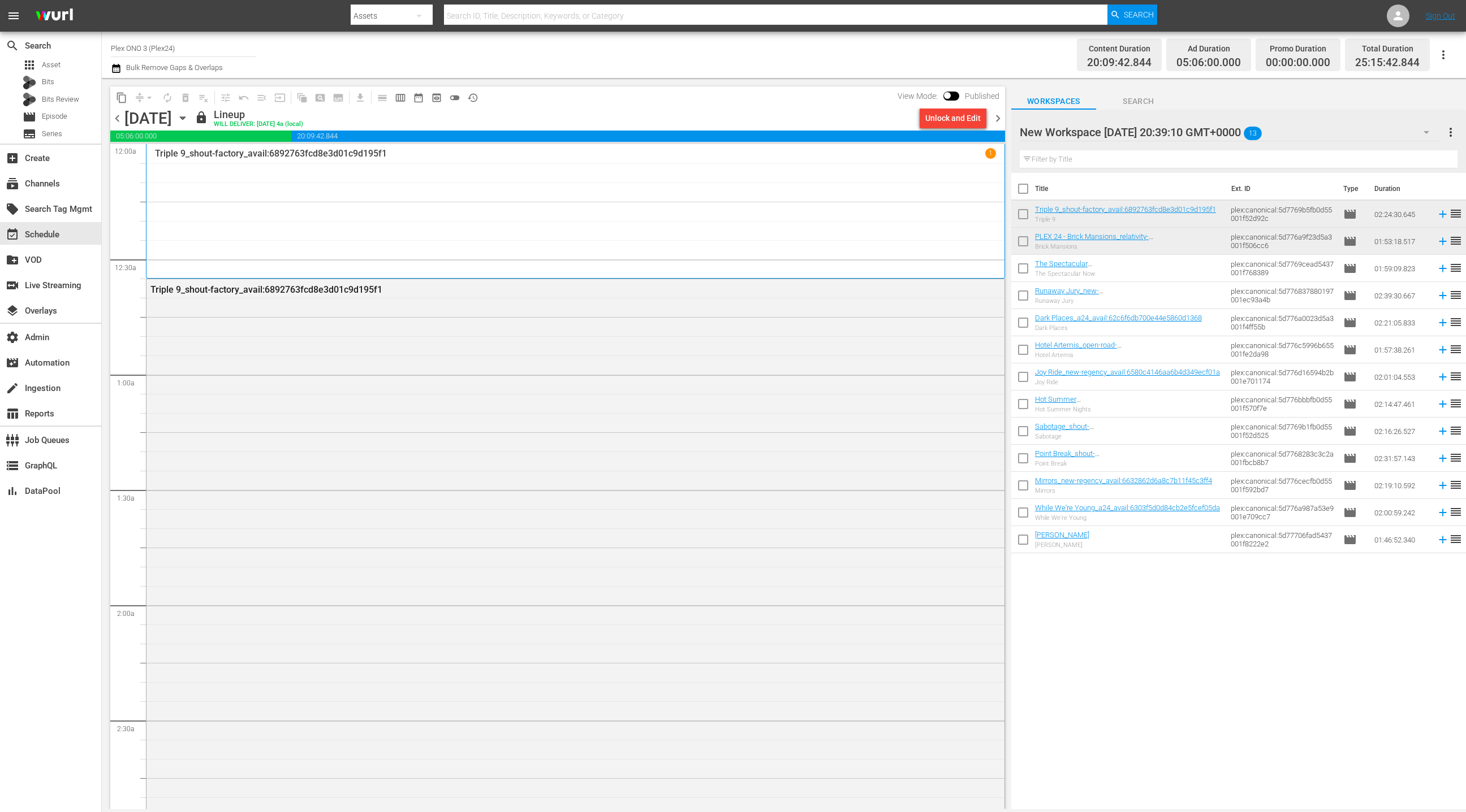
click at [999, 121] on span "chevron_right" at bounding box center [998, 119] width 15 height 14
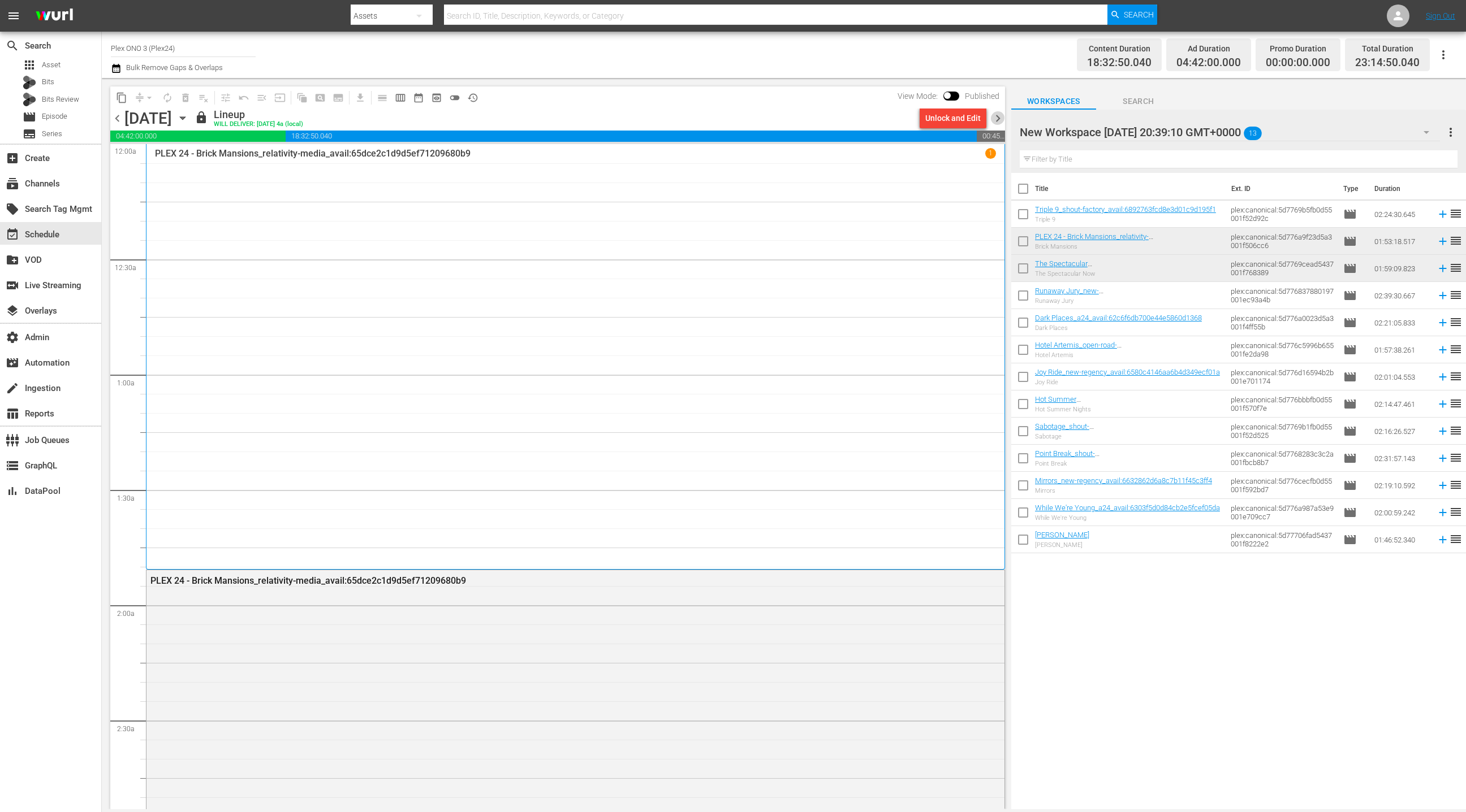
click at [999, 121] on span "chevron_right" at bounding box center [998, 119] width 15 height 14
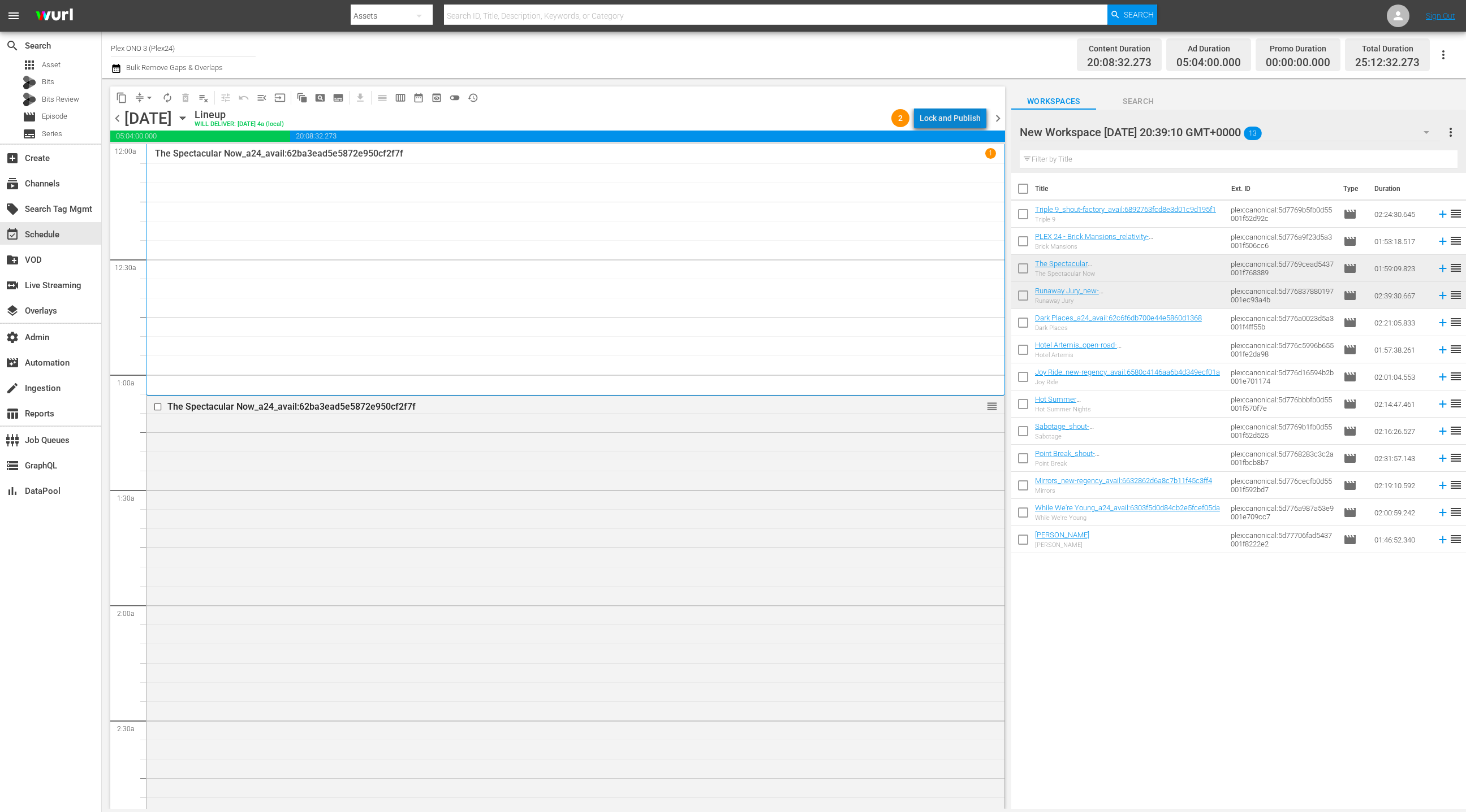
click at [964, 121] on div "Lock and Publish" at bounding box center [951, 119] width 61 height 20
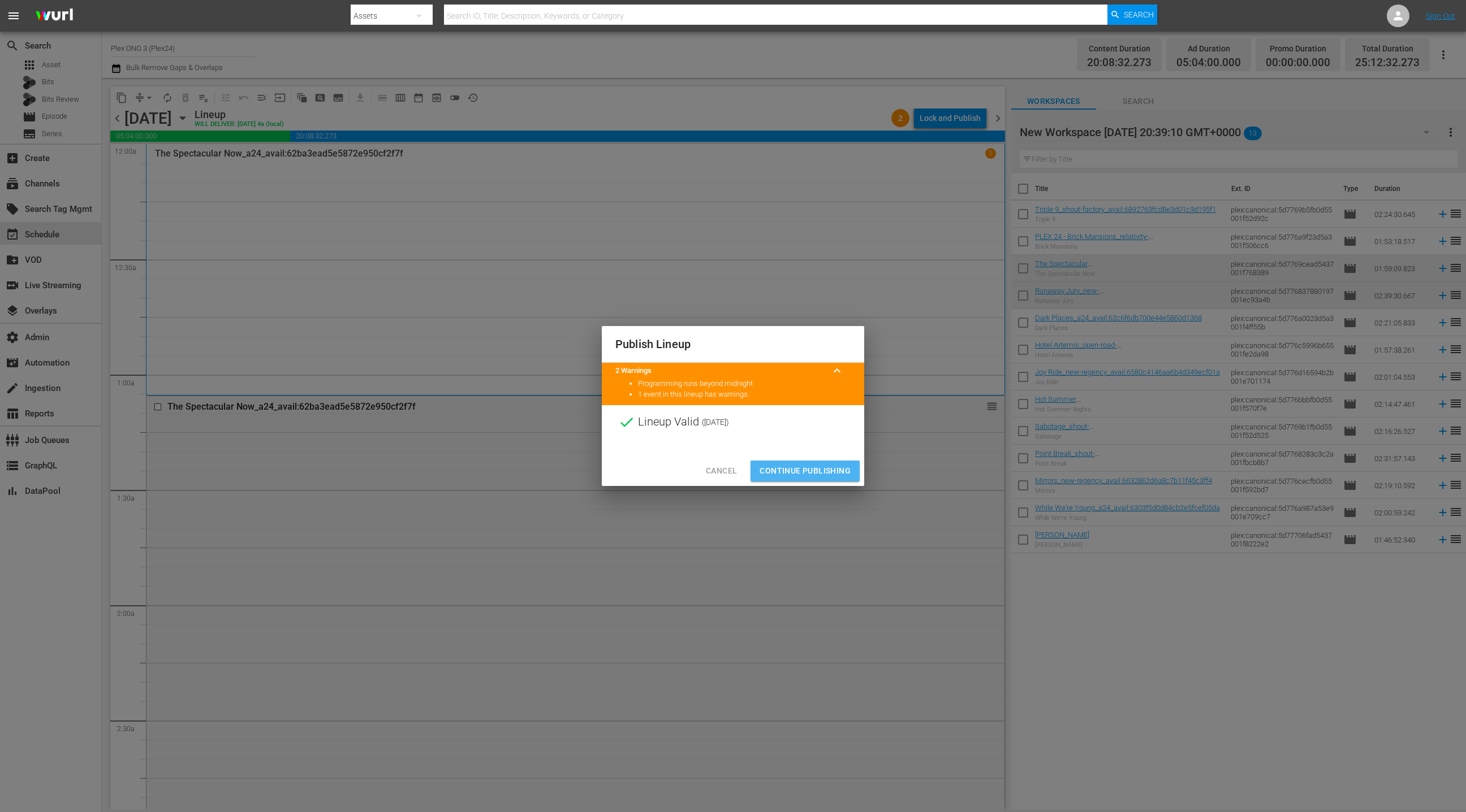
click at [800, 470] on span "Continue Publishing" at bounding box center [805, 471] width 91 height 14
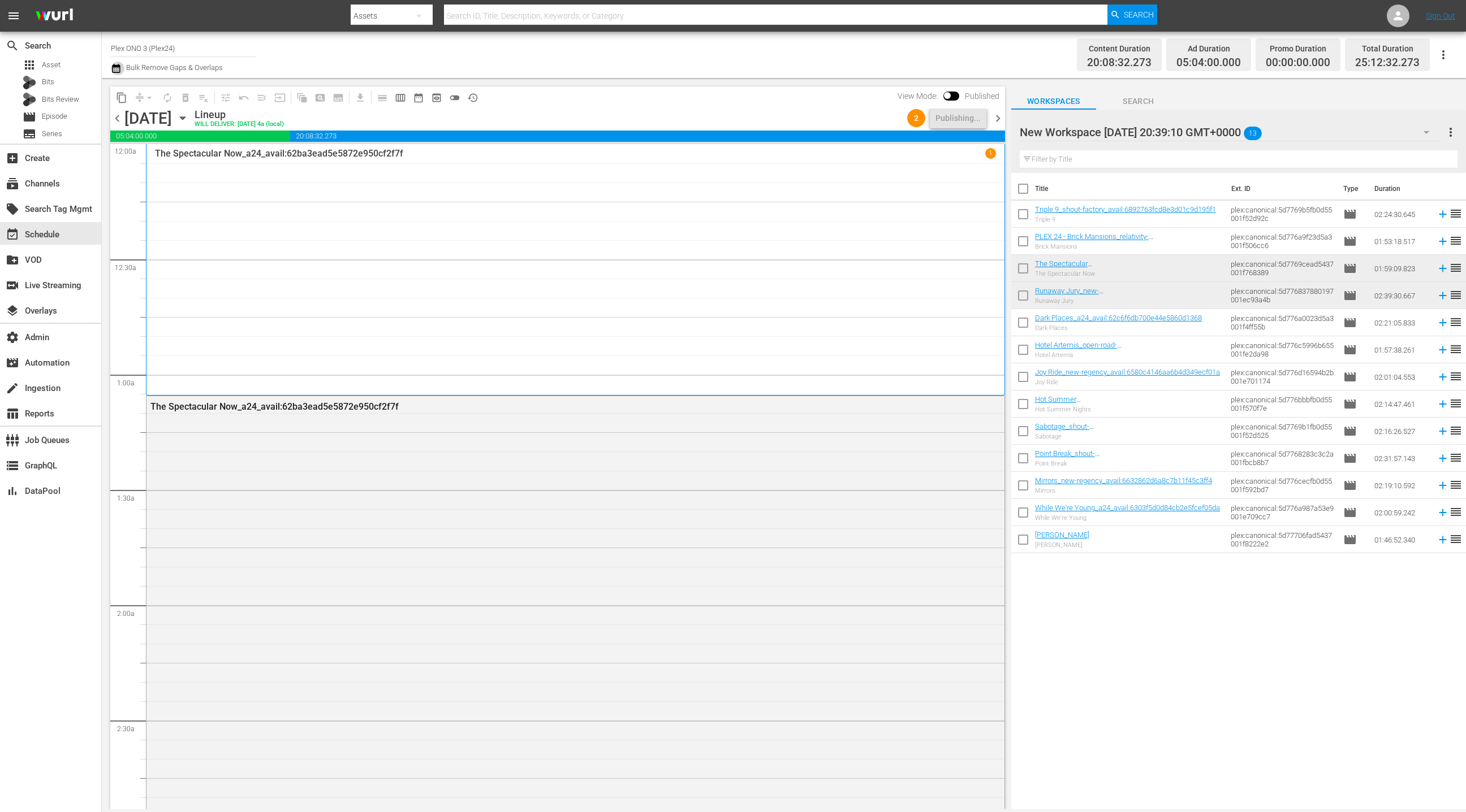
click at [119, 70] on icon "button" at bounding box center [115, 68] width 8 height 9
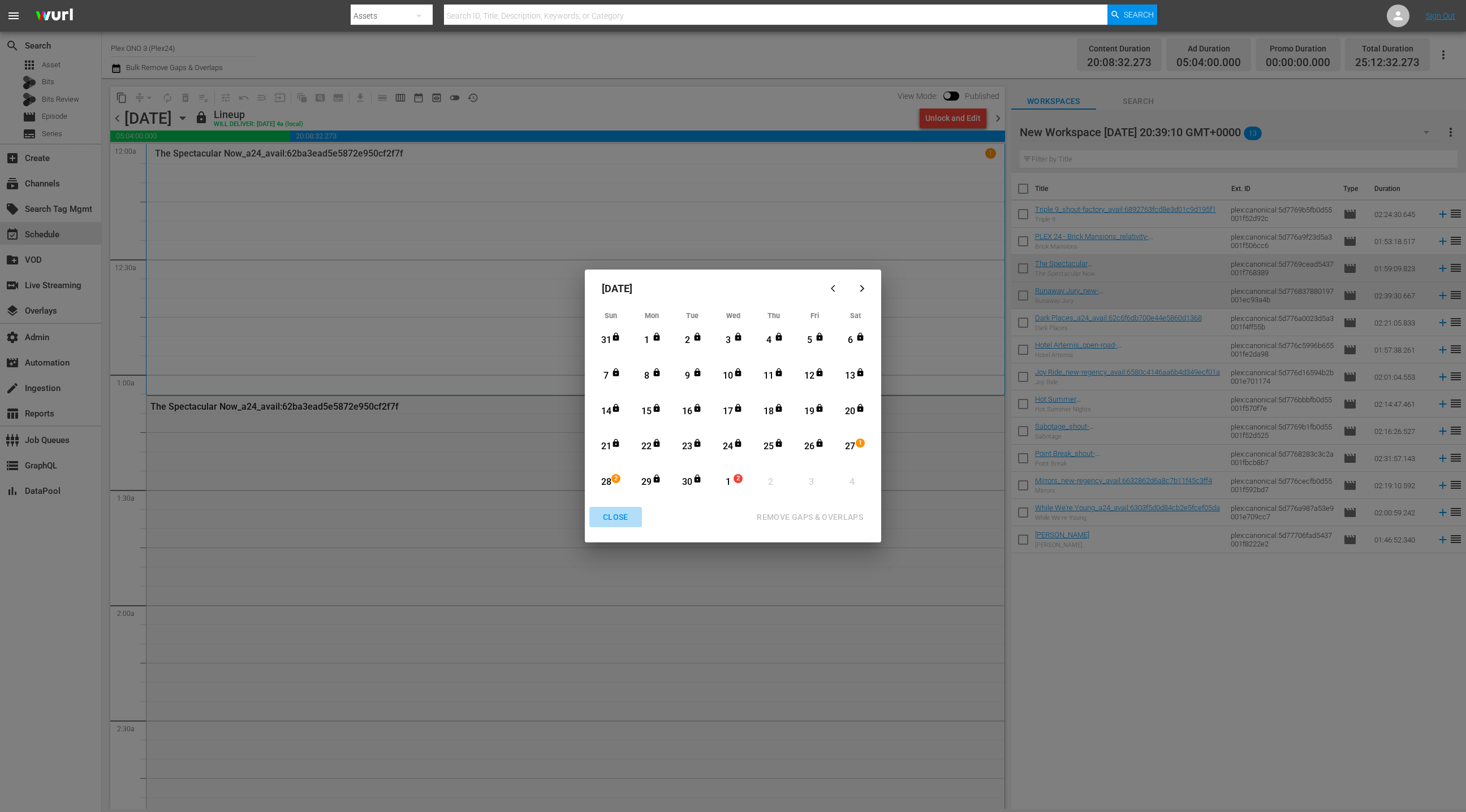
click at [616, 517] on div "CLOSE" at bounding box center [615, 517] width 44 height 14
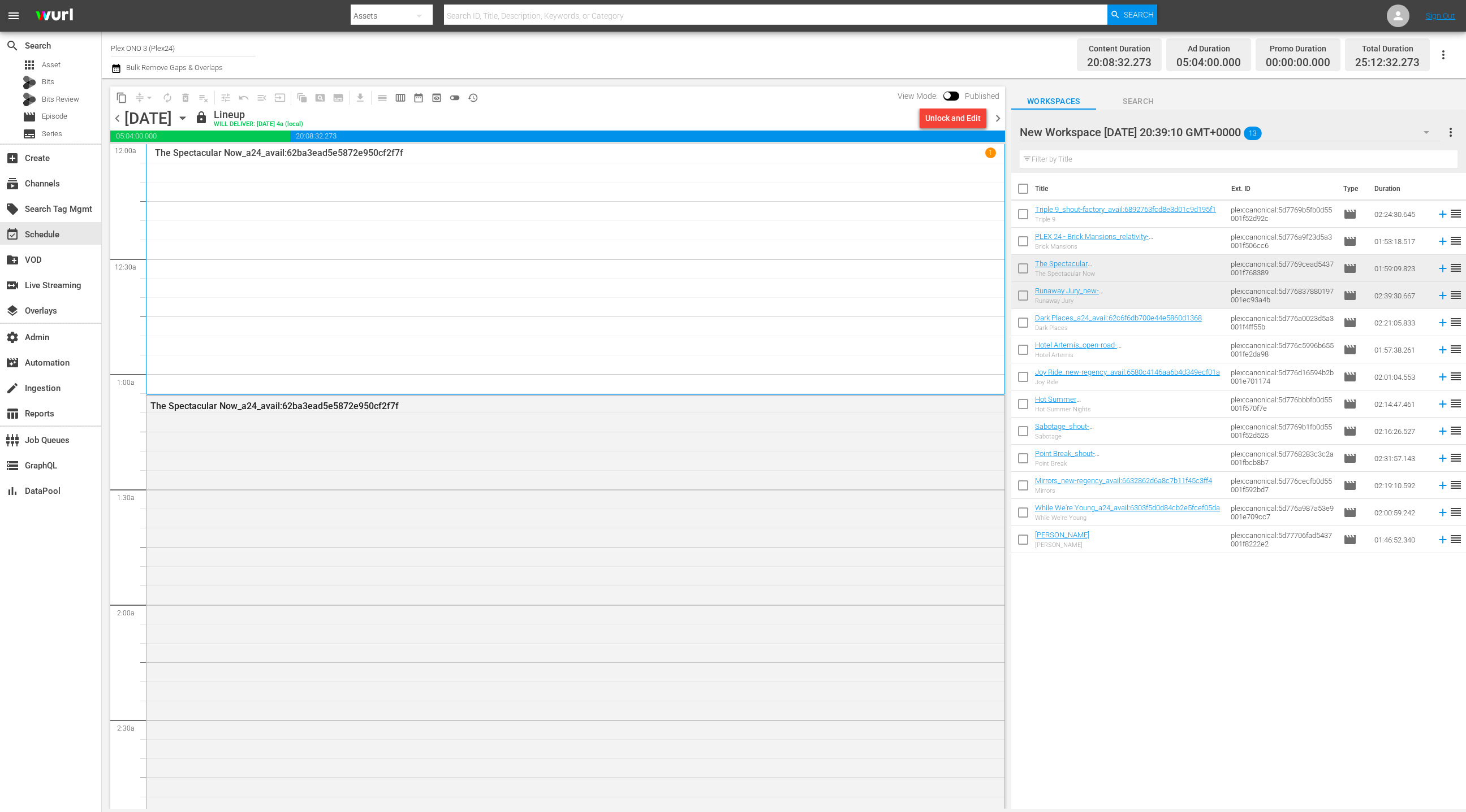
scroll to position [14, 0]
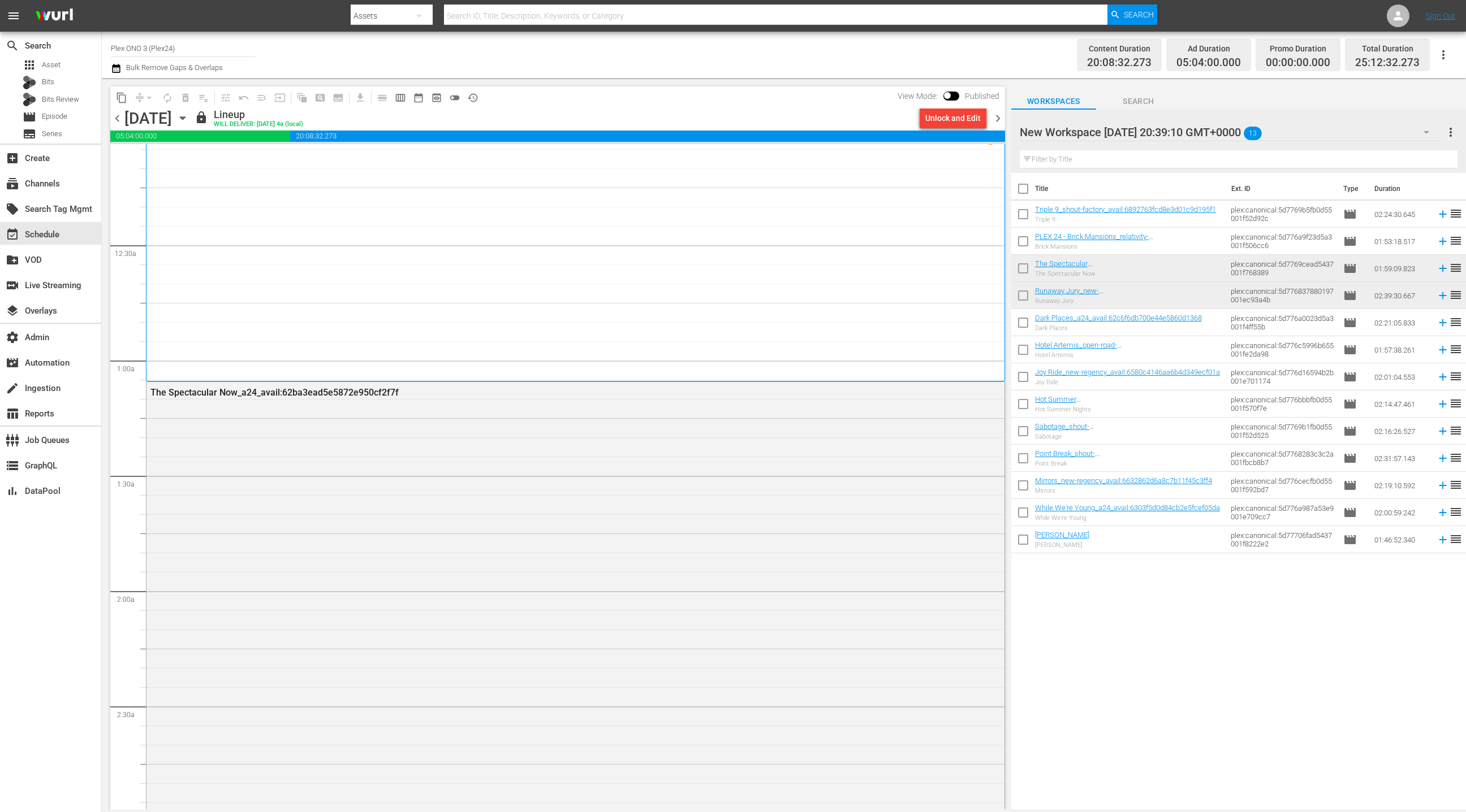
click at [189, 119] on icon "button" at bounding box center [183, 118] width 13 height 13
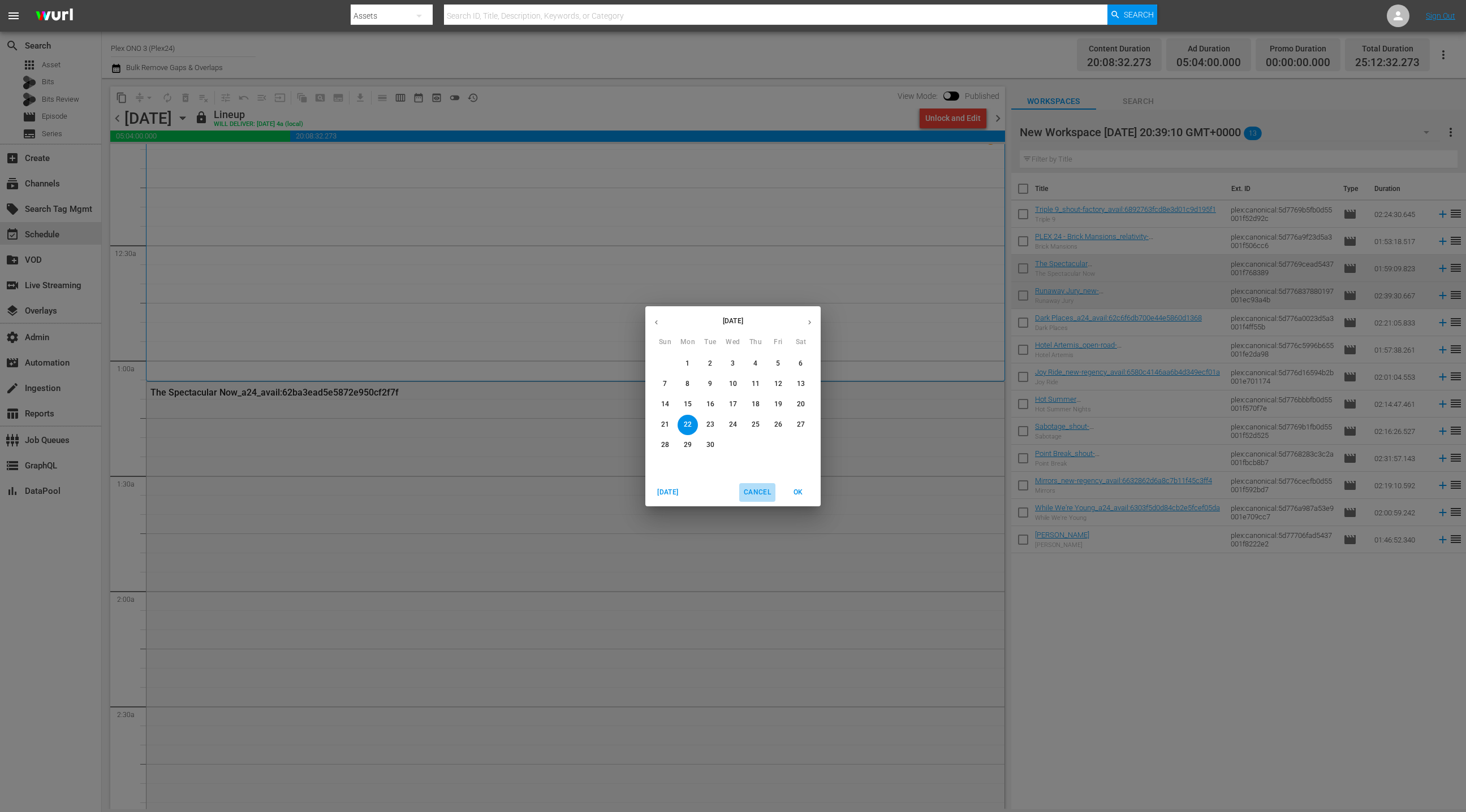
click at [762, 489] on span "Cancel" at bounding box center [757, 493] width 27 height 12
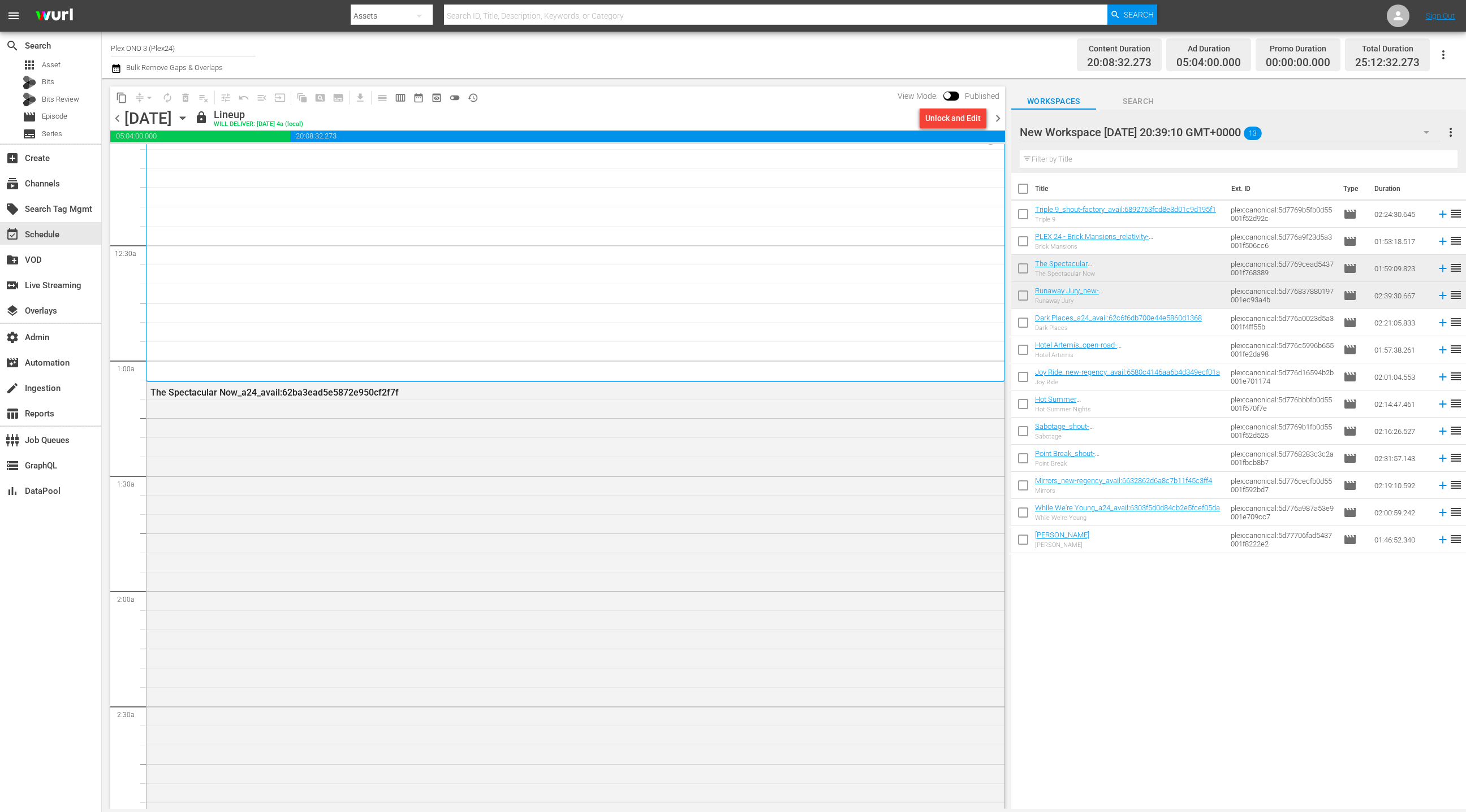
click at [118, 69] on icon "button" at bounding box center [115, 68] width 8 height 9
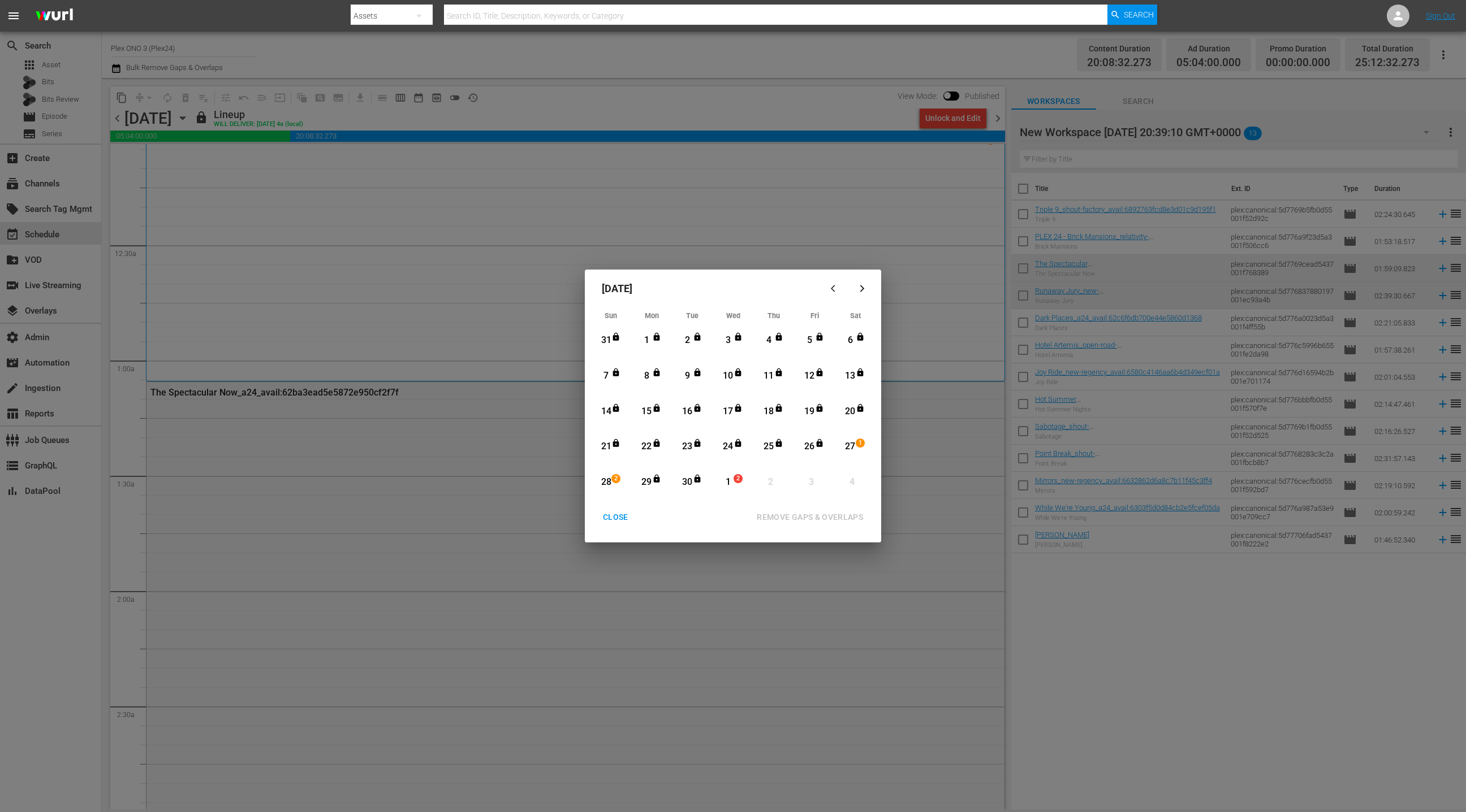
drag, startPoint x: 620, startPoint y: 519, endPoint x: 625, endPoint y: 513, distance: 7.8
click at [620, 519] on div "CLOSE" at bounding box center [615, 517] width 44 height 14
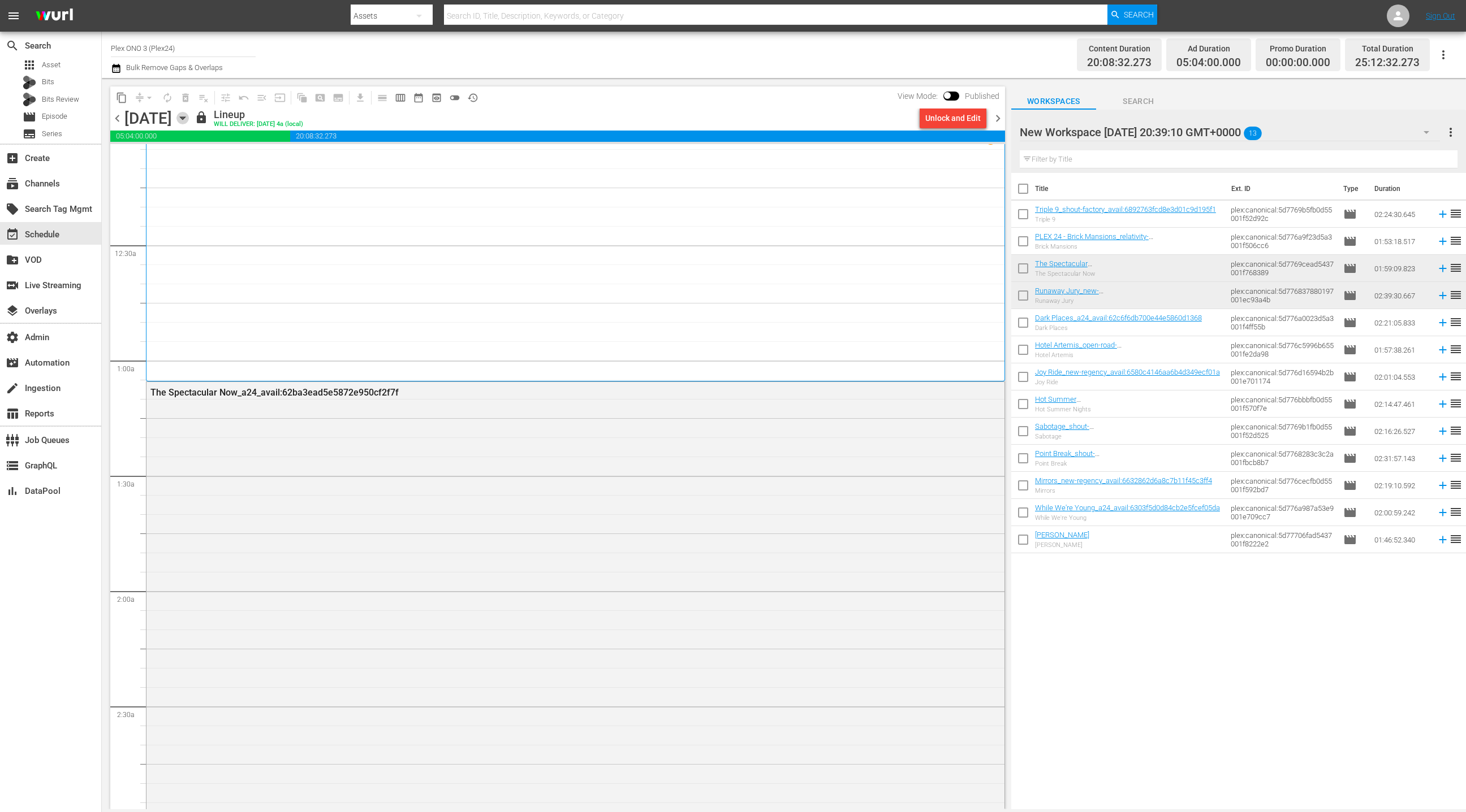
click at [189, 119] on icon "button" at bounding box center [183, 118] width 13 height 13
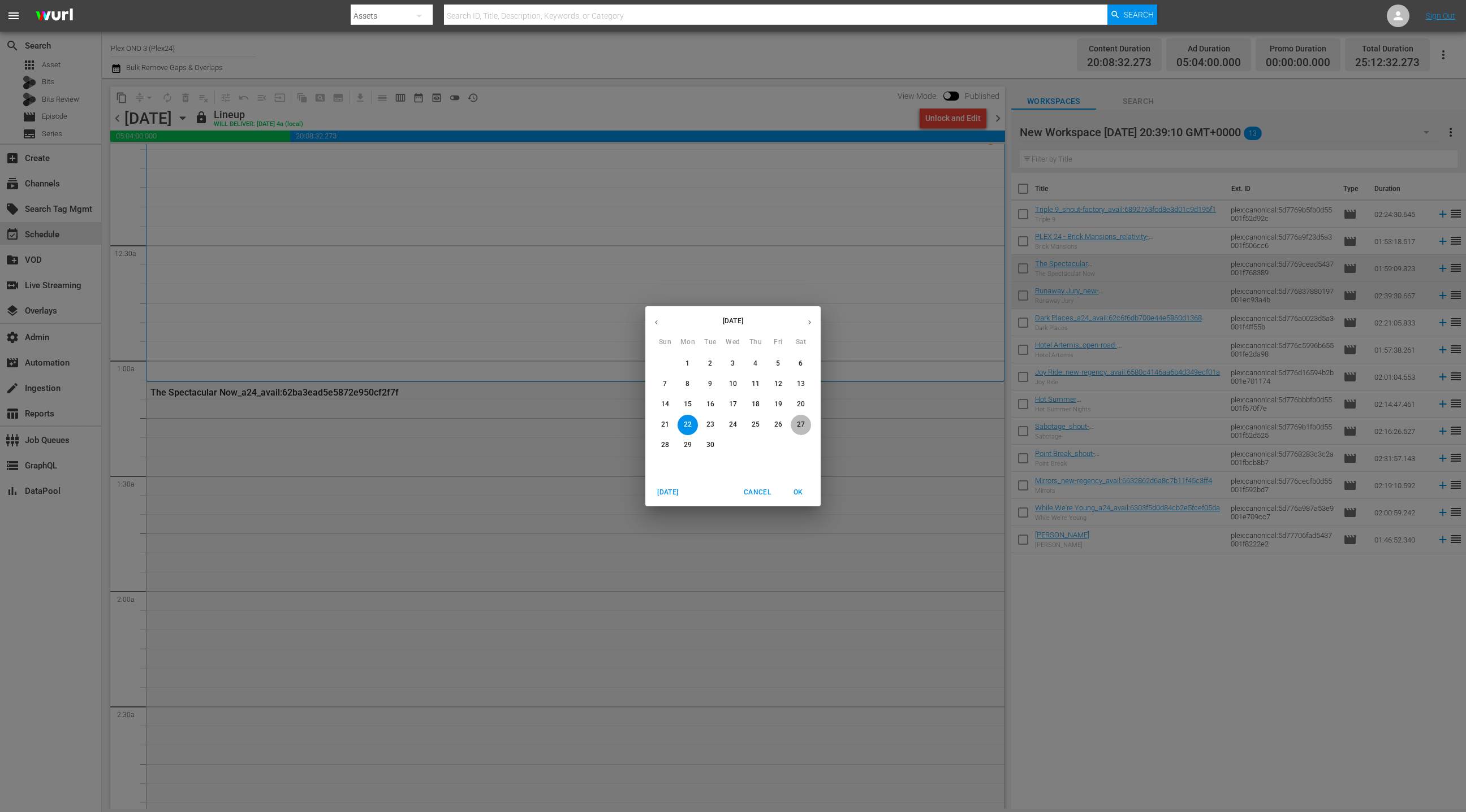
click at [805, 432] on button "27" at bounding box center [800, 425] width 20 height 20
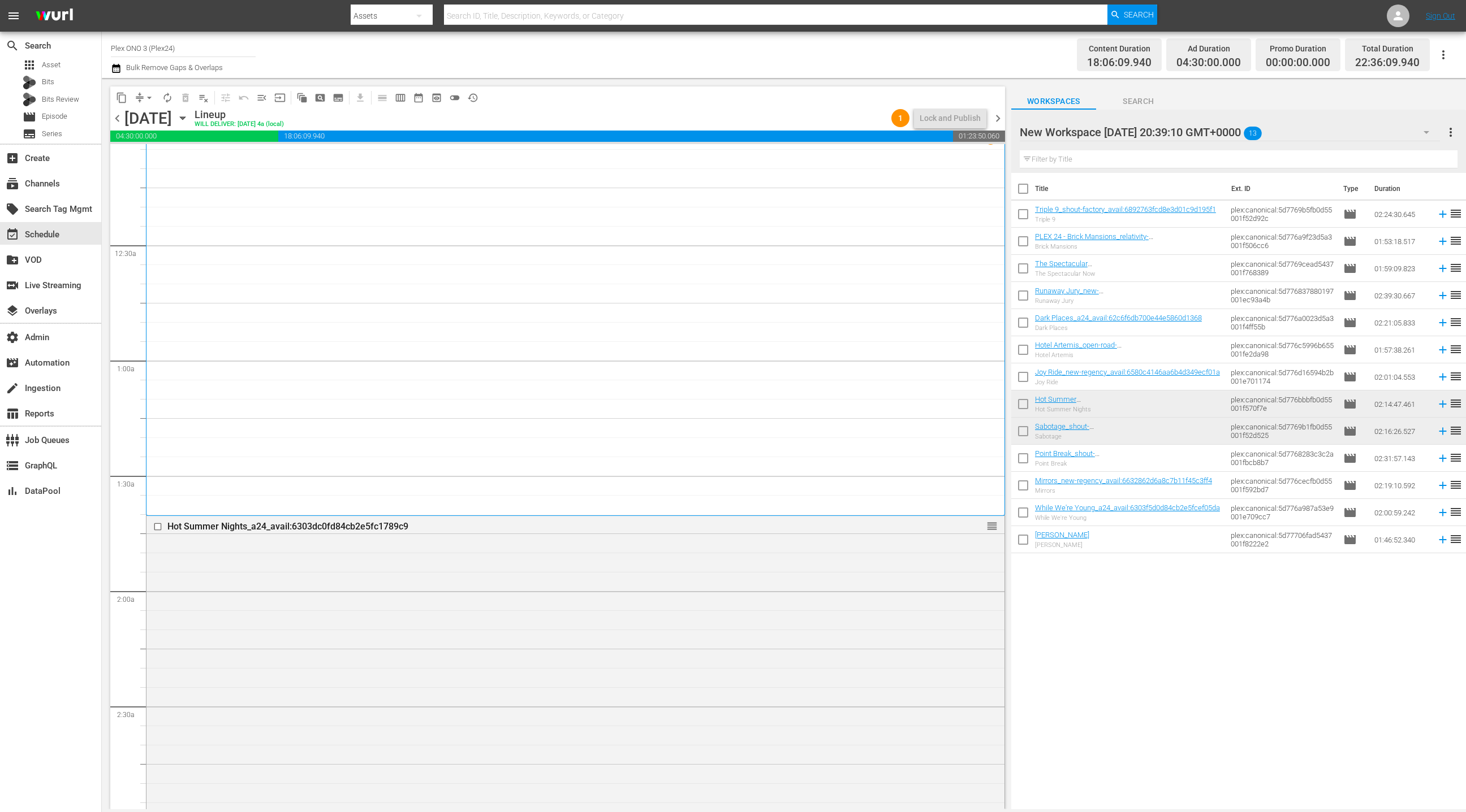
click at [997, 119] on span "chevron_right" at bounding box center [998, 119] width 15 height 14
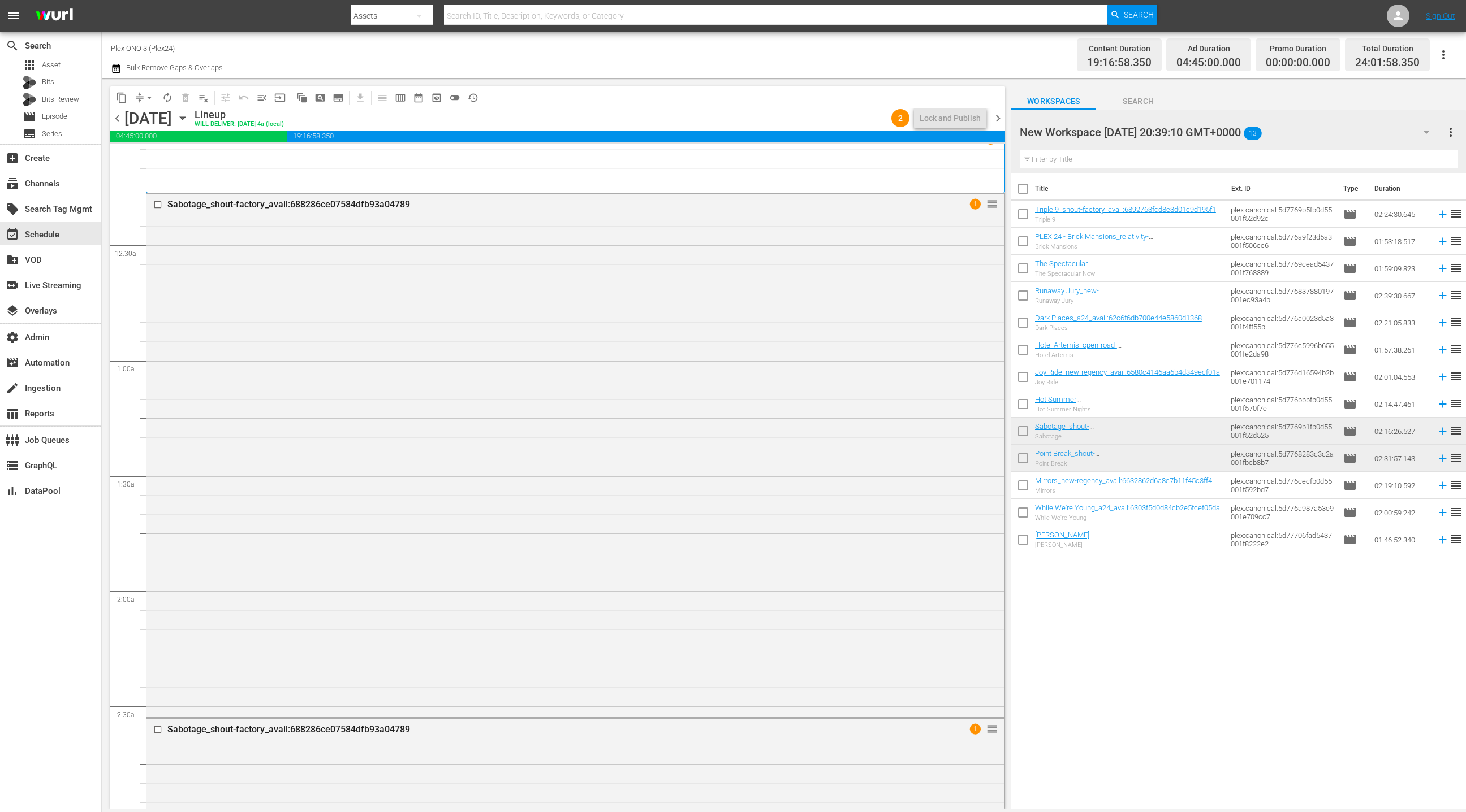
click at [119, 118] on span "chevron_left" at bounding box center [117, 119] width 15 height 14
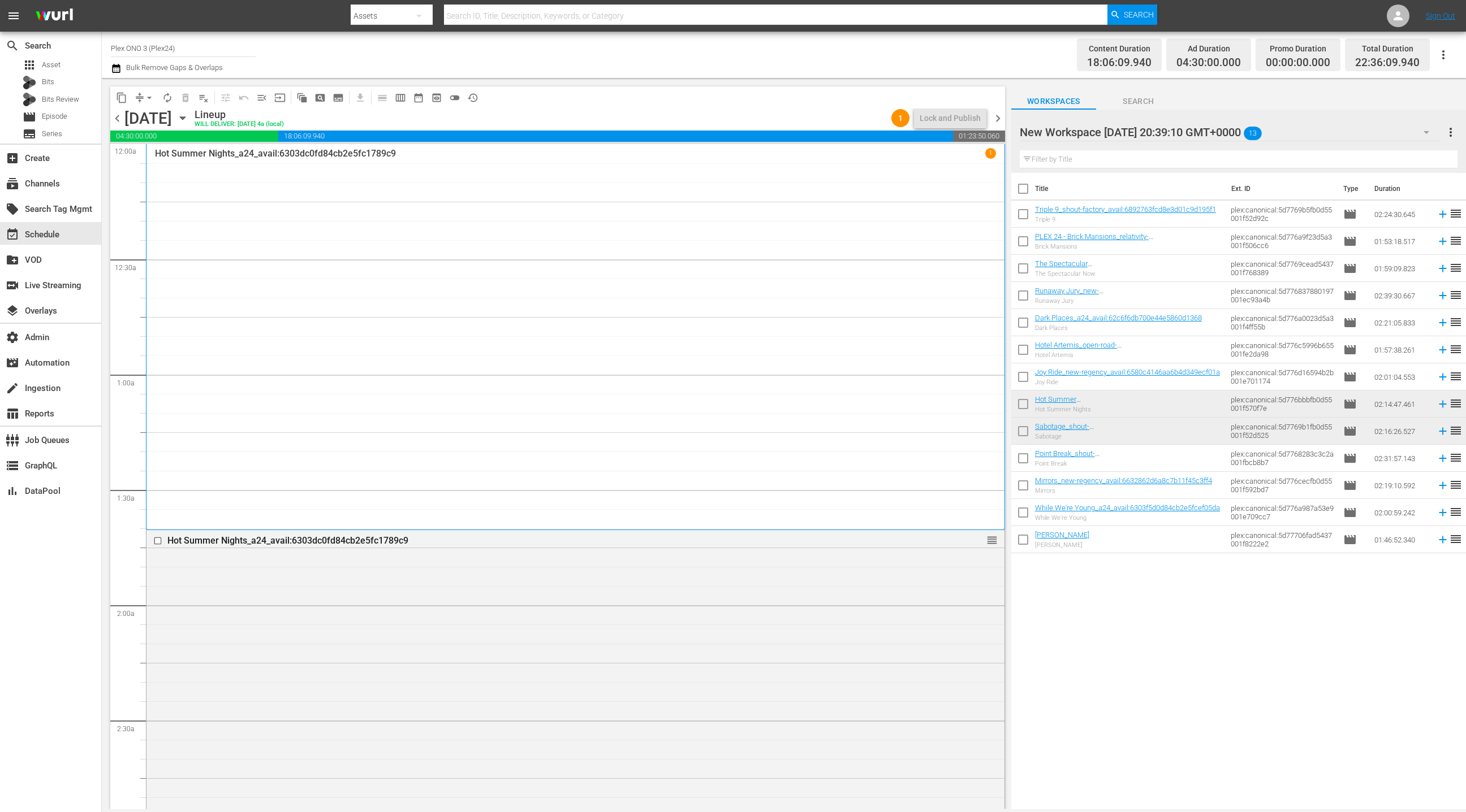
click at [737, 367] on div "Hot Summer Nights_a24_avail:6303dc0fd84cb2e5fc1789c9 1" at bounding box center [575, 337] width 841 height 378
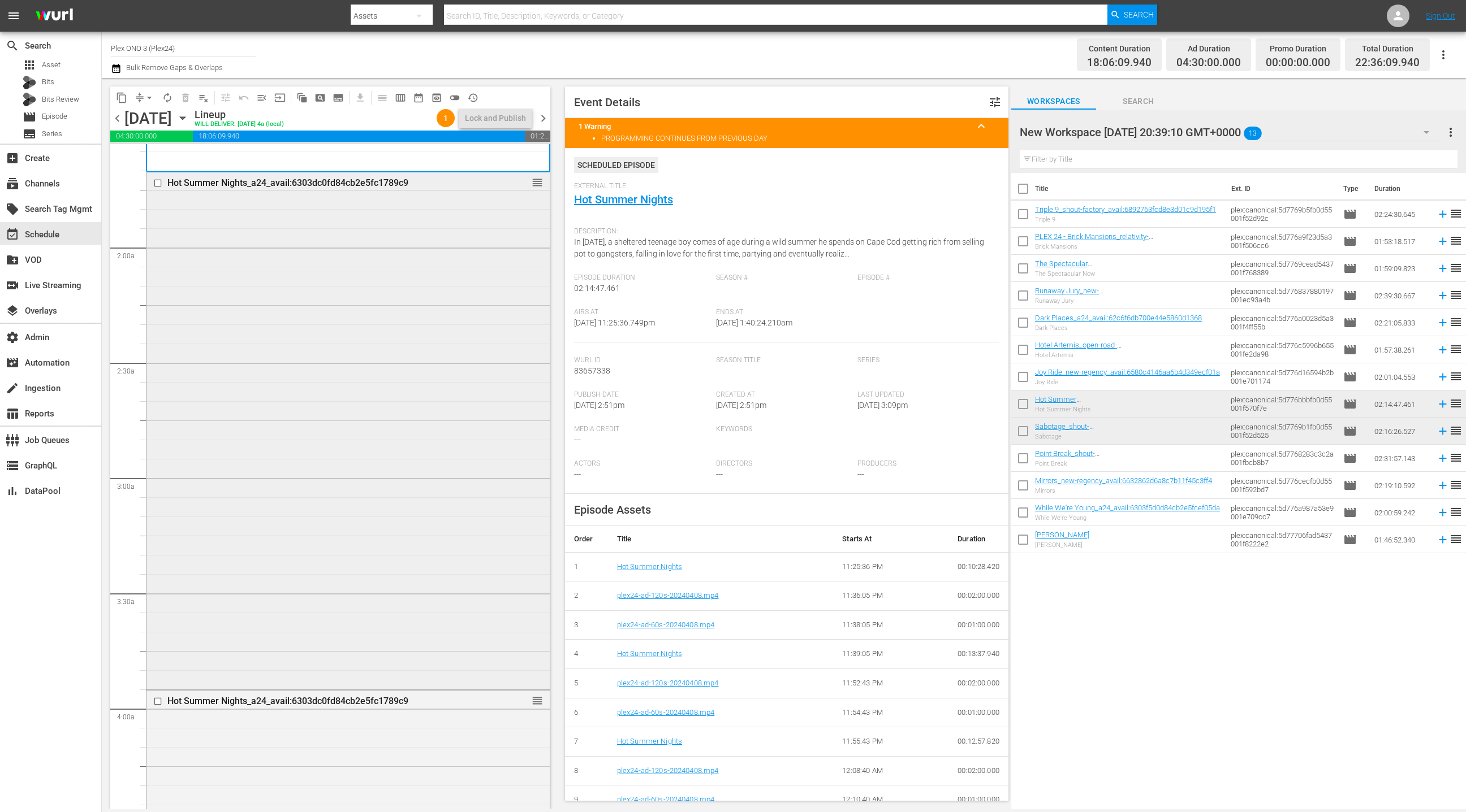
scroll to position [373, 0]
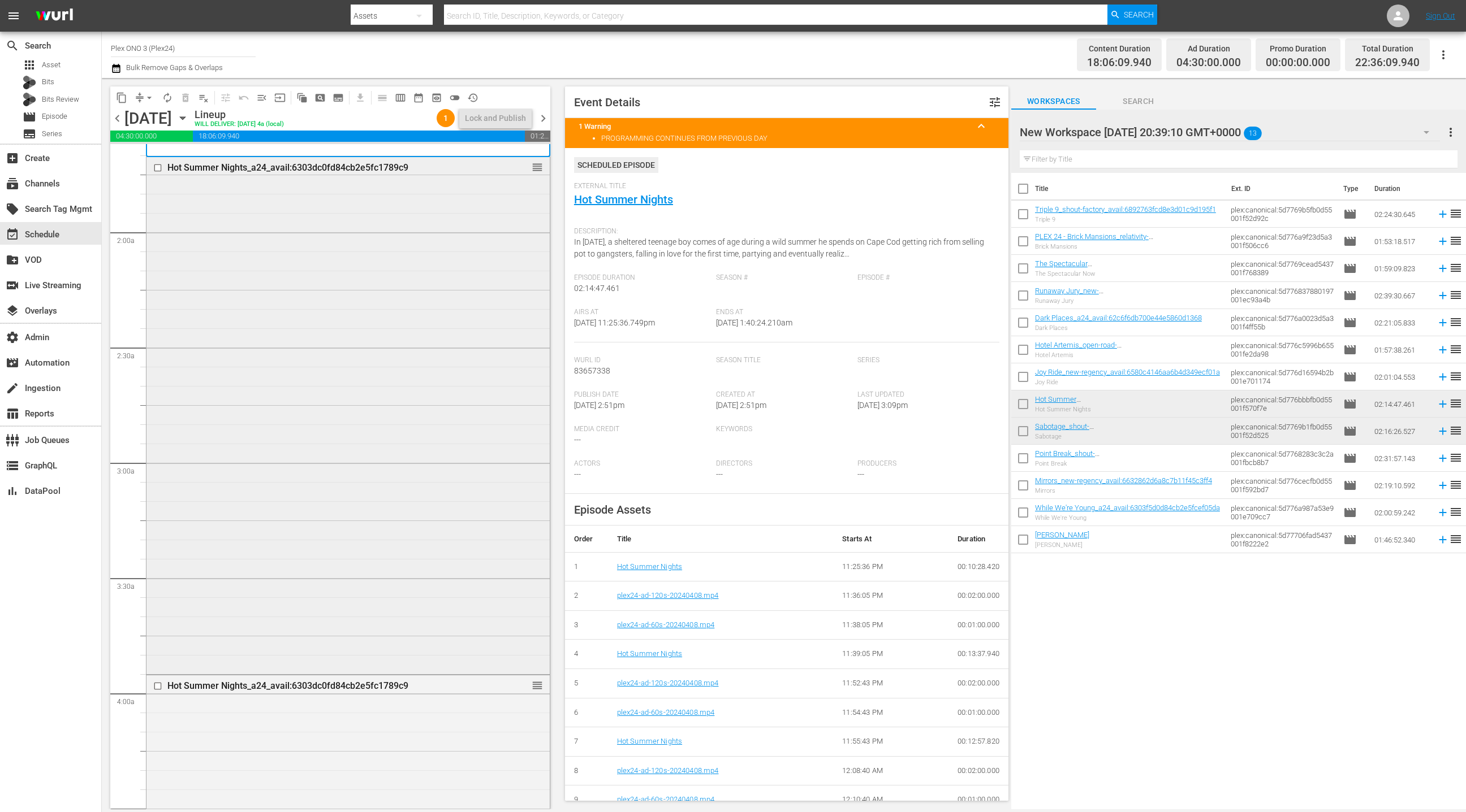
click at [440, 309] on div "Hot Summer Nights_a24_avail:6303dc0fd84cb2e5fc1789c9 reorder" at bounding box center [348, 415] width 404 height 515
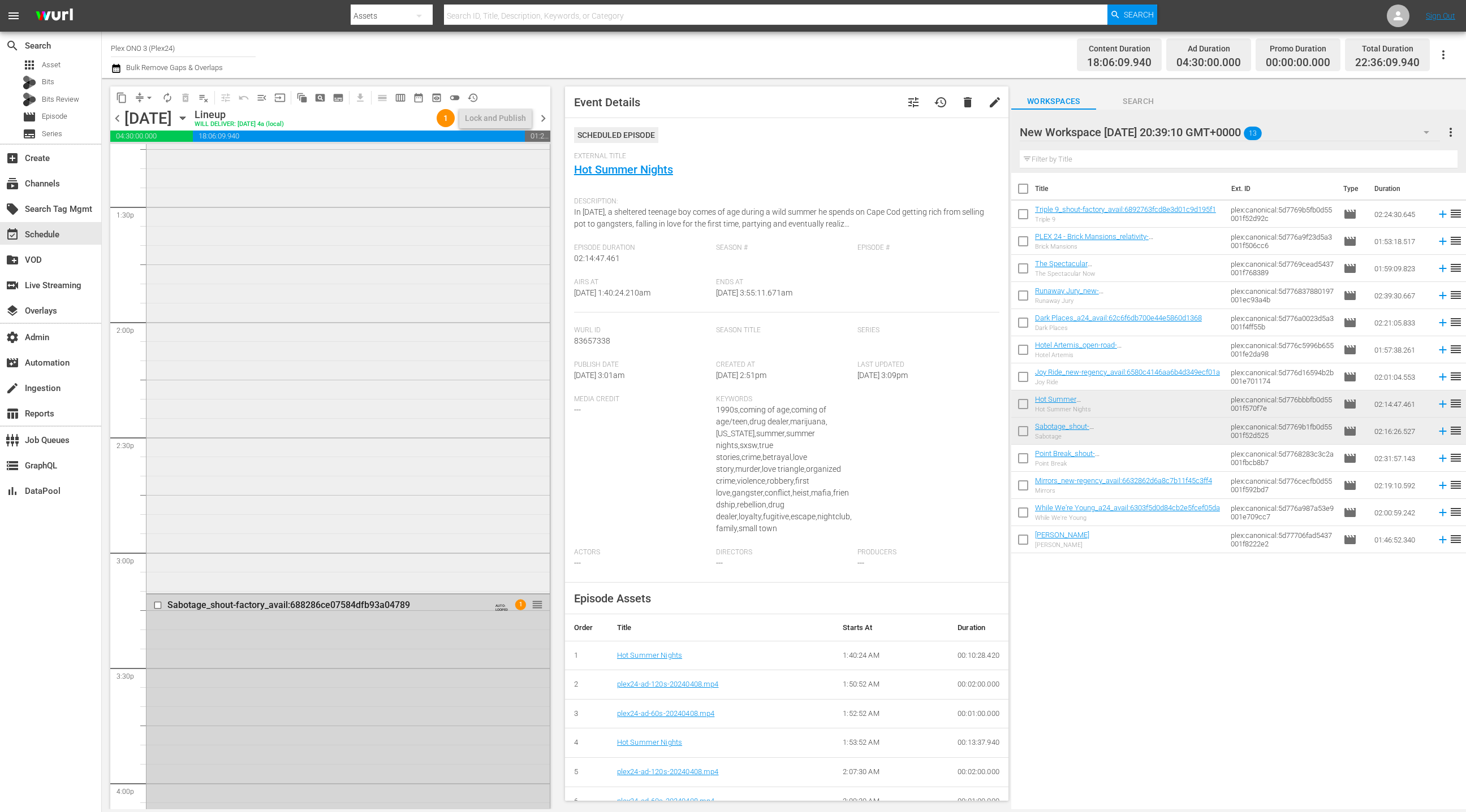
scroll to position [3307, 0]
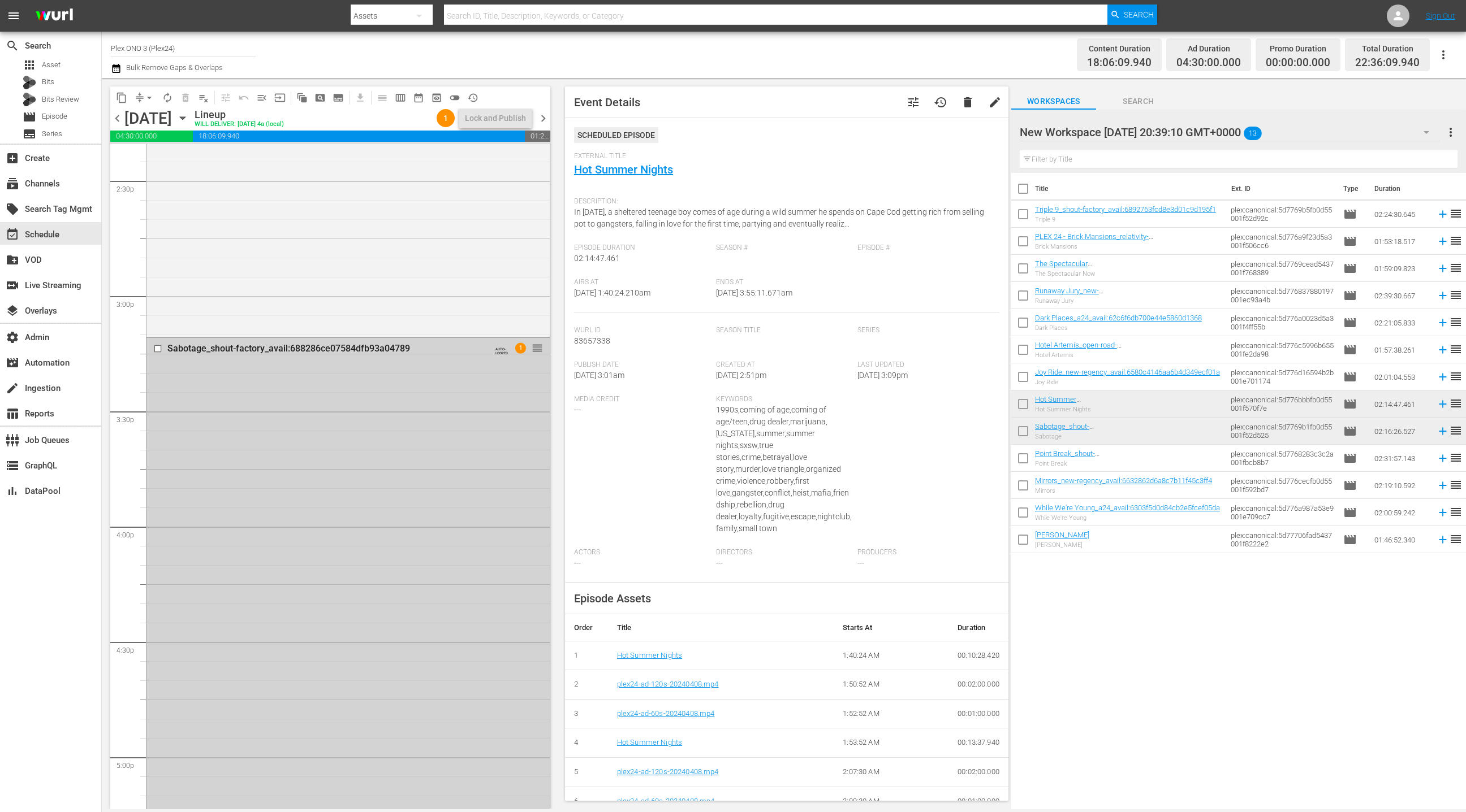
click at [458, 436] on div "Sabotage_shout-factory_avail:688286ce07584dfb93a04789 AUTO-LOOPED 1 reorder" at bounding box center [348, 598] width 404 height 521
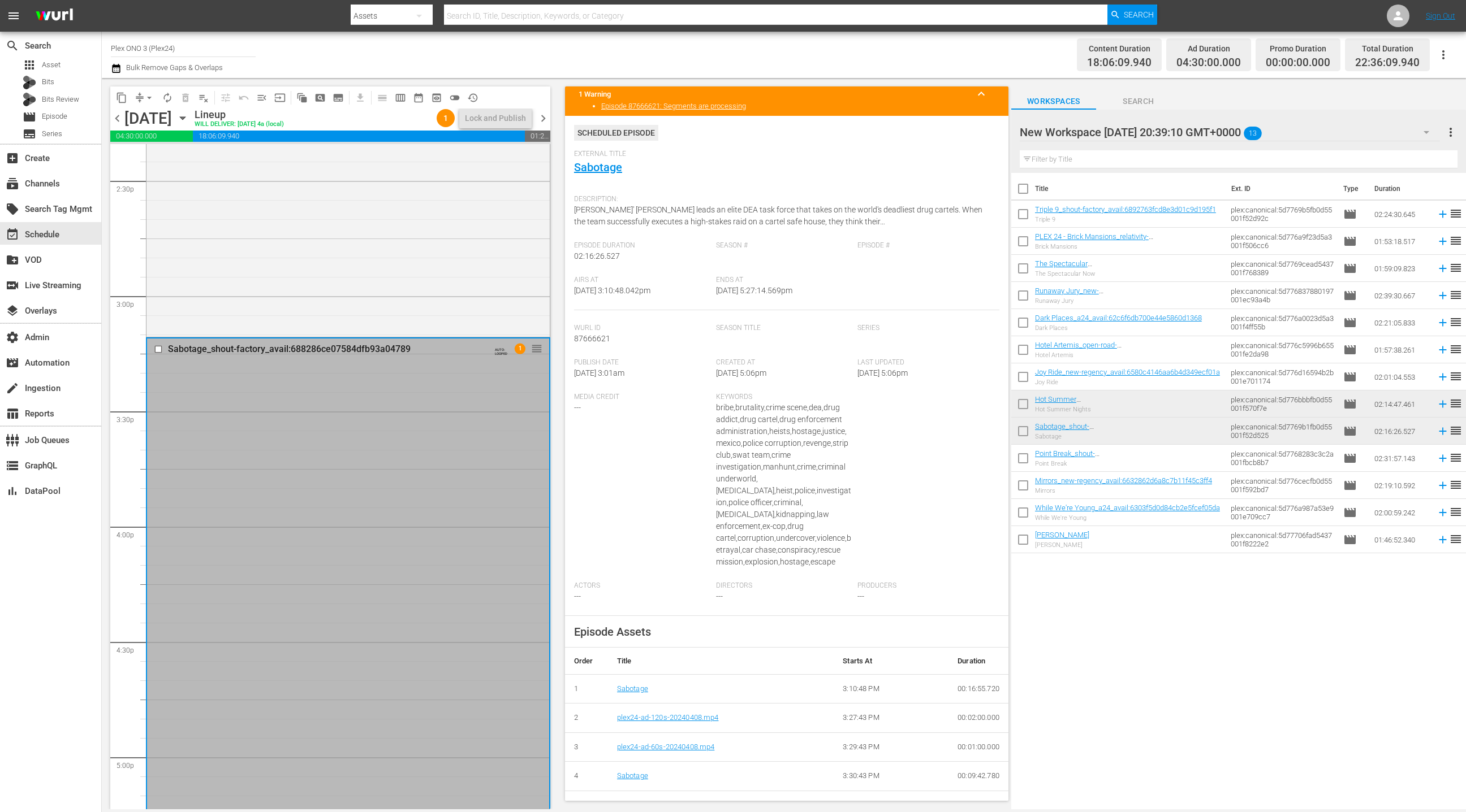
scroll to position [0, 0]
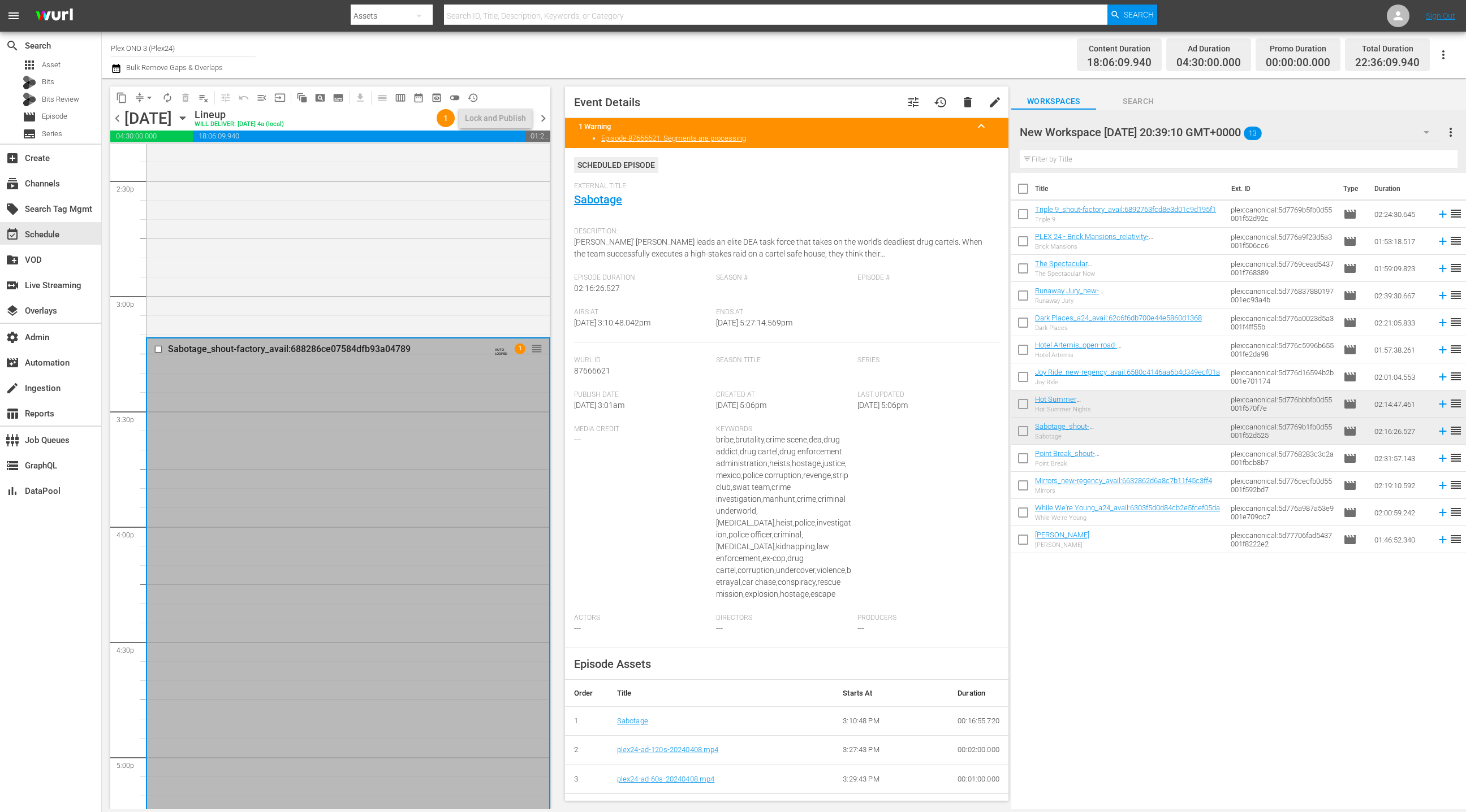
click at [544, 121] on span "chevron_right" at bounding box center [543, 119] width 15 height 14
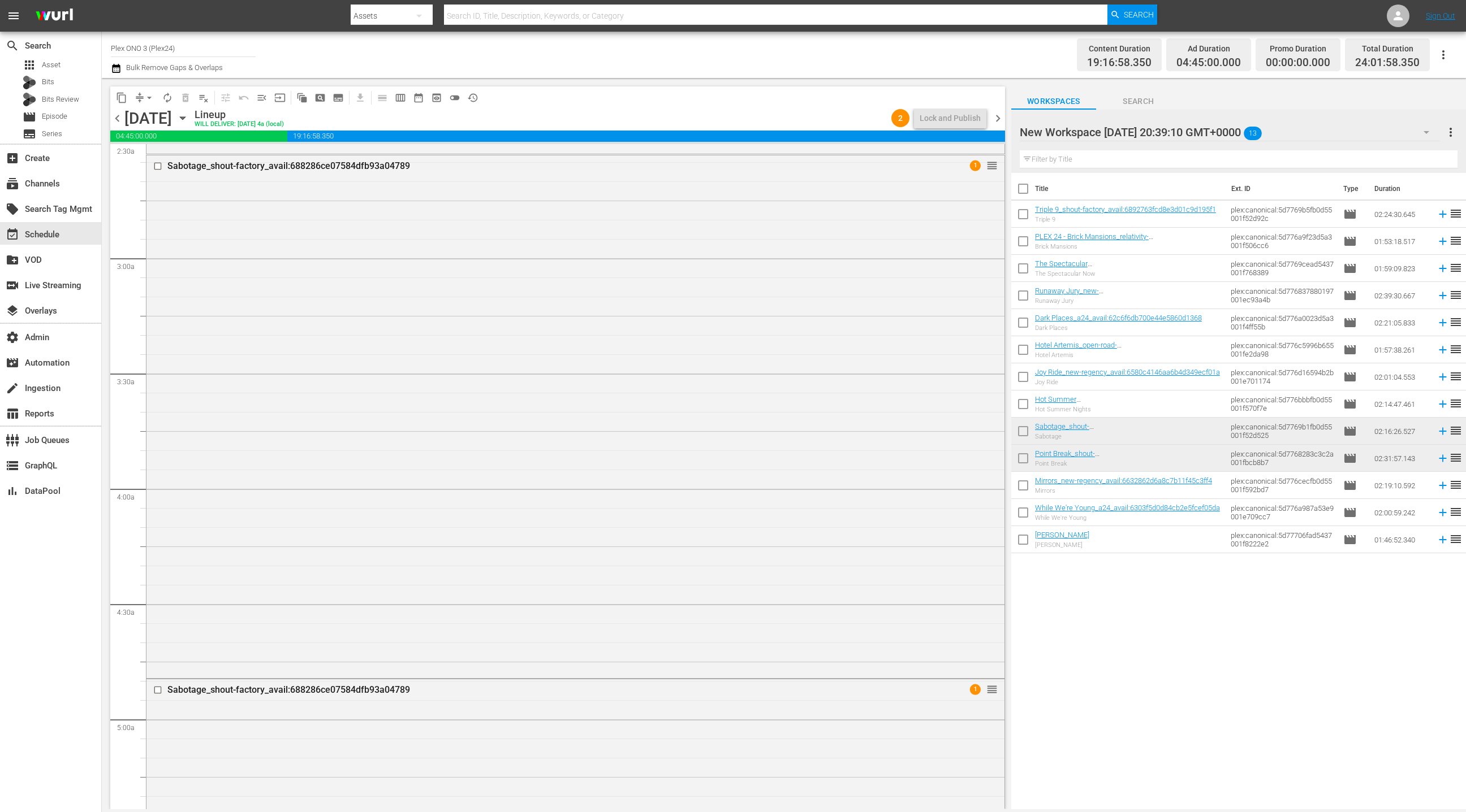
scroll to position [531, 0]
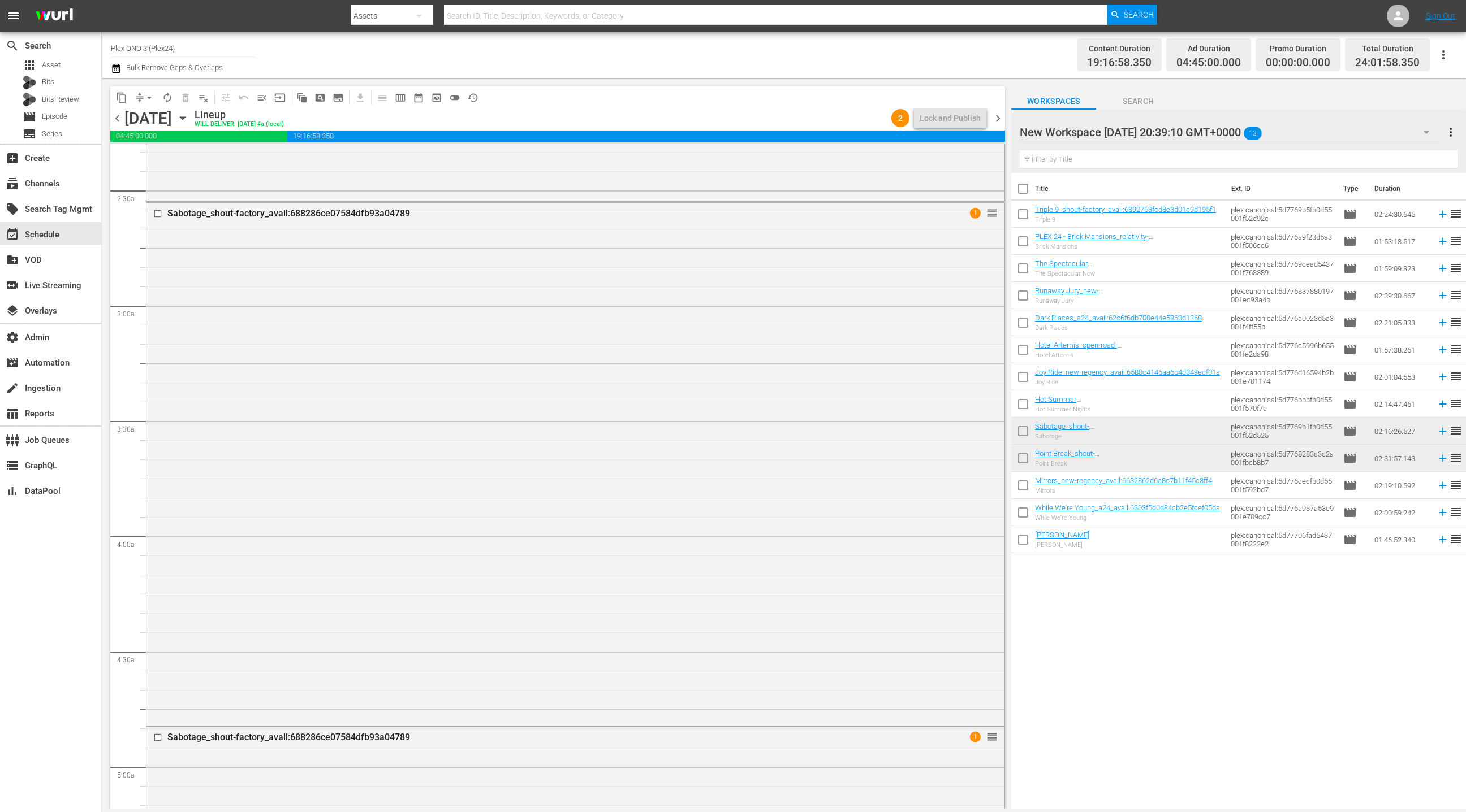
click at [687, 316] on div "Sabotage_shout-factory_avail:688286ce07584dfb93a04789 1 reorder" at bounding box center [575, 463] width 858 height 521
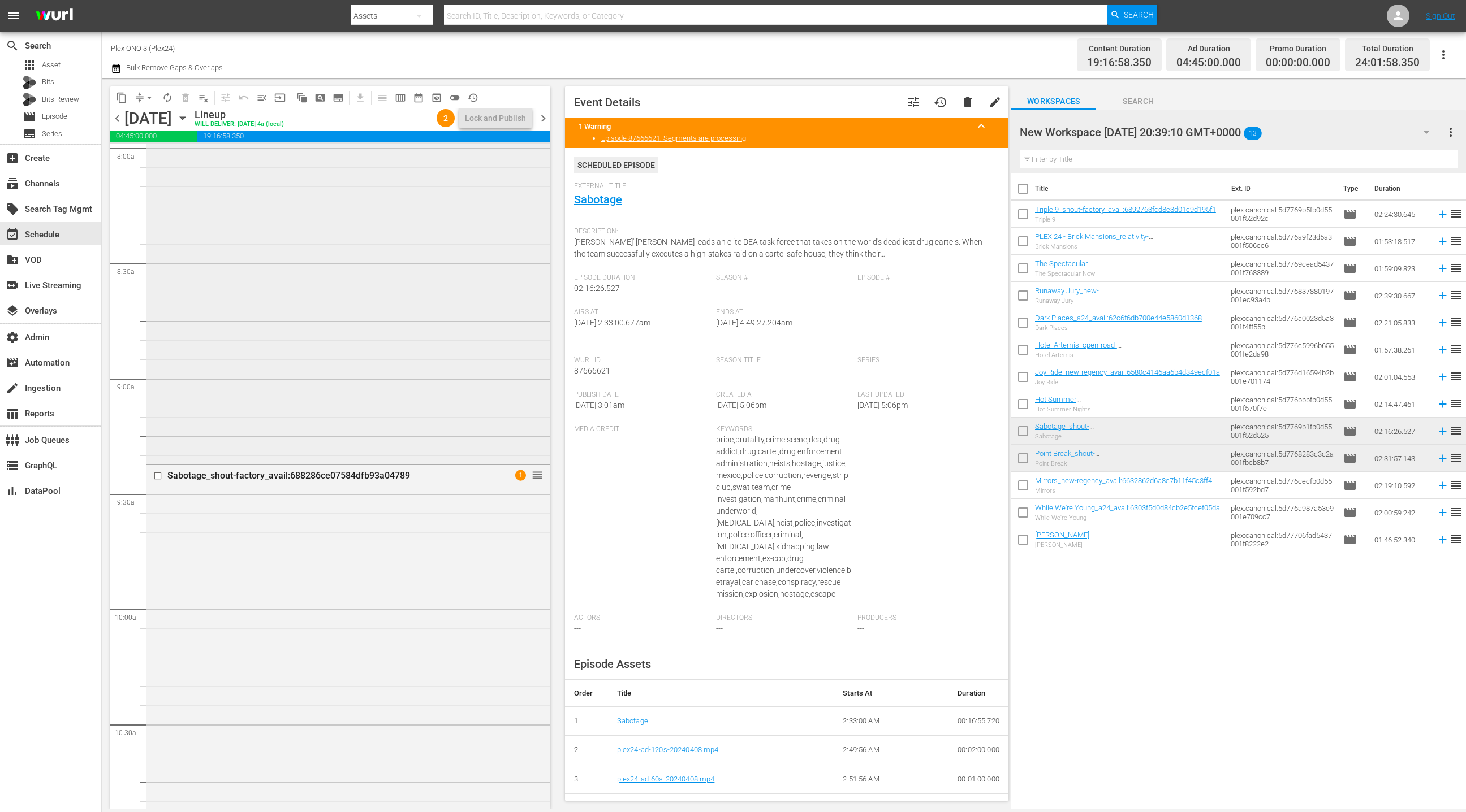
scroll to position [2178, 0]
click at [546, 117] on span "chevron_right" at bounding box center [543, 119] width 15 height 14
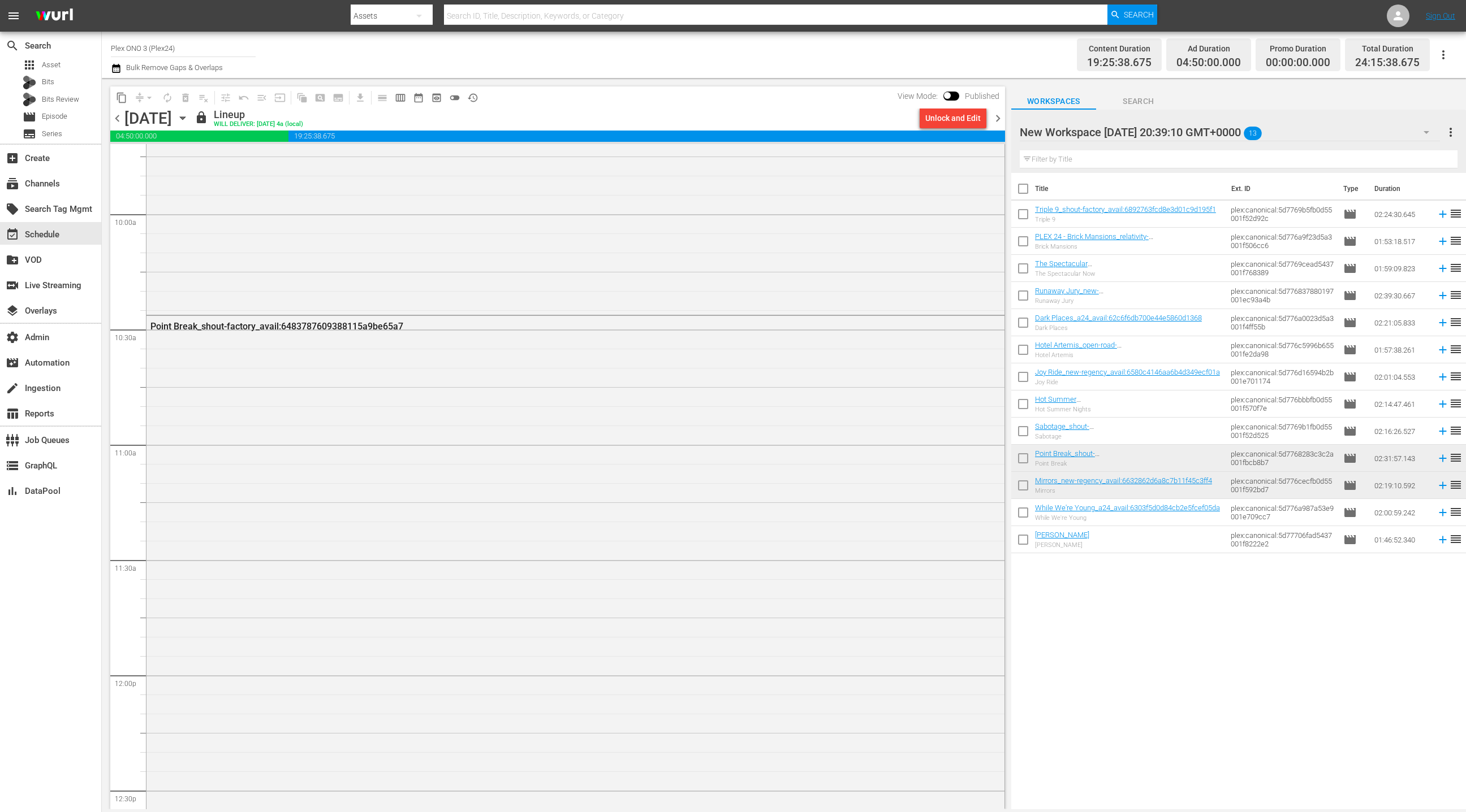
scroll to position [2198, 0]
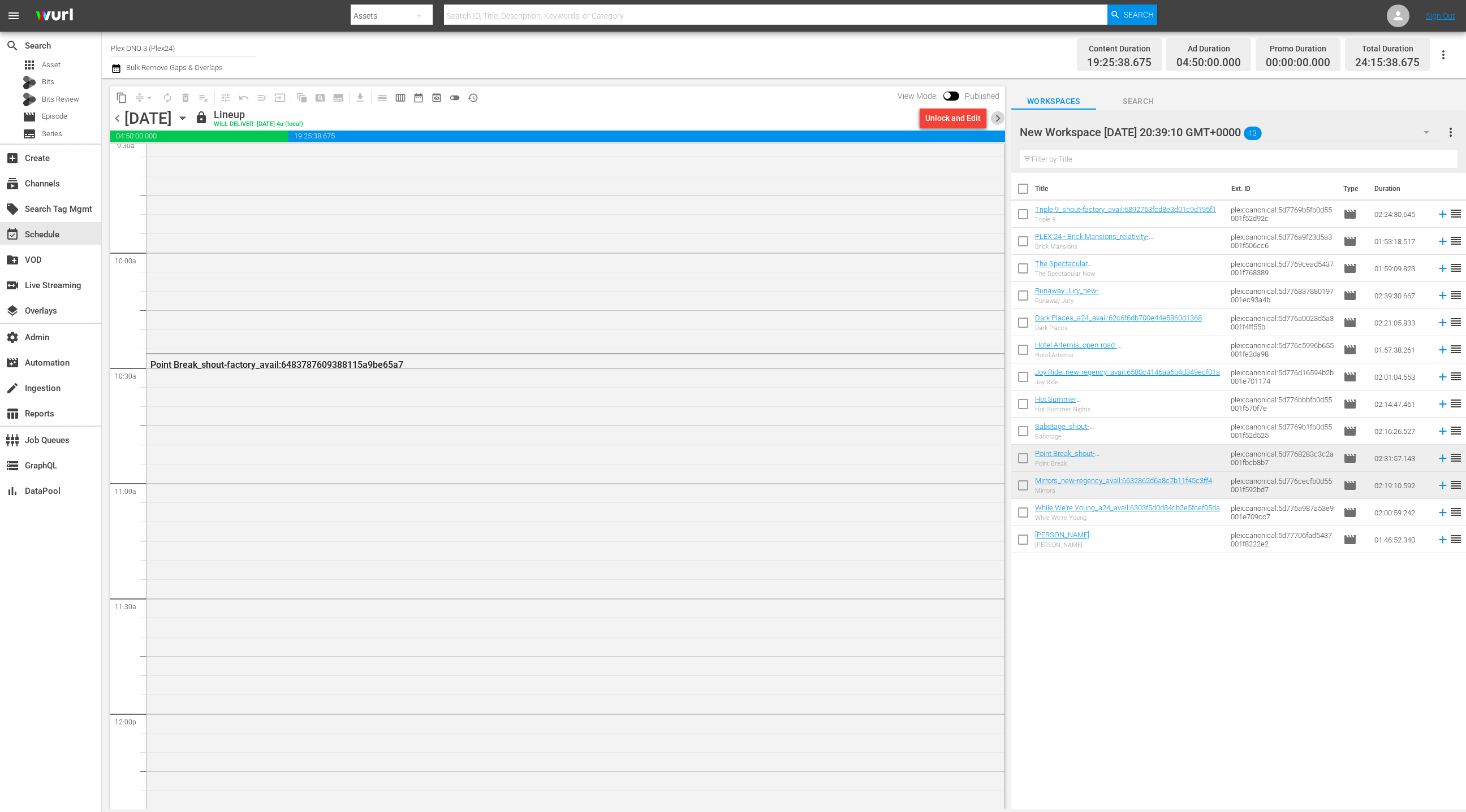
click at [1004, 121] on span "chevron_right" at bounding box center [998, 119] width 15 height 14
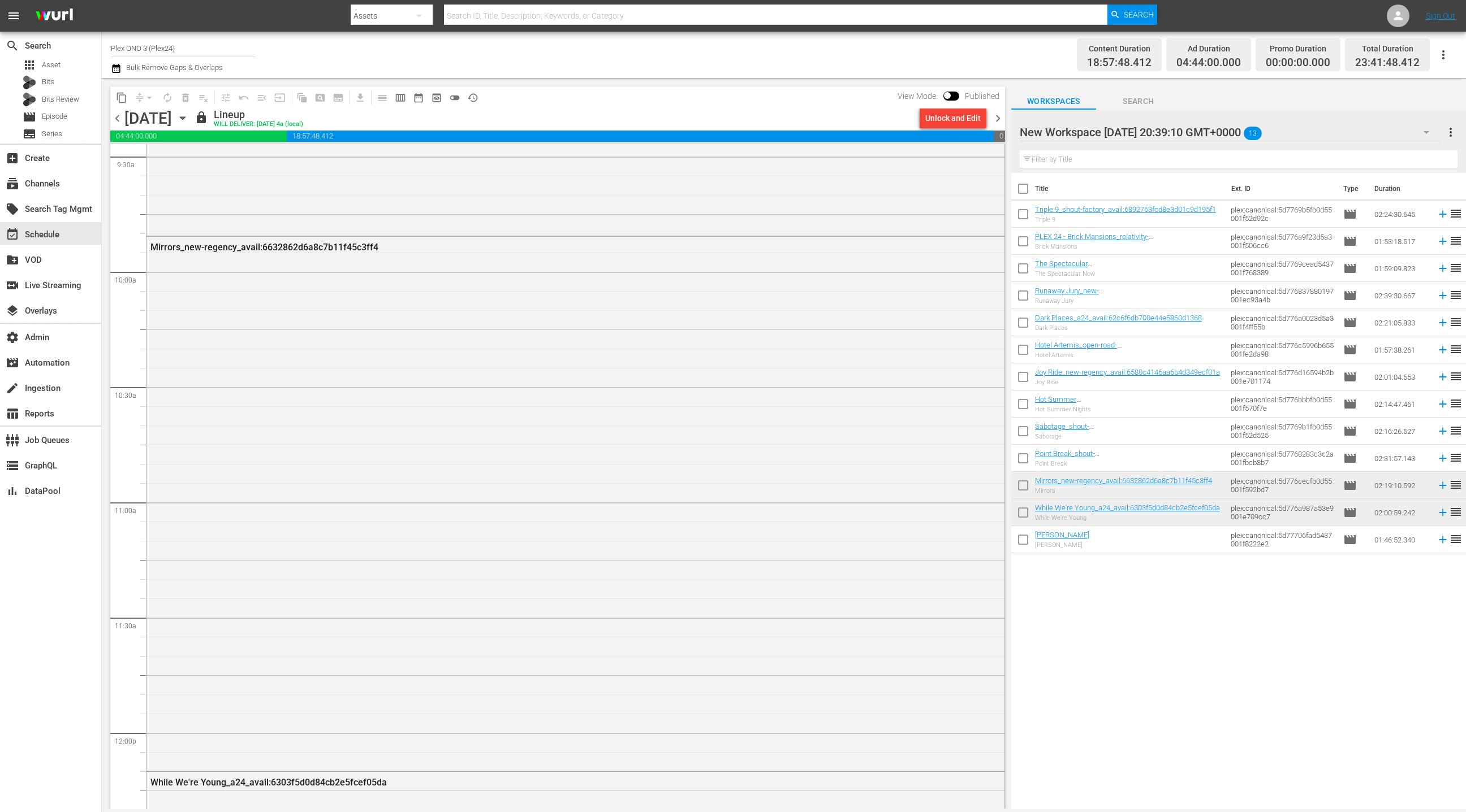
click at [998, 120] on span "chevron_right" at bounding box center [998, 119] width 15 height 14
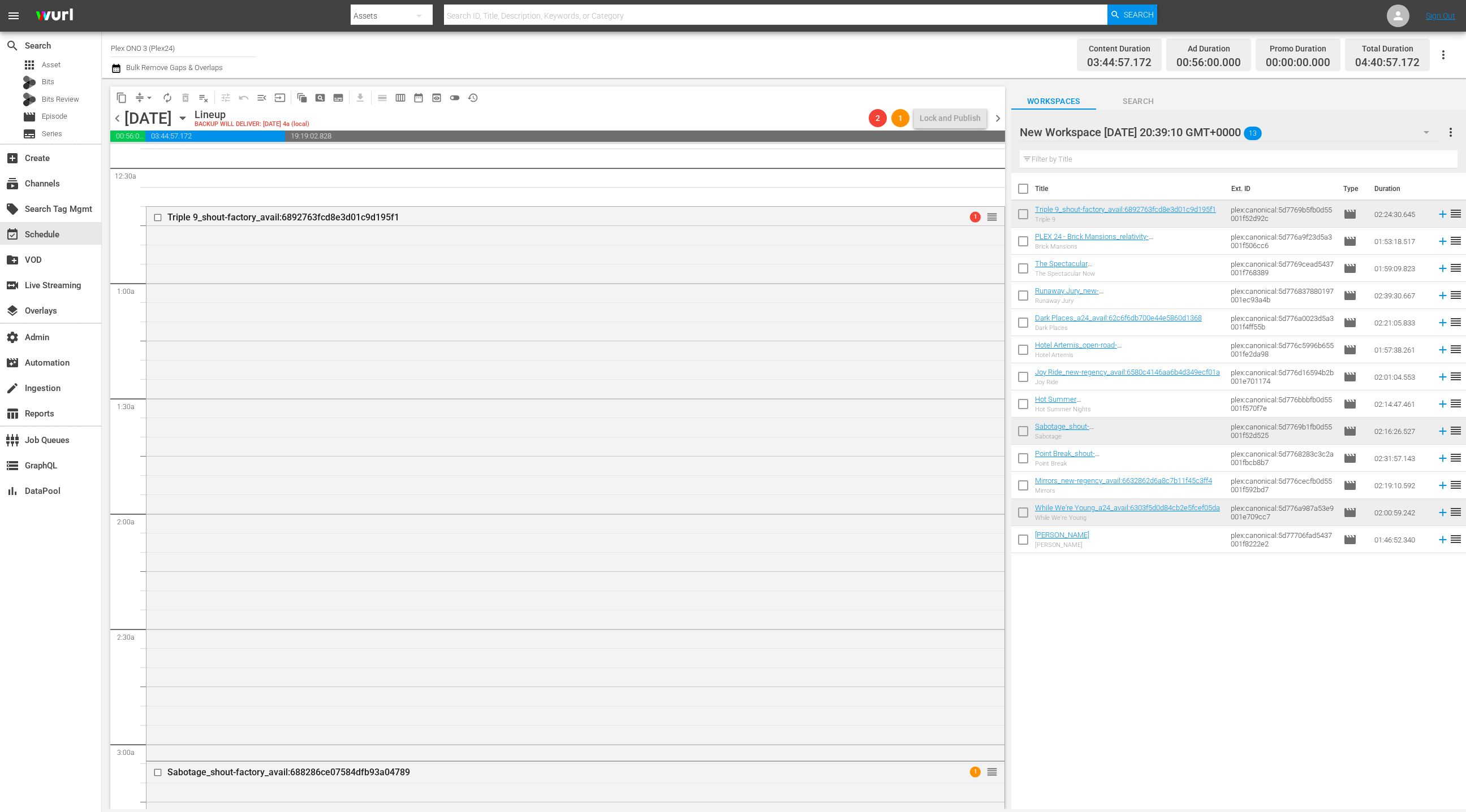
scroll to position [128, 0]
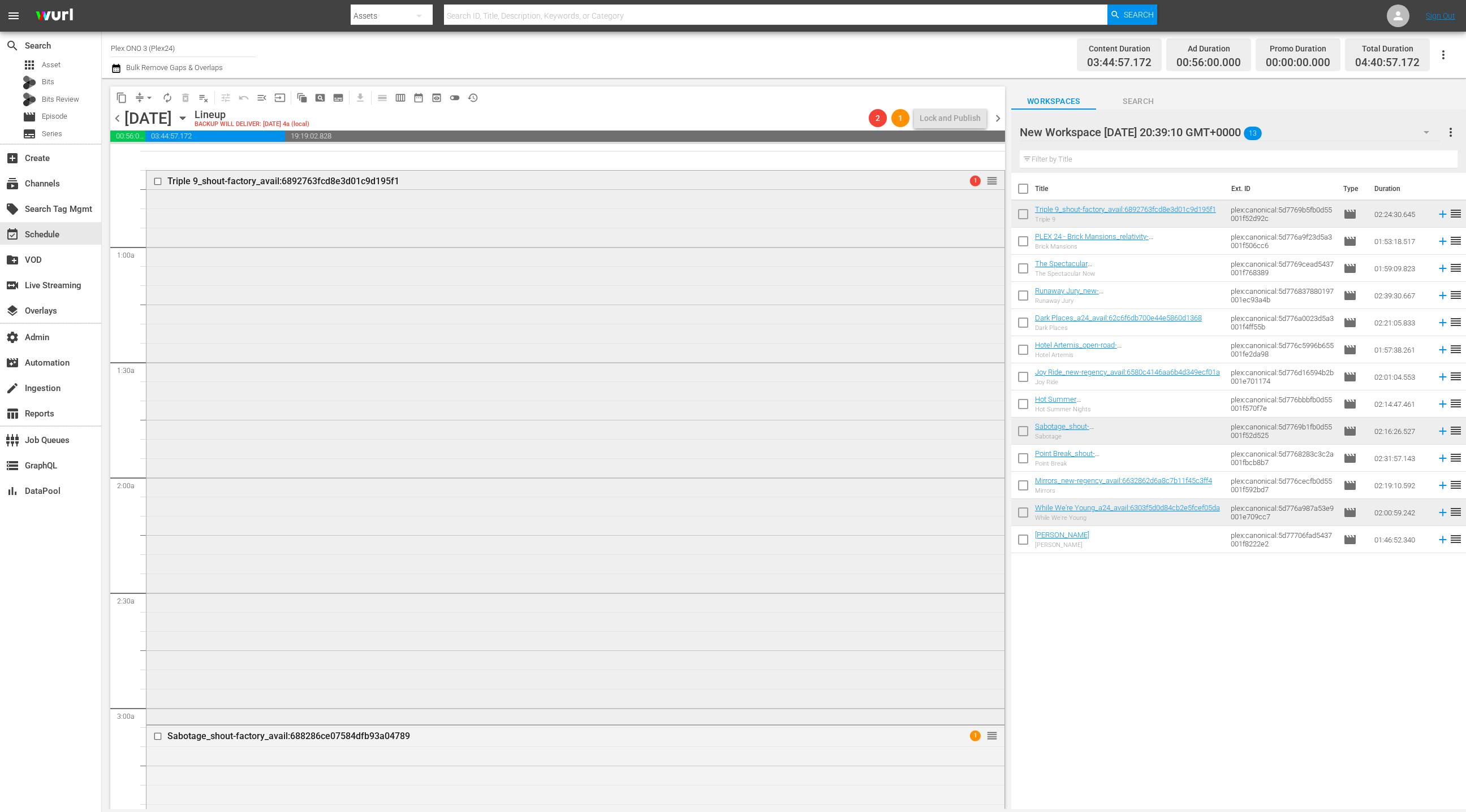
click at [620, 334] on div "Triple 9_shout-factory_avail:6892763fcd8e3d01c9d195f1 1 reorder" at bounding box center [575, 446] width 858 height 552
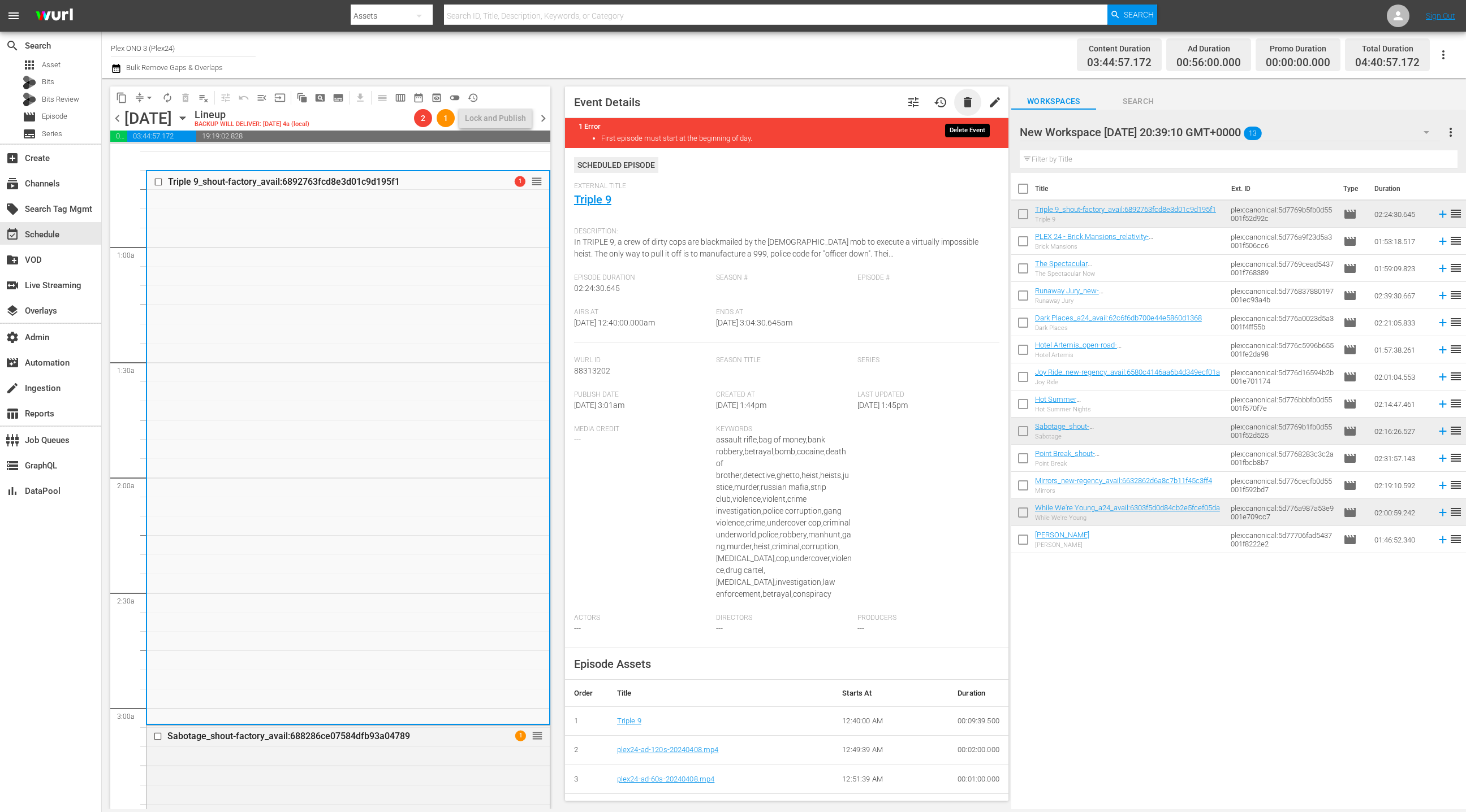
click at [969, 105] on span "delete" at bounding box center [968, 102] width 14 height 14
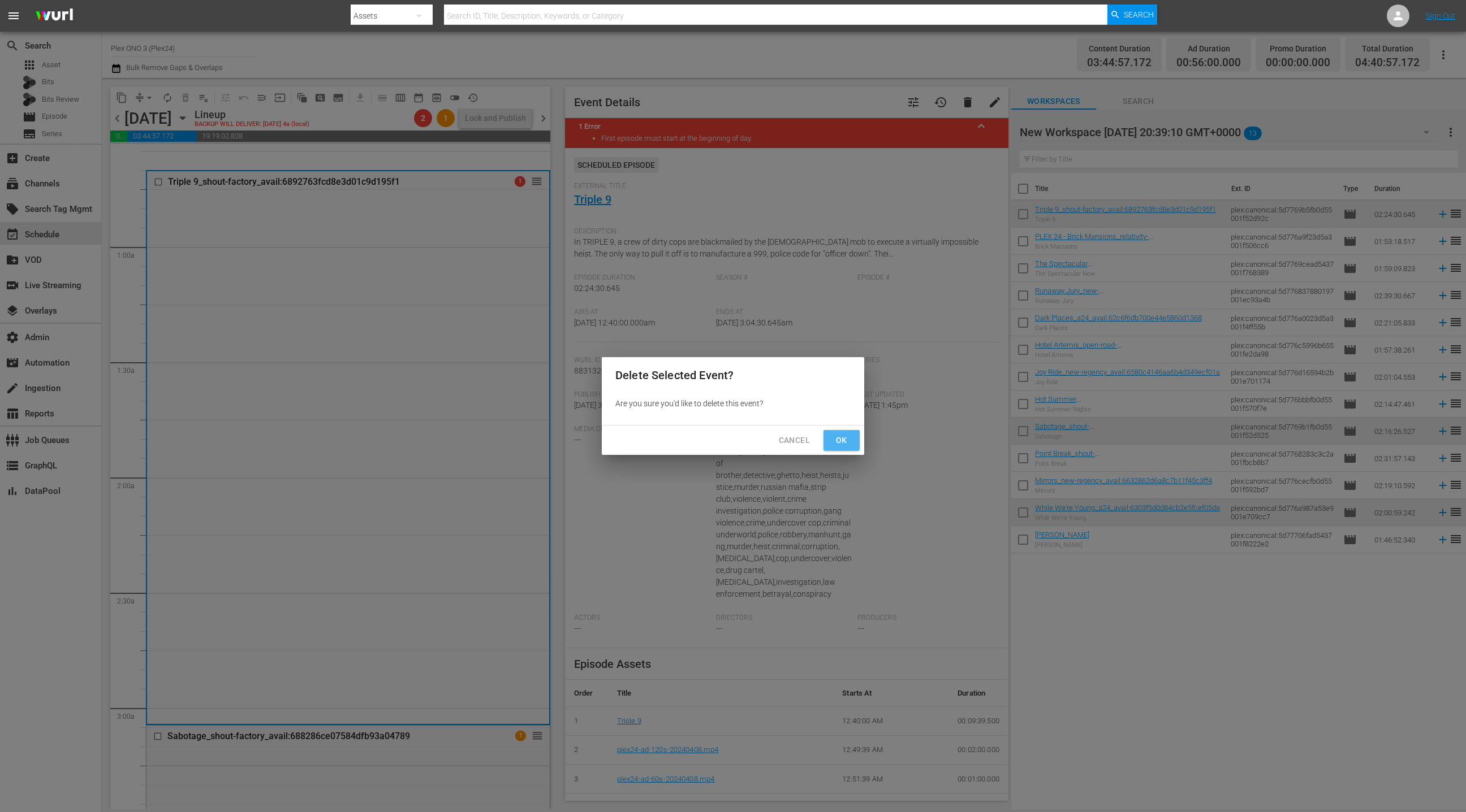
click at [839, 439] on span "Ok" at bounding box center [841, 440] width 18 height 14
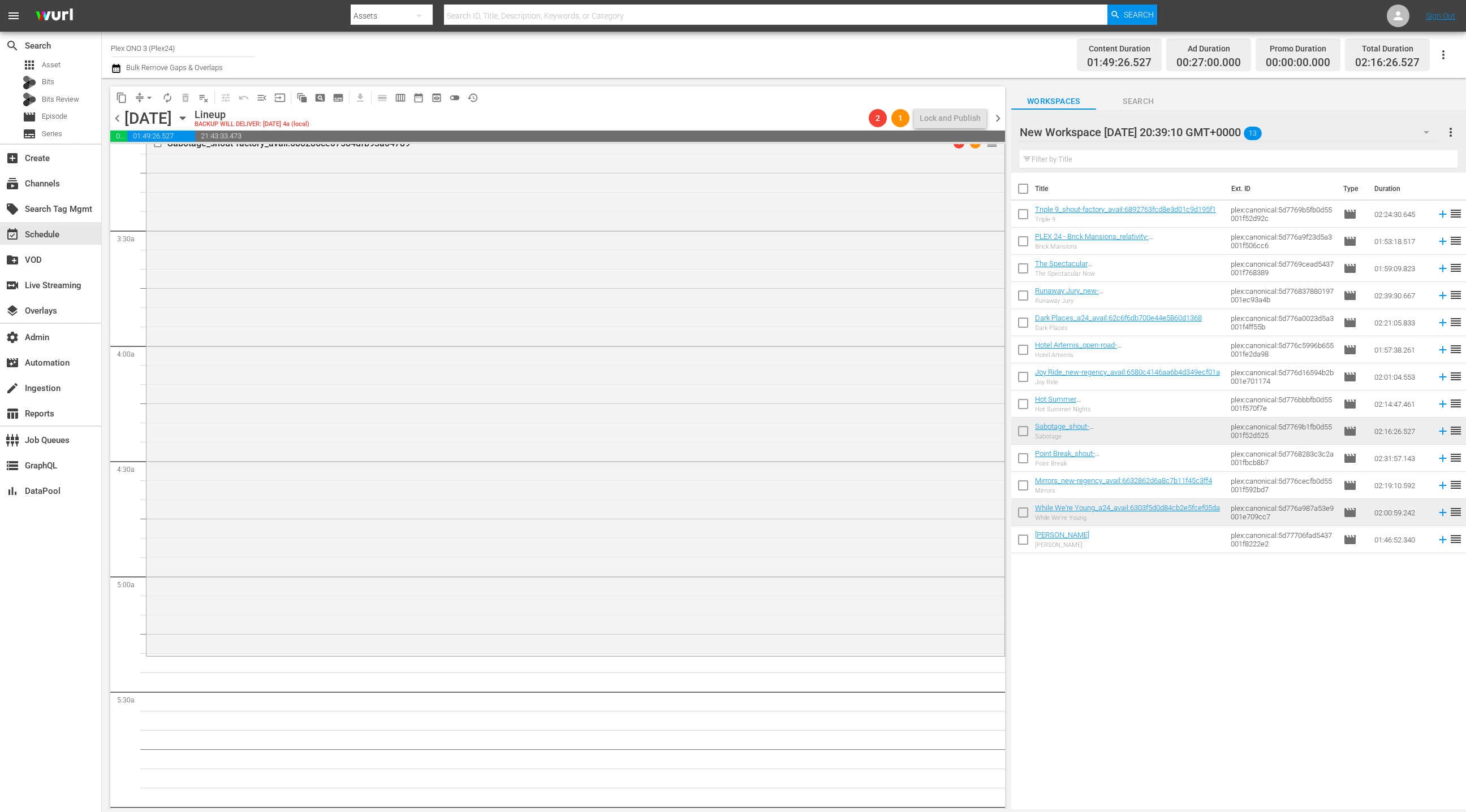
scroll to position [619, 0]
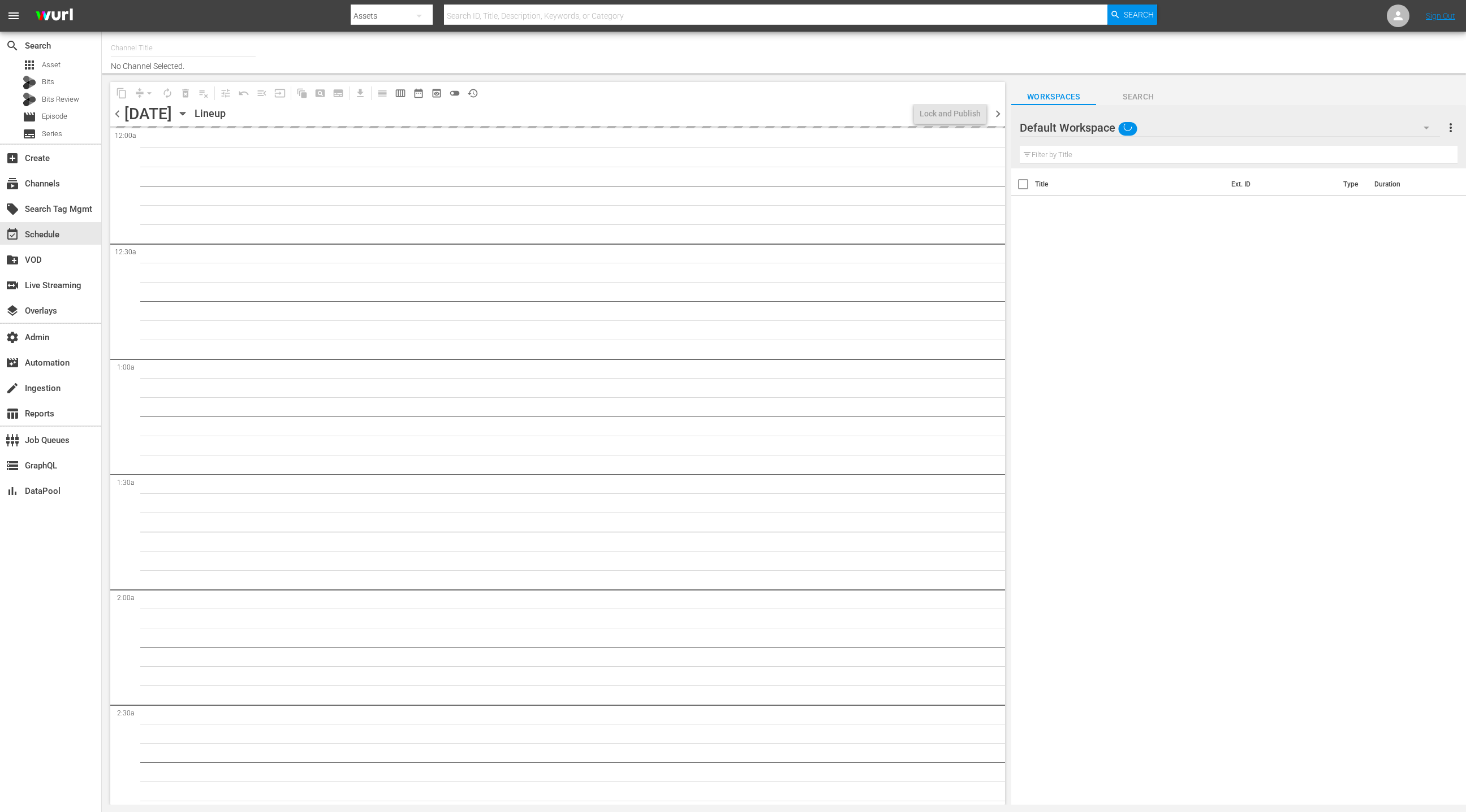
type input "Plex ONO 3 (Plex24) (1719)"
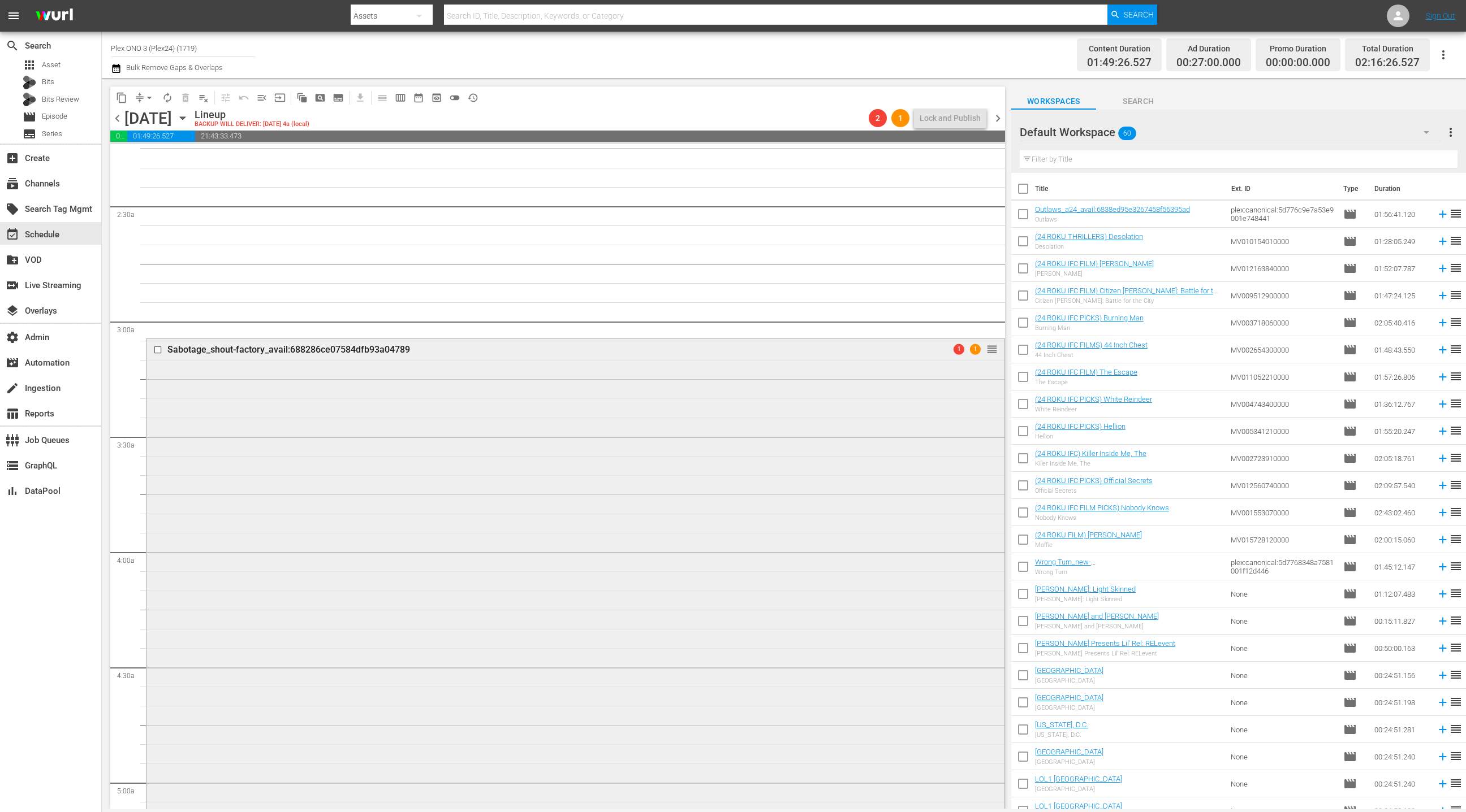
scroll to position [762, 0]
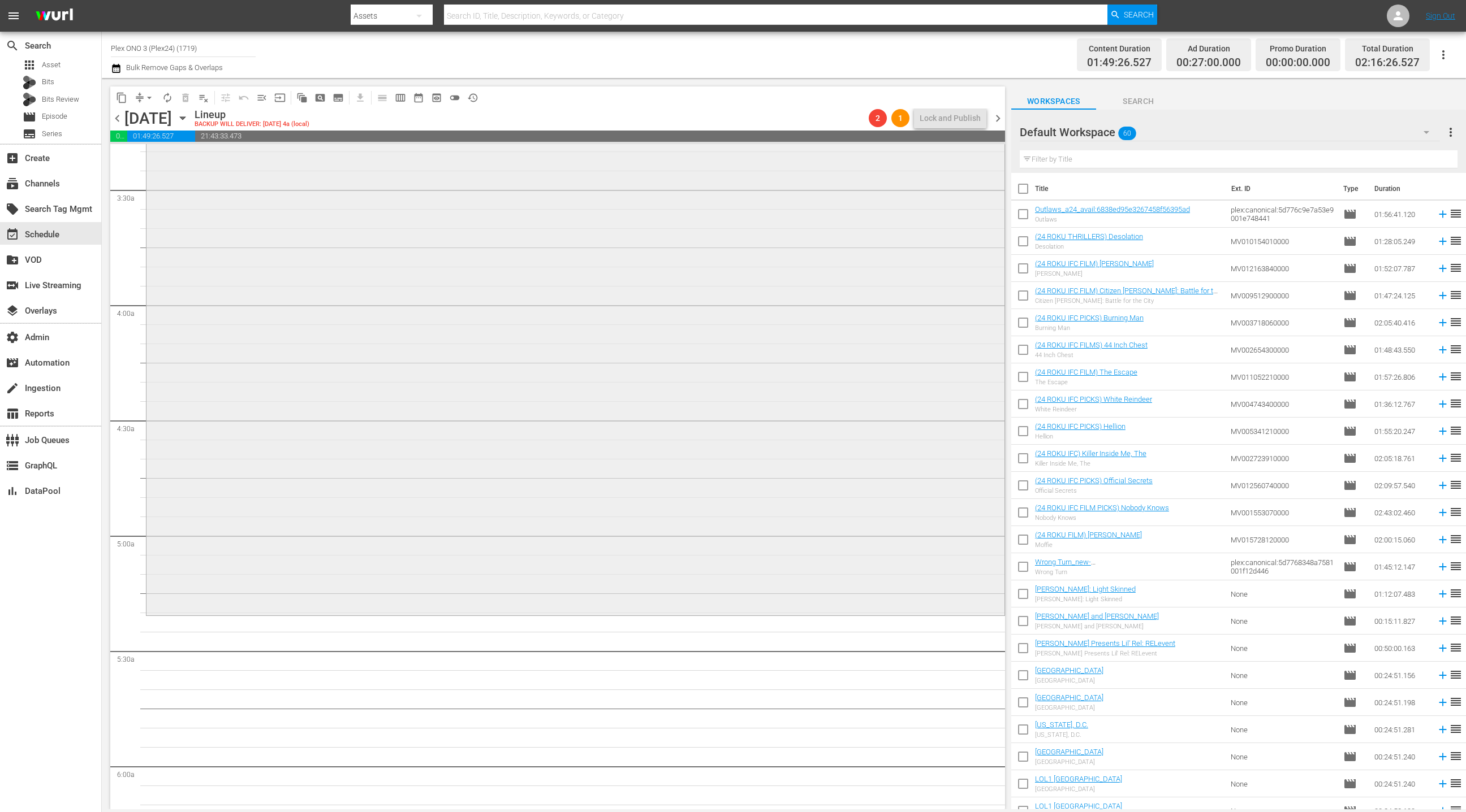
click at [498, 398] on div "Sabotage_shout-factory_avail:688286ce07584dfb93a04789 1 1 reorder" at bounding box center [575, 352] width 858 height 521
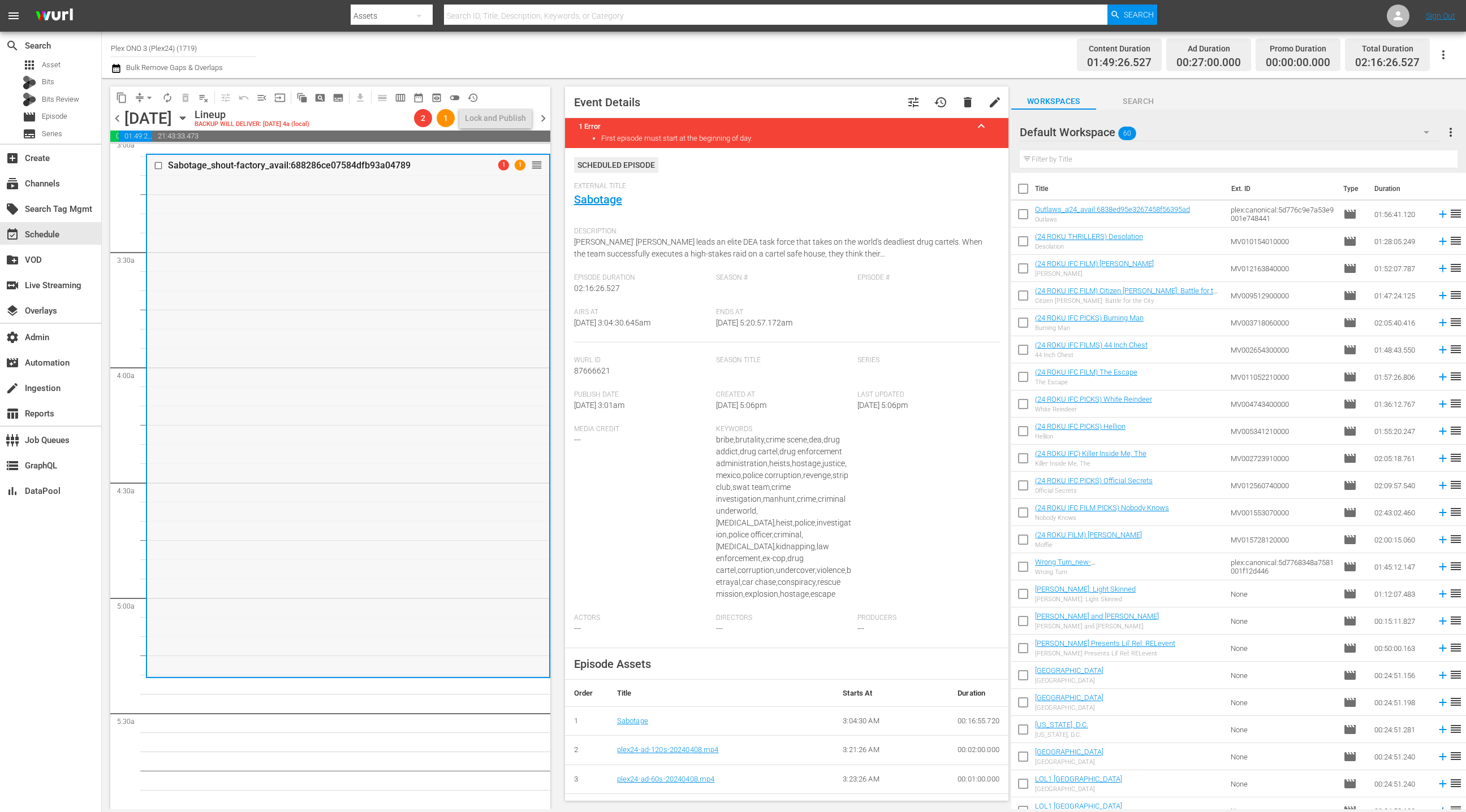
scroll to position [597, 0]
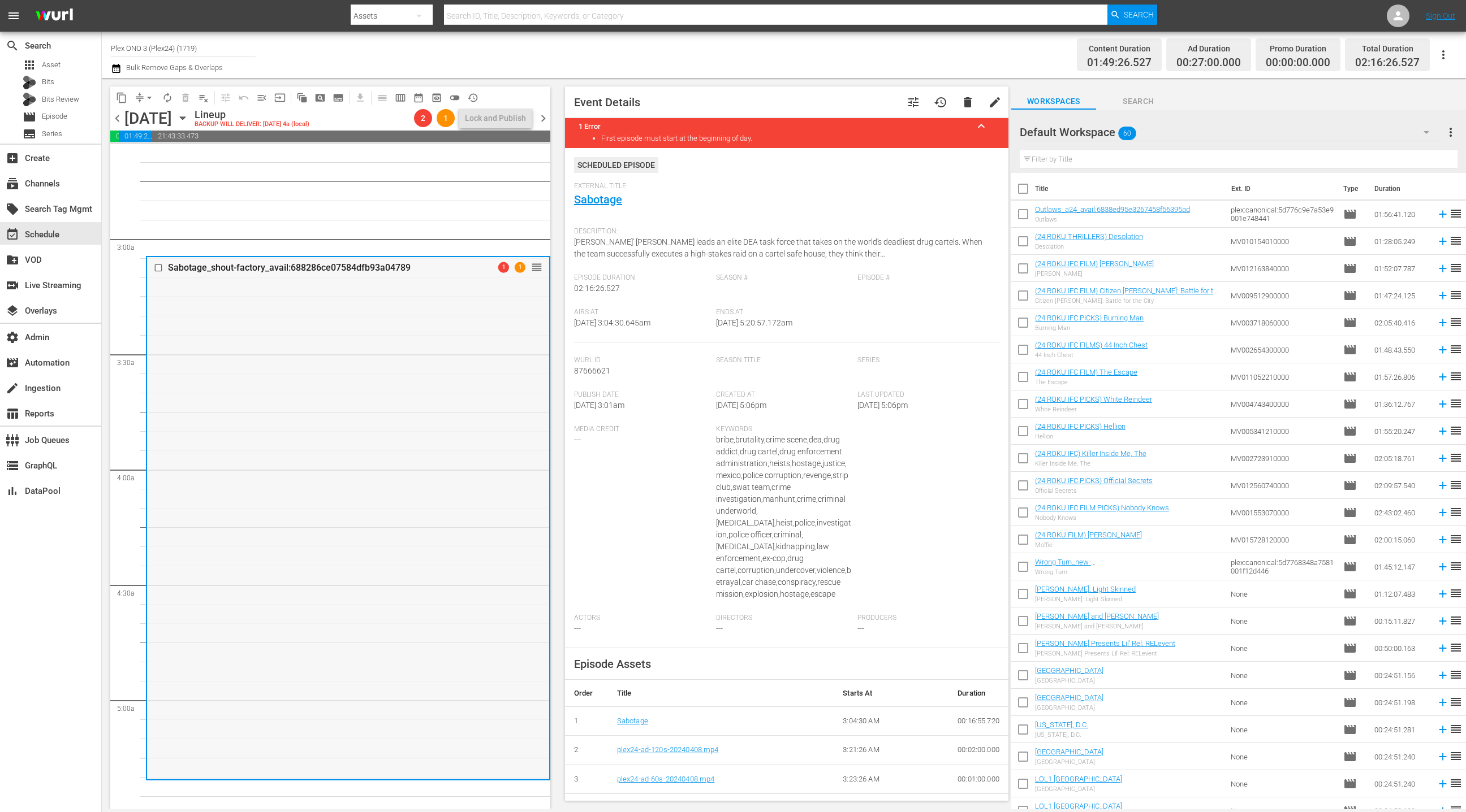
click at [502, 268] on span "1" at bounding box center [503, 267] width 11 height 11
click at [520, 268] on span "1" at bounding box center [520, 267] width 11 height 11
click at [967, 105] on span "delete" at bounding box center [968, 102] width 14 height 14
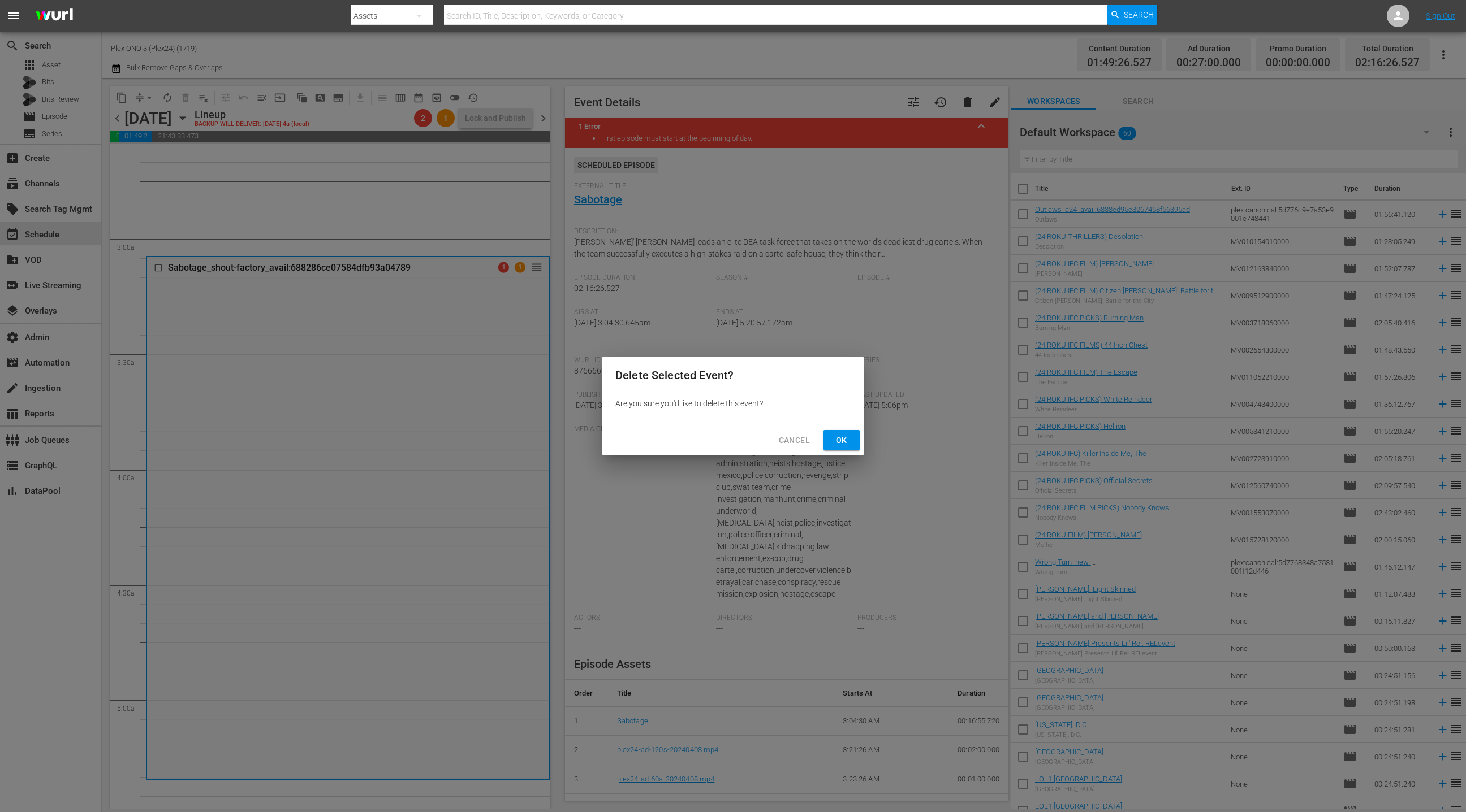
drag, startPoint x: 837, startPoint y: 442, endPoint x: 835, endPoint y: 435, distance: 7.3
click at [836, 441] on span "Ok" at bounding box center [841, 440] width 18 height 14
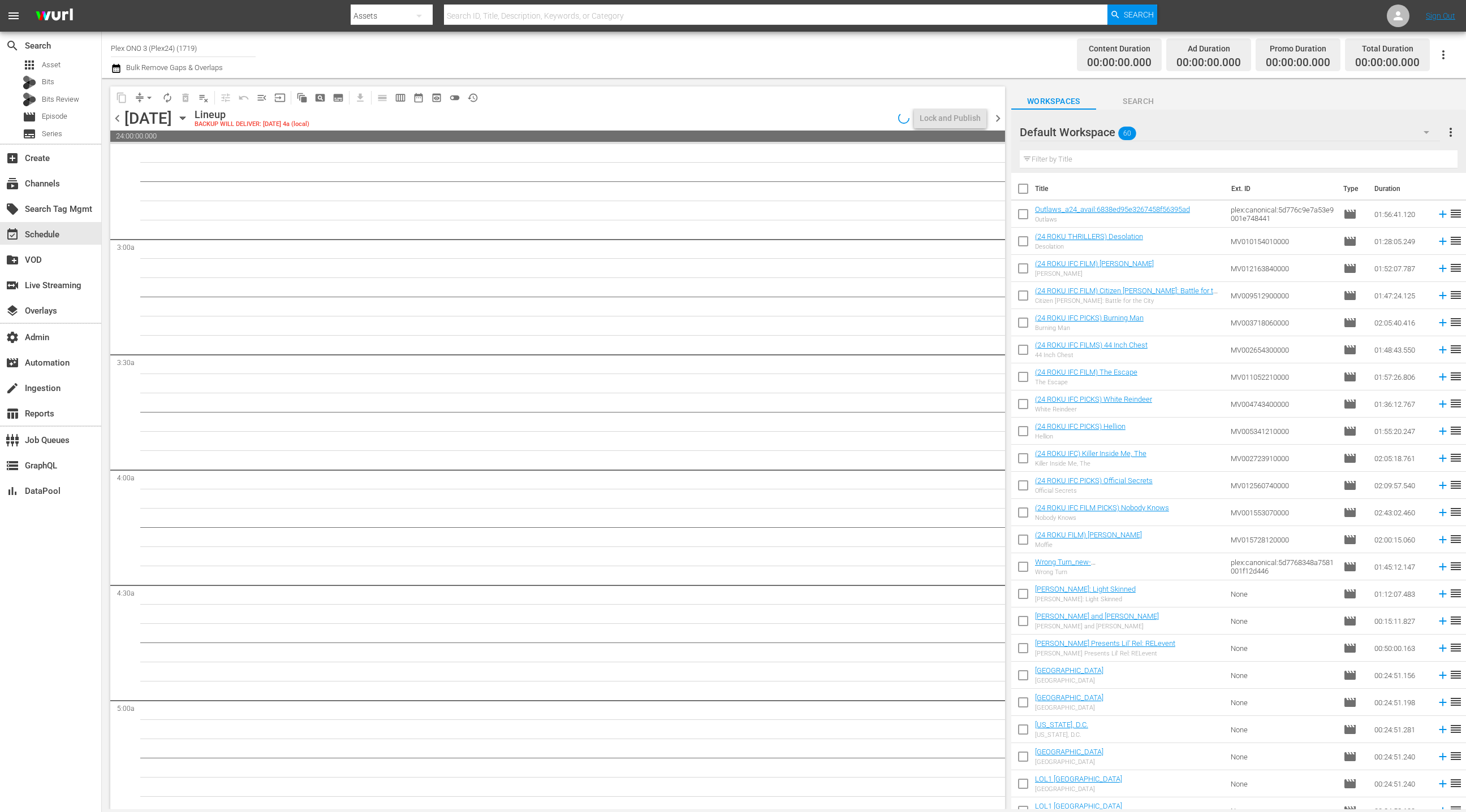
click at [114, 71] on icon "button" at bounding box center [115, 68] width 8 height 9
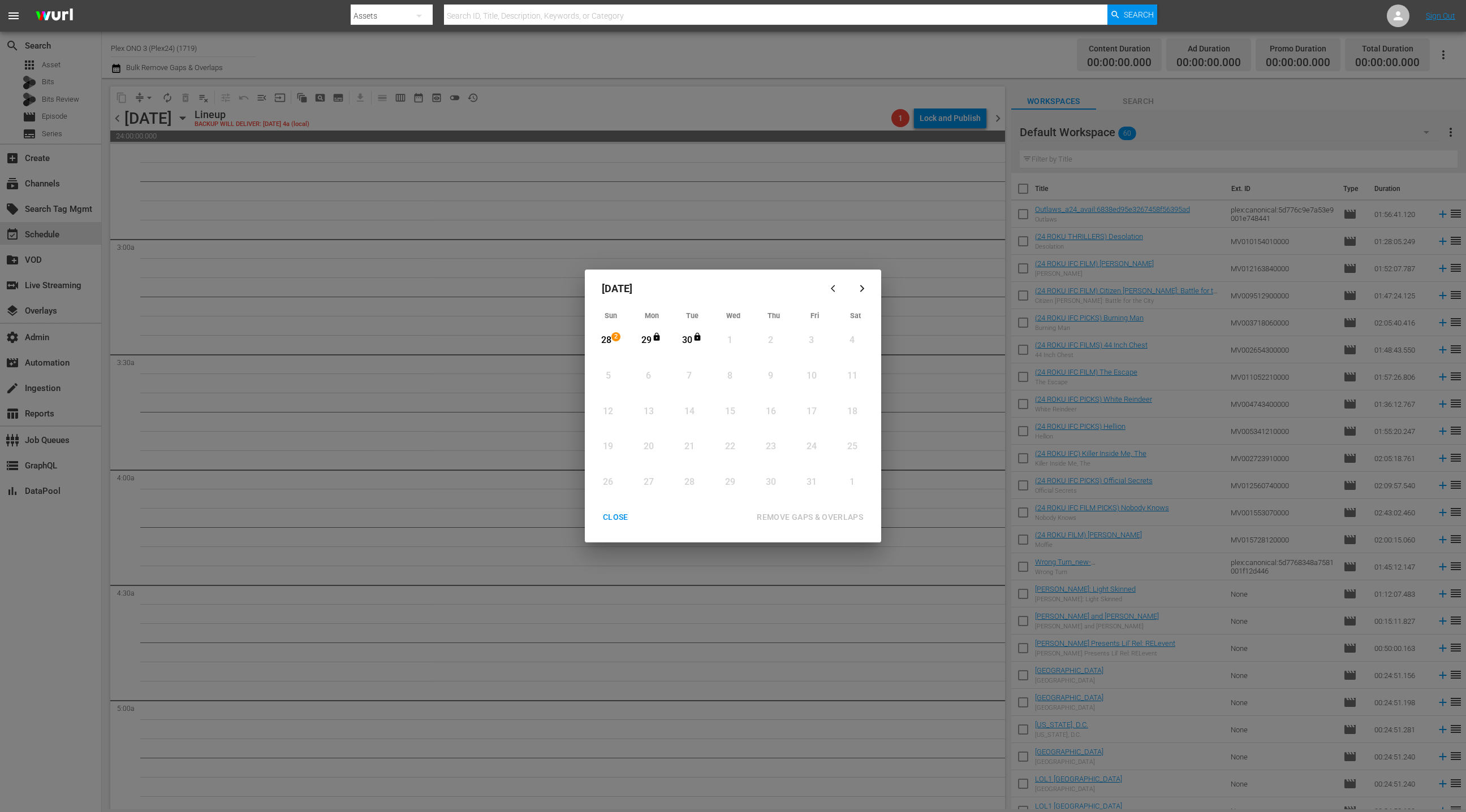
drag, startPoint x: 616, startPoint y: 519, endPoint x: 618, endPoint y: 505, distance: 14.1
click at [615, 519] on div "CLOSE" at bounding box center [615, 517] width 44 height 14
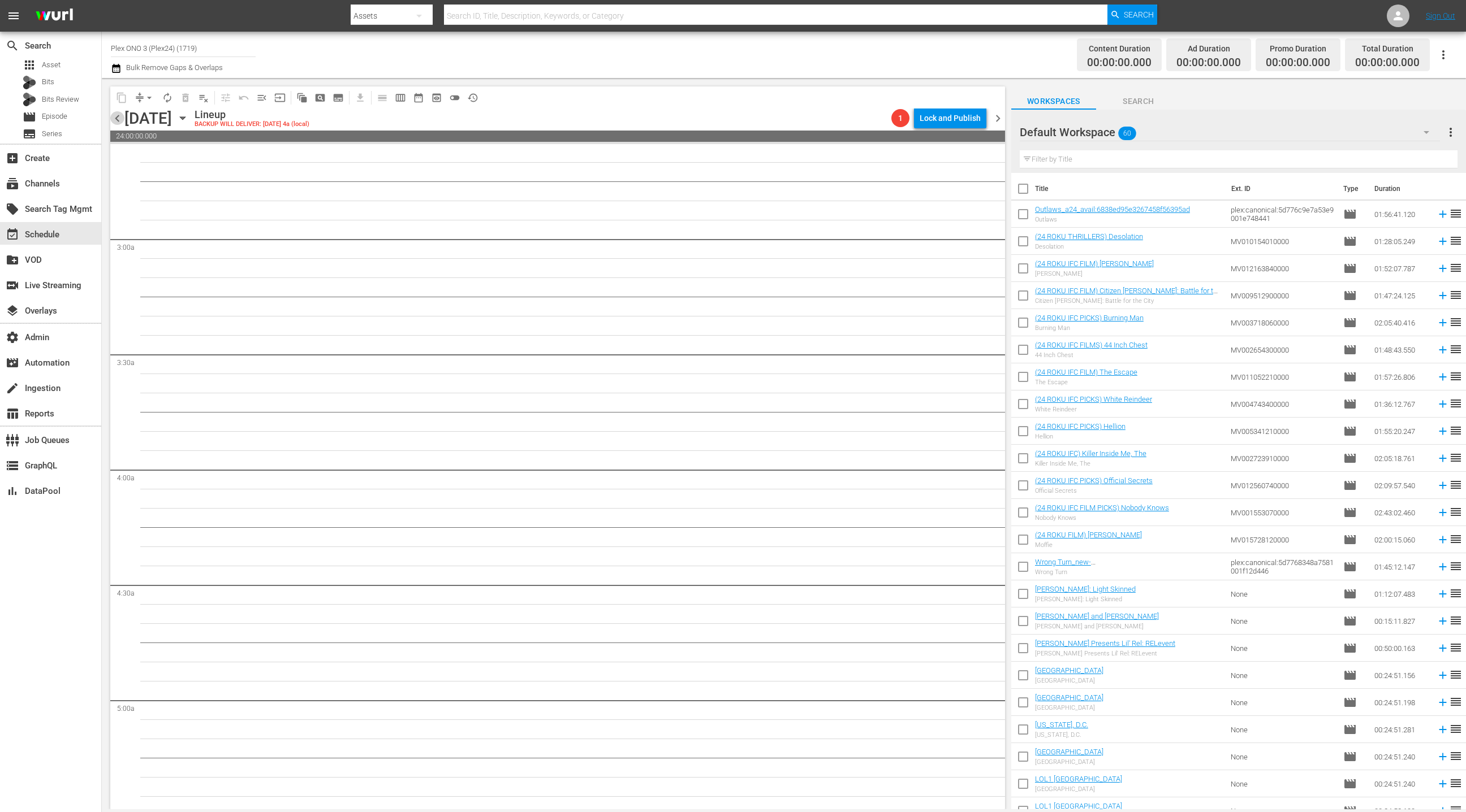
click at [119, 119] on span "chevron_left" at bounding box center [117, 119] width 15 height 14
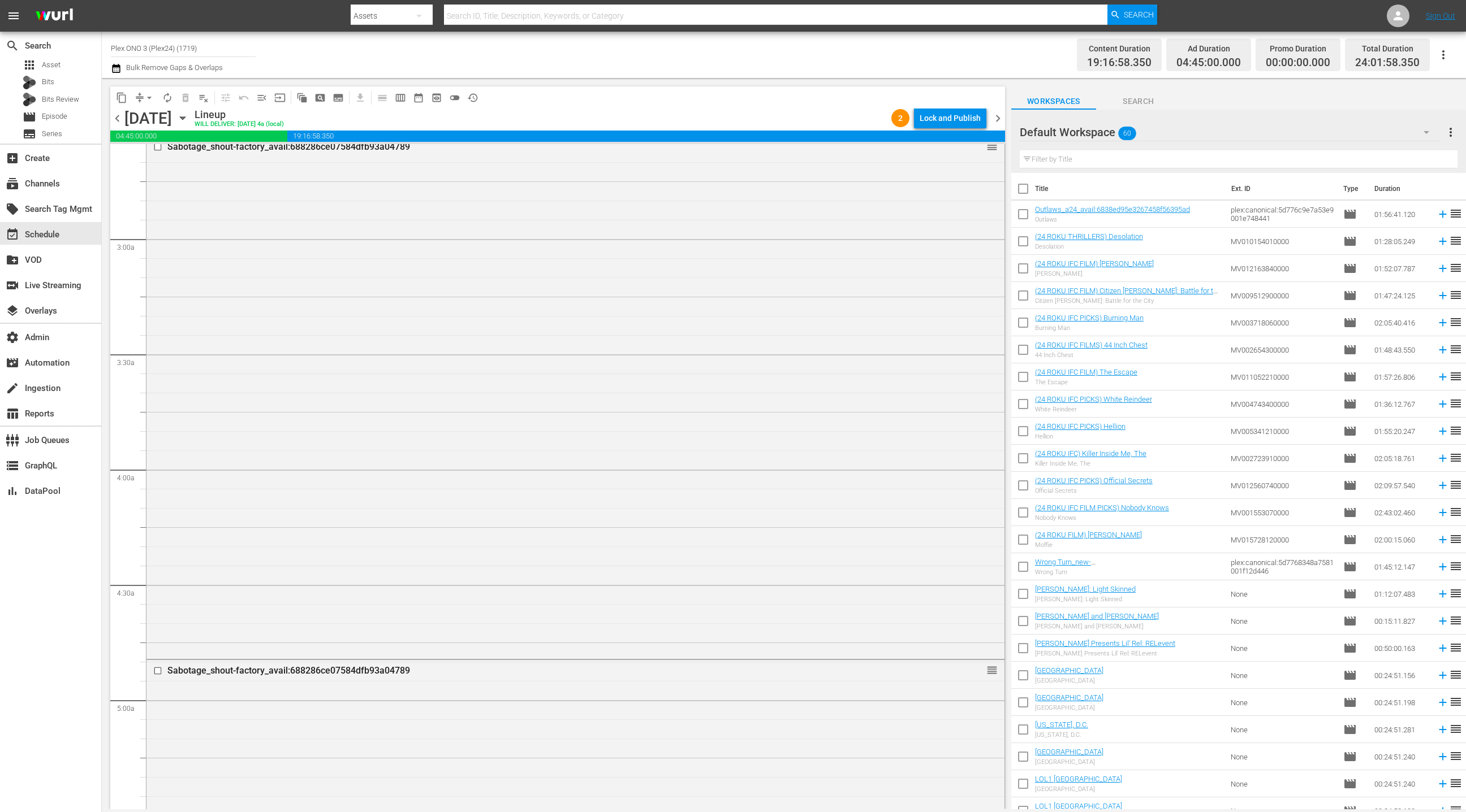
click at [957, 119] on div "Lock and Publish" at bounding box center [951, 119] width 61 height 20
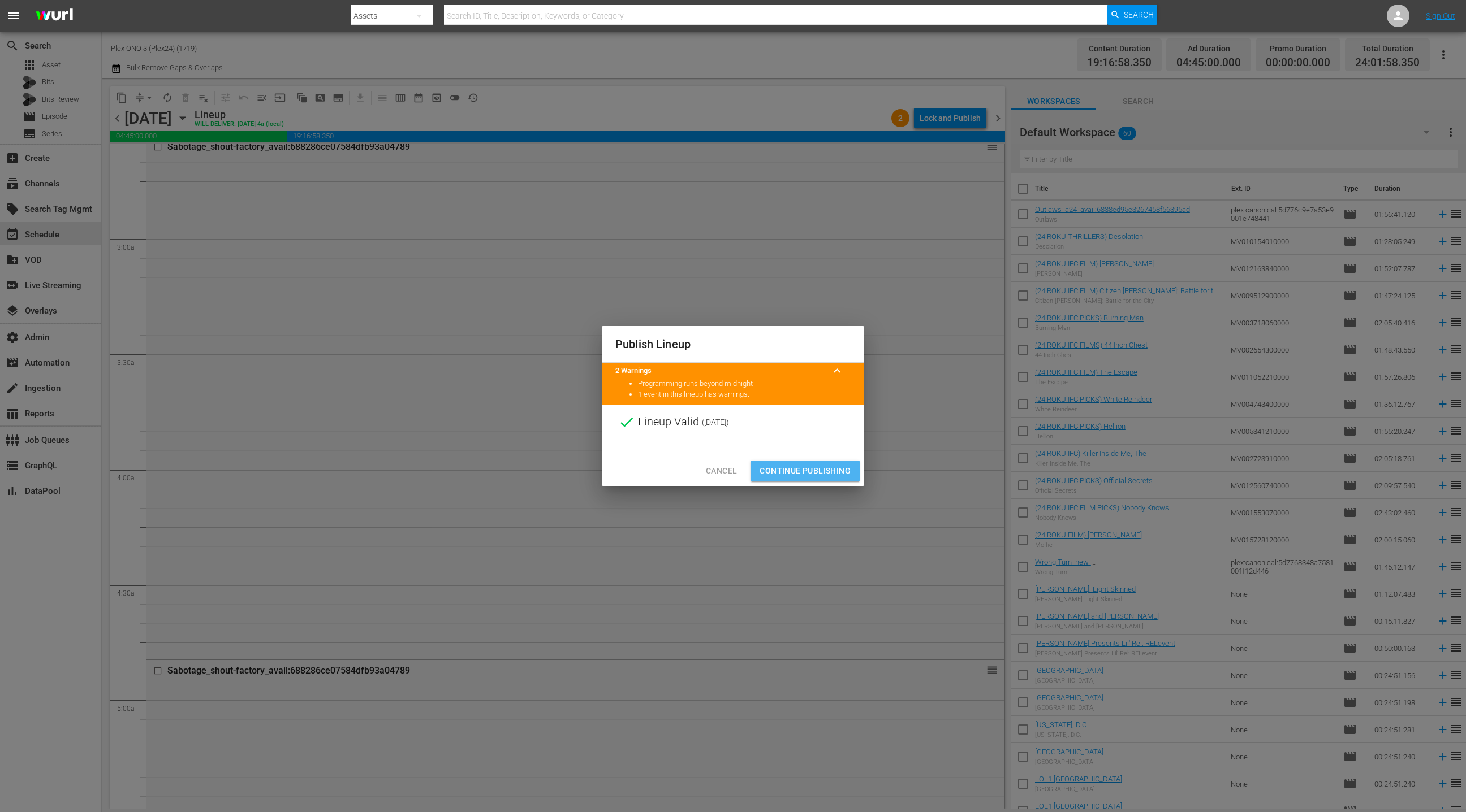
drag, startPoint x: 812, startPoint y: 472, endPoint x: 604, endPoint y: 331, distance: 251.3
click at [812, 472] on span "Continue Publishing" at bounding box center [805, 471] width 91 height 14
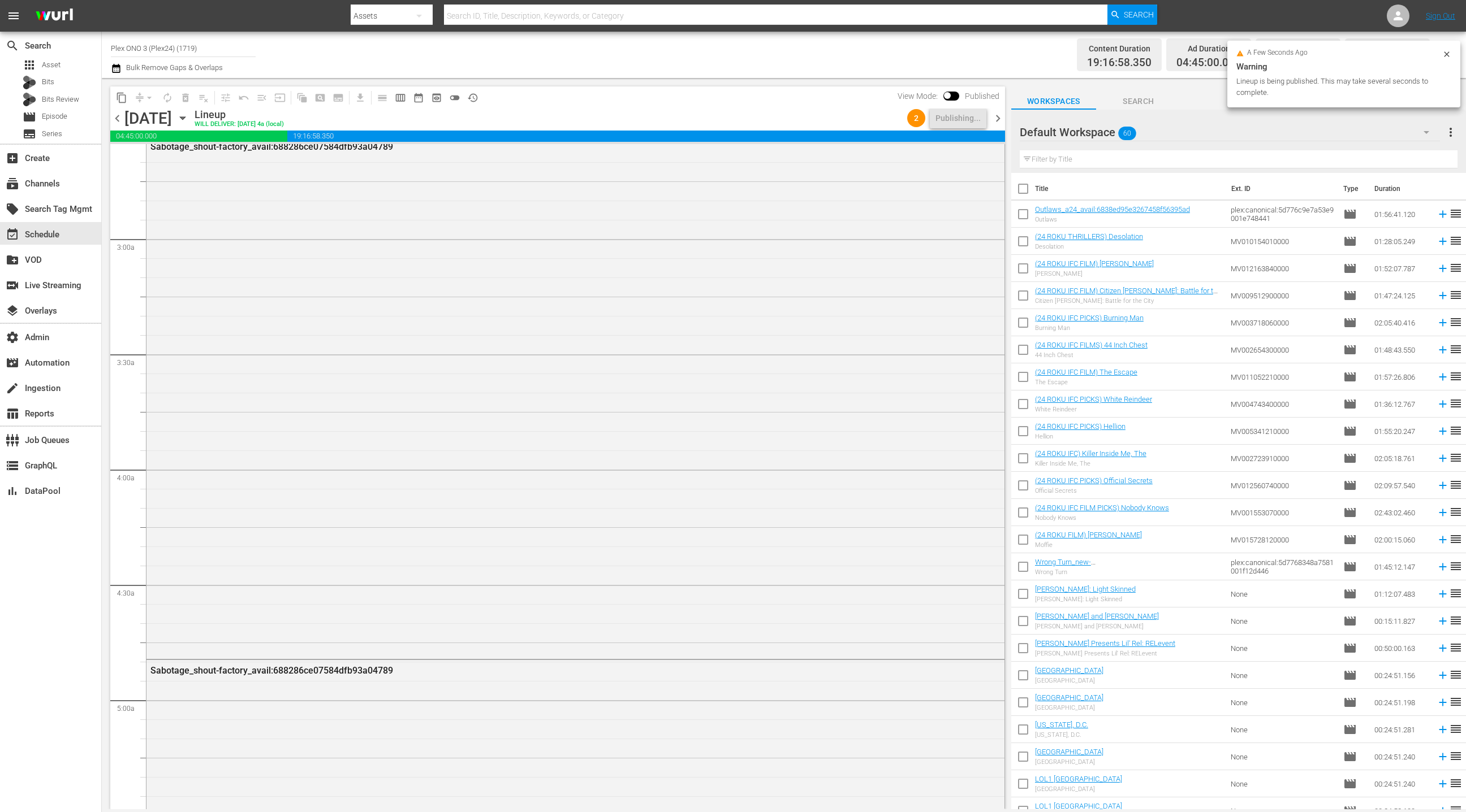
click at [115, 123] on span "chevron_left" at bounding box center [117, 119] width 15 height 14
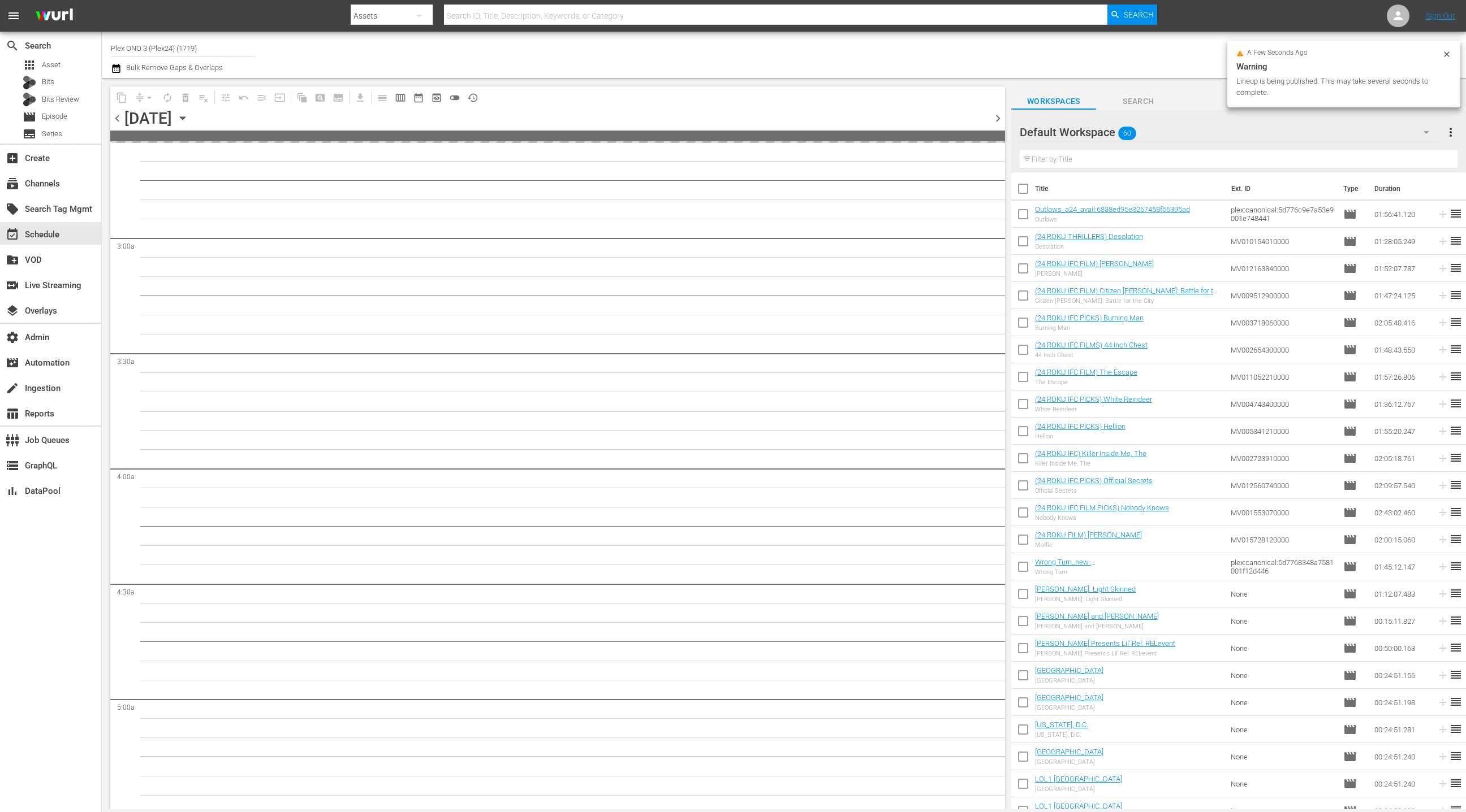
scroll to position [635, 0]
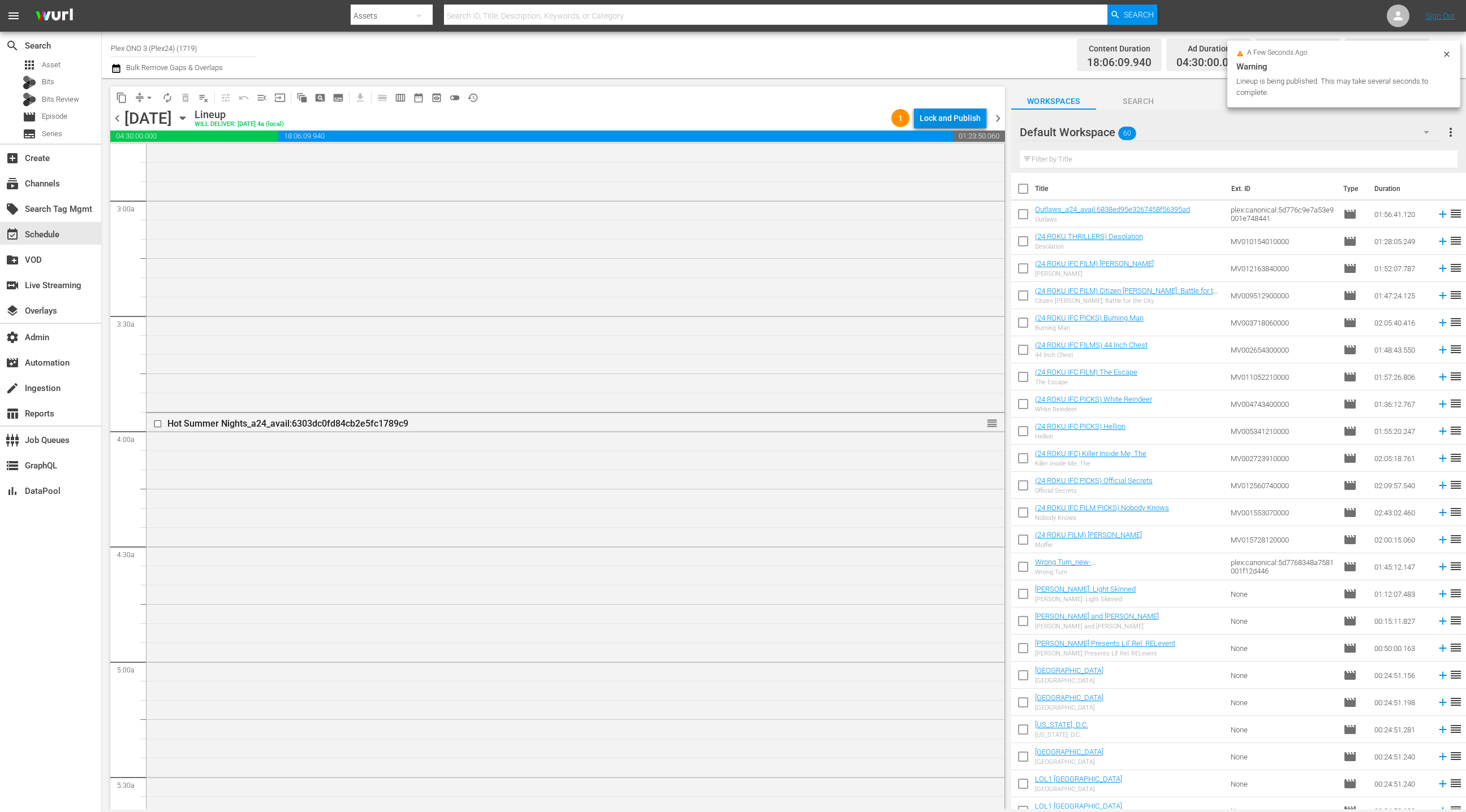
click at [945, 119] on div "Lock and Publish" at bounding box center [951, 119] width 61 height 20
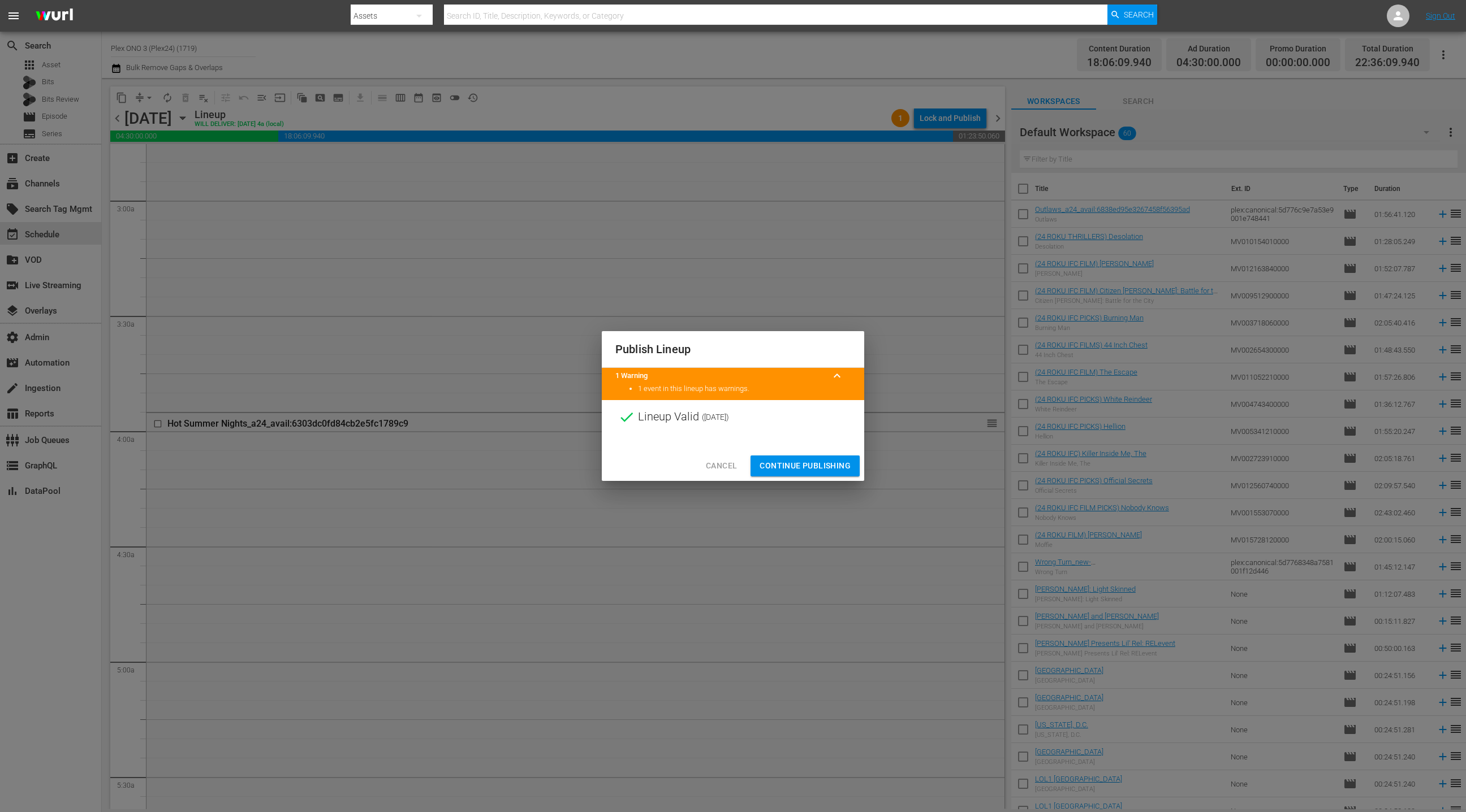
click at [796, 450] on div at bounding box center [732, 443] width 262 height 17
drag, startPoint x: 794, startPoint y: 467, endPoint x: 792, endPoint y: 460, distance: 7.3
click at [794, 466] on span "Continue Publishing" at bounding box center [805, 466] width 91 height 14
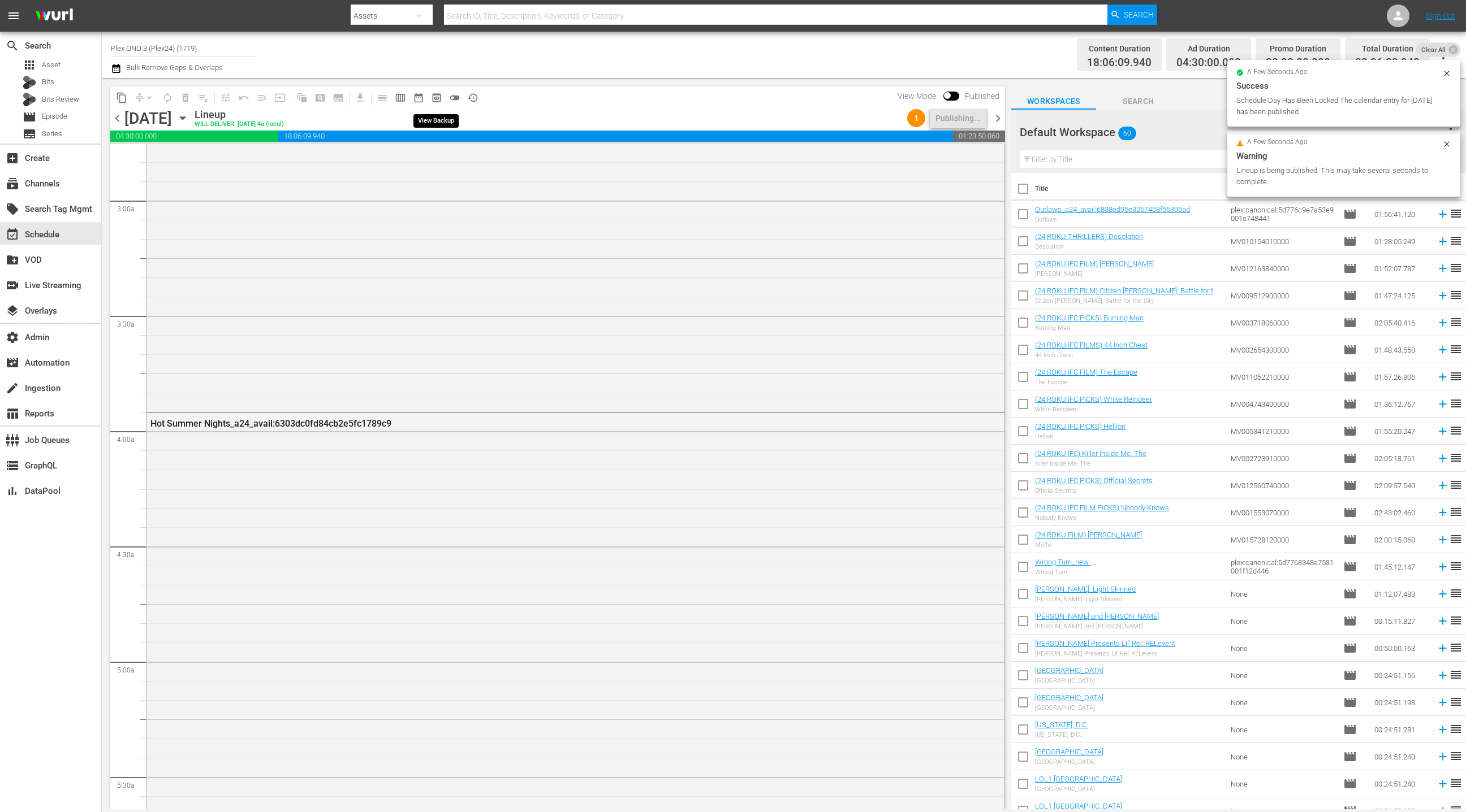
click at [440, 98] on span "preview_outlined" at bounding box center [436, 97] width 11 height 11
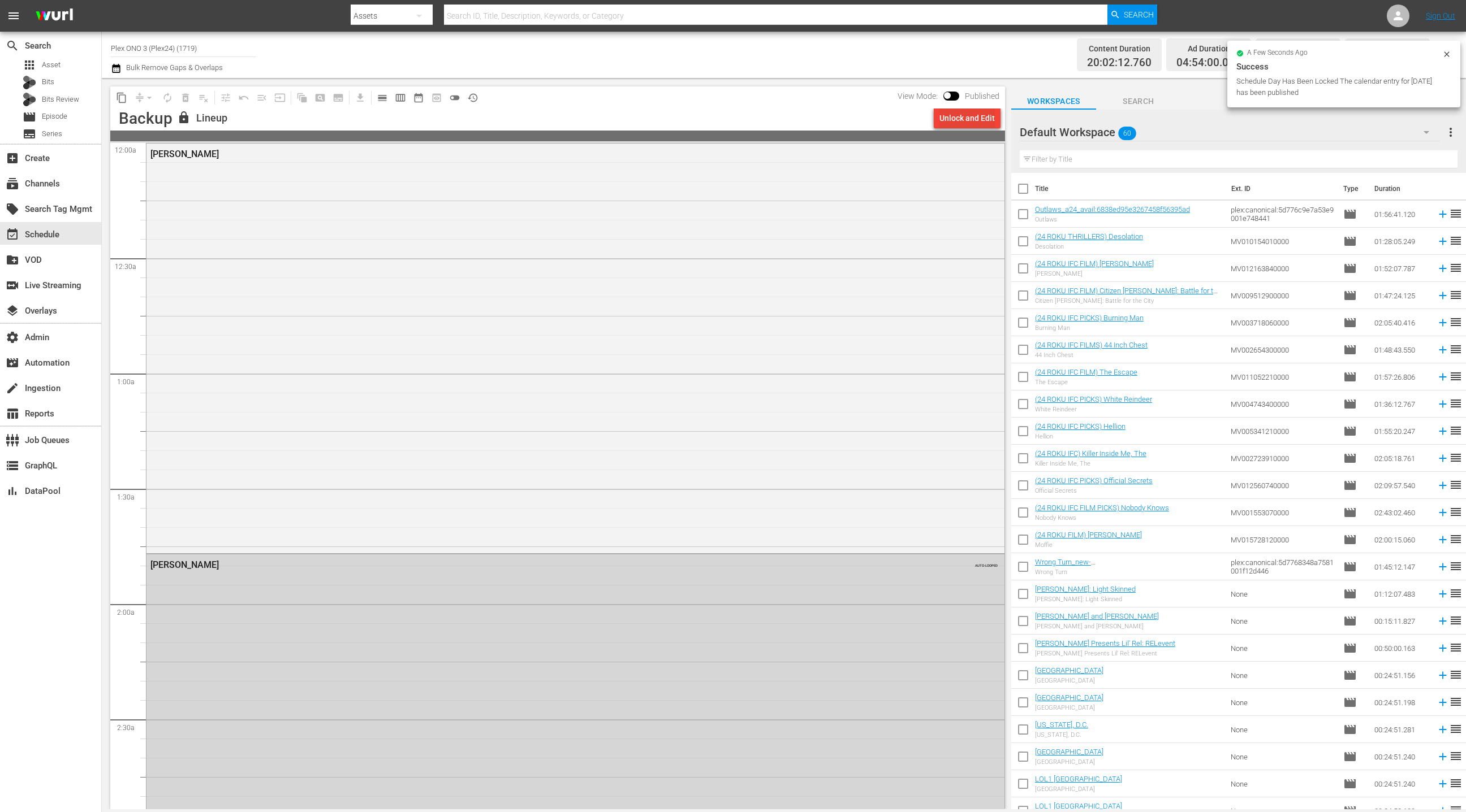
click at [966, 119] on div "Unlock and Edit" at bounding box center [967, 119] width 55 height 20
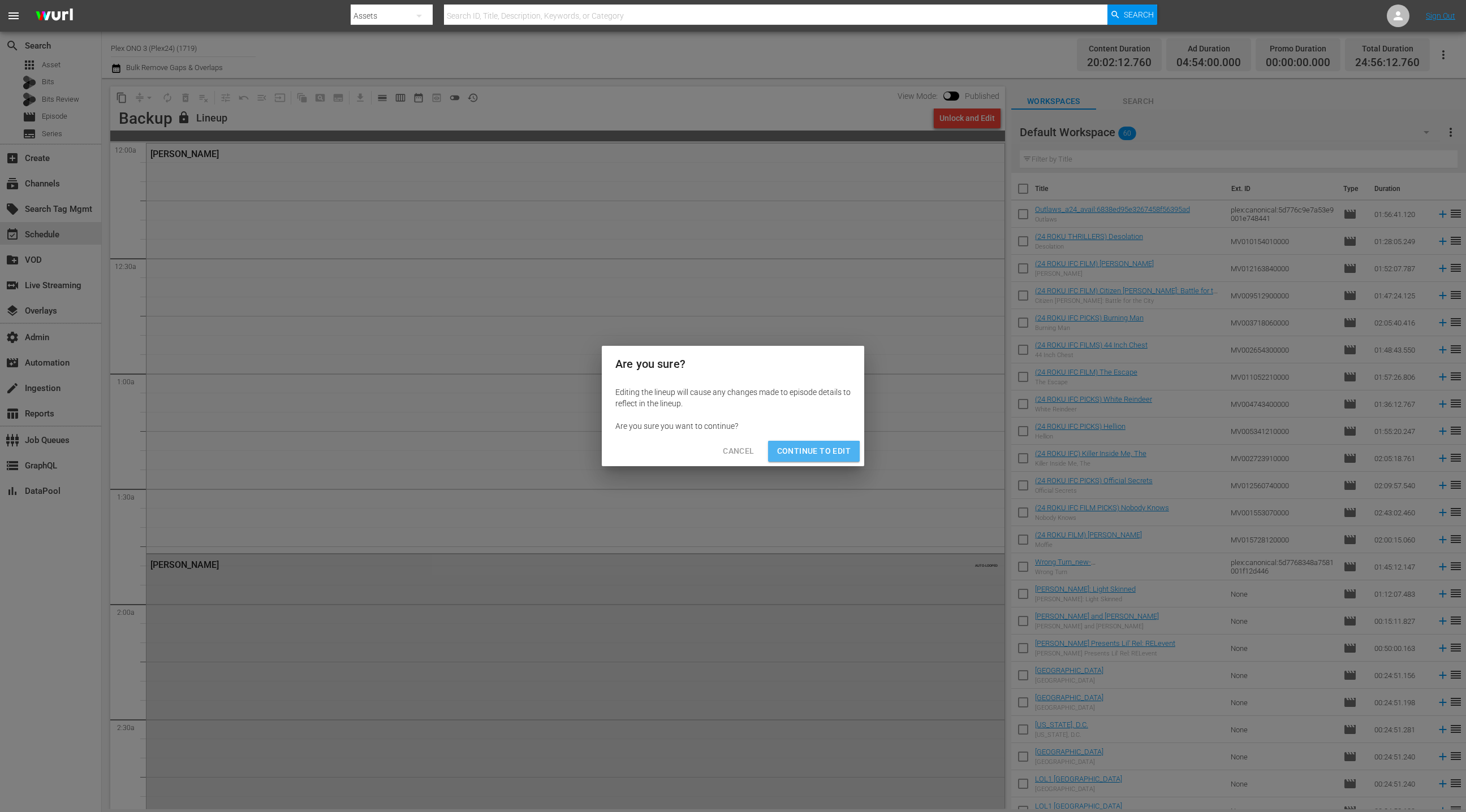
click at [809, 454] on span "Continue to Edit" at bounding box center [814, 451] width 73 height 14
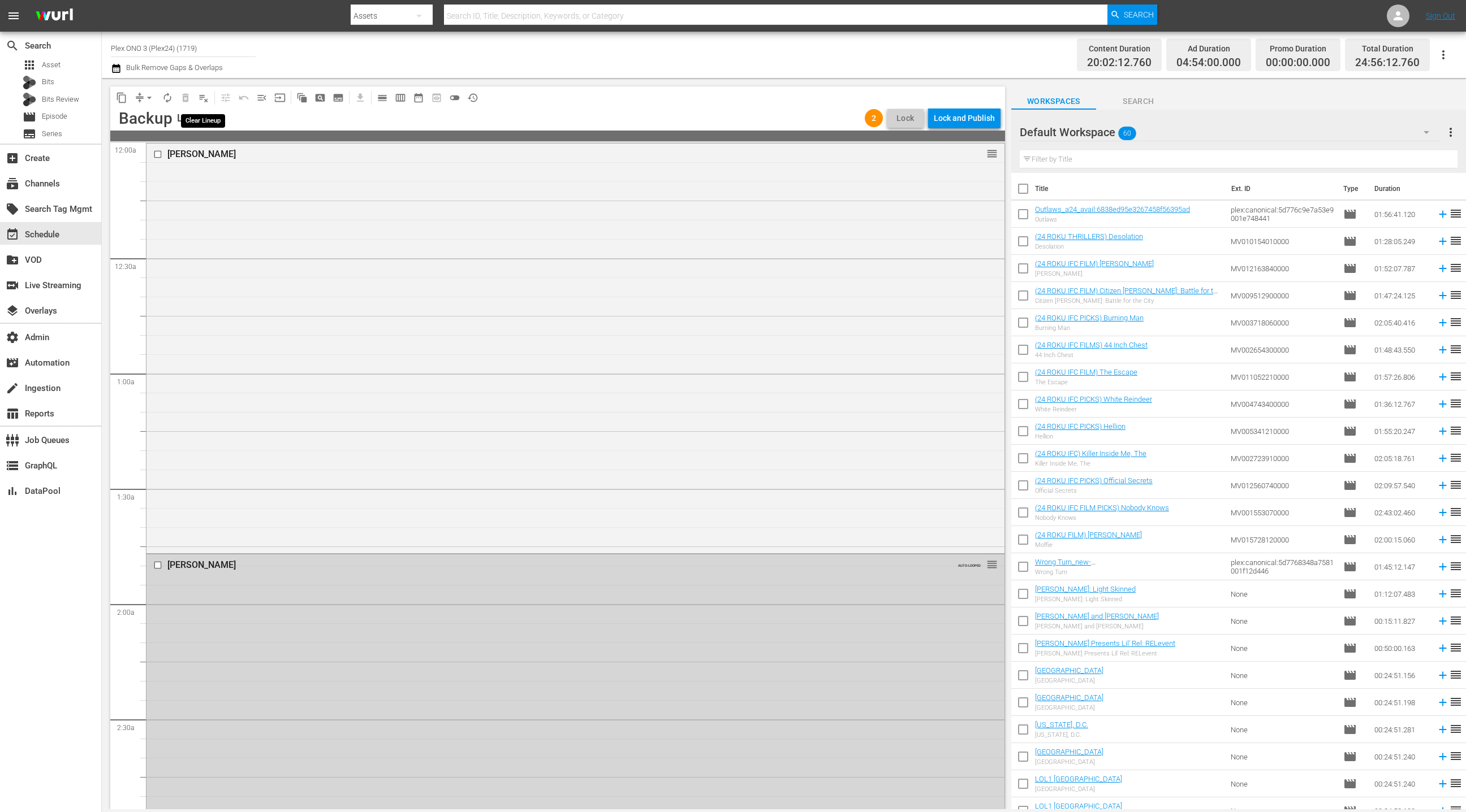
click at [206, 97] on span "playlist_remove_outlined" at bounding box center [203, 97] width 11 height 11
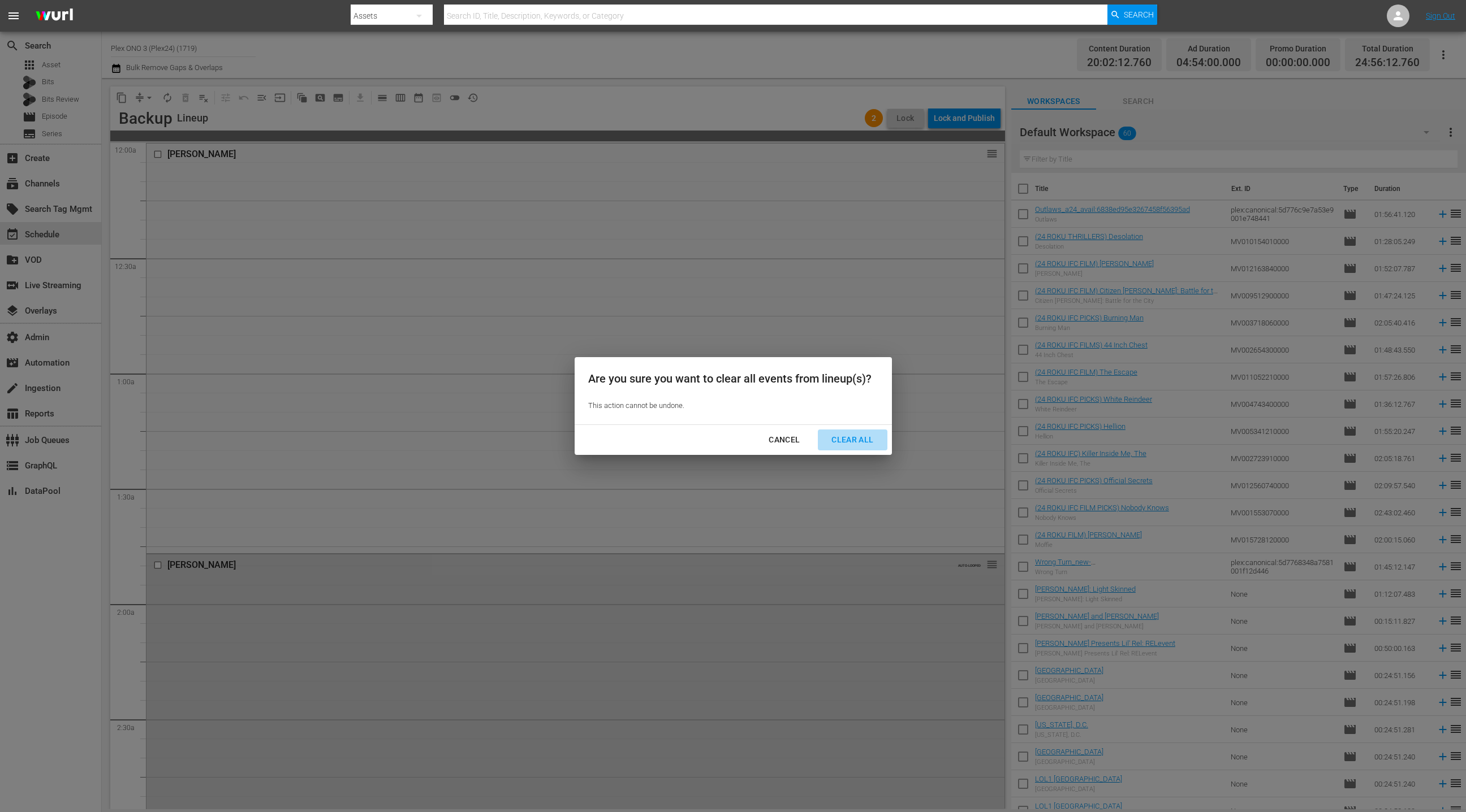
click at [852, 442] on div "Clear All" at bounding box center [852, 440] width 60 height 14
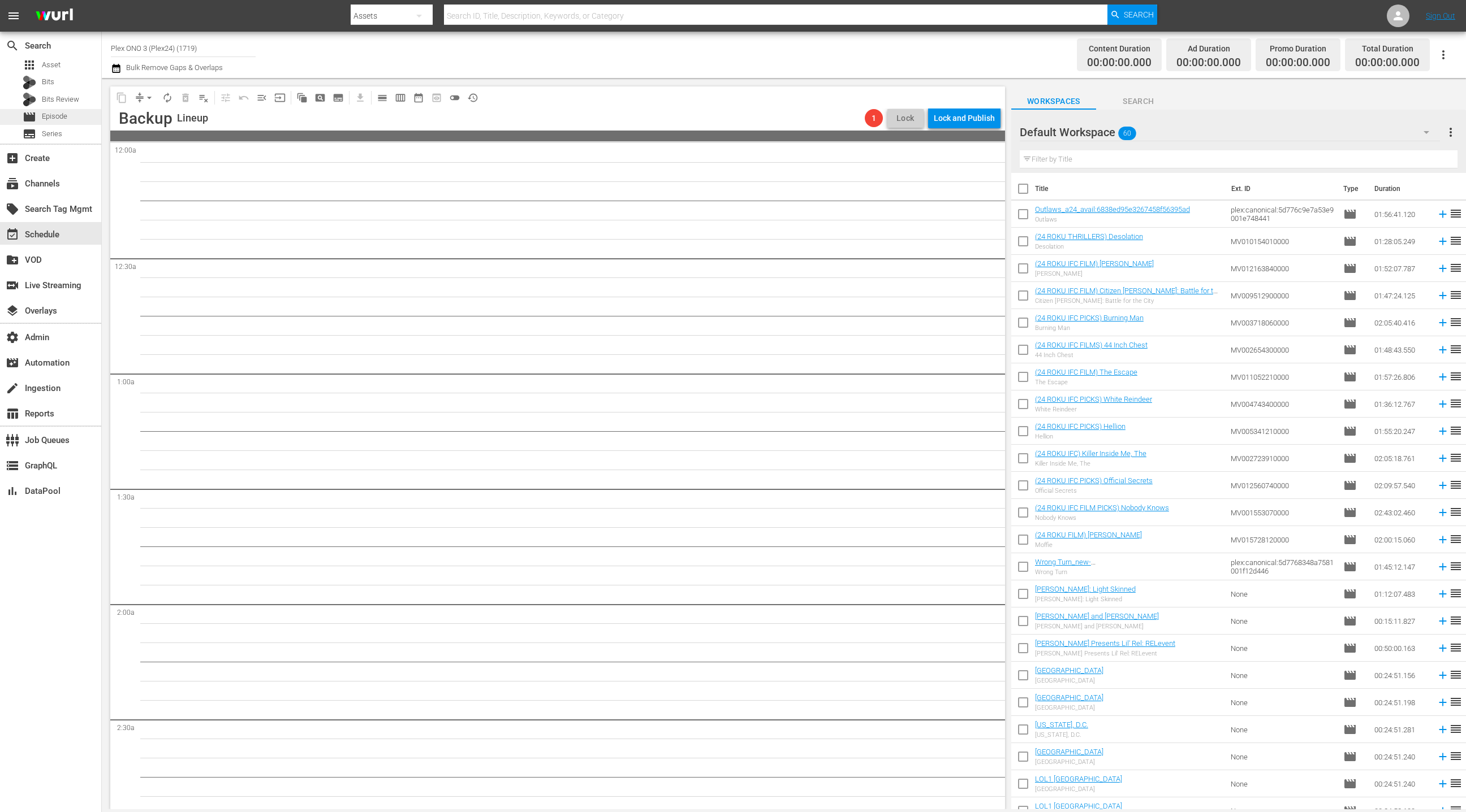
click at [69, 115] on div "movie Episode" at bounding box center [50, 117] width 102 height 16
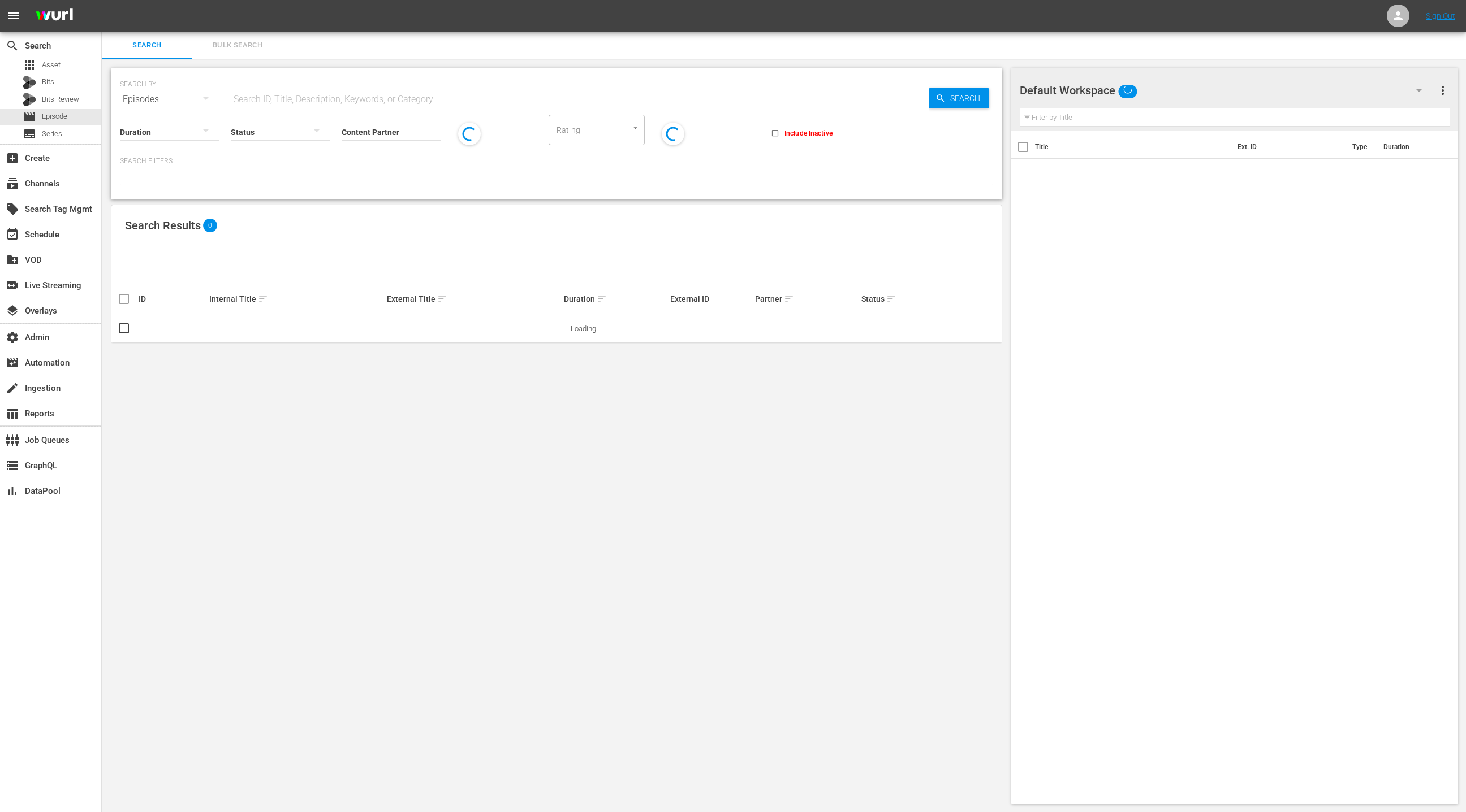
click at [236, 44] on span "Bulk Search" at bounding box center [237, 45] width 77 height 13
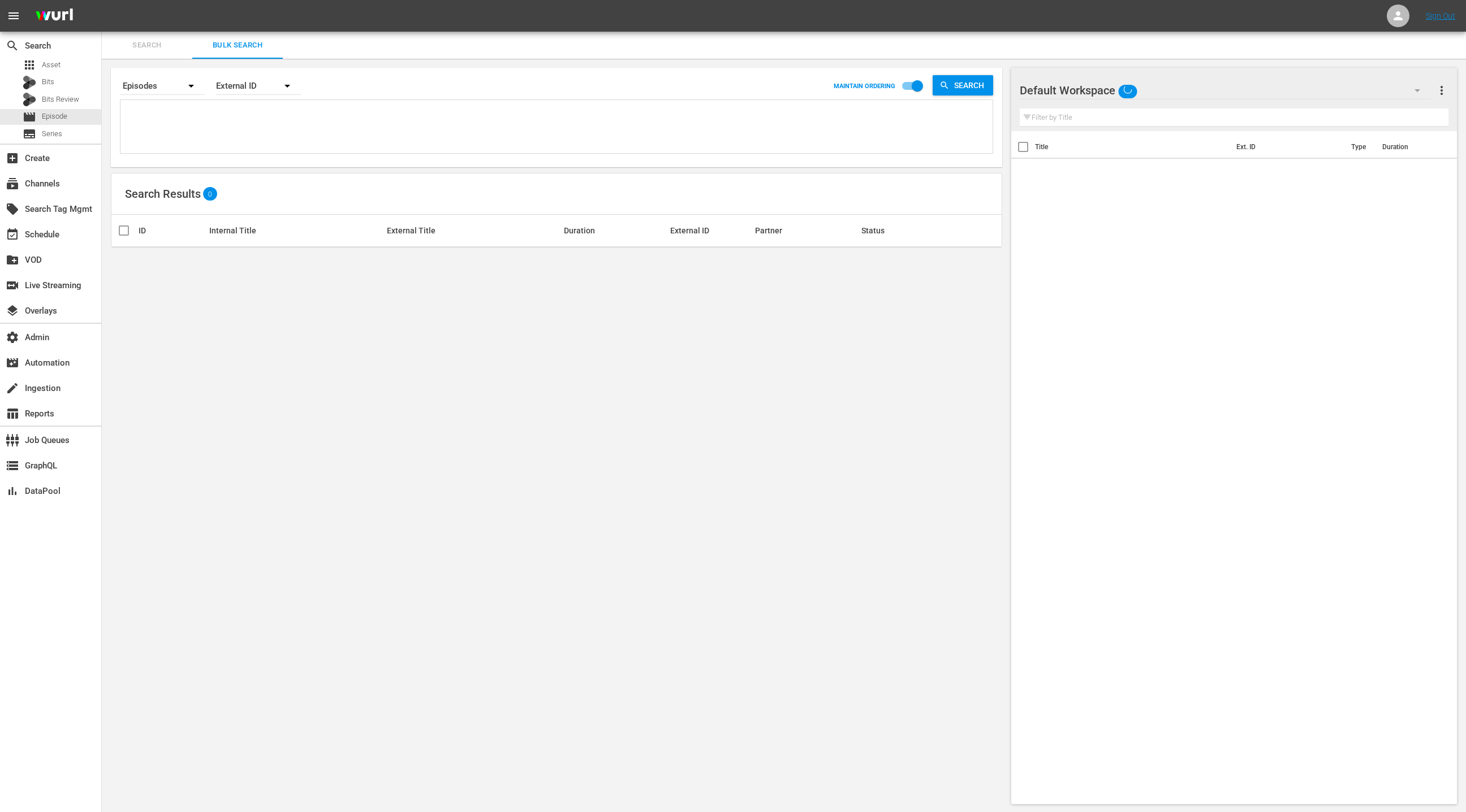
click at [235, 119] on textarea at bounding box center [557, 129] width 870 height 51
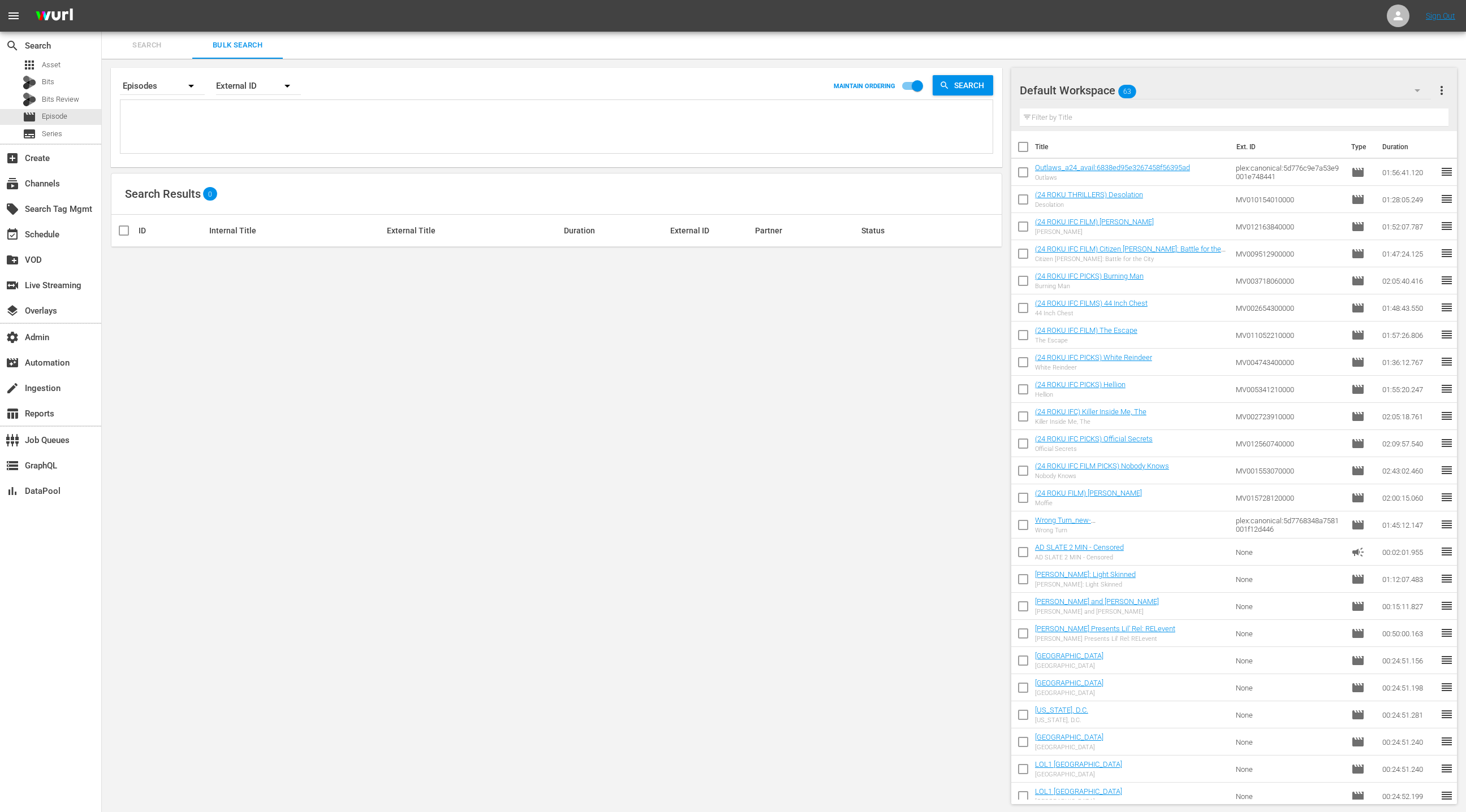
paste textarea "plex:streamingMedia:62c714e3700e44e5864233a9"
type textarea "plex:streamingMedia:62c714e3700e44e5864233a9"
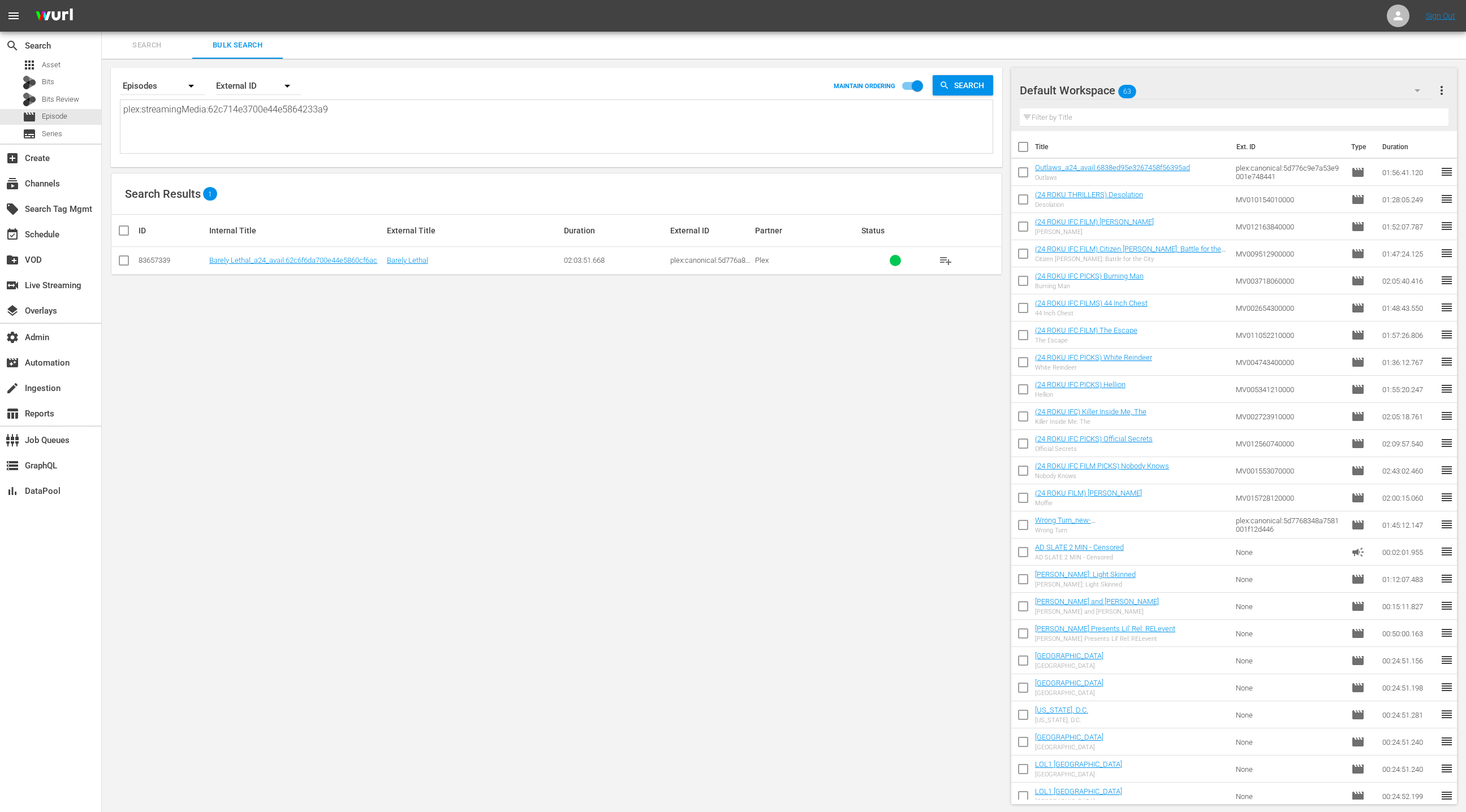
type textarea "plex:streamingMedia:62c714e3700e44e5864233a9"
click at [125, 263] on input "checkbox" at bounding box center [124, 263] width 14 height 14
checkbox input "true"
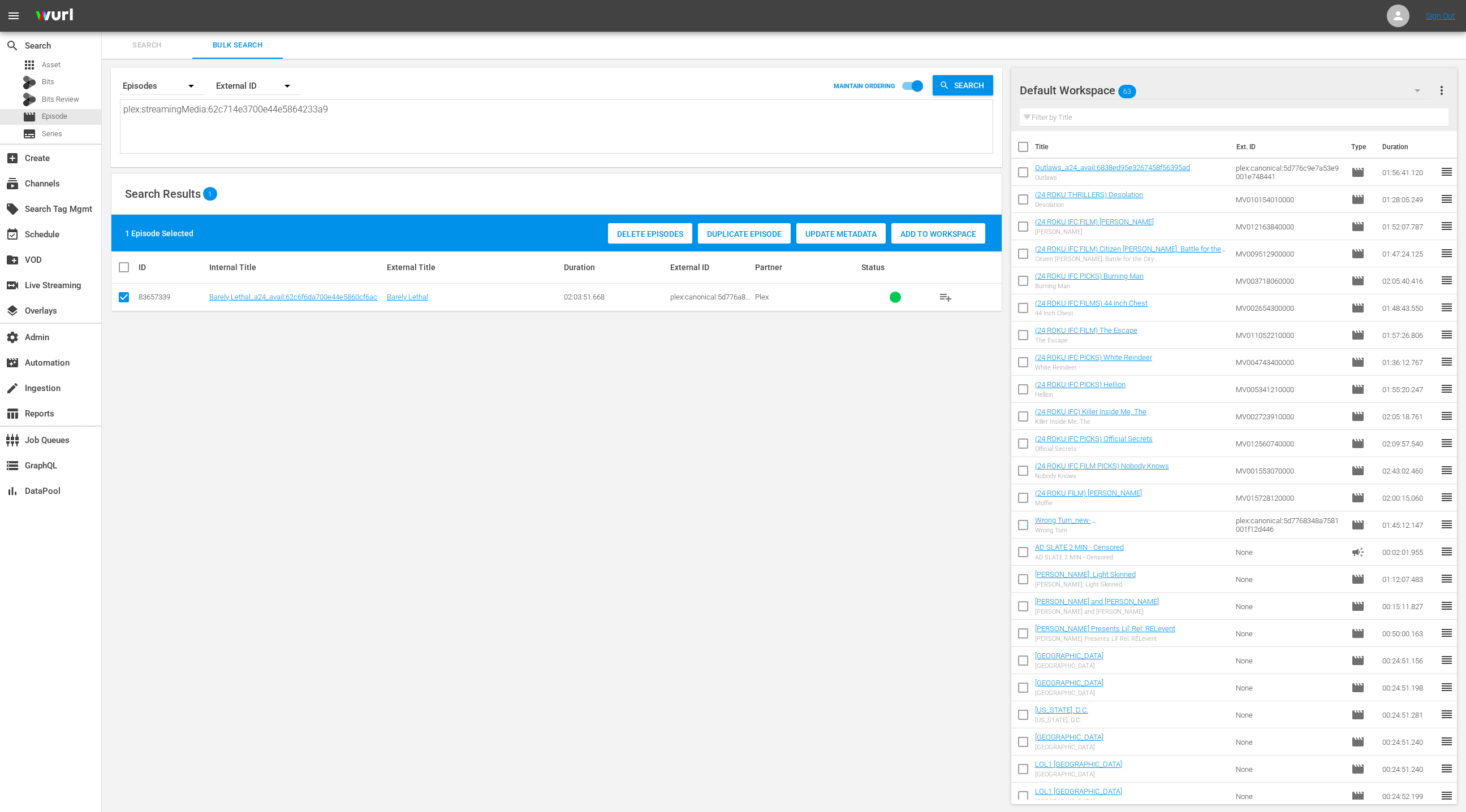
drag, startPoint x: 936, startPoint y: 237, endPoint x: 665, endPoint y: 218, distance: 271.7
click at [933, 236] on span "Add to Workspace" at bounding box center [938, 234] width 94 height 9
click at [71, 242] on div "event_available Schedule" at bounding box center [50, 233] width 102 height 23
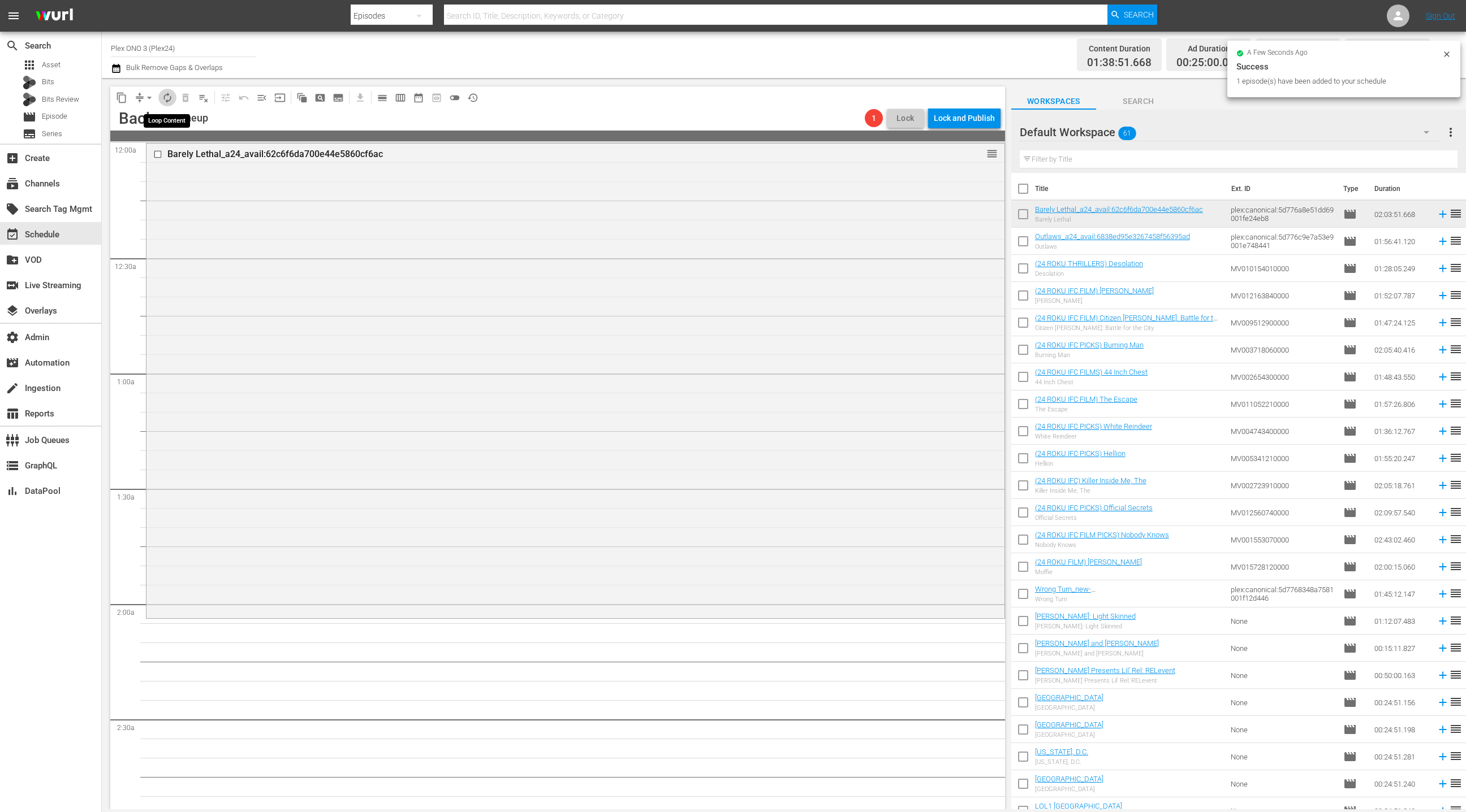
click at [167, 97] on span "autorenew_outlined" at bounding box center [167, 97] width 11 height 11
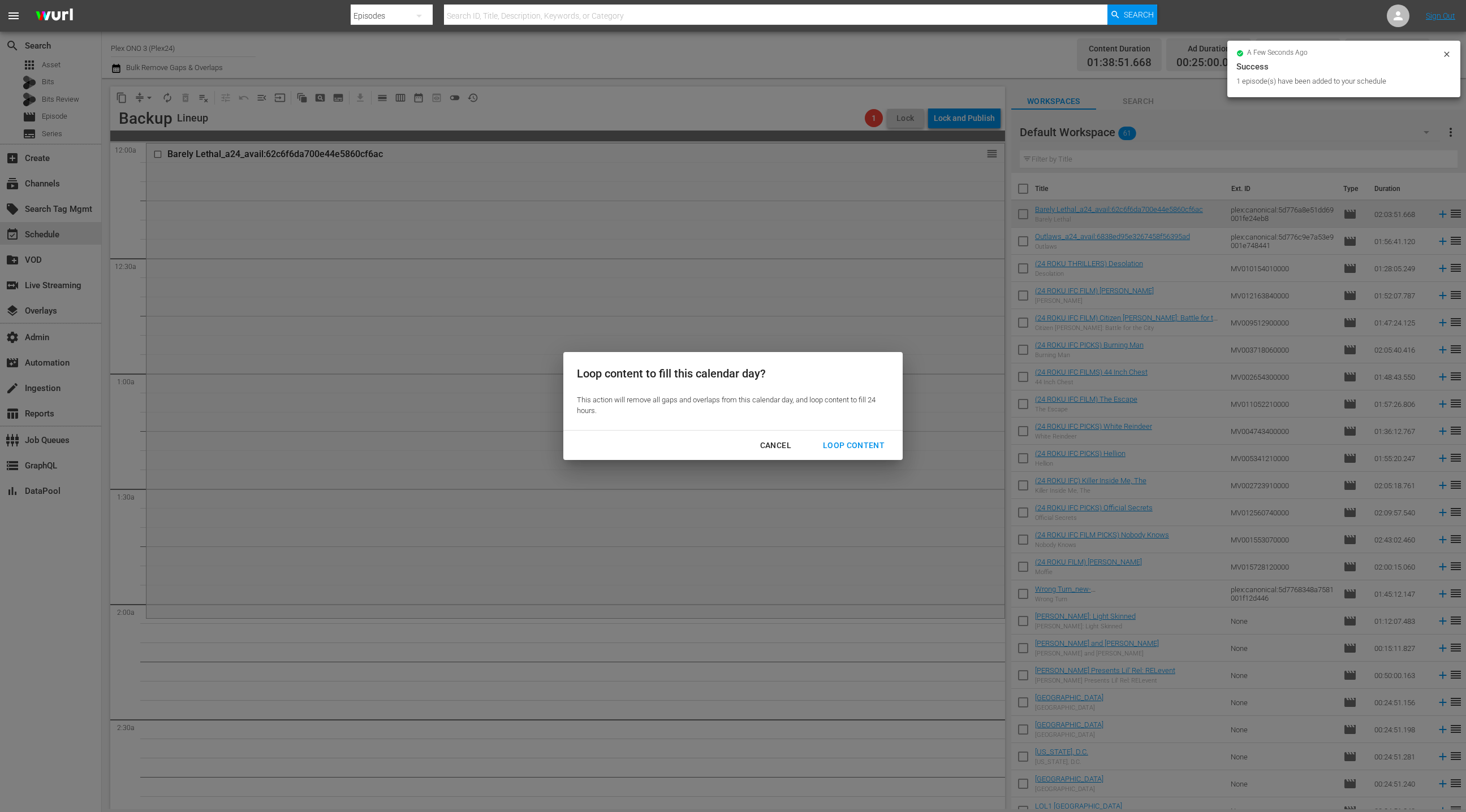
drag, startPoint x: 841, startPoint y: 441, endPoint x: 835, endPoint y: 435, distance: 8.5
click at [841, 441] on div "Loop Content" at bounding box center [853, 445] width 79 height 14
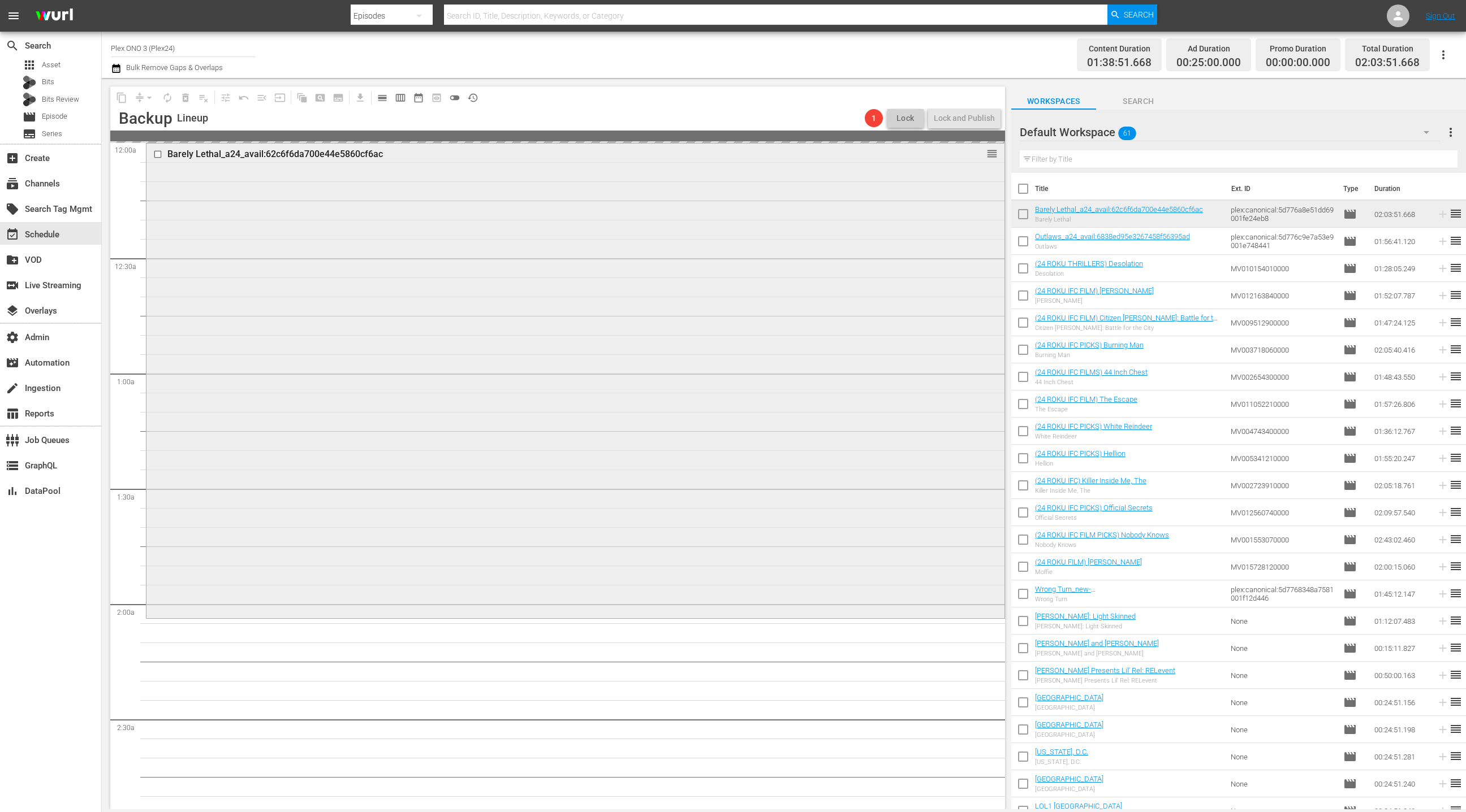
scroll to position [1, 0]
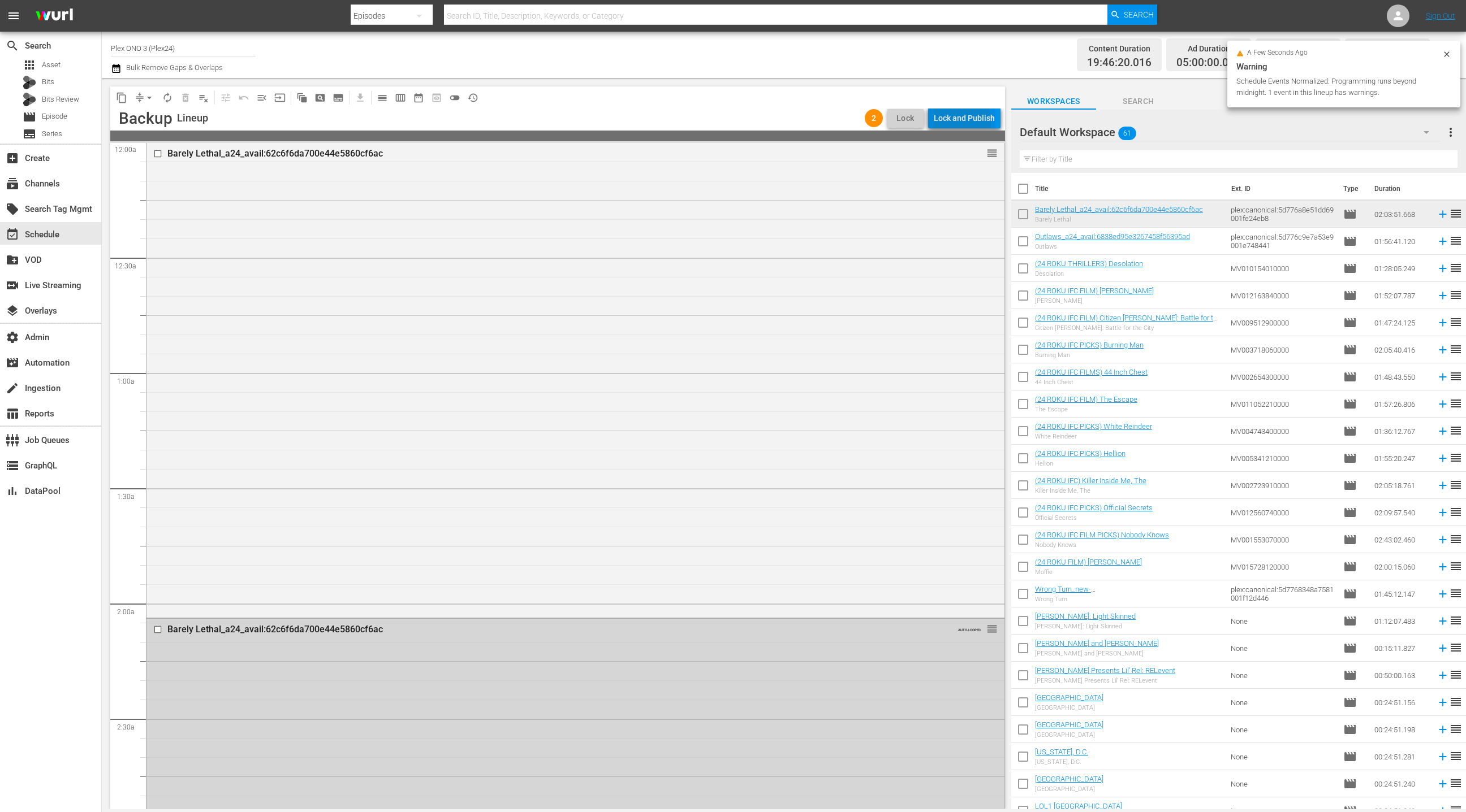
click at [958, 121] on div "Lock and Publish" at bounding box center [964, 119] width 61 height 20
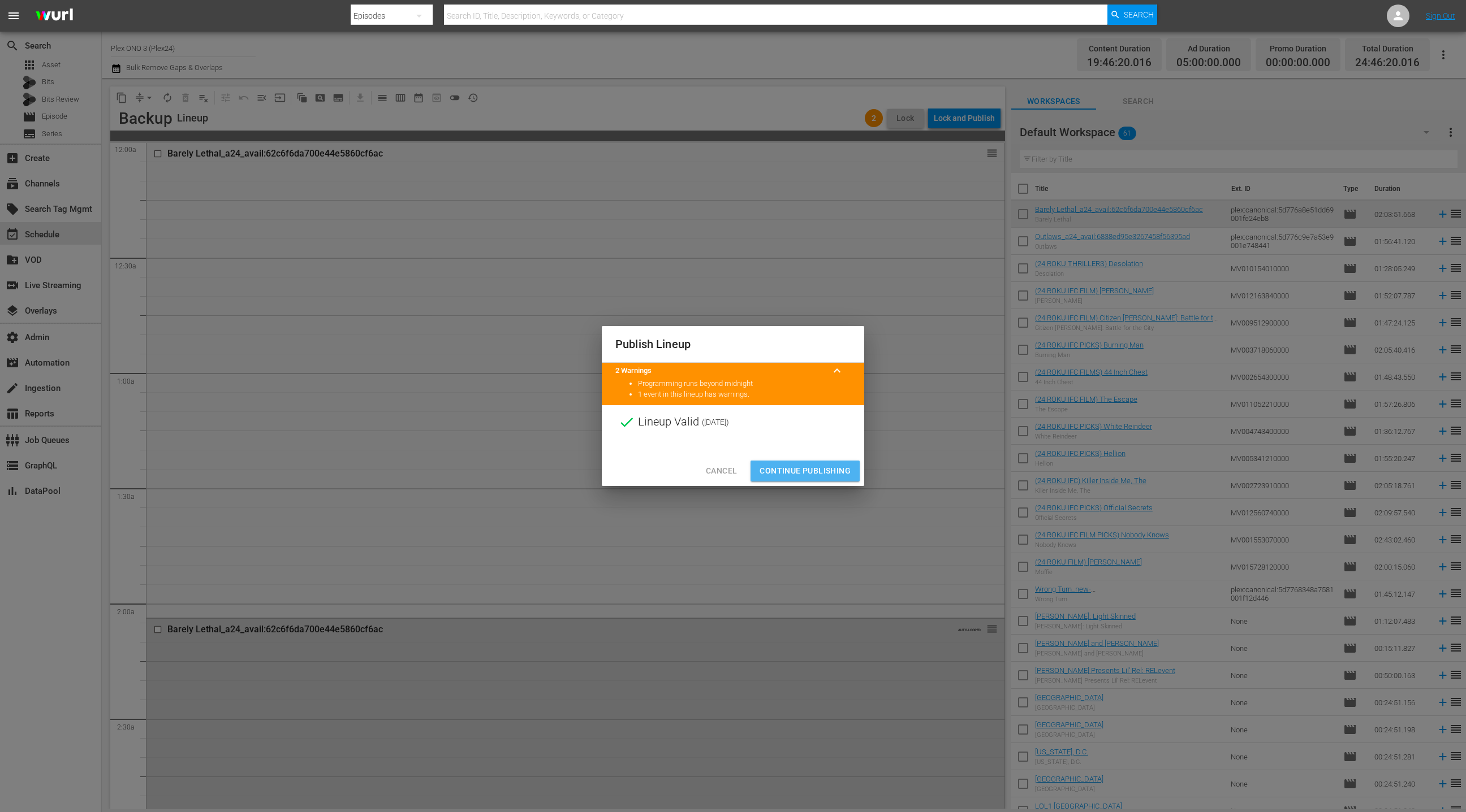
drag, startPoint x: 813, startPoint y: 473, endPoint x: 777, endPoint y: 475, distance: 36.1
click at [813, 473] on span "Continue Publishing" at bounding box center [805, 471] width 91 height 14
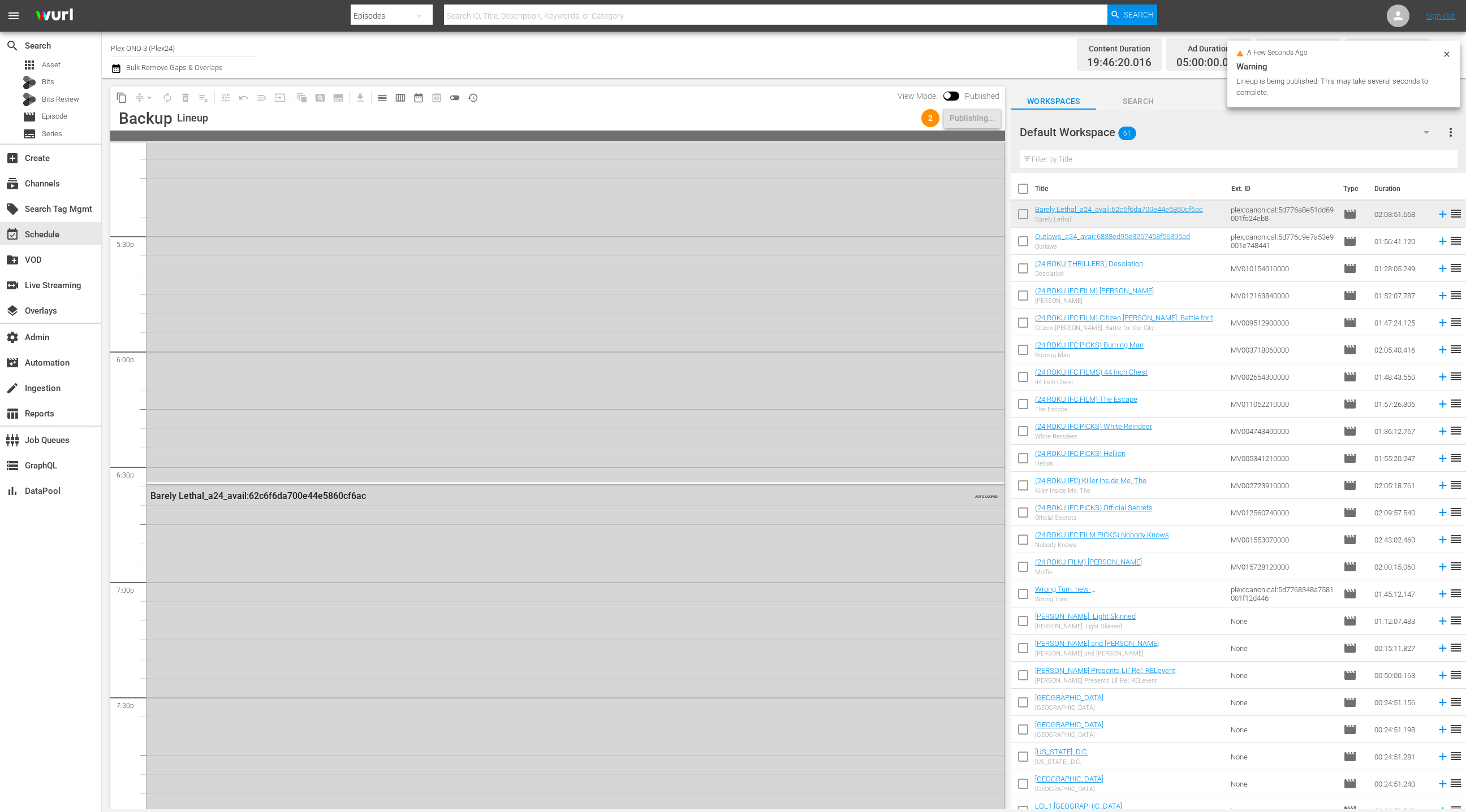
scroll to position [5047, 0]
